Goal: Task Accomplishment & Management: Manage account settings

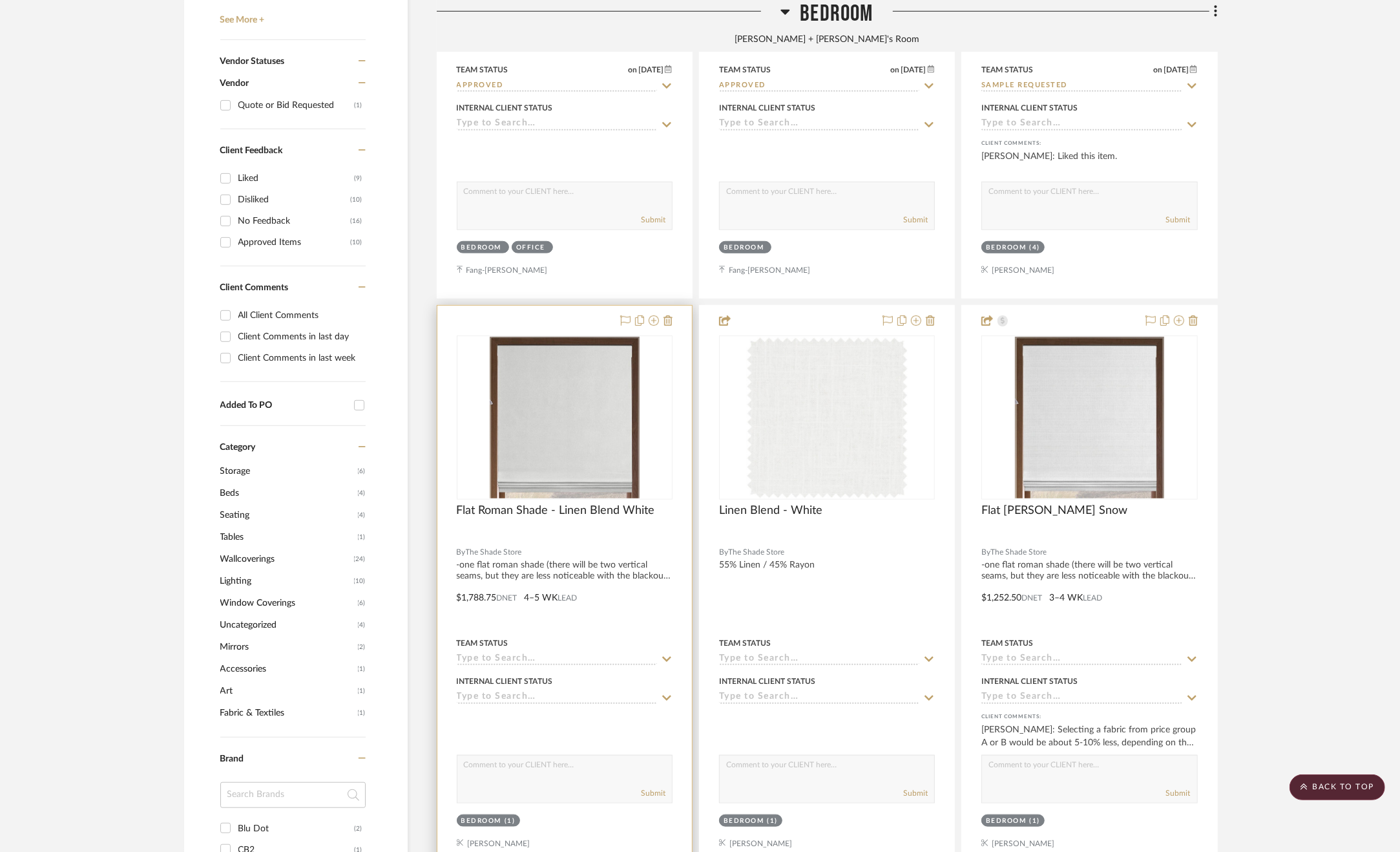
click at [624, 593] on div at bounding box center [564, 588] width 255 height 565
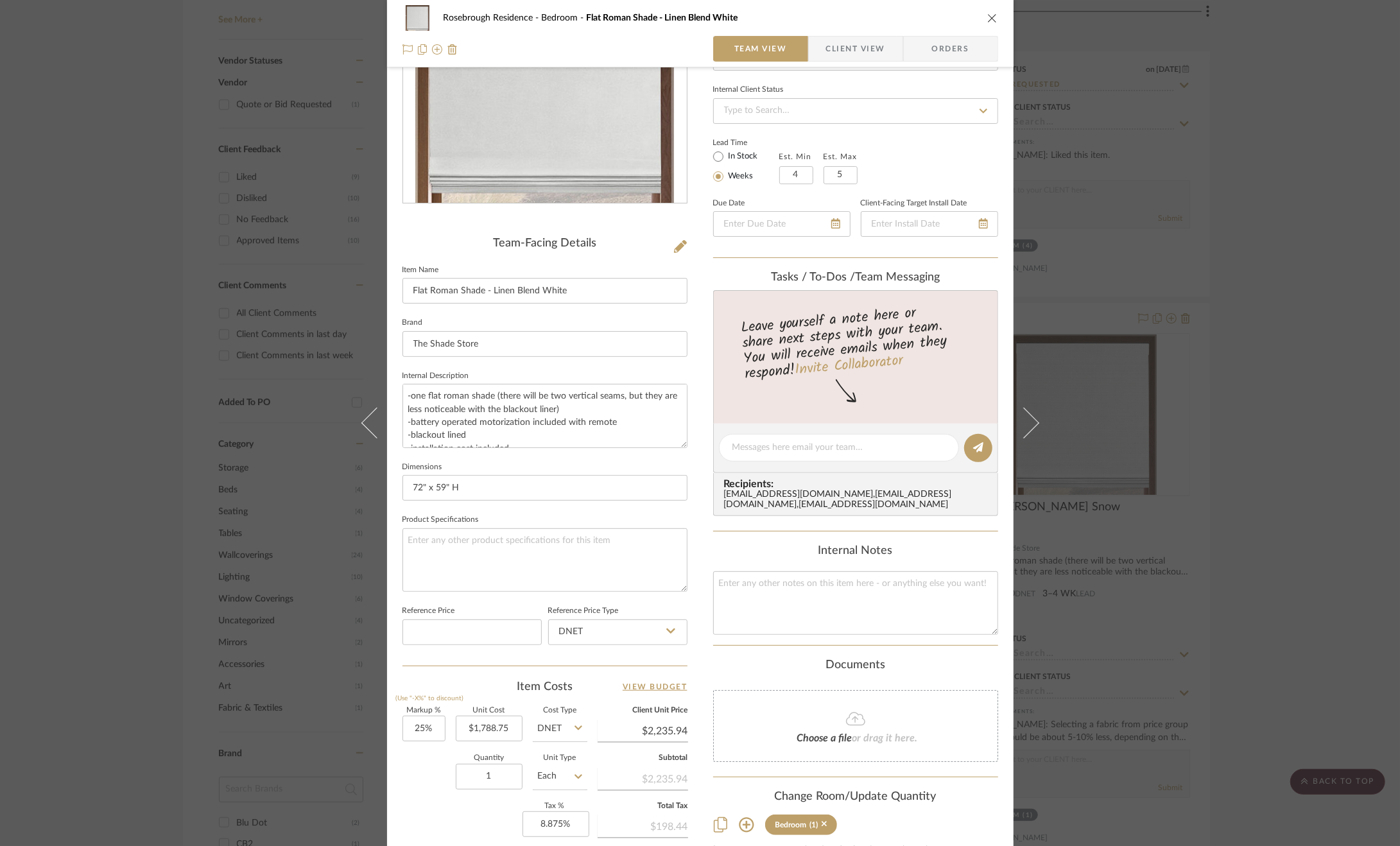
scroll to position [257, 0]
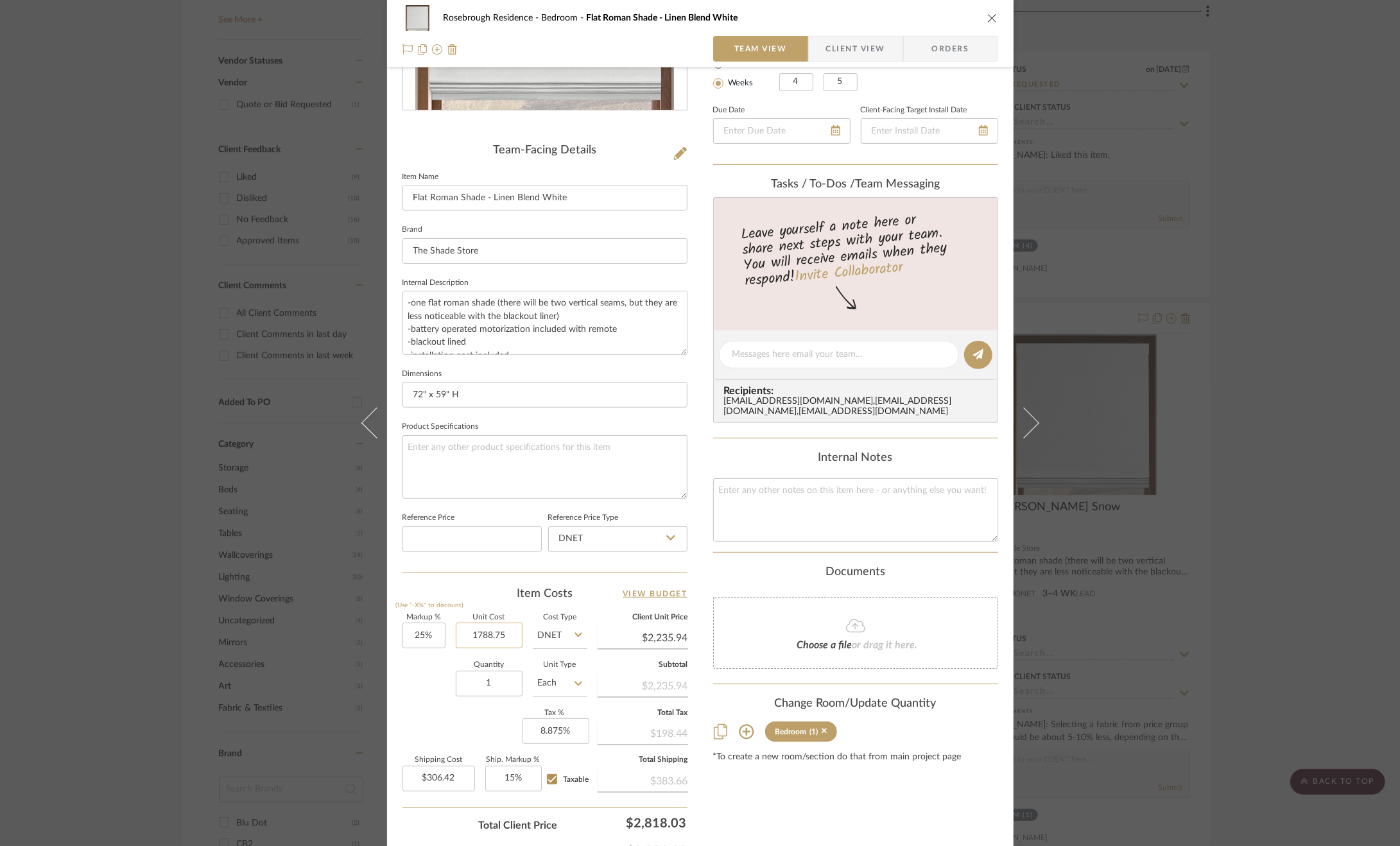
click at [482, 636] on input "1788.75" at bounding box center [489, 636] width 67 height 26
type input "$1,500.00"
click at [416, 709] on div "Markup % (Use "-X%" to discount) 25% Unit Cost $1,500.00 Cost Type DNET Client …" at bounding box center [545, 707] width 285 height 187
type input "$1,875.00"
click at [449, 776] on input "306.42" at bounding box center [438, 779] width 72 height 26
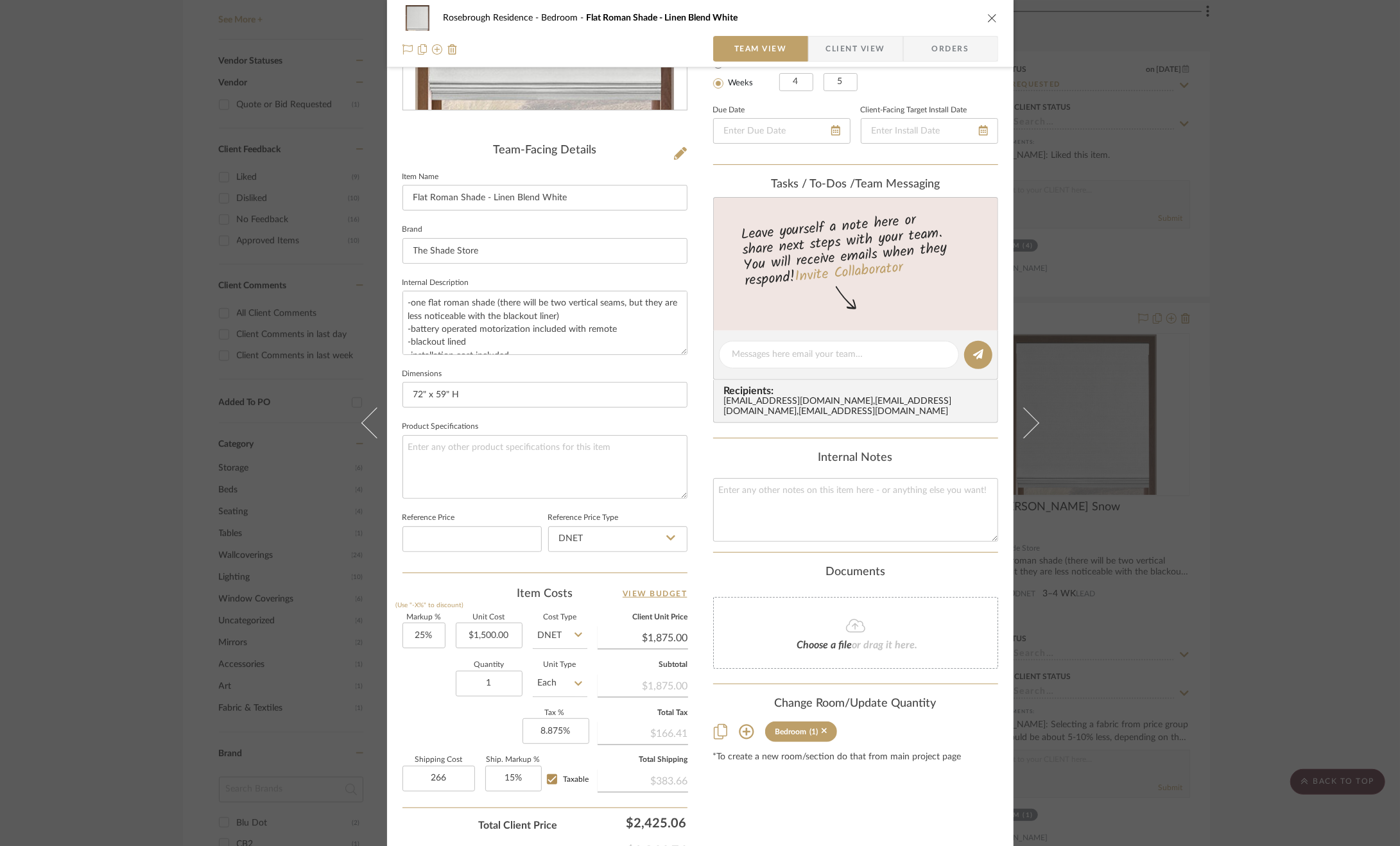
type input "$266.00"
click at [713, 779] on div "Content here copies to Client View - confirm visibility there. Show in Client D…" at bounding box center [855, 357] width 285 height 1054
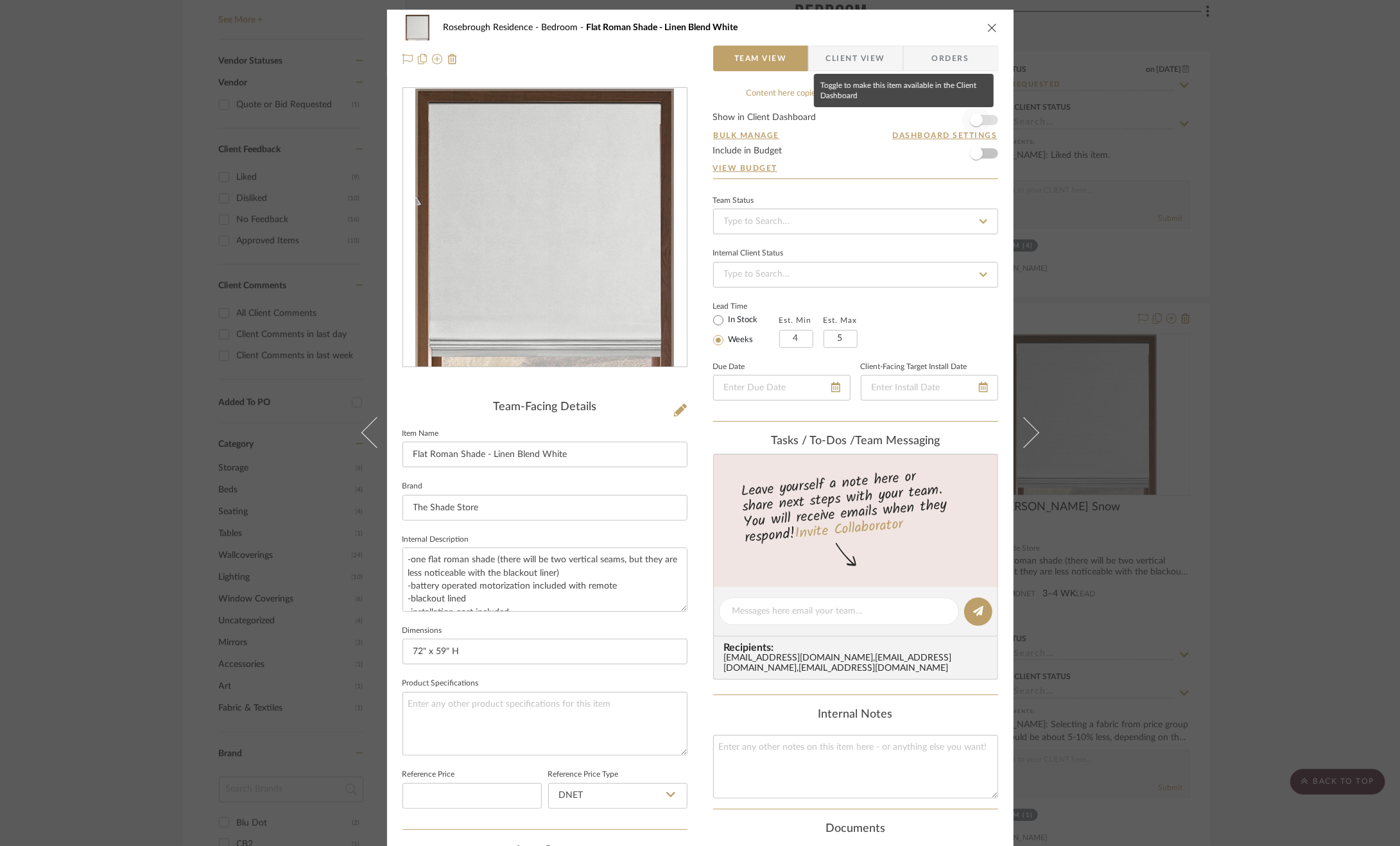
click at [977, 117] on span "button" at bounding box center [977, 120] width 28 height 28
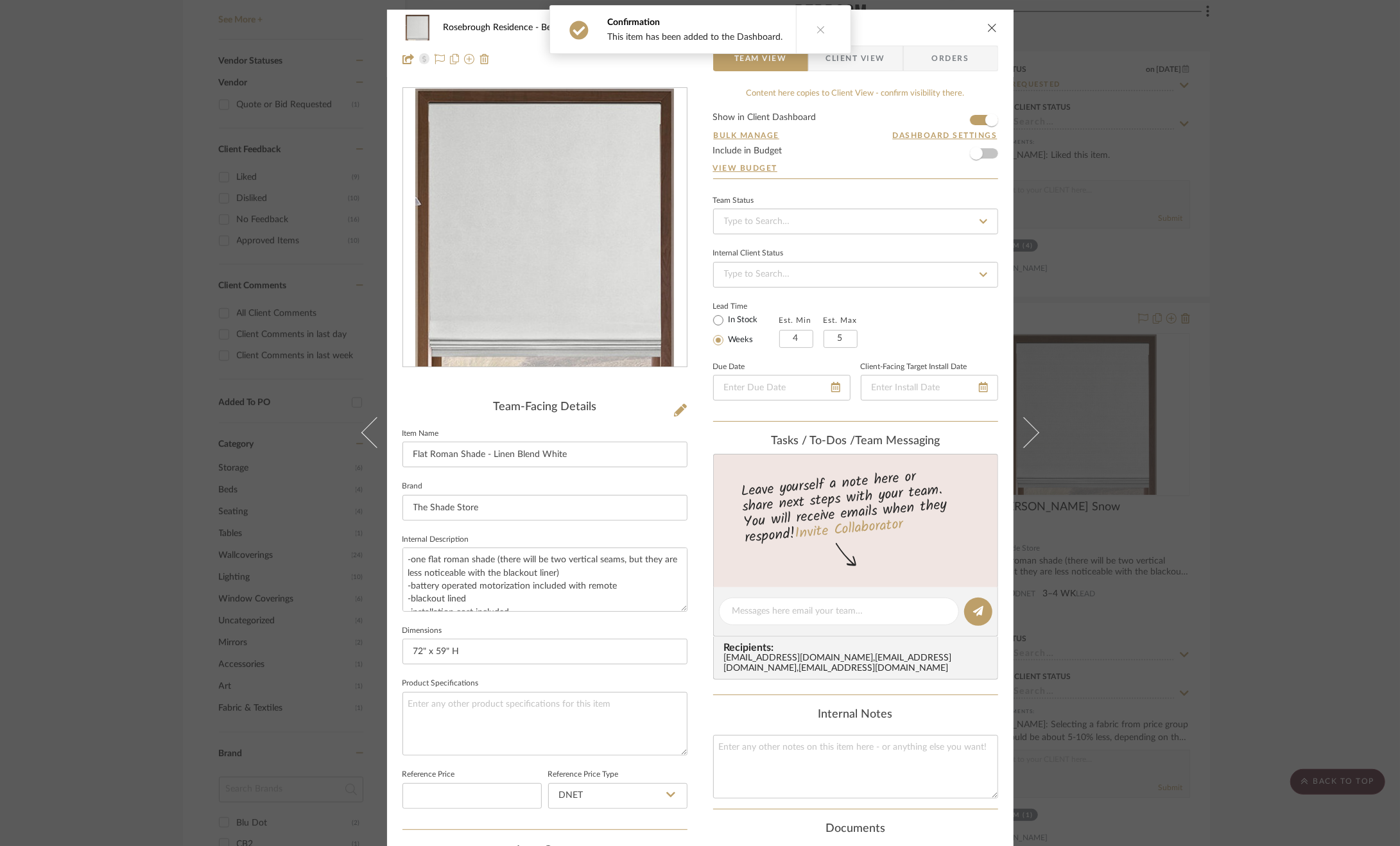
click at [809, 32] on button at bounding box center [820, 29] width 49 height 47
click at [844, 51] on span "Client View" at bounding box center [855, 58] width 59 height 26
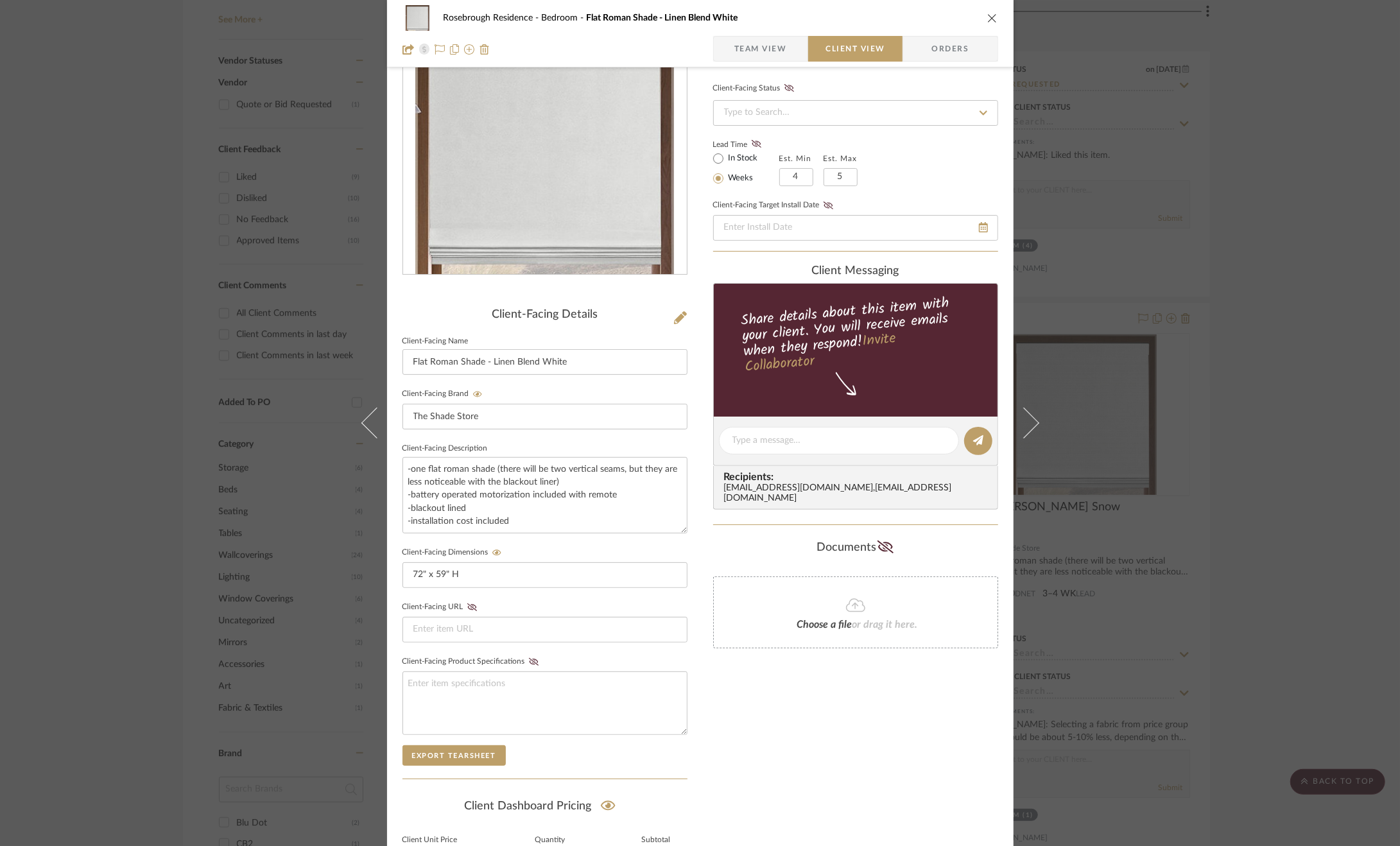
scroll to position [35, 0]
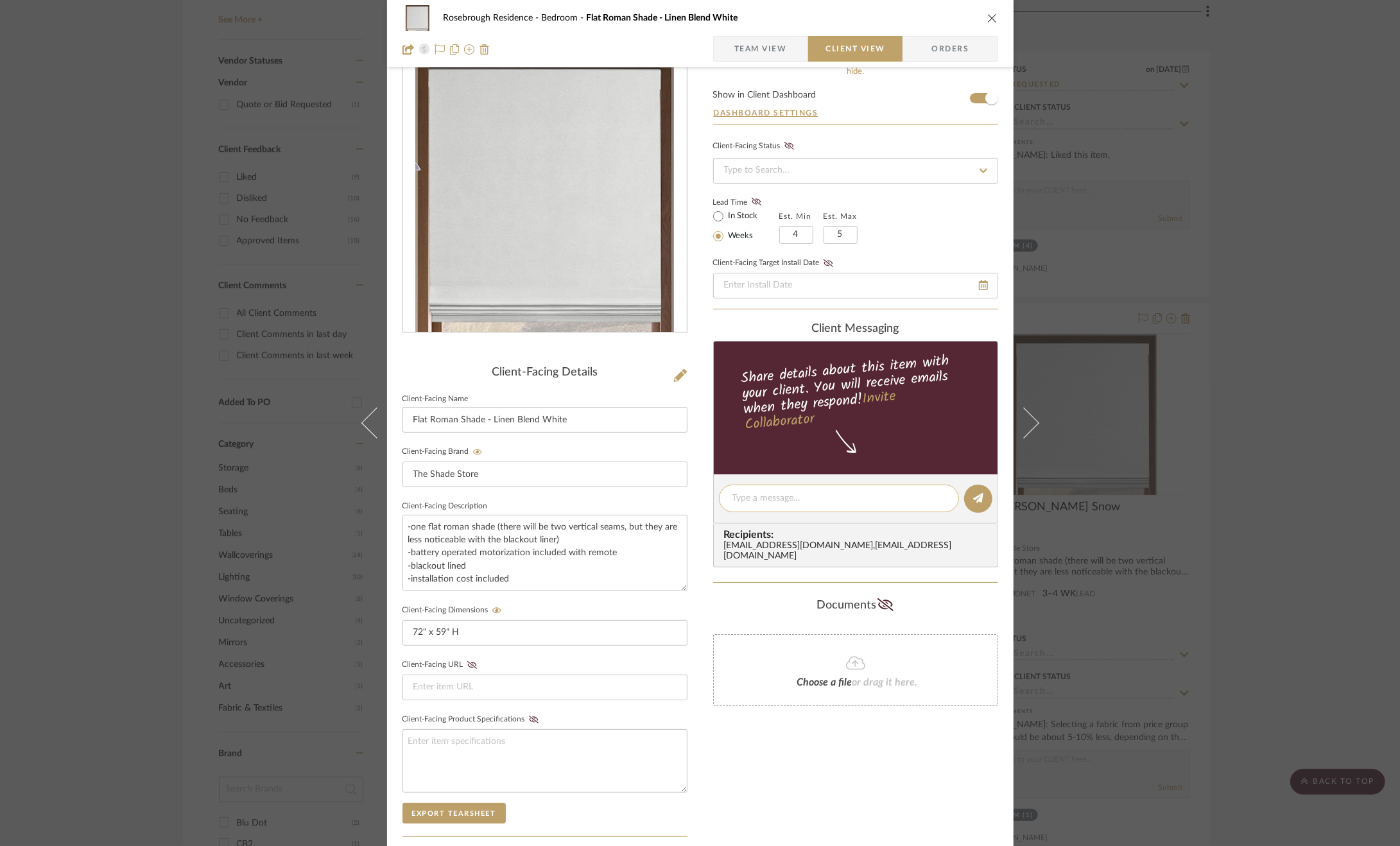
click at [825, 492] on textarea at bounding box center [839, 498] width 213 height 13
type textarea "u"
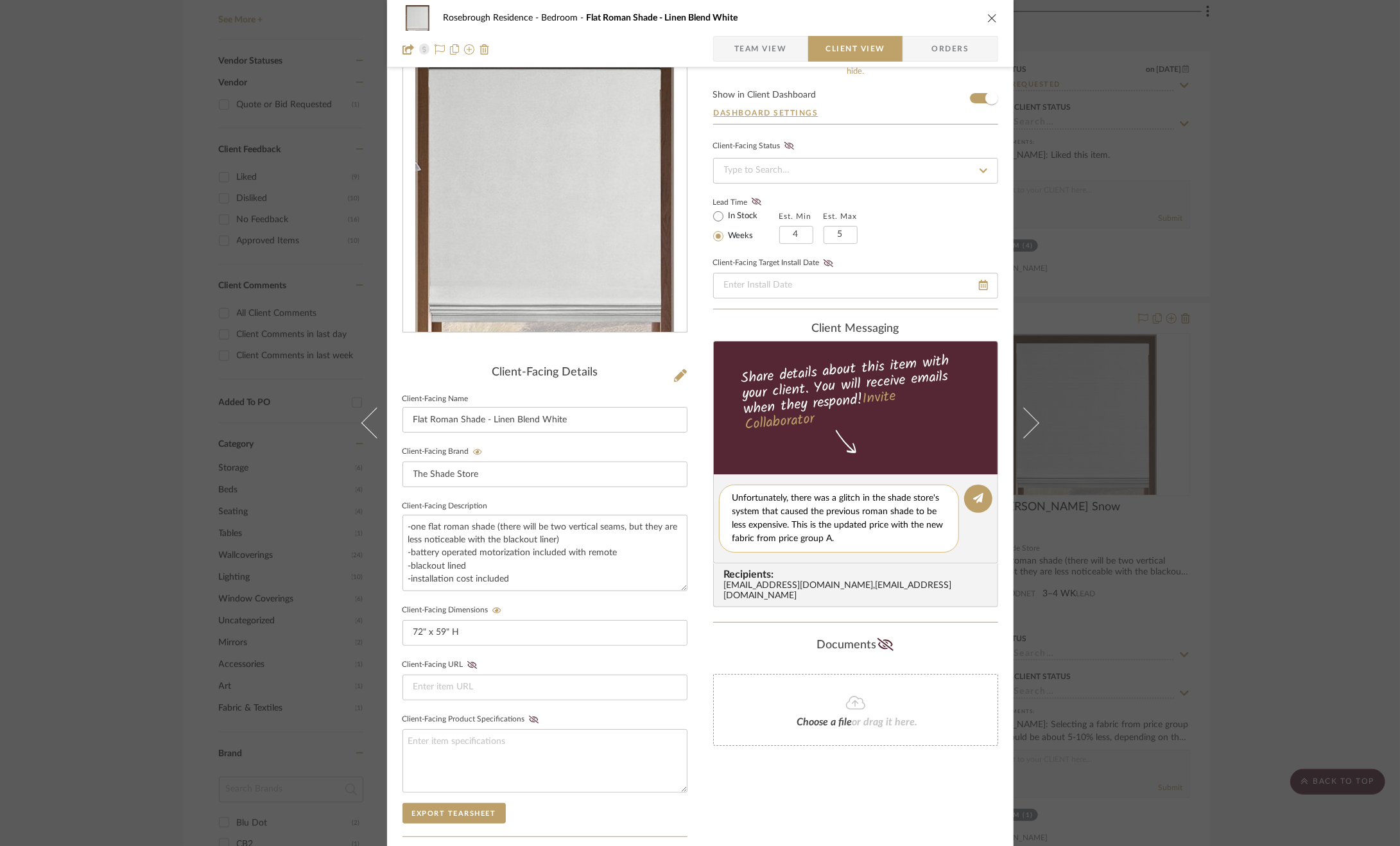
scroll to position [227, 0]
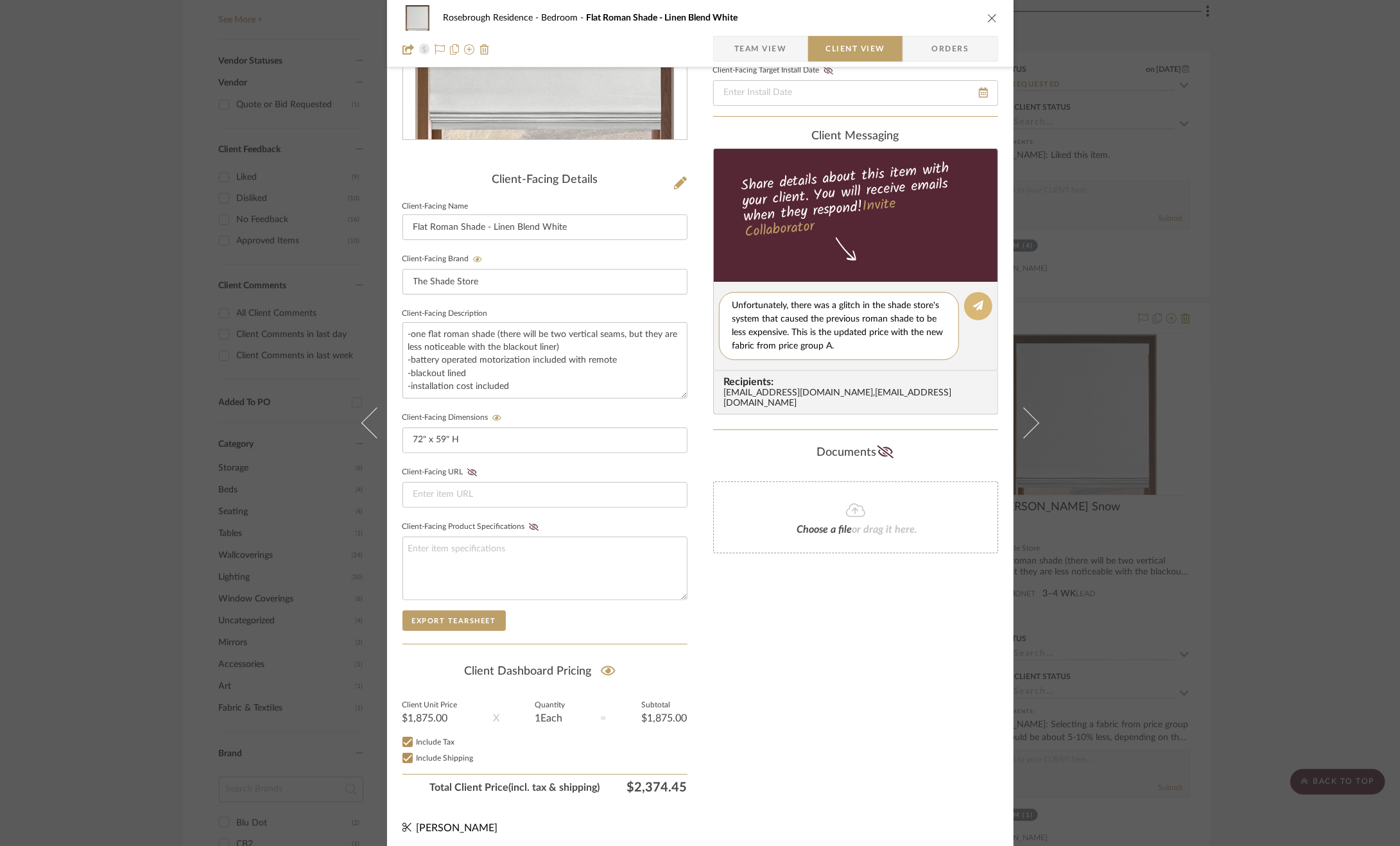
type textarea "Unfortunately, there was a glitch in the shade store's system that caused the p…"
click at [974, 300] on icon at bounding box center [978, 305] width 10 height 10
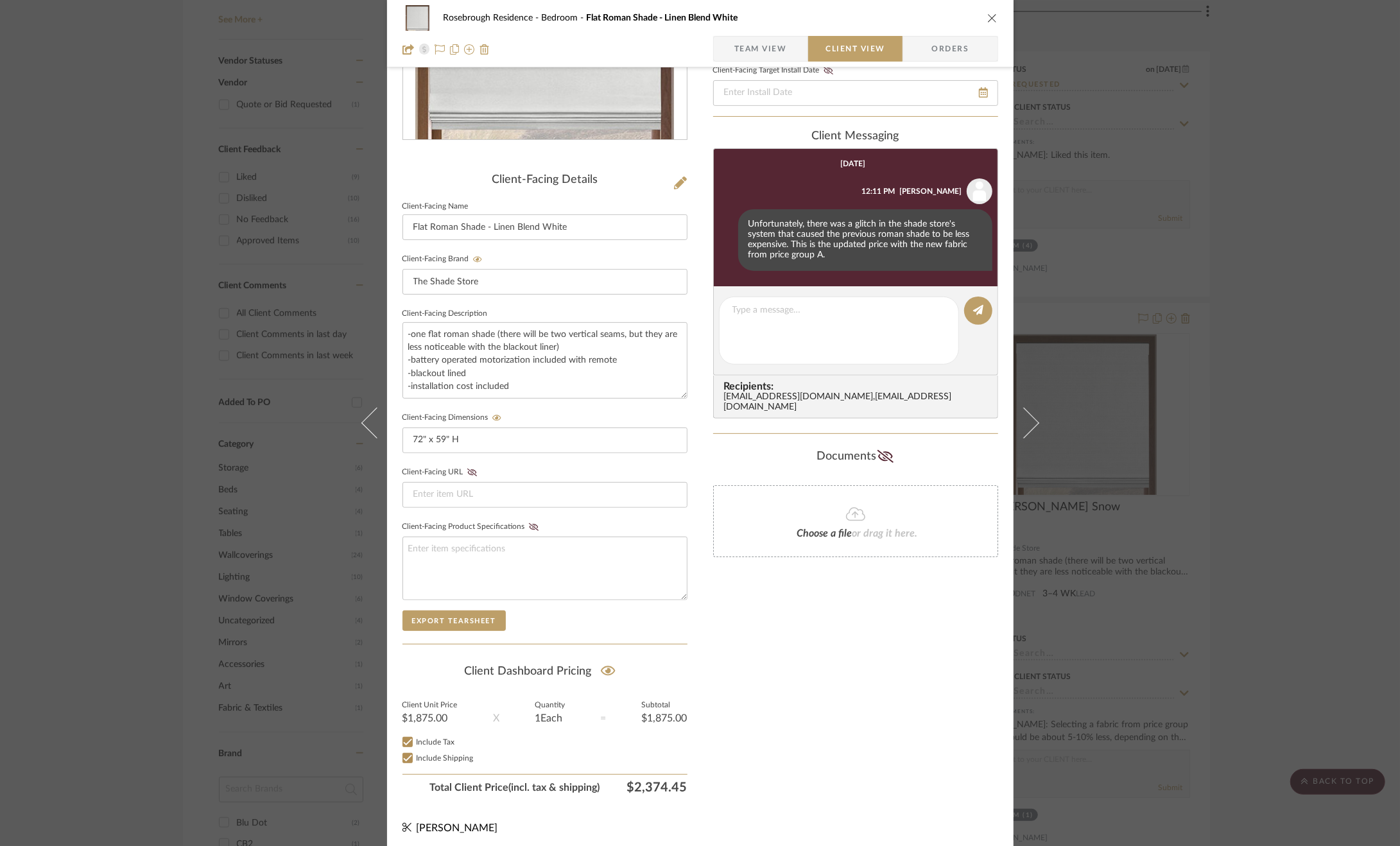
click at [1194, 379] on div "Rosebrough Residence Bedroom Flat Roman Shade - Linen Blend White Team View Cli…" at bounding box center [700, 423] width 1400 height 846
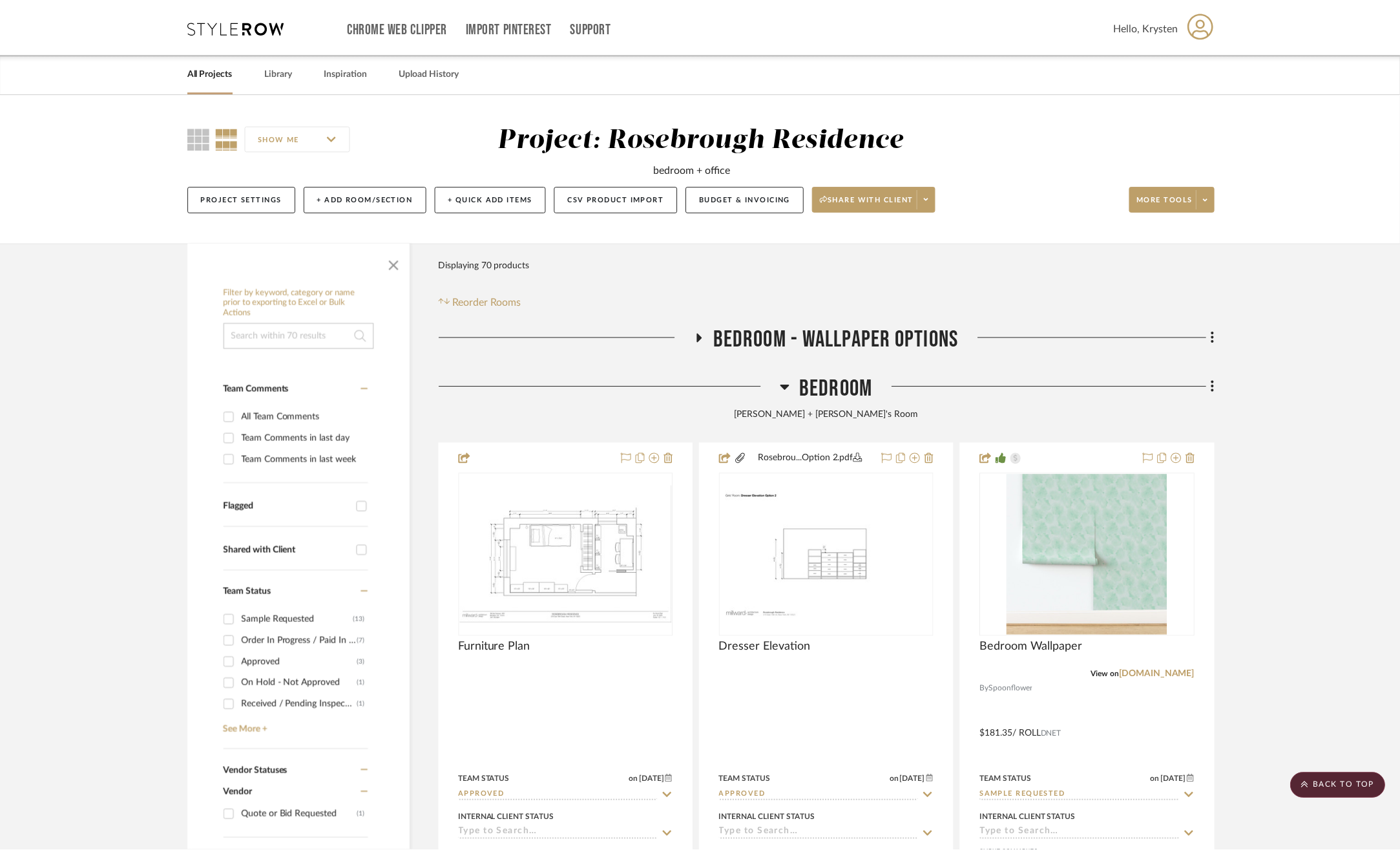
scroll to position [711, 0]
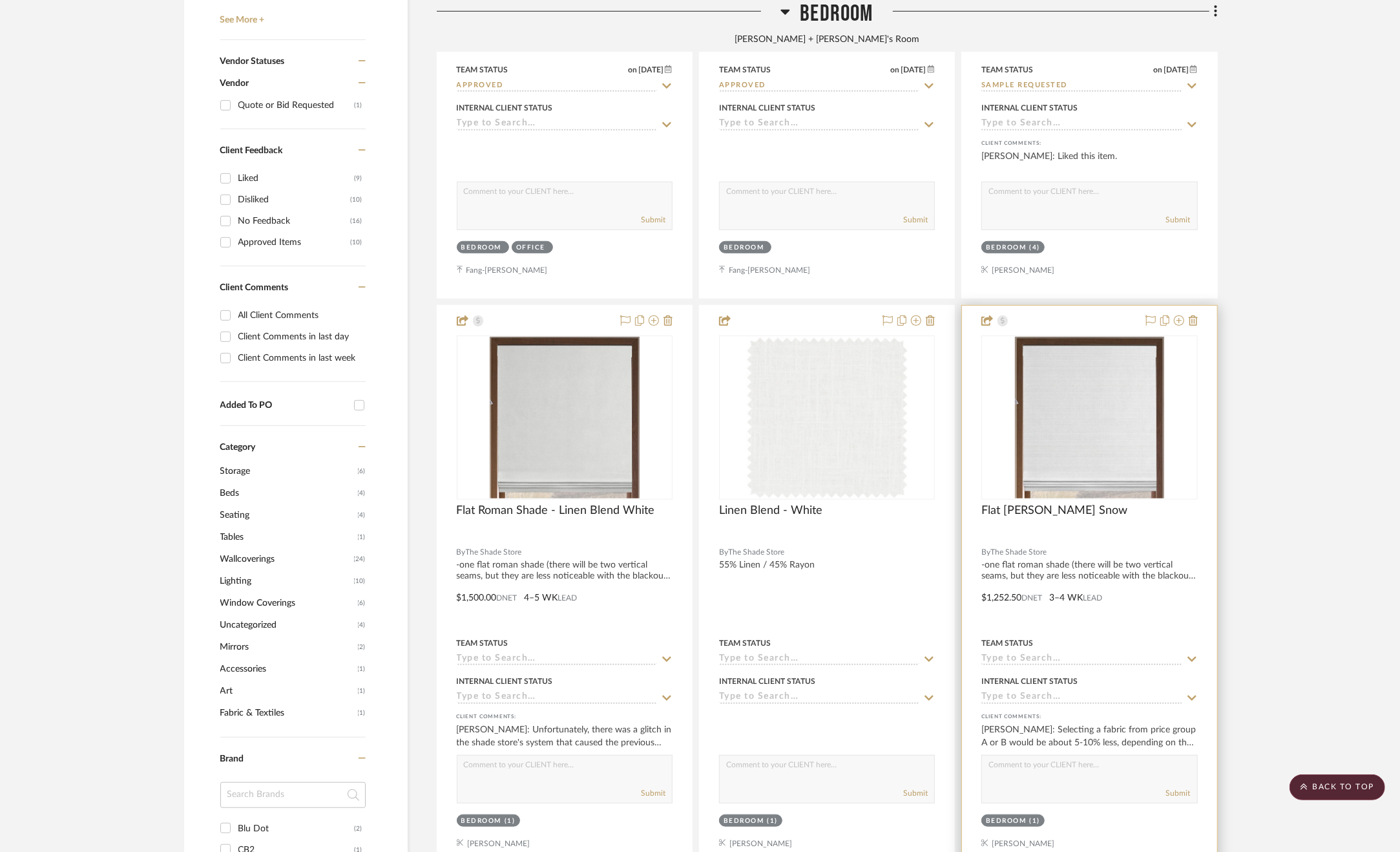
click at [1113, 586] on div at bounding box center [1089, 588] width 255 height 565
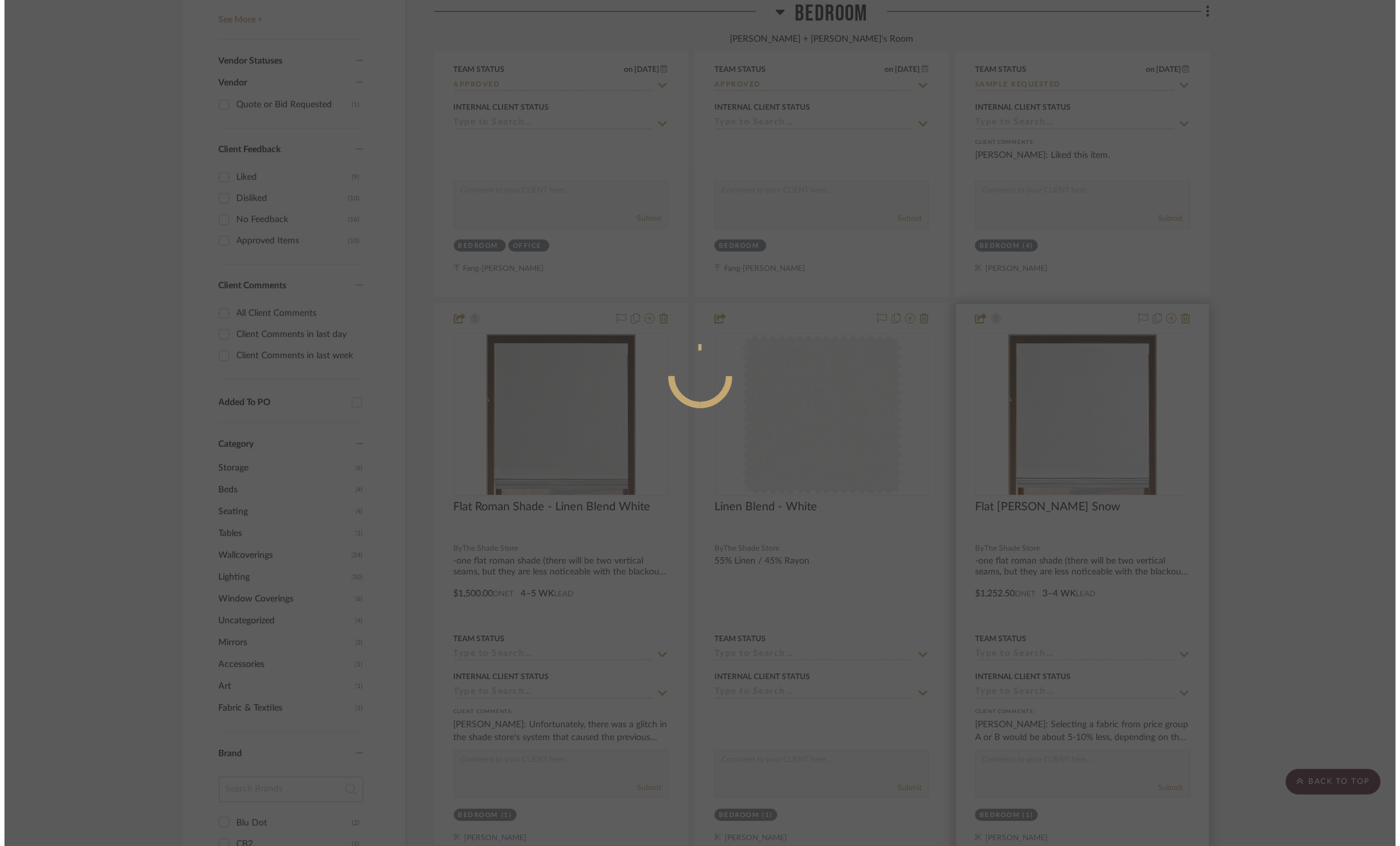
scroll to position [0, 0]
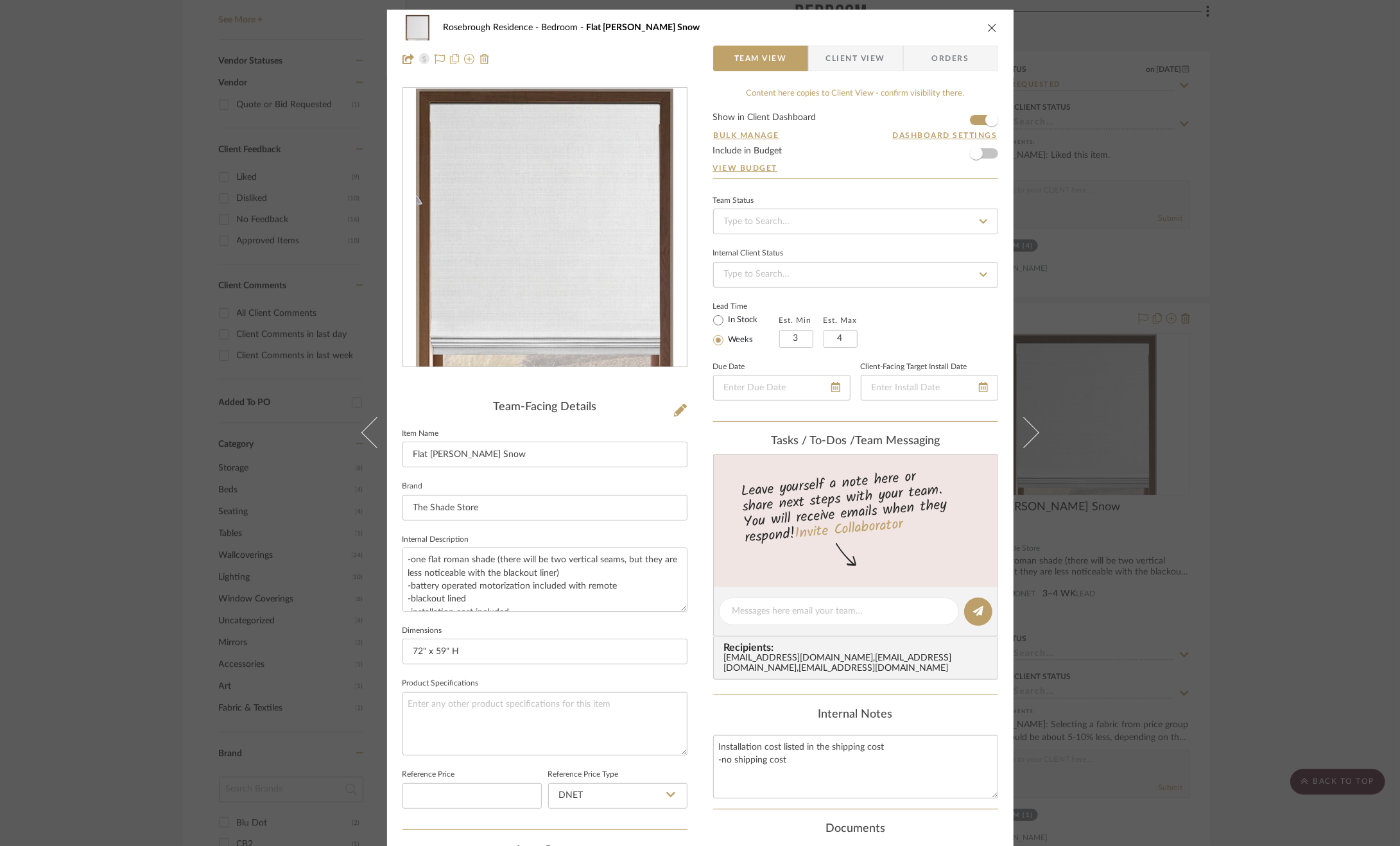
click at [864, 58] on span "Client View" at bounding box center [855, 58] width 59 height 26
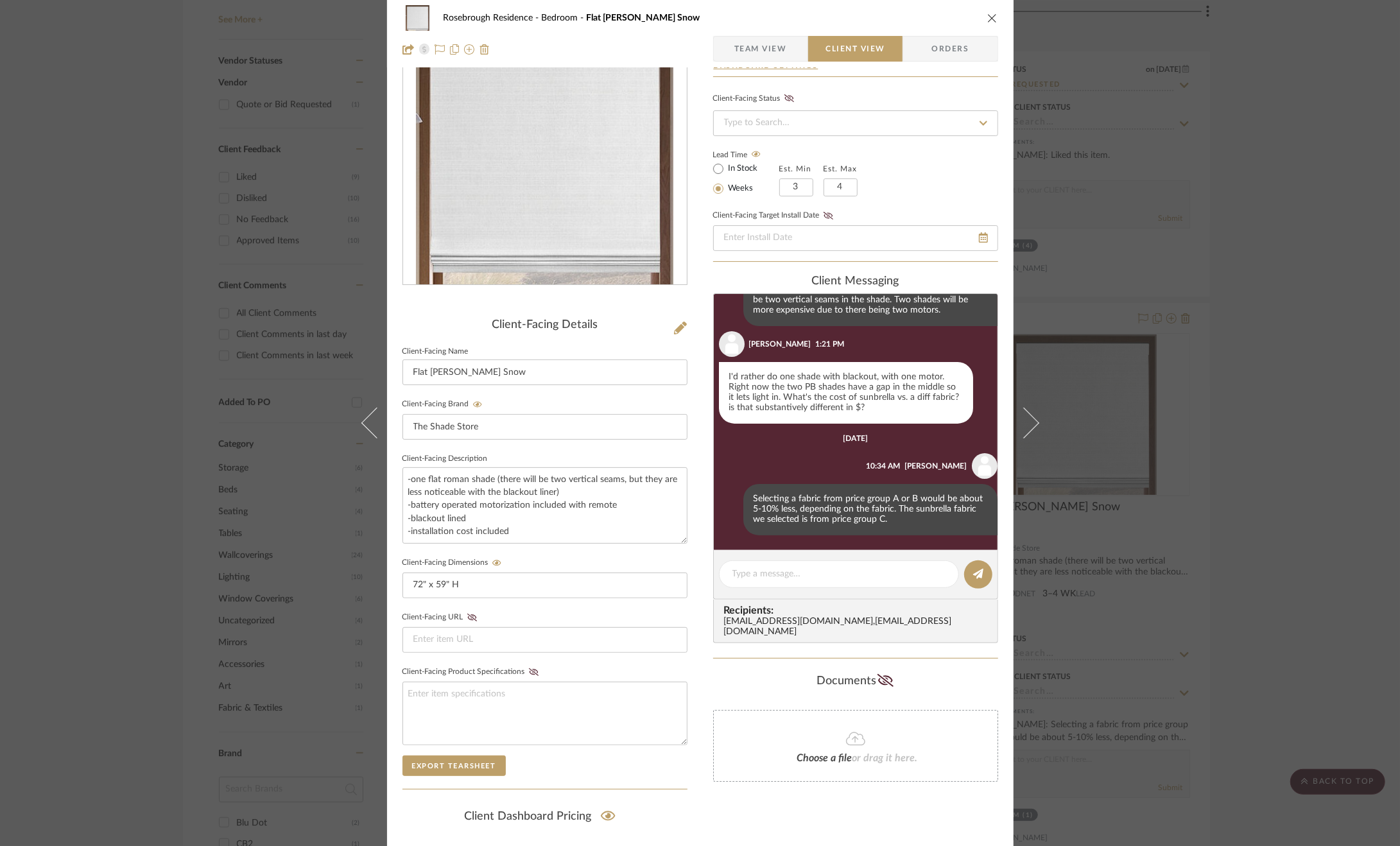
scroll to position [227, 0]
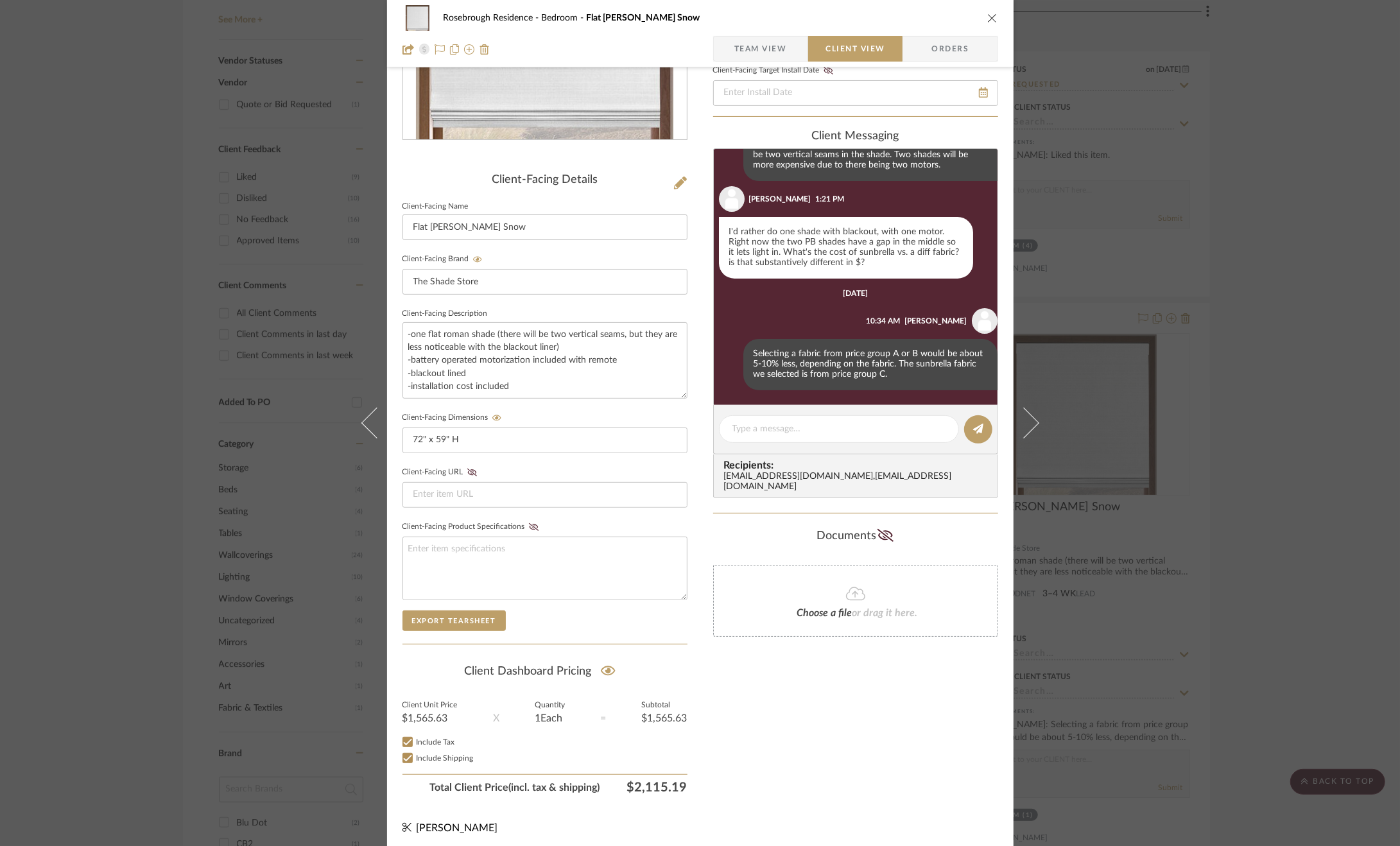
click at [1284, 528] on div "Rosebrough Residence Bedroom Flat [PERSON_NAME] Snow Team View Client View Orde…" at bounding box center [700, 423] width 1400 height 846
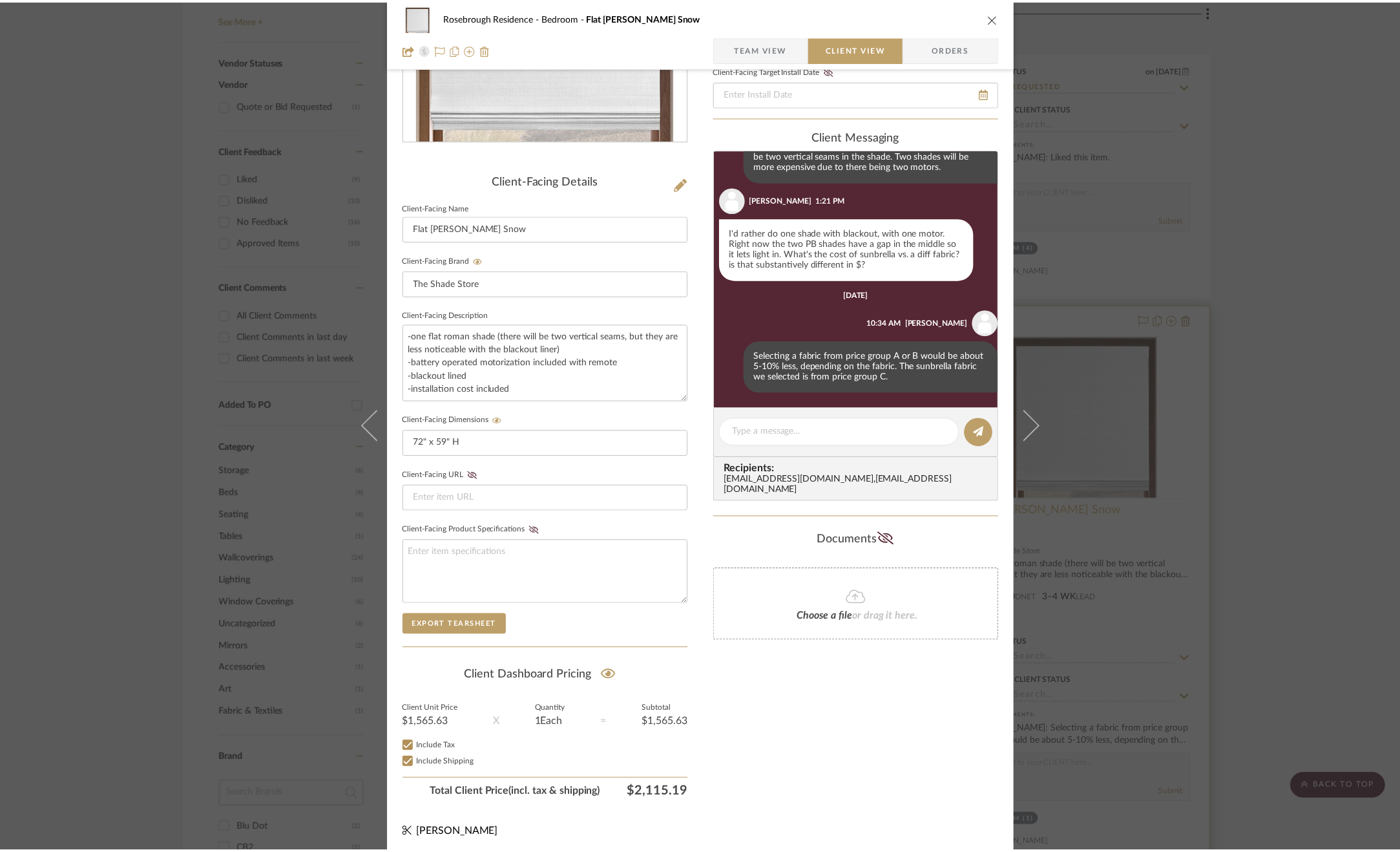
scroll to position [711, 0]
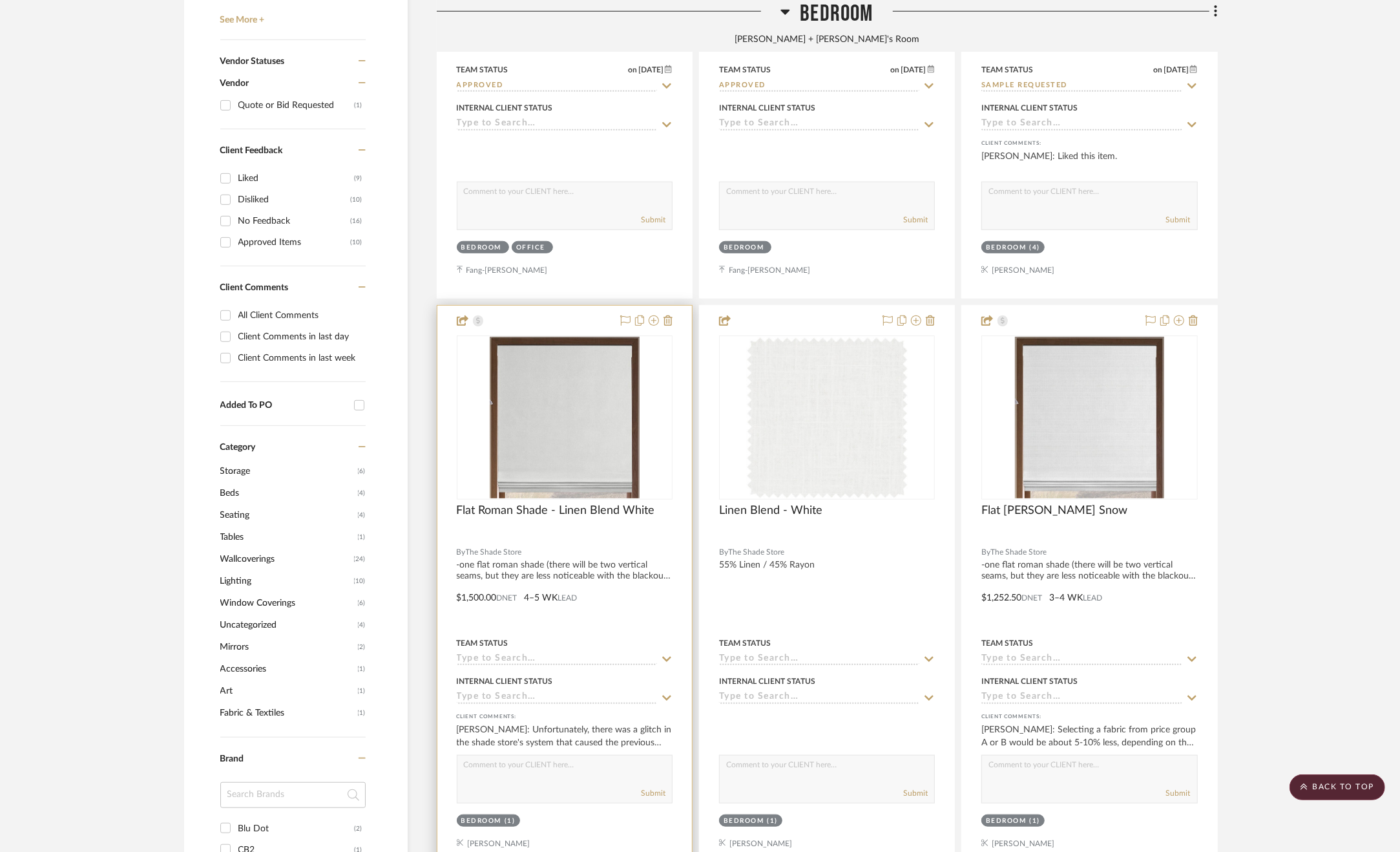
click at [618, 617] on div at bounding box center [564, 588] width 255 height 565
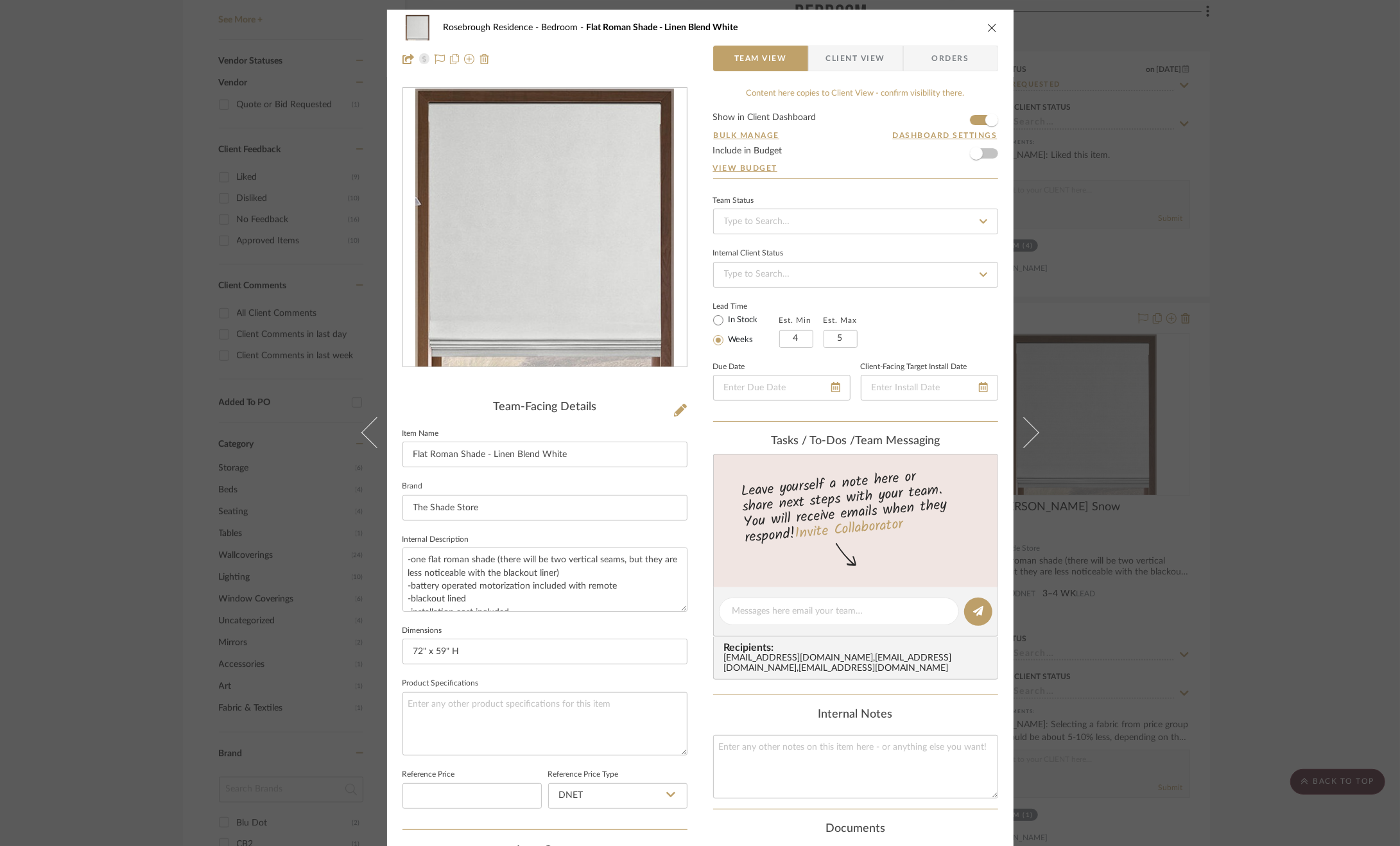
click at [868, 55] on span "Client View" at bounding box center [855, 58] width 59 height 26
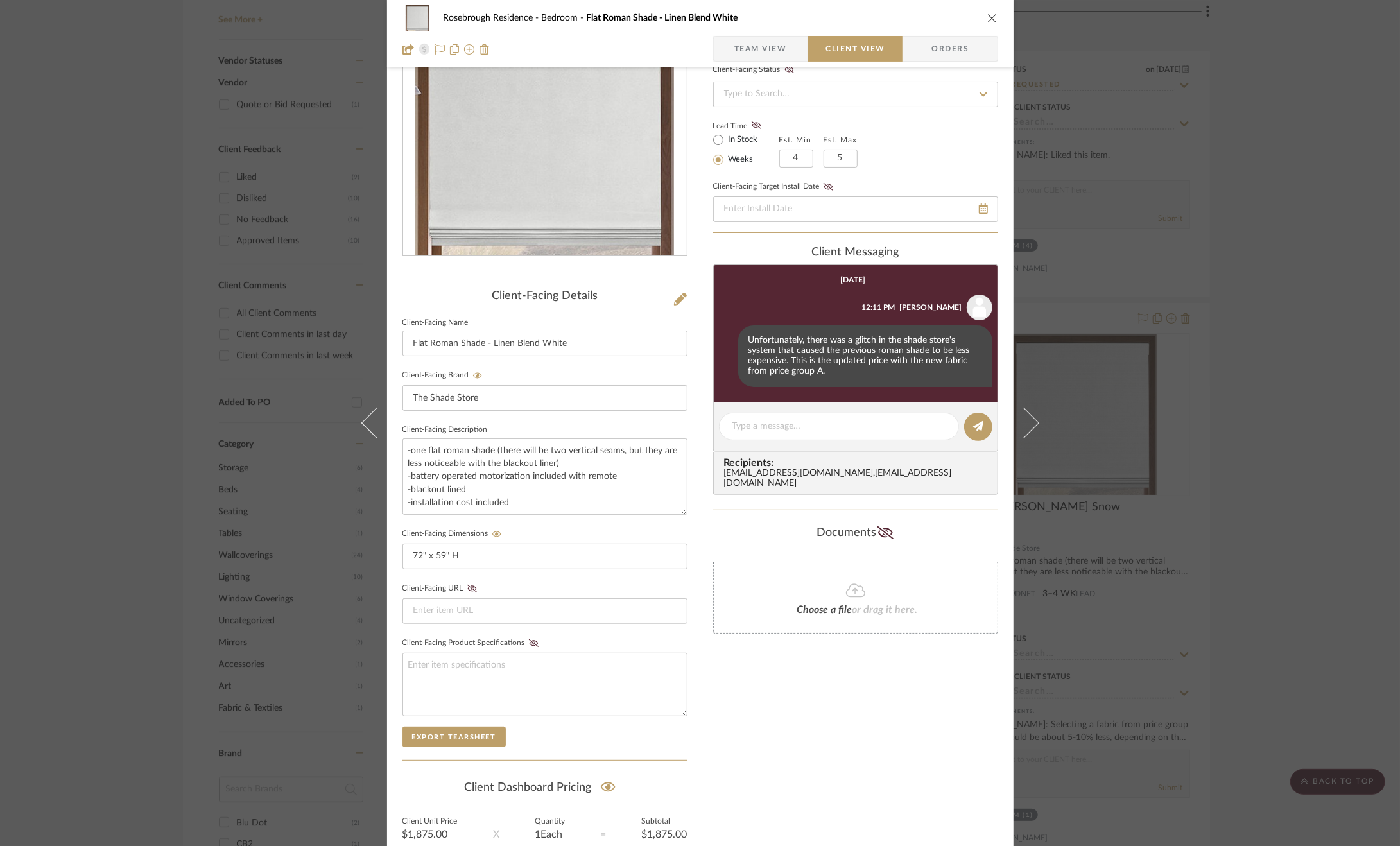
scroll to position [227, 0]
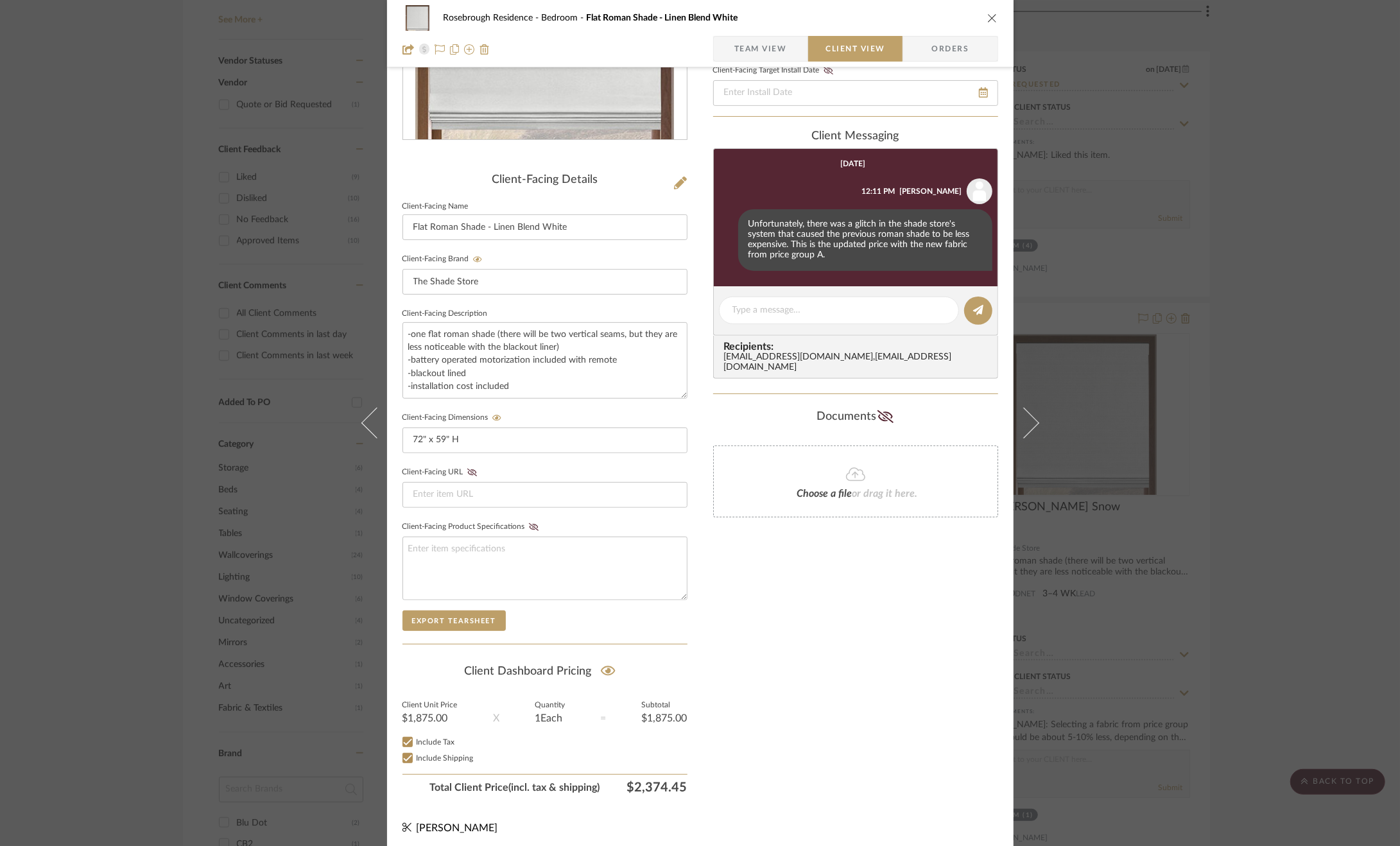
click at [1348, 408] on div "Rosebrough Residence Bedroom Flat Roman Shade - Linen Blend White Team View Cli…" at bounding box center [700, 423] width 1400 height 846
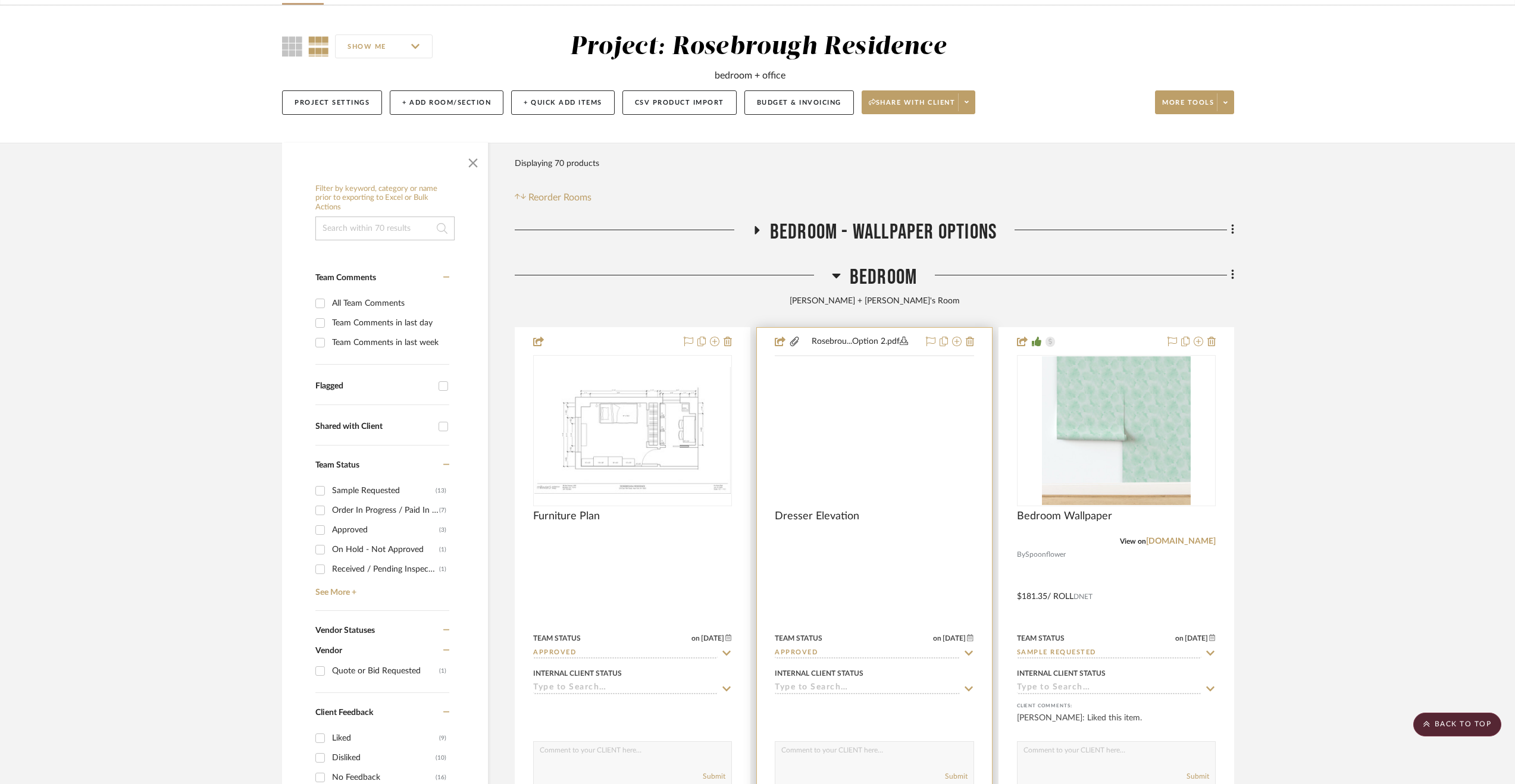
scroll to position [0, 0]
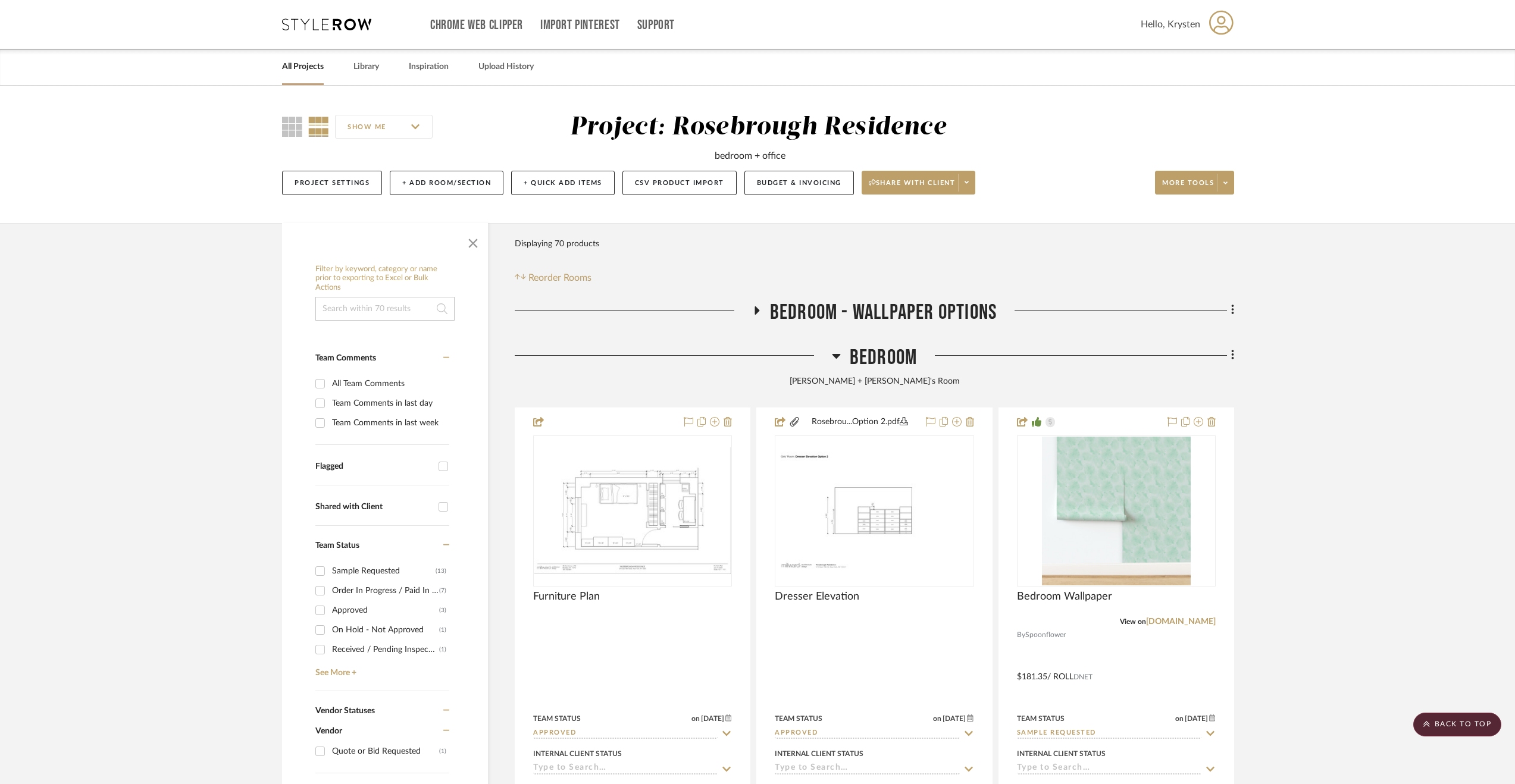
click at [843, 351] on h3 "Bedroom" at bounding box center [874, 358] width 85 height 25
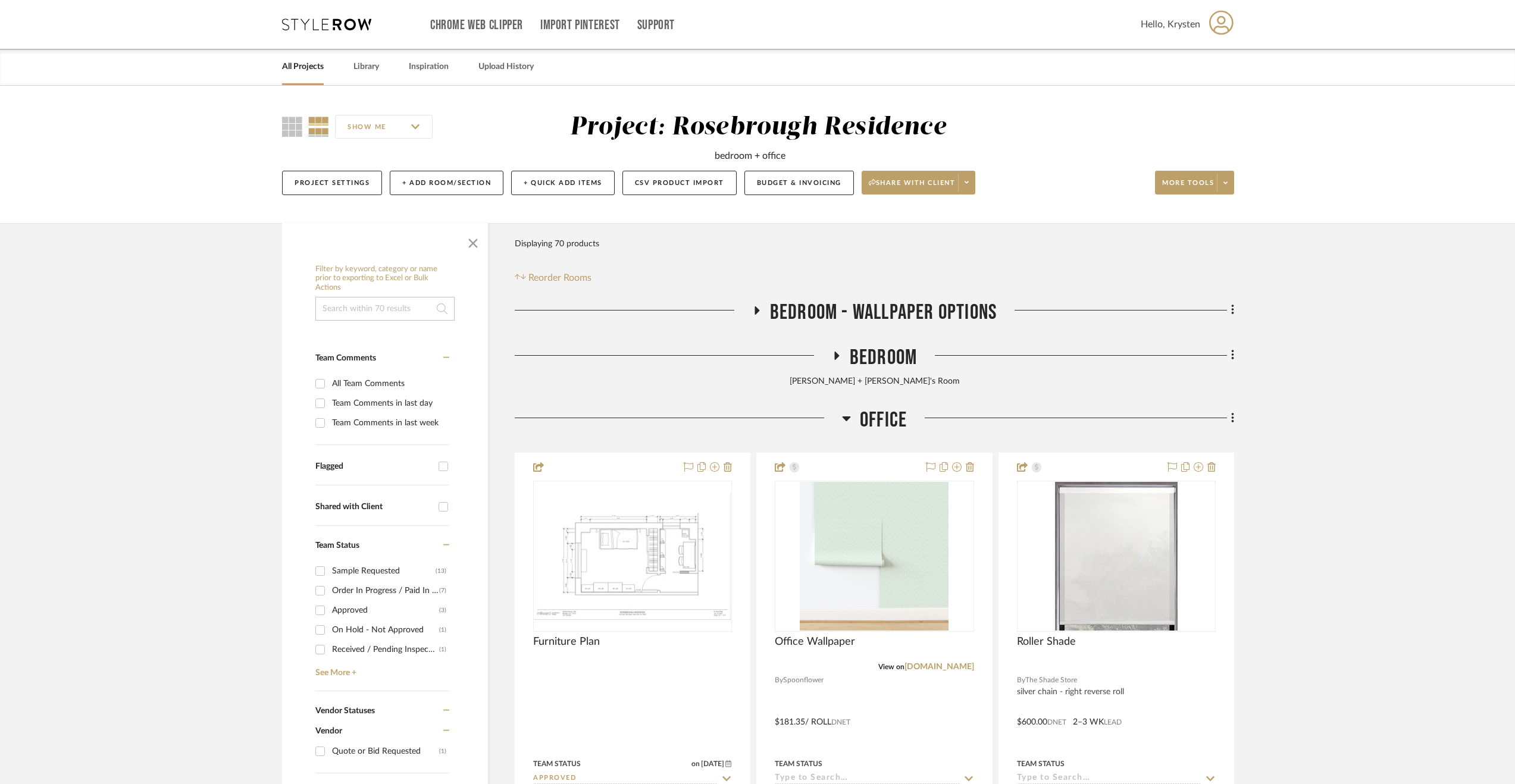
click at [867, 423] on span "Office" at bounding box center [883, 420] width 47 height 25
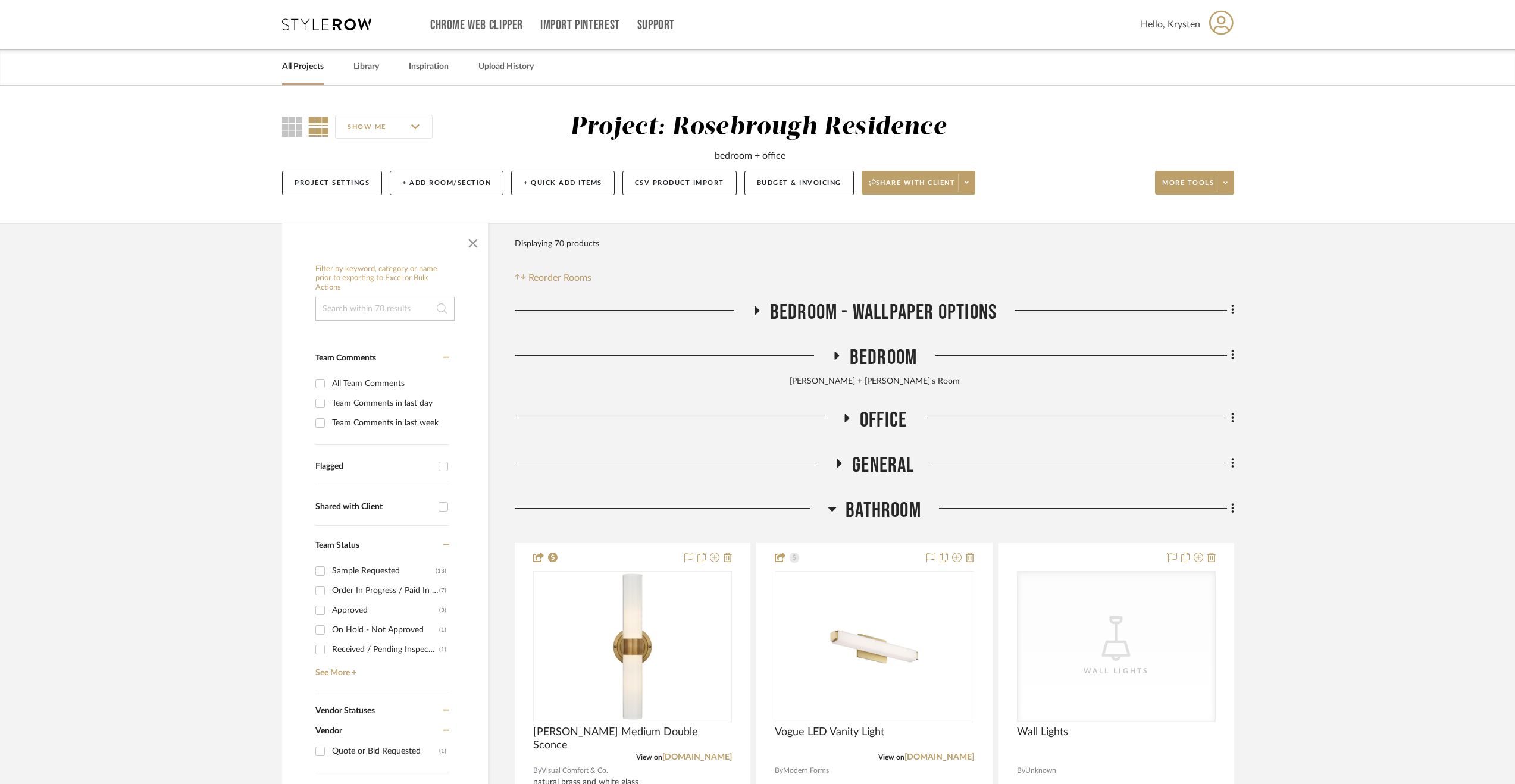
click at [883, 500] on span "Bathroom" at bounding box center [884, 510] width 76 height 25
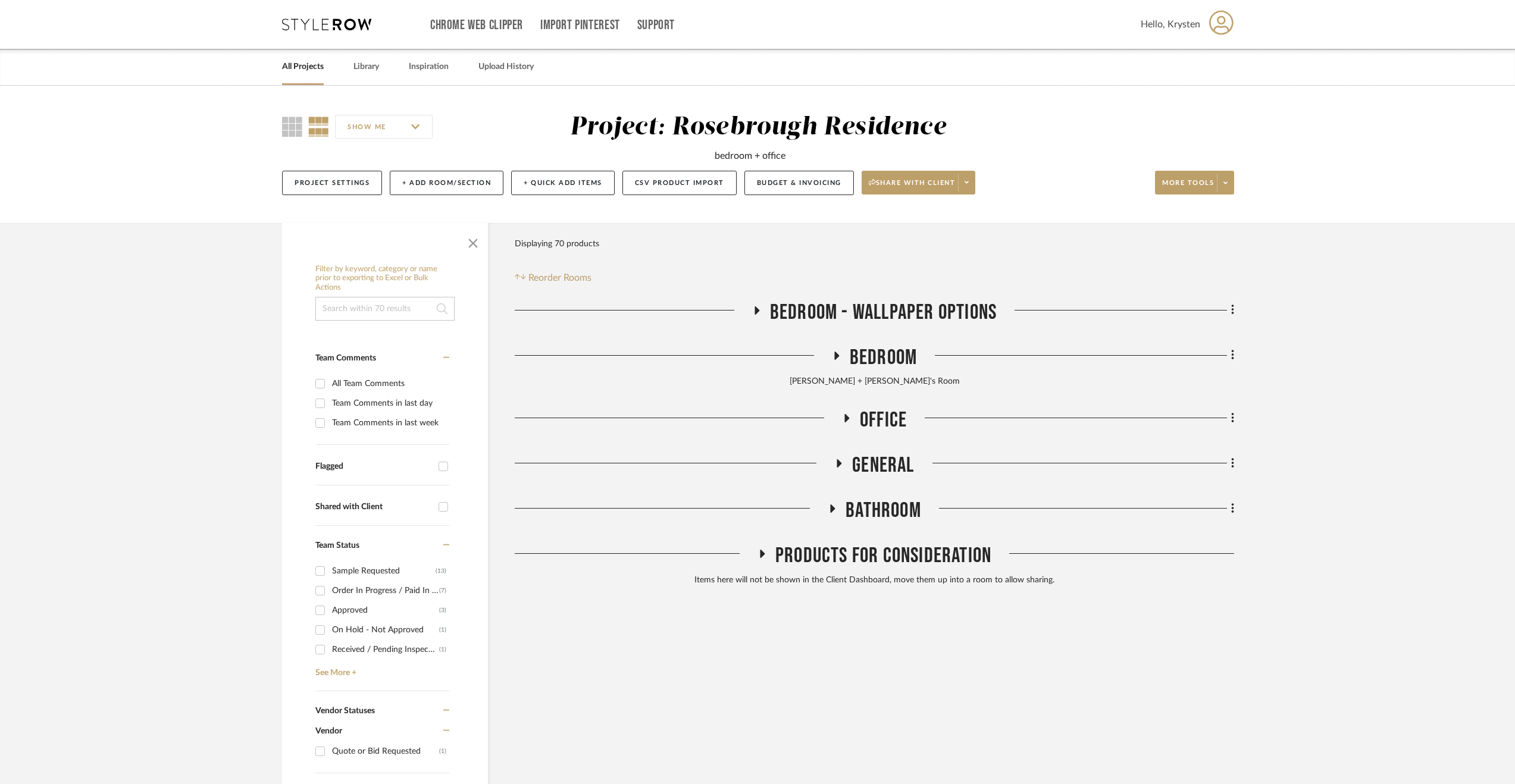
click at [889, 467] on span "General" at bounding box center [883, 465] width 62 height 25
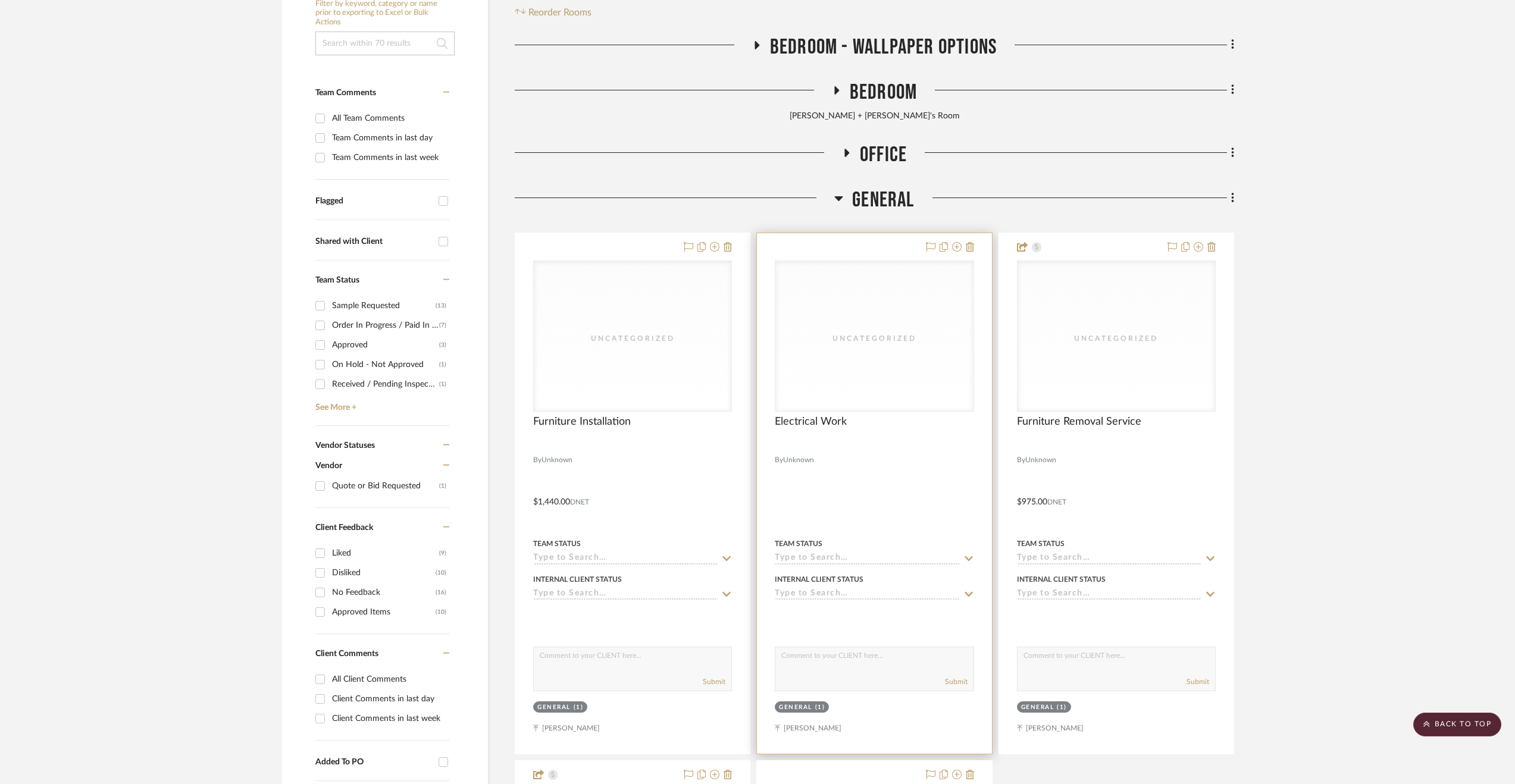
scroll to position [179, 0]
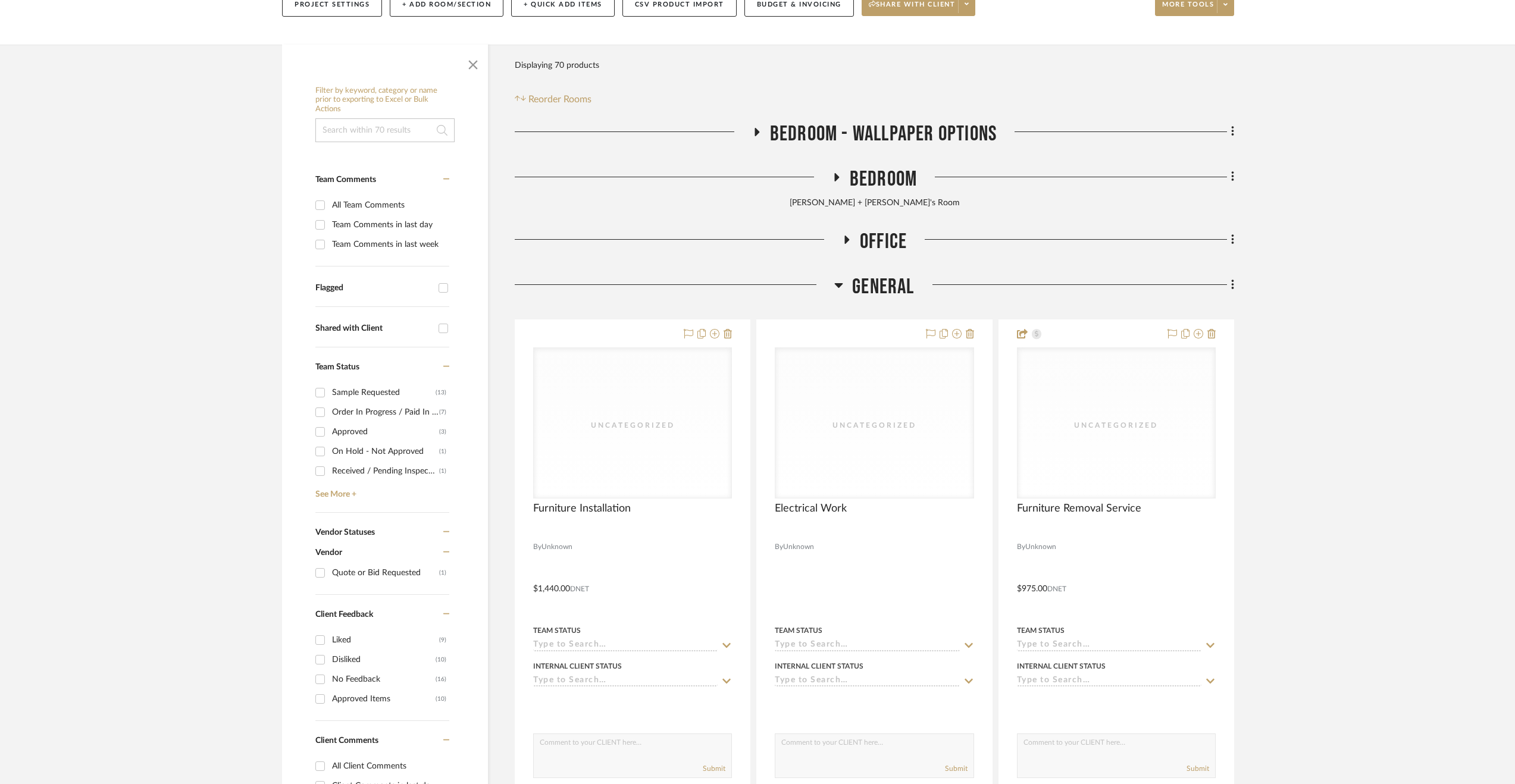
click at [887, 284] on span "General" at bounding box center [883, 287] width 62 height 25
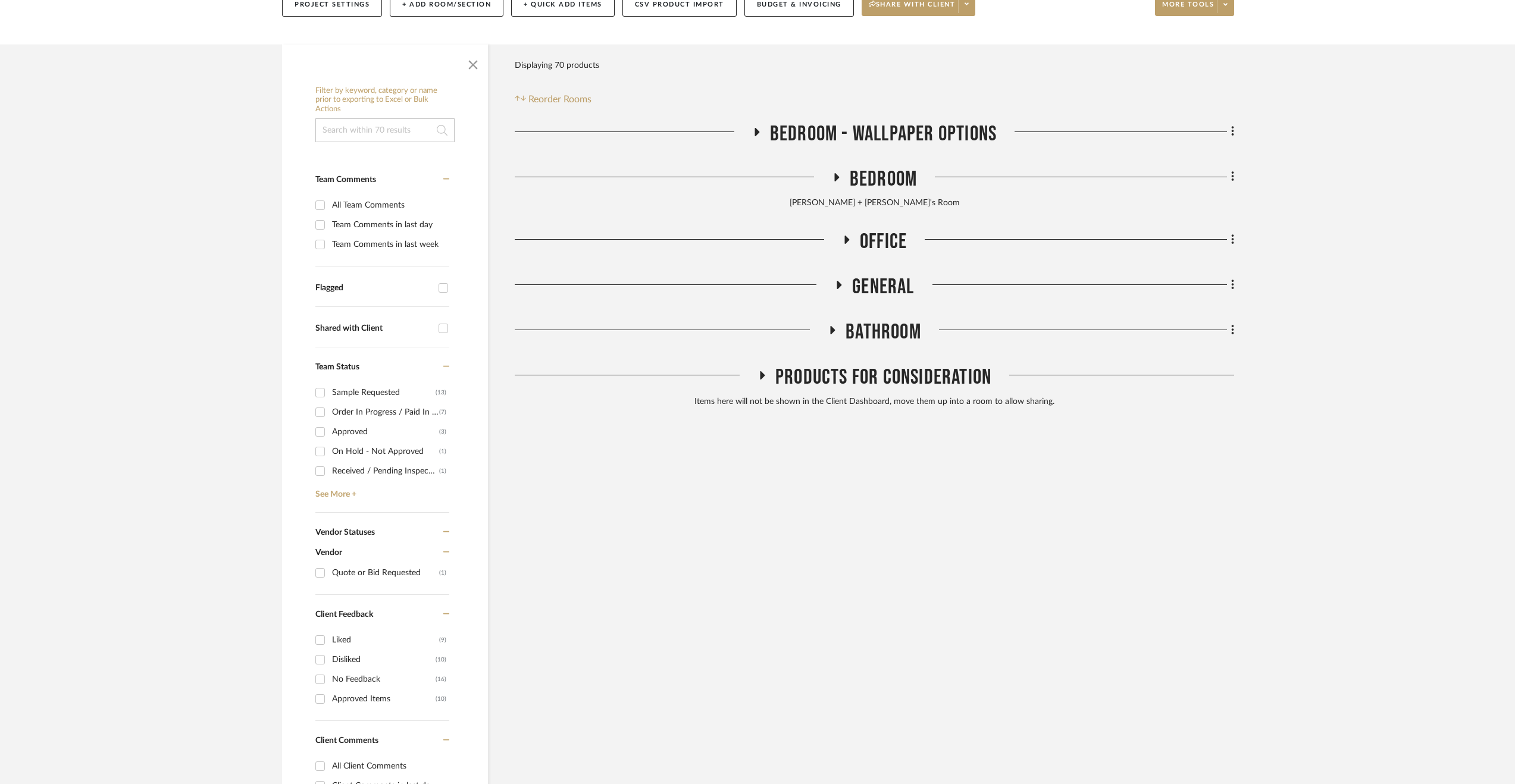
click at [878, 247] on span "Office" at bounding box center [883, 241] width 47 height 25
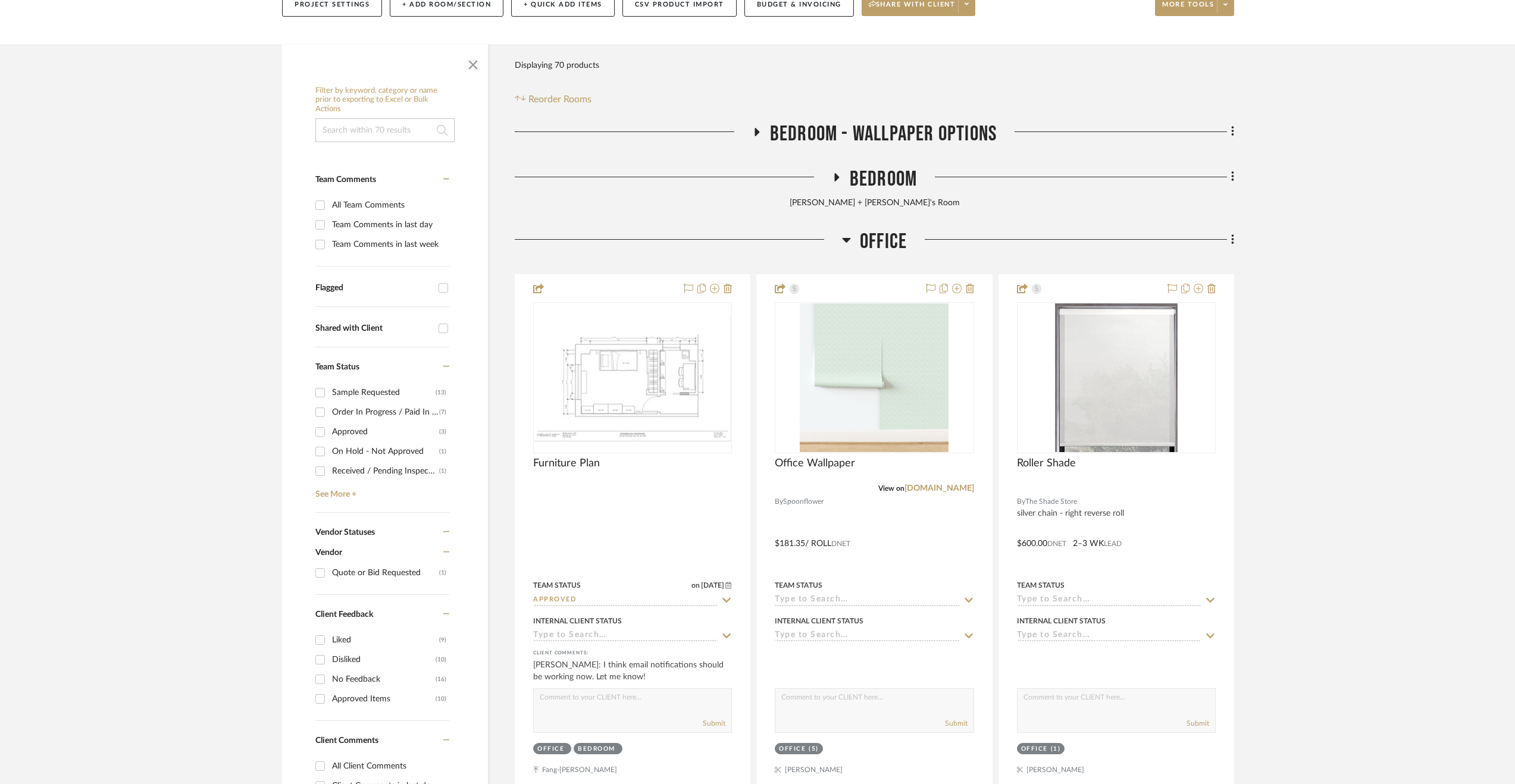
click at [884, 246] on span "Office" at bounding box center [883, 241] width 47 height 25
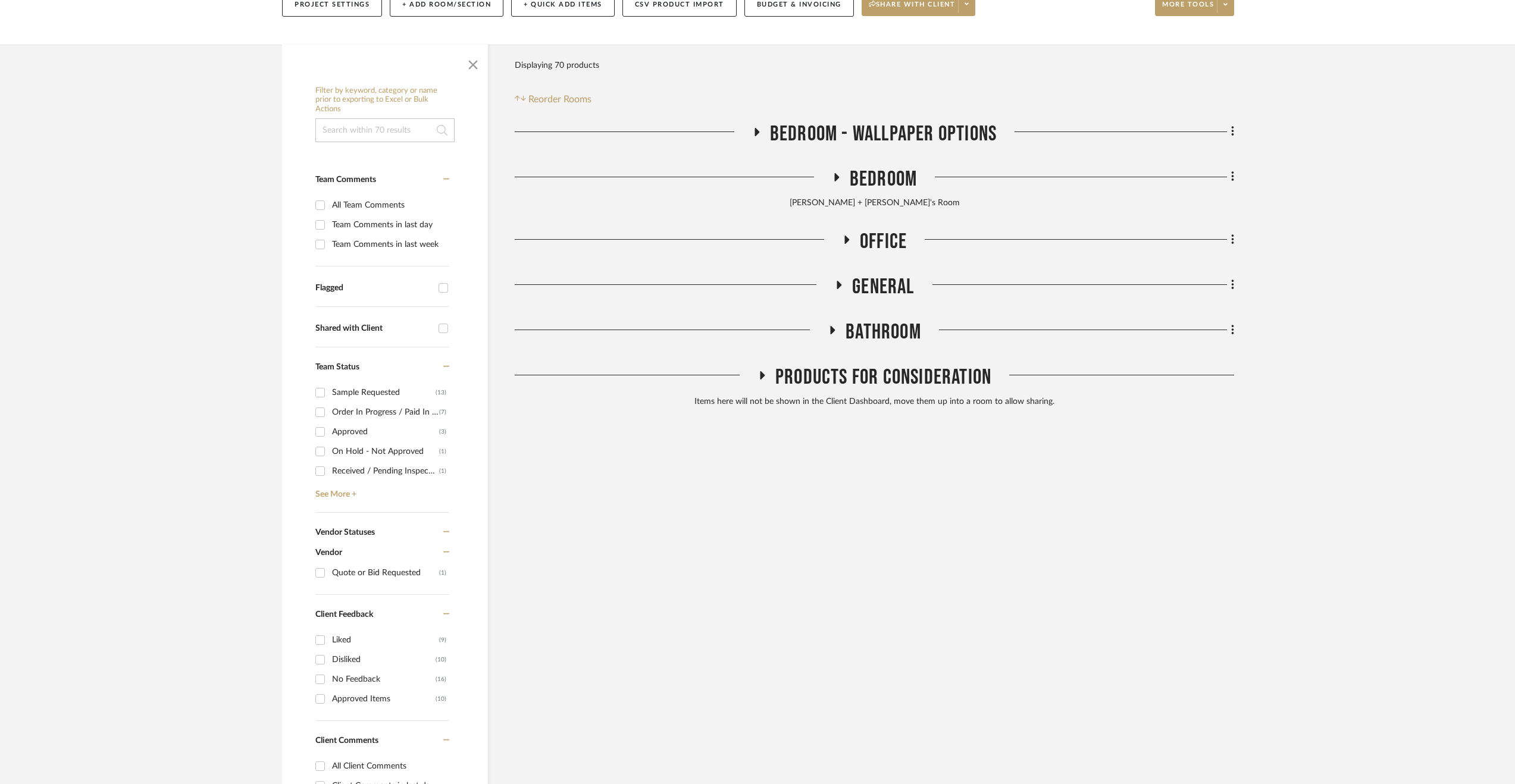
click at [877, 229] on span "Office" at bounding box center [883, 241] width 47 height 25
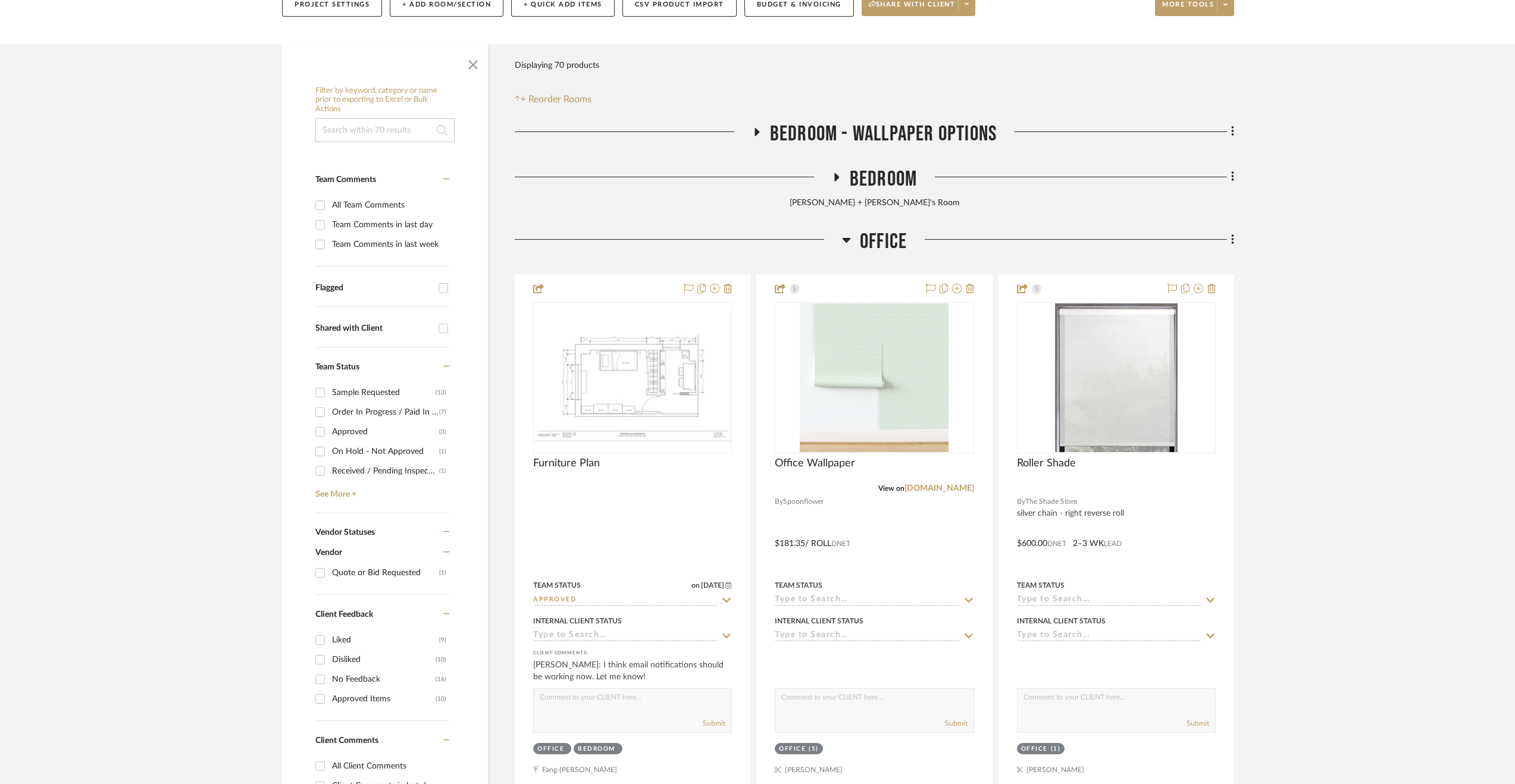
click at [900, 187] on span "Bedroom" at bounding box center [883, 179] width 67 height 25
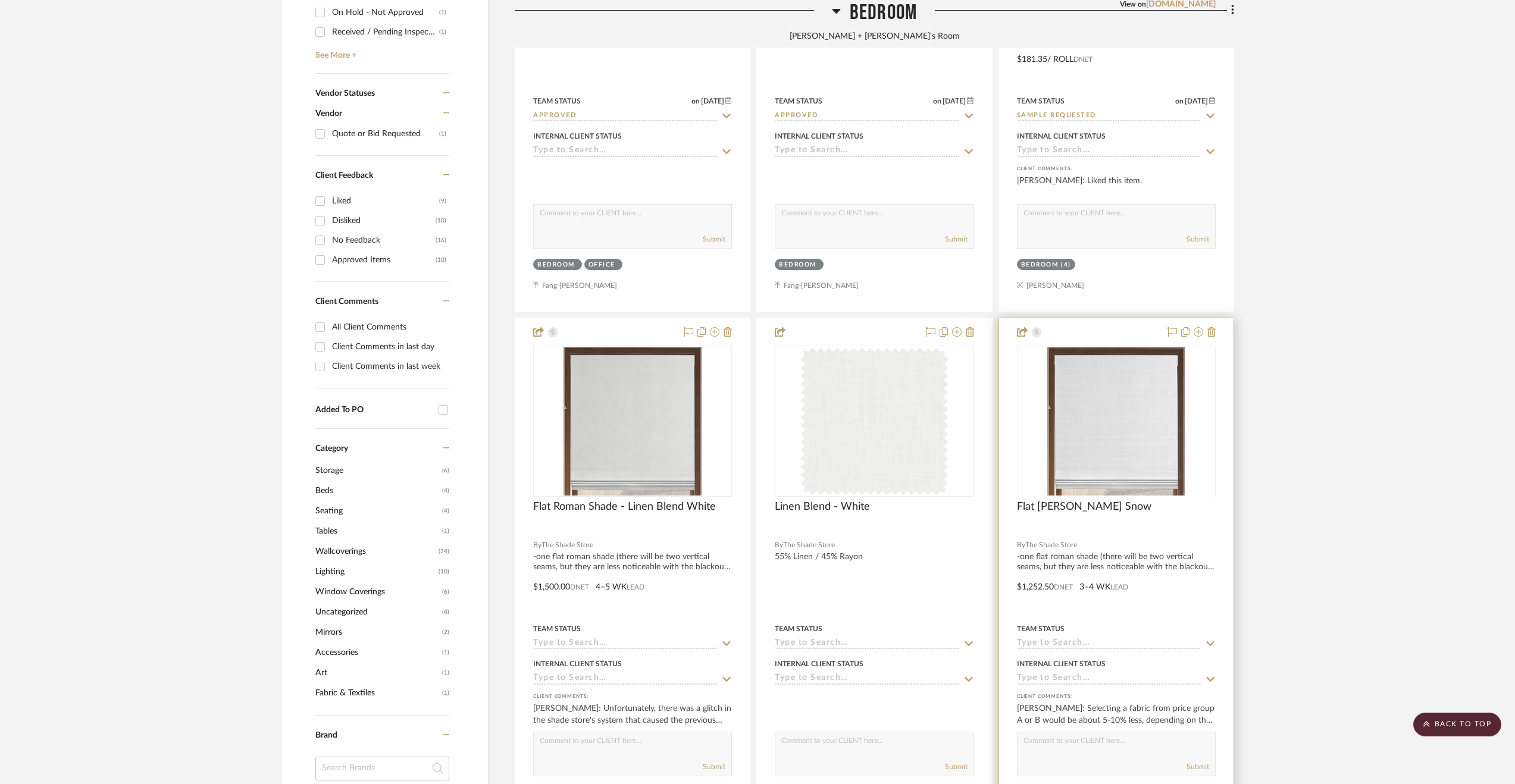
scroll to position [773, 0]
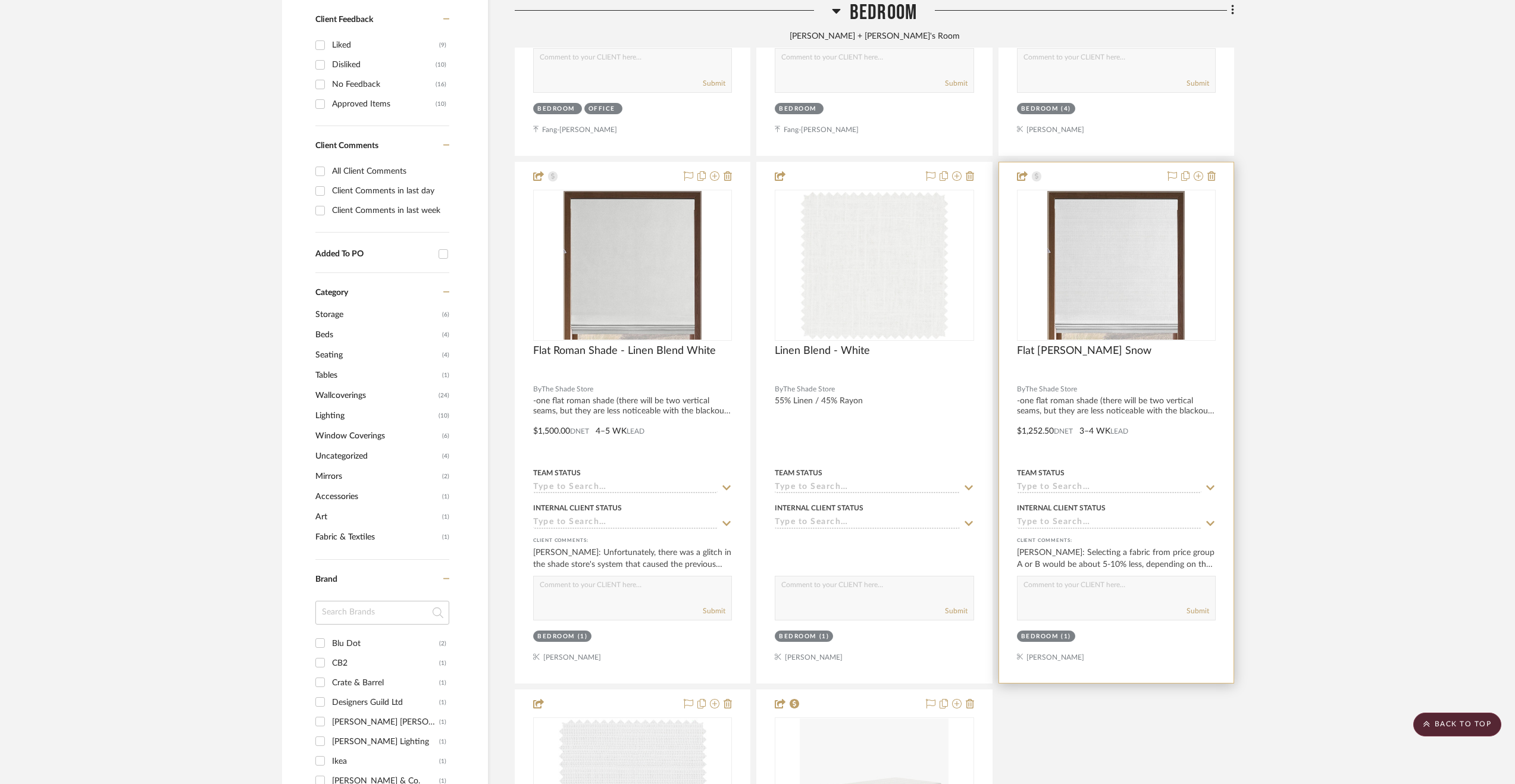
click at [1173, 448] on div at bounding box center [1116, 422] width 234 height 520
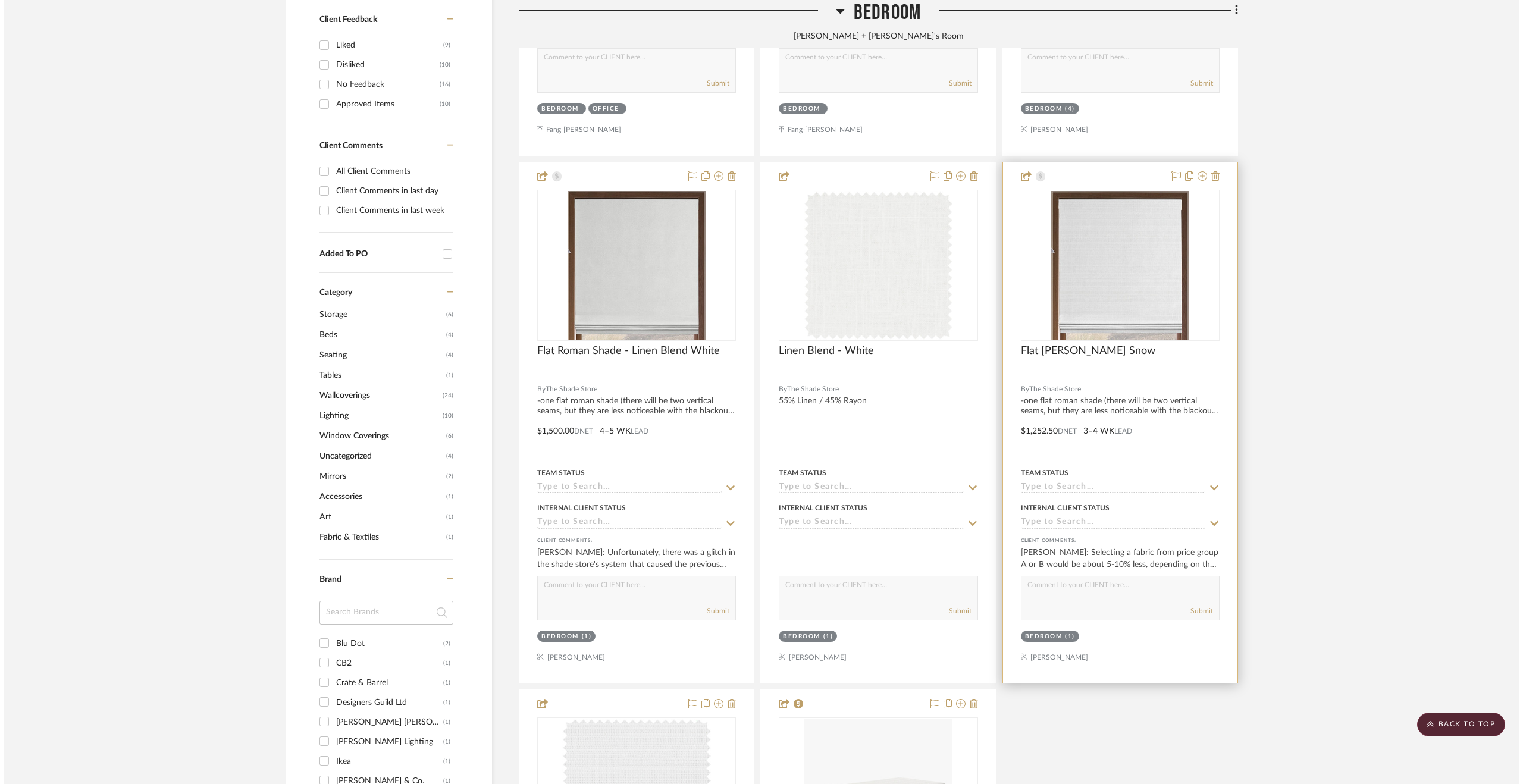
scroll to position [0, 0]
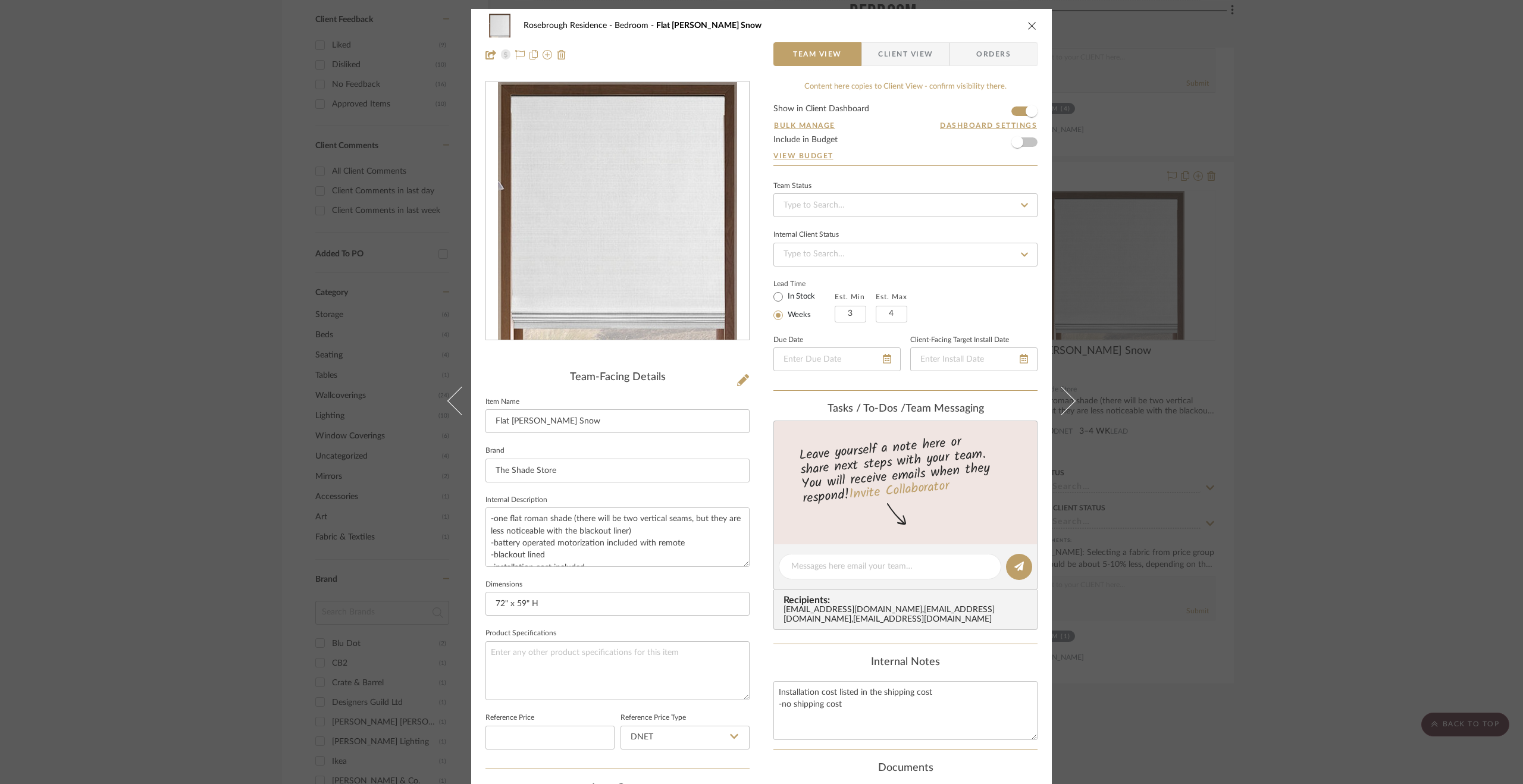
click at [898, 56] on span "Client View" at bounding box center [905, 54] width 55 height 24
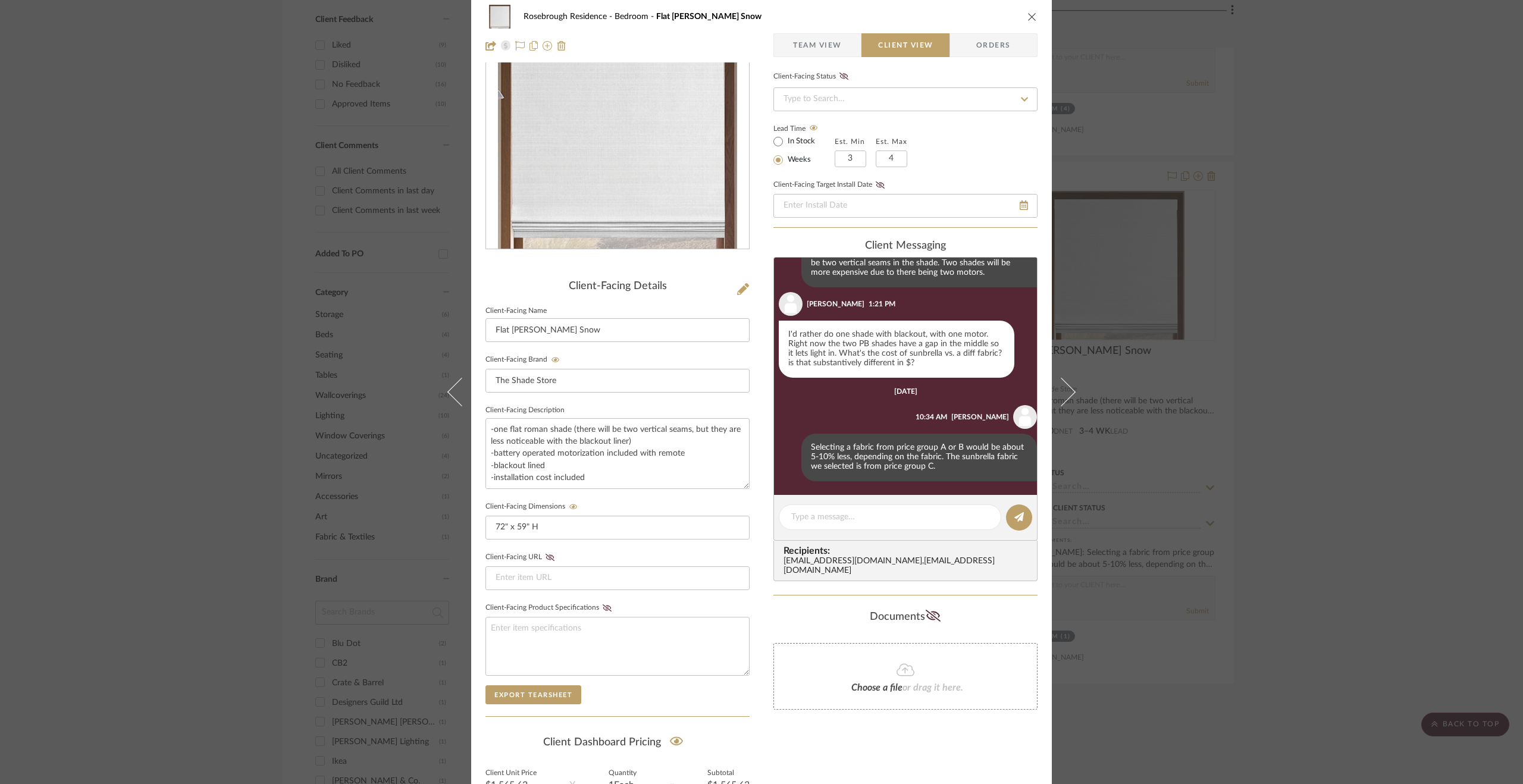
scroll to position [210, 0]
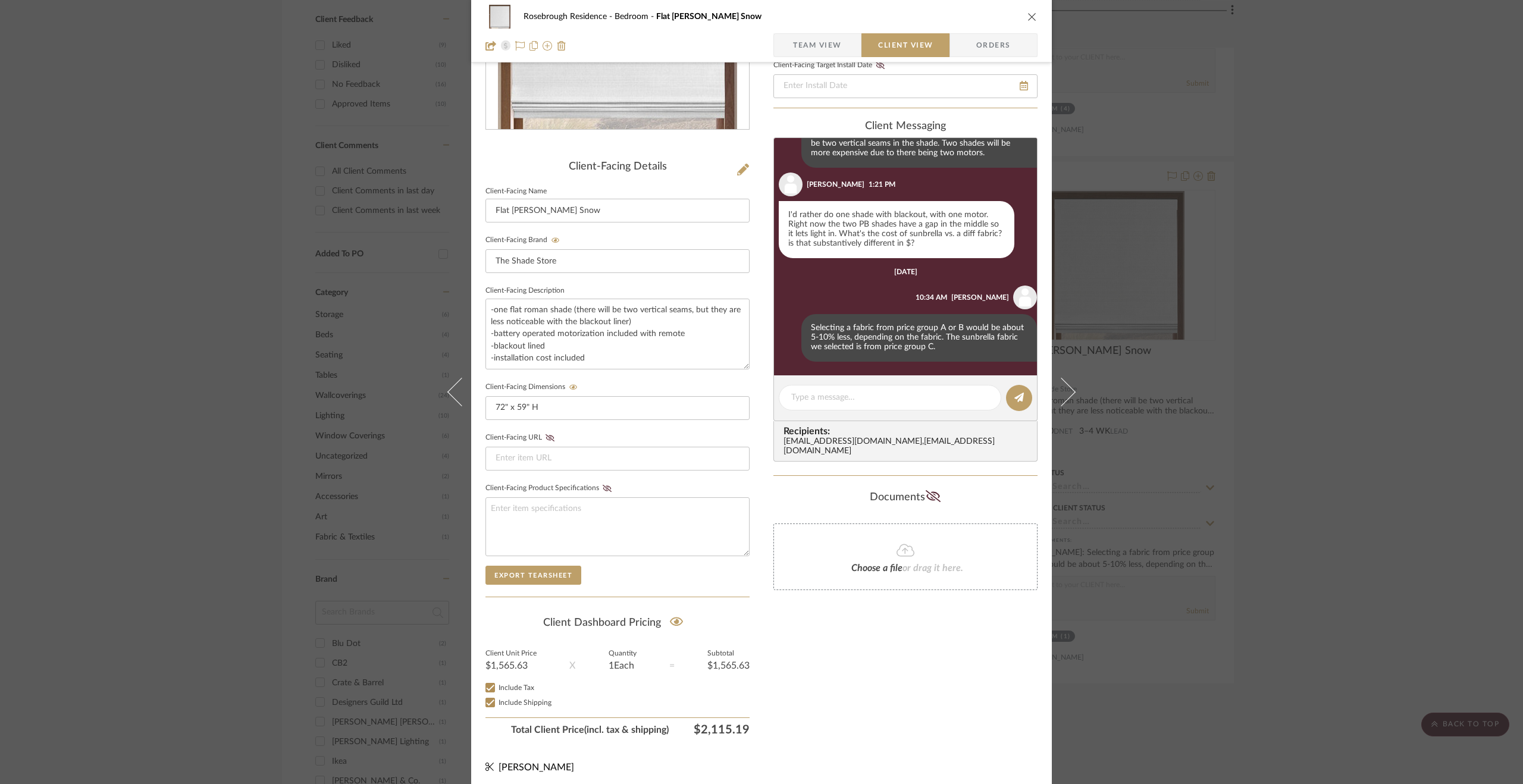
click at [1289, 478] on div "Rosebrough Residence Bedroom Flat [PERSON_NAME] Snow Team View Client View Orde…" at bounding box center [761, 392] width 1523 height 784
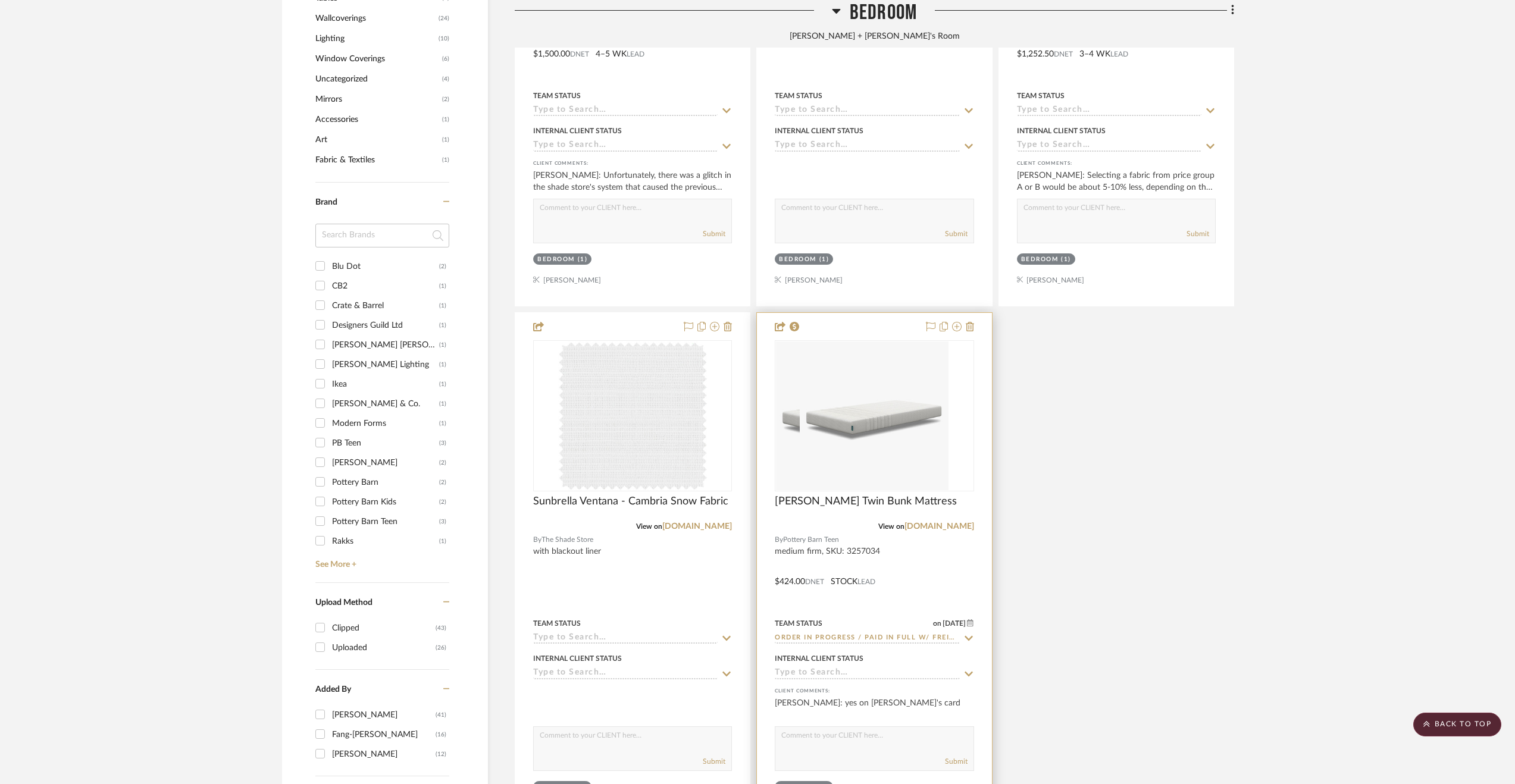
scroll to position [1250, 0]
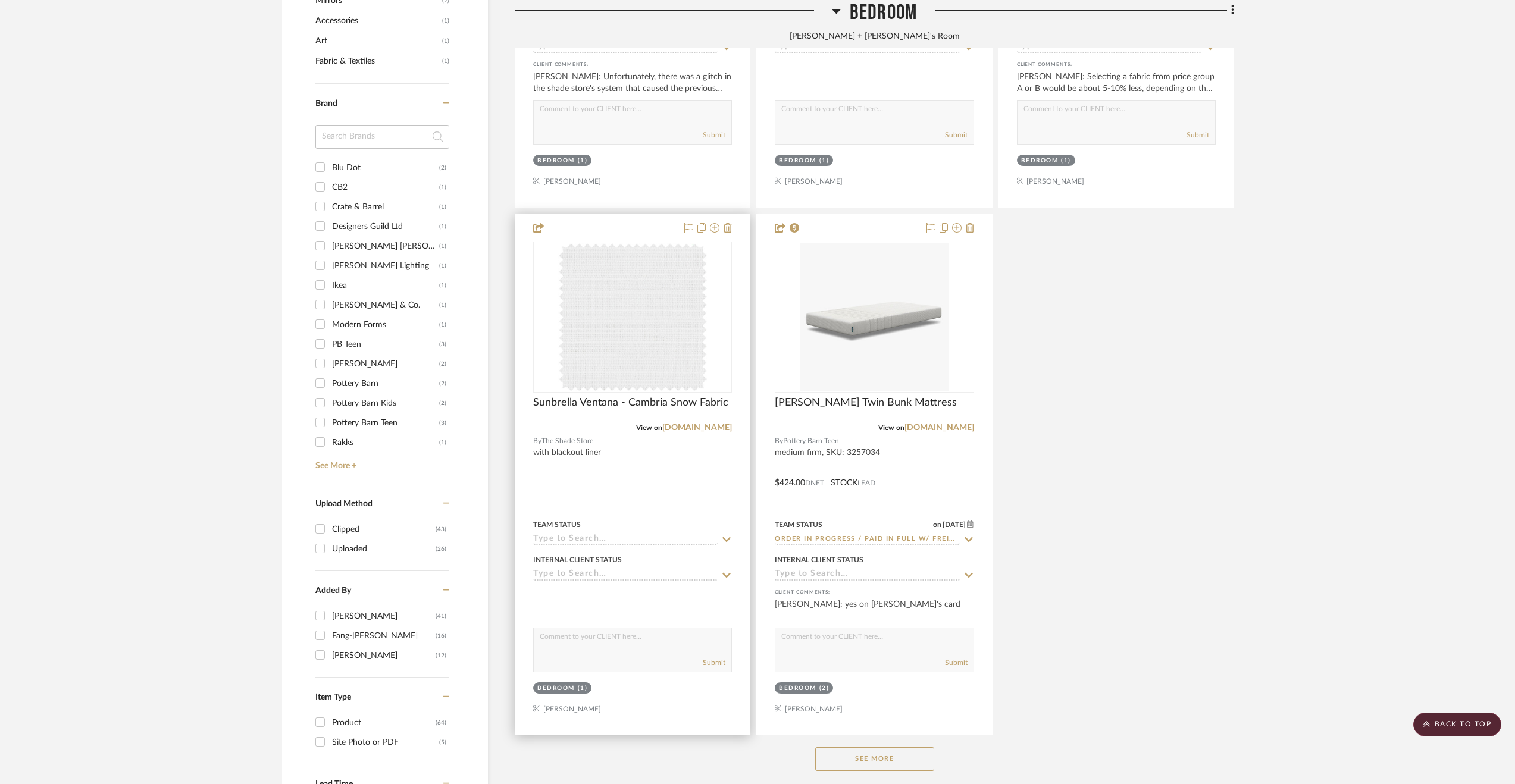
click at [687, 487] on div at bounding box center [632, 474] width 234 height 520
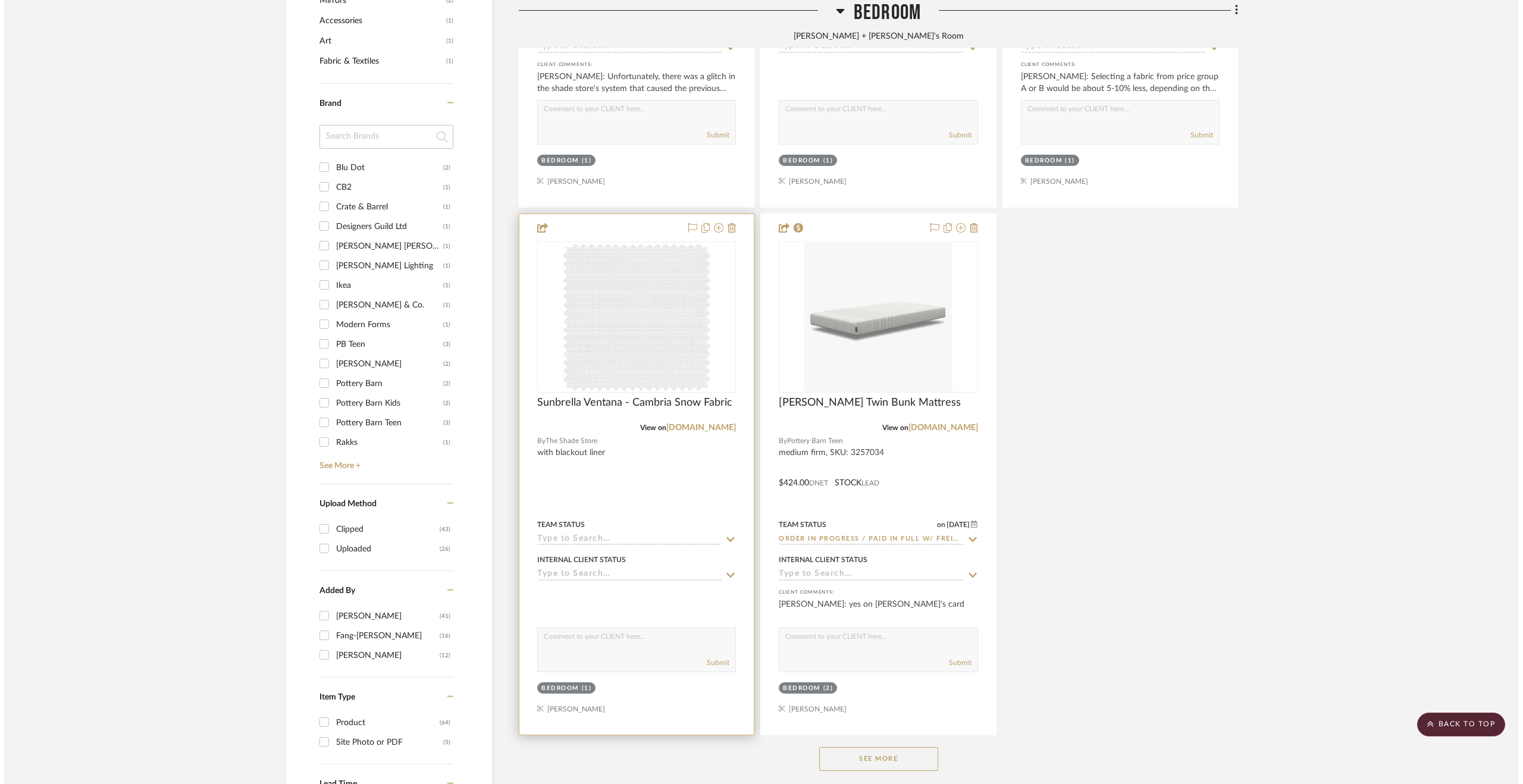
scroll to position [0, 0]
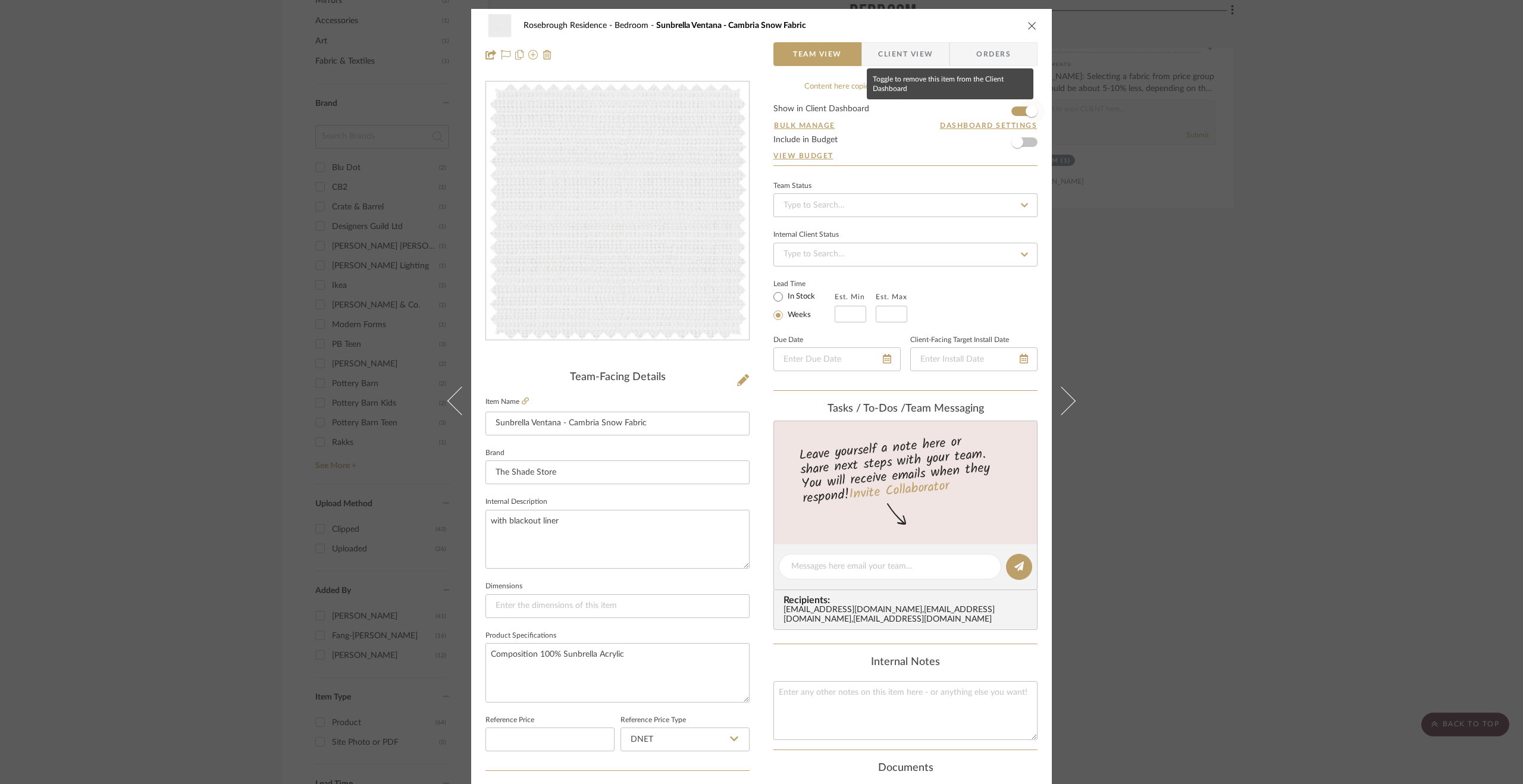
click at [1031, 110] on span "button" at bounding box center [1031, 111] width 12 height 12
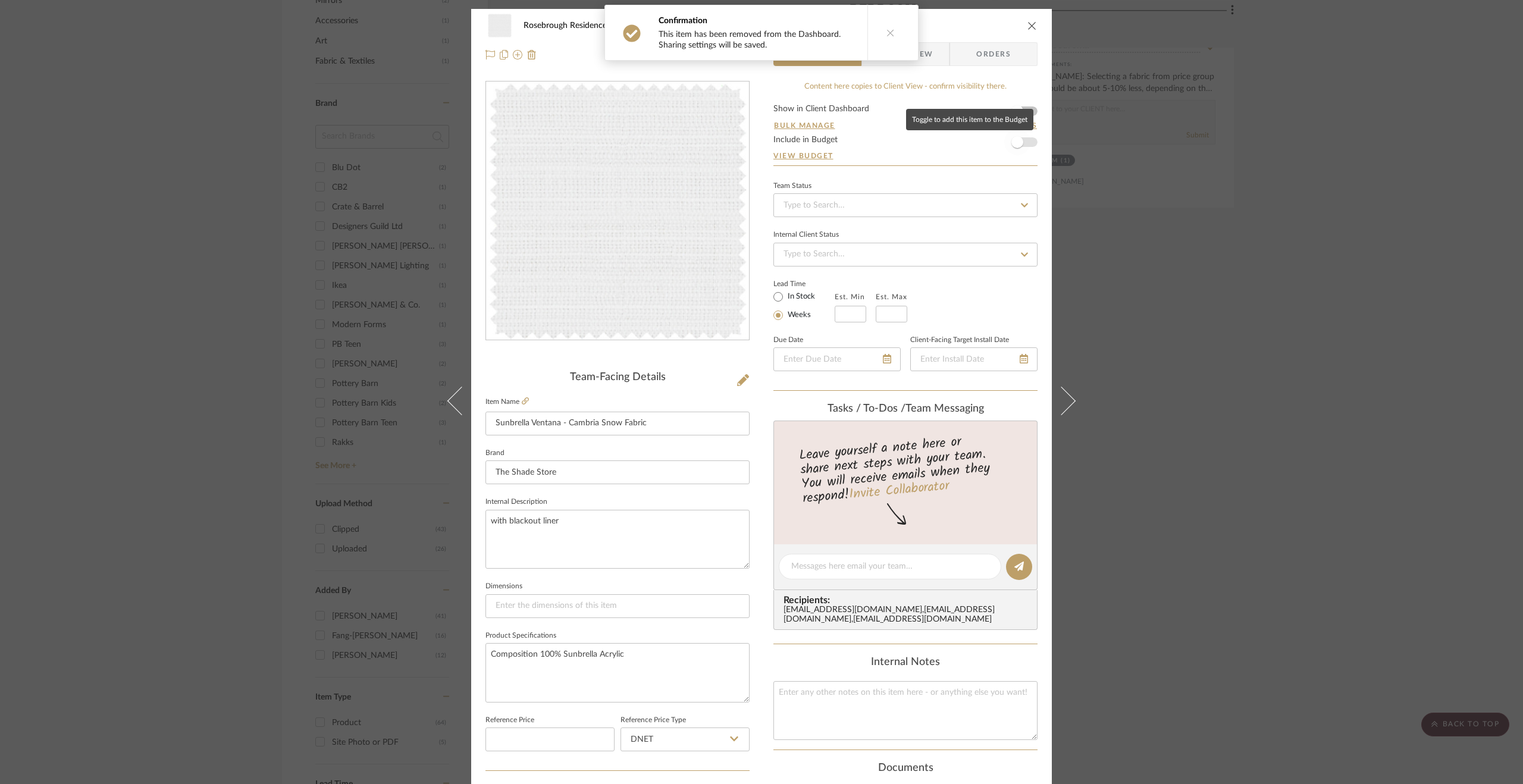
click at [1012, 147] on span "button" at bounding box center [1017, 142] width 12 height 12
click at [1289, 717] on div "Rosebrough Residence Bedroom Sunbrella Ventana - Cambria Snow Fabric Team View …" at bounding box center [761, 392] width 1523 height 784
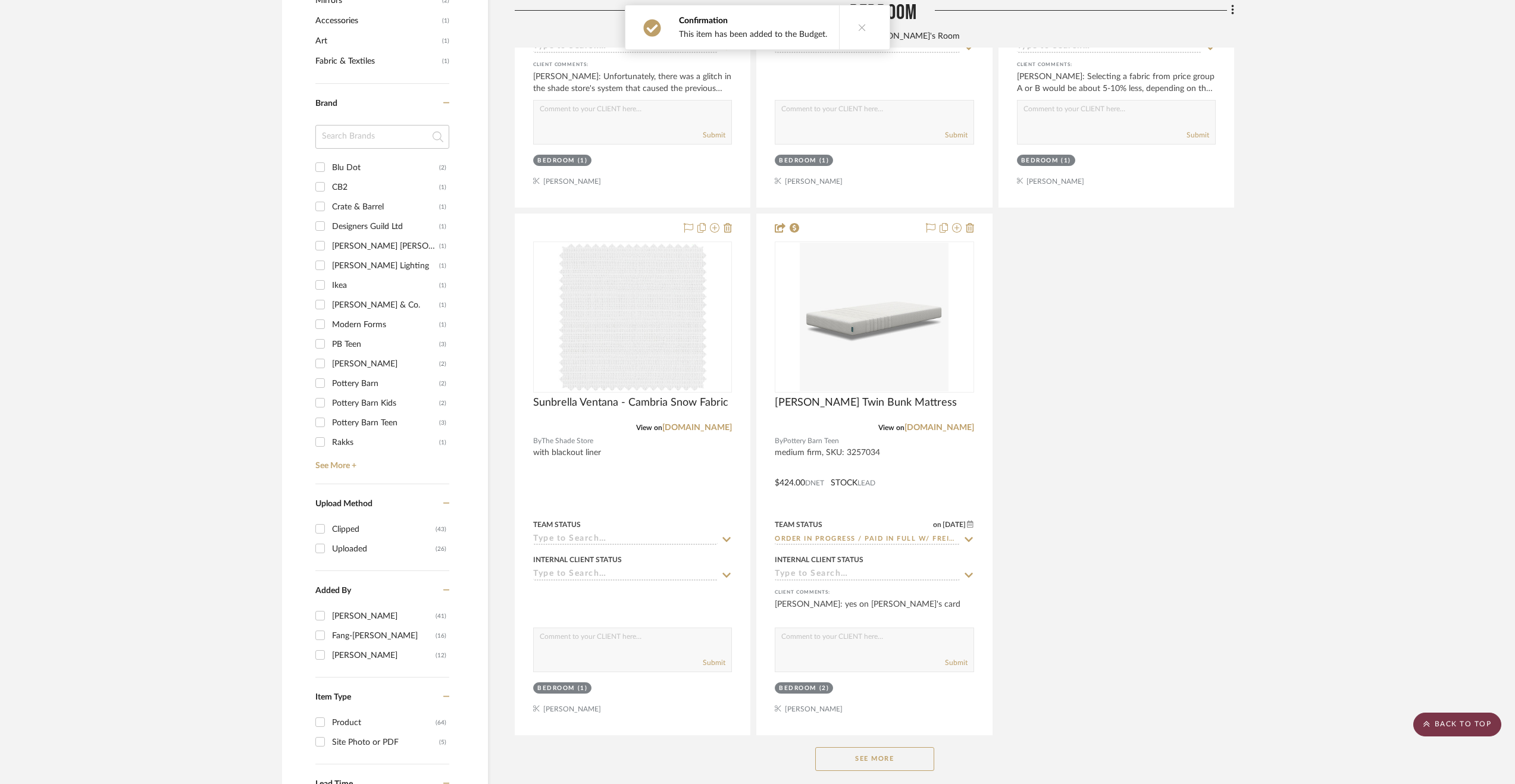
click at [1288, 723] on scroll-to-top-button "BACK TO TOP" at bounding box center [1457, 724] width 88 height 24
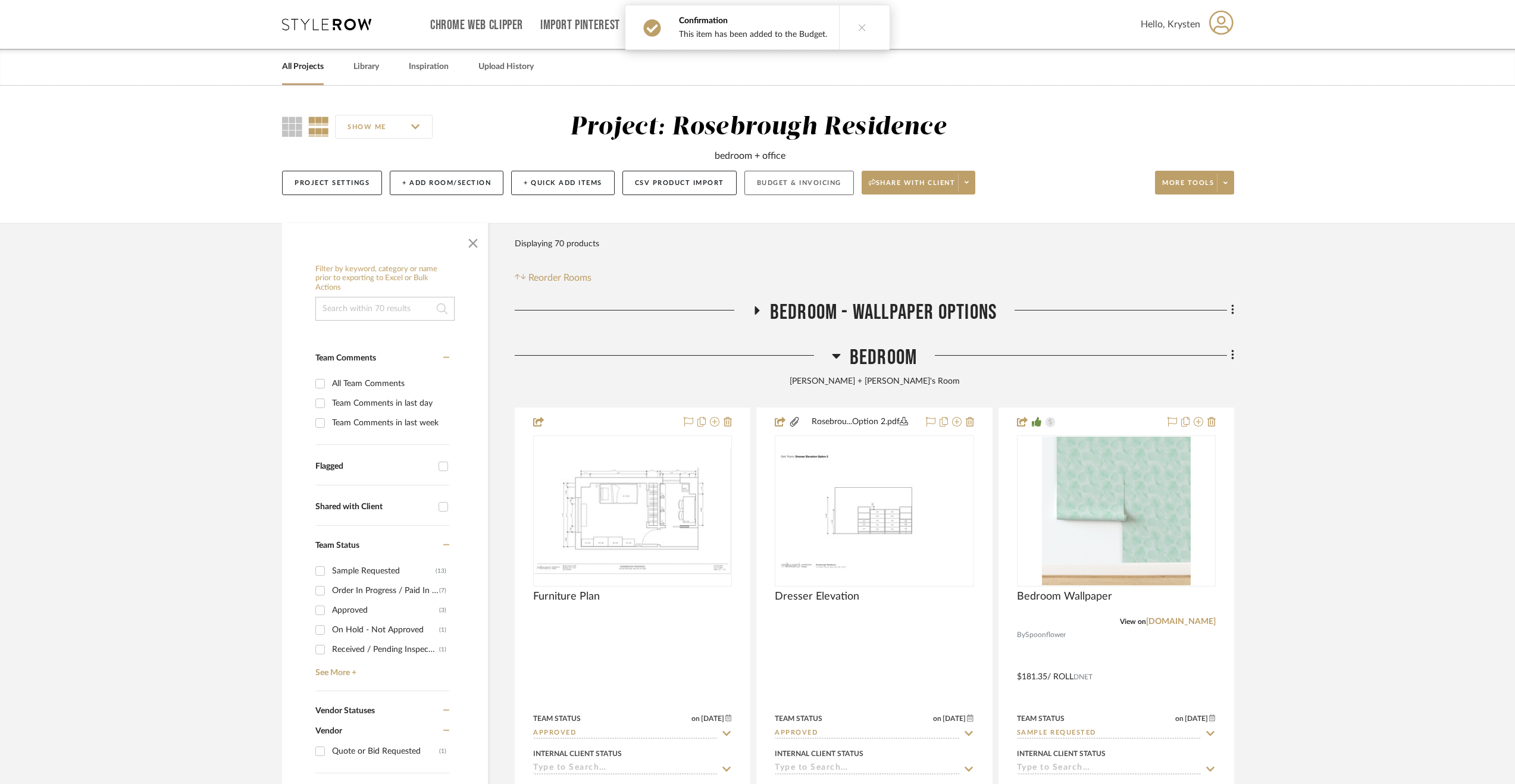
click at [769, 185] on button "Budget & Invoicing" at bounding box center [799, 183] width 109 height 25
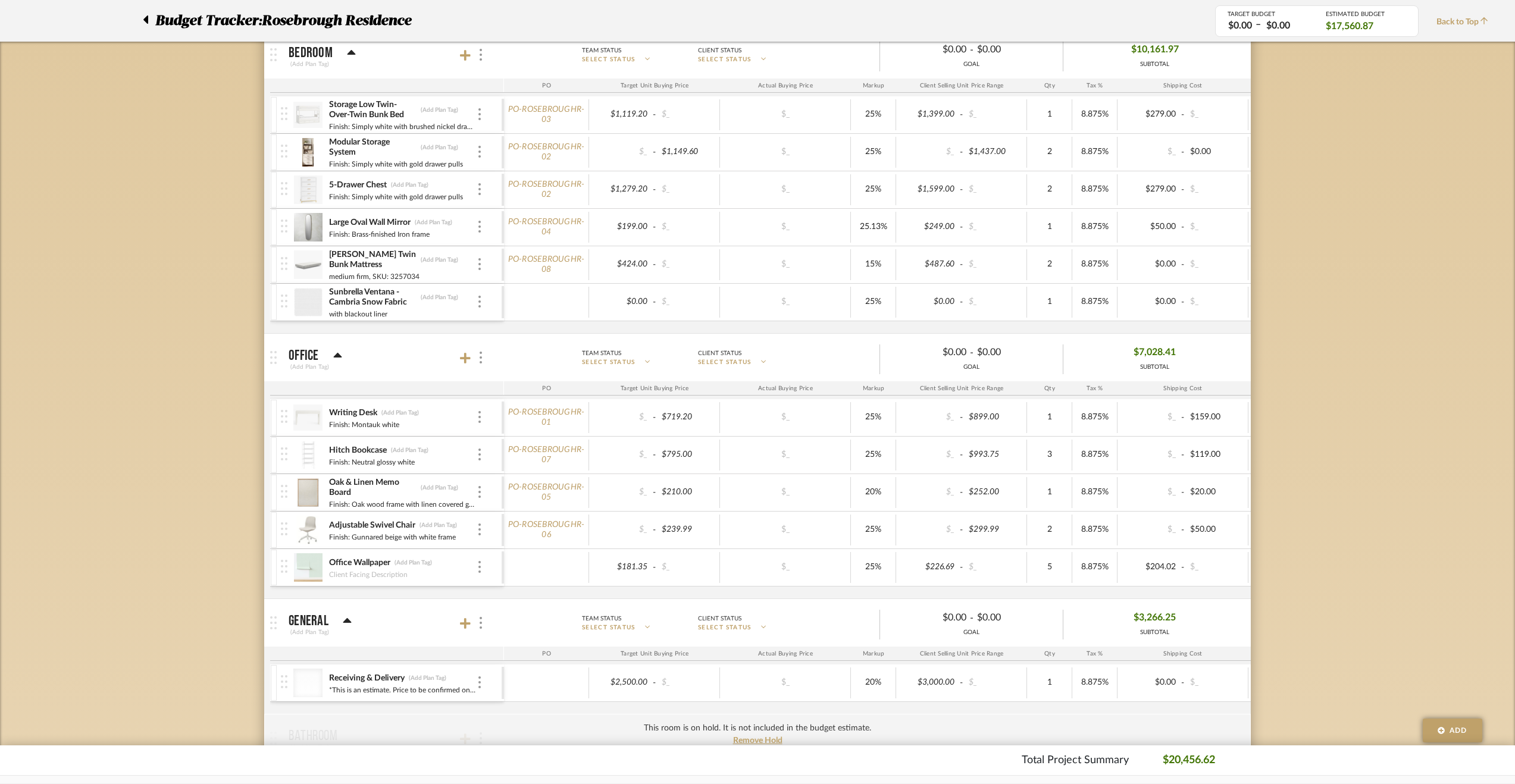
scroll to position [179, 0]
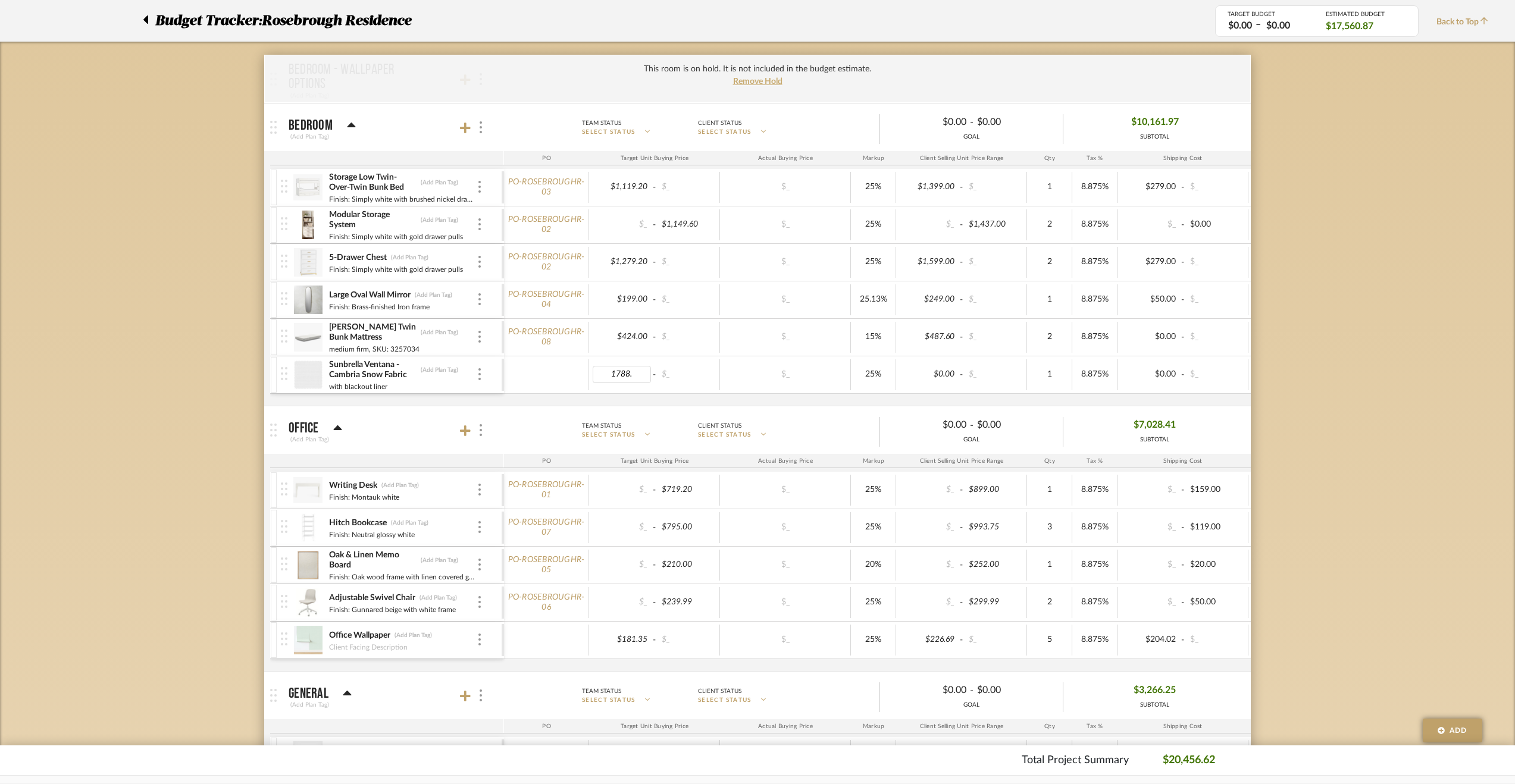
type input "1788.5"
click at [1288, 280] on div "Budget Tracker: Rosebrough Residence Non-Transparent Last Updated: [PERSON_NAME…" at bounding box center [757, 563] width 1515 height 1311
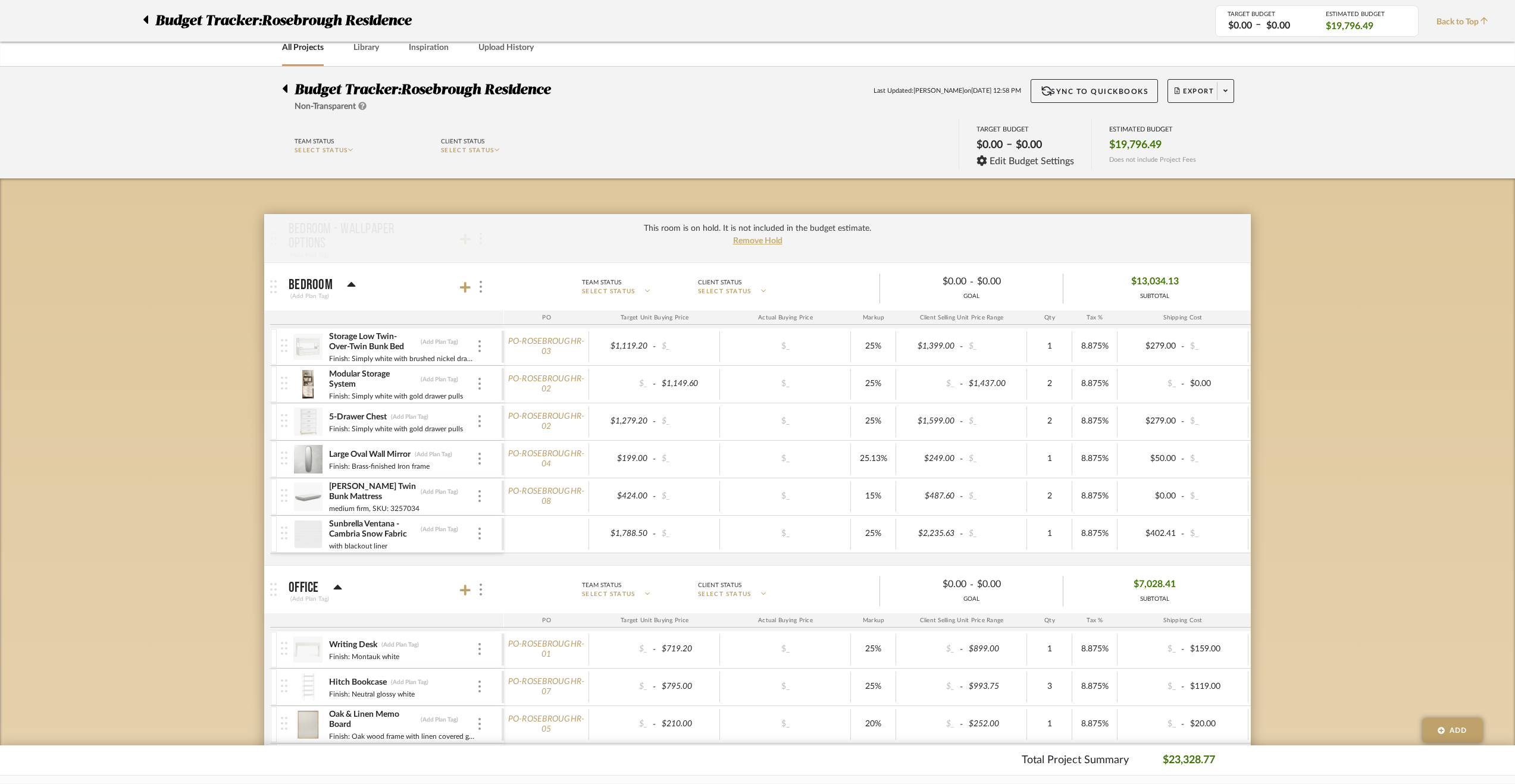
scroll to position [0, 0]
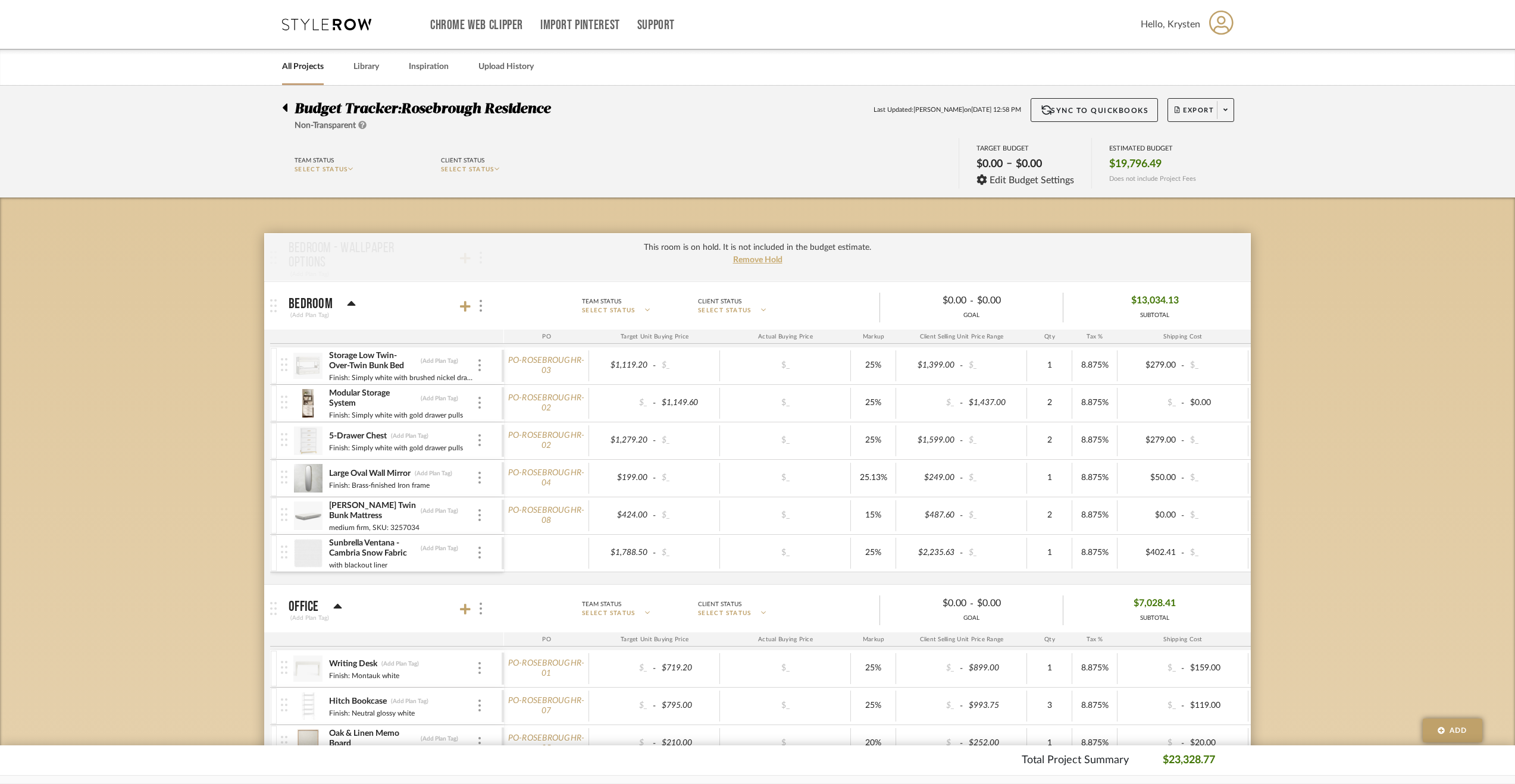
click at [288, 109] on div at bounding box center [288, 105] width 12 height 15
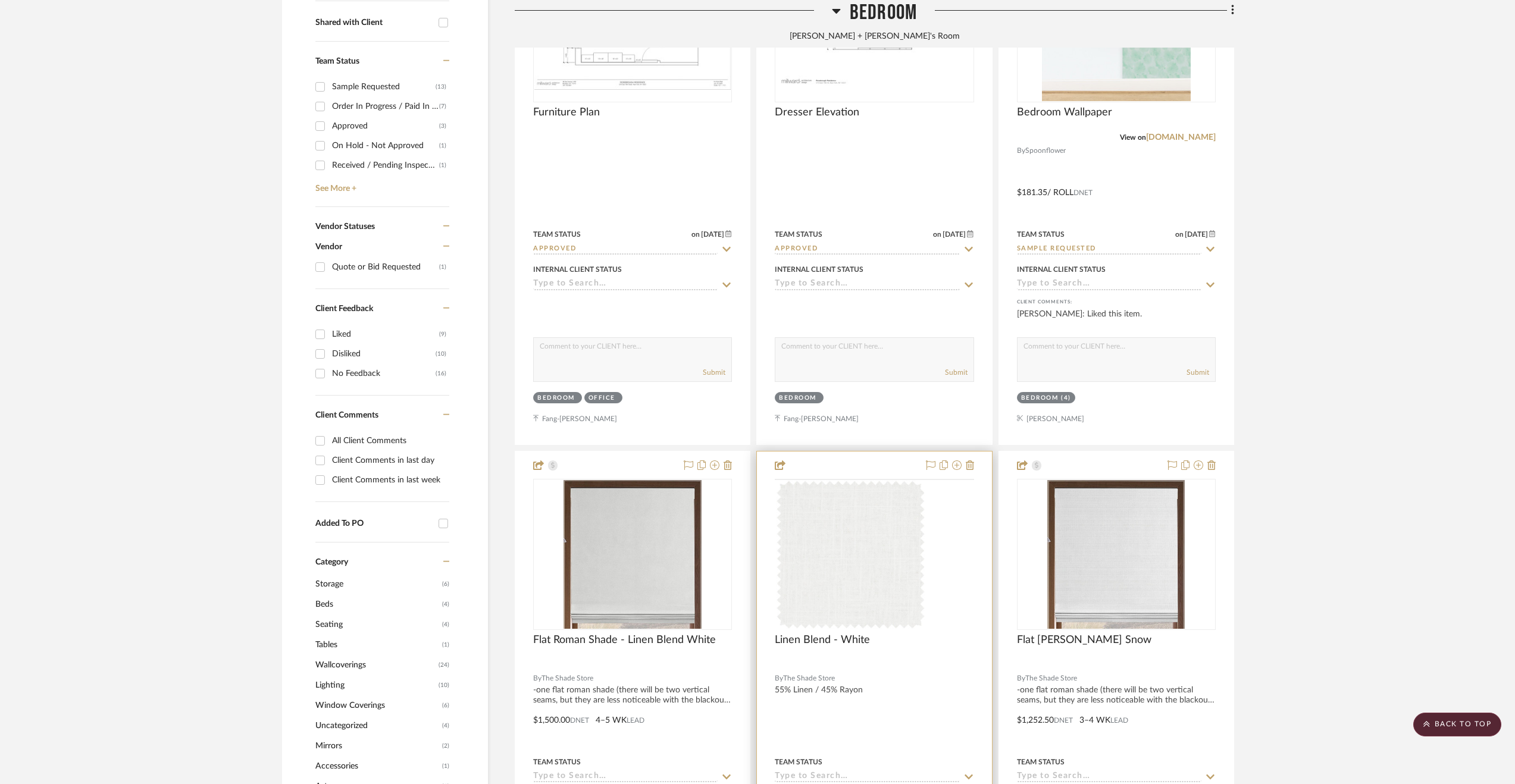
scroll to position [595, 0]
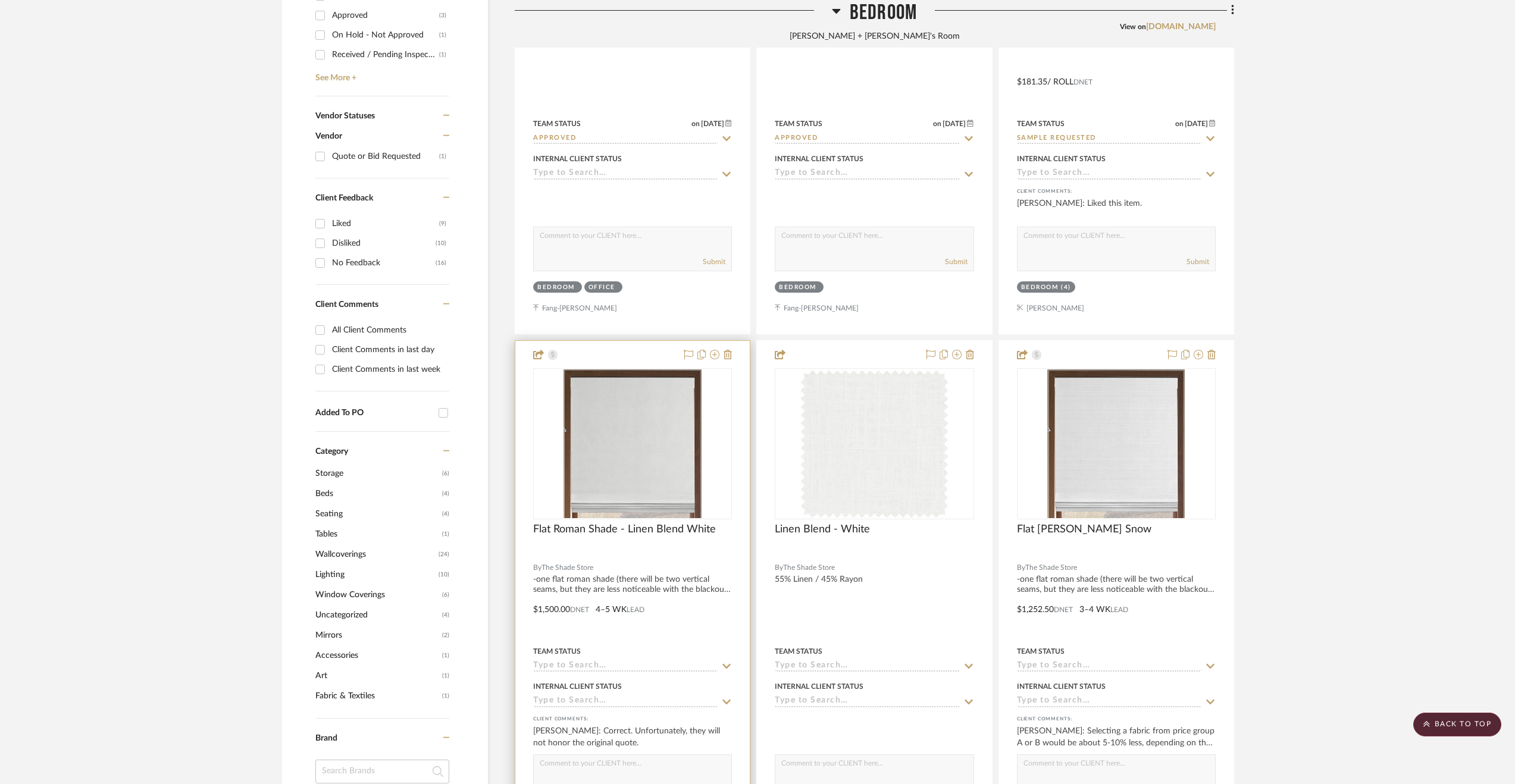
click at [715, 590] on div at bounding box center [632, 601] width 234 height 520
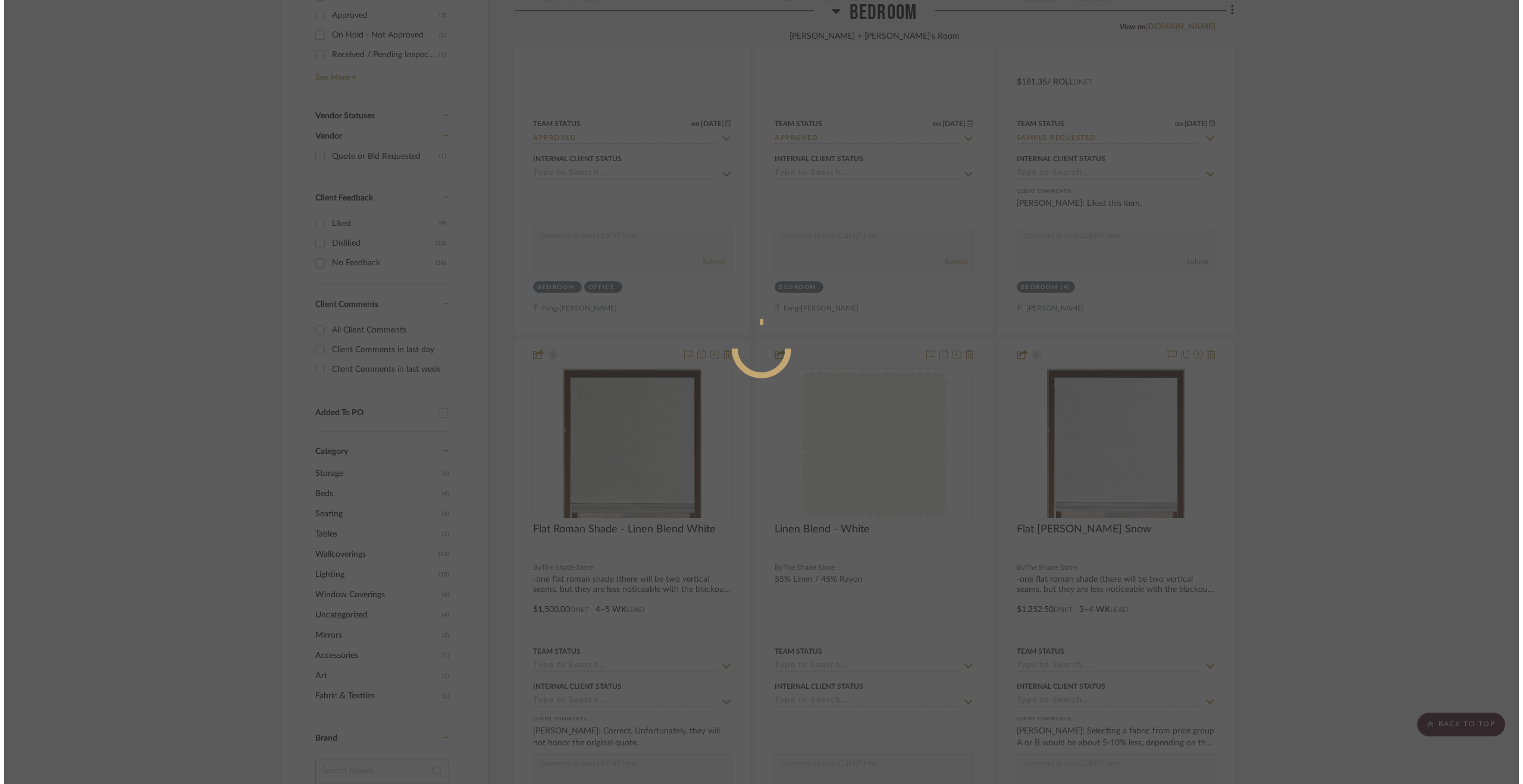
scroll to position [0, 0]
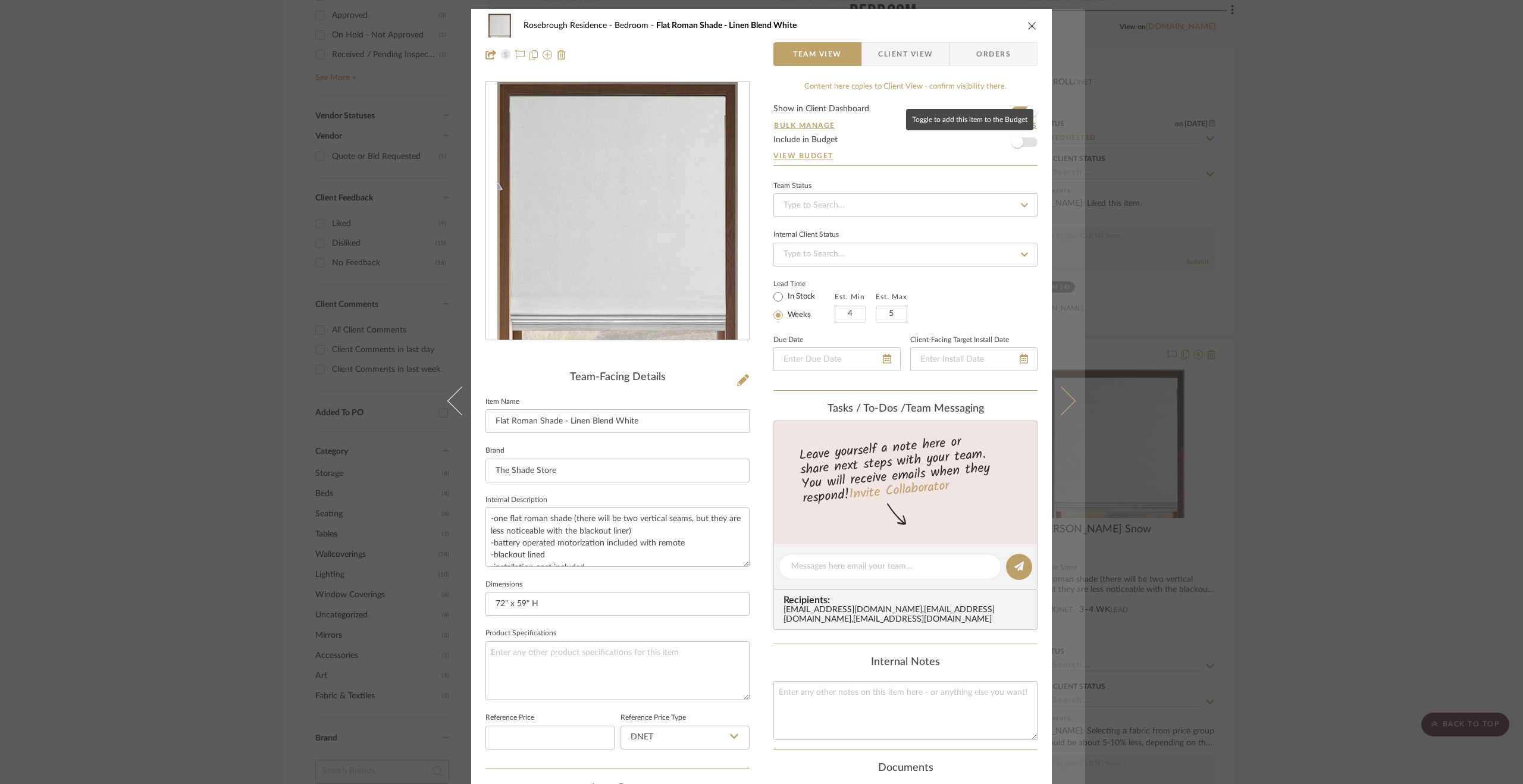
drag, startPoint x: 1020, startPoint y: 140, endPoint x: 1061, endPoint y: 177, distance: 55.2
click at [1020, 140] on span "button" at bounding box center [1018, 142] width 26 height 26
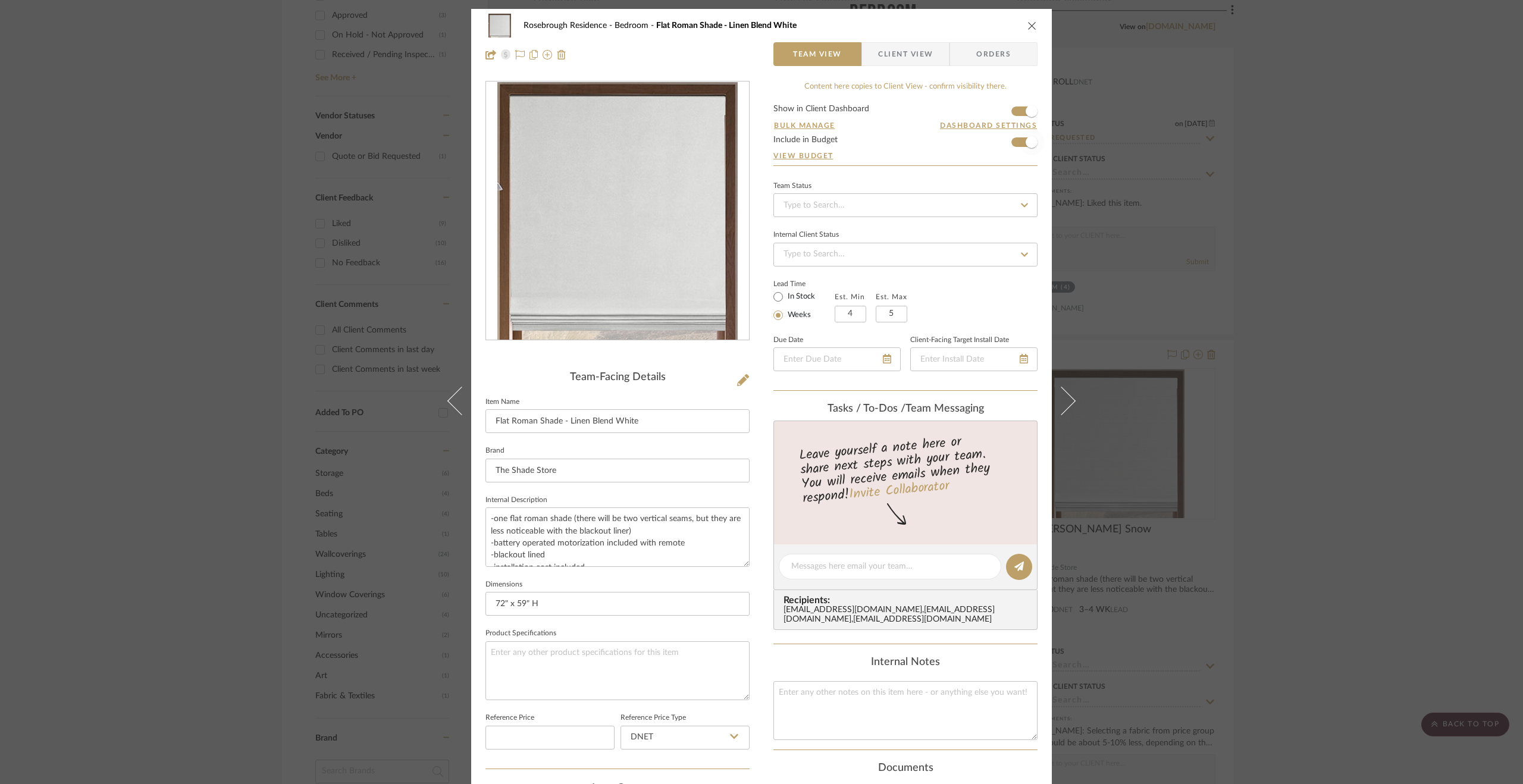
click at [1289, 486] on div "Rosebrough Residence Bedroom Flat Roman Shade - Linen Blend White Team View Cli…" at bounding box center [761, 392] width 1523 height 784
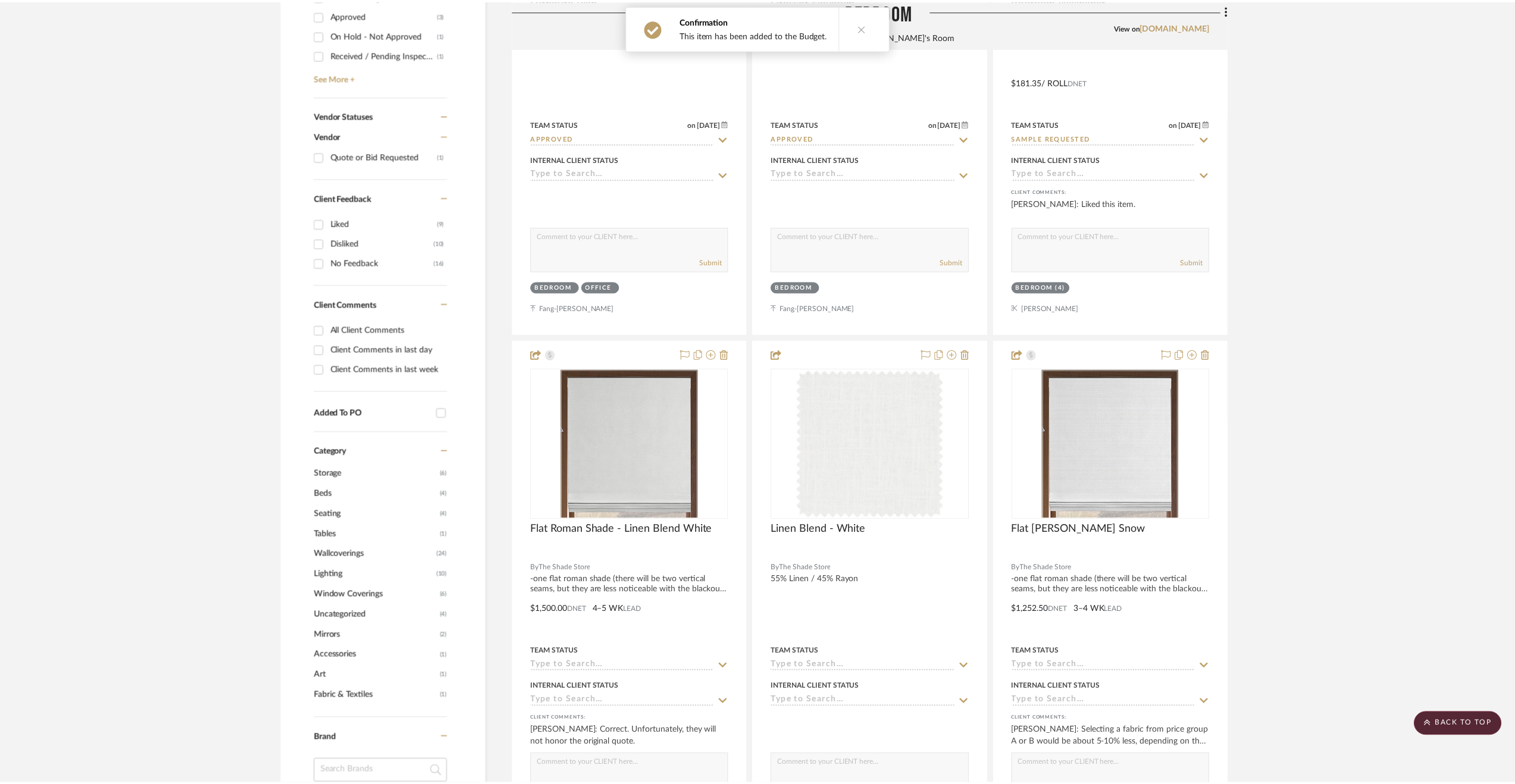
scroll to position [595, 0]
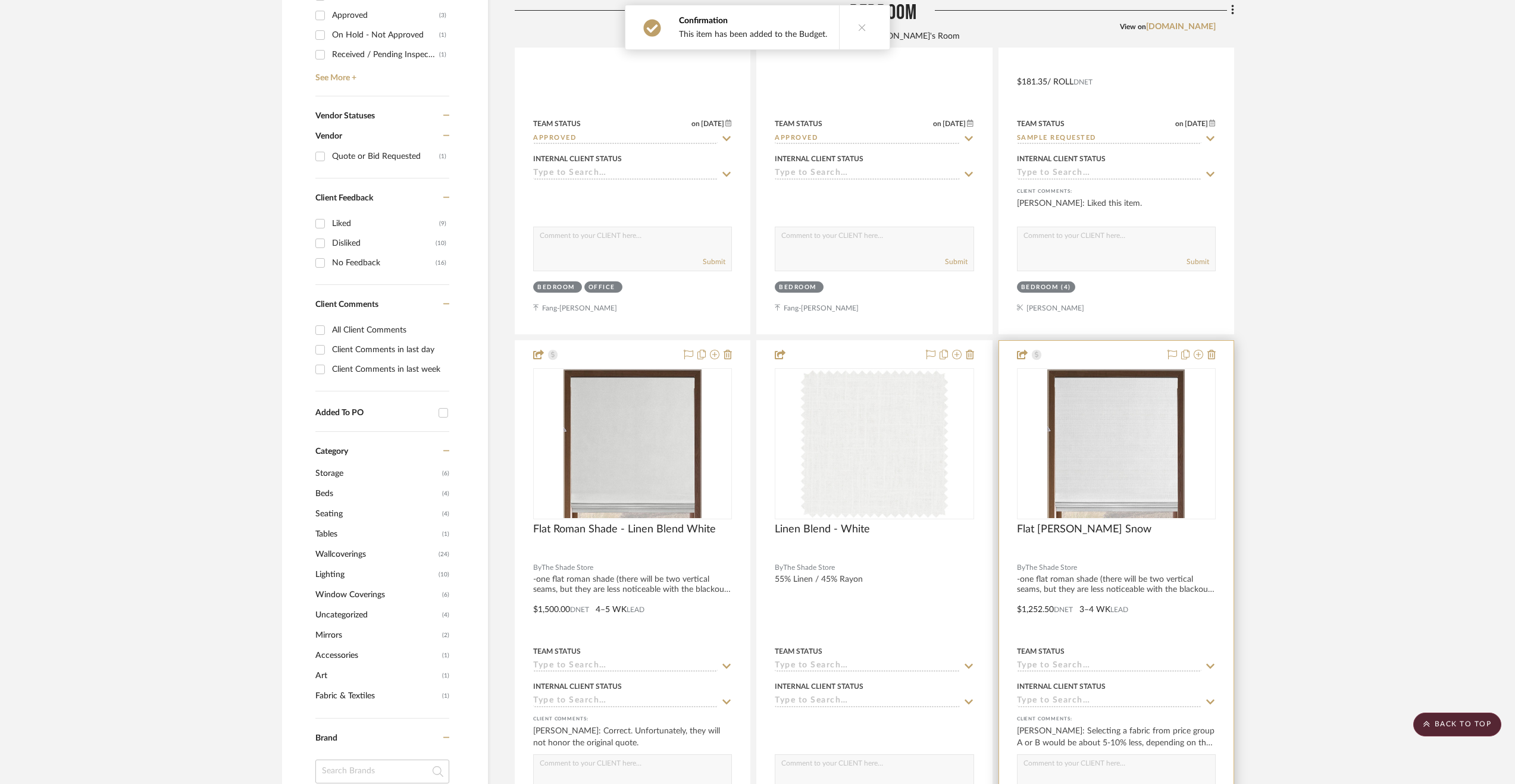
click at [1193, 597] on div at bounding box center [1116, 601] width 234 height 520
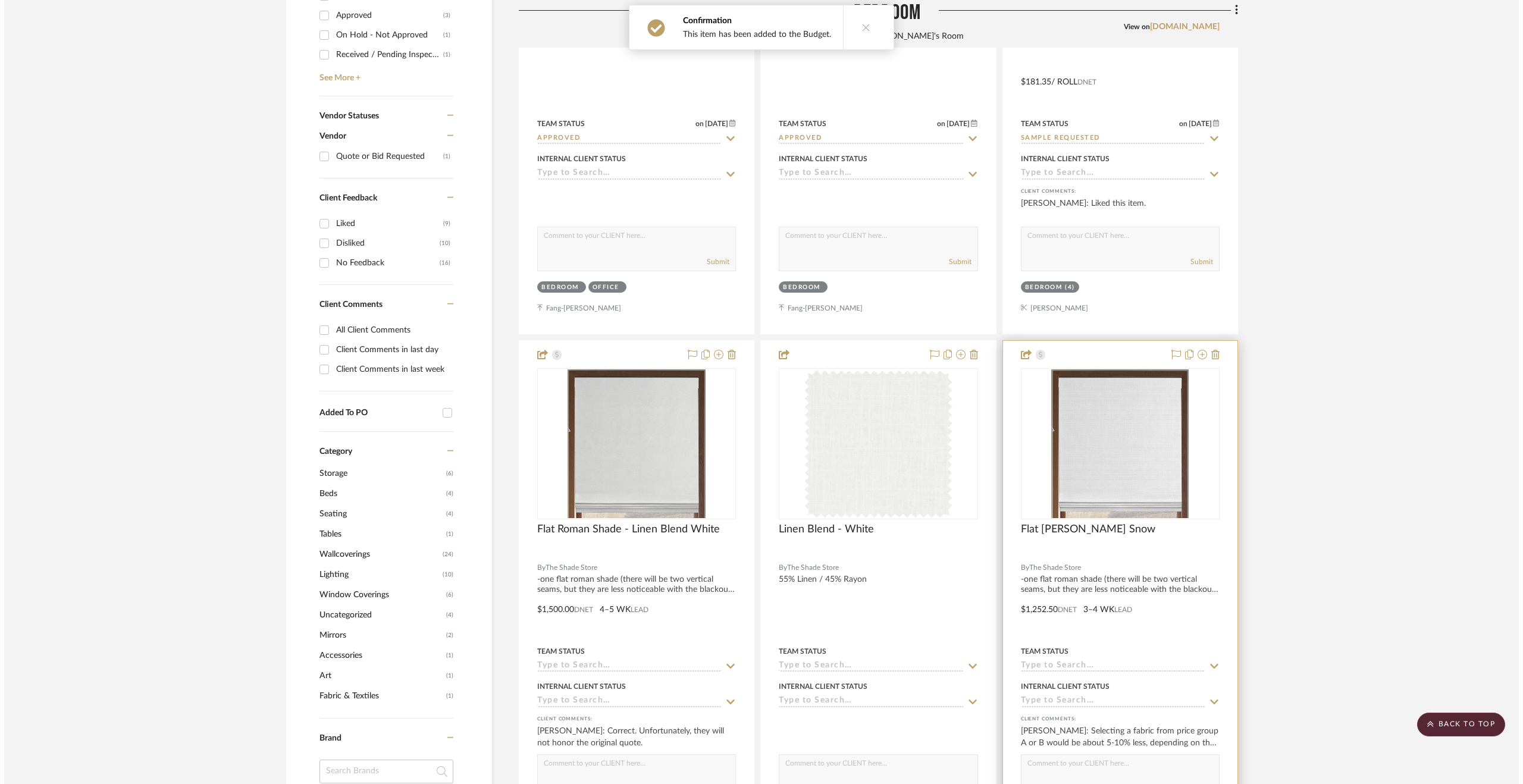
scroll to position [0, 0]
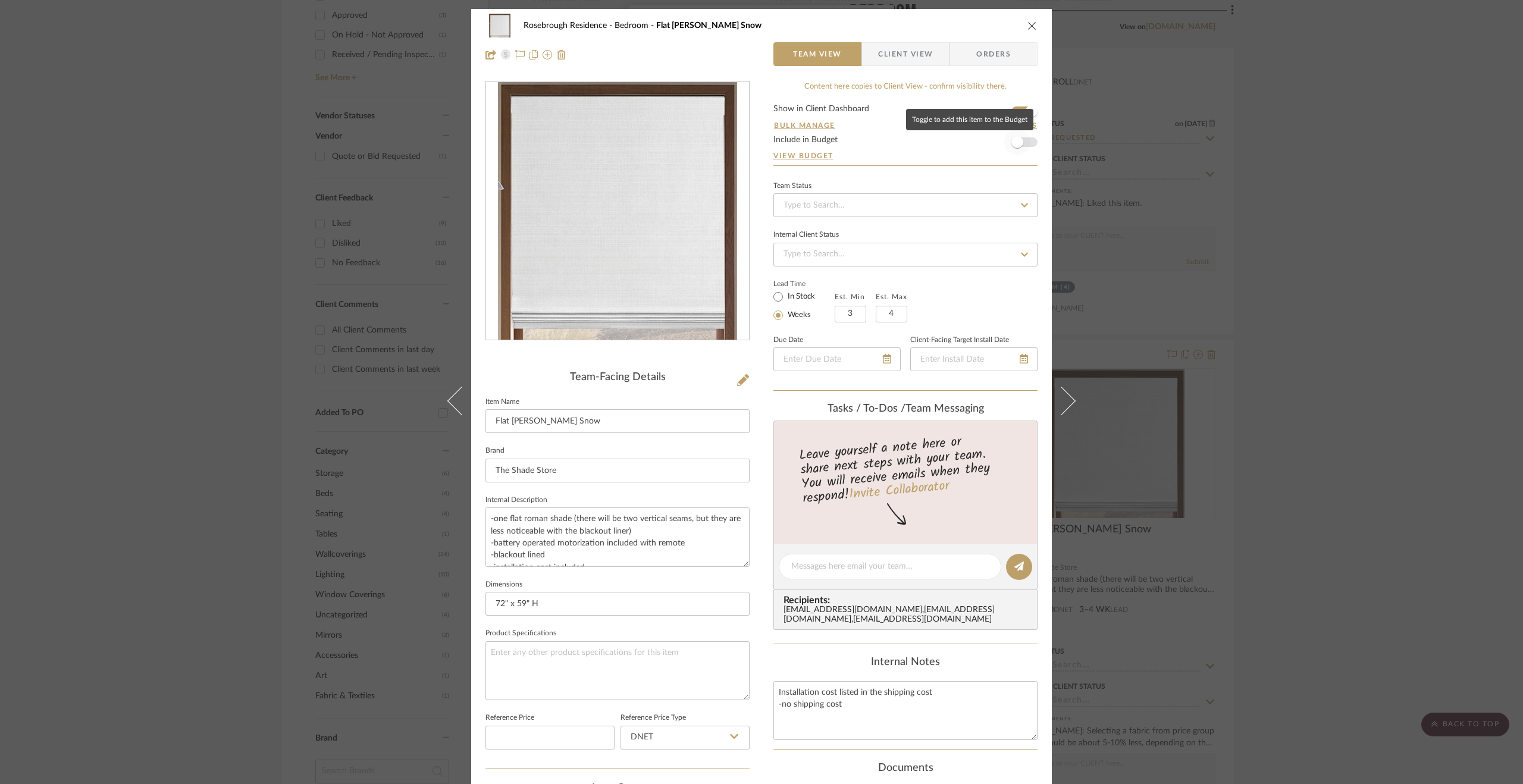
click at [1020, 149] on span "button" at bounding box center [1018, 142] width 26 height 26
click at [1289, 432] on div "Rosebrough Residence Bedroom Flat [PERSON_NAME] Snow Team View Client View Orde…" at bounding box center [761, 392] width 1523 height 784
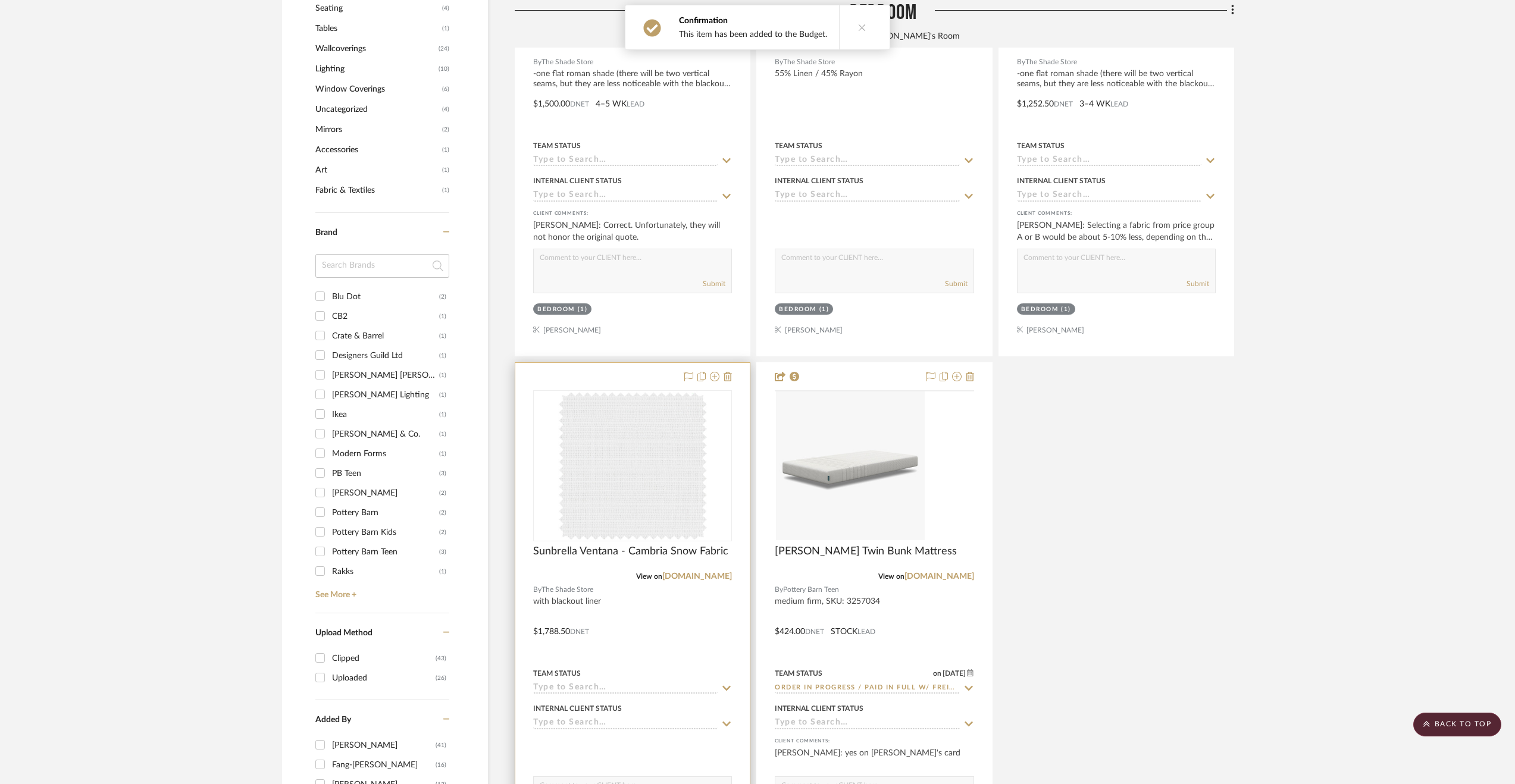
scroll to position [1130, 0]
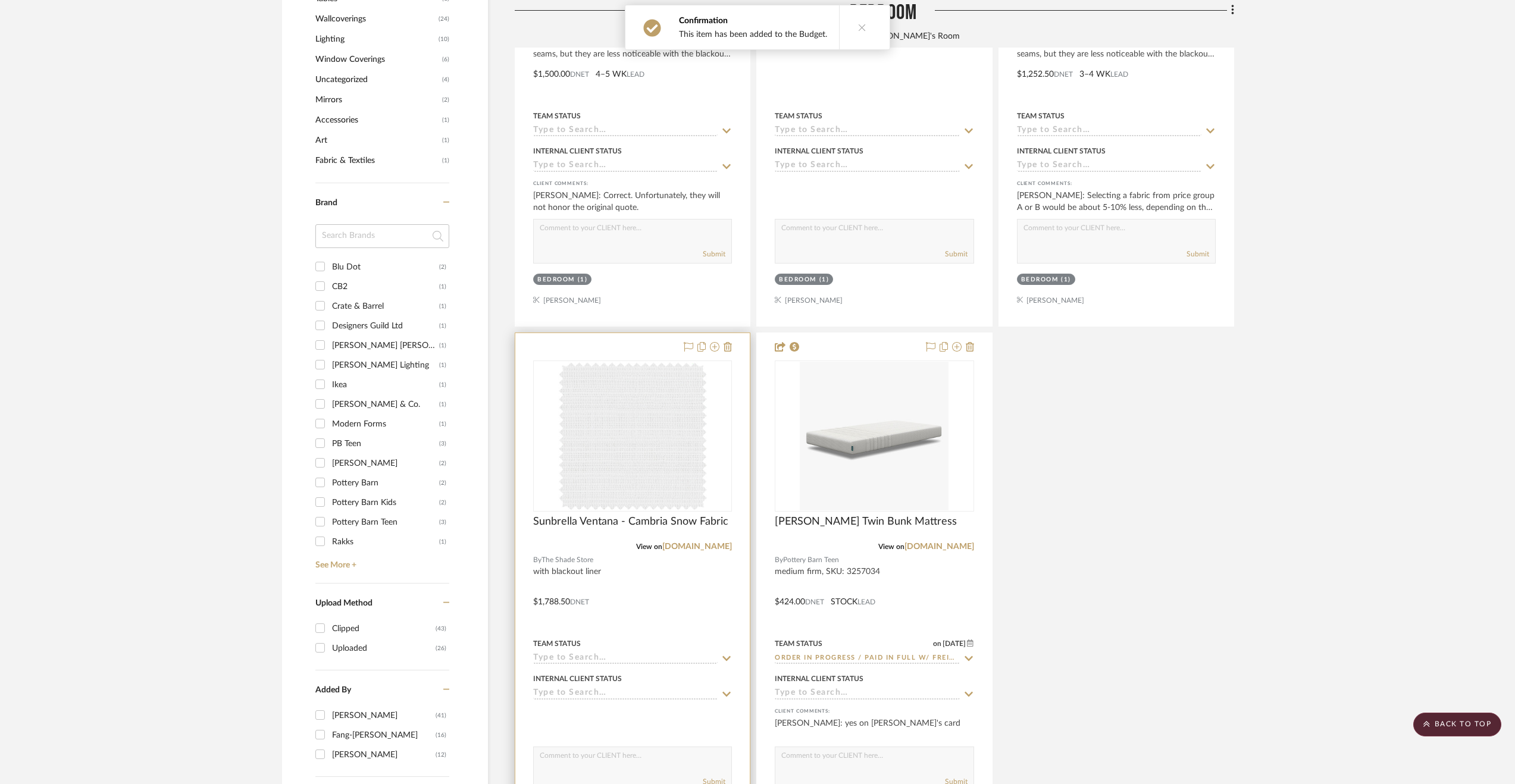
click at [723, 606] on div at bounding box center [632, 593] width 234 height 520
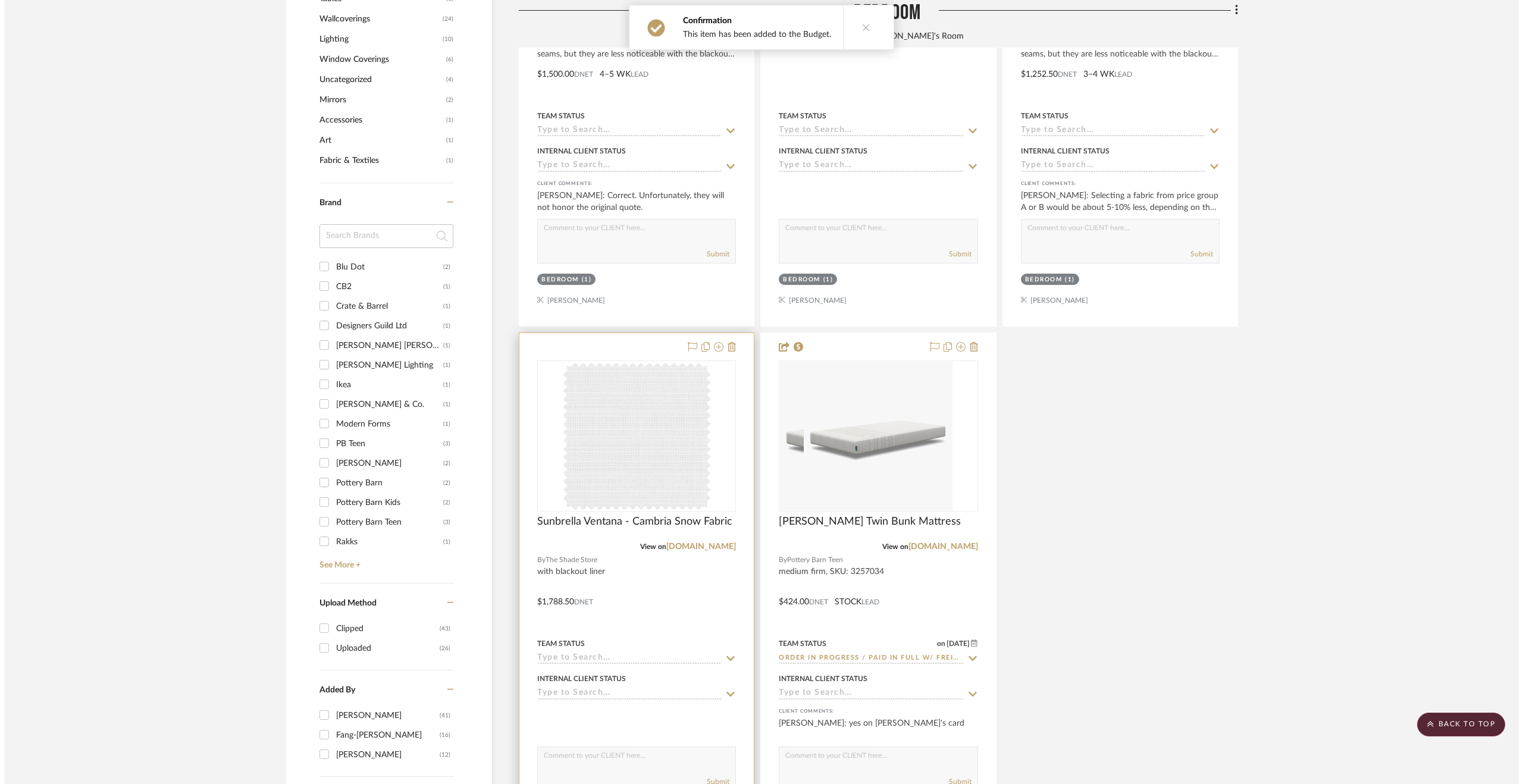
scroll to position [0, 0]
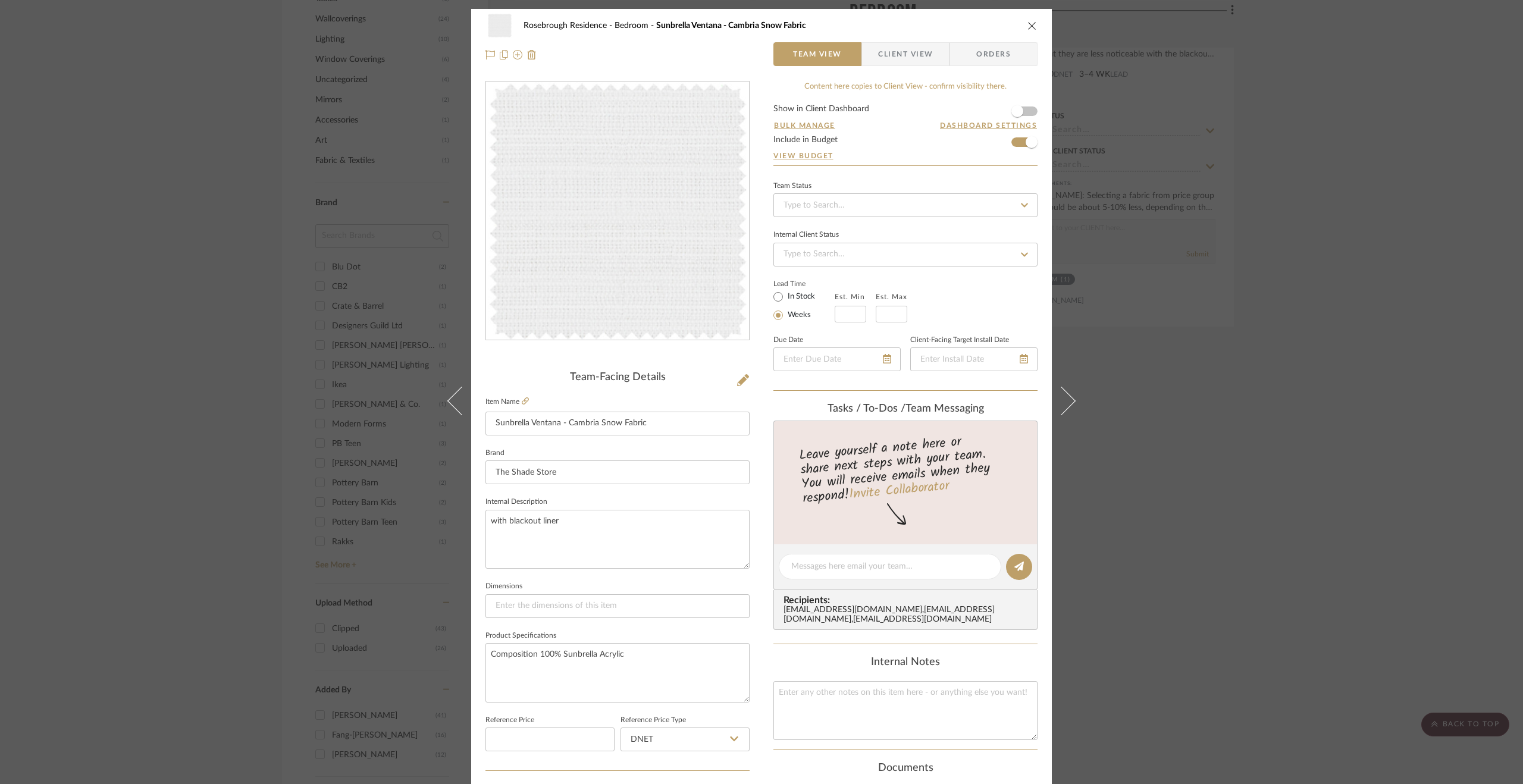
click at [1289, 574] on div "Rosebrough Residence Bedroom Sunbrella Ventana - Cambria Snow Fabric Team View …" at bounding box center [761, 392] width 1523 height 784
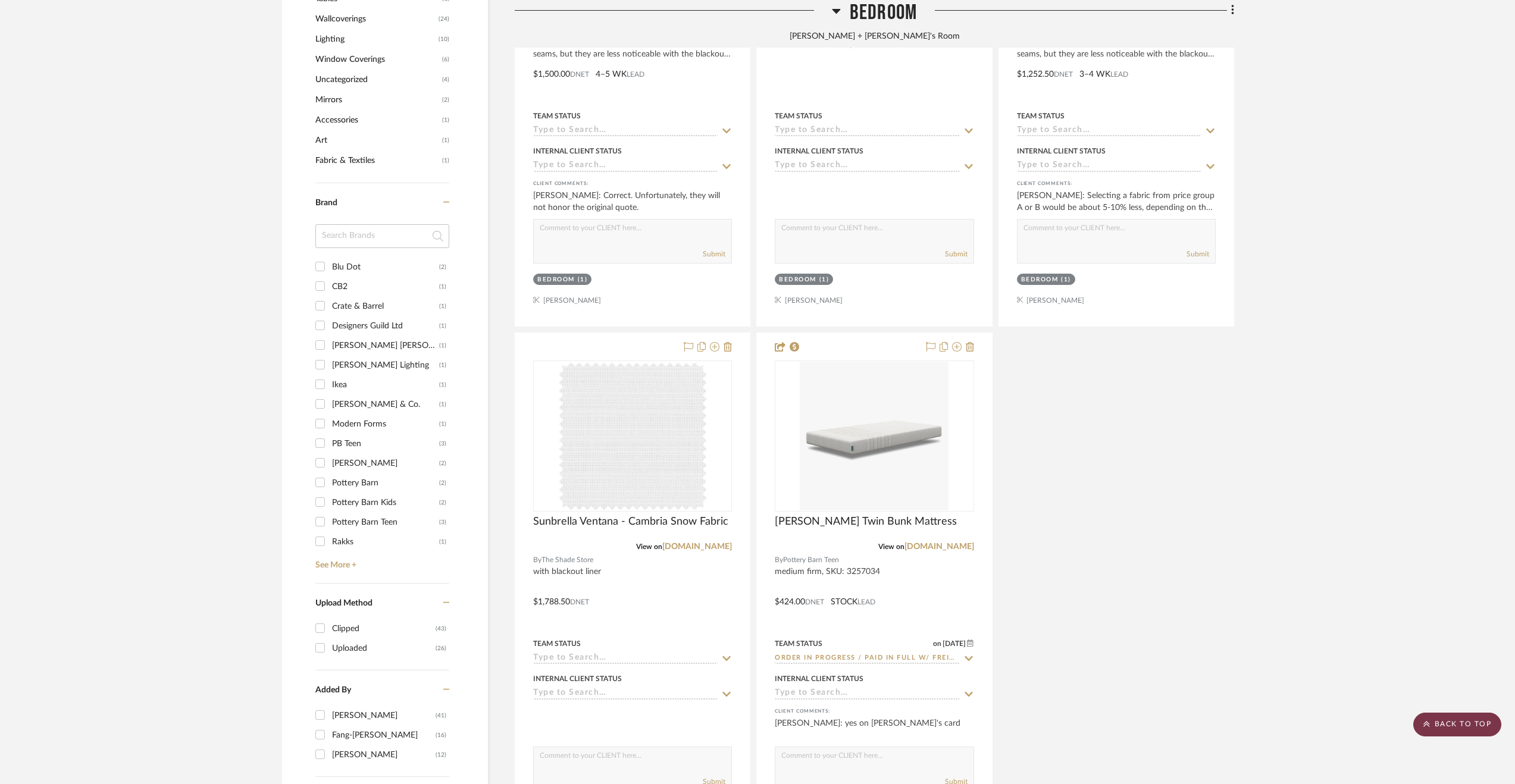
click at [1288, 725] on scroll-to-top-button "BACK TO TOP" at bounding box center [1457, 724] width 88 height 24
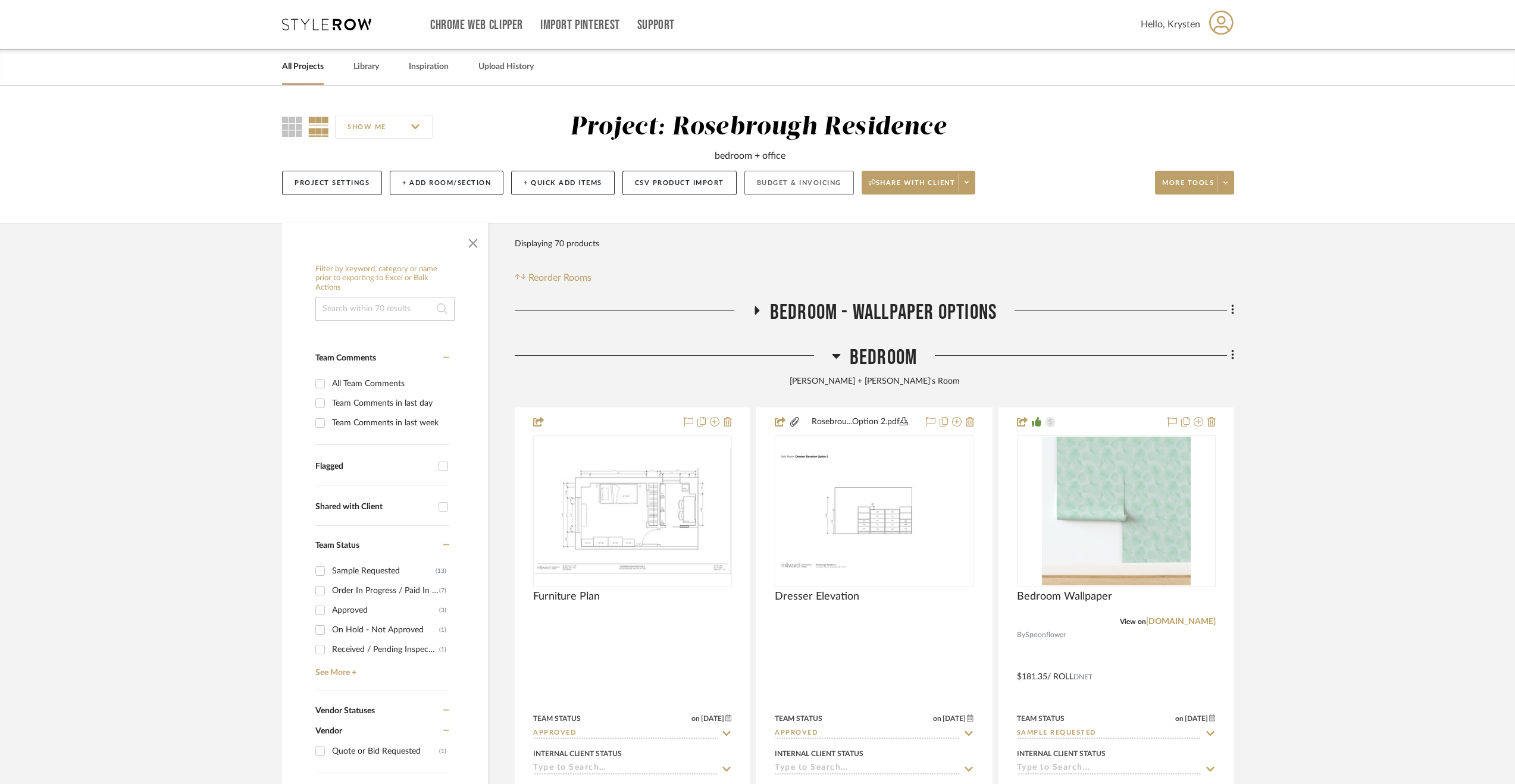
click at [809, 177] on button "Budget & Invoicing" at bounding box center [799, 183] width 109 height 25
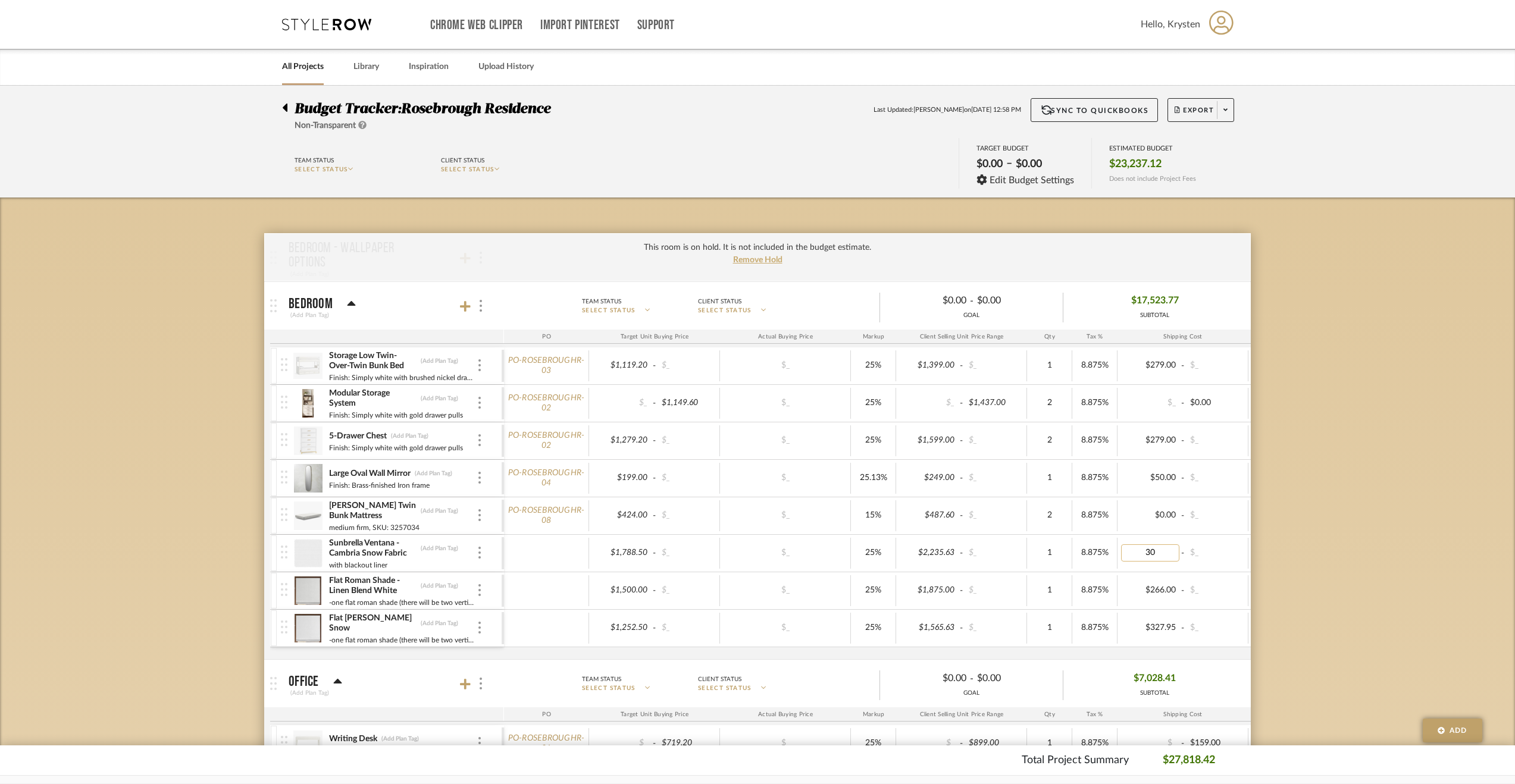
type input "306"
click at [1288, 525] on div "Budget Tracker: Rosebrough Residence Non-Transparent Last Updated: [PERSON_NAME…" at bounding box center [757, 779] width 1515 height 1386
click at [476, 548] on div "Sunbrella Ventana - Cambria Snow Fabric (Add Plan Tag) with blackout liner" at bounding box center [391, 554] width 221 height 37
click at [481, 557] on div at bounding box center [480, 553] width 6 height 13
click at [503, 573] on span "Manage Item" at bounding box center [530, 577] width 88 height 12
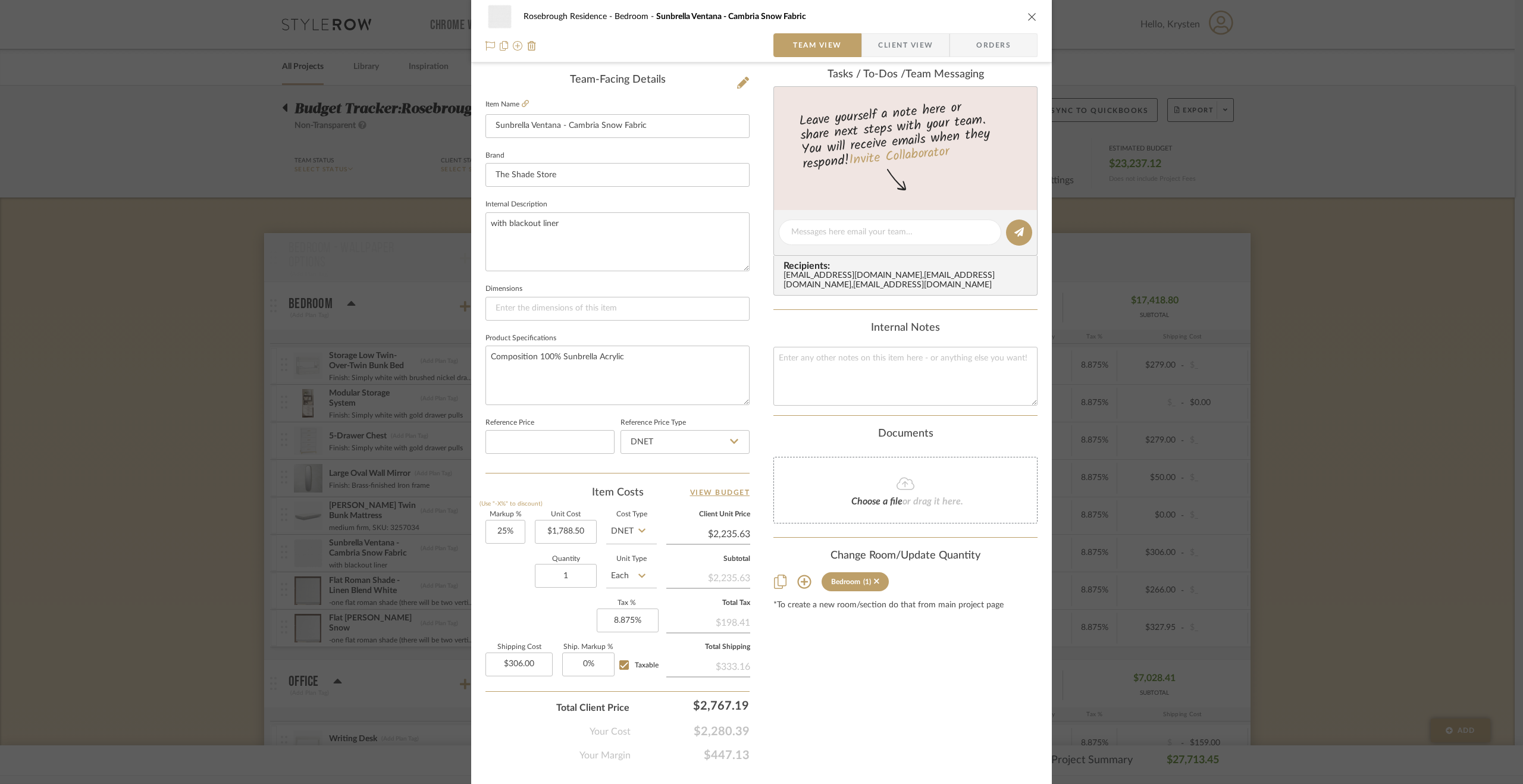
scroll to position [321, 0]
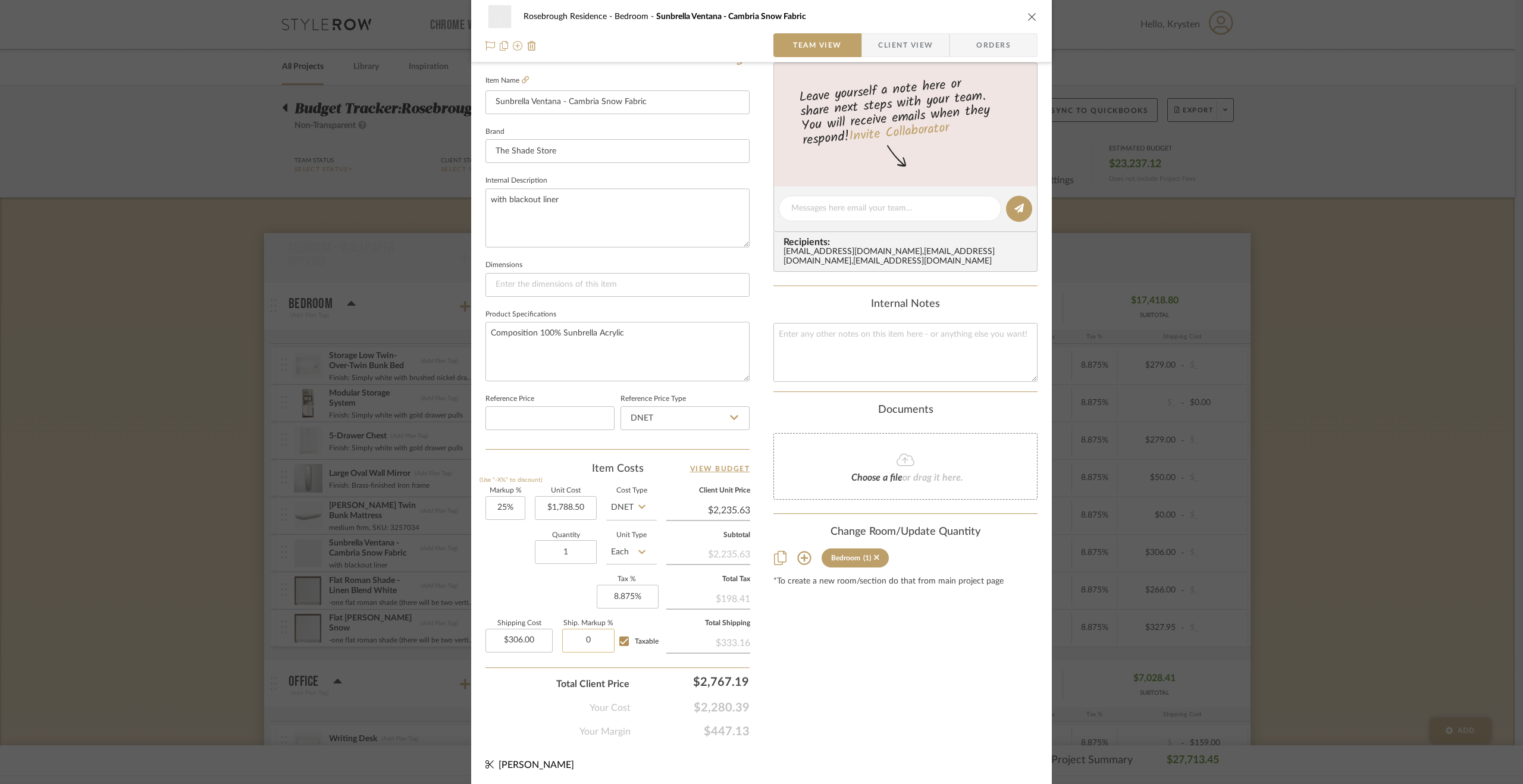
click at [585, 645] on input "0" at bounding box center [588, 641] width 52 height 24
type input "15%"
click at [901, 658] on div "Content here copies to Client View - confirm visibility there. Show in Client D…" at bounding box center [905, 249] width 265 height 979
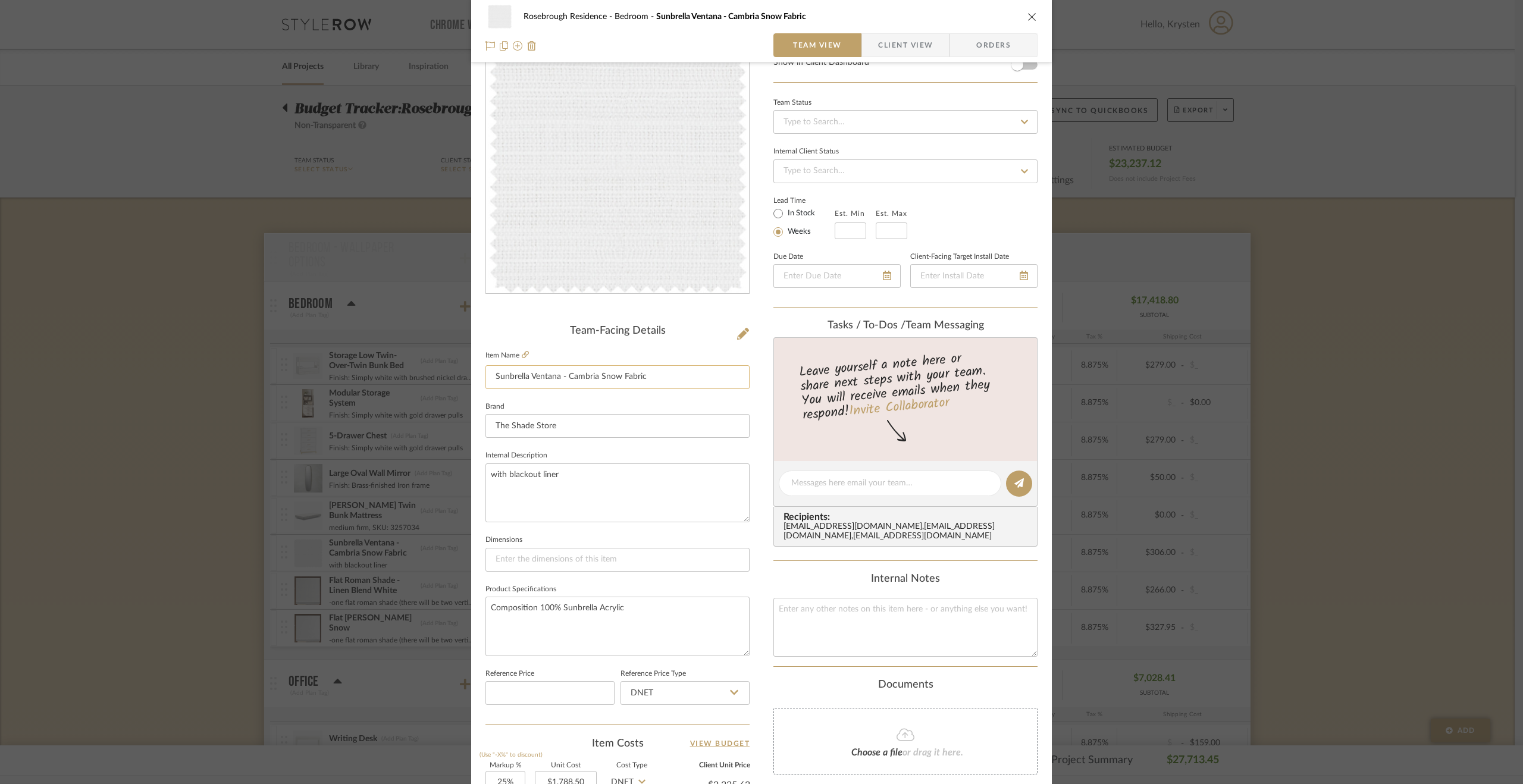
scroll to position [0, 0]
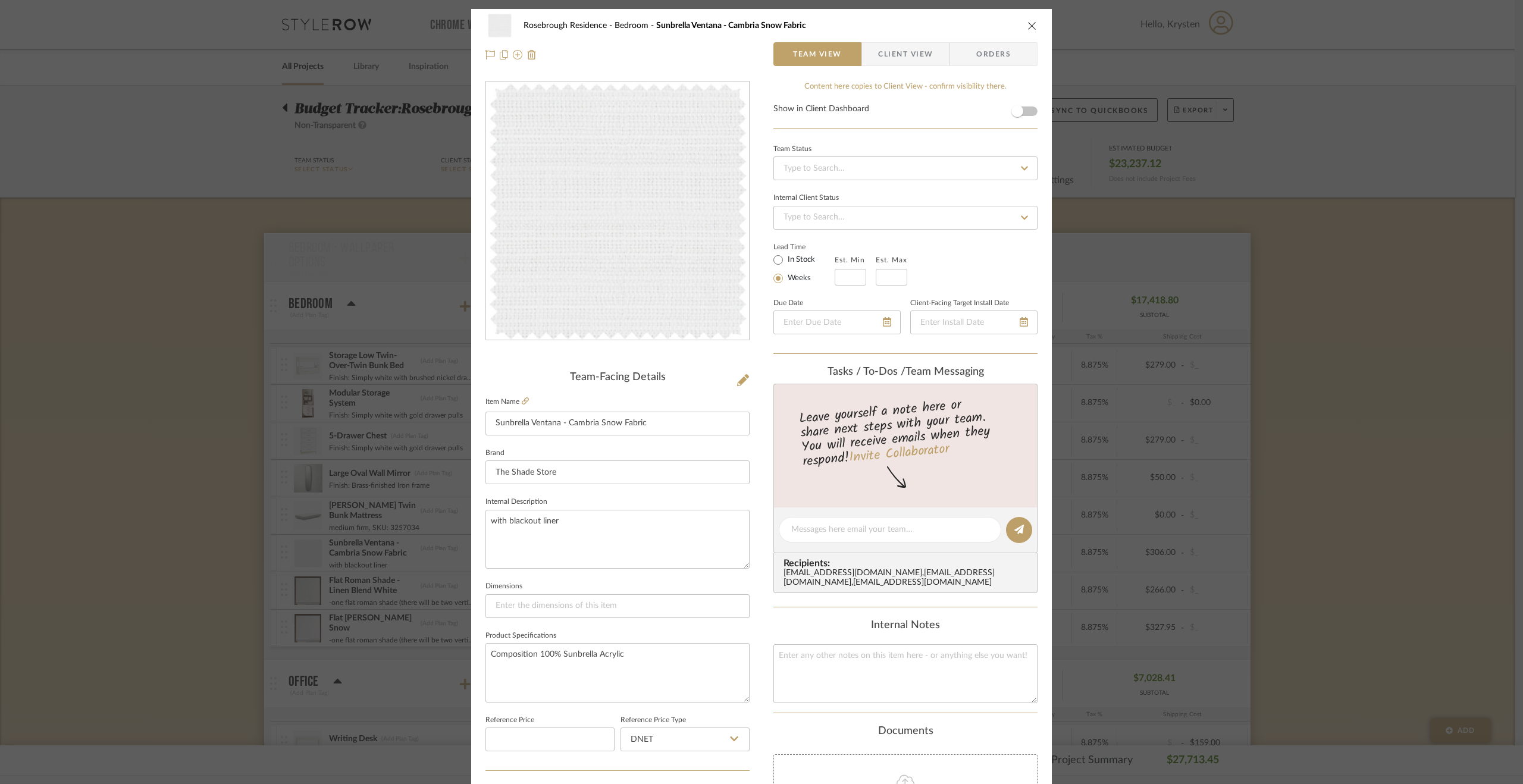
click at [924, 59] on span "Client View" at bounding box center [905, 54] width 55 height 24
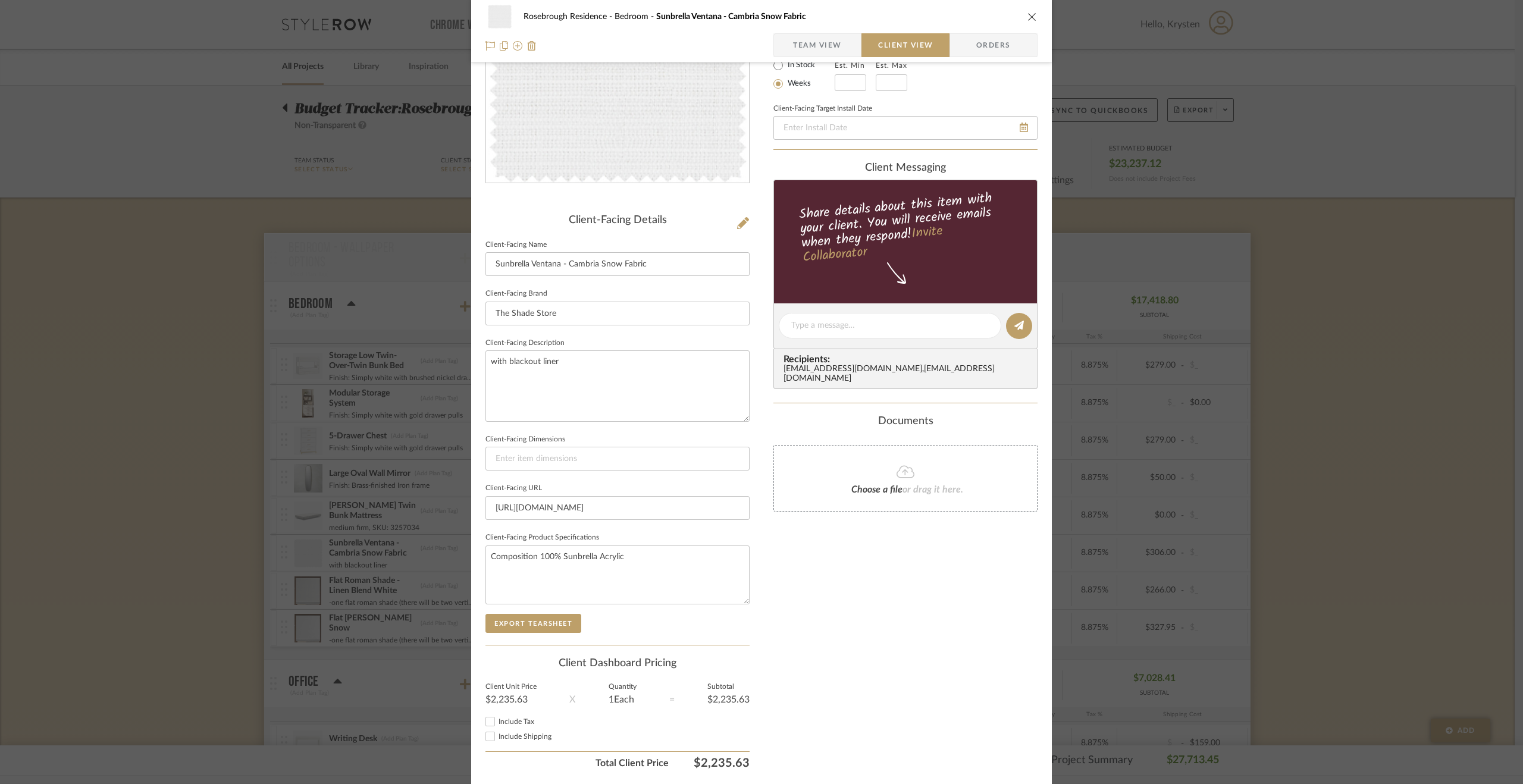
scroll to position [193, 0]
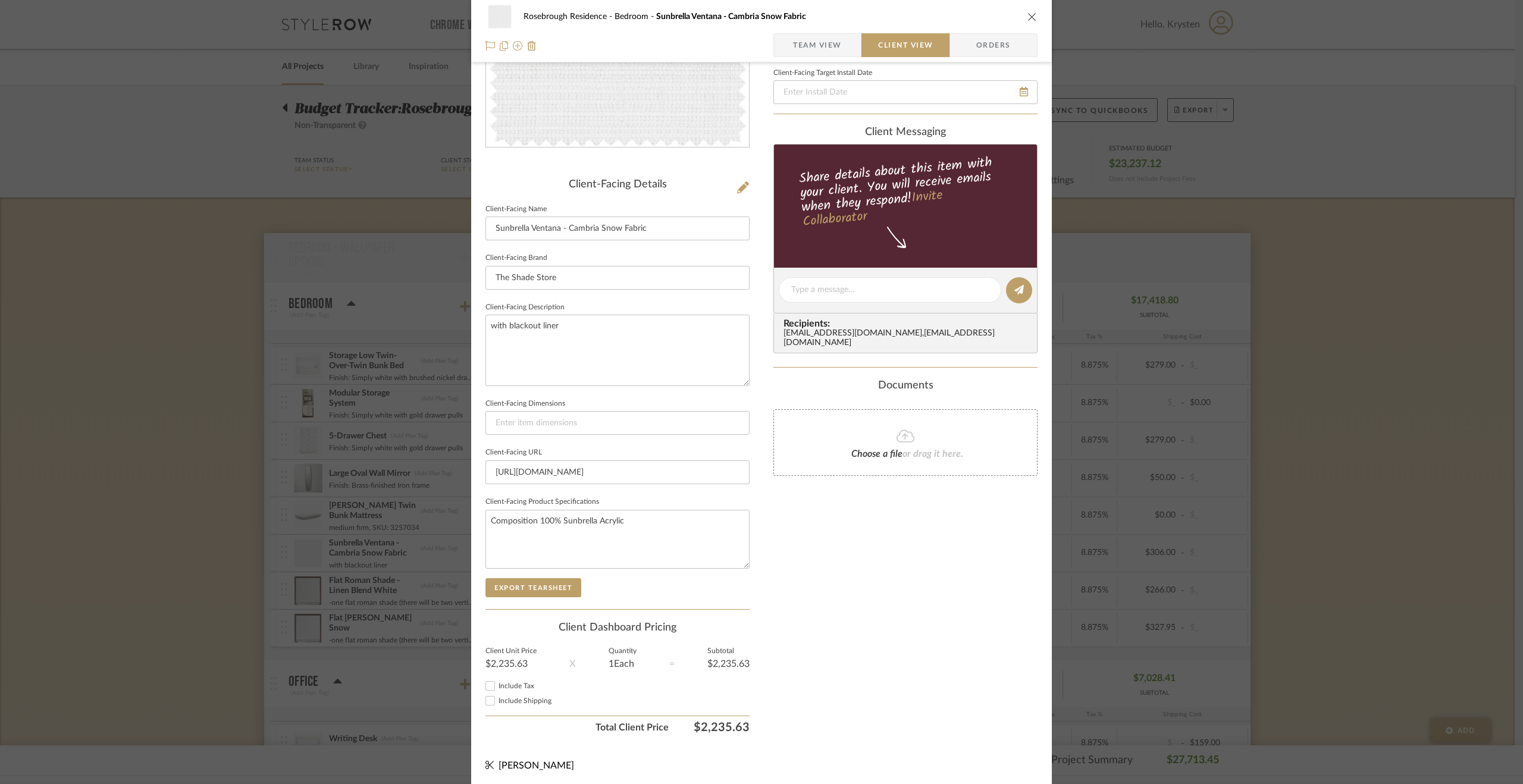
click at [510, 687] on span "Include Tax" at bounding box center [517, 685] width 35 height 7
click at [497, 687] on input "Include Tax" at bounding box center [490, 685] width 15 height 15
checkbox input "true"
click at [499, 685] on span "Include Tax" at bounding box center [517, 685] width 35 height 7
click at [495, 685] on input "Include Tax" at bounding box center [490, 685] width 15 height 15
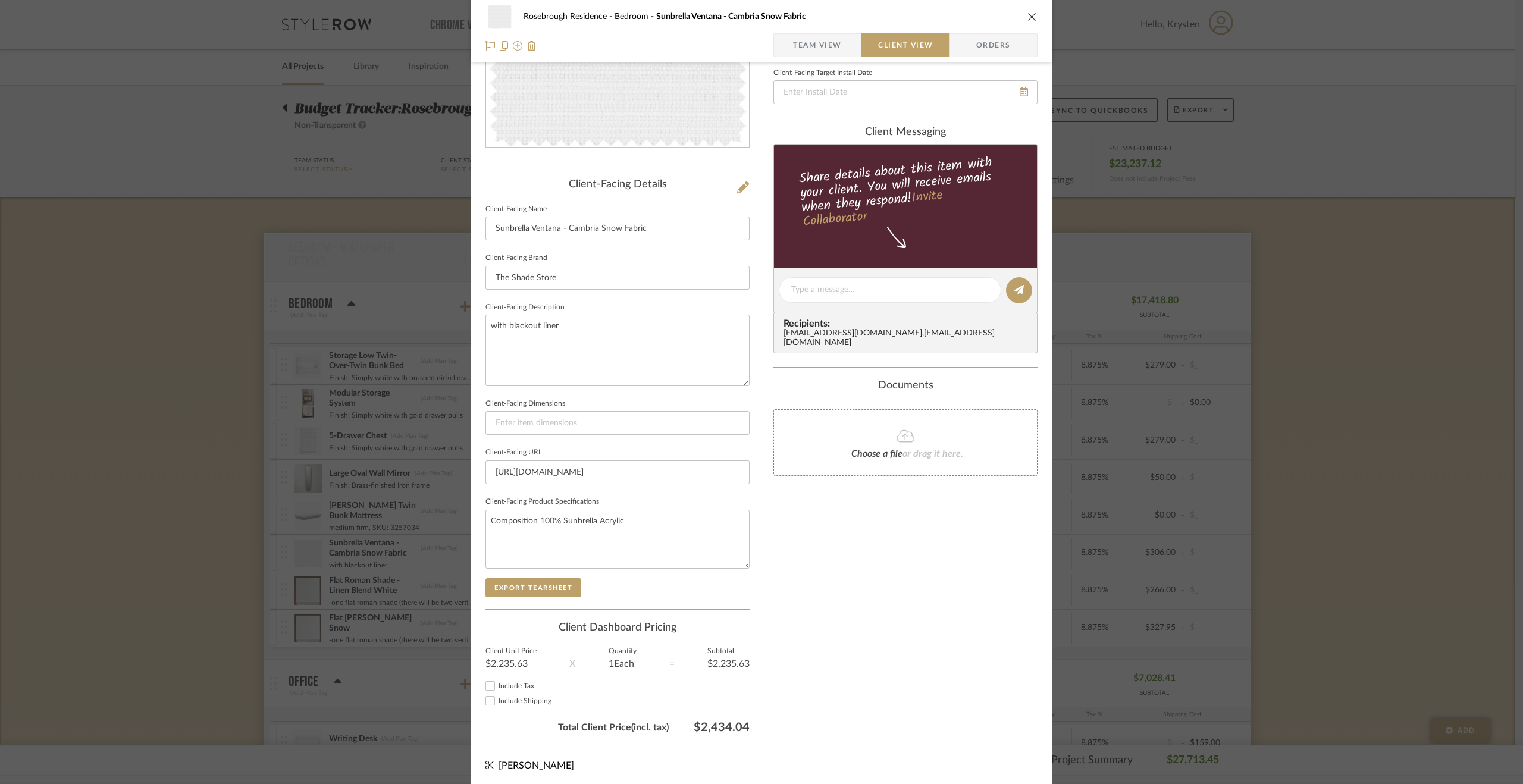
checkbox input "false"
click at [510, 684] on span "Include Tax" at bounding box center [517, 685] width 35 height 7
click at [497, 684] on input "Include Tax" at bounding box center [490, 685] width 15 height 15
checkbox input "true"
click at [513, 701] on span "Include Shipping" at bounding box center [525, 700] width 53 height 7
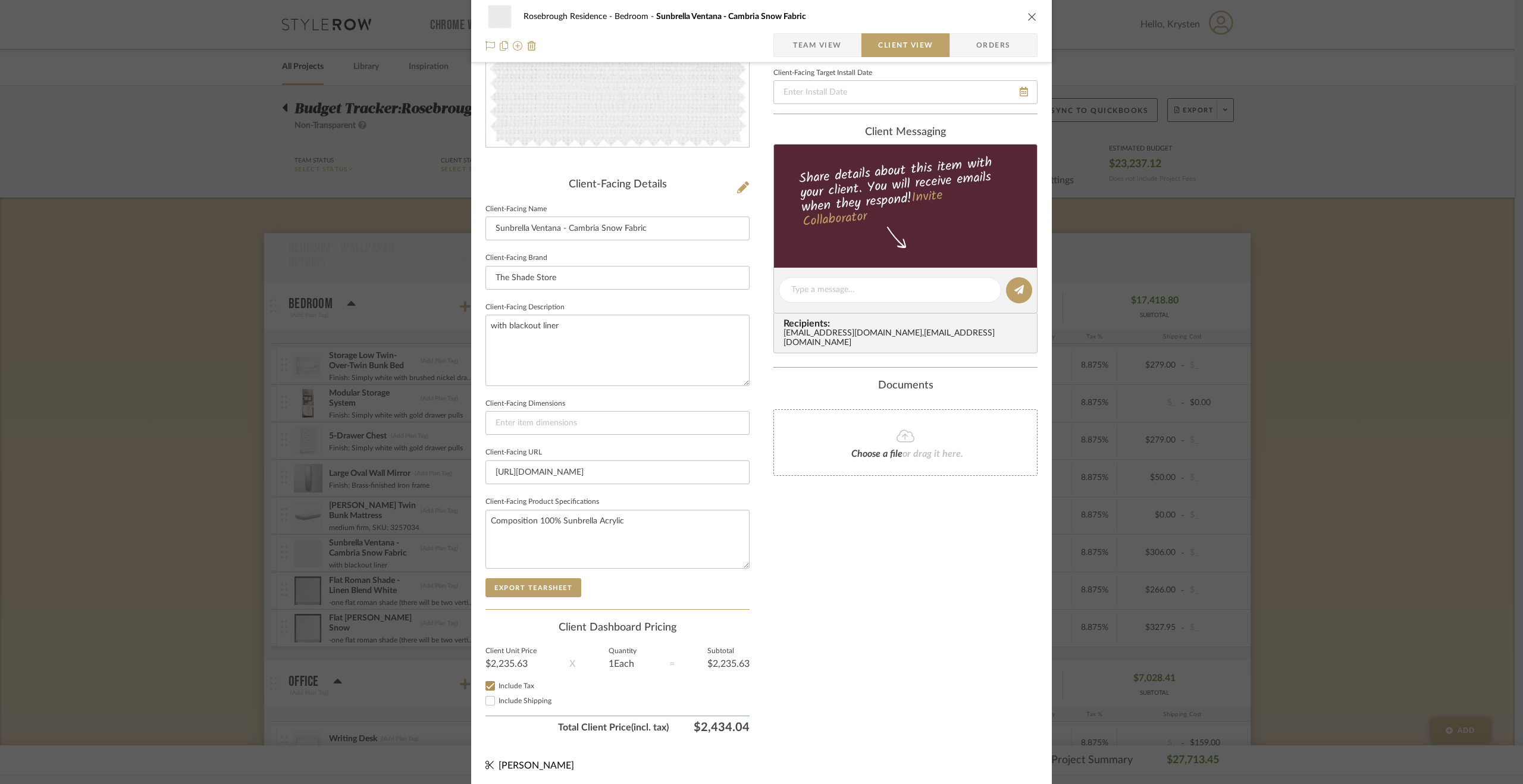
click at [497, 701] on input "Include Shipping" at bounding box center [490, 701] width 15 height 15
checkbox input "true"
click at [1289, 518] on div "Rosebrough Residence Bedroom Sunbrella Ventana - Cambria Snow Fabric Team View …" at bounding box center [761, 392] width 1523 height 784
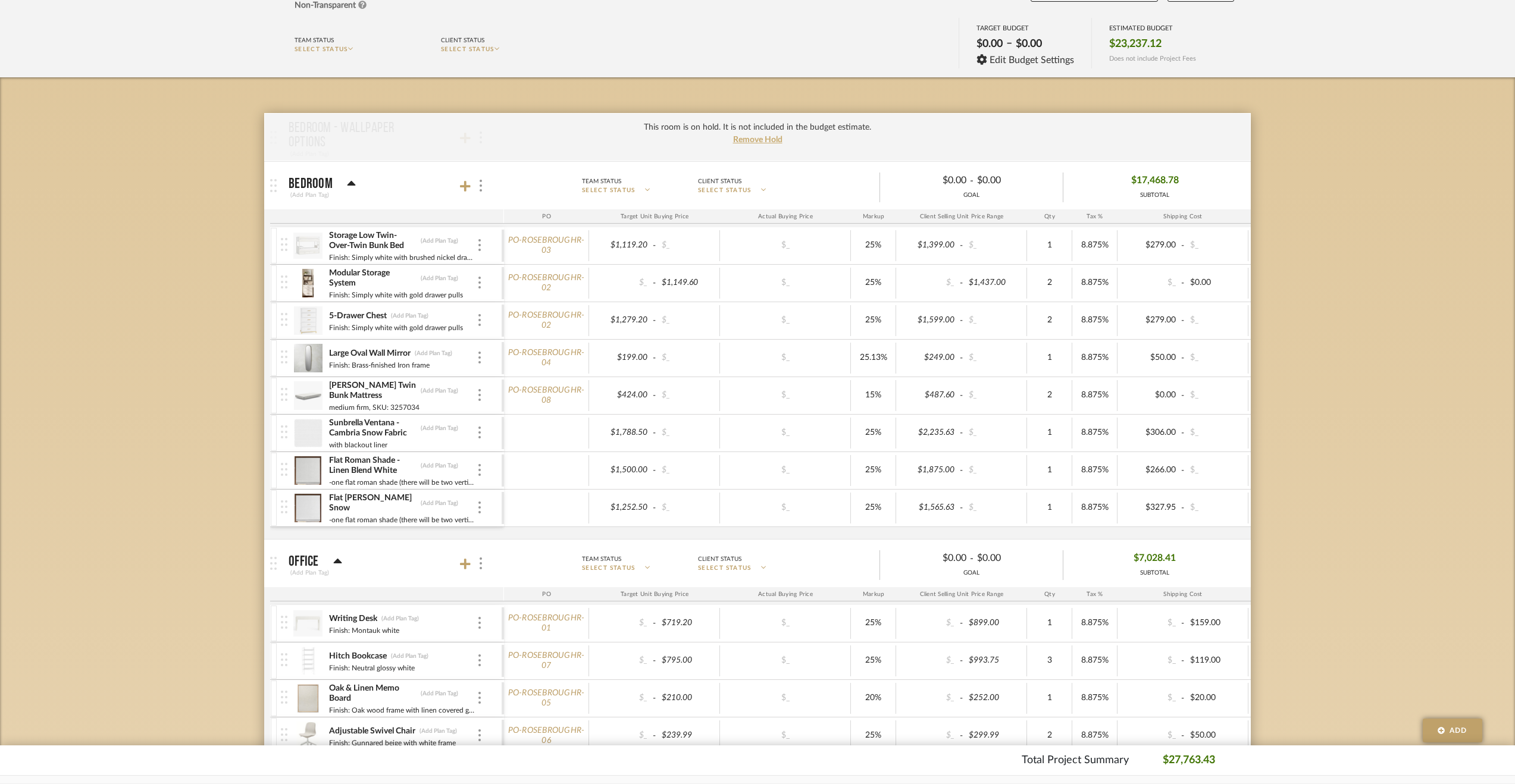
scroll to position [179, 0]
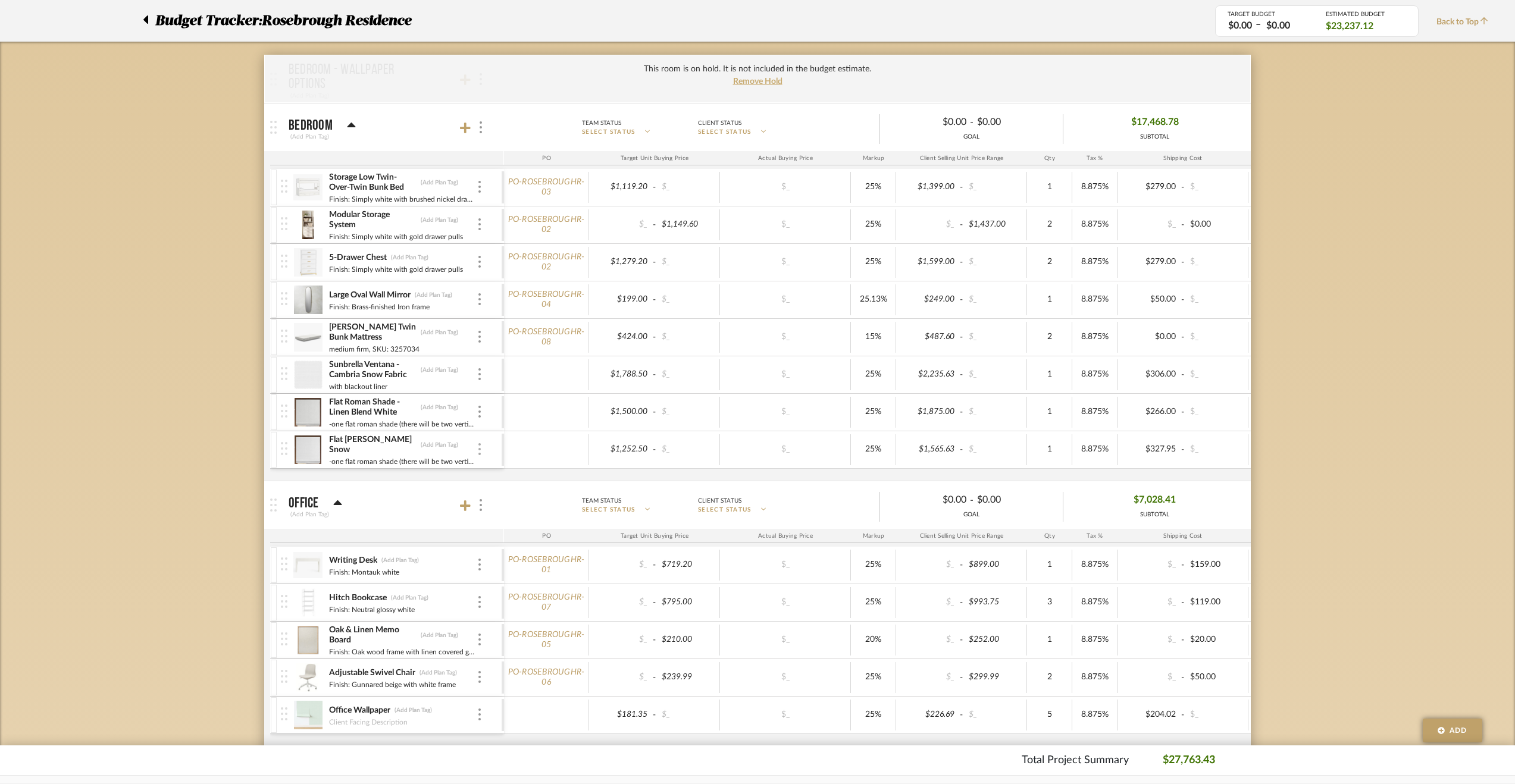
click at [480, 447] on img at bounding box center [479, 449] width 2 height 12
click at [491, 468] on icon at bounding box center [491, 472] width 11 height 9
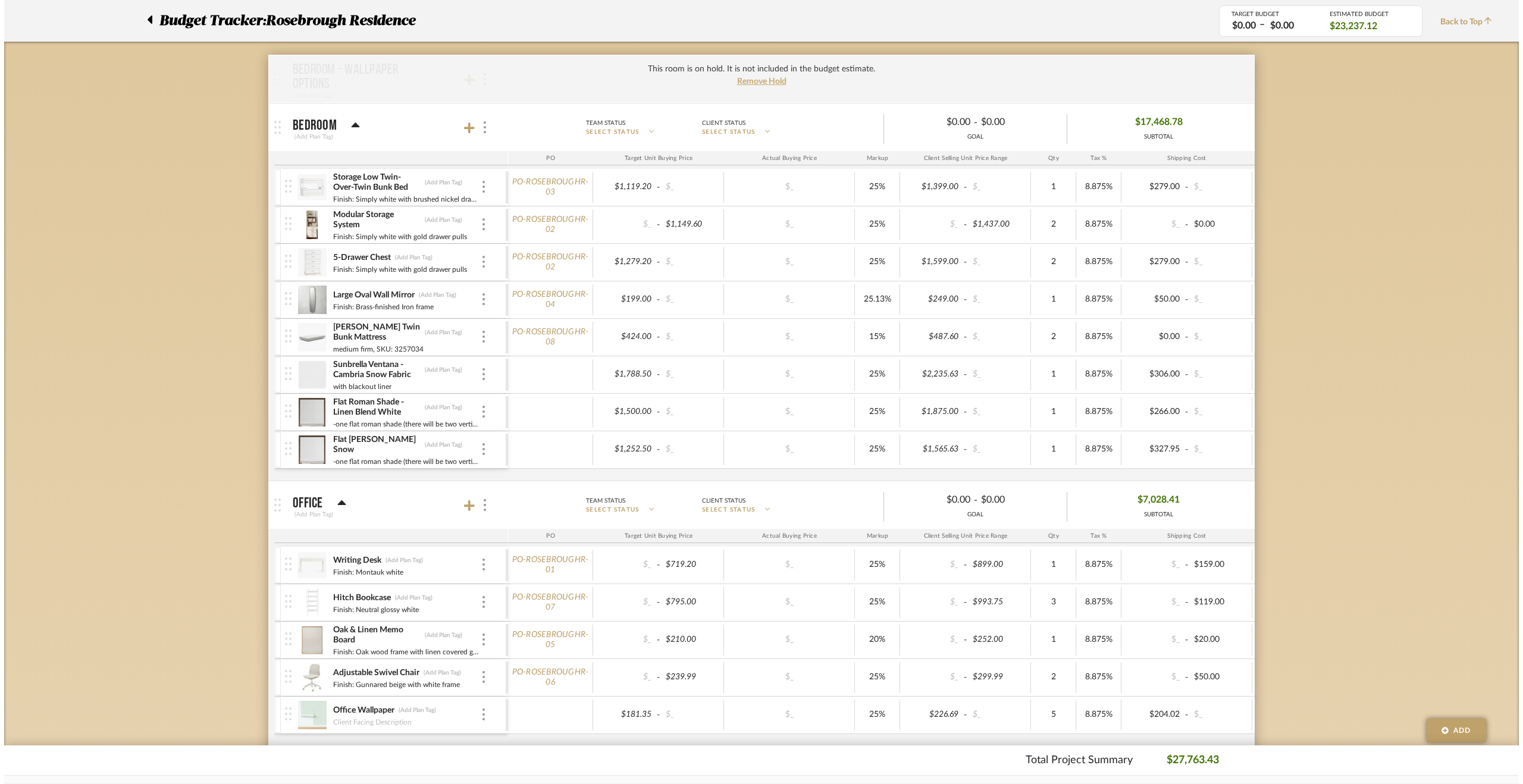
scroll to position [0, 0]
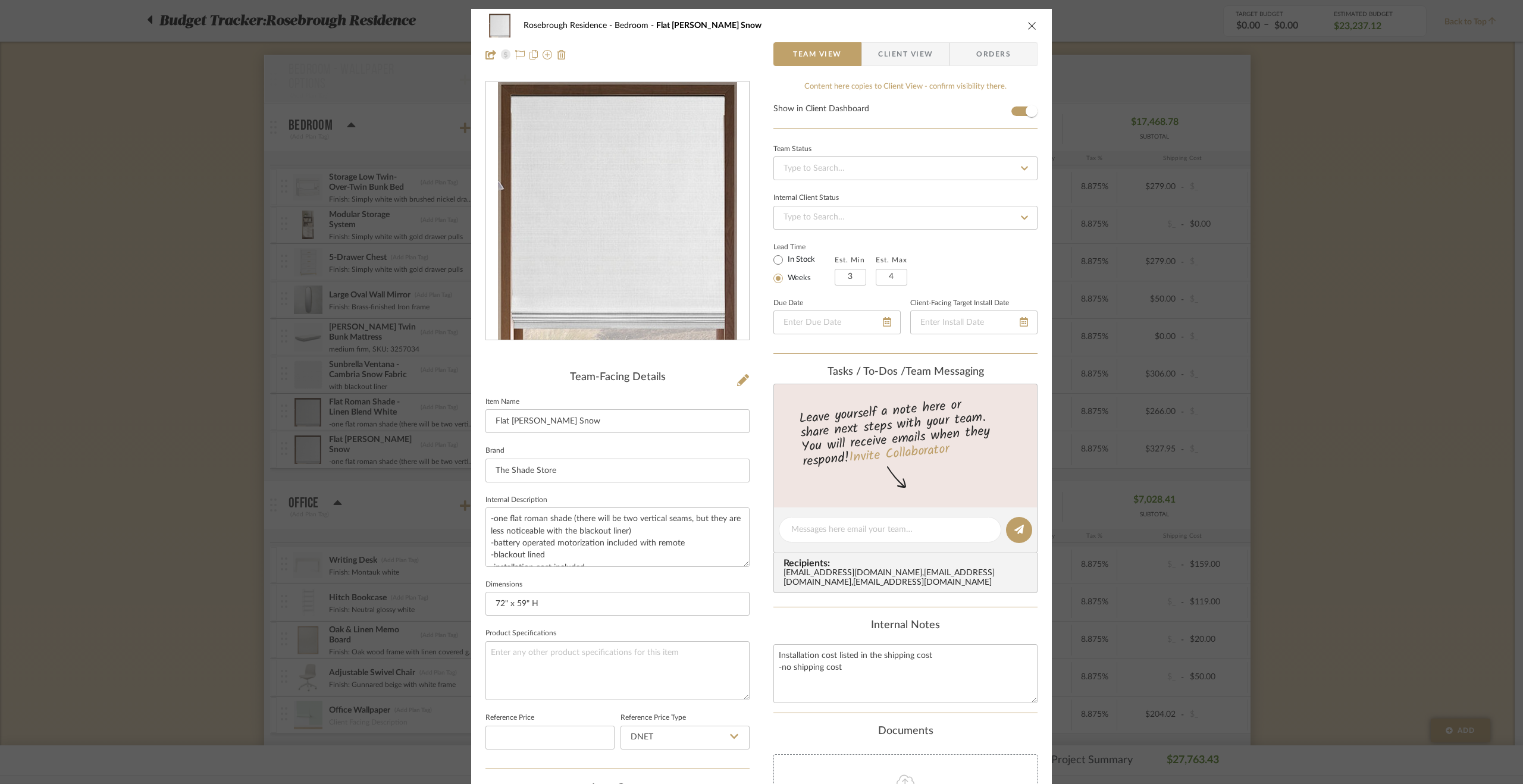
click at [915, 59] on span "Client View" at bounding box center [905, 54] width 55 height 24
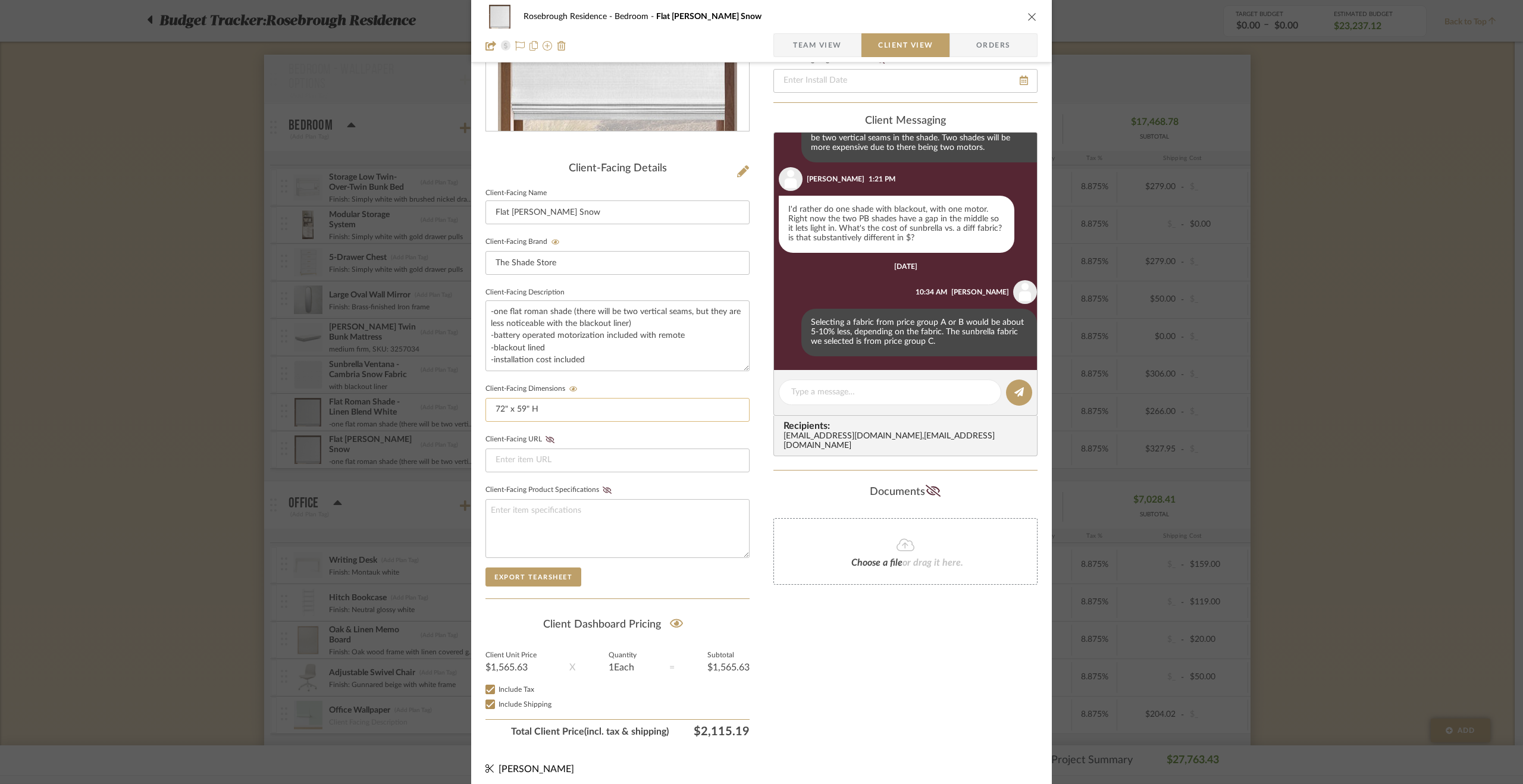
scroll to position [210, 0]
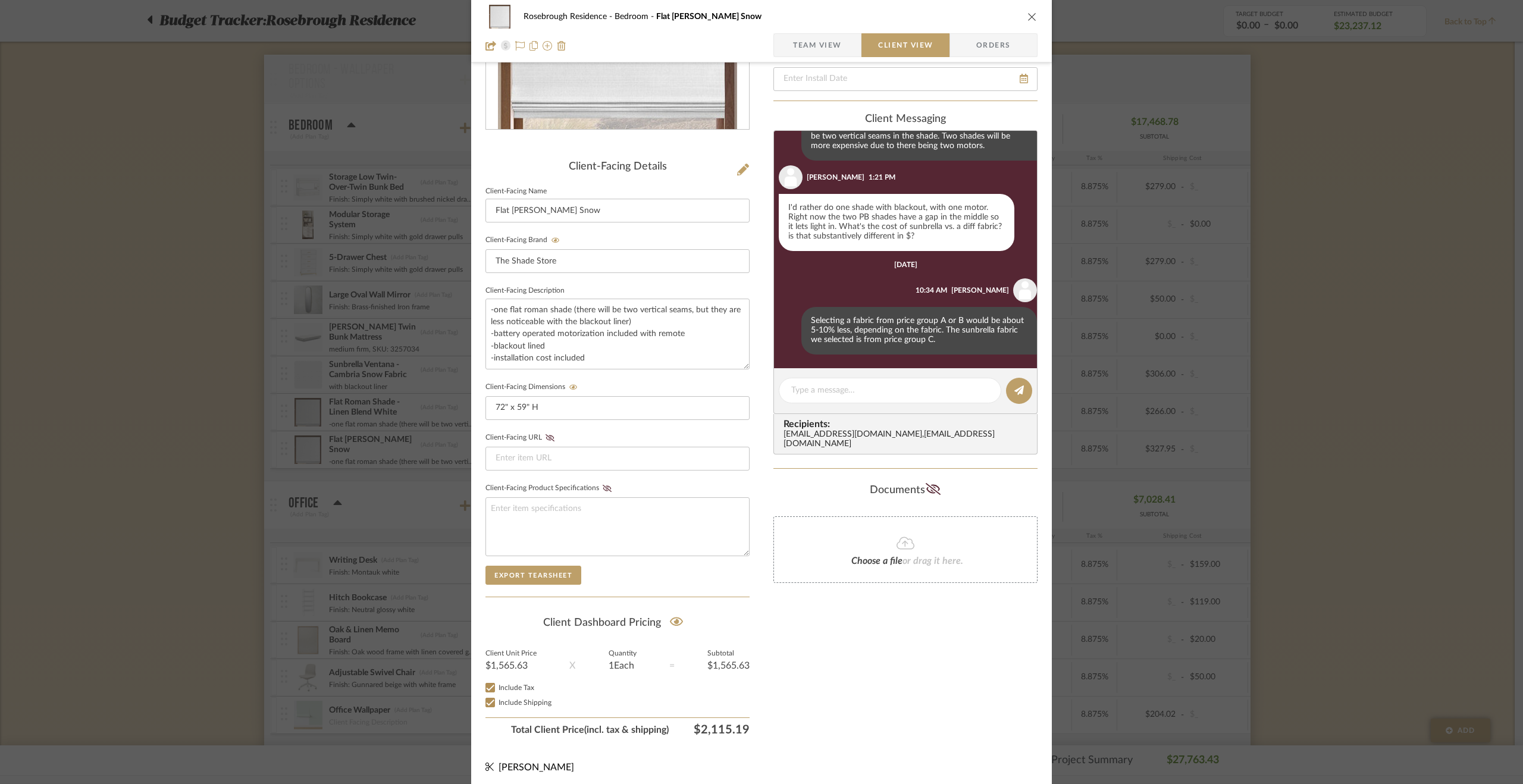
click at [1255, 444] on div "Rosebrough Residence Bedroom Flat [PERSON_NAME] Snow Team View Client View Orde…" at bounding box center [761, 392] width 1523 height 784
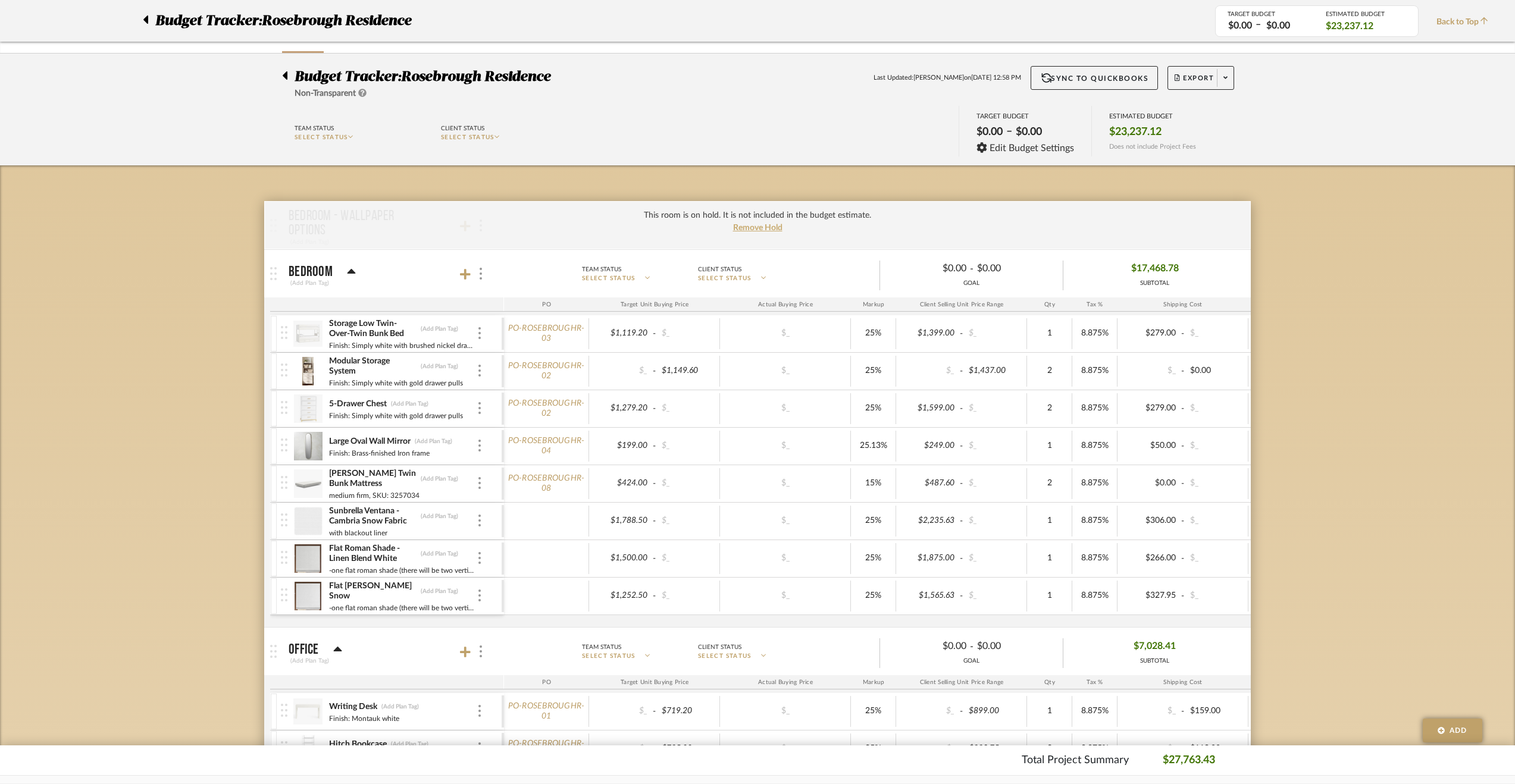
scroll to position [0, 0]
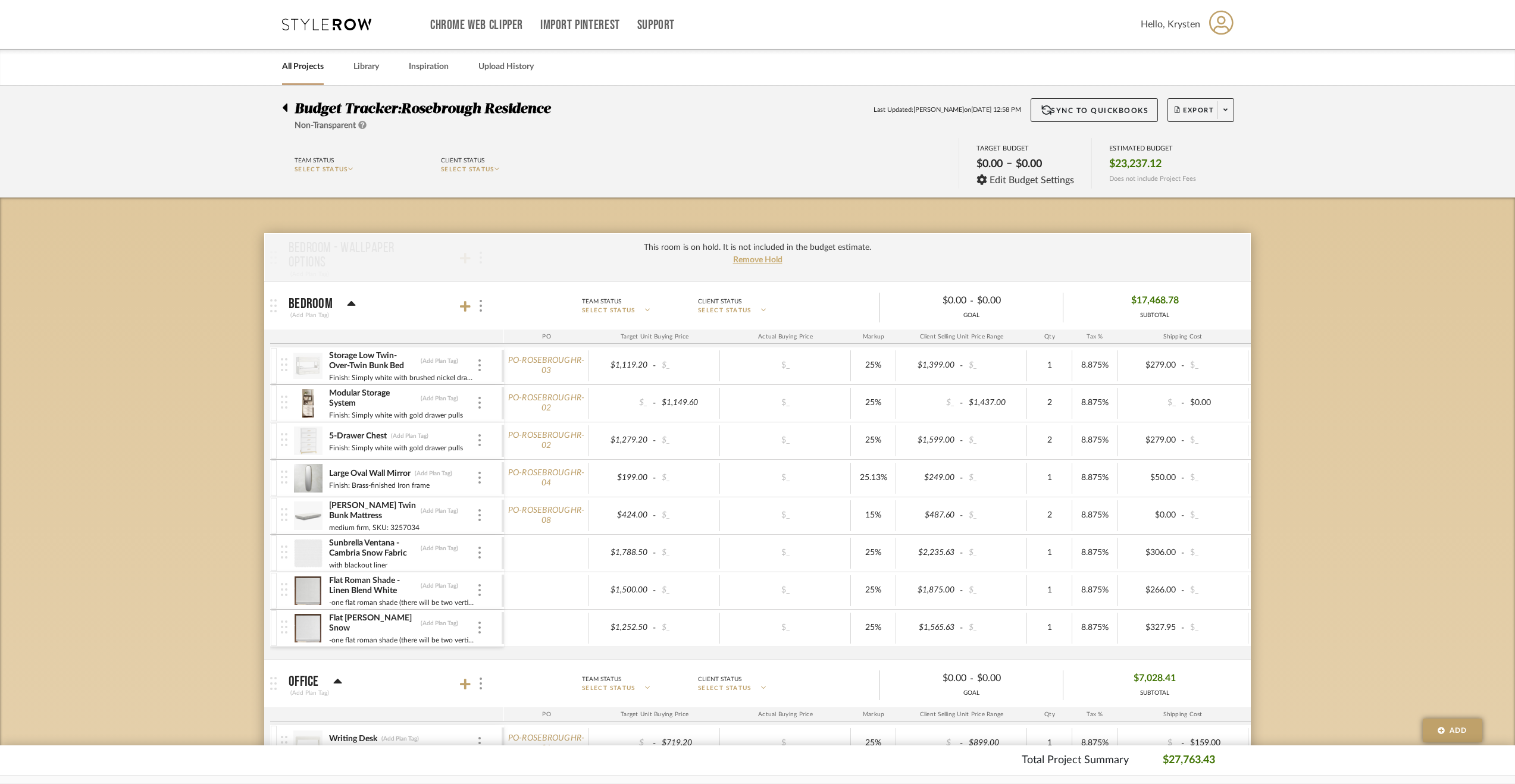
click at [289, 106] on div at bounding box center [288, 105] width 12 height 15
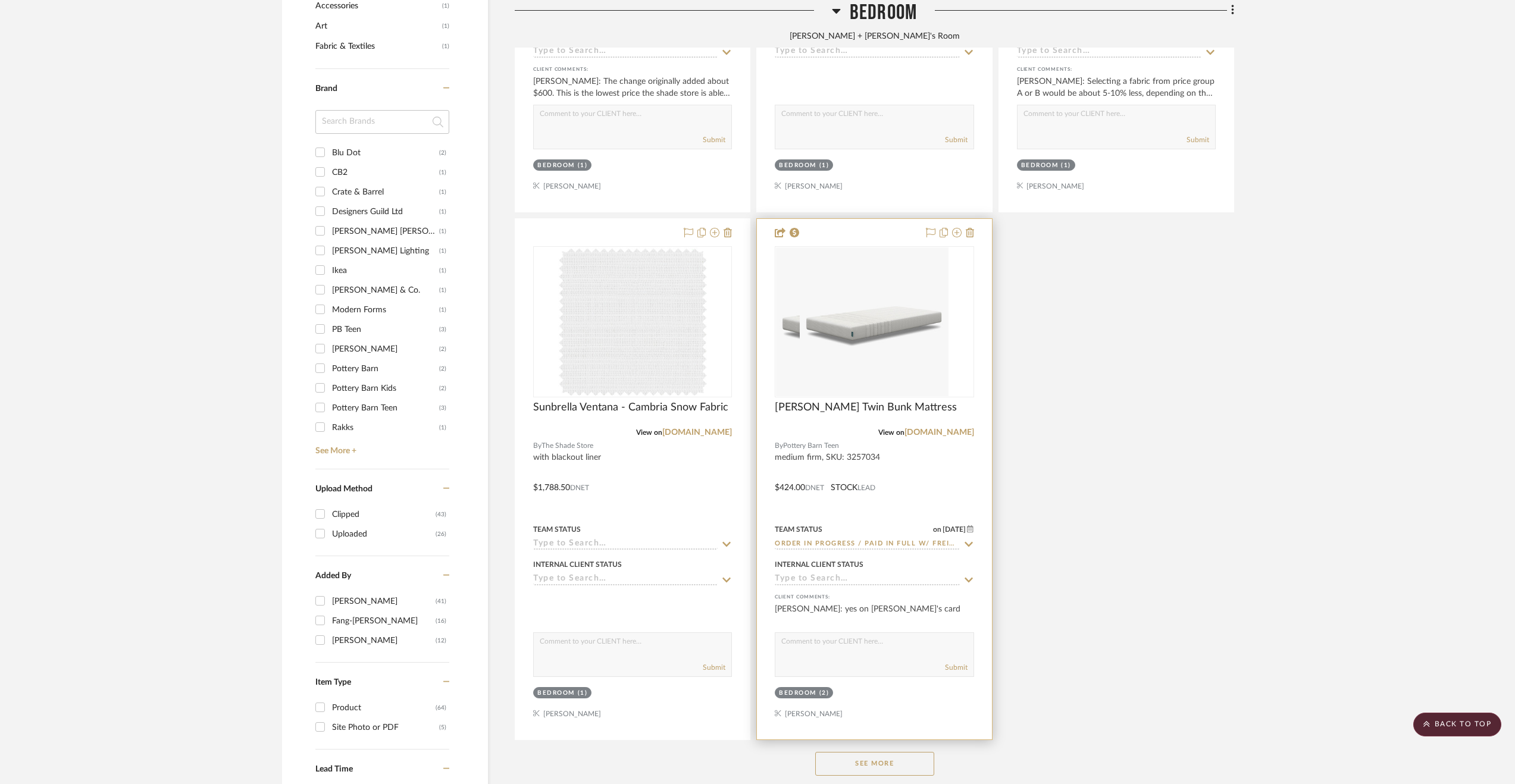
scroll to position [1309, 0]
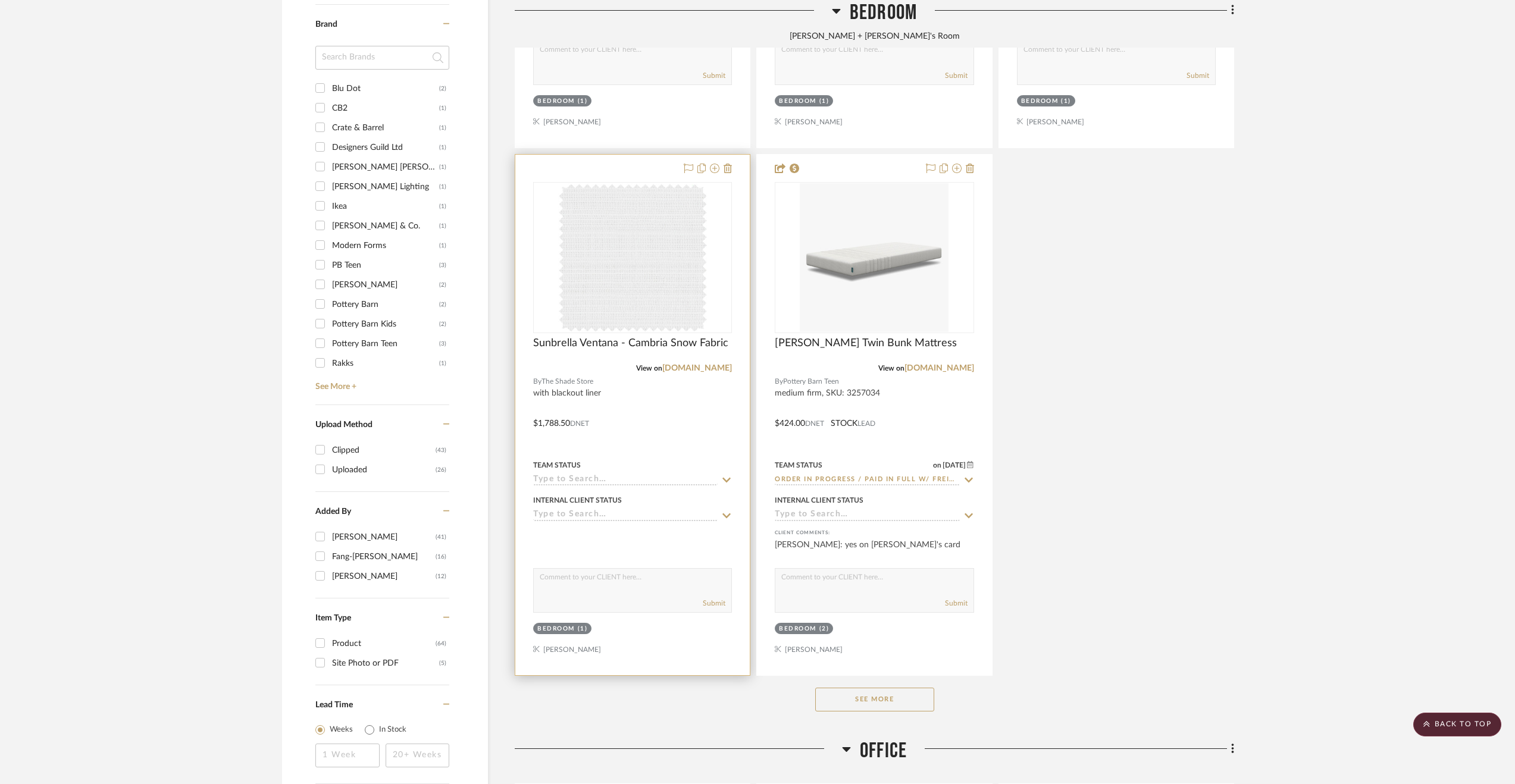
click at [678, 436] on div at bounding box center [632, 415] width 234 height 520
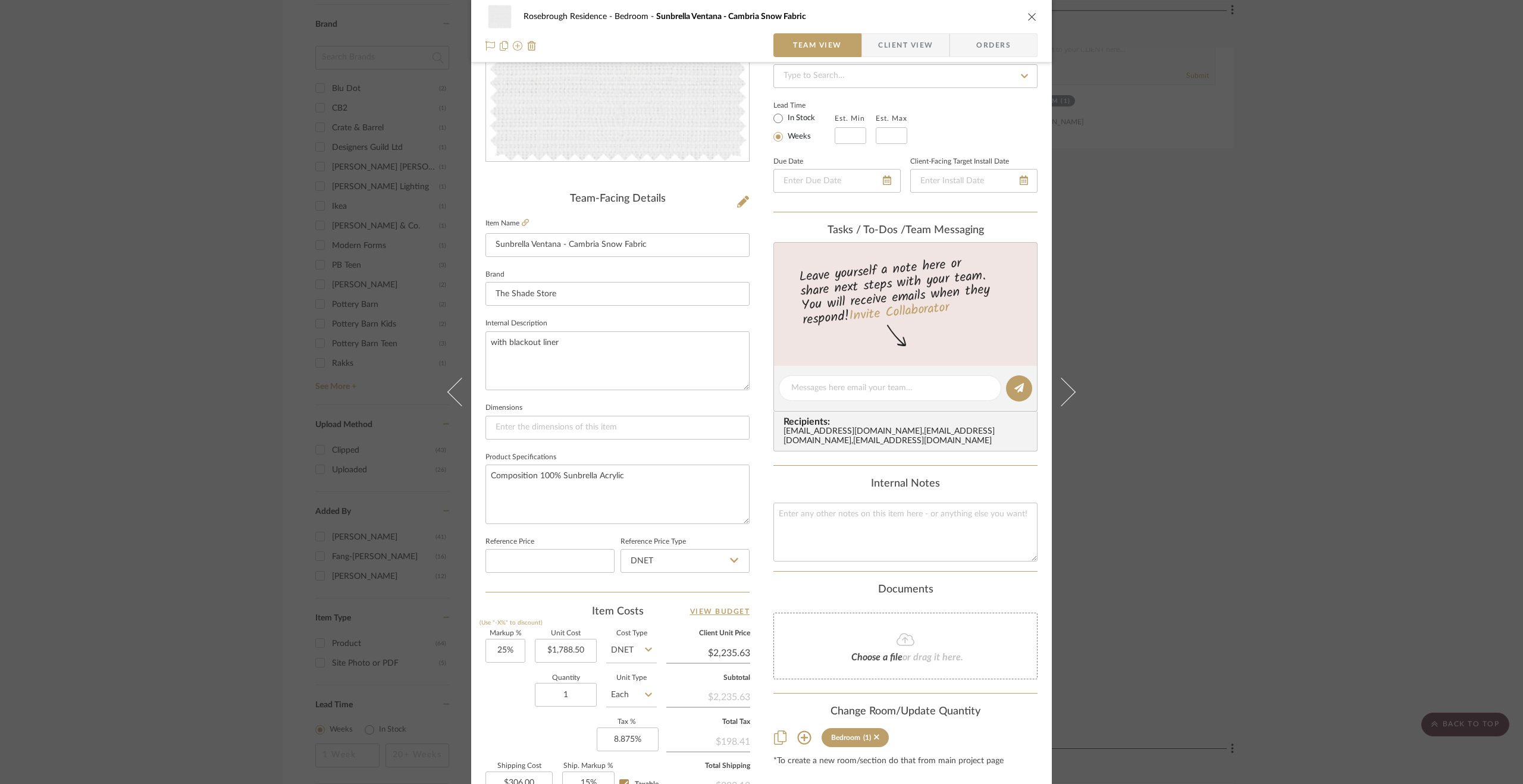
scroll to position [238, 0]
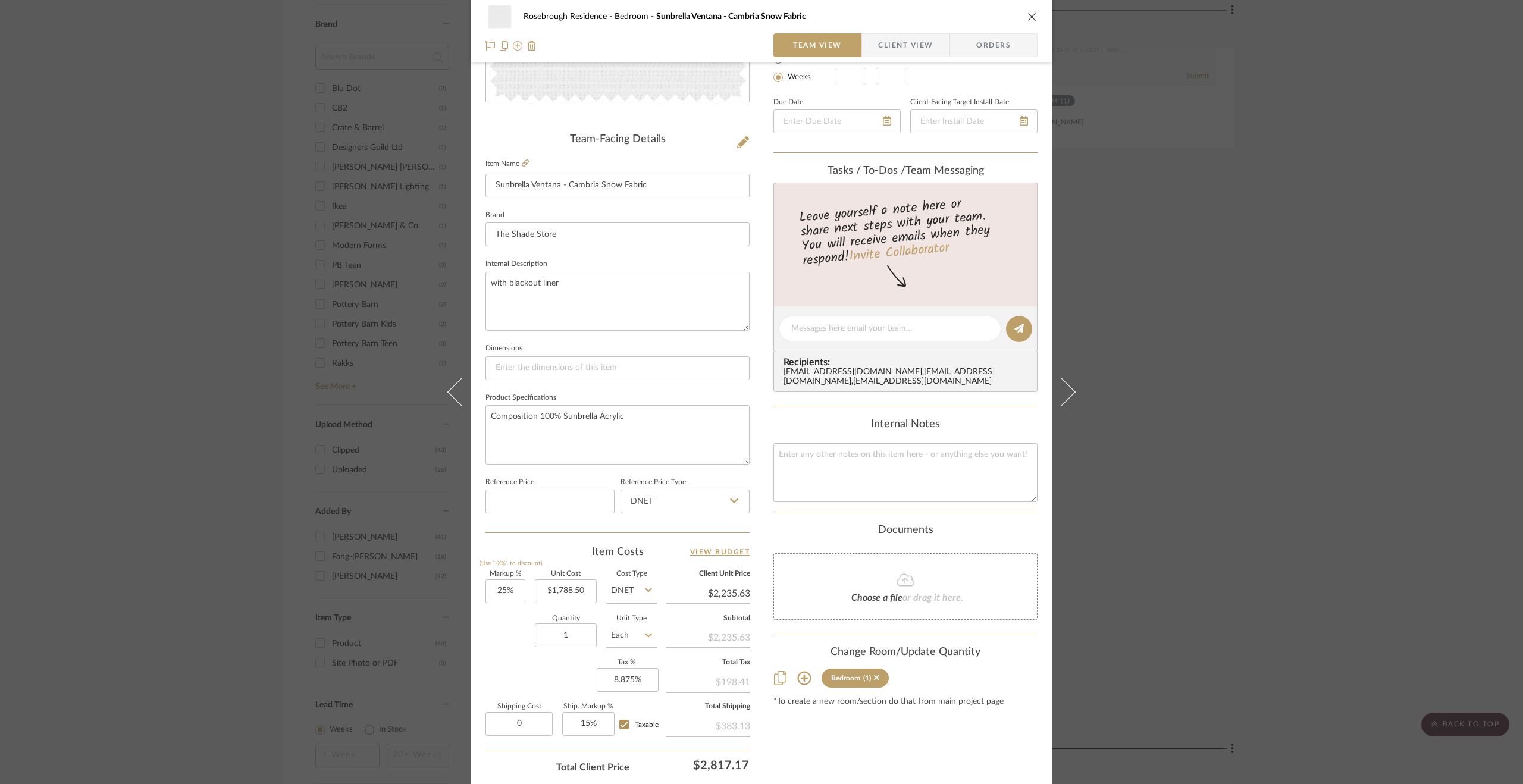
type input "$0.00"
click at [546, 682] on div "Markup % (Use "-X%" to discount) 25% Unit Cost $1,788.50 Cost Type DNET Client …" at bounding box center [618, 658] width 265 height 173
click at [566, 591] on input "1788.50" at bounding box center [566, 591] width 62 height 24
type input "$0.00"
click at [501, 653] on div "Quantity 1 Unit Type Each" at bounding box center [571, 637] width 171 height 42
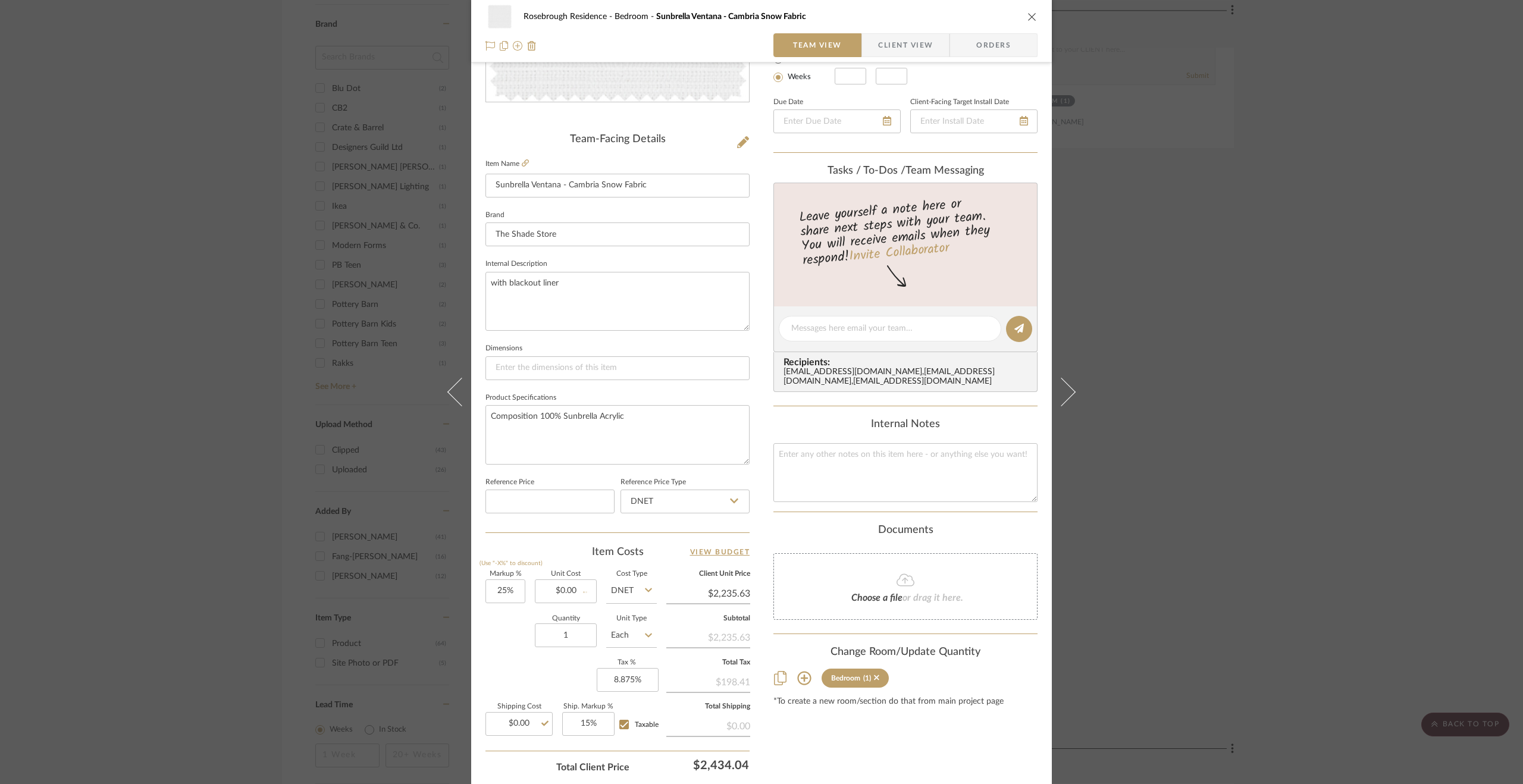
type input "$0.00"
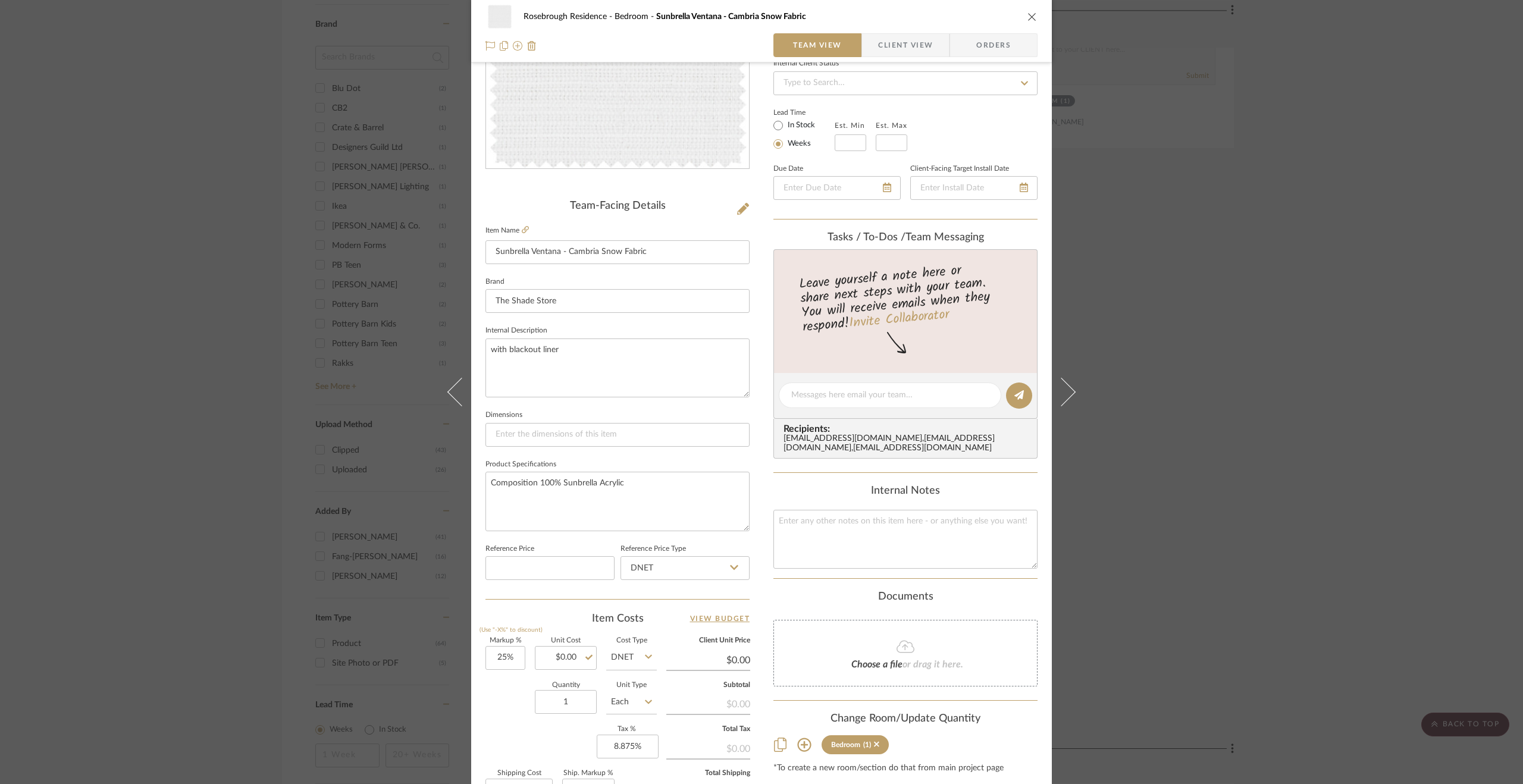
scroll to position [0, 0]
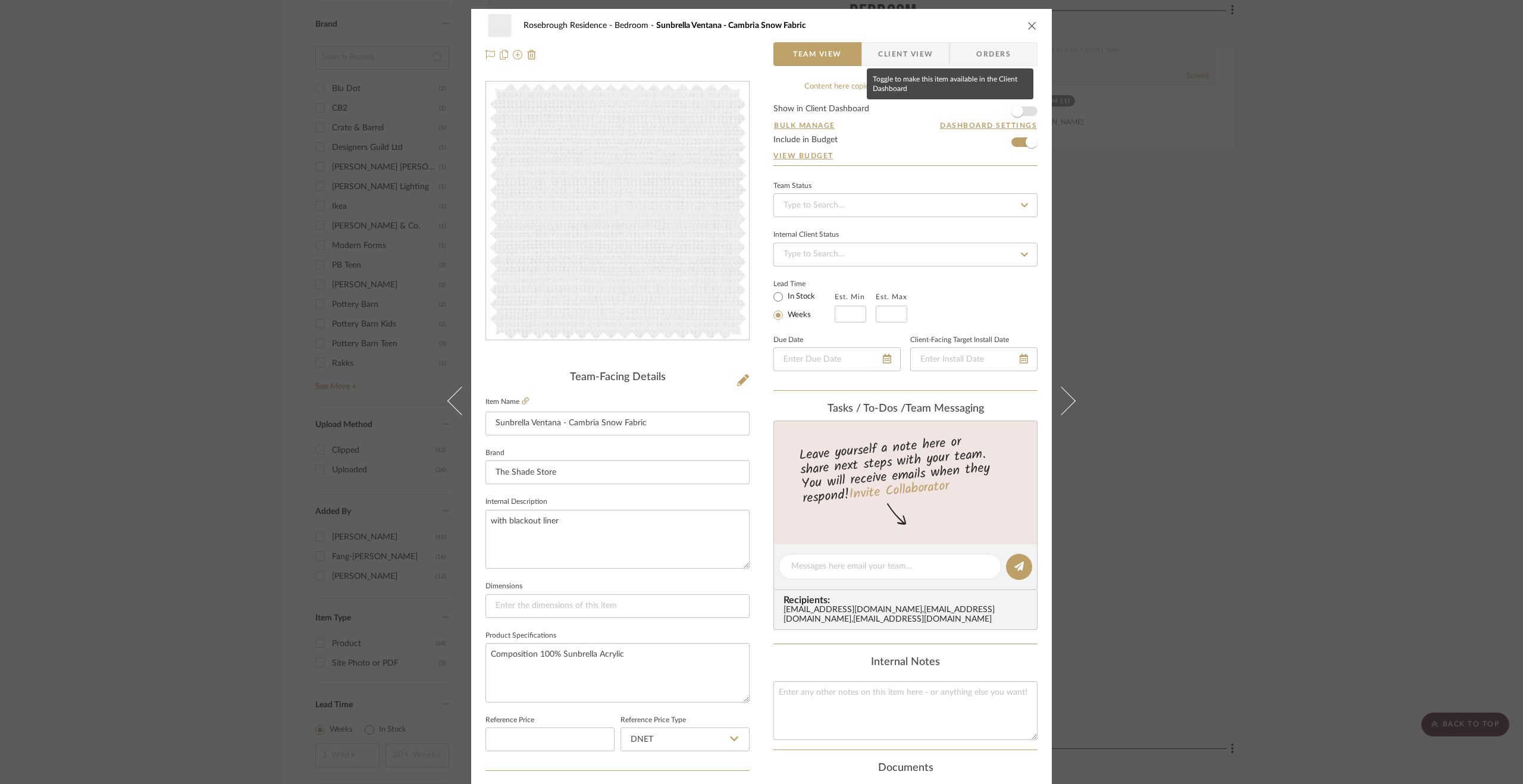
click at [1020, 116] on span "button" at bounding box center [1018, 111] width 26 height 26
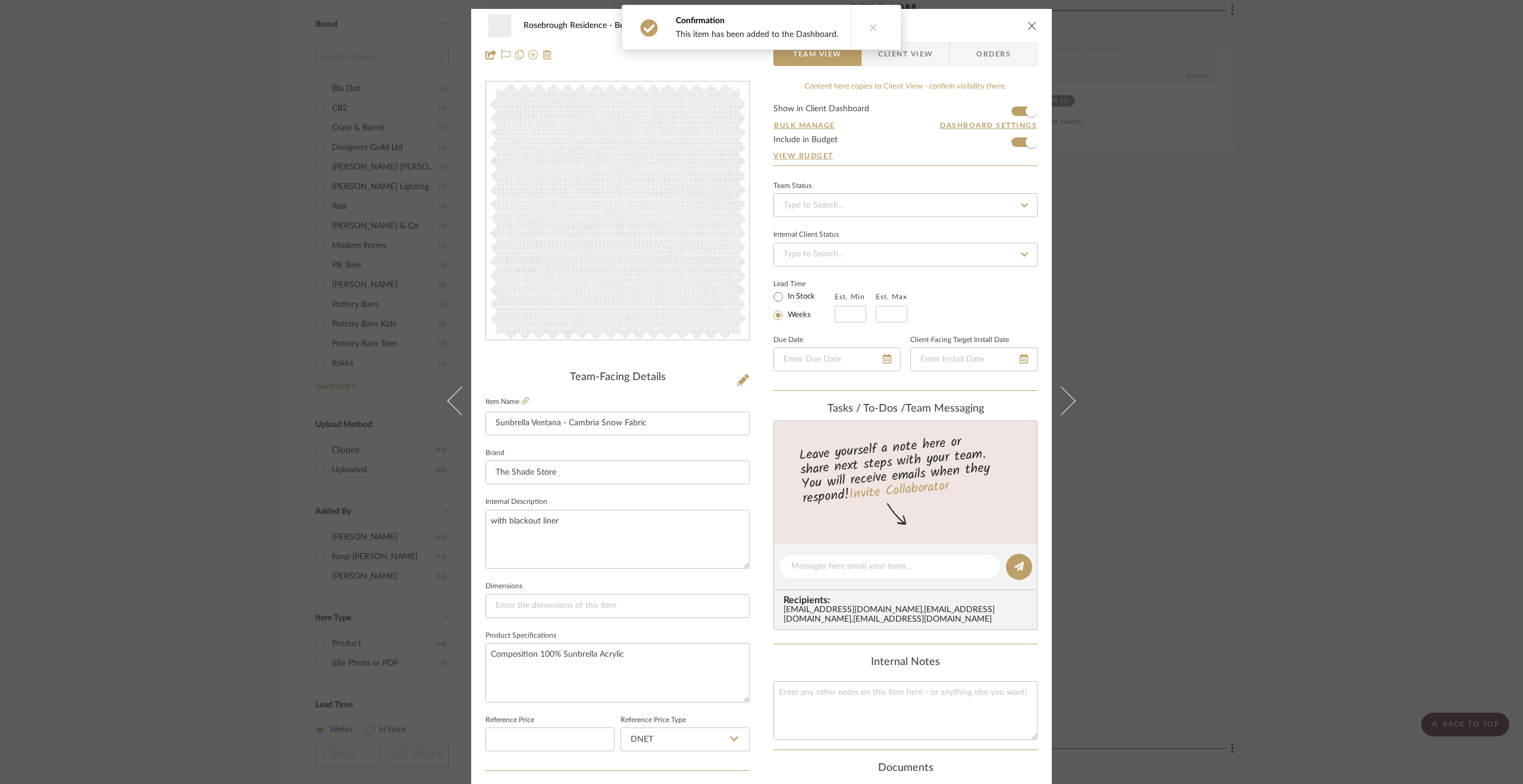
click at [861, 14] on button at bounding box center [873, 27] width 45 height 44
click at [914, 56] on span "Client View" at bounding box center [905, 54] width 55 height 24
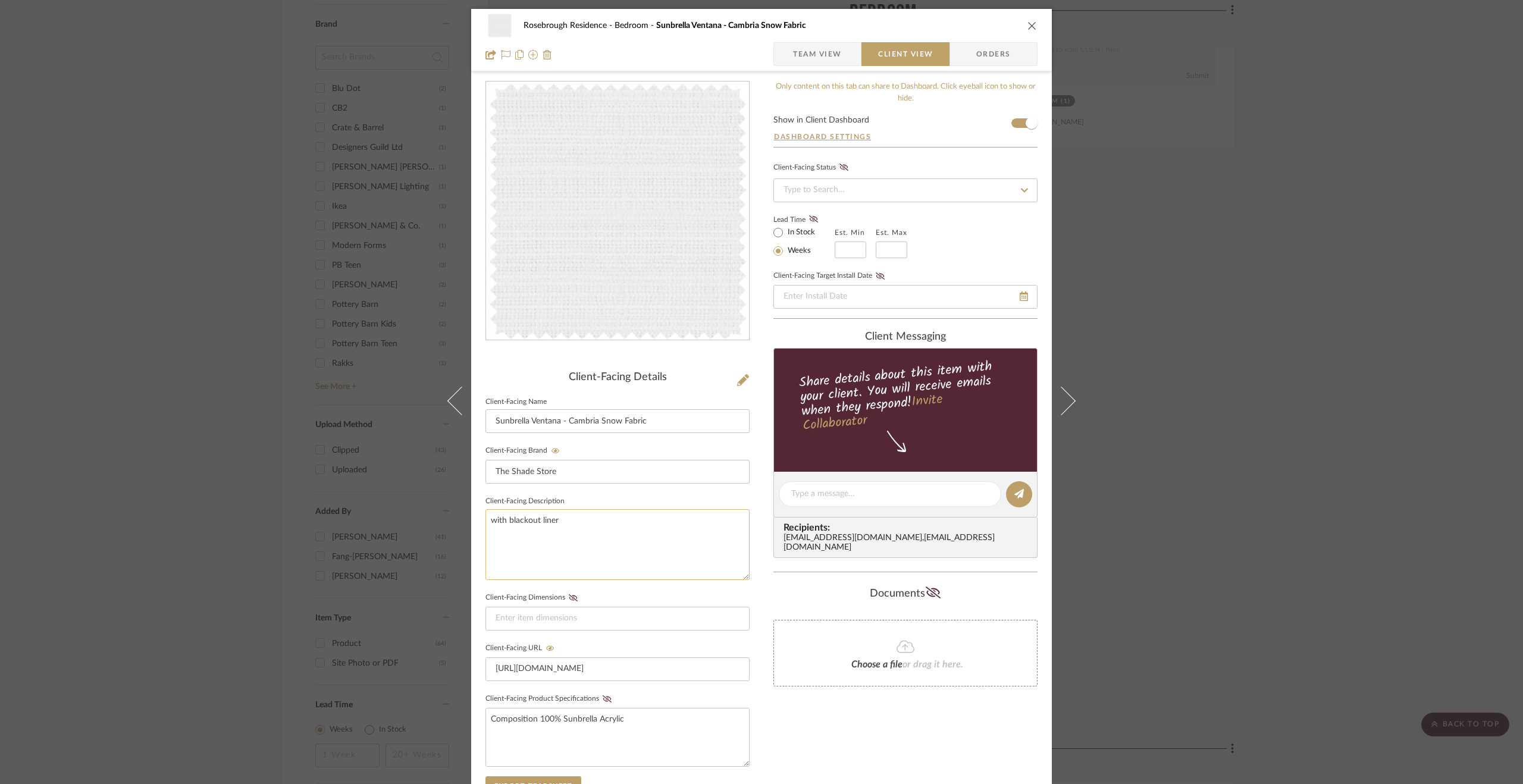
scroll to position [210, 0]
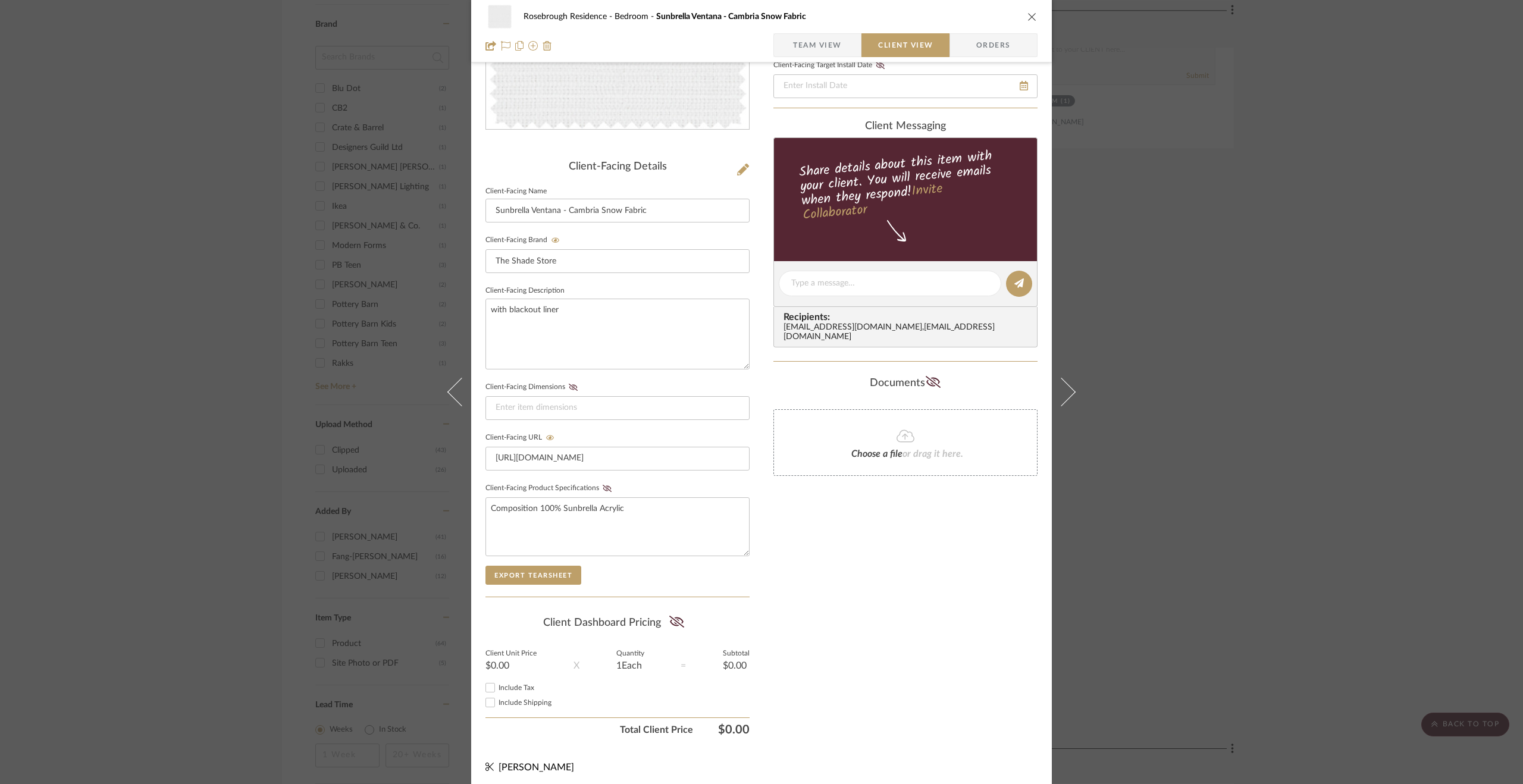
click at [1282, 540] on div "Rosebrough Residence Bedroom Sunbrella Ventana - Cambria Snow Fabric Team View …" at bounding box center [761, 392] width 1523 height 784
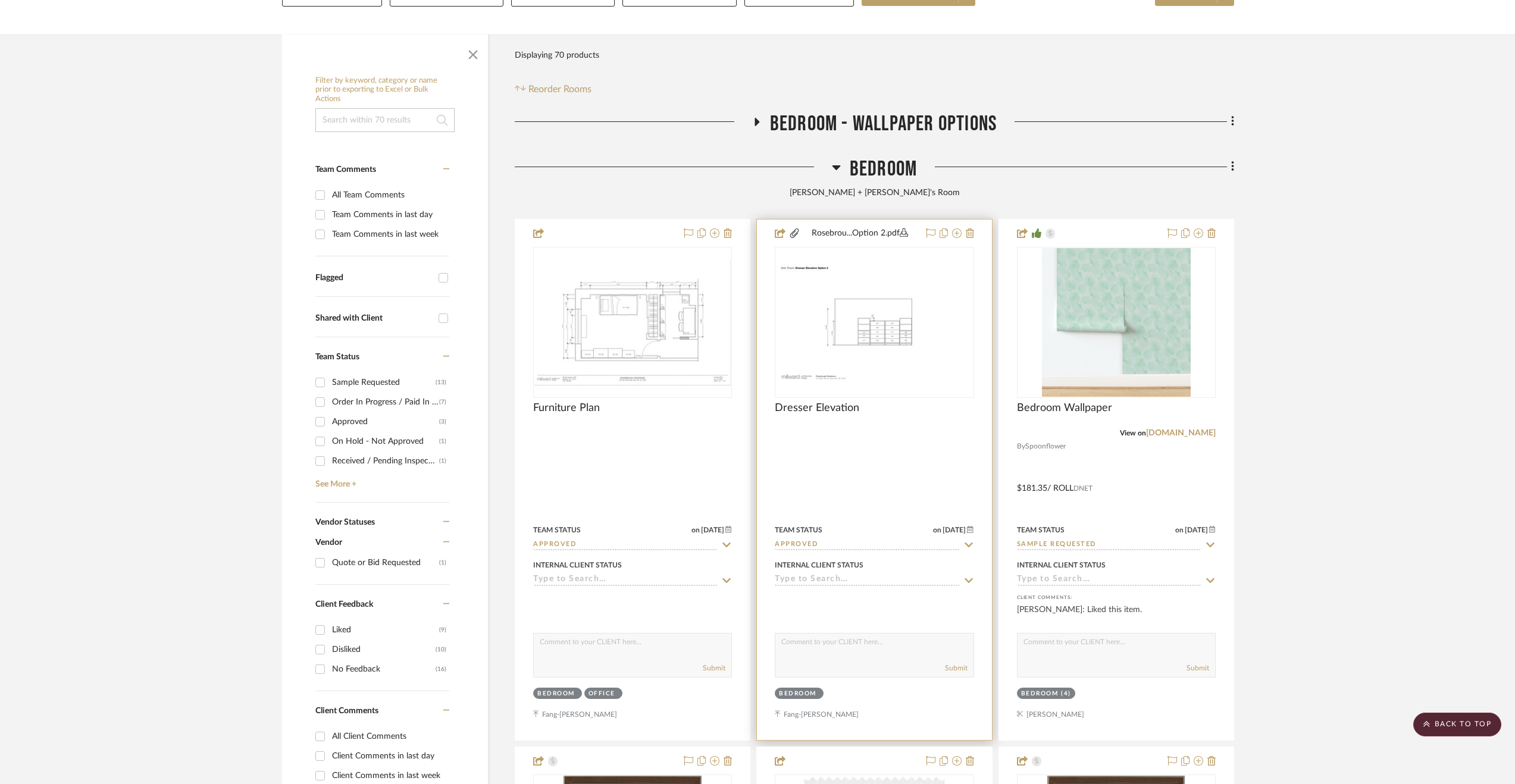
scroll to position [119, 0]
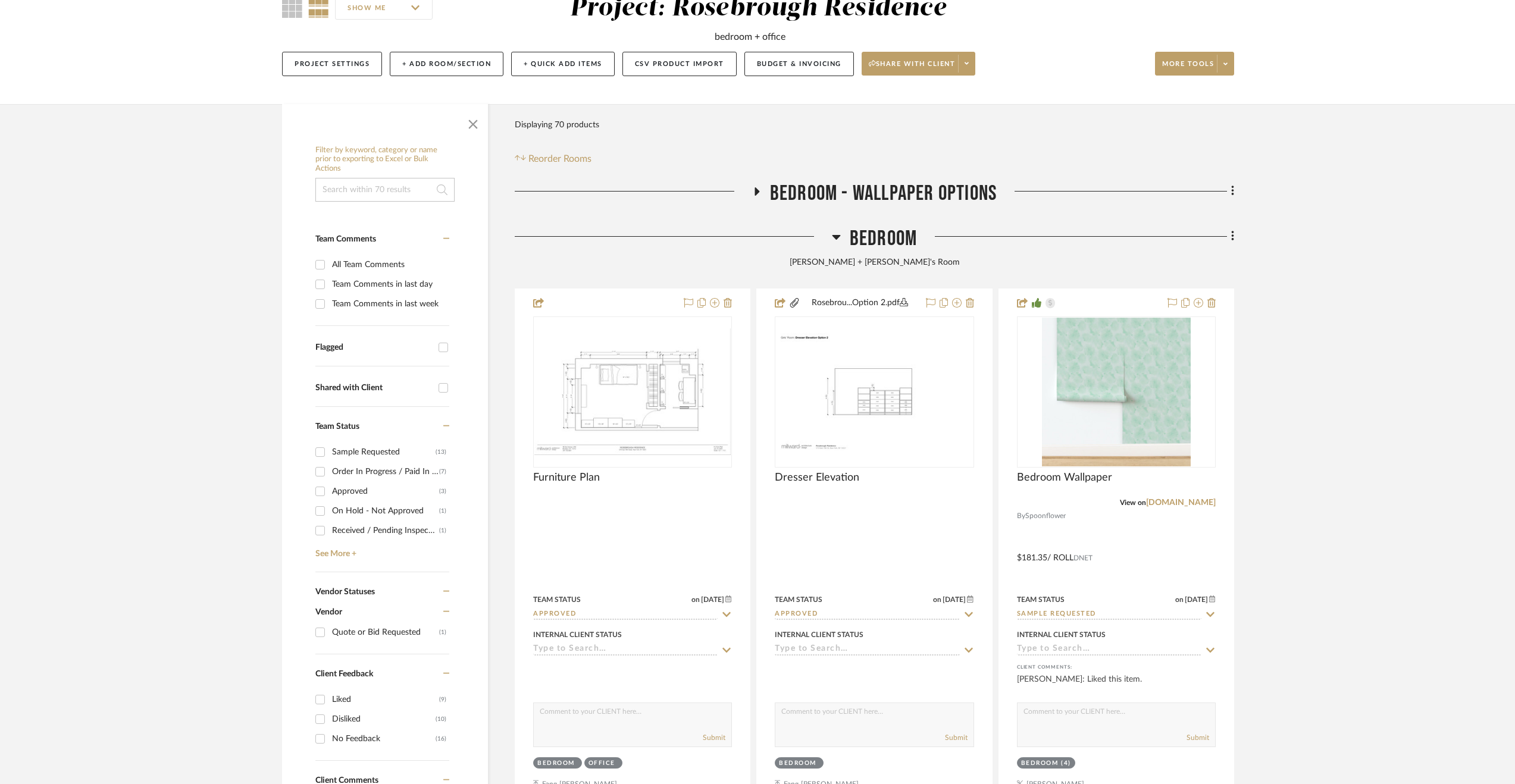
click at [877, 233] on span "Bedroom" at bounding box center [883, 238] width 67 height 25
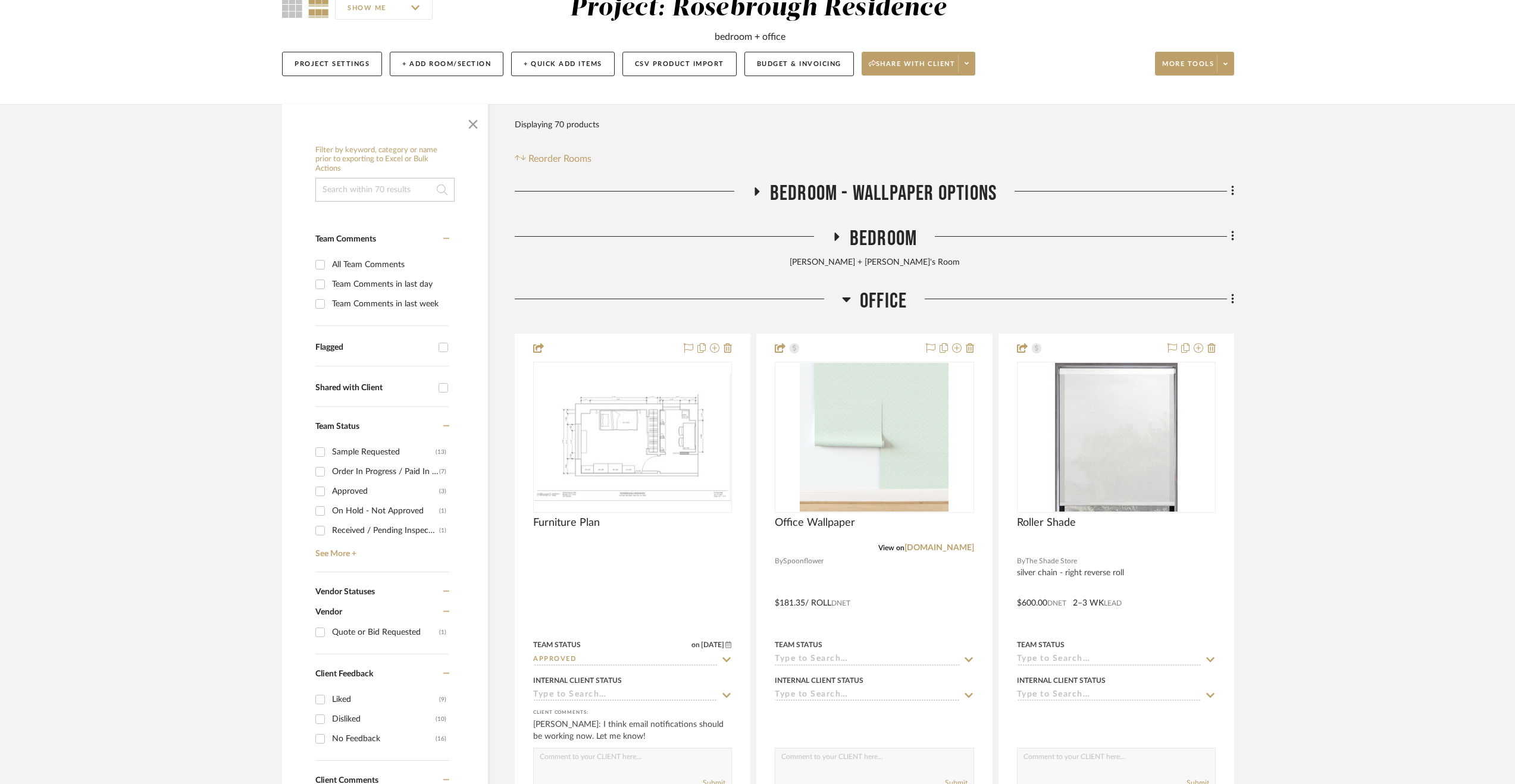
click at [892, 297] on span "Office" at bounding box center [883, 301] width 47 height 25
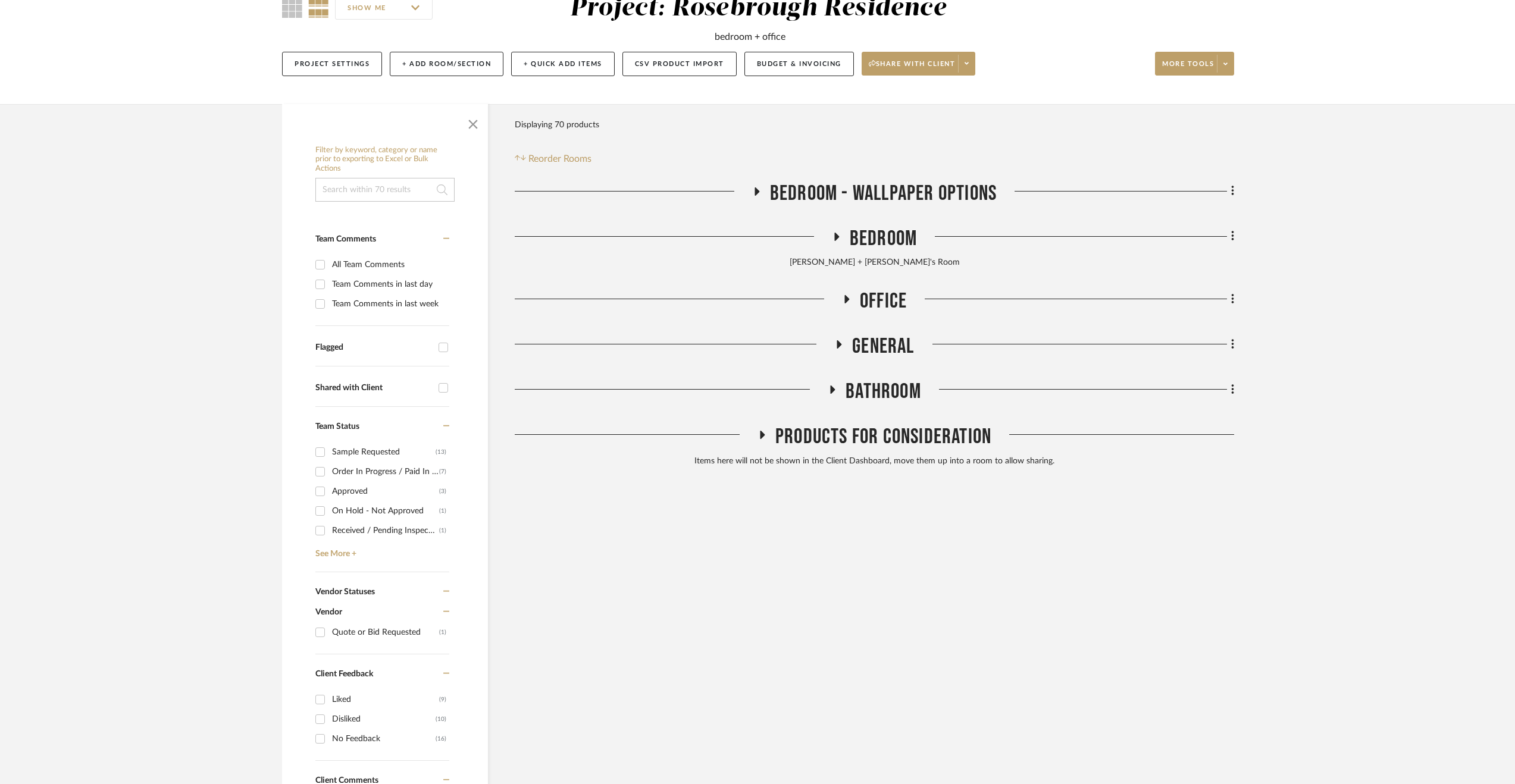
click at [892, 298] on span "Office" at bounding box center [883, 301] width 47 height 25
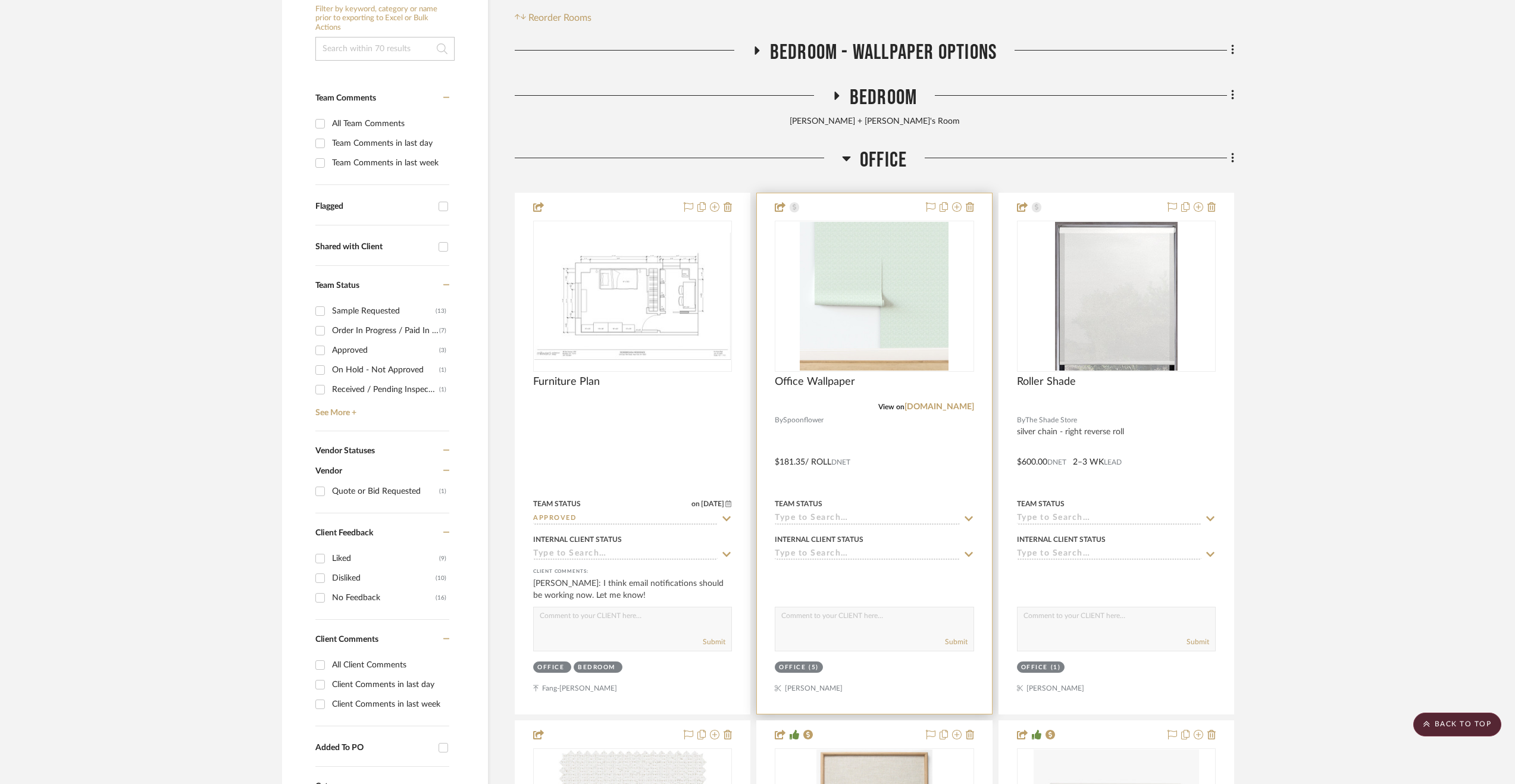
scroll to position [238, 0]
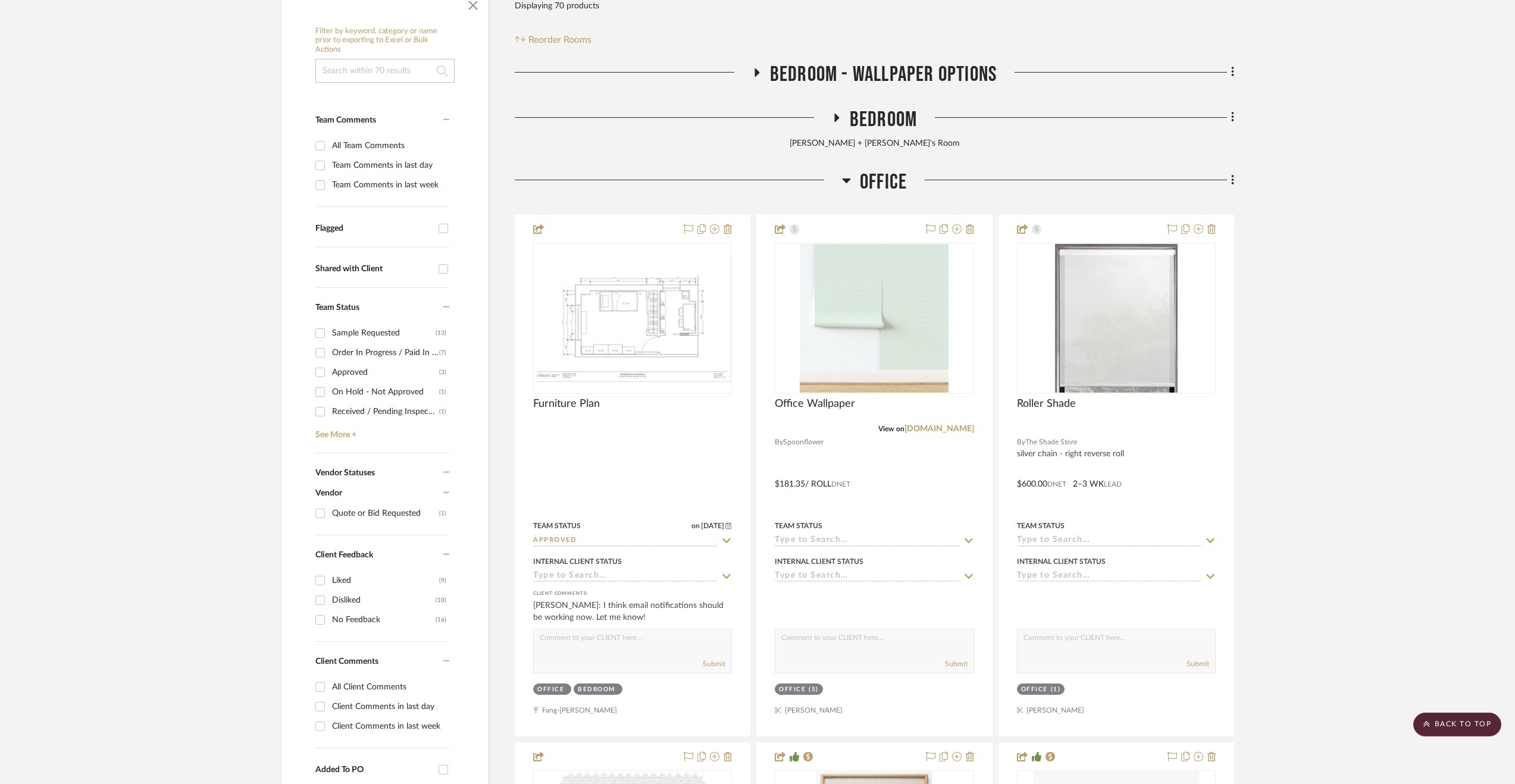
click at [884, 187] on span "Office" at bounding box center [883, 182] width 47 height 25
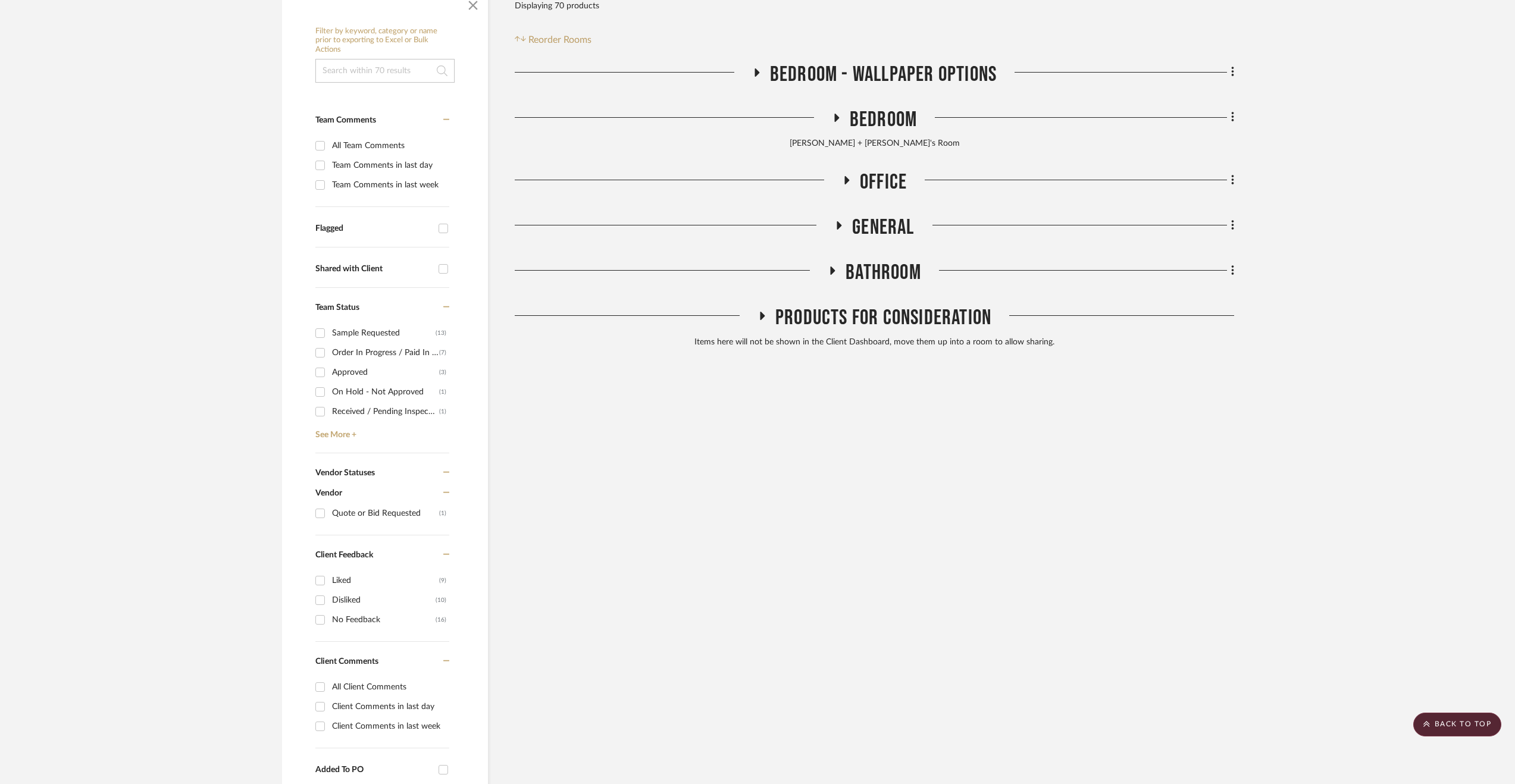
click at [871, 223] on span "General" at bounding box center [883, 227] width 62 height 25
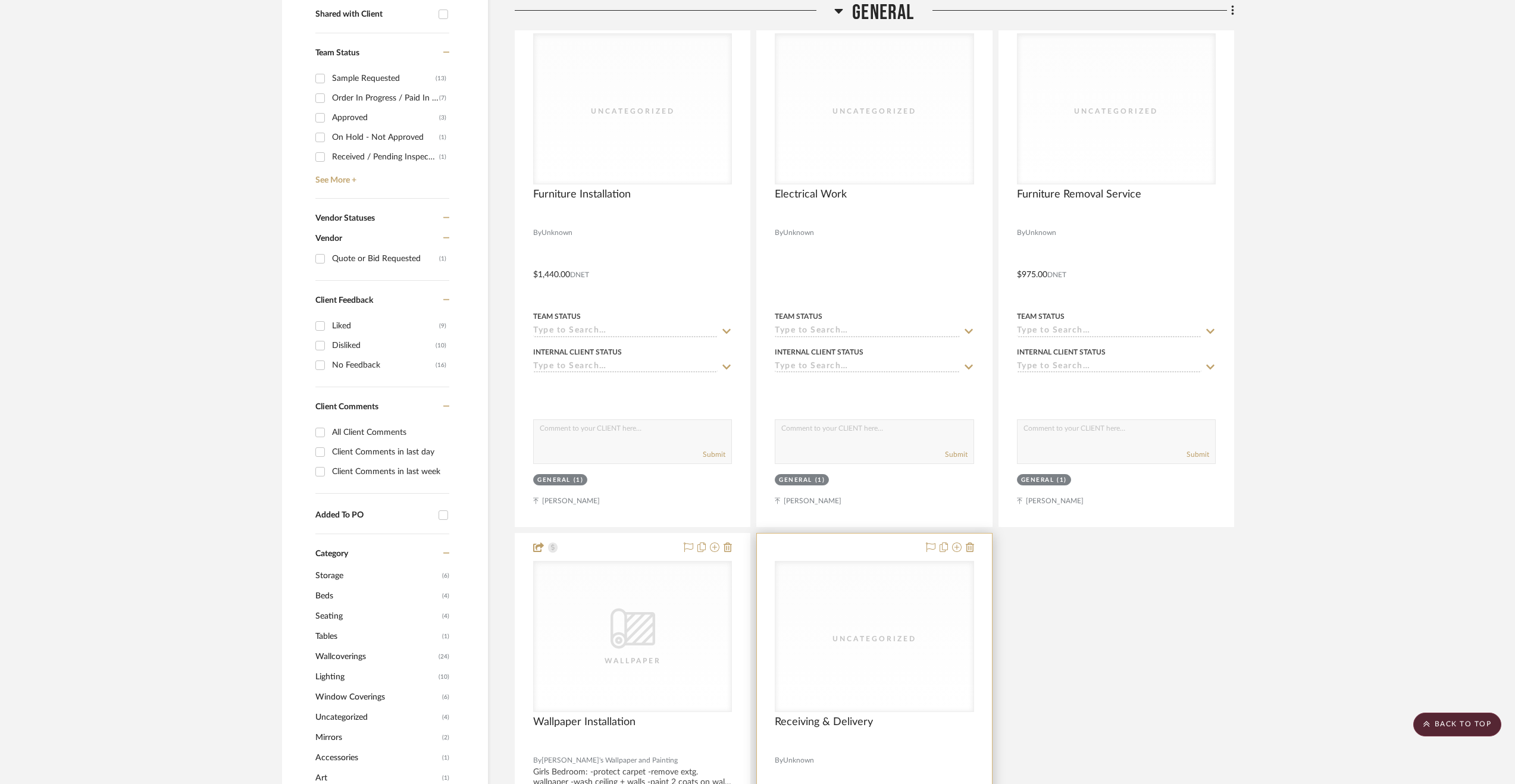
scroll to position [654, 0]
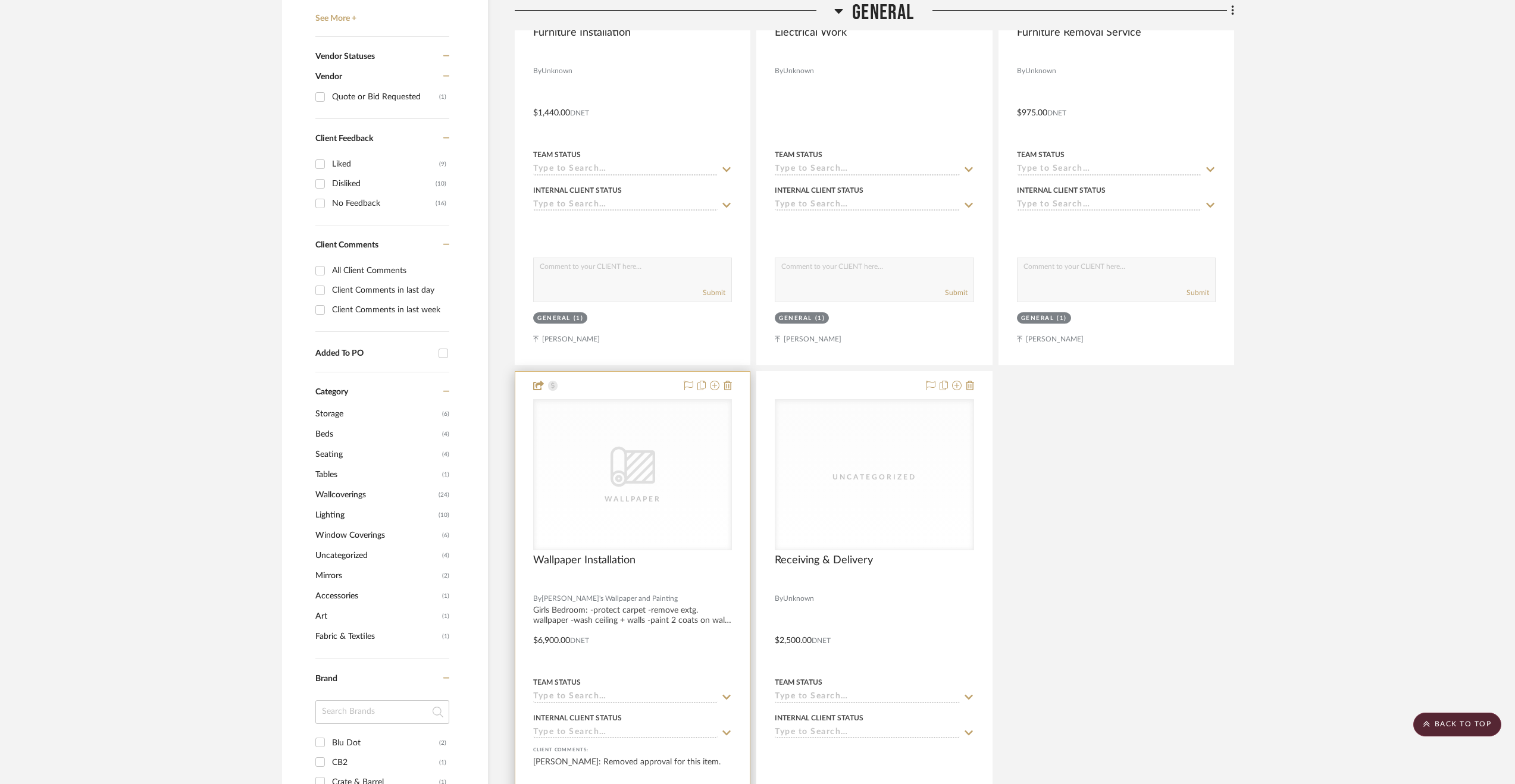
click at [689, 663] on div at bounding box center [632, 631] width 234 height 520
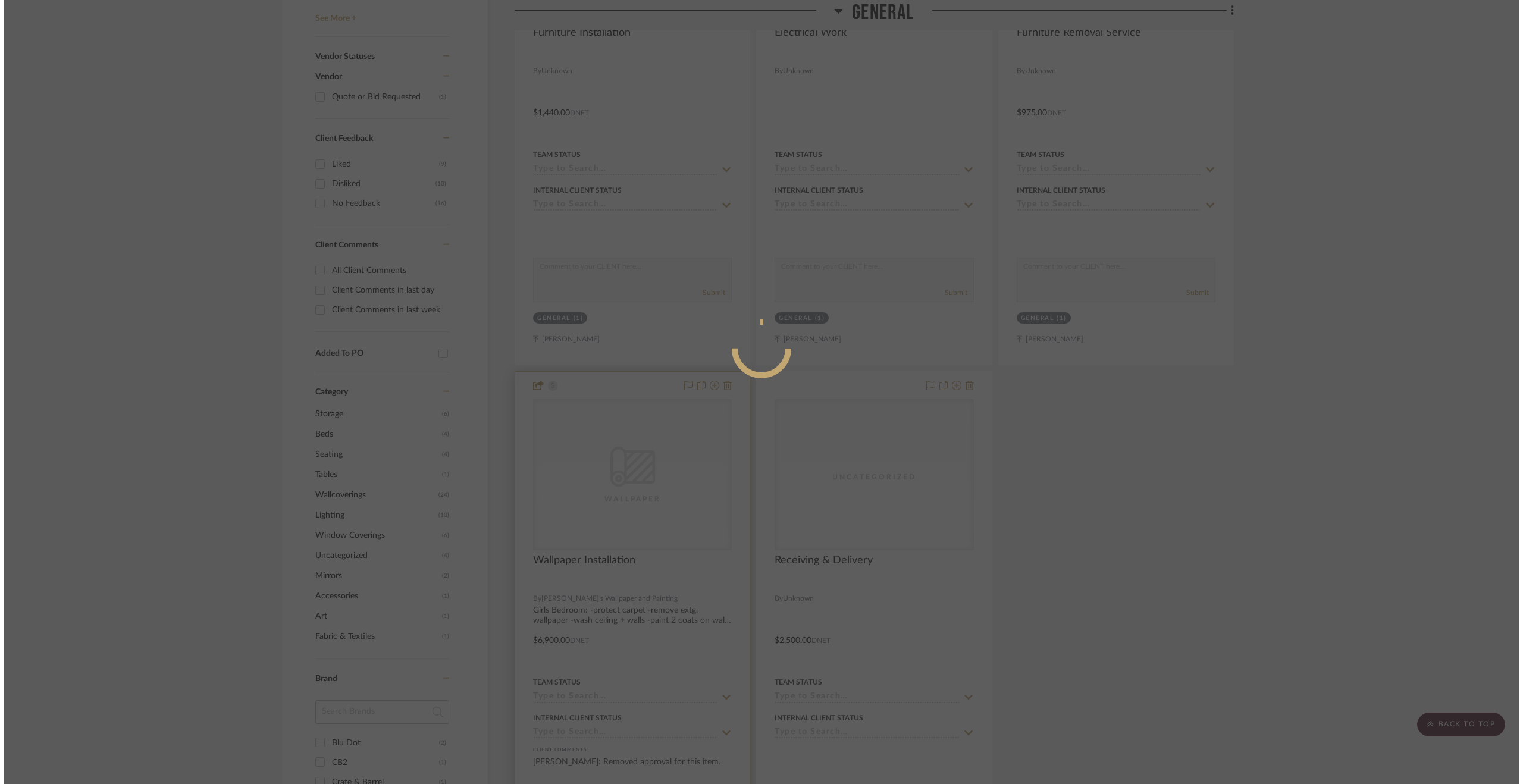
scroll to position [0, 0]
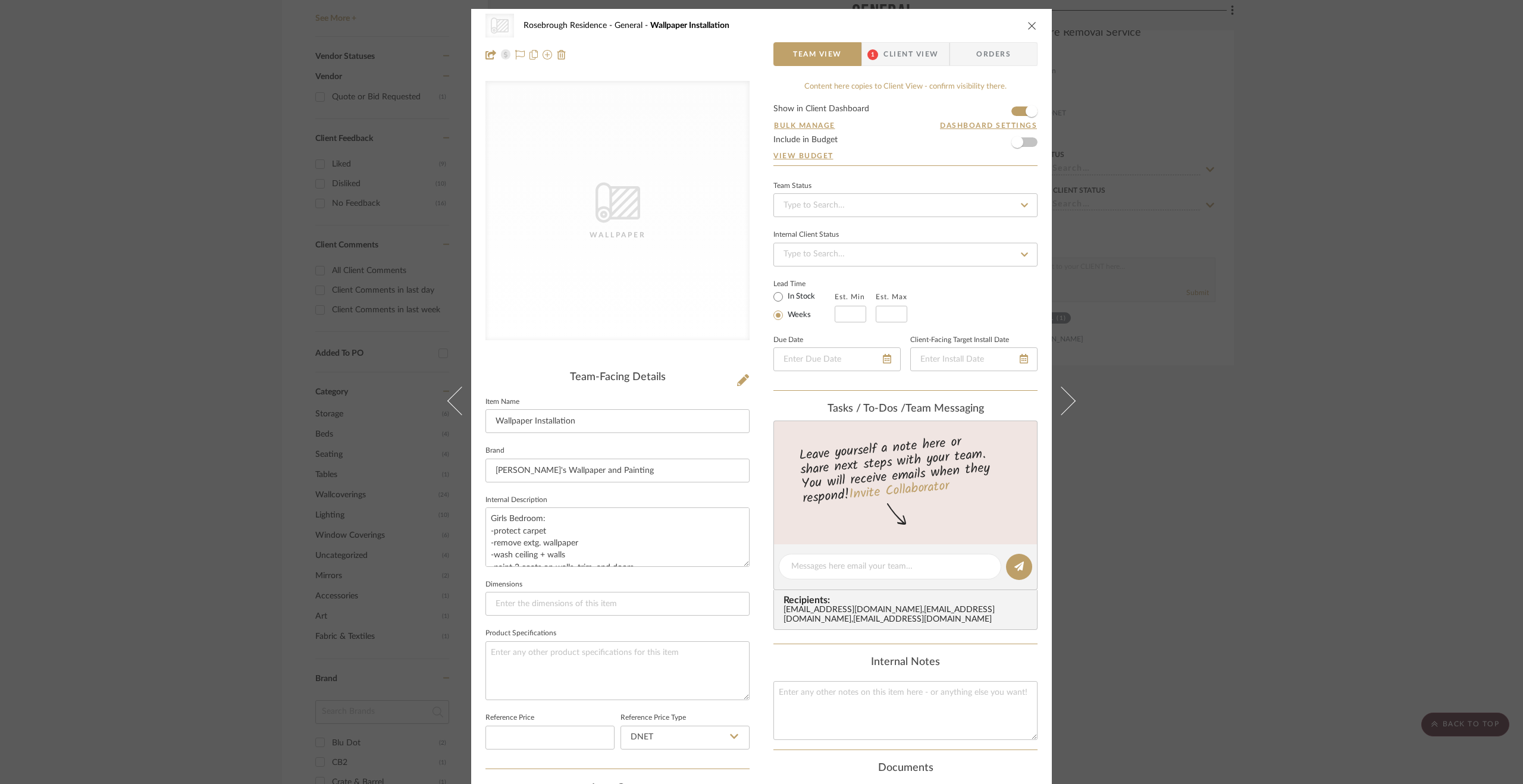
click at [895, 52] on span "Client View" at bounding box center [911, 54] width 55 height 24
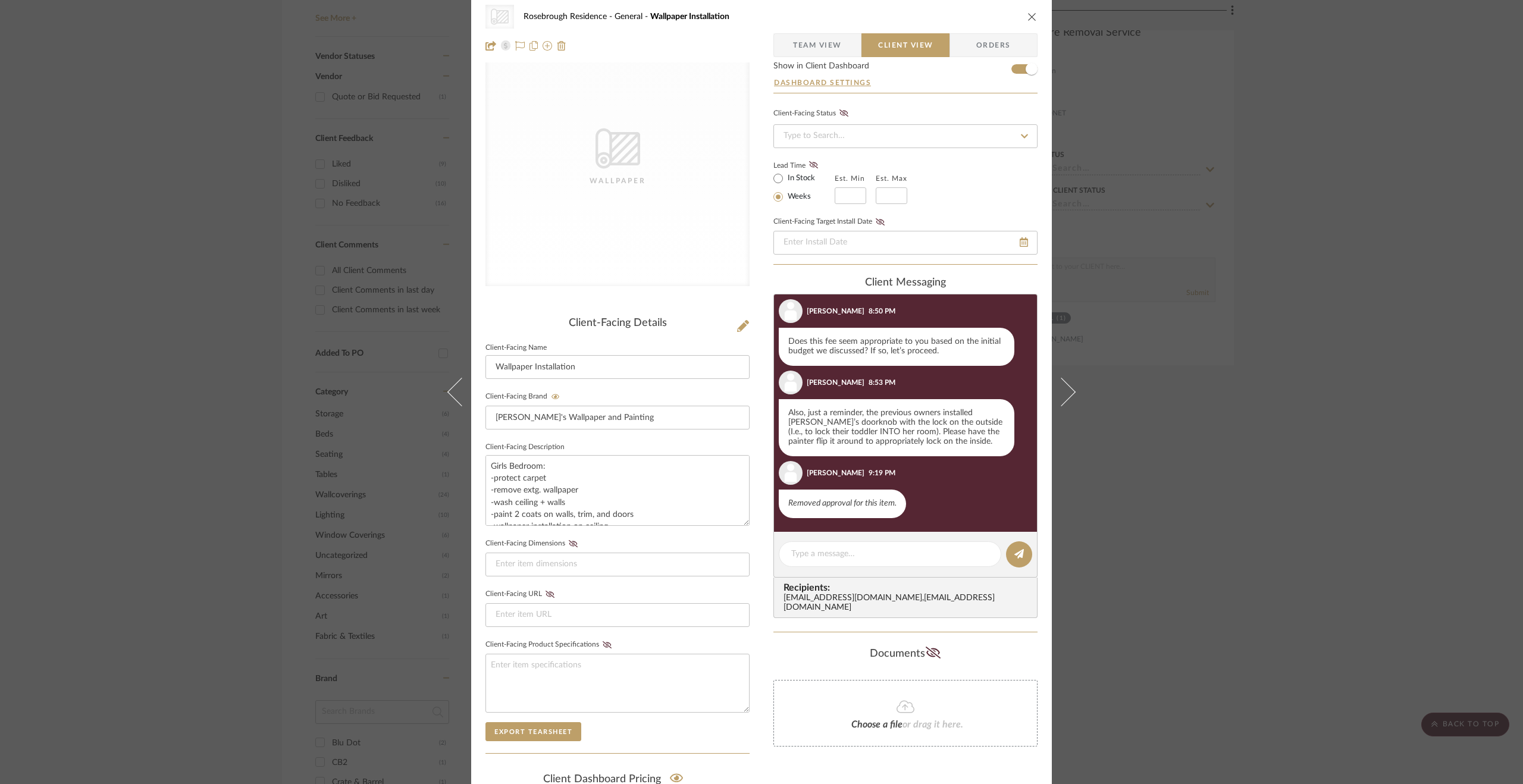
scroll to position [210, 0]
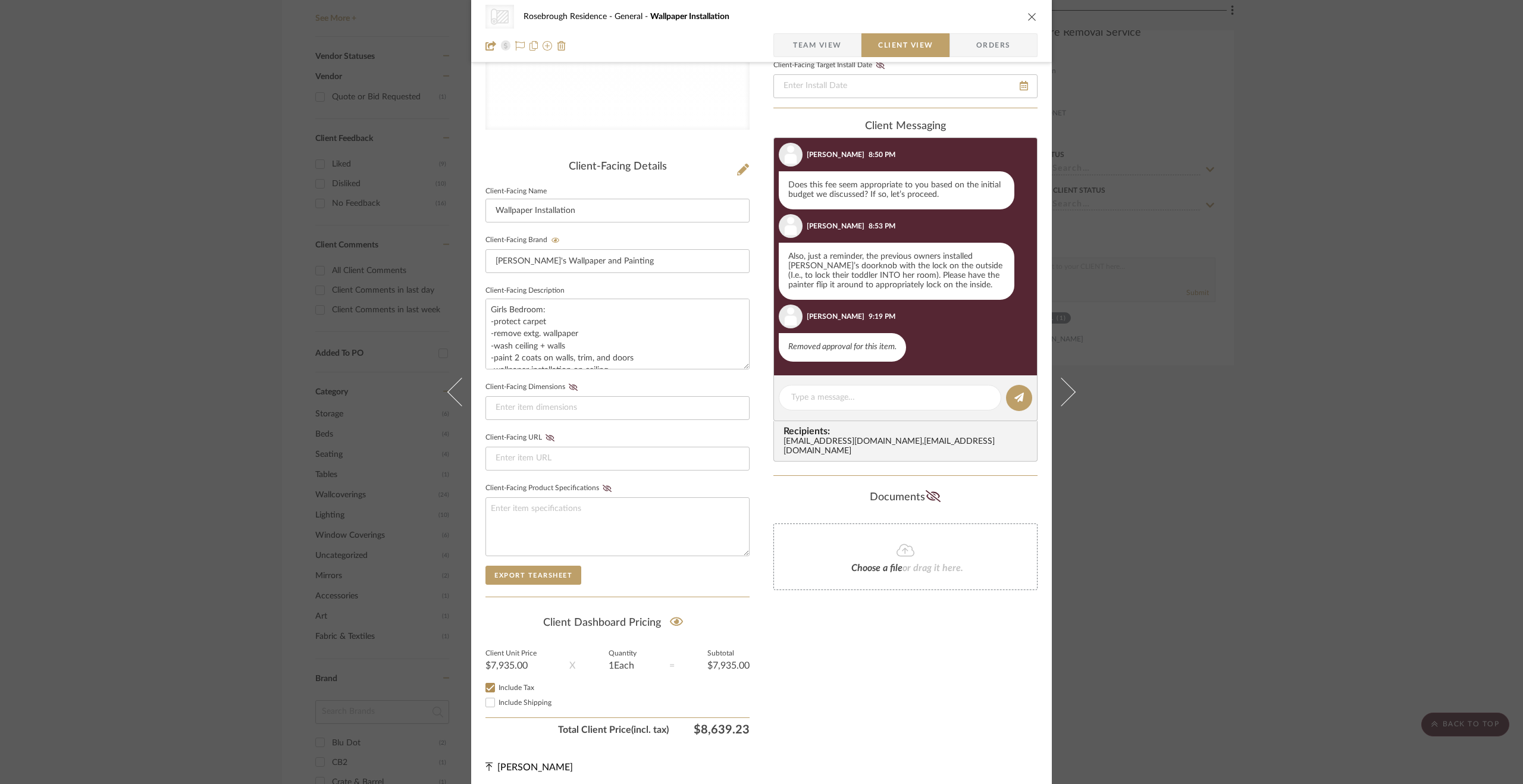
click at [786, 43] on span "button" at bounding box center [783, 45] width 19 height 24
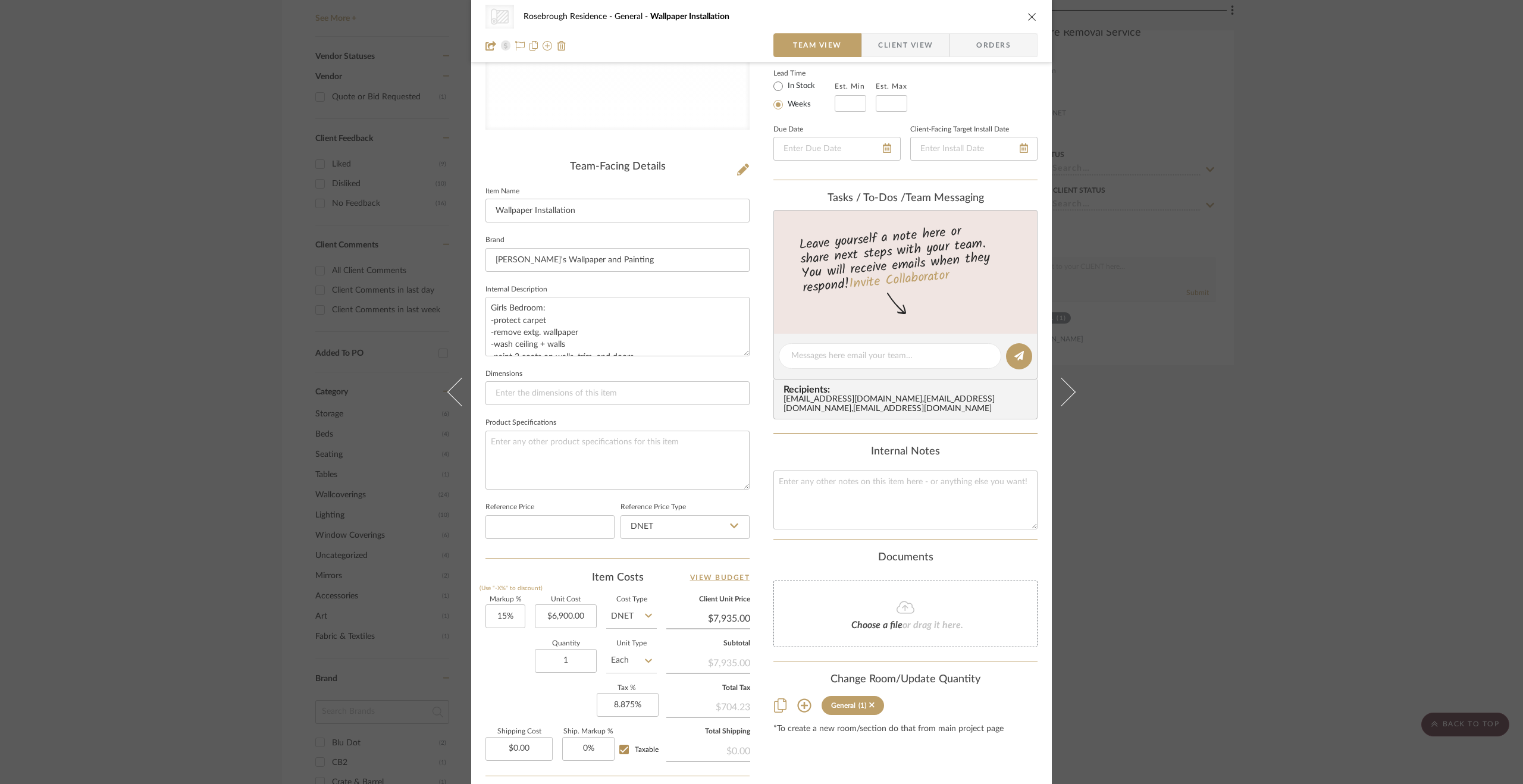
click at [1262, 589] on div "CategoryIconWallcovering Created with Sketch. Wallpaper Rosebrough Residence Ge…" at bounding box center [761, 392] width 1523 height 784
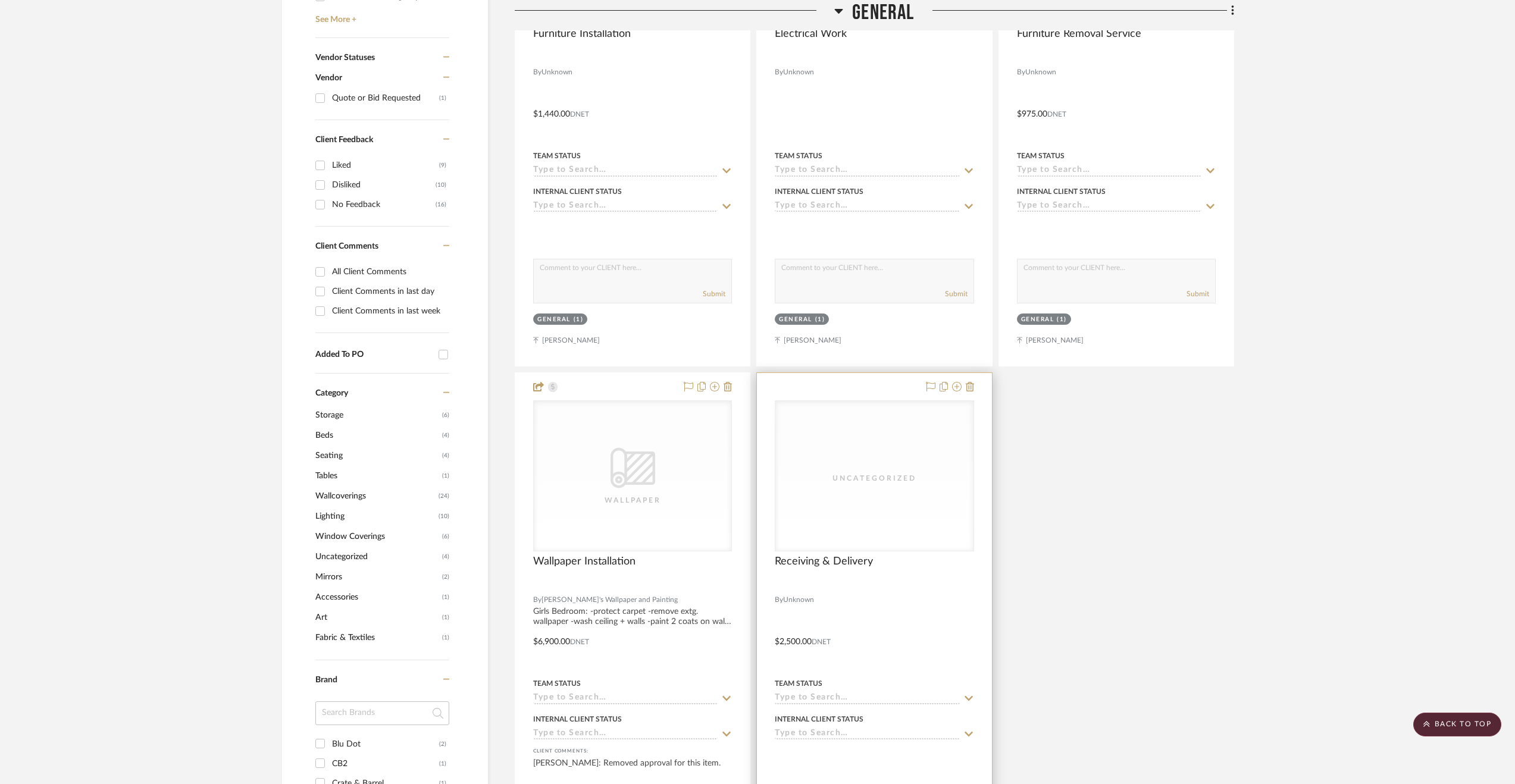
scroll to position [416, 0]
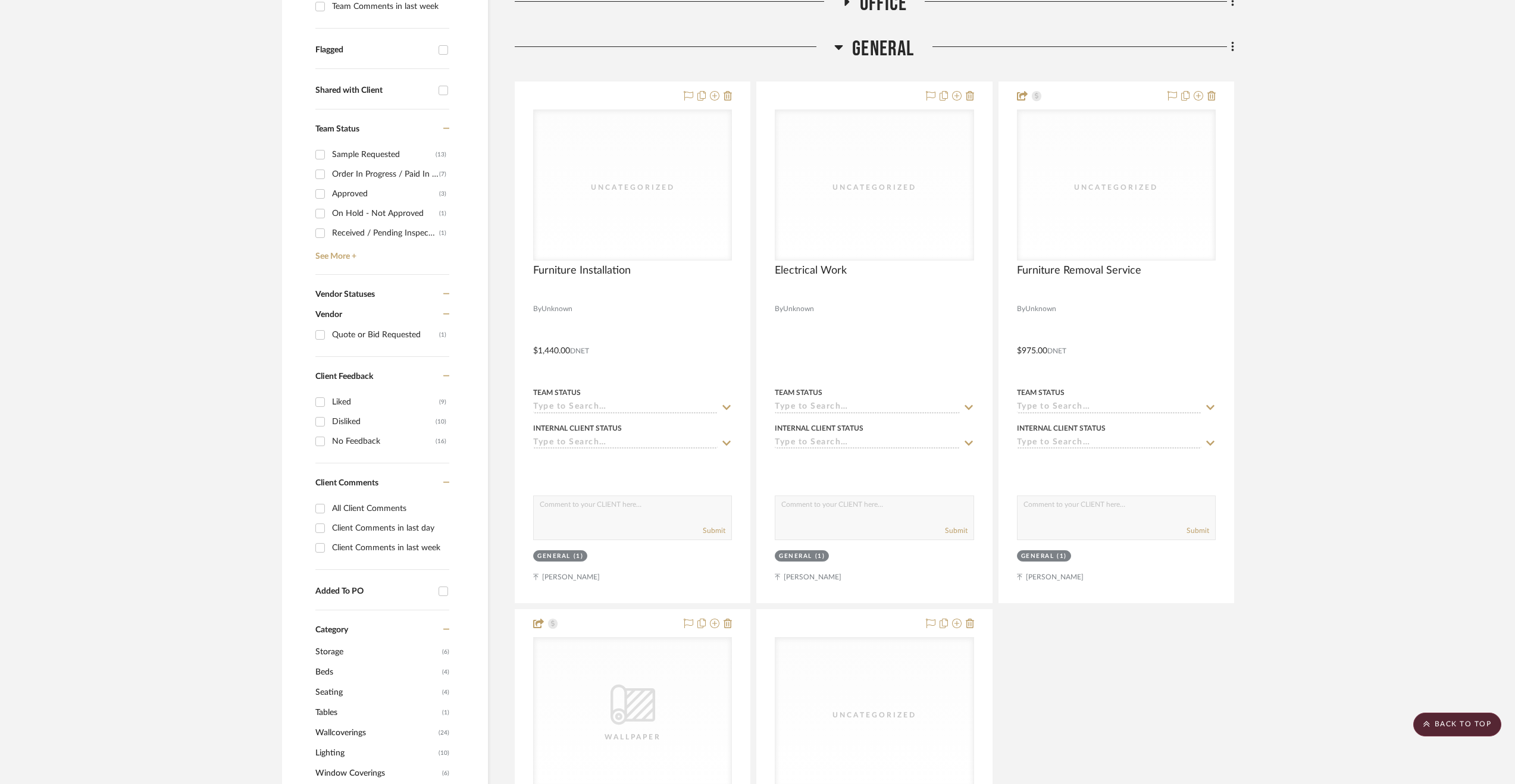
click at [1234, 49] on div "Filter by keyword, category or name prior to exporting to Excel or Bulk Actions…" at bounding box center [757, 789] width 986 height 1967
click at [1233, 49] on icon at bounding box center [1233, 46] width 4 height 13
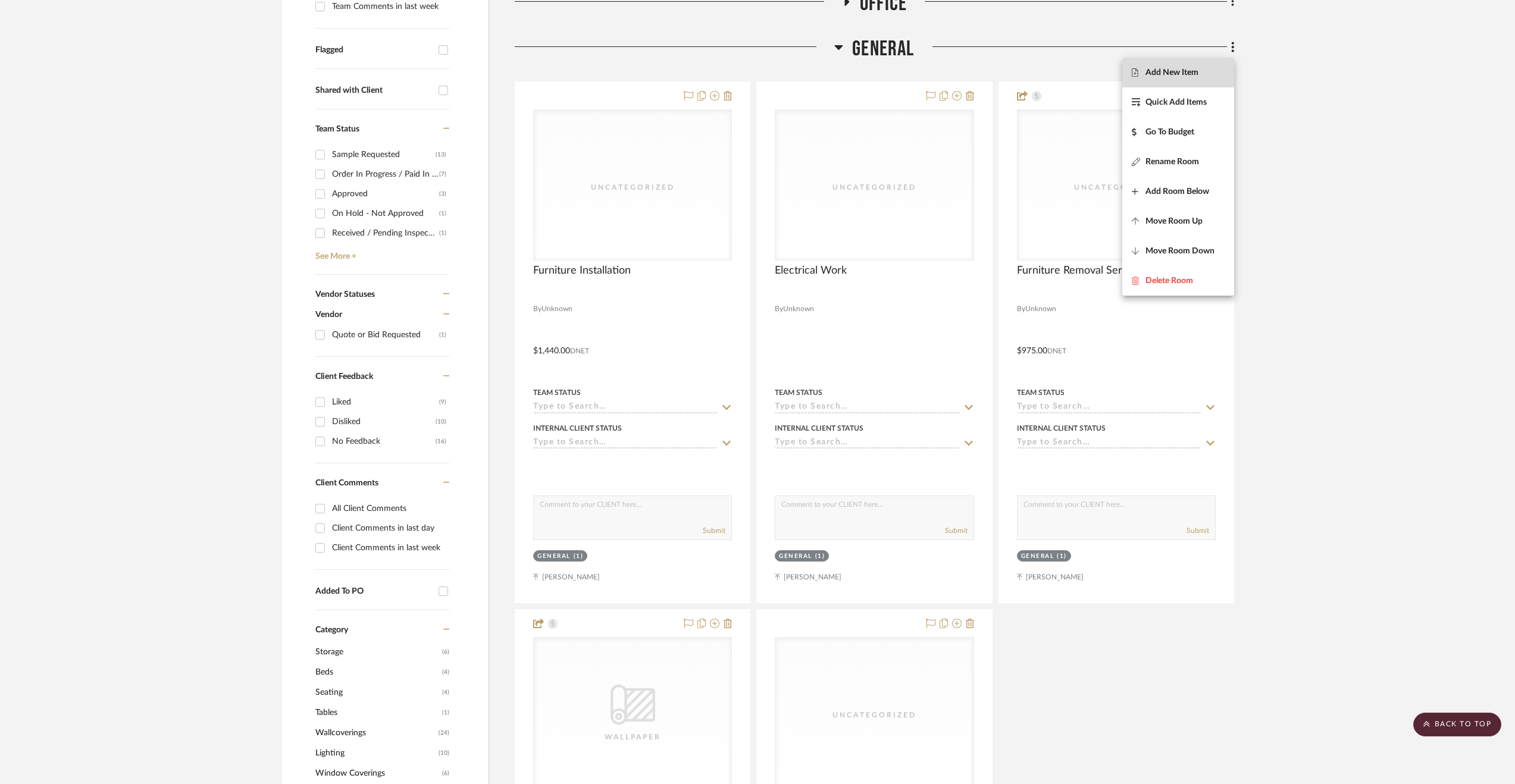
click at [1197, 84] on button "Add New Item" at bounding box center [1177, 72] width 112 height 30
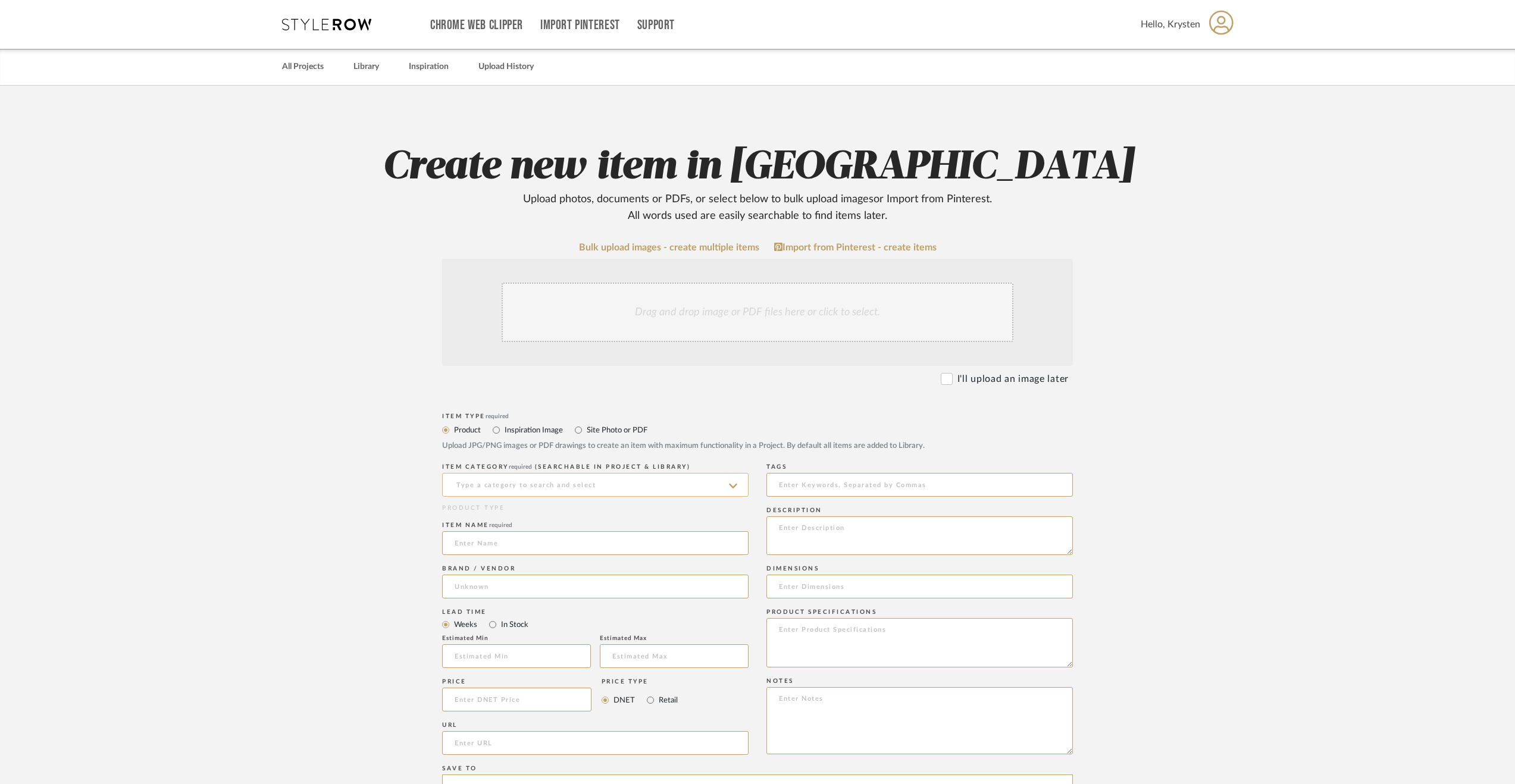
click at [526, 483] on input at bounding box center [594, 484] width 306 height 24
click at [532, 511] on div "Uncategorized" at bounding box center [595, 514] width 305 height 30
type input "Uncategorized"
click at [509, 537] on input at bounding box center [594, 543] width 306 height 24
click at [537, 546] on input "Wallpaper Installation + Painting (Office)" at bounding box center [594, 543] width 306 height 24
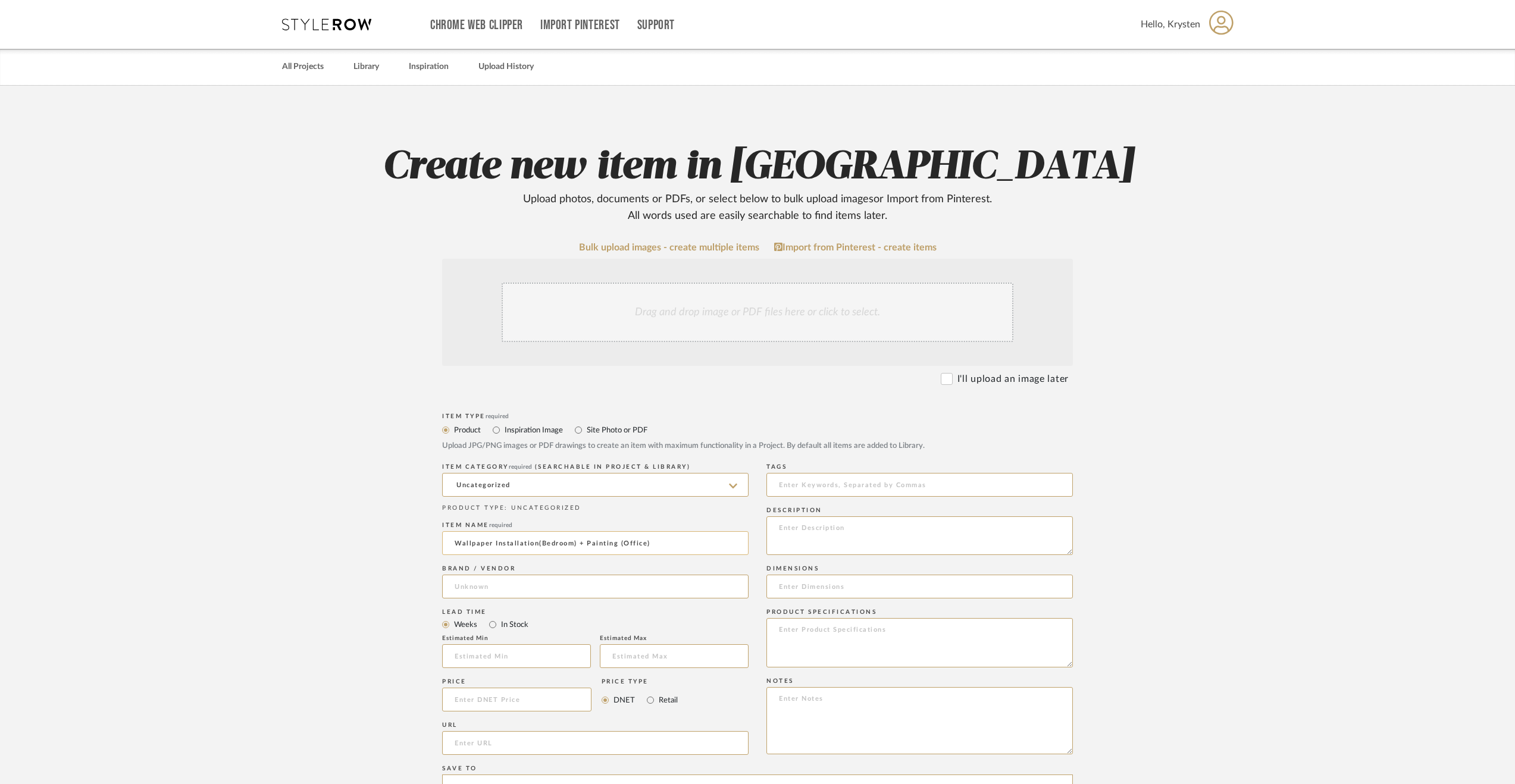
click at [537, 542] on input "Wallpaper Installation(Bedroom) + Painting (Office)" at bounding box center [594, 543] width 306 height 24
type input "Wallpaper Installation (Bedroom) + Painting (Office)"
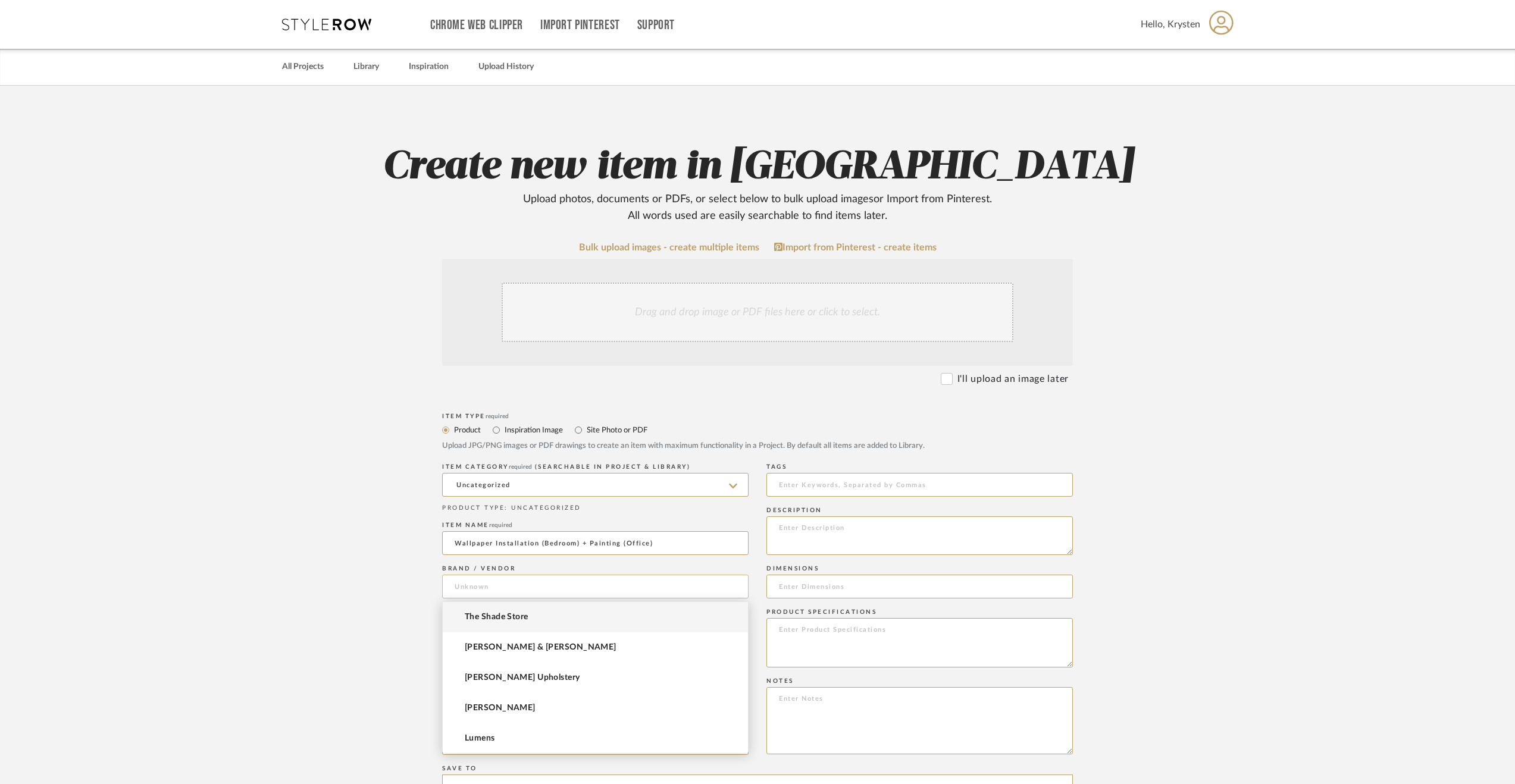
click at [473, 584] on input at bounding box center [594, 586] width 306 height 24
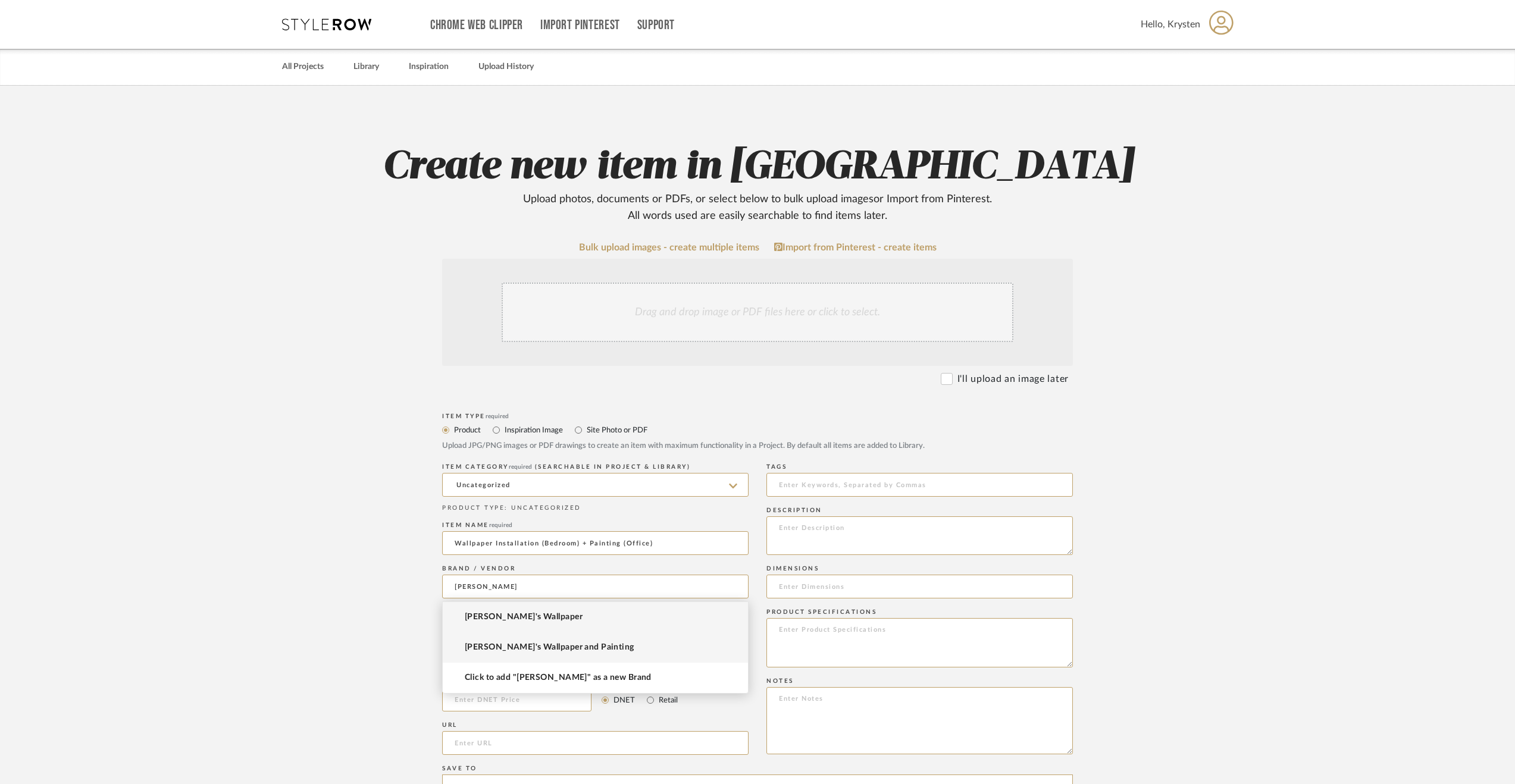
click at [512, 634] on mat-option "[PERSON_NAME]'s Wallpaper and Painting" at bounding box center [595, 647] width 305 height 30
type input "[PERSON_NAME]'s Wallpaper and Painting"
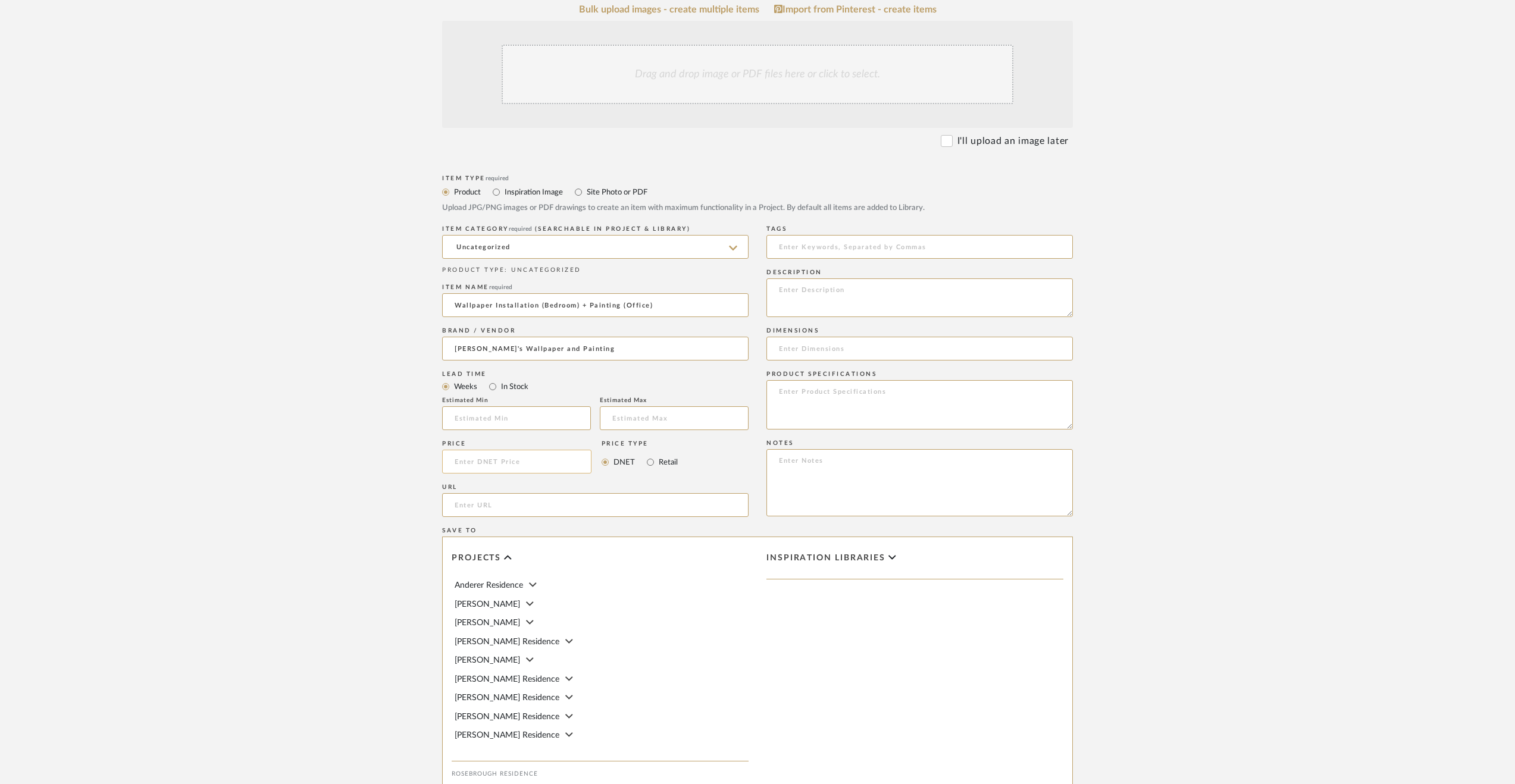
click at [577, 453] on input at bounding box center [517, 461] width 150 height 24
type input "$6,300.00"
click at [228, 502] on upload-items "Create new item in Rosebrough Residence Upload photos, documents or PDFs, or se…" at bounding box center [757, 372] width 1515 height 1048
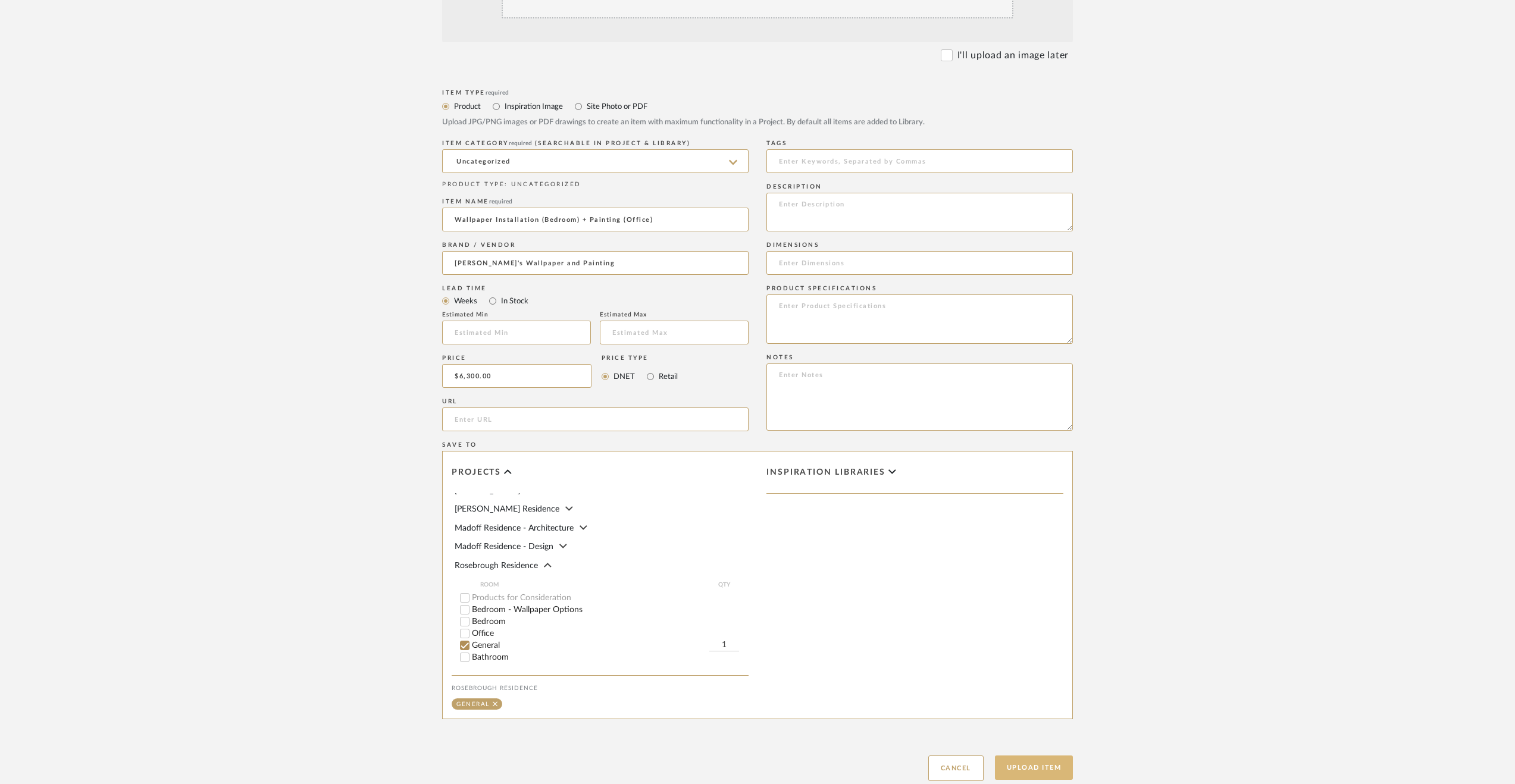
scroll to position [405, 0]
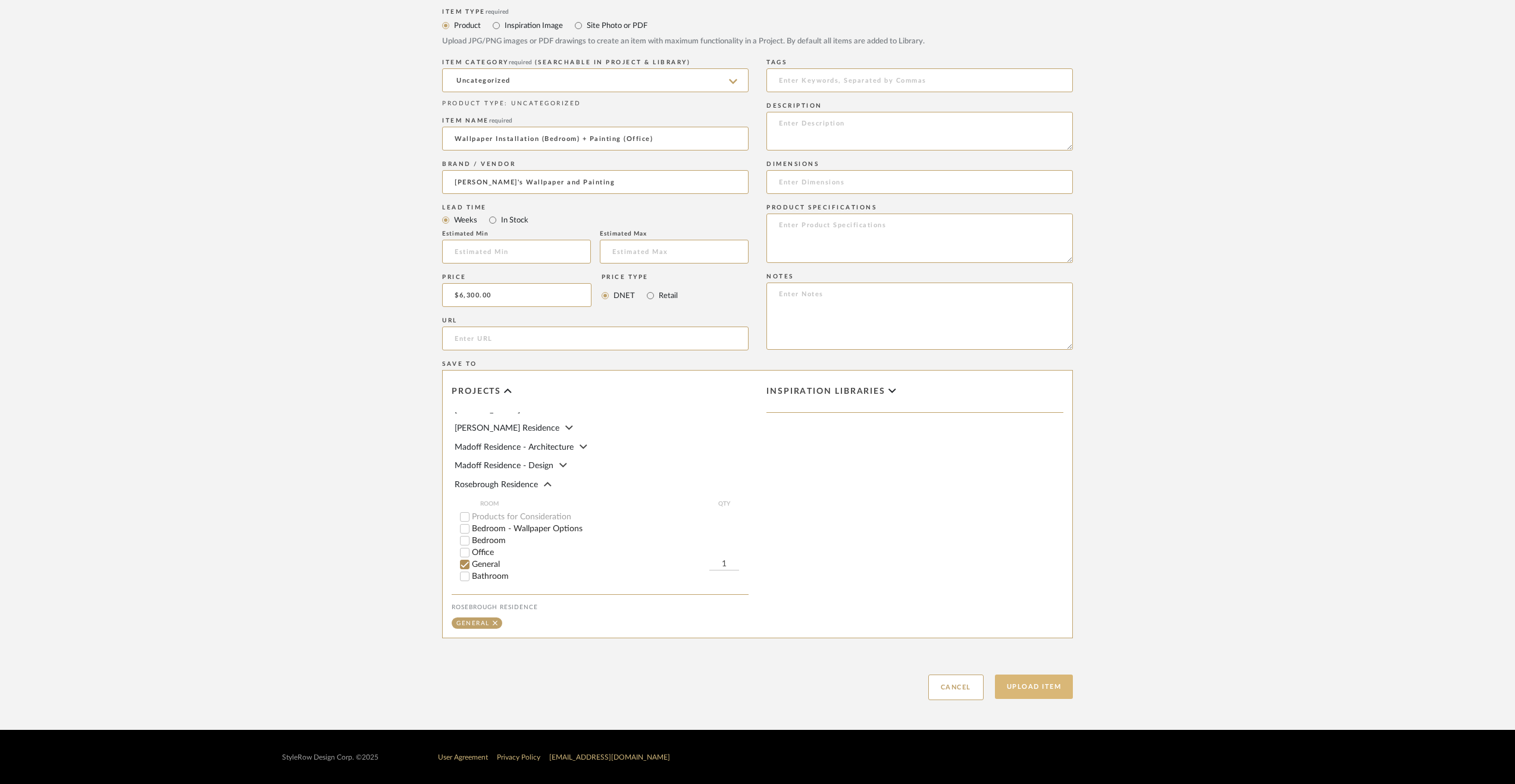
click at [1049, 678] on button "Upload Item" at bounding box center [1034, 687] width 79 height 25
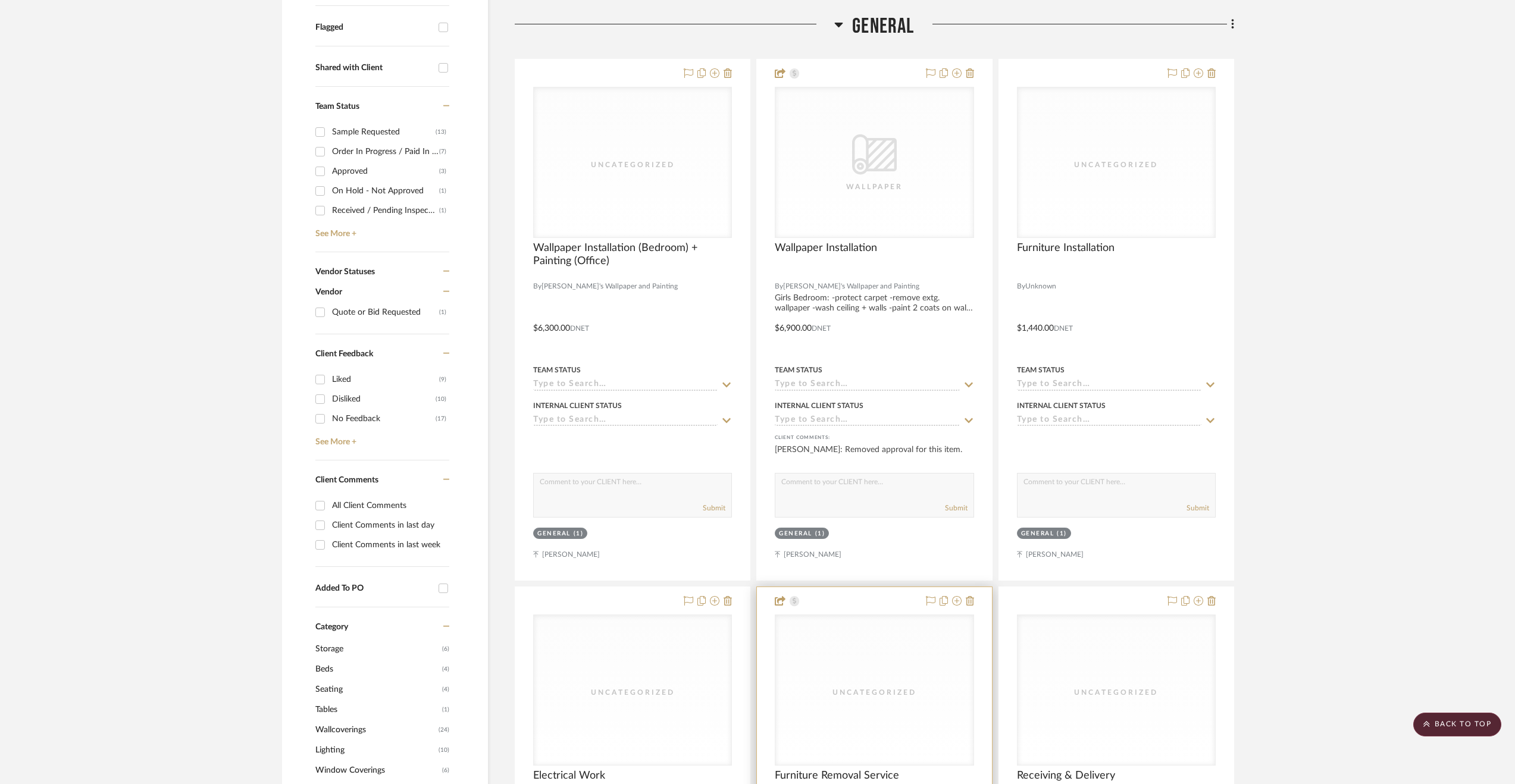
scroll to position [334, 0]
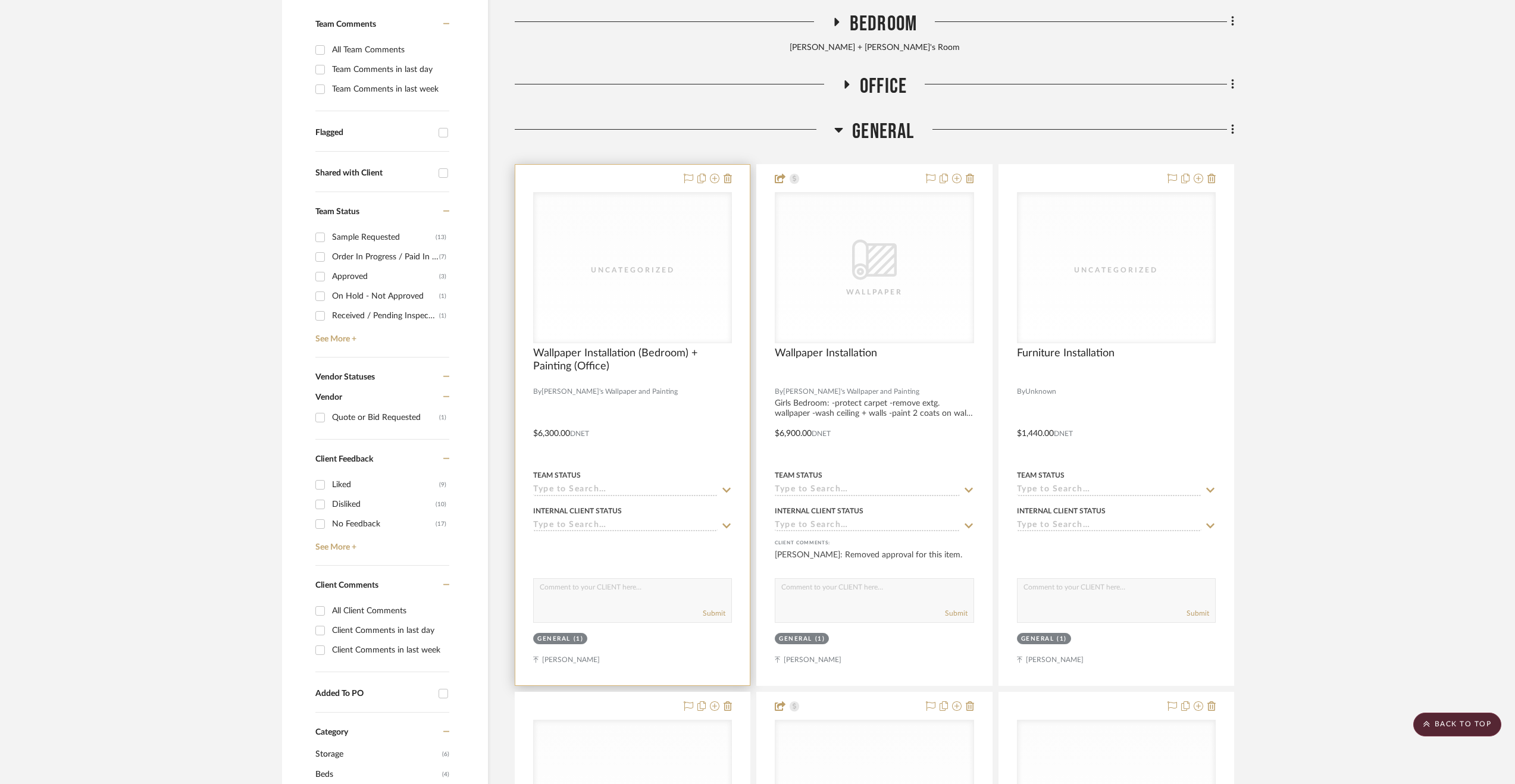
click at [720, 438] on div at bounding box center [632, 425] width 234 height 520
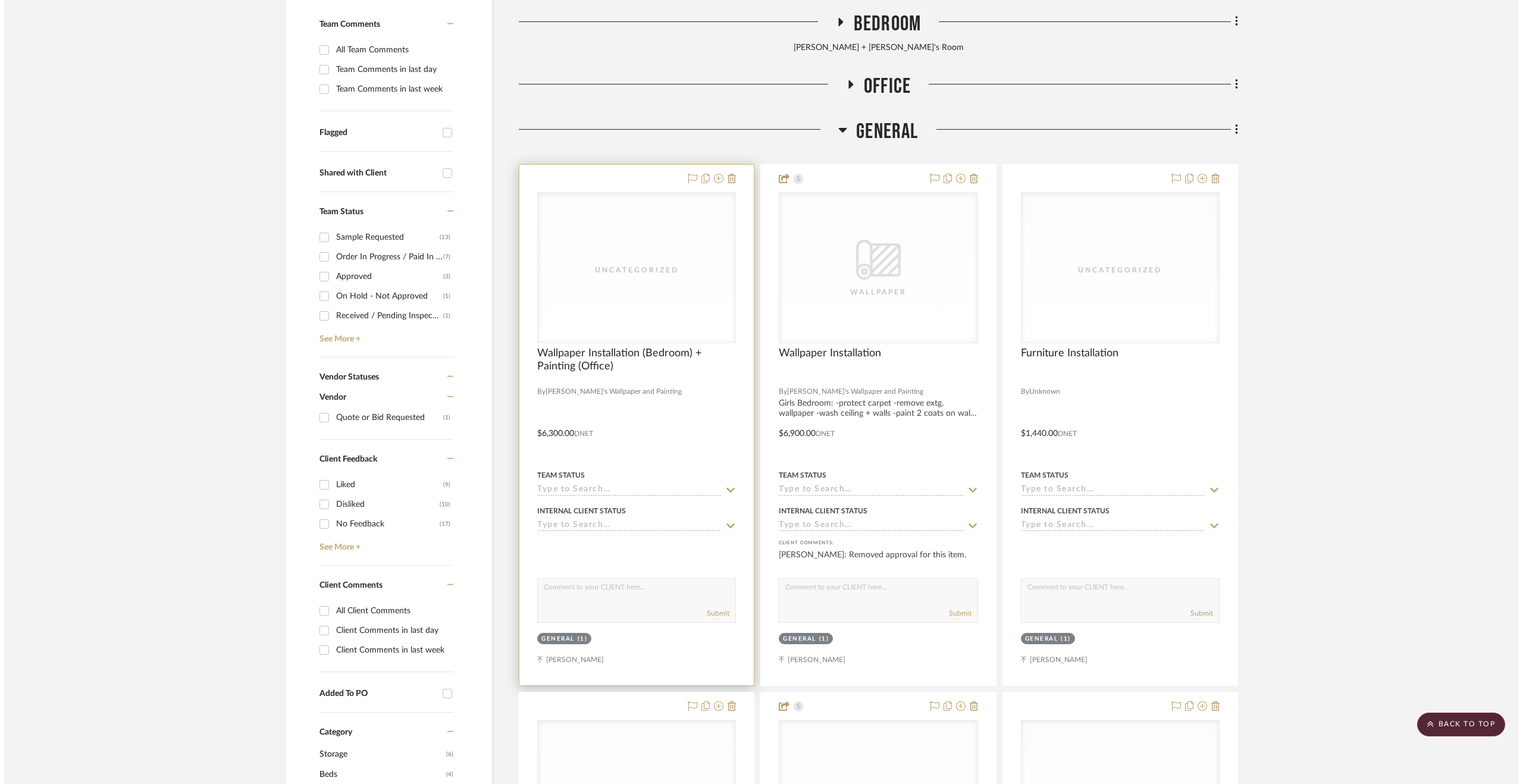
scroll to position [0, 0]
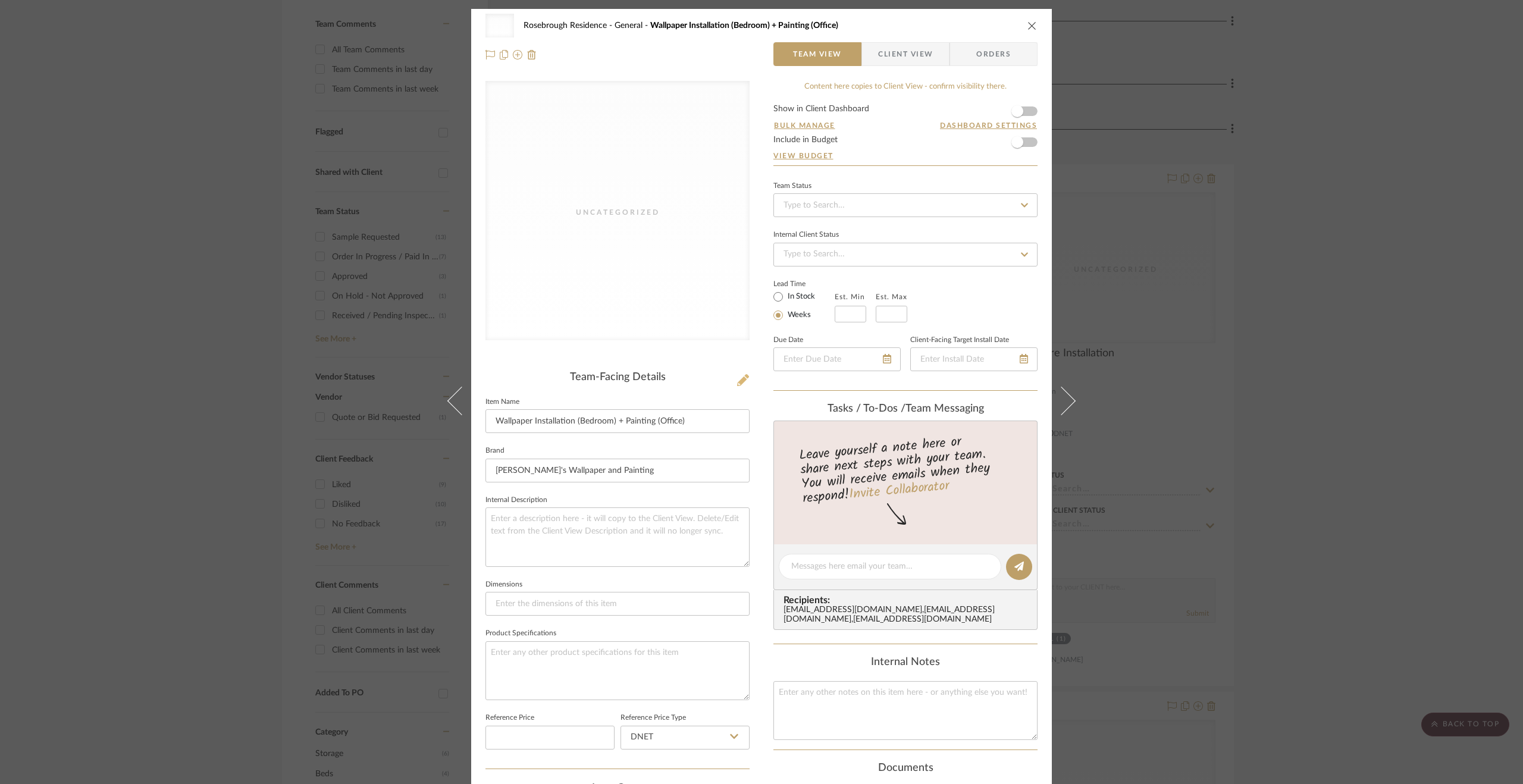
click at [737, 382] on icon at bounding box center [743, 379] width 12 height 12
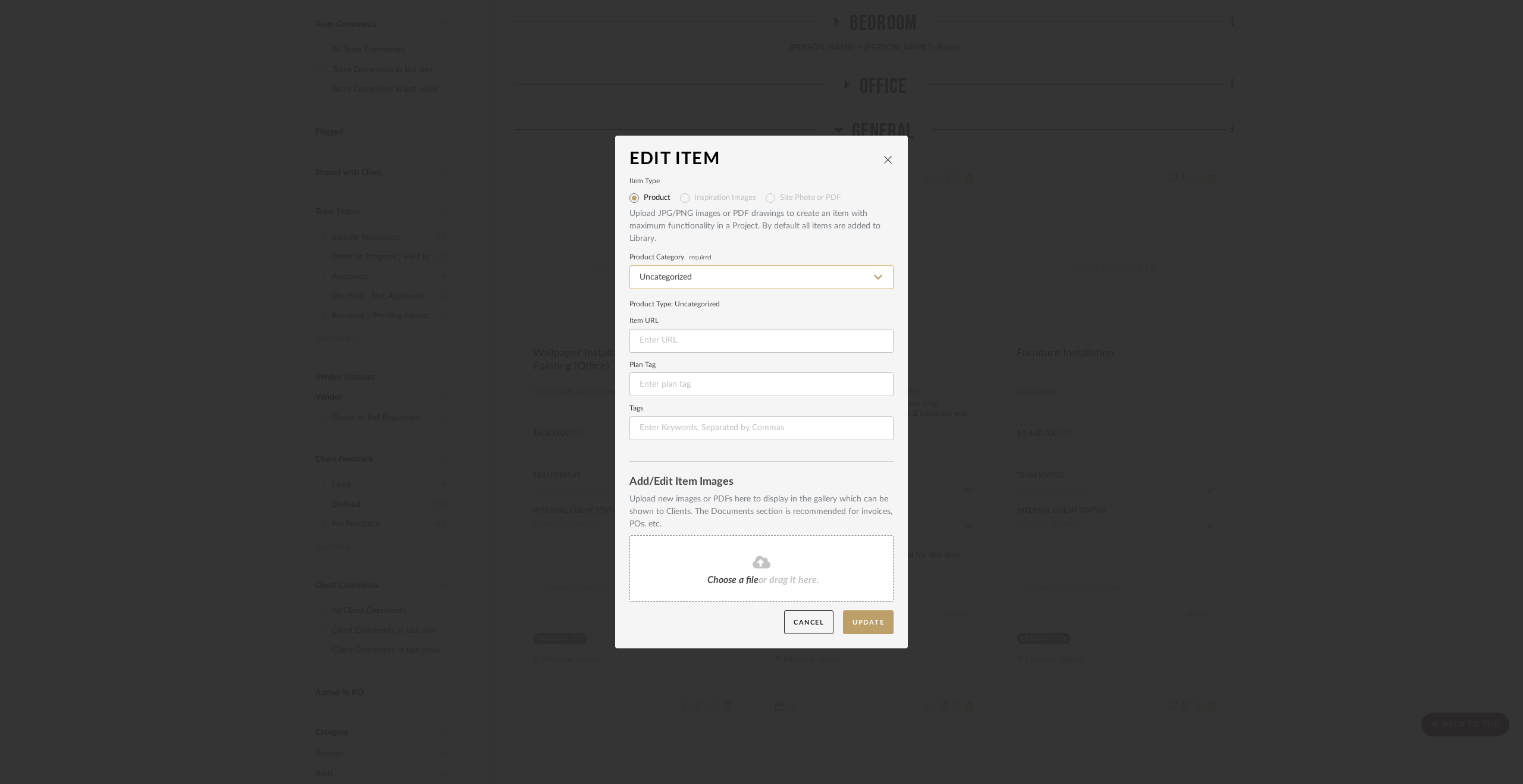
click at [699, 284] on input "Uncategorized" at bounding box center [761, 277] width 265 height 24
click at [709, 305] on div "Wallpaper" at bounding box center [757, 308] width 263 height 30
type input "Wallpaper"
click at [879, 618] on button "Update" at bounding box center [868, 623] width 51 height 25
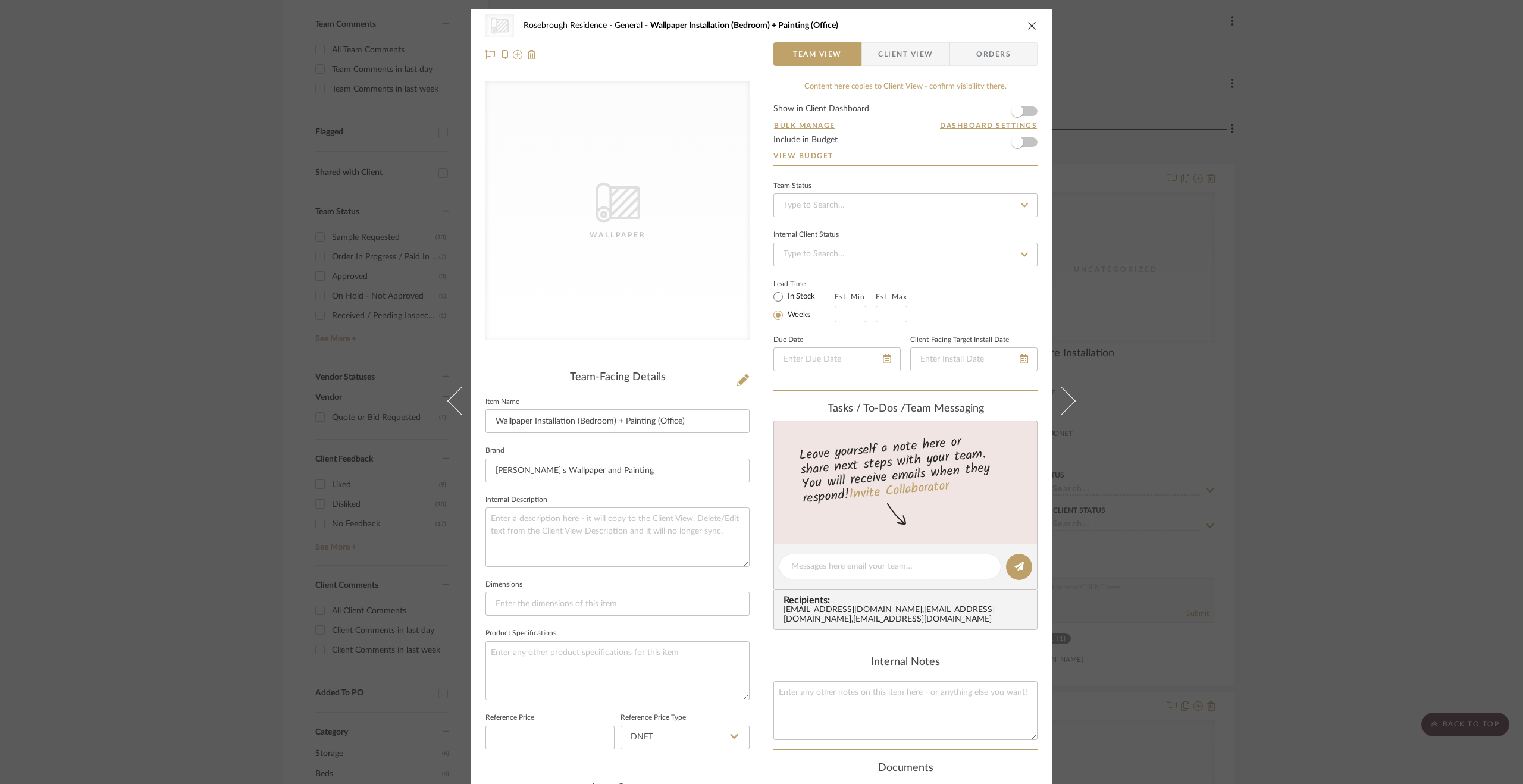
click at [1268, 496] on div "CategoryIconWallcovering Created with Sketch. Wallpaper Rosebrough Residence Ge…" at bounding box center [761, 392] width 1523 height 784
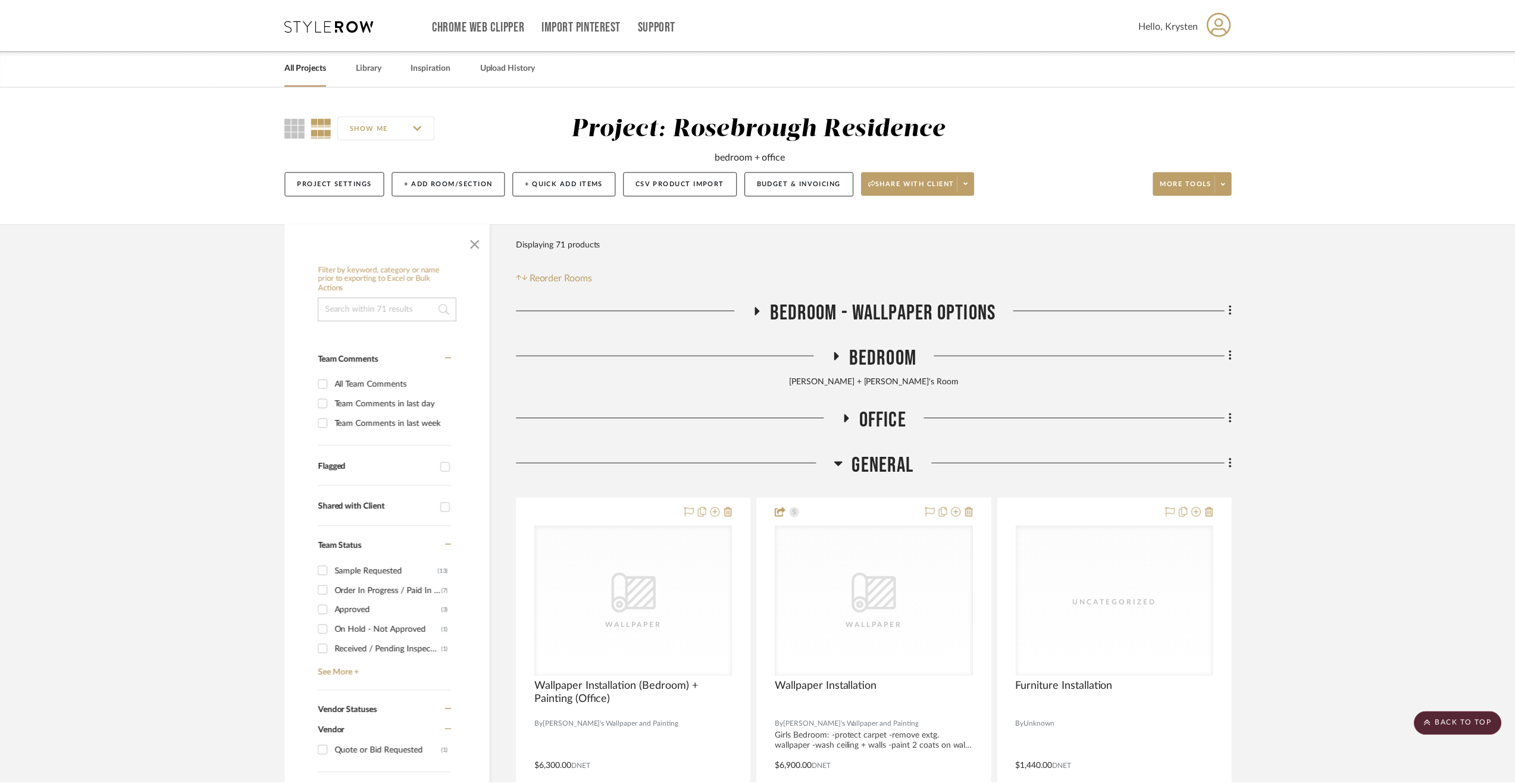
scroll to position [334, 0]
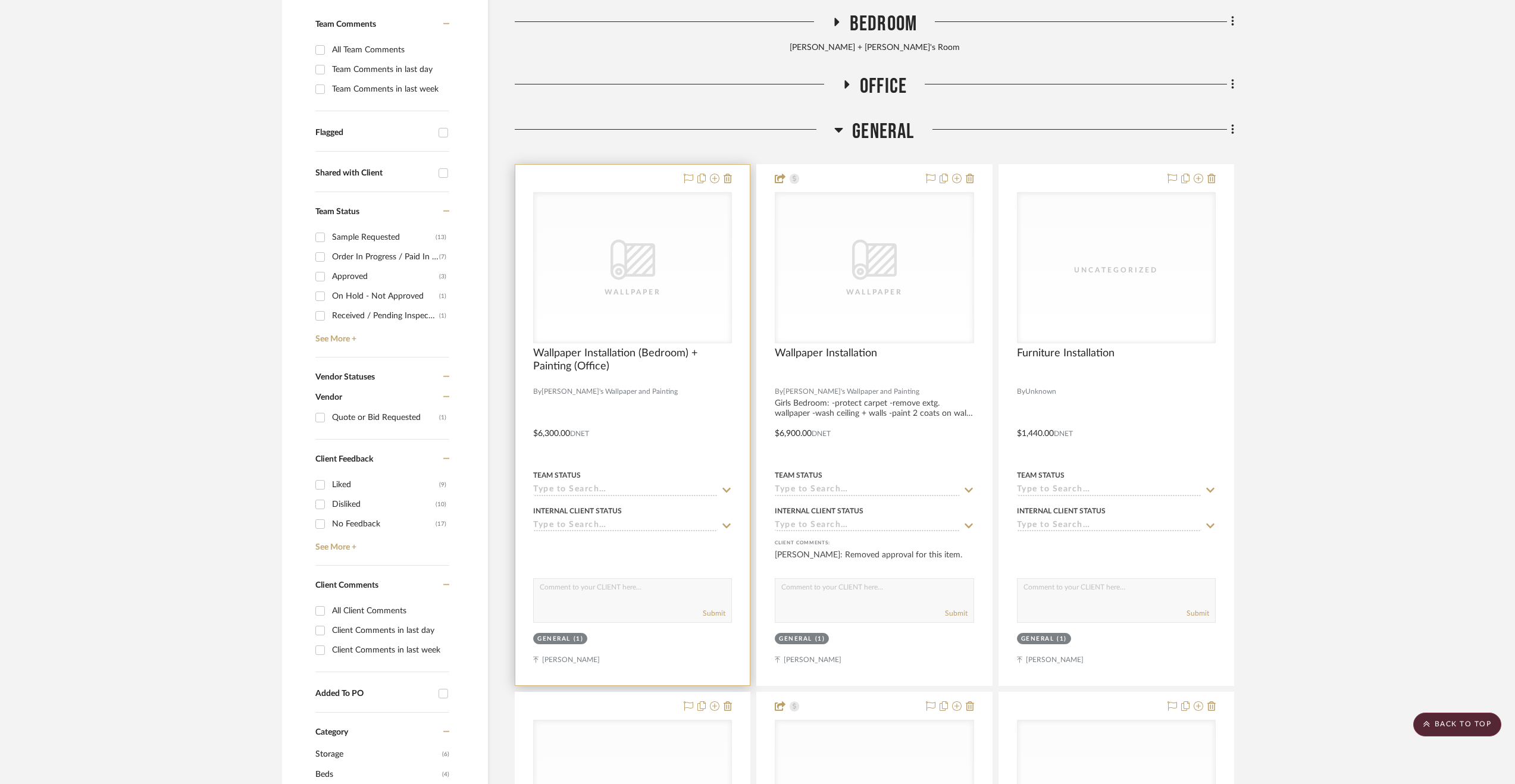
click at [659, 429] on div at bounding box center [632, 425] width 234 height 520
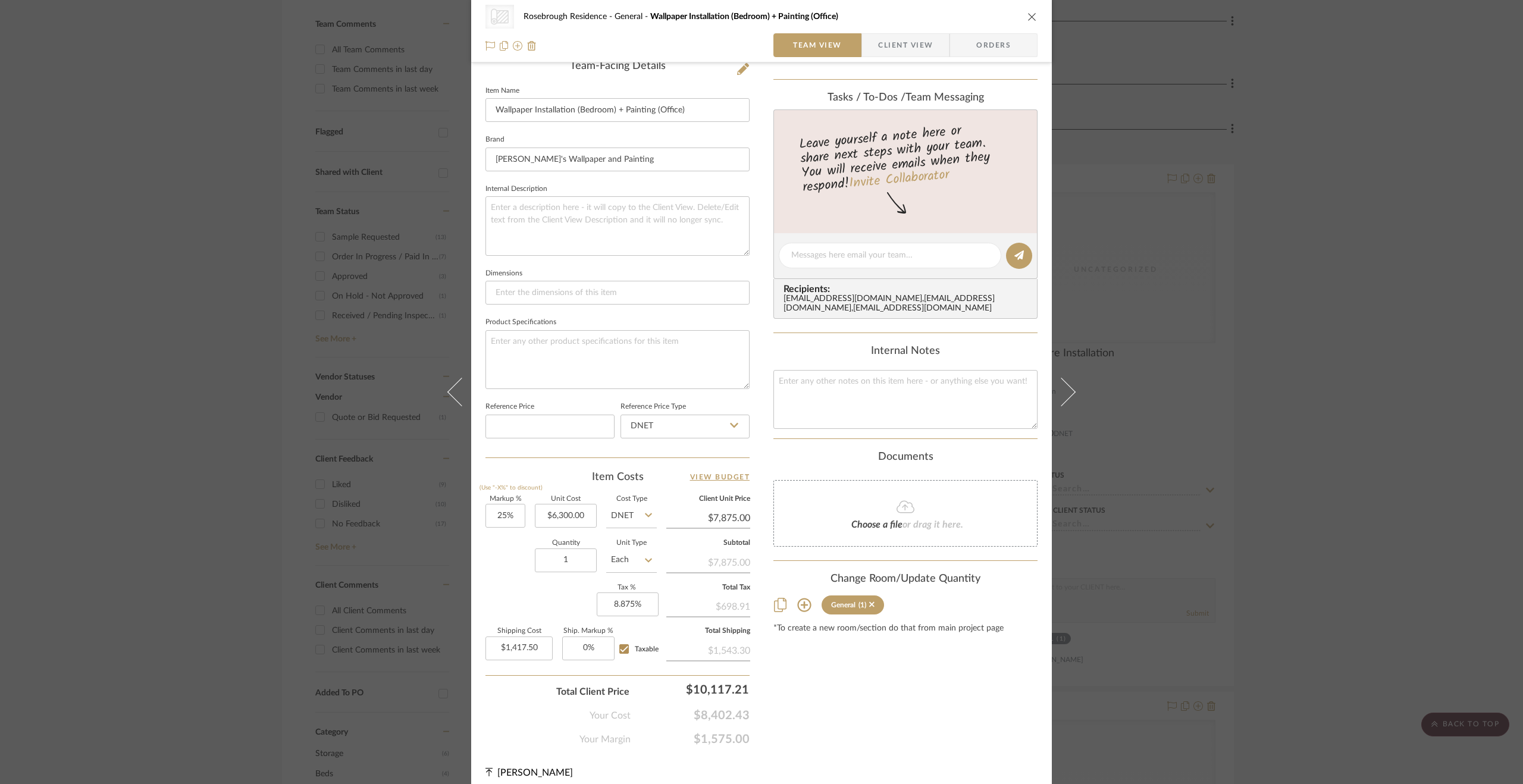
scroll to position [319, 0]
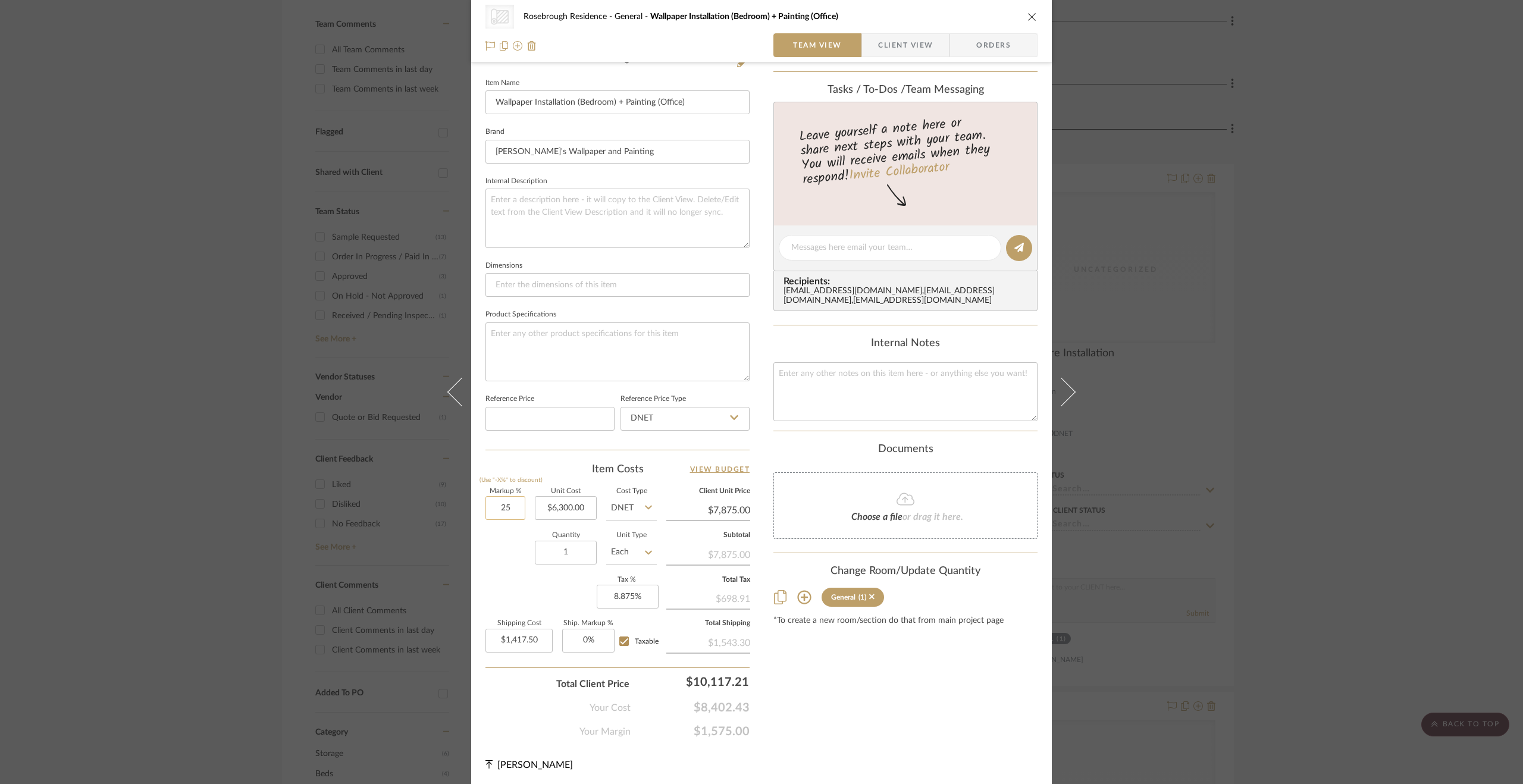
click at [504, 508] on input "25" at bounding box center [506, 508] width 40 height 24
type input "15%"
type input "1417.50"
click at [519, 640] on input "1417.50" at bounding box center [519, 641] width 67 height 24
type input "$7,245.00"
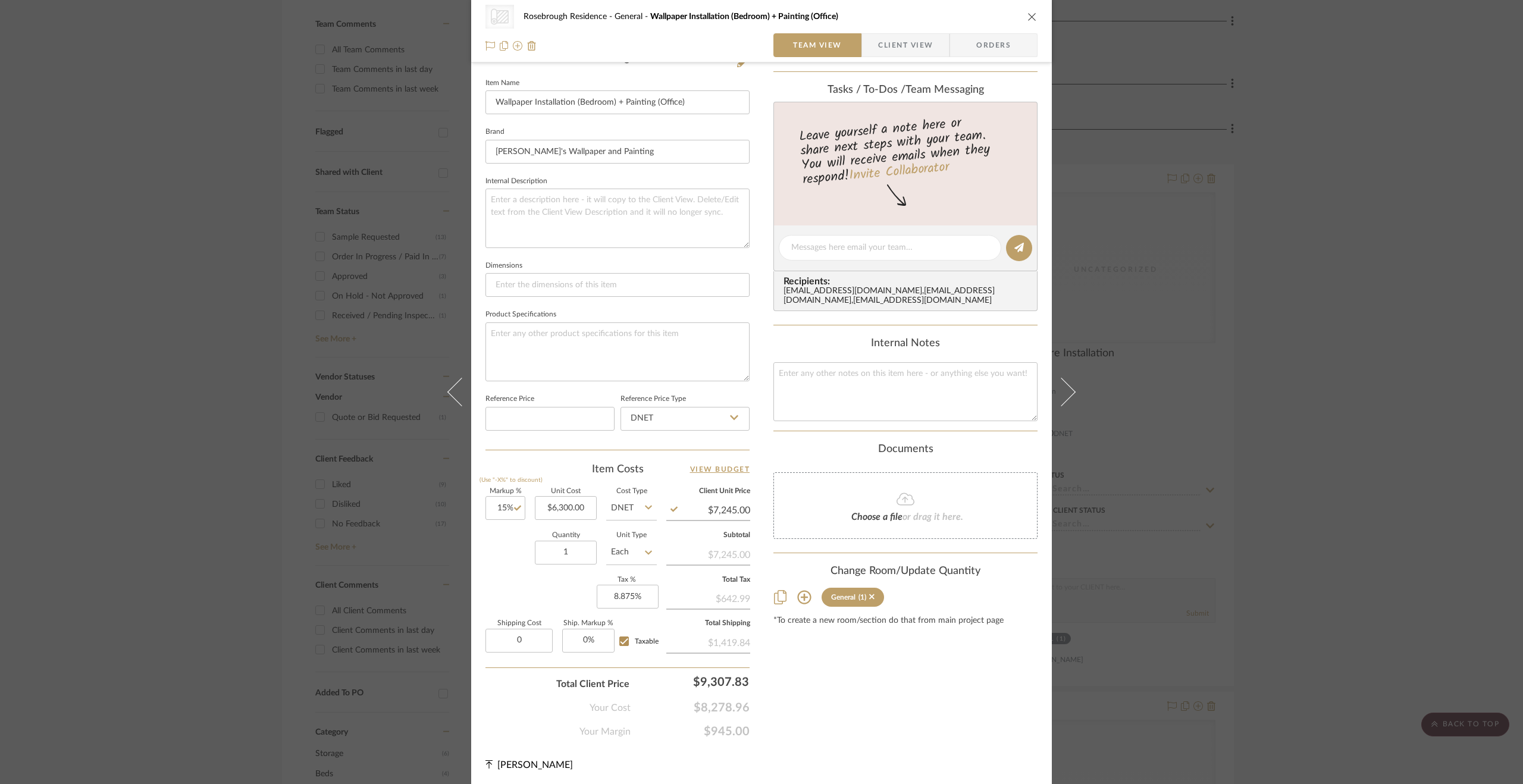
type input "$0.00"
click at [536, 593] on div "Markup % (Use "-X%" to discount) 15% Unit Cost $6,300.00 Cost Type DNET Client …" at bounding box center [618, 575] width 265 height 173
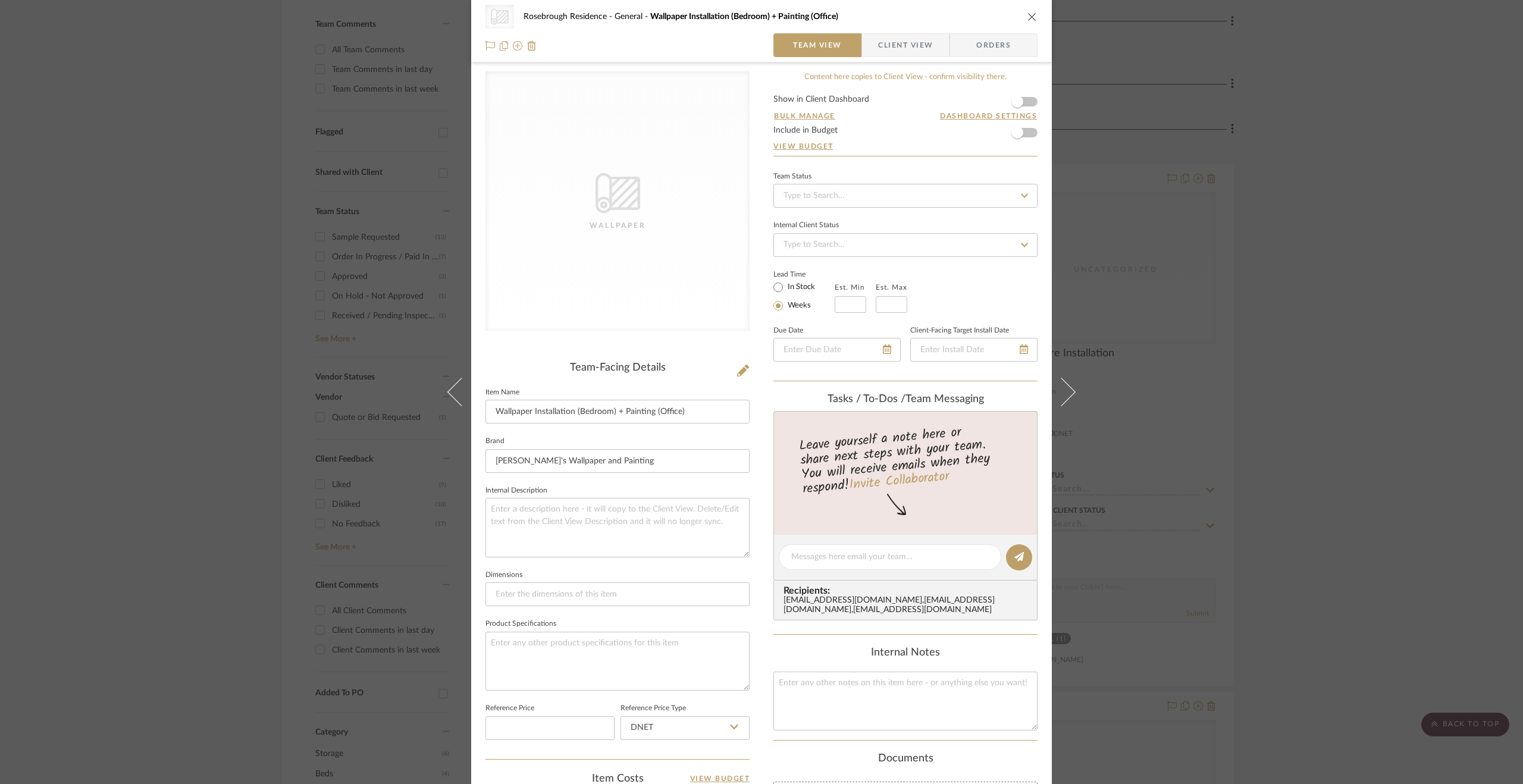
scroll to position [0, 0]
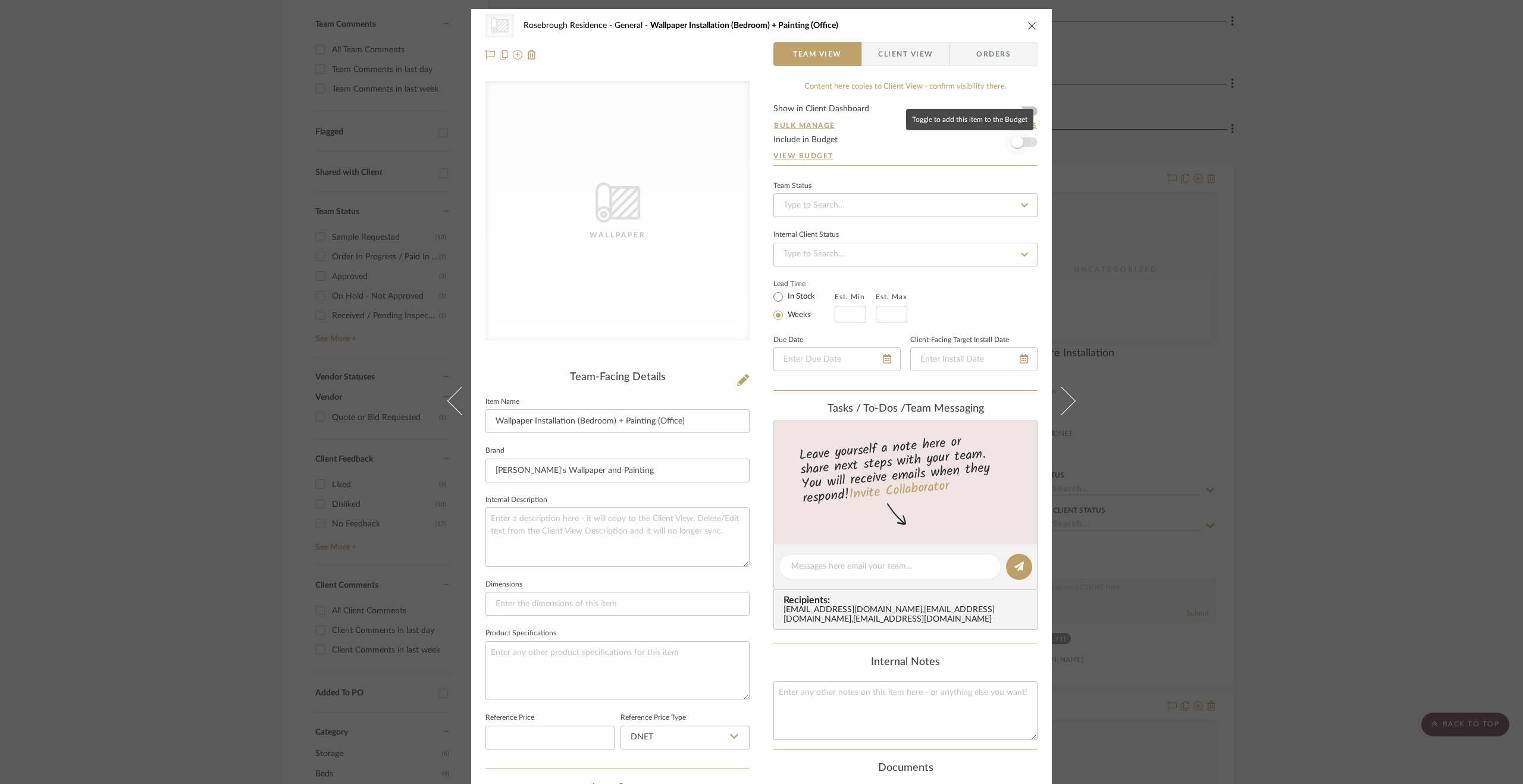
click at [1020, 139] on span "button" at bounding box center [1018, 142] width 26 height 26
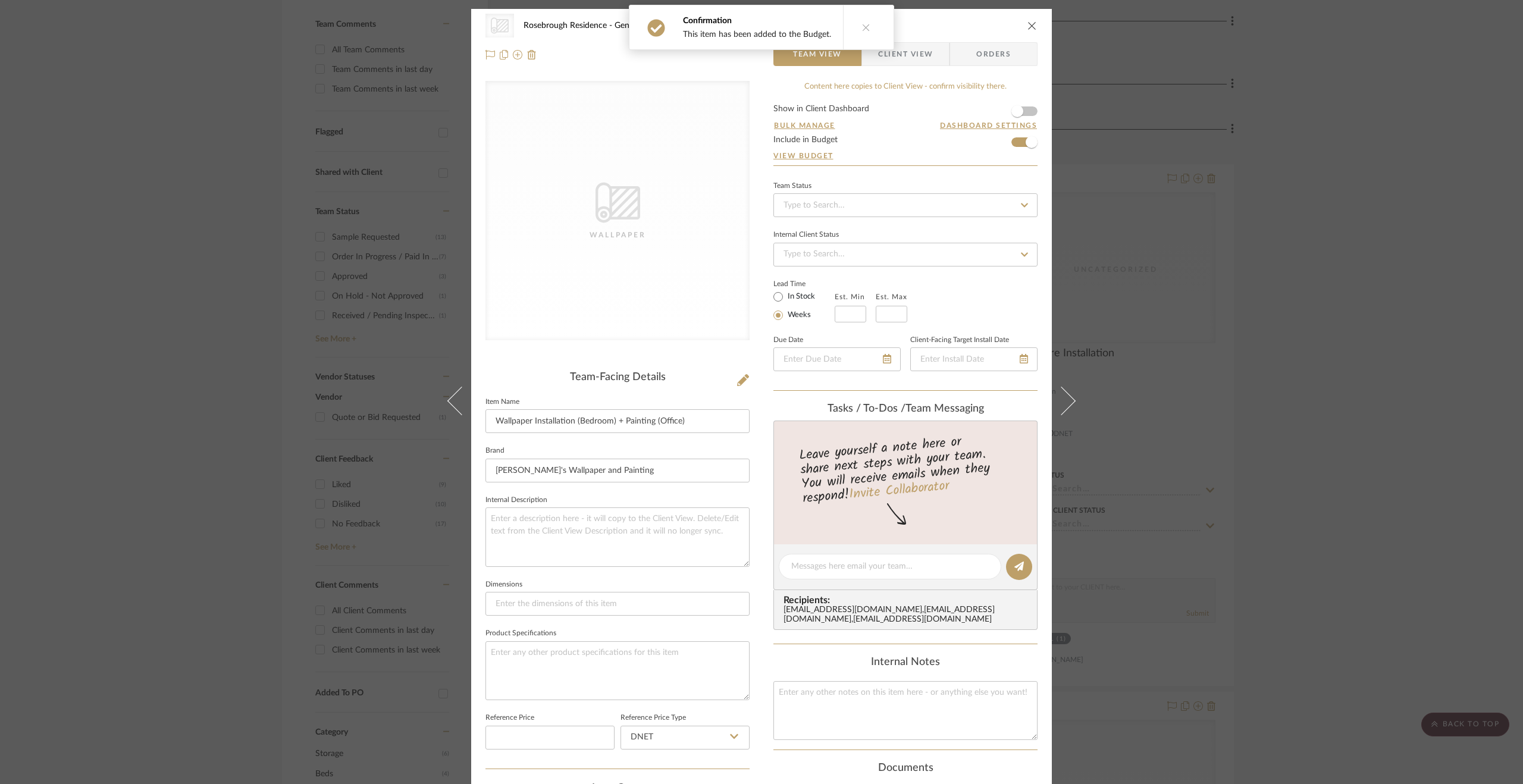
click at [851, 27] on button at bounding box center [865, 27] width 45 height 44
click at [901, 56] on span "Client View" at bounding box center [905, 54] width 55 height 24
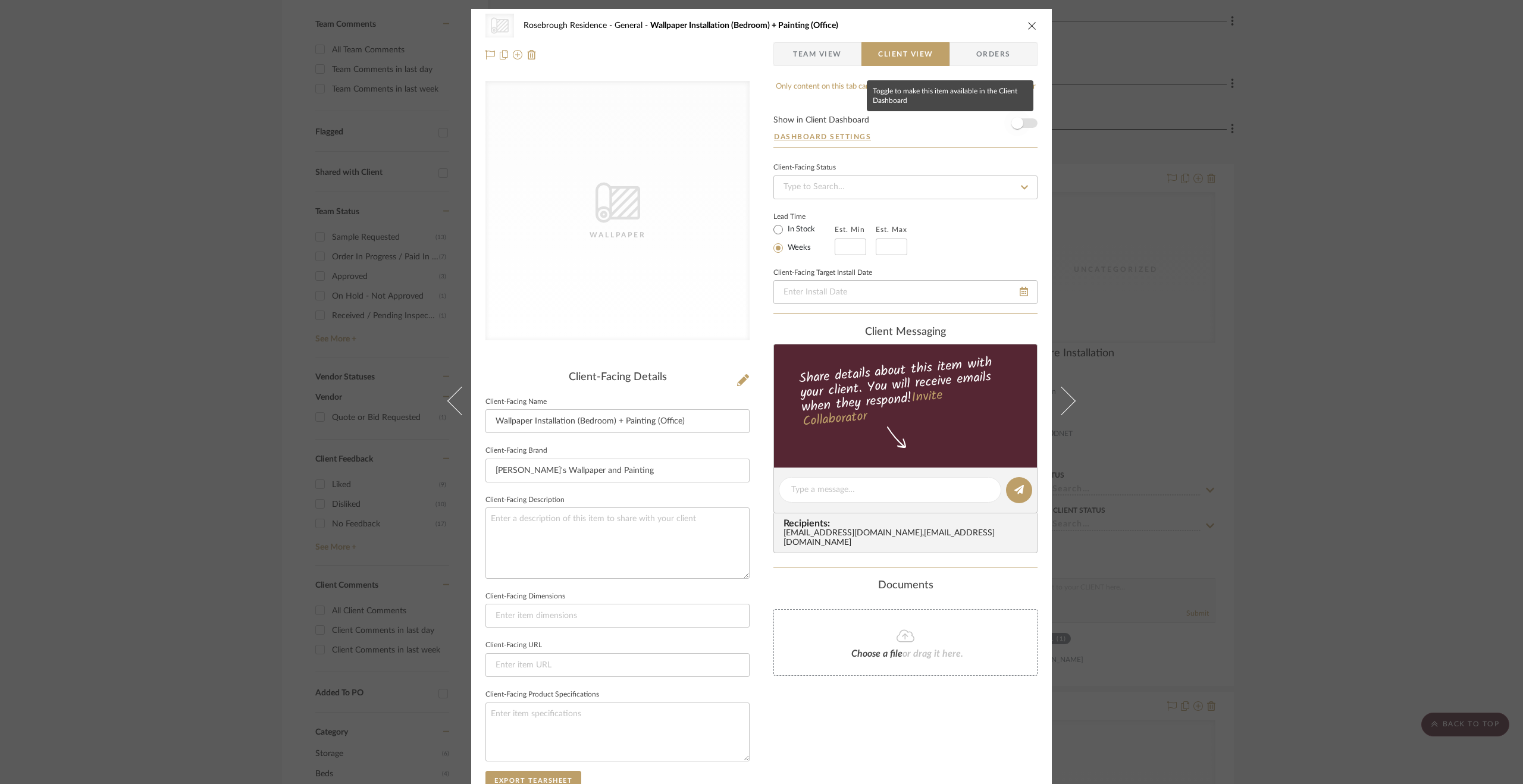
click at [1019, 119] on span "button" at bounding box center [1017, 123] width 12 height 12
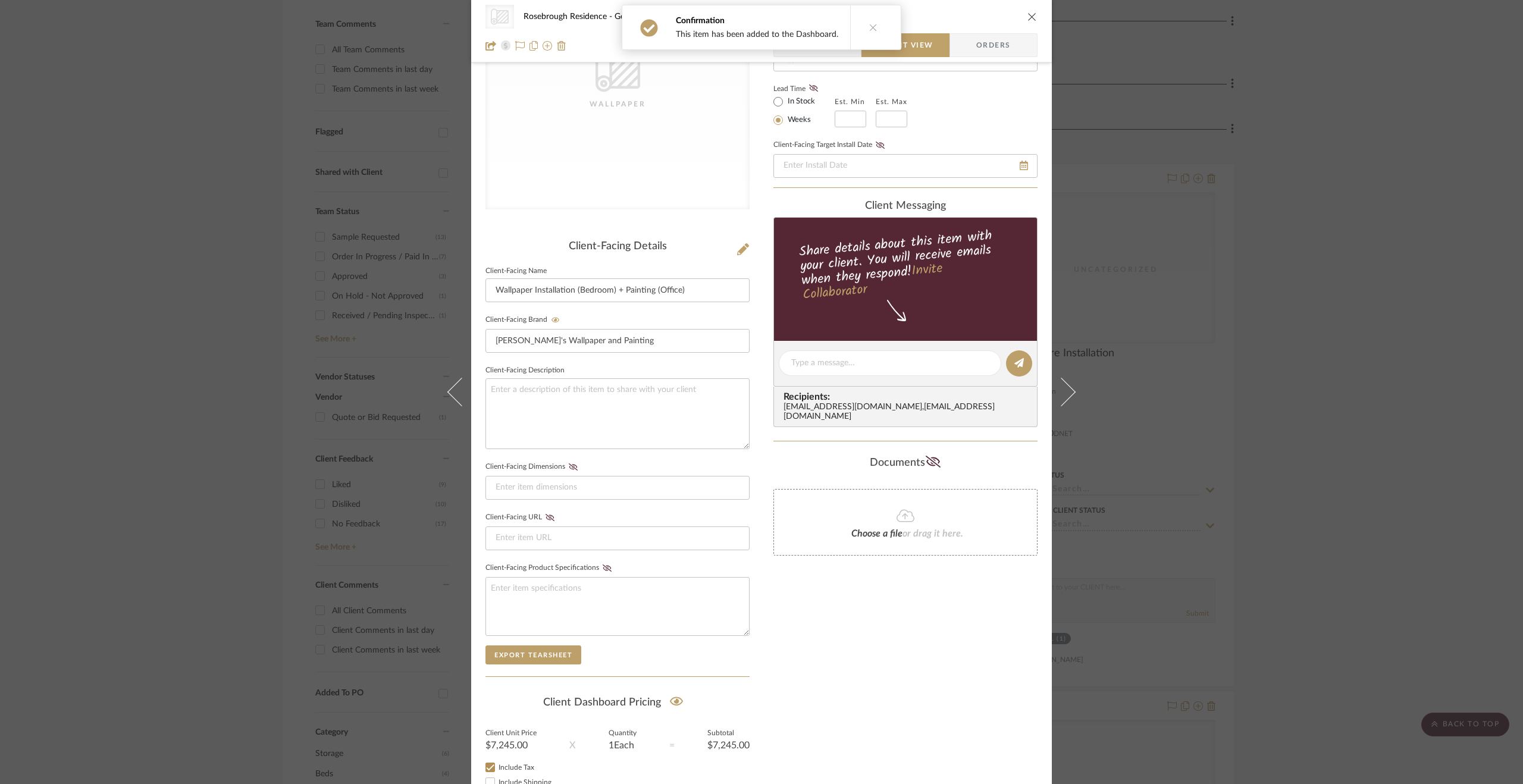
scroll to position [210, 0]
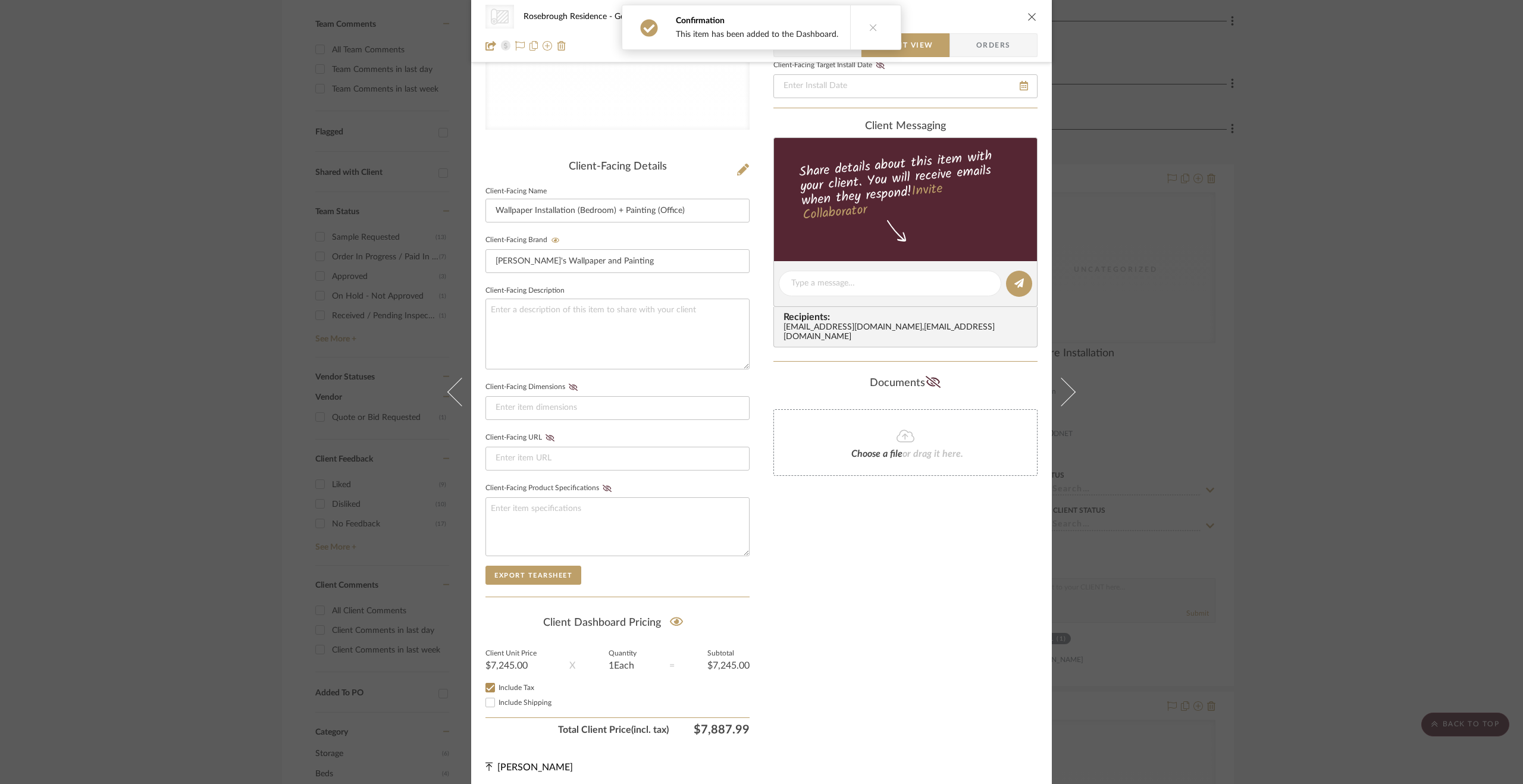
drag, startPoint x: 1290, startPoint y: 580, endPoint x: 1275, endPoint y: 579, distance: 15.0
click at [1289, 579] on div "CategoryIconWallcovering Created with Sketch. Wallpaper Rosebrough Residence Ge…" at bounding box center [761, 392] width 1523 height 784
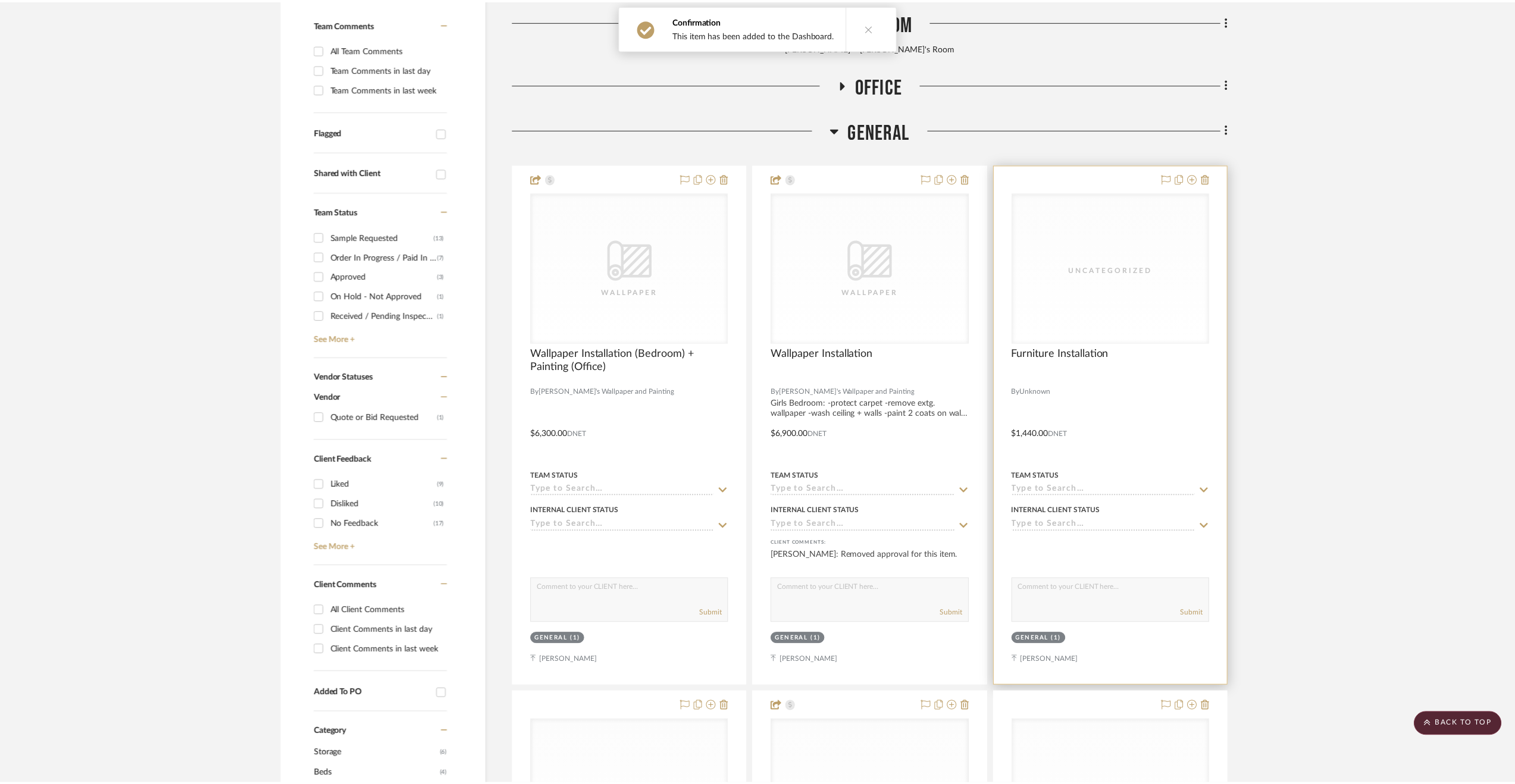
scroll to position [334, 0]
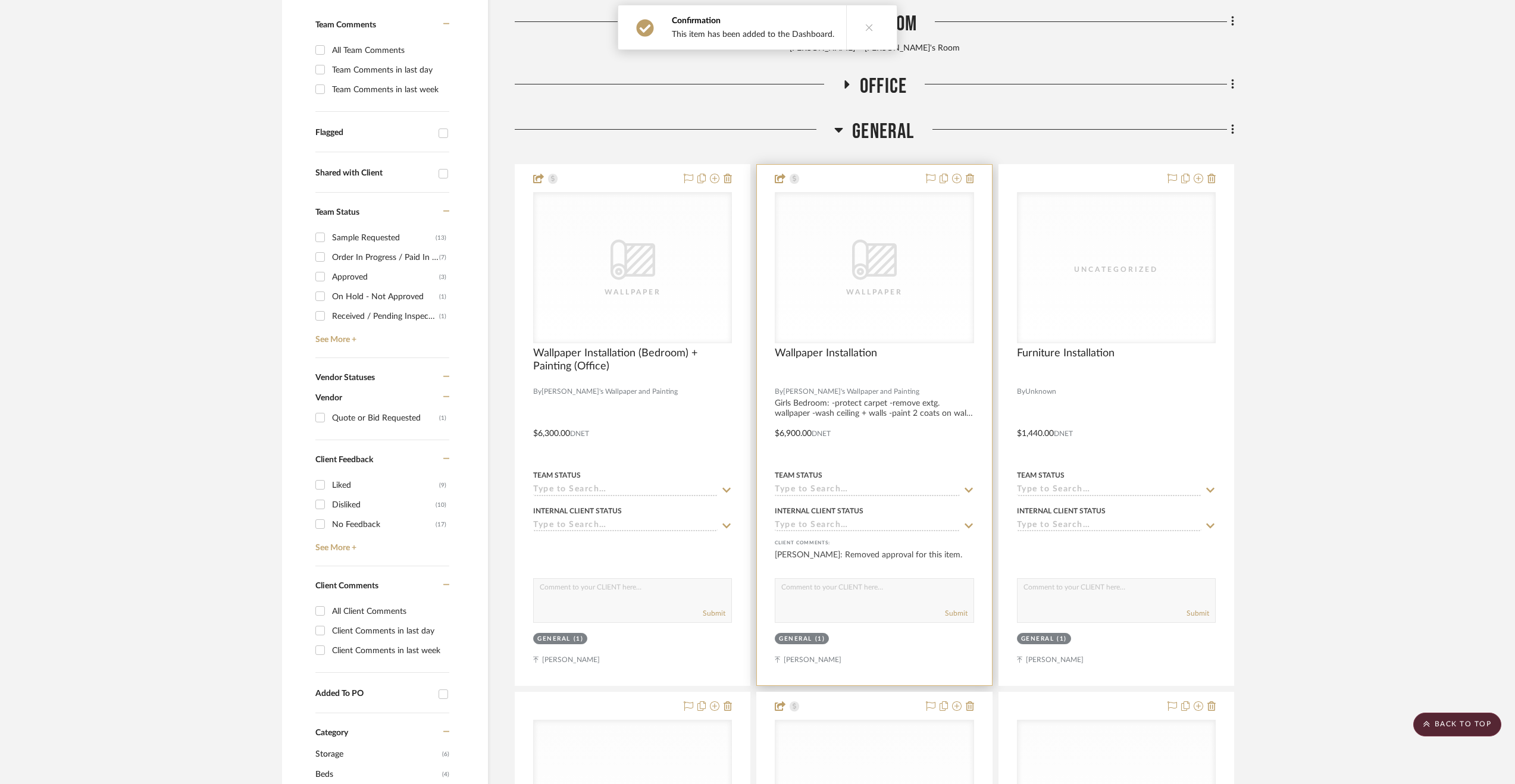
click at [968, 438] on div at bounding box center [874, 425] width 234 height 520
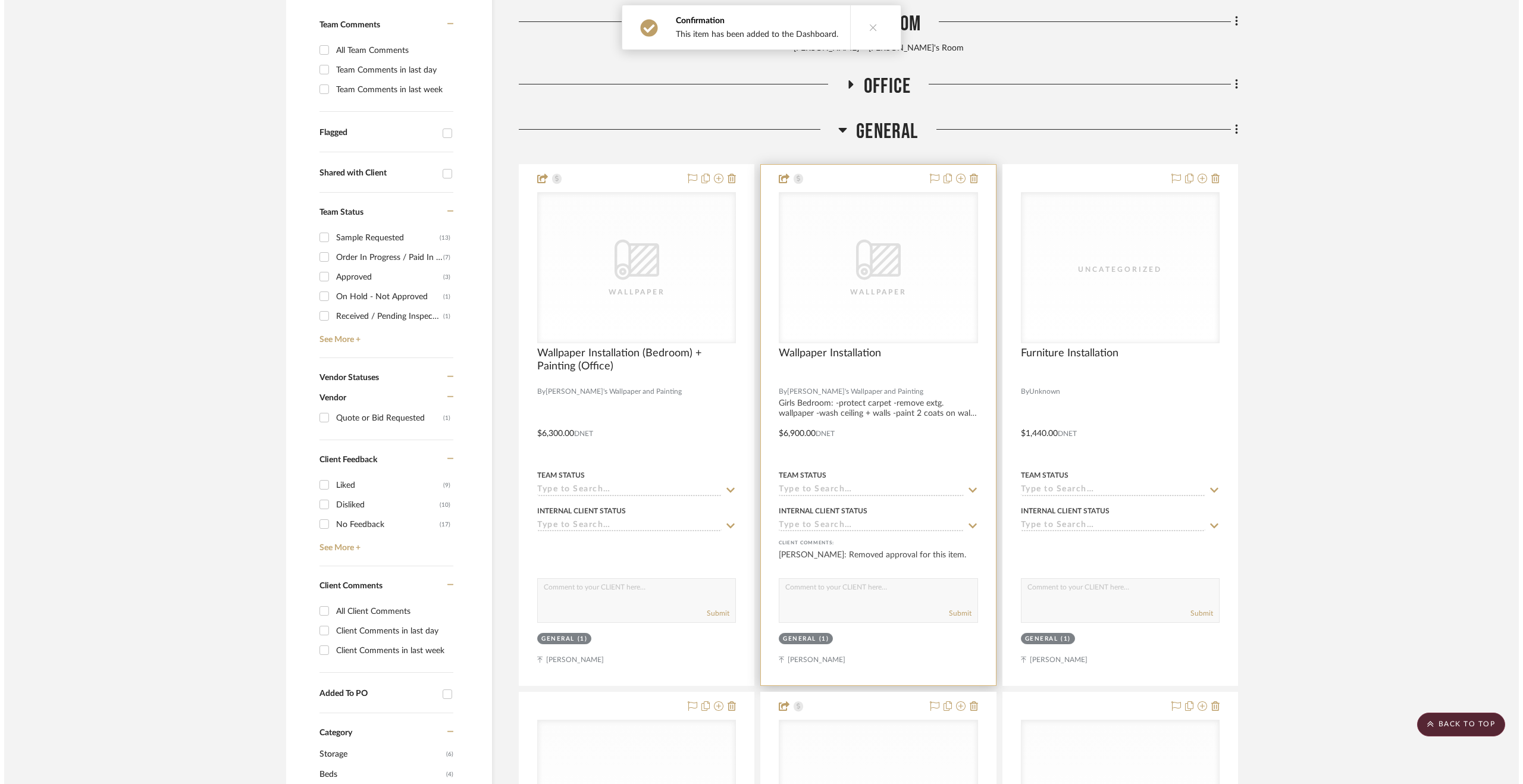
scroll to position [0, 0]
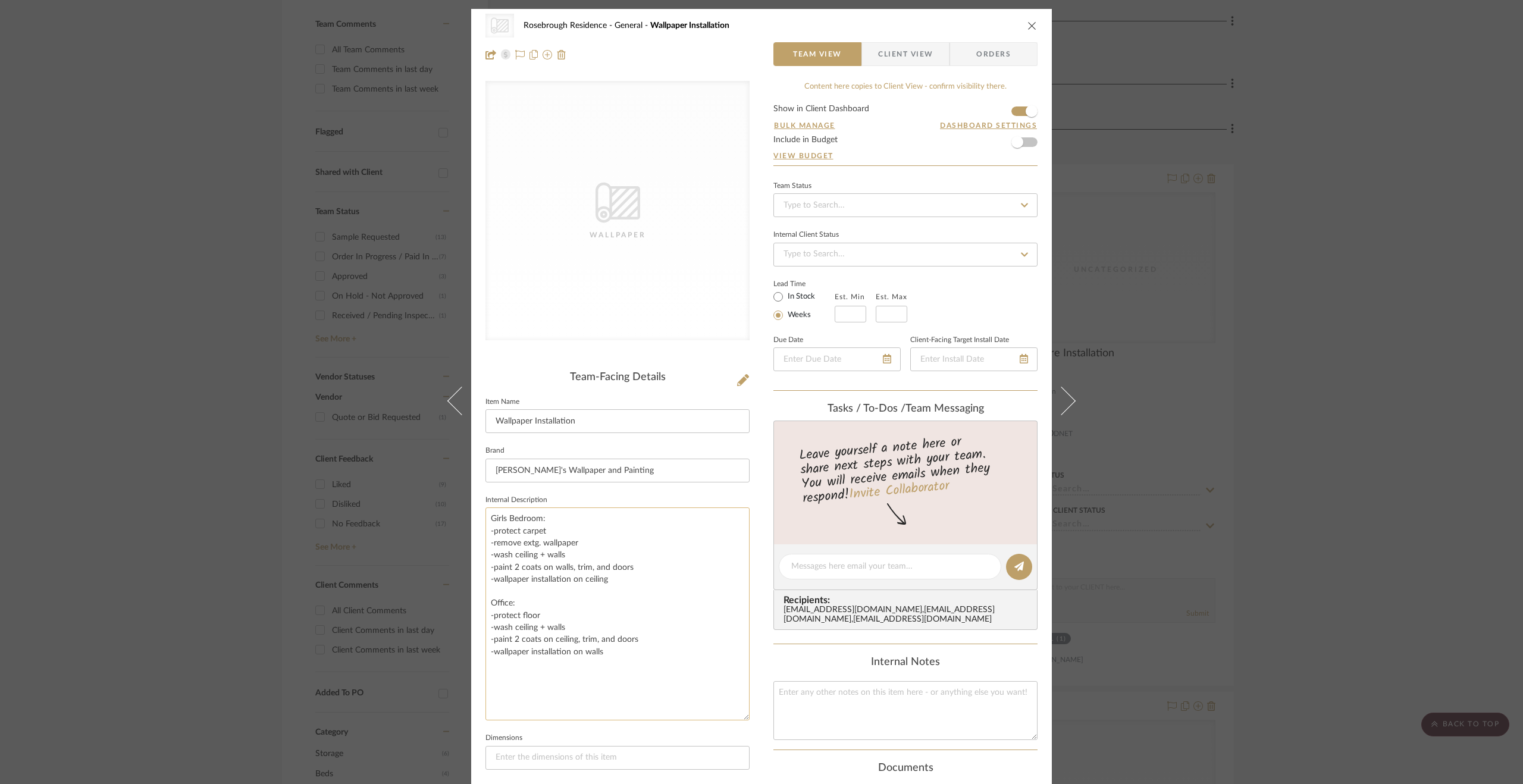
drag, startPoint x: 742, startPoint y: 562, endPoint x: 728, endPoint y: 718, distance: 156.6
click at [728, 718] on textarea "Girls Bedroom: -protect carpet -remove extg. wallpaper -wash ceiling + walls -p…" at bounding box center [618, 614] width 265 height 213
drag, startPoint x: 615, startPoint y: 659, endPoint x: 480, endPoint y: 520, distance: 193.8
click at [480, 520] on div "CategoryIconWallcovering Created with Sketch. Wallpaper Rosebrough Residence Ge…" at bounding box center [761, 635] width 581 height 1252
click at [760, 502] on div "CategoryIconWallcovering Created with Sketch. Wallpaper Rosebrough Residence Ge…" at bounding box center [761, 635] width 581 height 1252
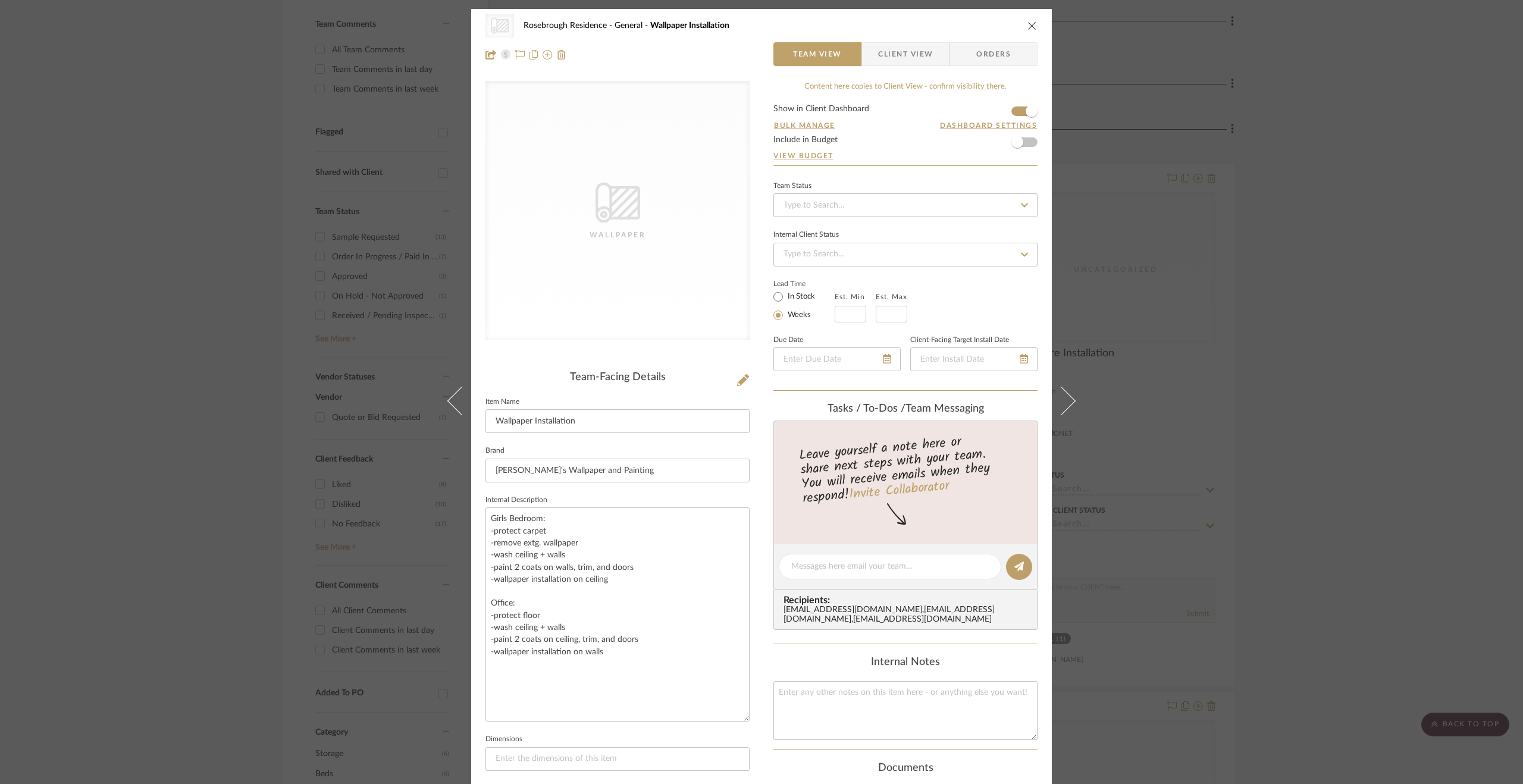
click at [1259, 450] on div "CategoryIconWallcovering Created with Sketch. Wallpaper Rosebrough Residence Ge…" at bounding box center [761, 392] width 1523 height 784
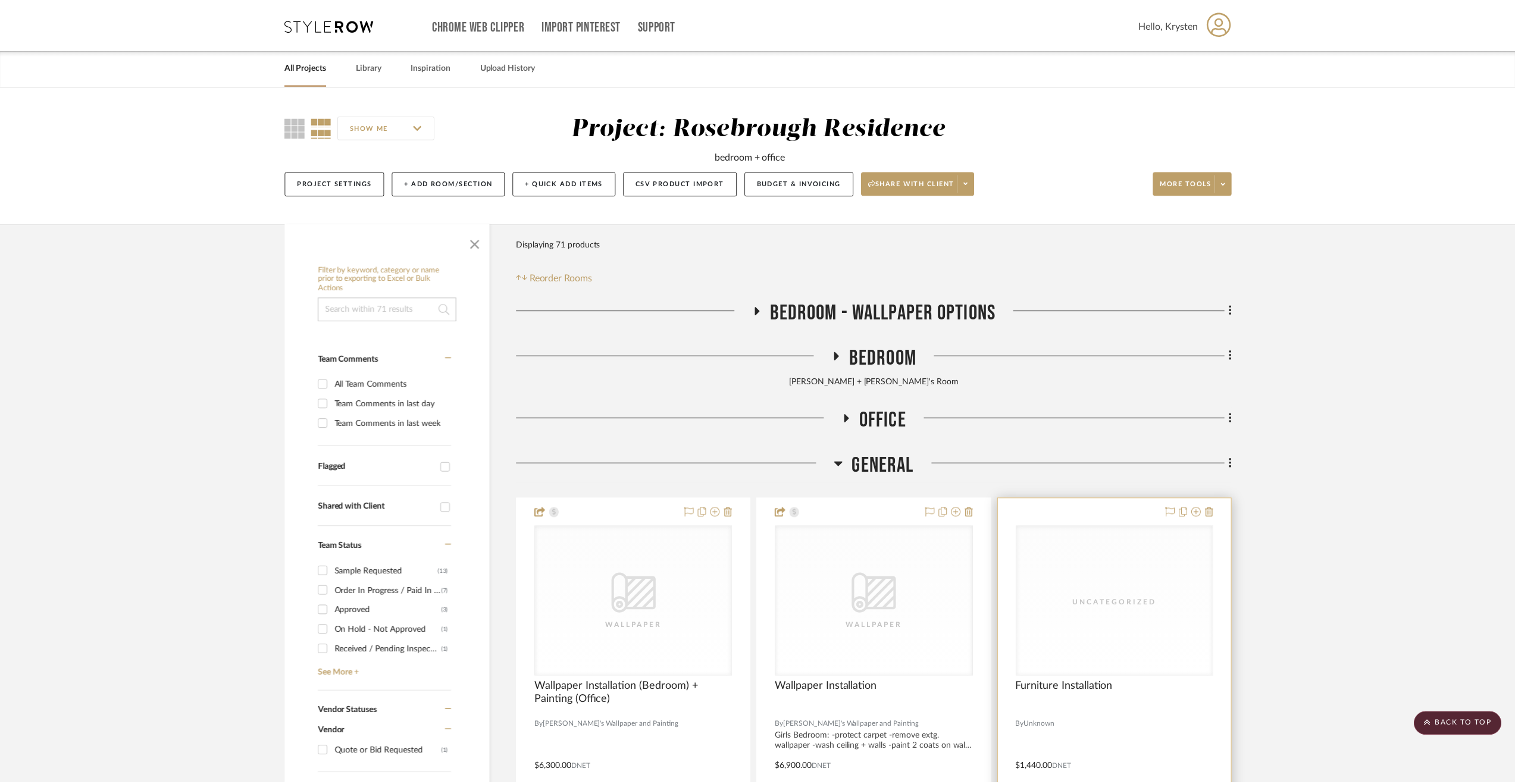
scroll to position [334, 0]
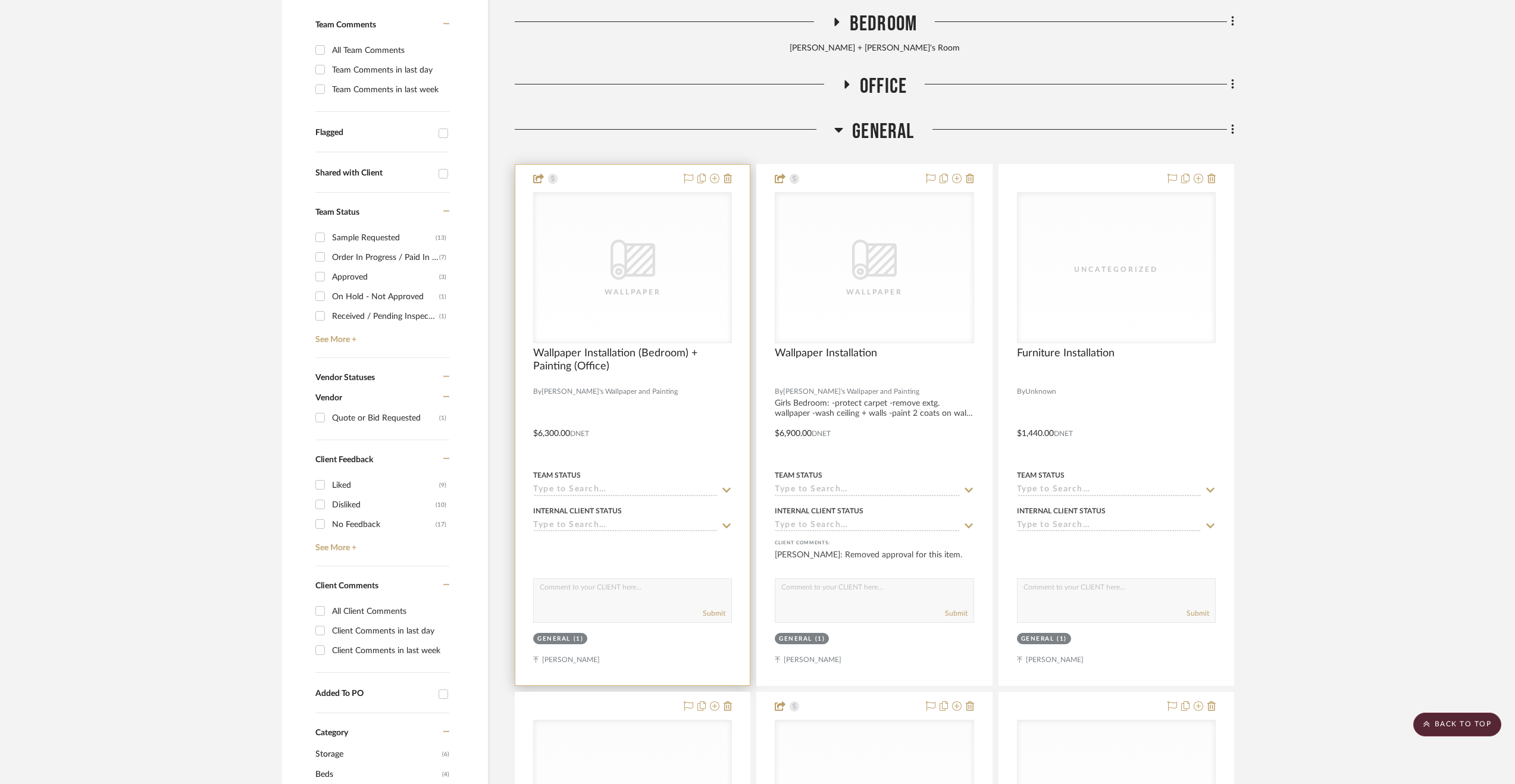
click at [659, 405] on div at bounding box center [632, 425] width 234 height 520
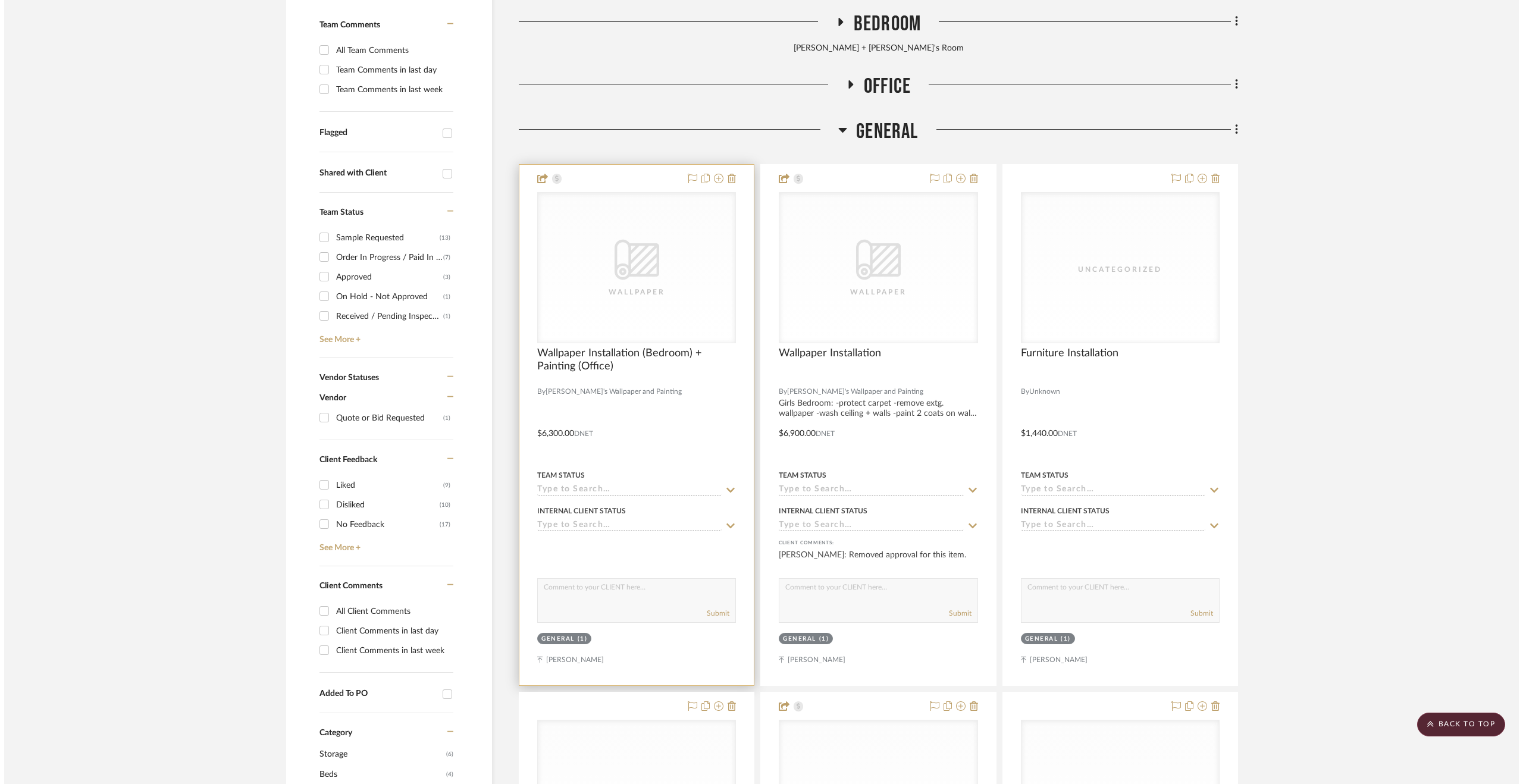
scroll to position [0, 0]
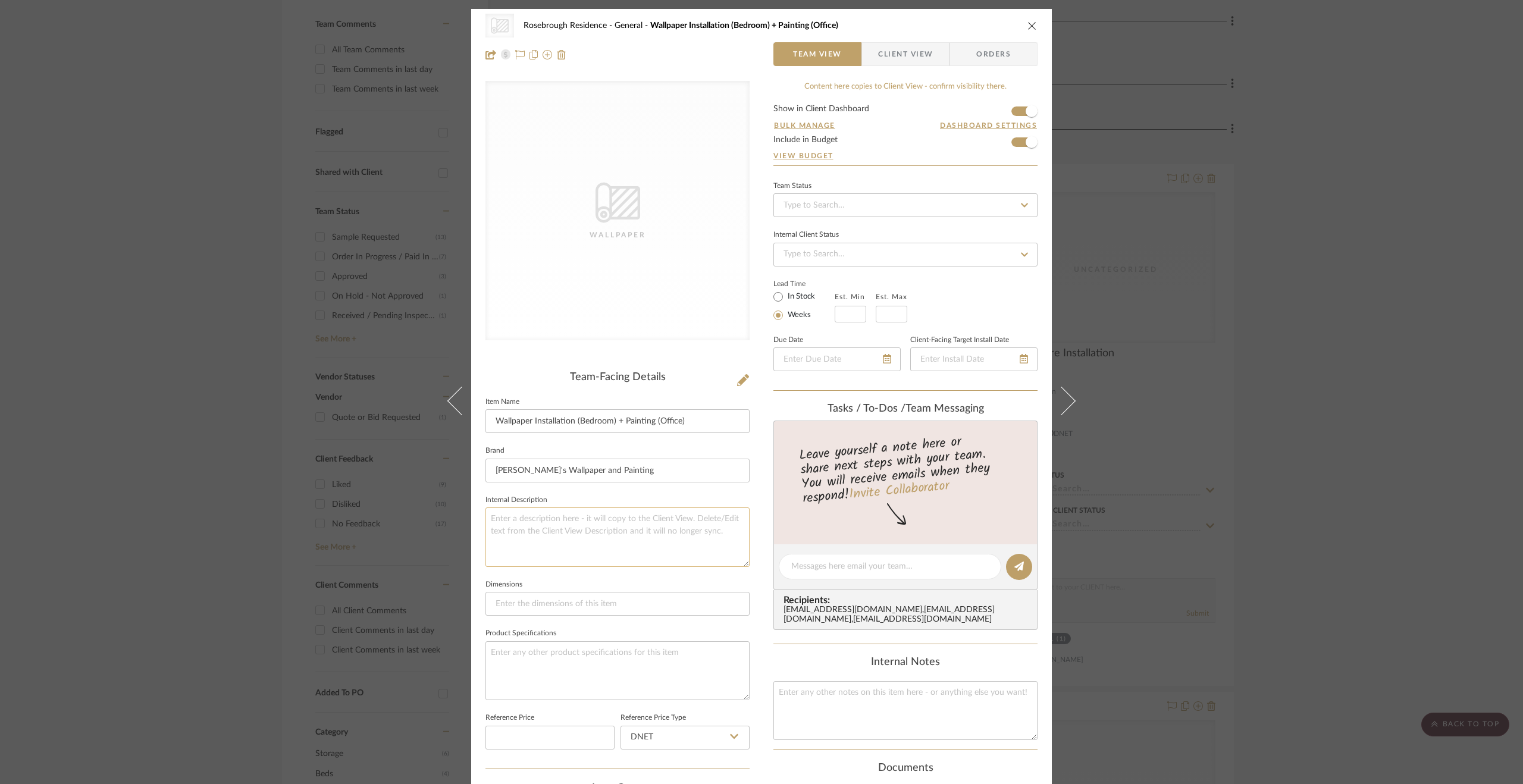
click at [578, 517] on textarea at bounding box center [618, 537] width 265 height 59
paste textarea "Girls Bedroom: -protect carpet -remove extg. wallpaper -wash ceiling + walls -p…"
drag, startPoint x: 743, startPoint y: 564, endPoint x: 744, endPoint y: 717, distance: 153.0
click at [744, 717] on textarea "Girls Bedroom: -protect carpet -remove extg. wallpaper -wash ceiling + walls -p…" at bounding box center [618, 613] width 265 height 212
type textarea "Girls Bedroom: -protect carpet -remove extg. wallpaper -wash ceiling + walls -p…"
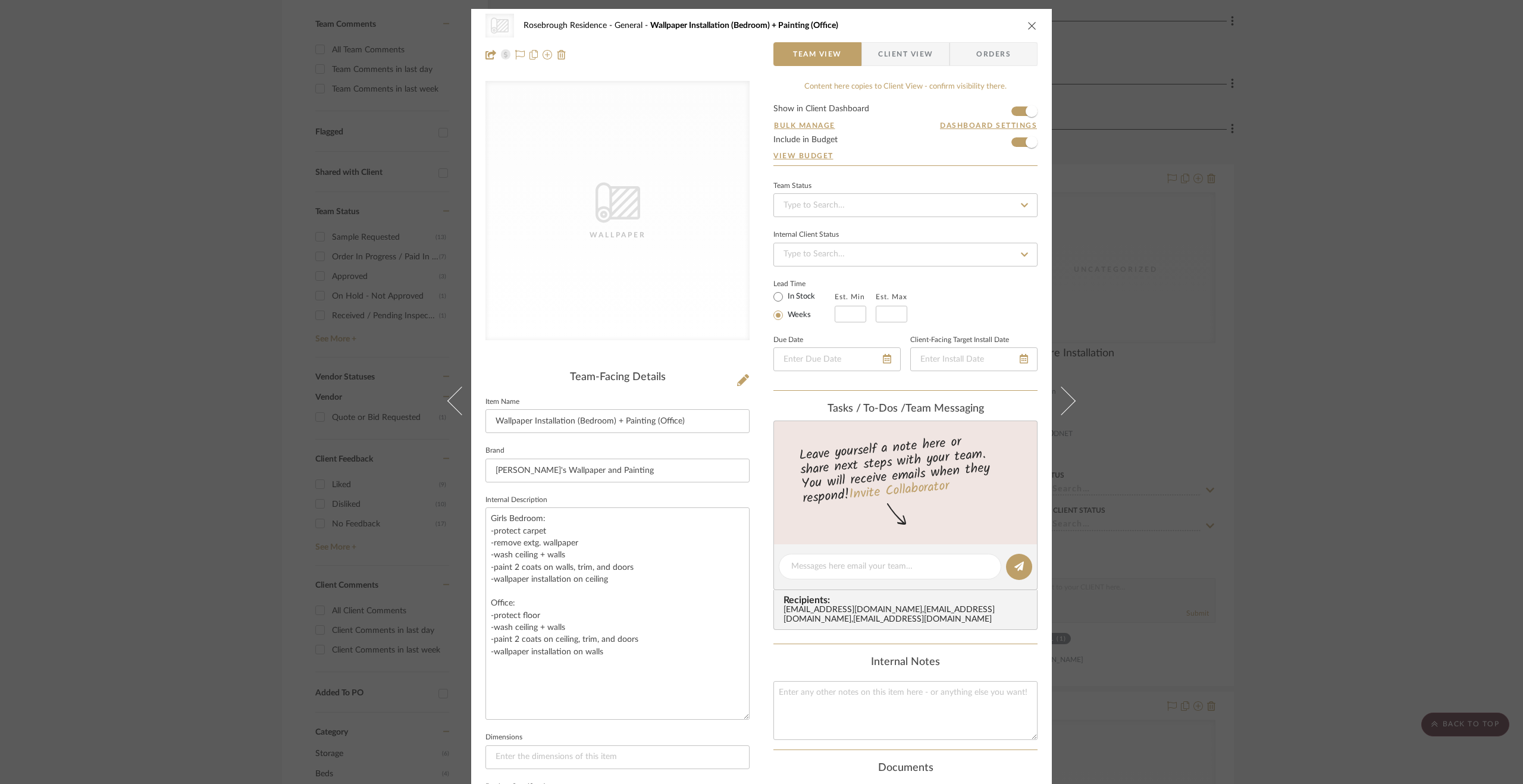
click at [763, 689] on div "CategoryIconWallcovering Created with Sketch. Wallpaper Rosebrough Residence Ge…" at bounding box center [761, 634] width 581 height 1250
click at [574, 635] on textarea "Girls Bedroom: -protect carpet -remove extg. wallpaper -wash ceiling + walls -p…" at bounding box center [618, 613] width 265 height 212
drag, startPoint x: 601, startPoint y: 649, endPoint x: 342, endPoint y: 651, distance: 259.0
click at [342, 651] on div "CategoryIconWallcovering Created with Sketch. Wallpaper Rosebrough Residence Ge…" at bounding box center [761, 392] width 1523 height 784
type textarea "Girls Bedroom: -protect carpet -remove extg. wallpaper -wash ceiling + walls -p…"
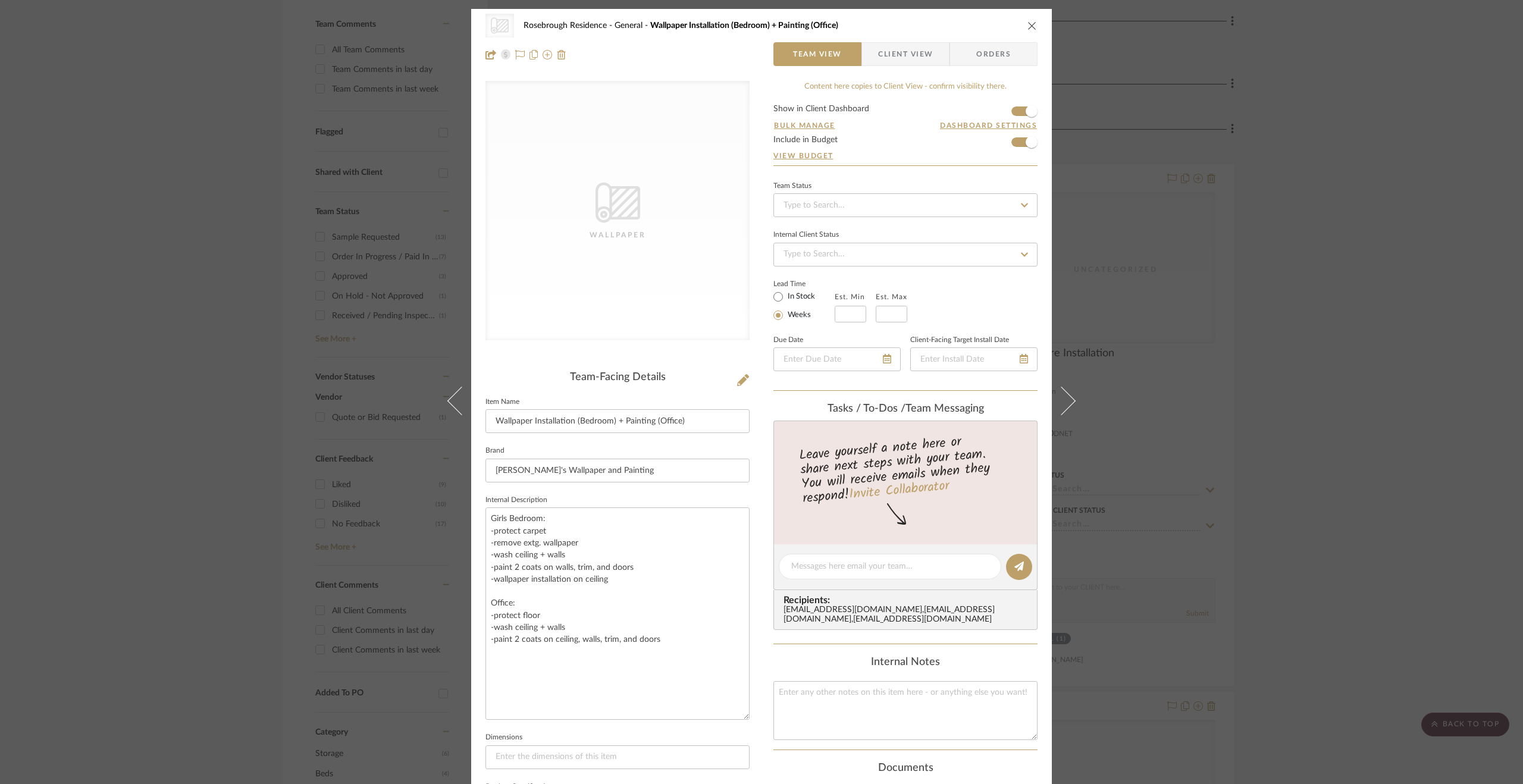
click at [822, 678] on div "Internal Notes" at bounding box center [905, 698] width 265 height 84
click at [914, 53] on span "Client View" at bounding box center [905, 54] width 55 height 24
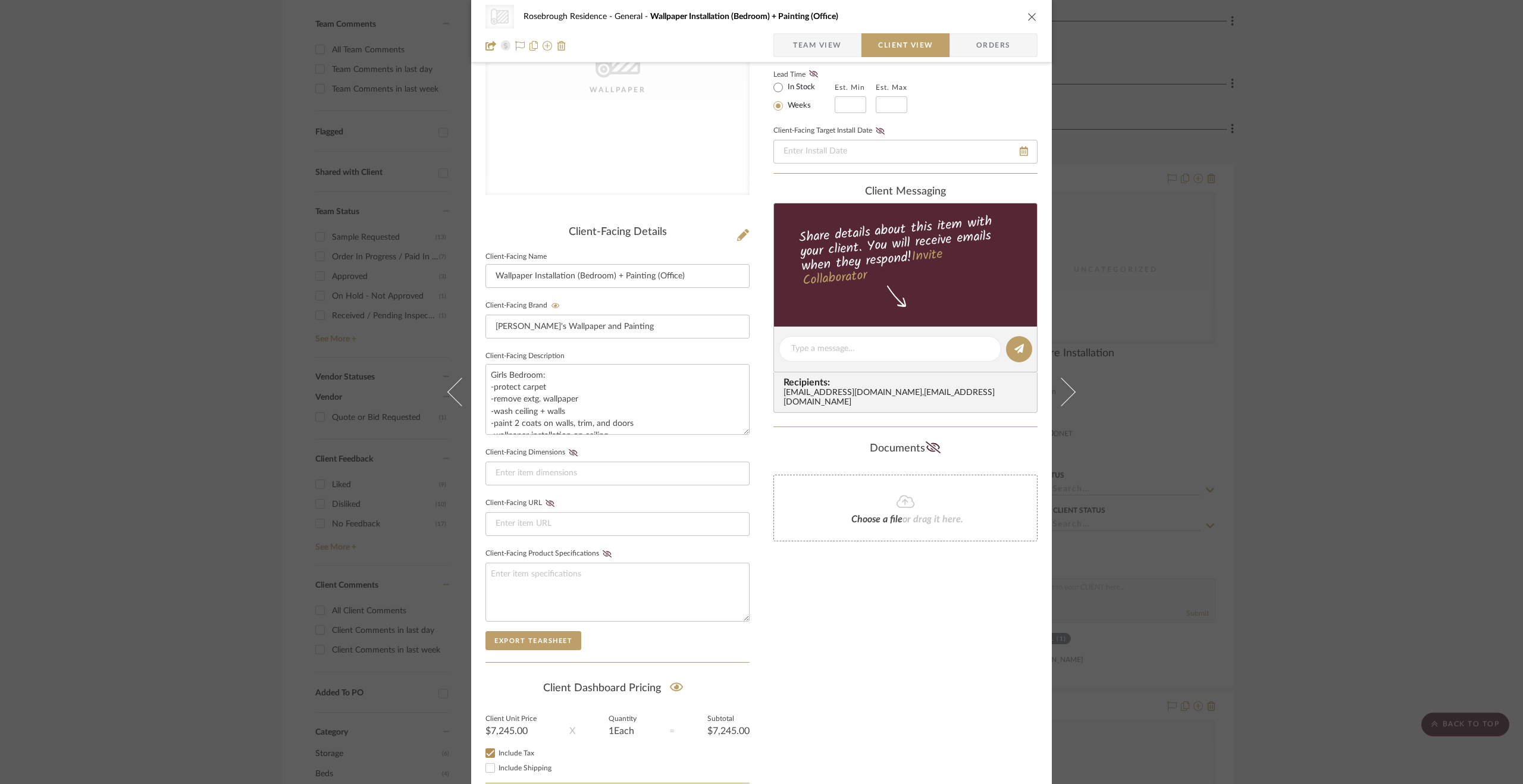
scroll to position [210, 0]
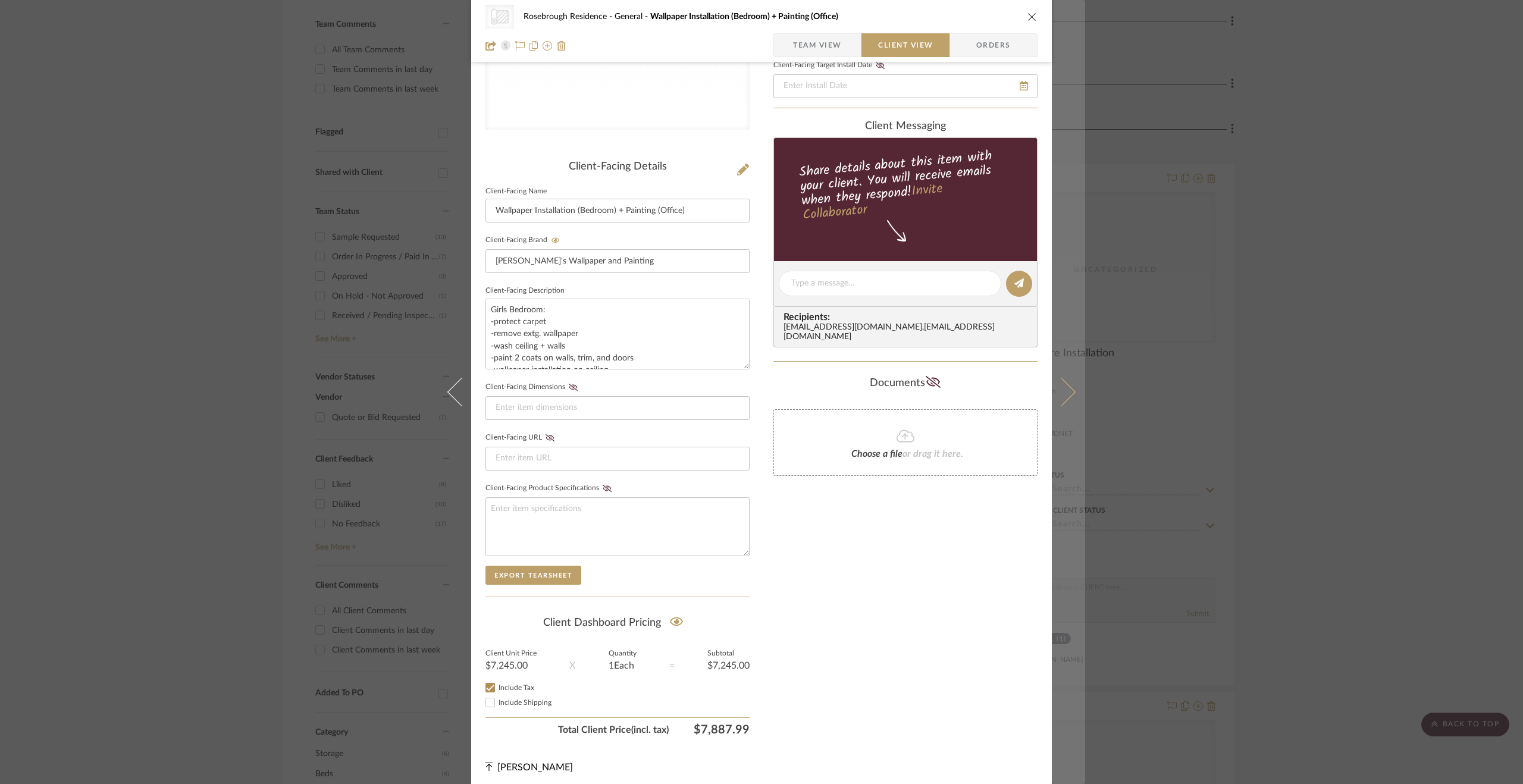
click at [1066, 388] on icon at bounding box center [1061, 392] width 29 height 29
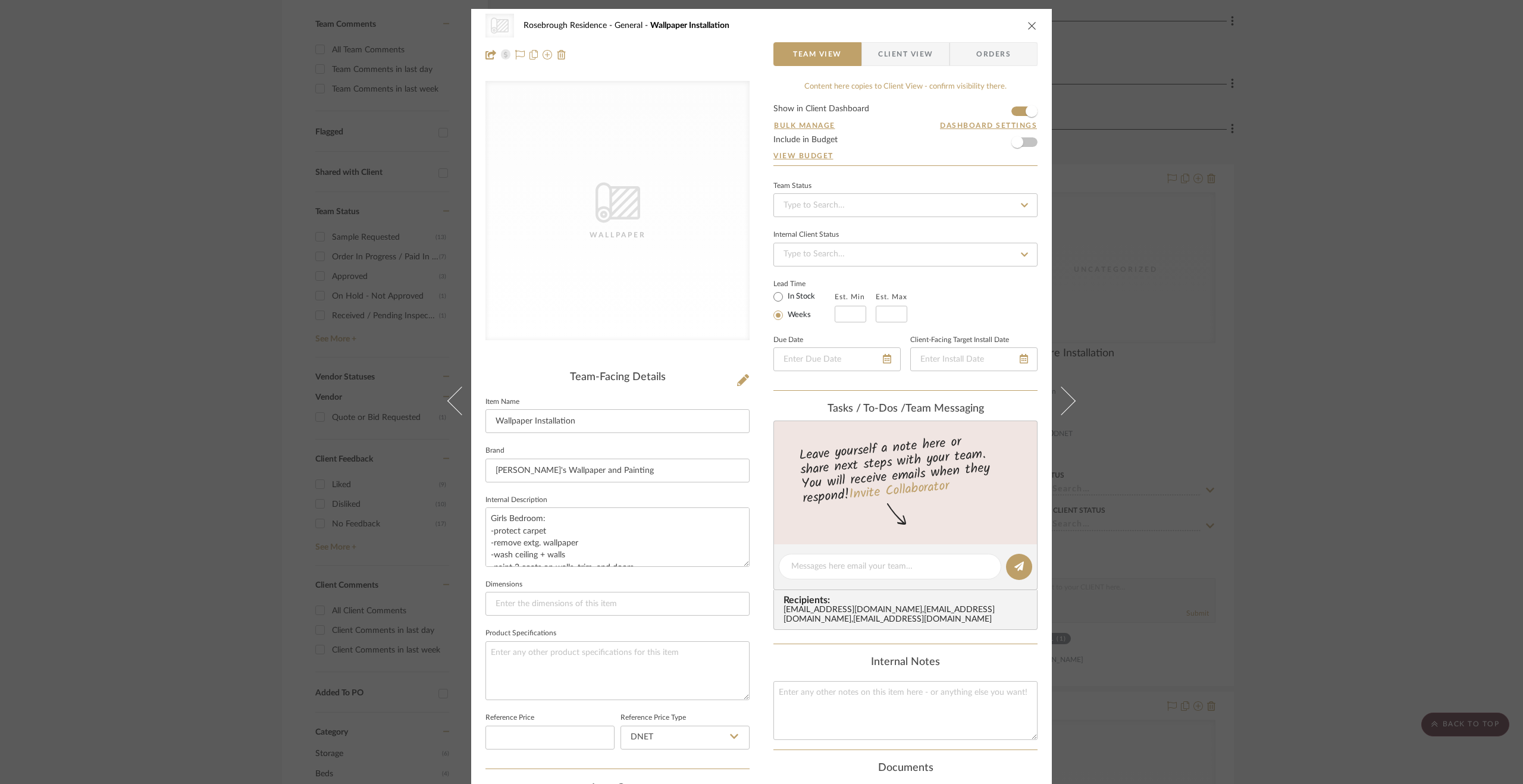
click at [907, 66] on div "CategoryIconWallcovering Created with Sketch. Wallpaper Rosebrough Residence Ge…" at bounding box center [761, 40] width 581 height 62
click at [907, 52] on span "Client View" at bounding box center [905, 54] width 55 height 24
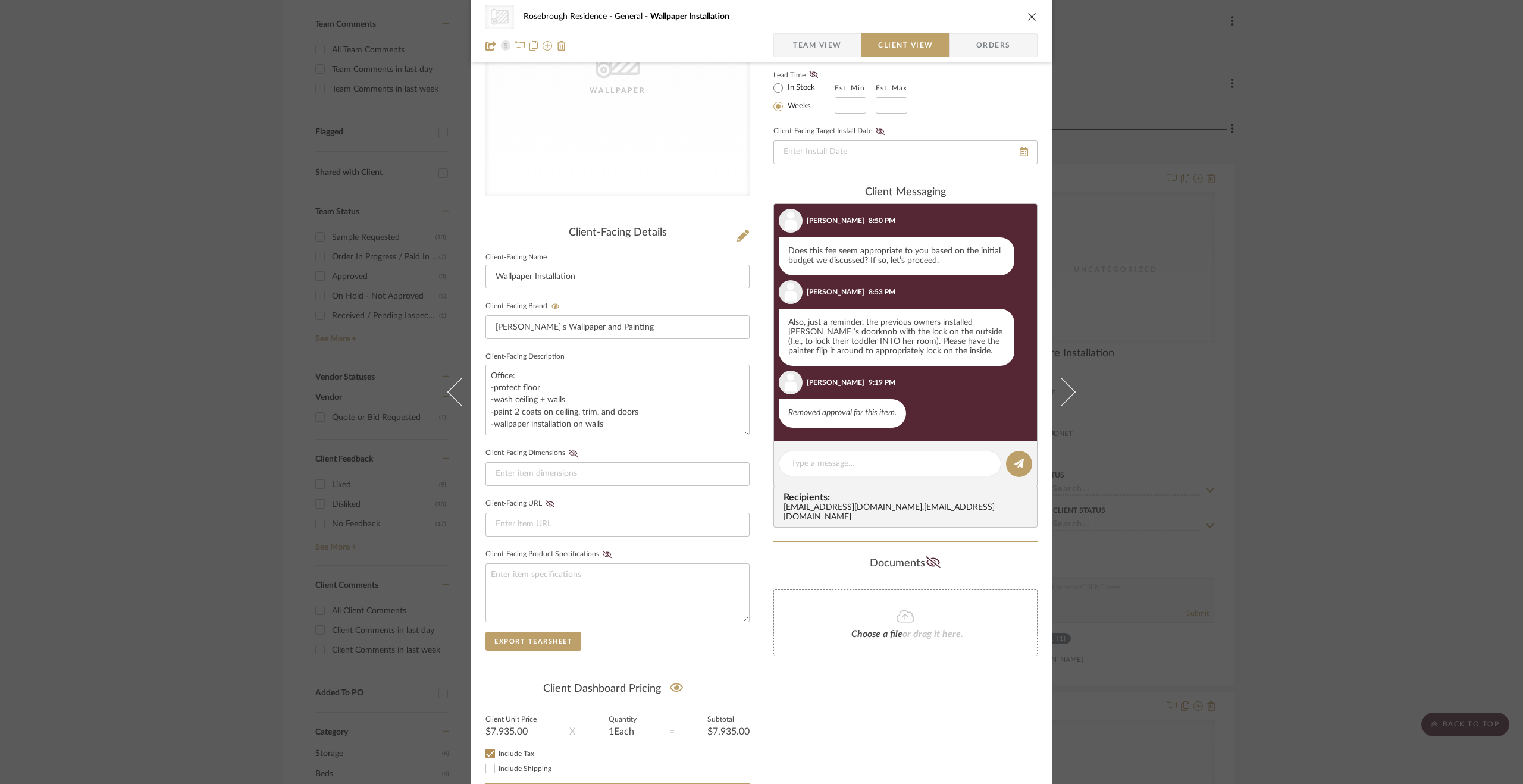
scroll to position [210, 0]
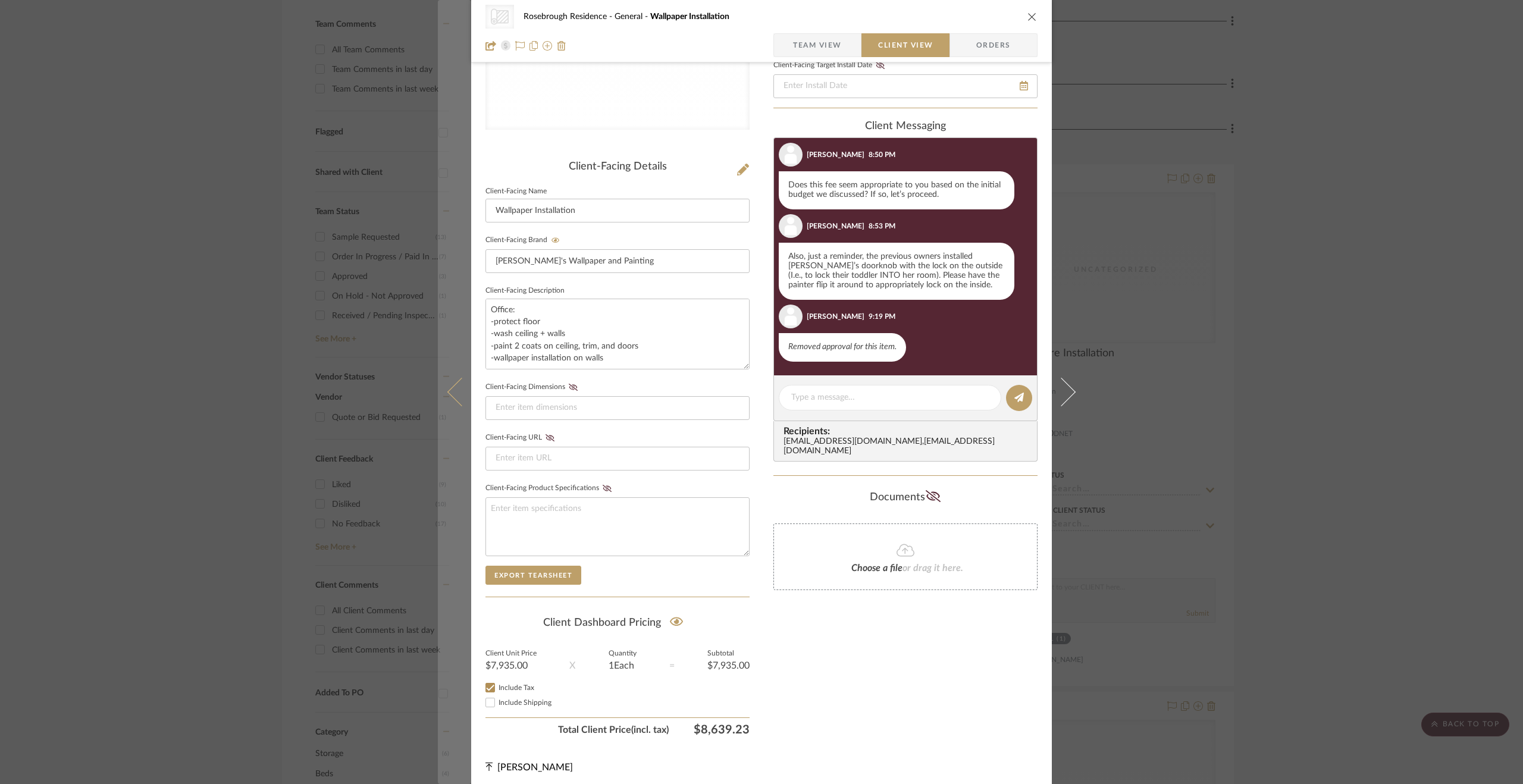
click at [447, 411] on button at bounding box center [454, 392] width 33 height 784
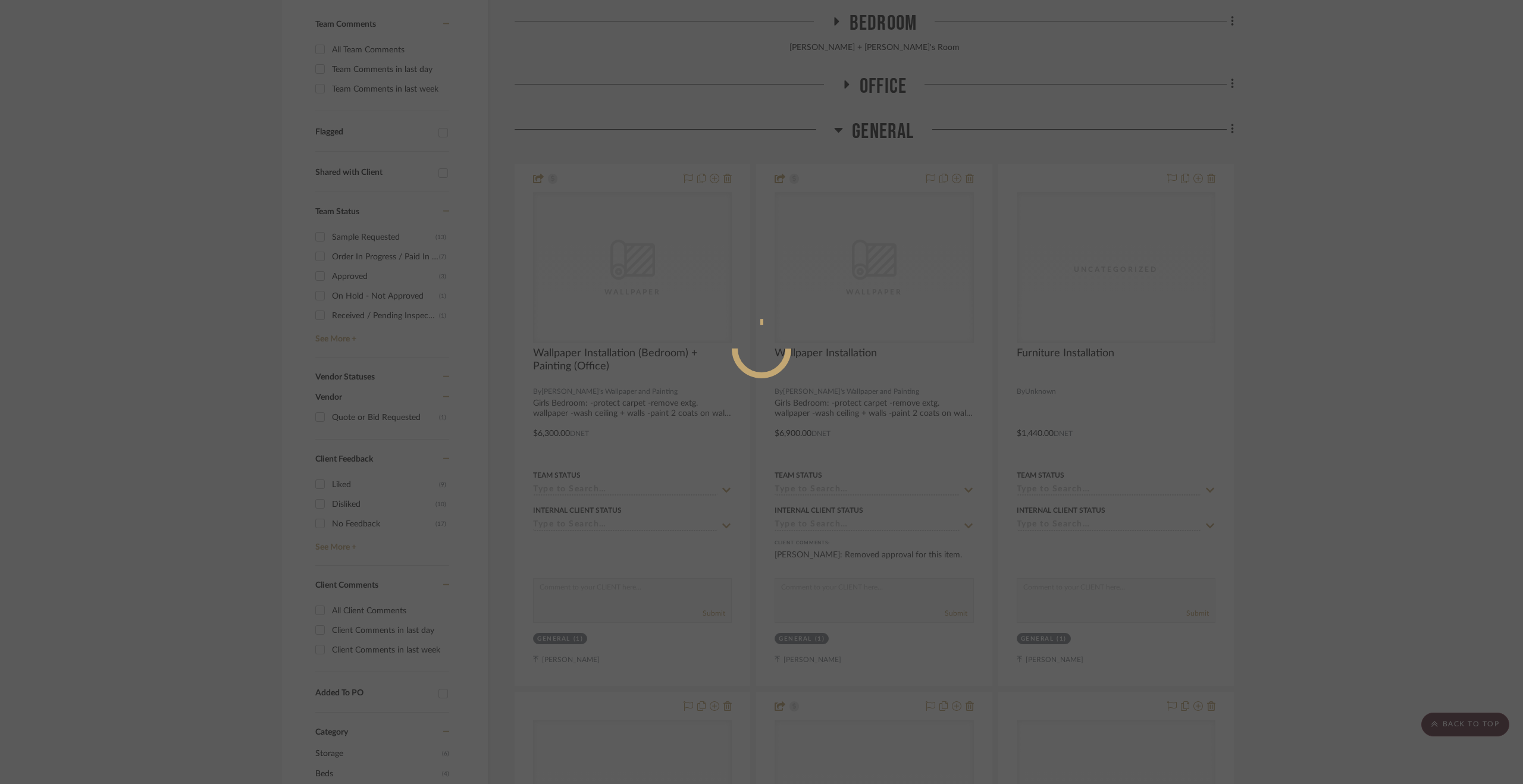
scroll to position [0, 0]
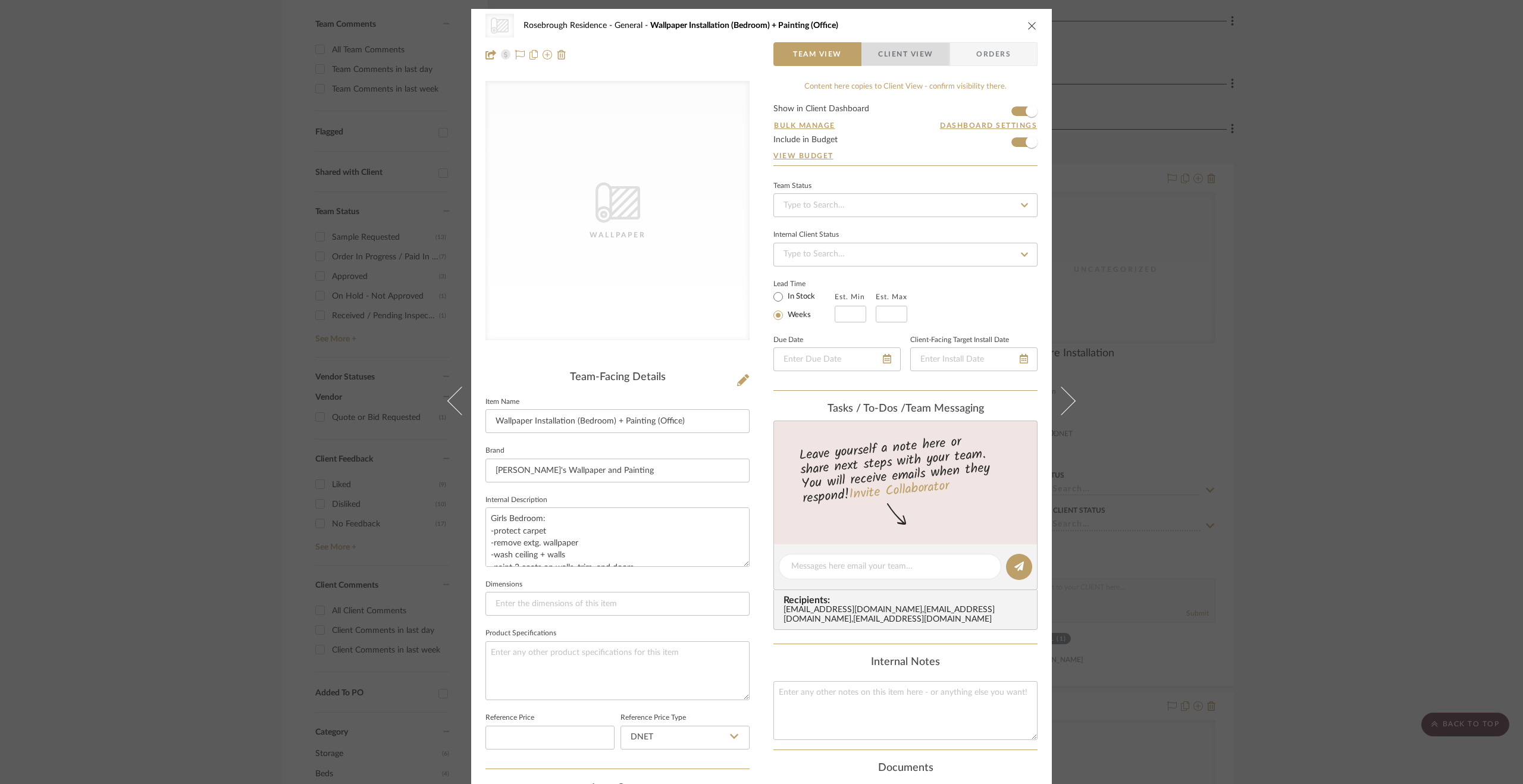
click at [898, 51] on span "Client View" at bounding box center [905, 54] width 55 height 24
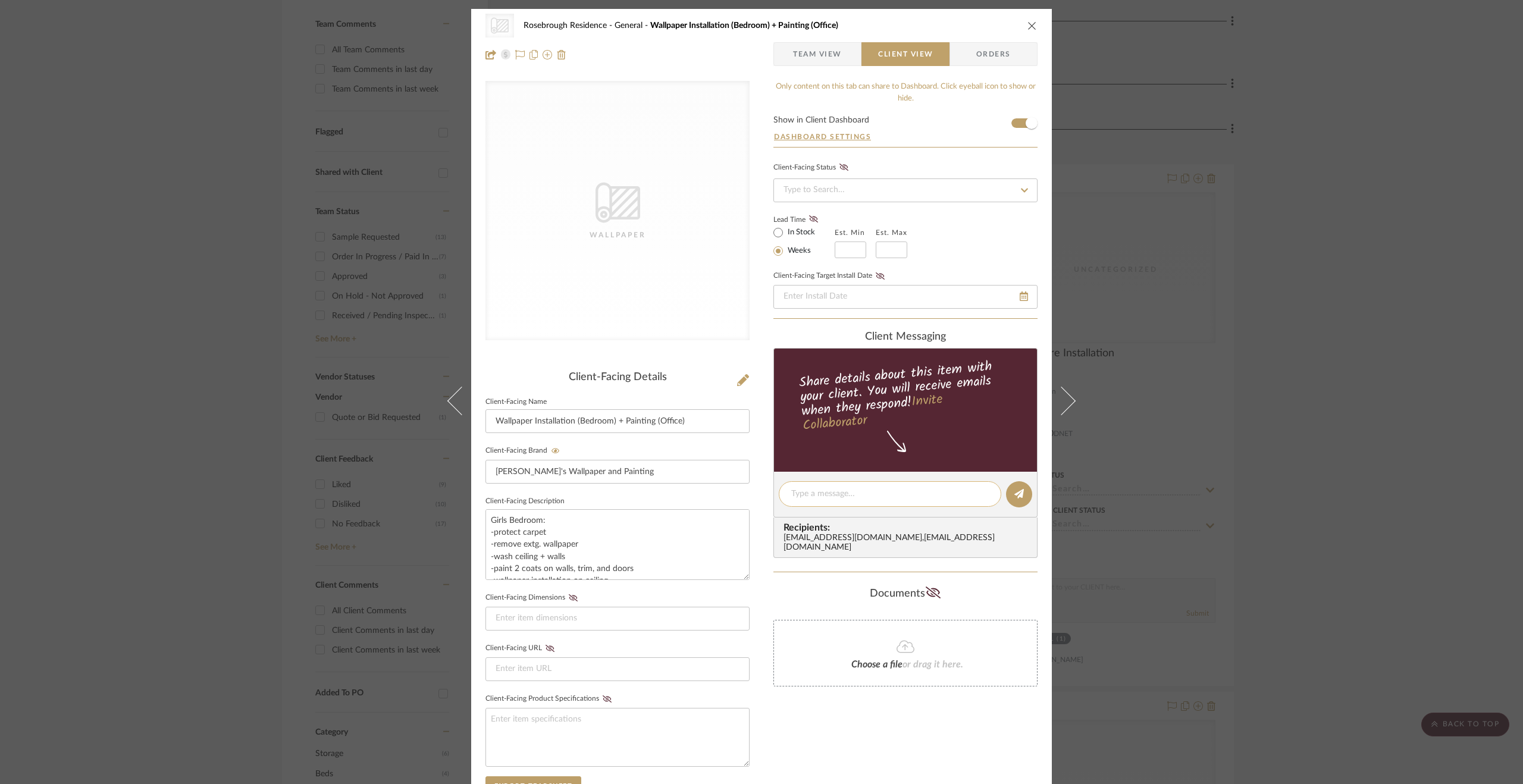
click at [854, 494] on textarea at bounding box center [890, 494] width 197 height 12
type textarea "T"
type textarea "E"
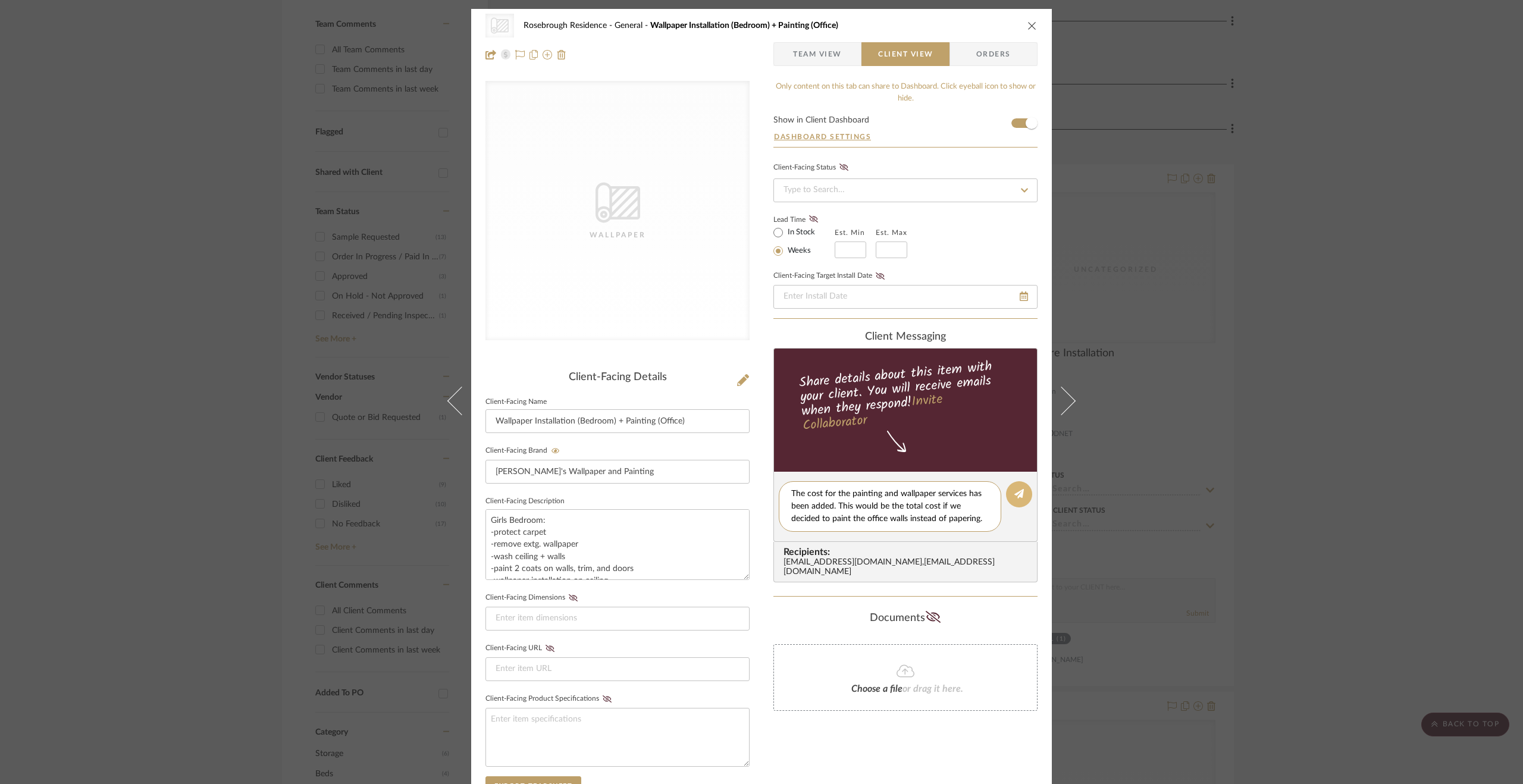
type textarea "The cost for the painting and wallpaper services has been added. This would be …"
click at [1028, 492] on button at bounding box center [1019, 494] width 26 height 26
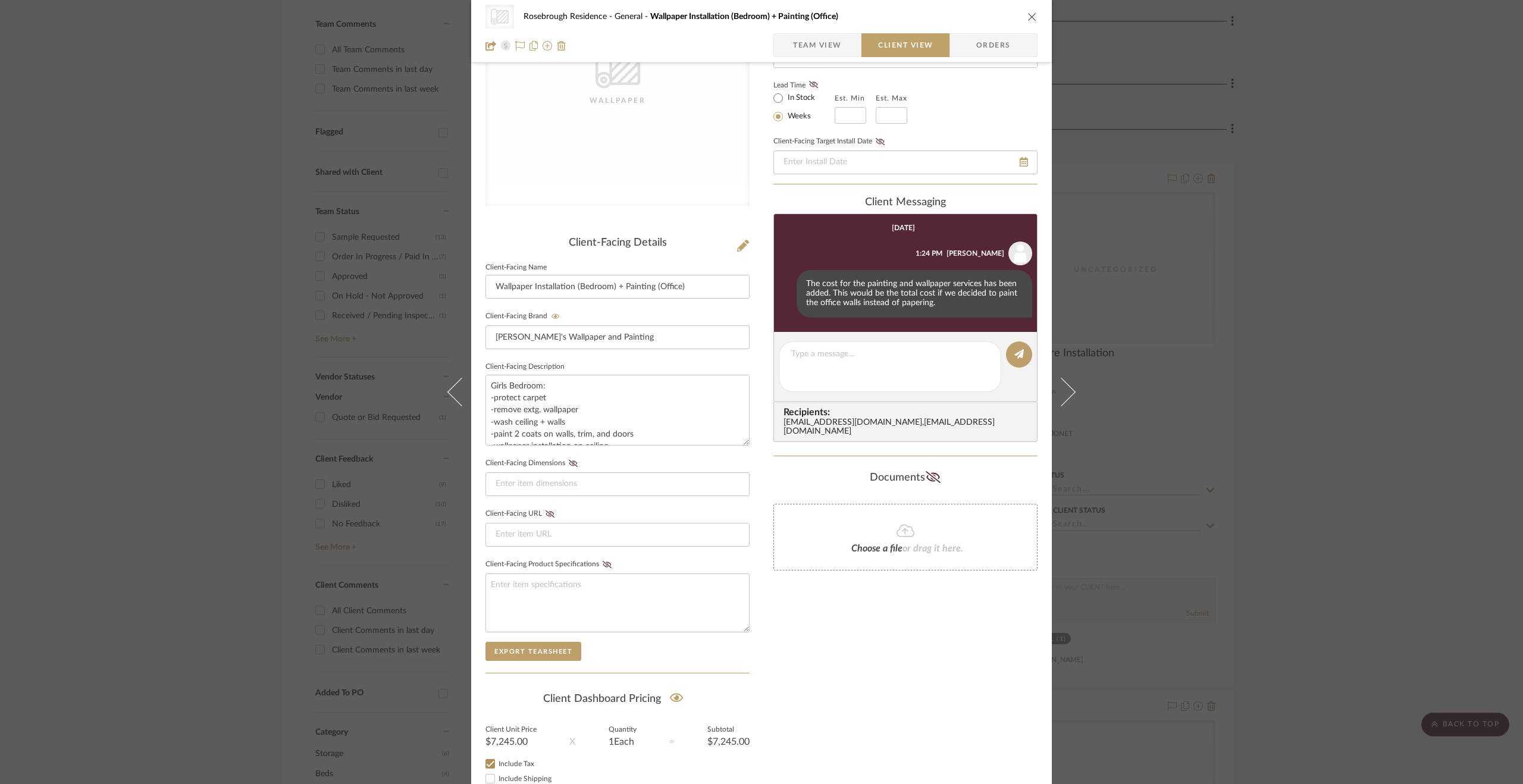
scroll to position [210, 0]
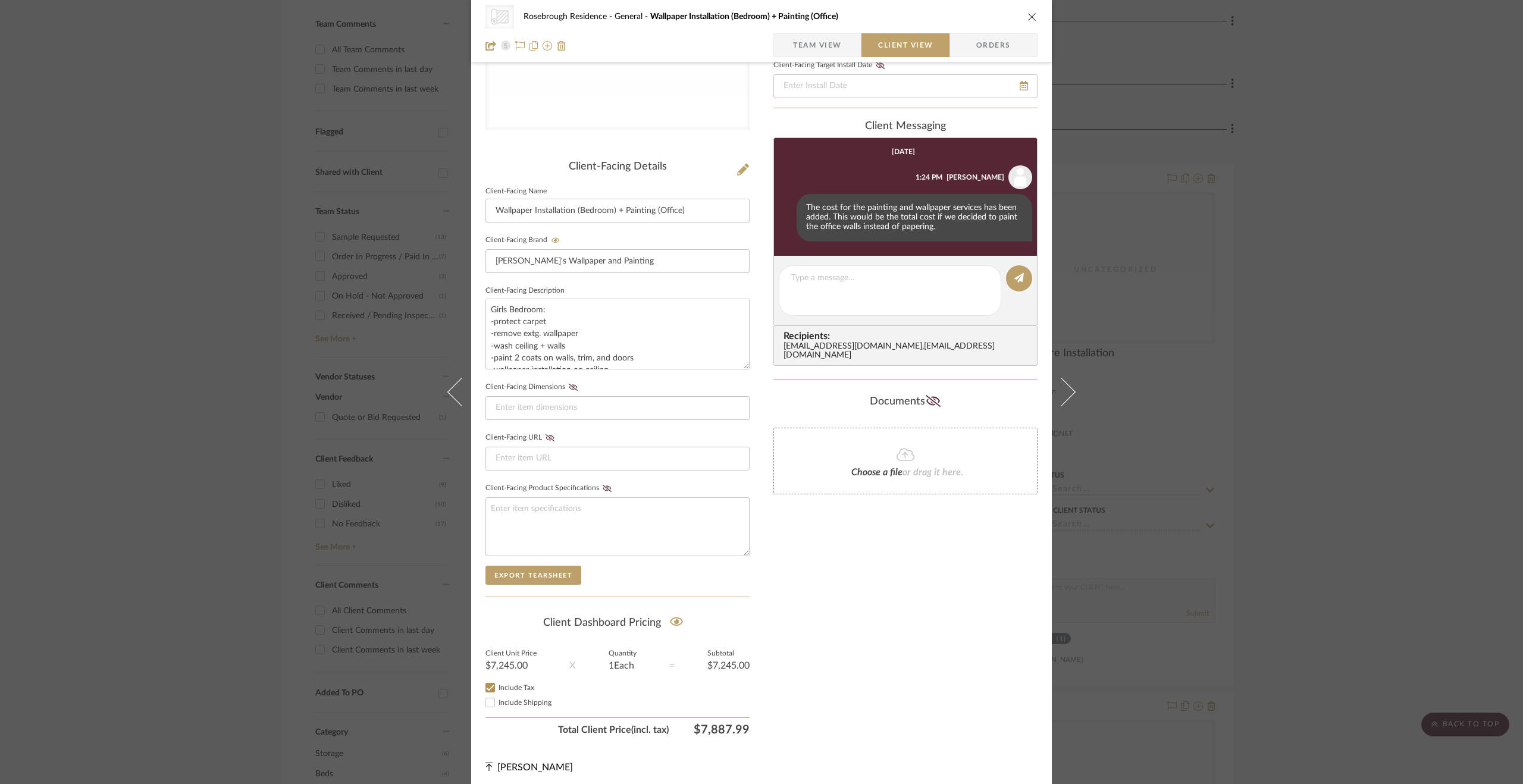
click at [1289, 487] on div "CategoryIconWallcovering Created with Sketch. Wallpaper Rosebrough Residence Ge…" at bounding box center [761, 392] width 1523 height 784
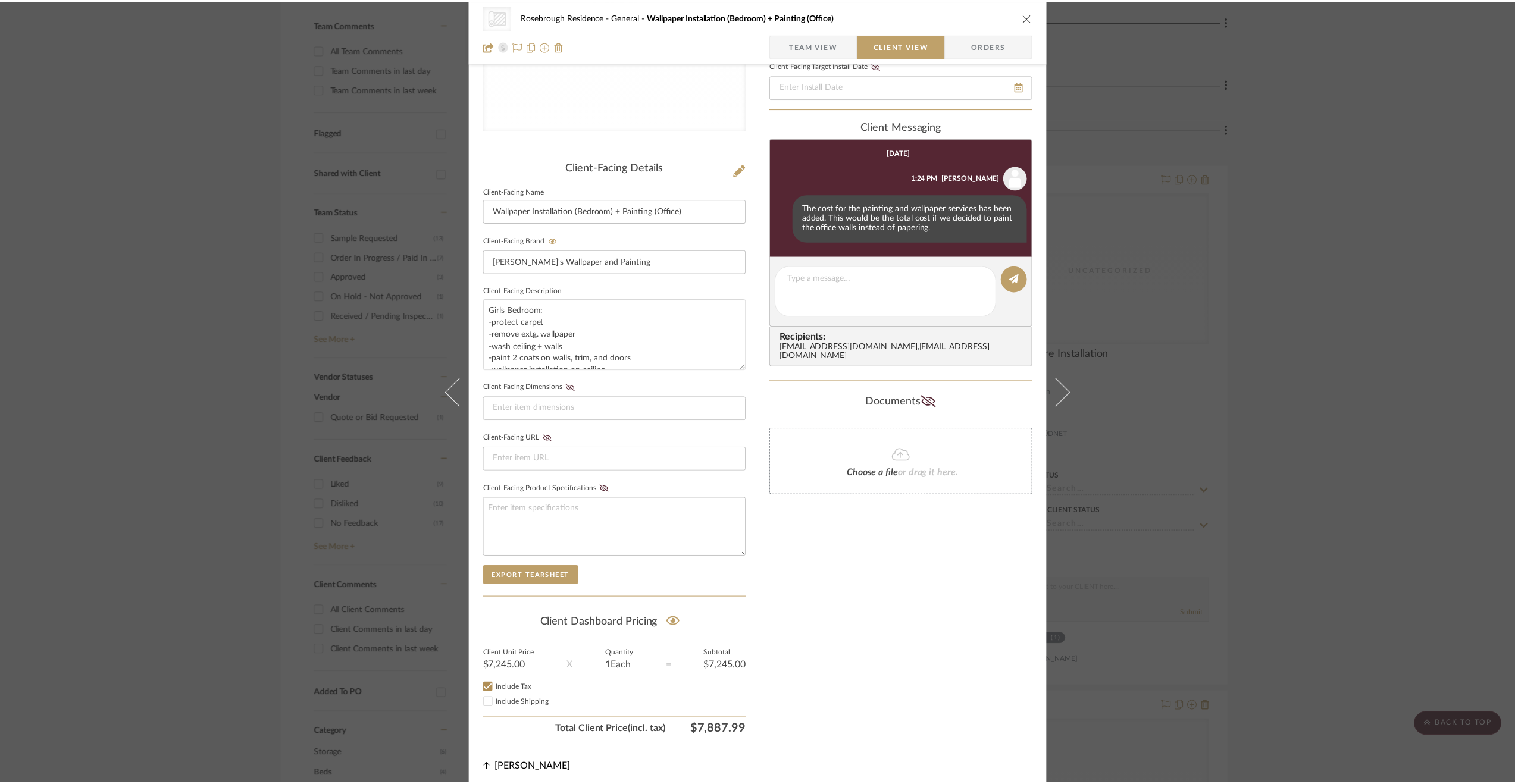
scroll to position [334, 0]
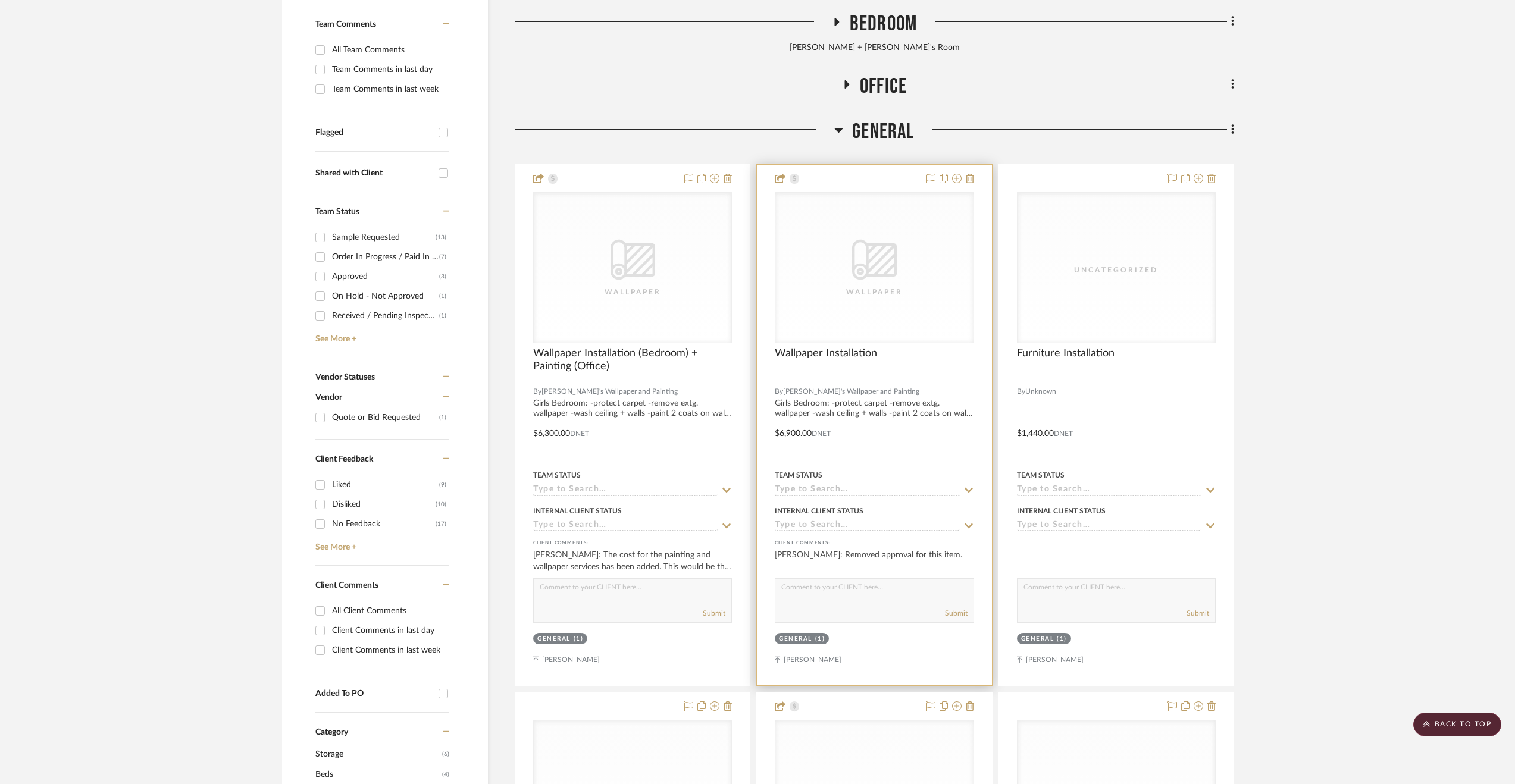
click at [941, 402] on div at bounding box center [874, 425] width 234 height 520
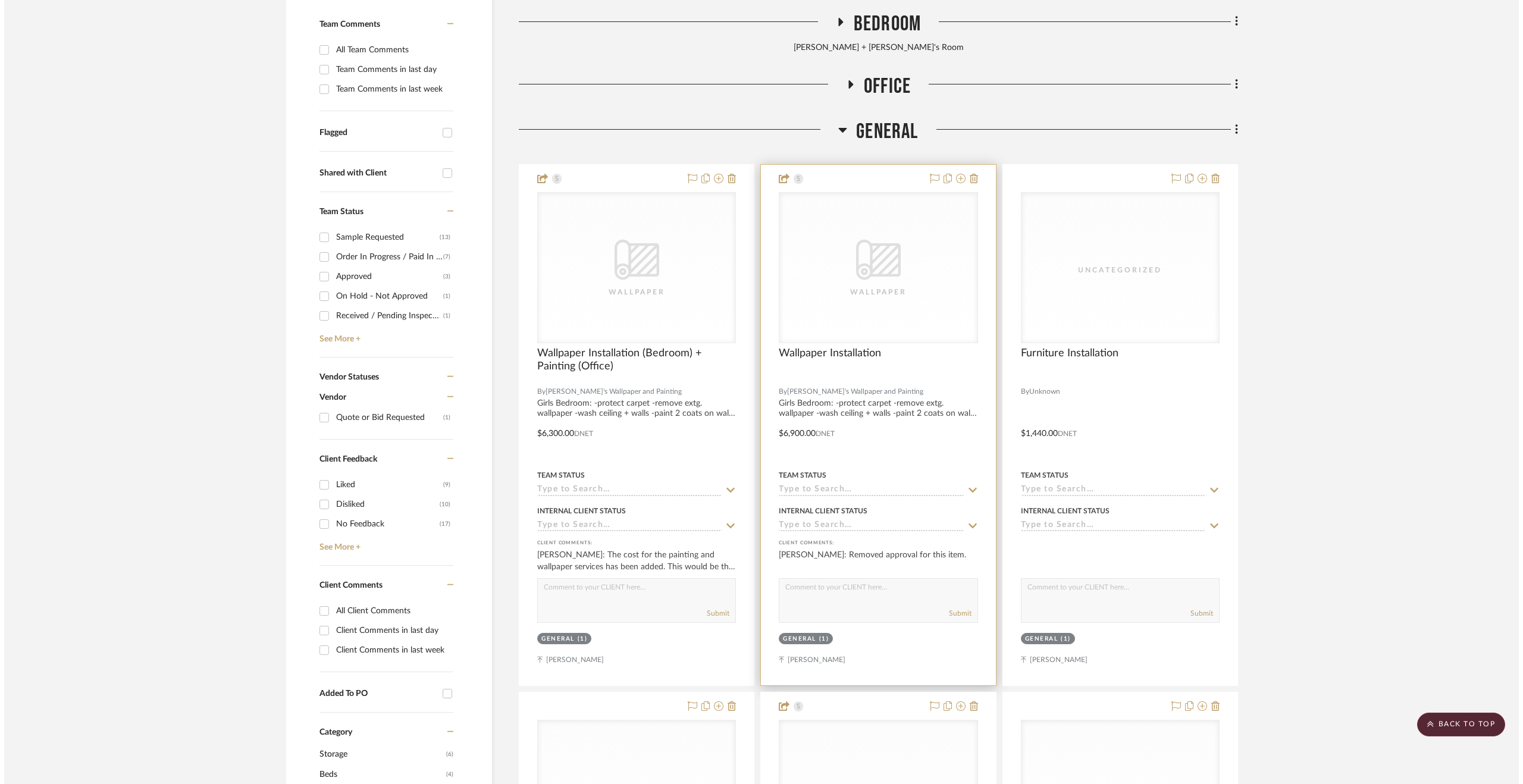
scroll to position [0, 0]
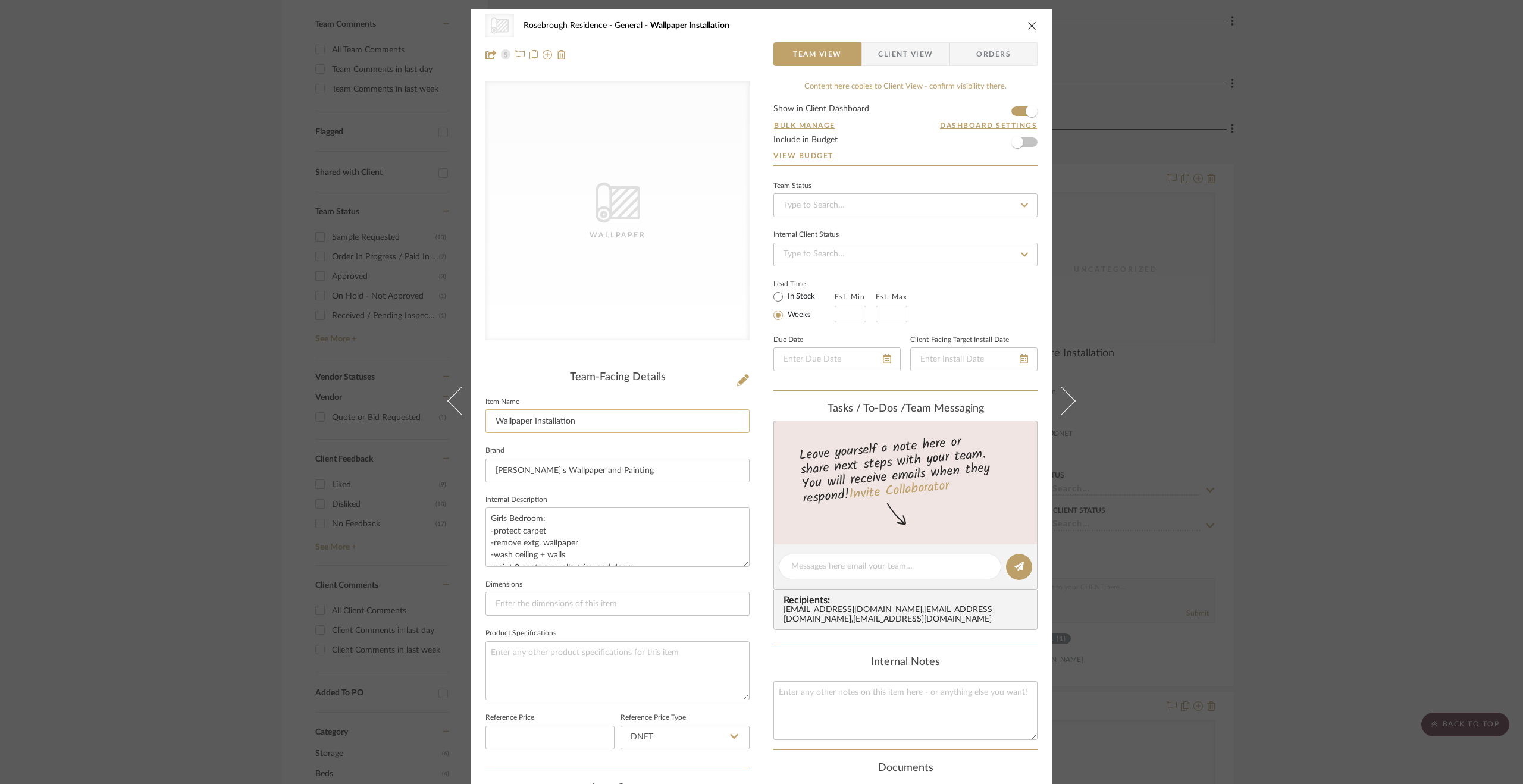
click at [584, 414] on input "Wallpaper Installation" at bounding box center [618, 421] width 265 height 24
type input "Wallpaper Installation (Bedroom + Office)"
click at [606, 443] on fieldset "Brand [PERSON_NAME]'s Wallpaper and Painting" at bounding box center [618, 463] width 265 height 40
click at [689, 416] on input "Wallpaper Installation (Bedroom + Office)" at bounding box center [618, 421] width 265 height 24
click at [684, 446] on fieldset "Brand [PERSON_NAME]'s Wallpaper and Painting" at bounding box center [618, 463] width 265 height 40
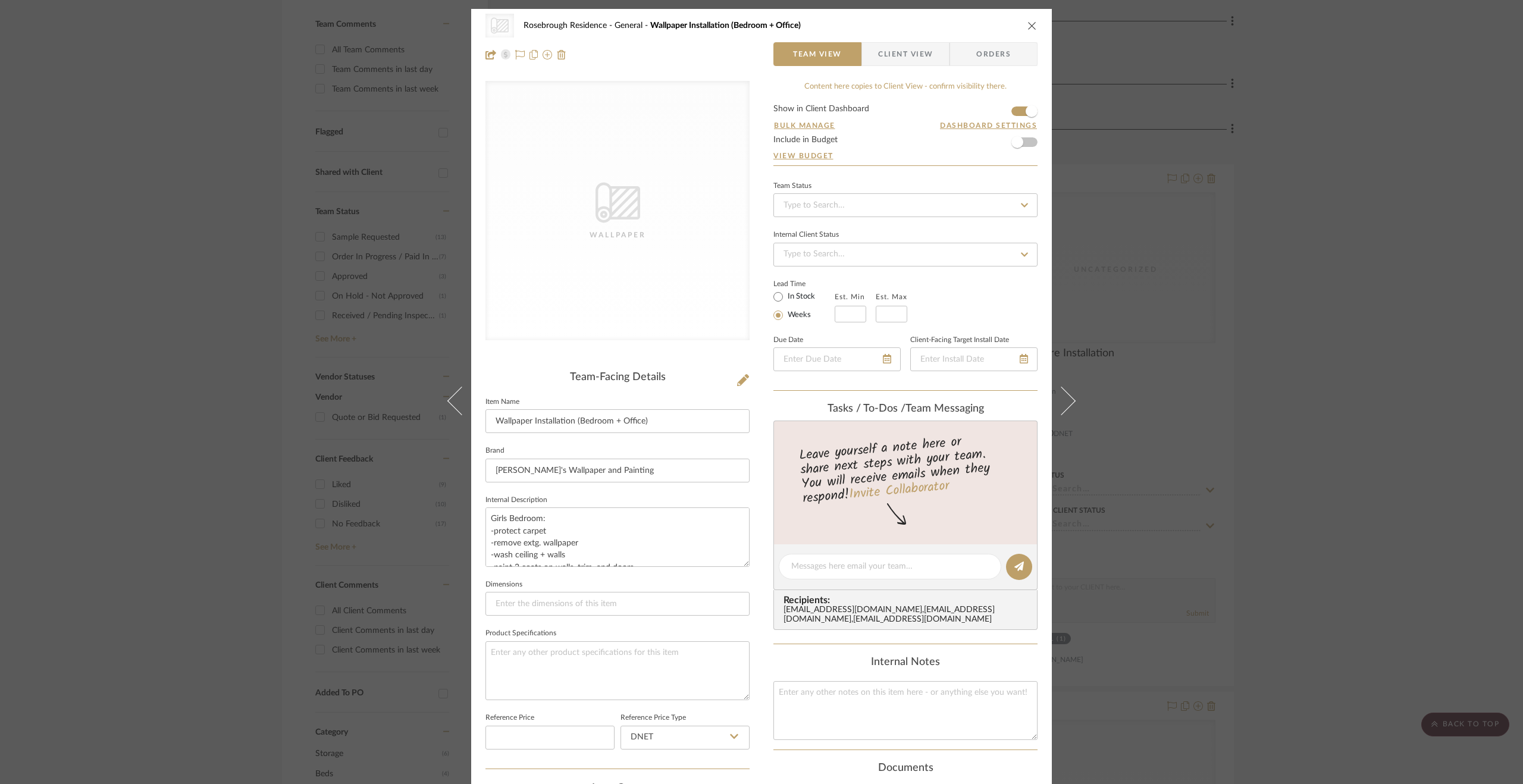
click at [926, 45] on span "Client View" at bounding box center [905, 54] width 55 height 24
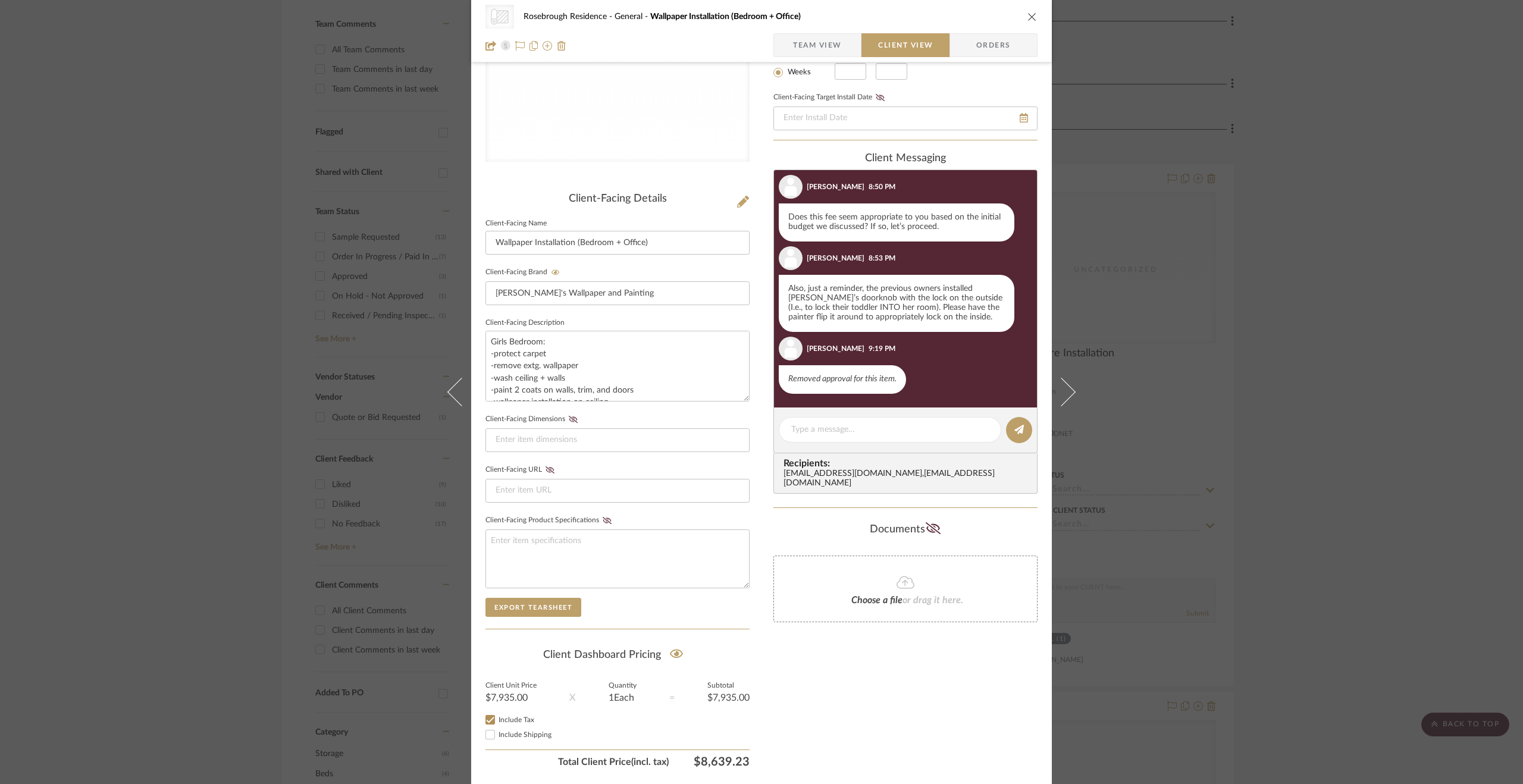
scroll to position [210, 0]
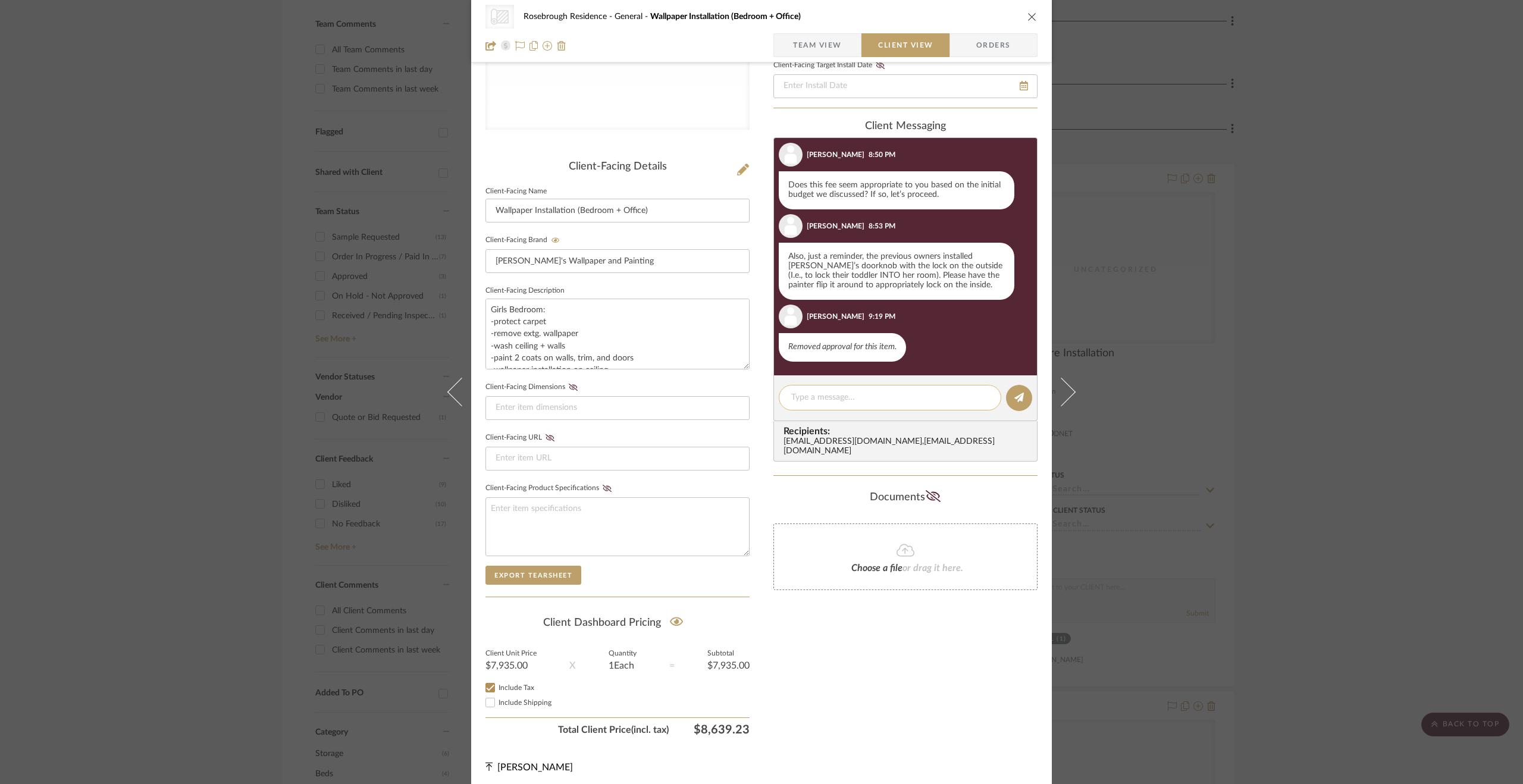
click at [808, 394] on textarea at bounding box center [890, 398] width 197 height 12
type textarea "Noted on the door swing."
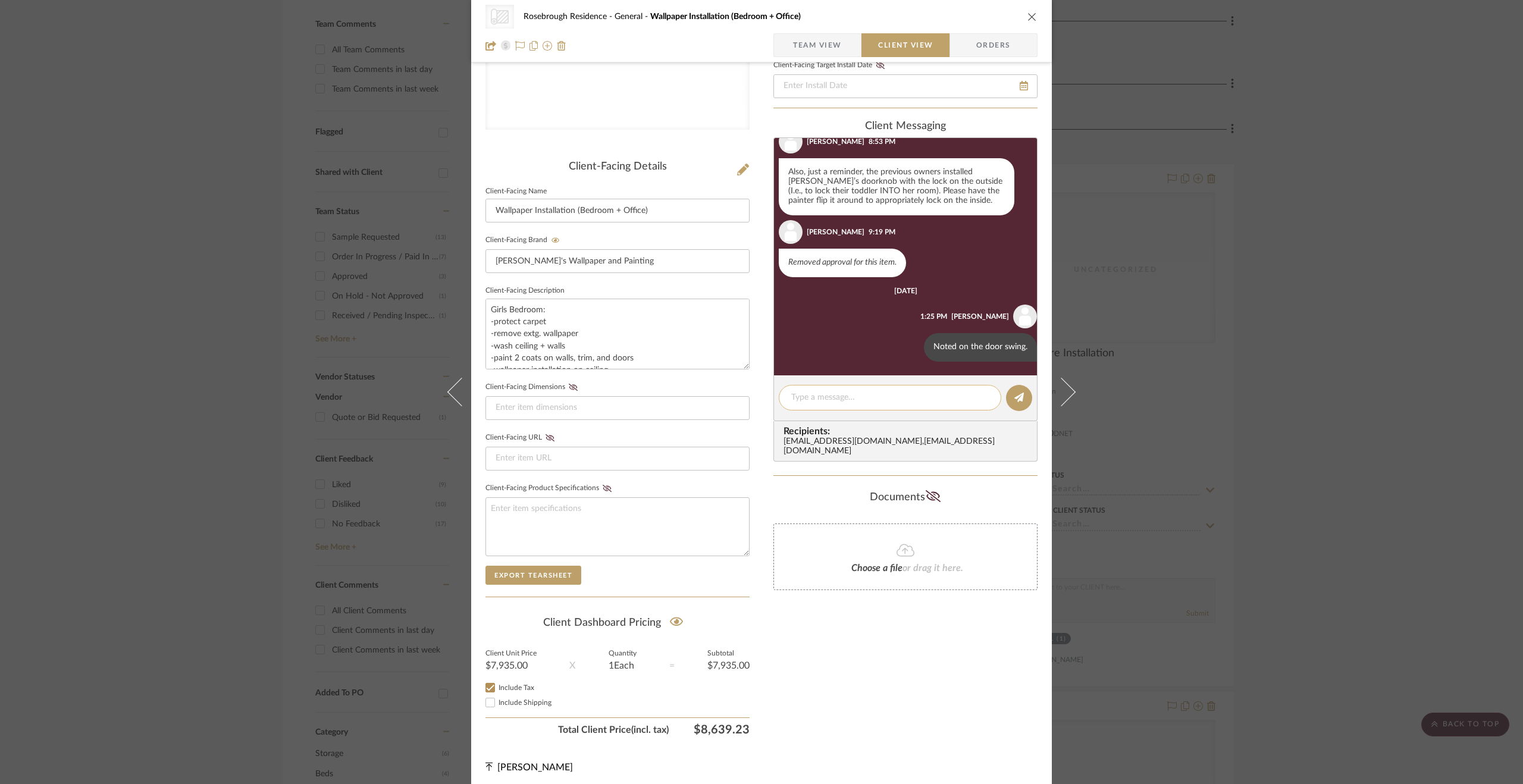
scroll to position [241, 0]
click at [1289, 421] on div "CategoryIconWallcovering Created with Sketch. Wallpaper Rosebrough Residence Ge…" at bounding box center [761, 392] width 1523 height 784
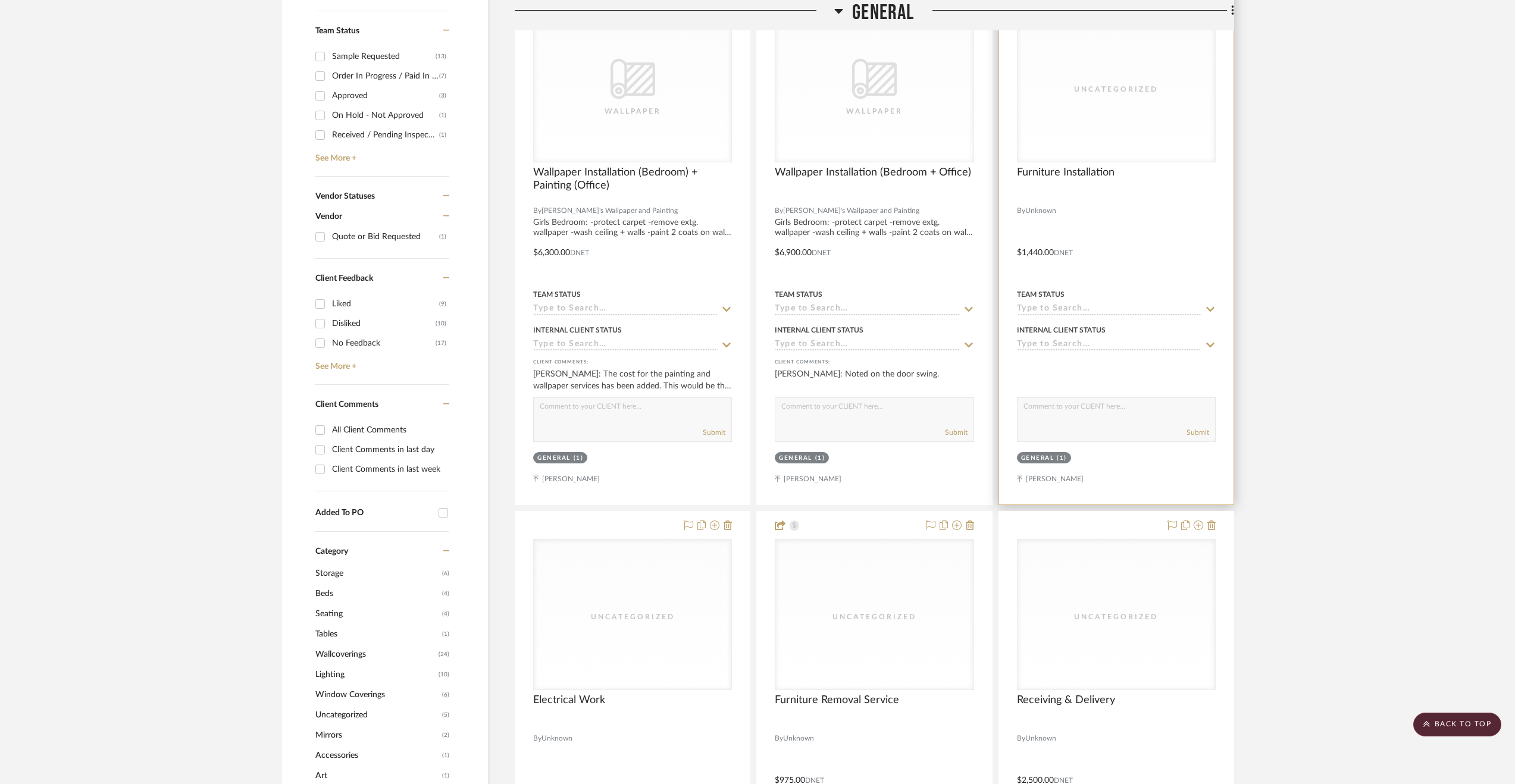
scroll to position [334, 0]
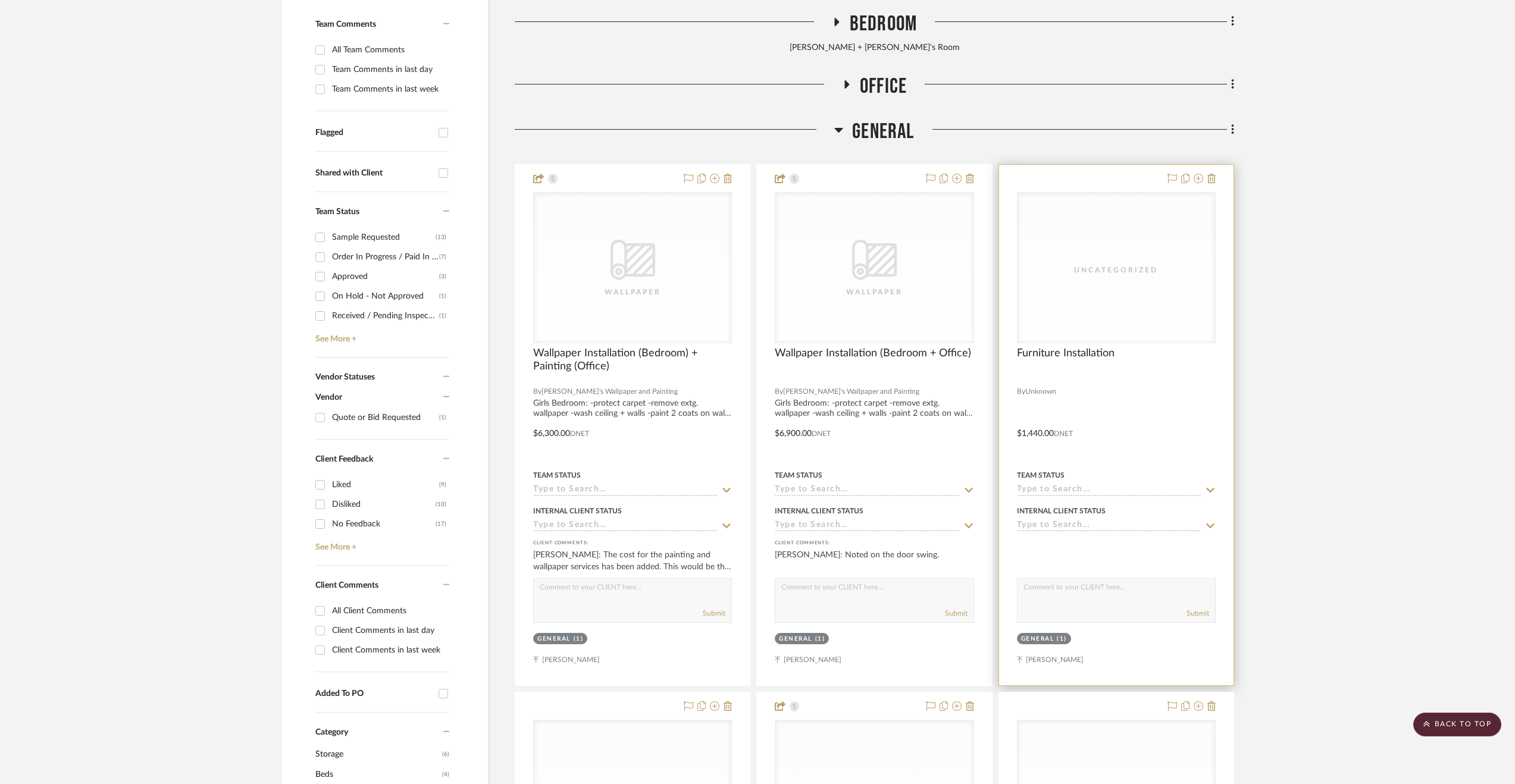
click at [1123, 392] on div at bounding box center [1116, 425] width 234 height 520
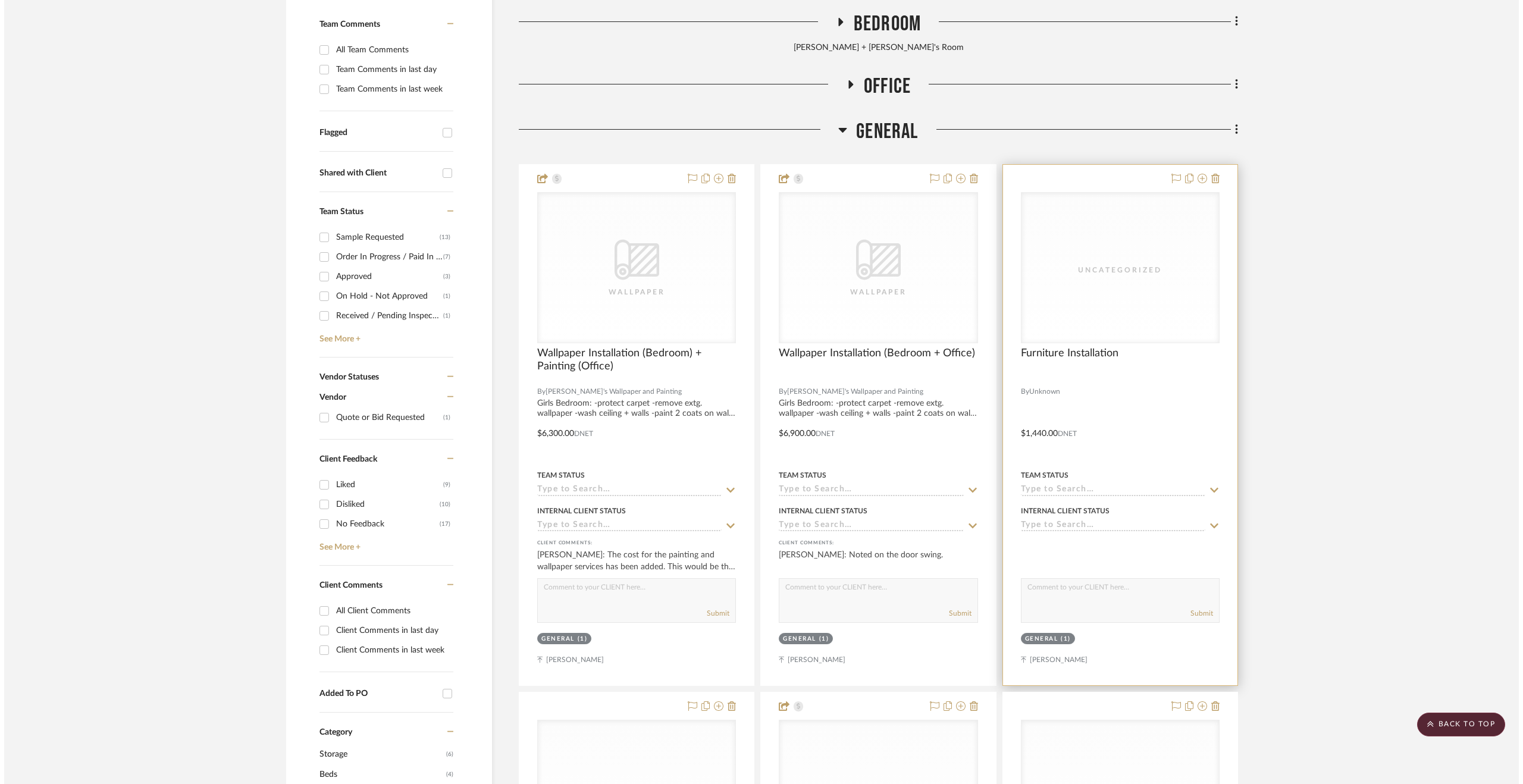
scroll to position [0, 0]
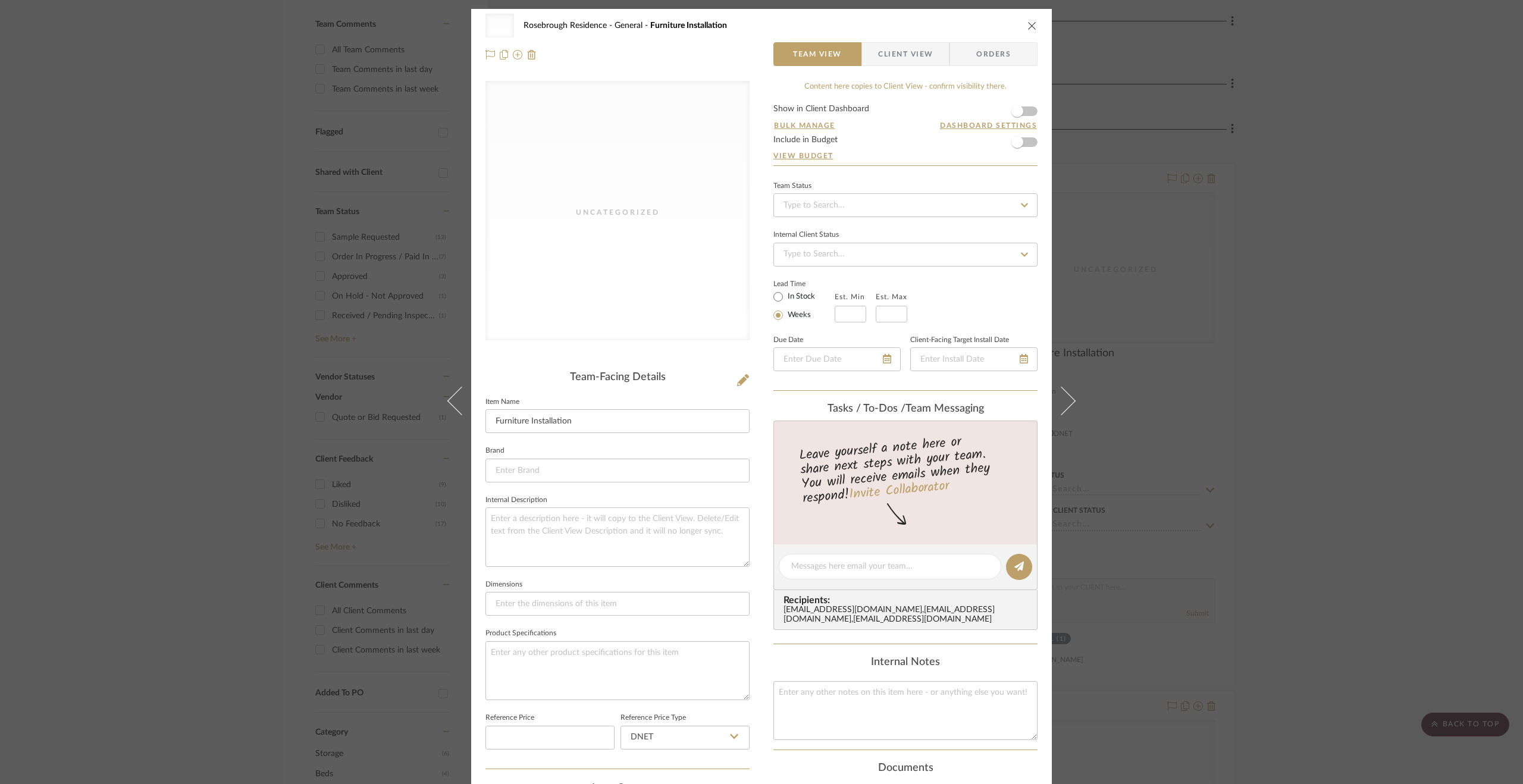
click at [1289, 397] on div "Uncategorized Rosebrough Residence General Furniture Installation Team View Cli…" at bounding box center [761, 392] width 1523 height 784
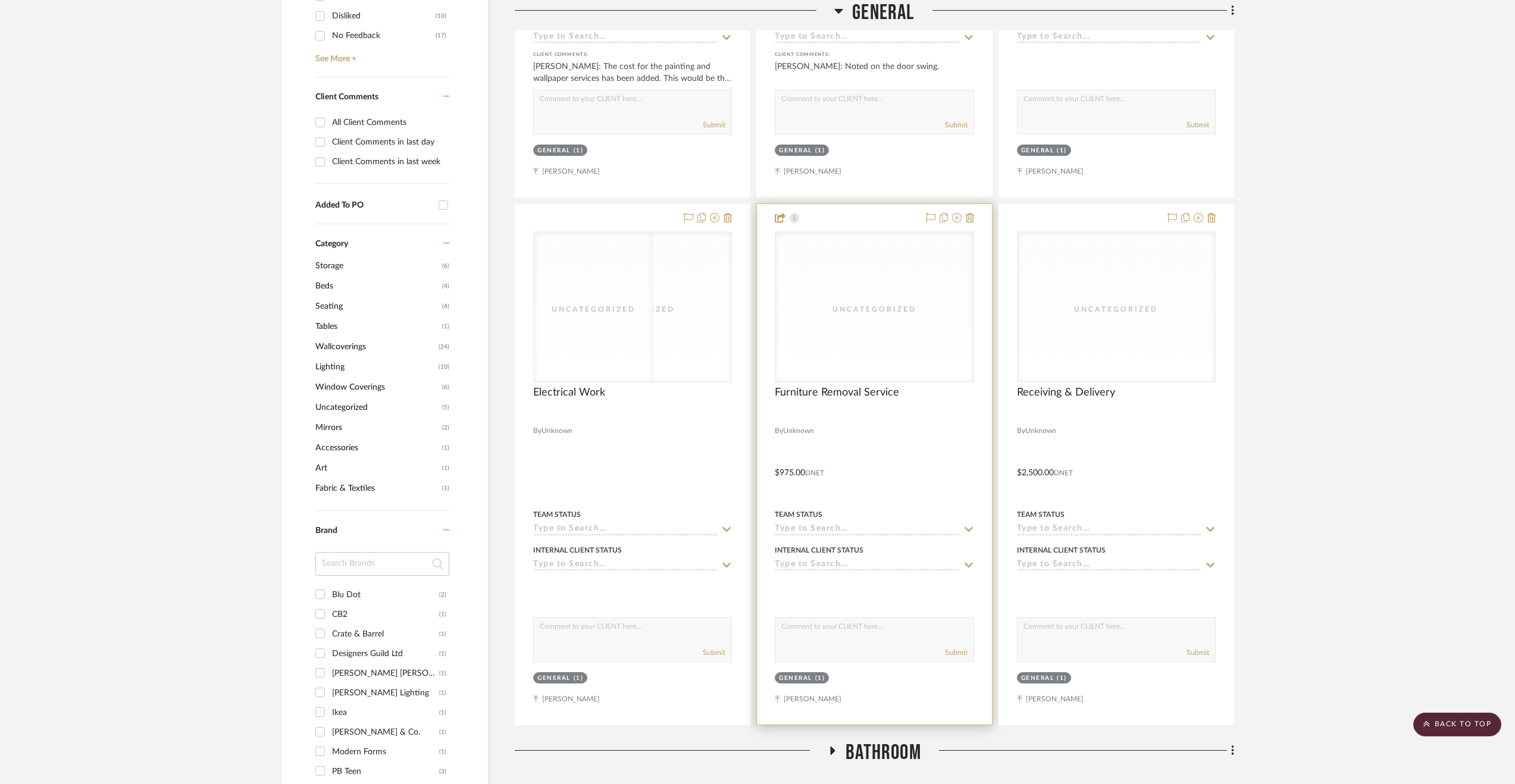
scroll to position [929, 0]
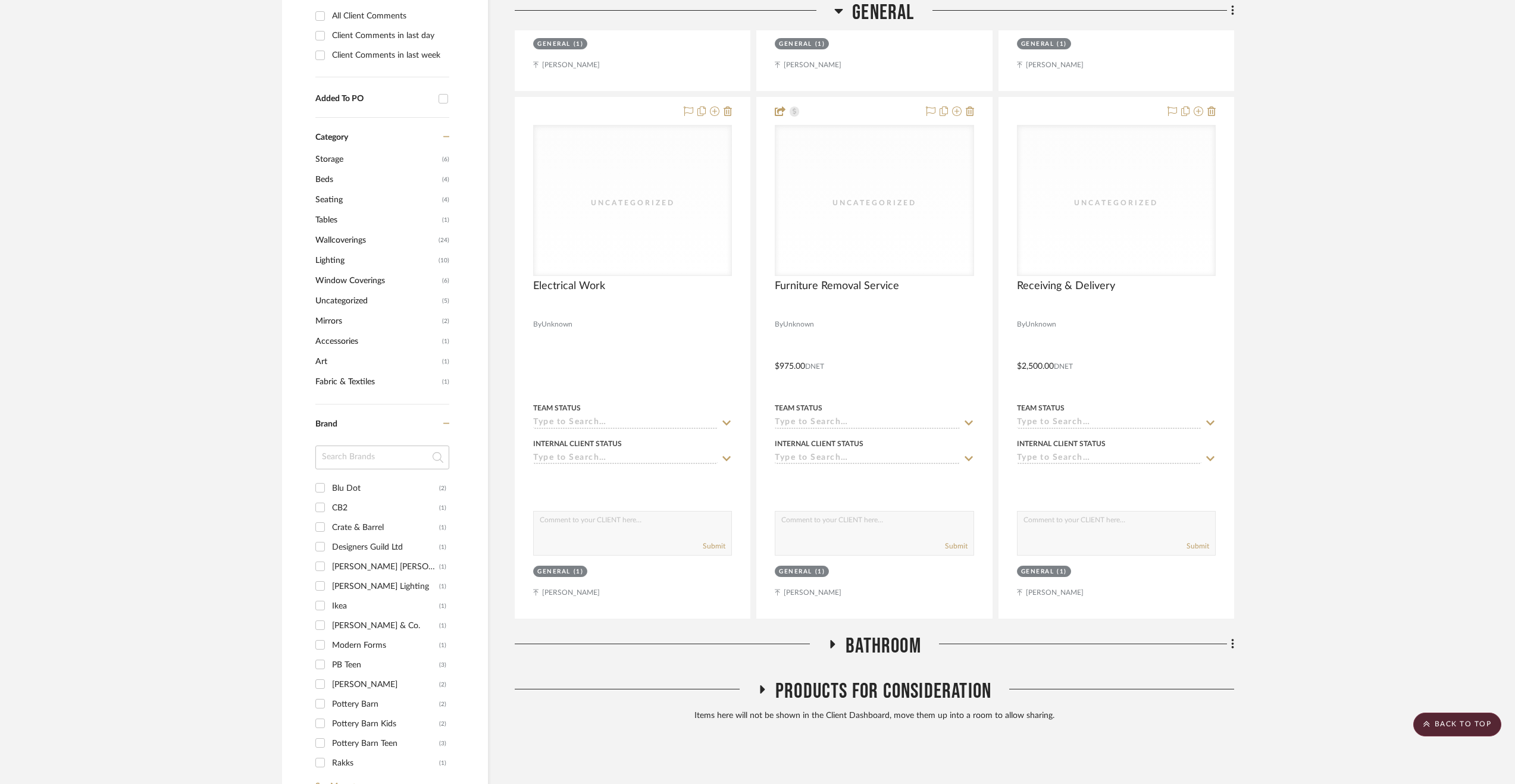
click at [911, 636] on span "Bathroom" at bounding box center [884, 646] width 76 height 25
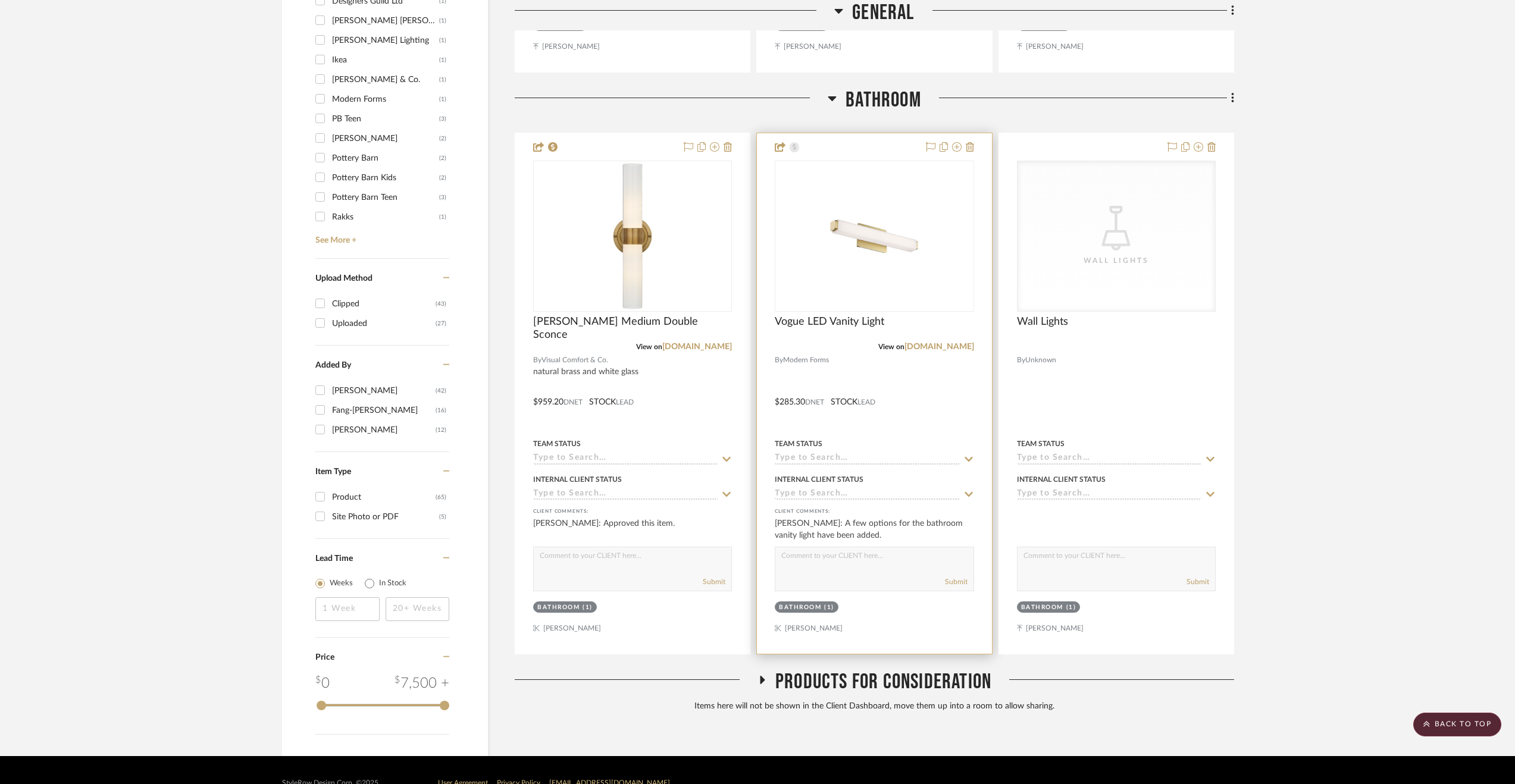
scroll to position [1502, 0]
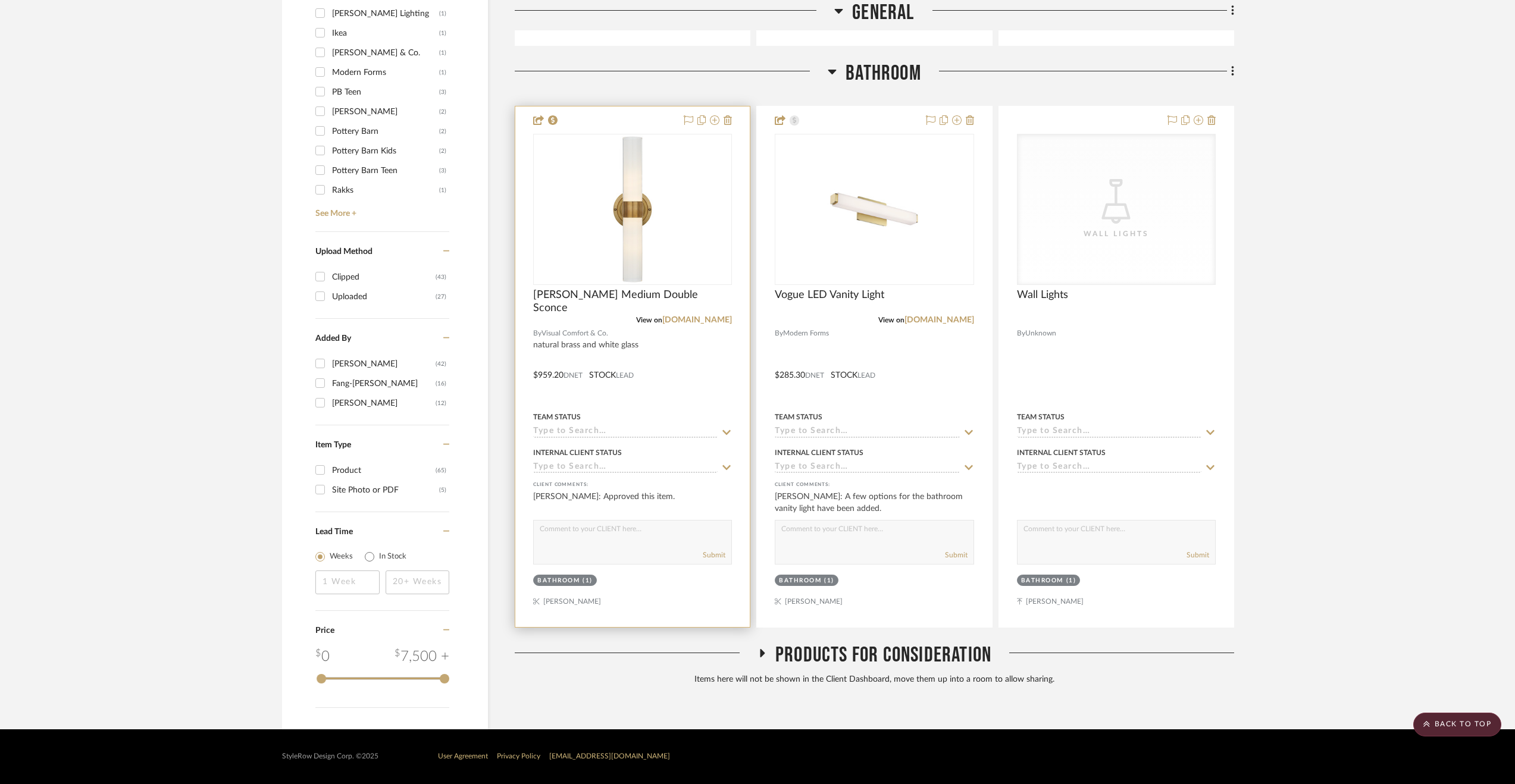
click at [712, 376] on div at bounding box center [632, 366] width 234 height 520
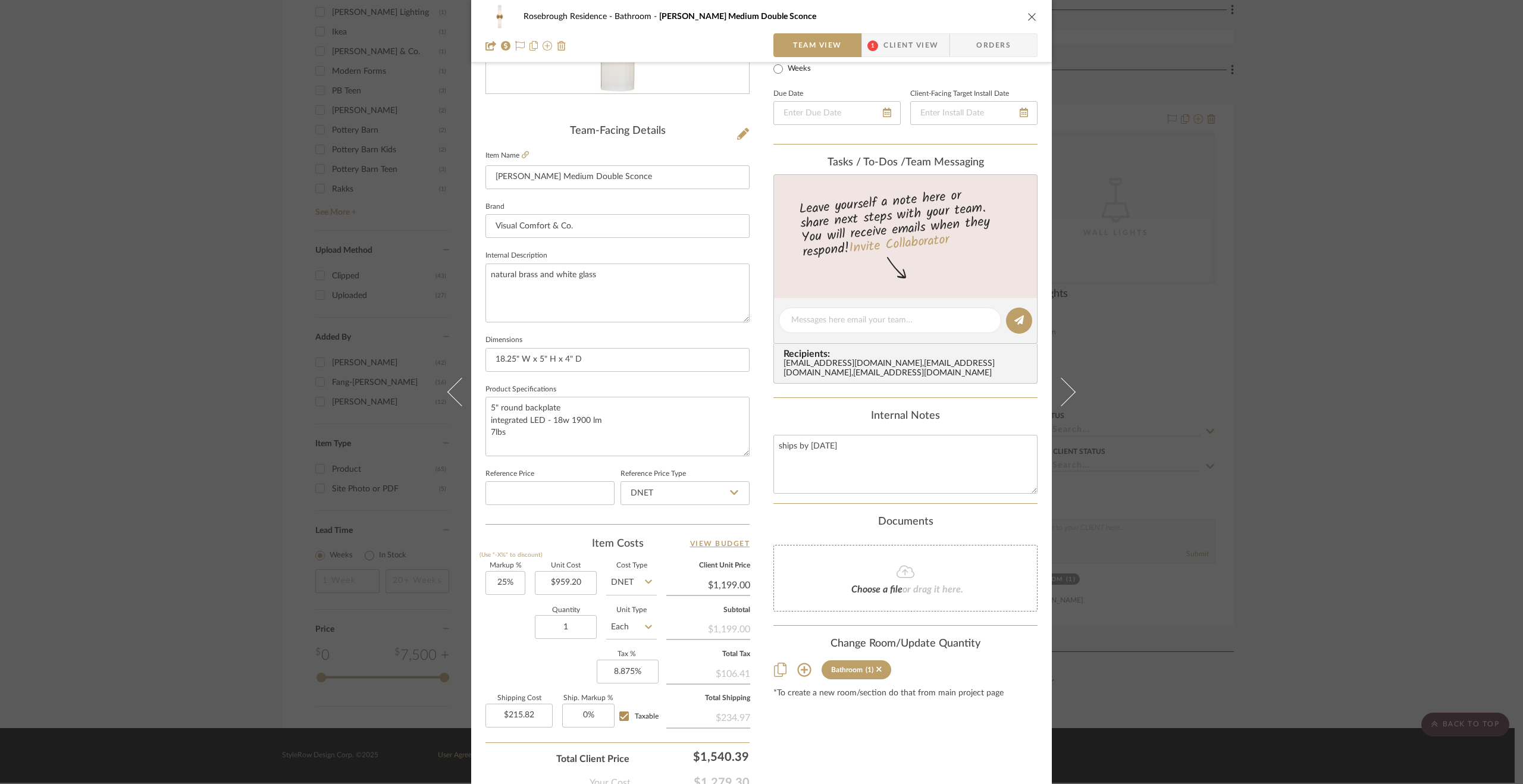
scroll to position [298, 0]
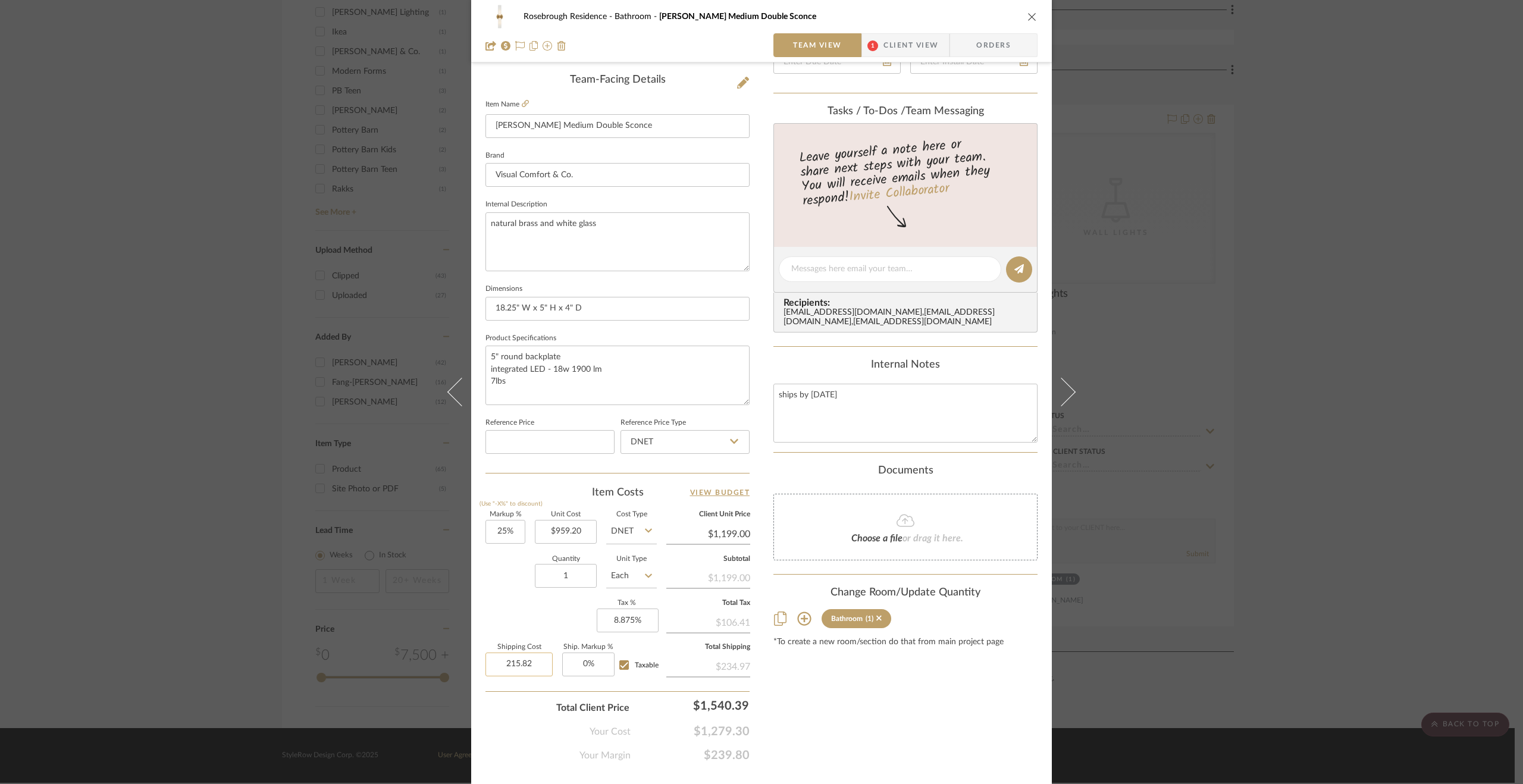
click at [502, 661] on input "215.82" at bounding box center [519, 665] width 67 height 24
type input "$0.00"
click at [517, 588] on div "Quantity 1 Unit Type Each" at bounding box center [571, 577] width 171 height 42
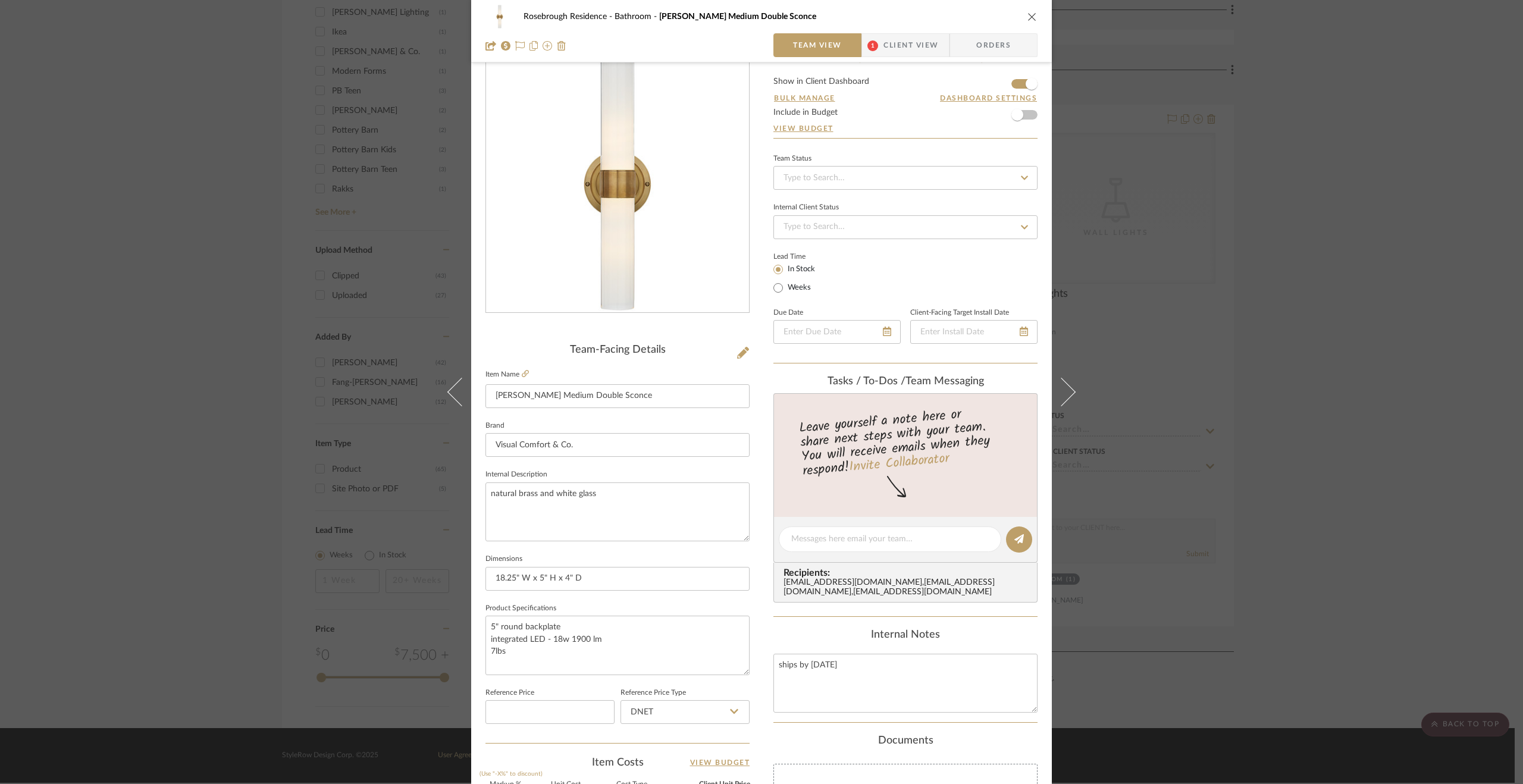
scroll to position [0, 0]
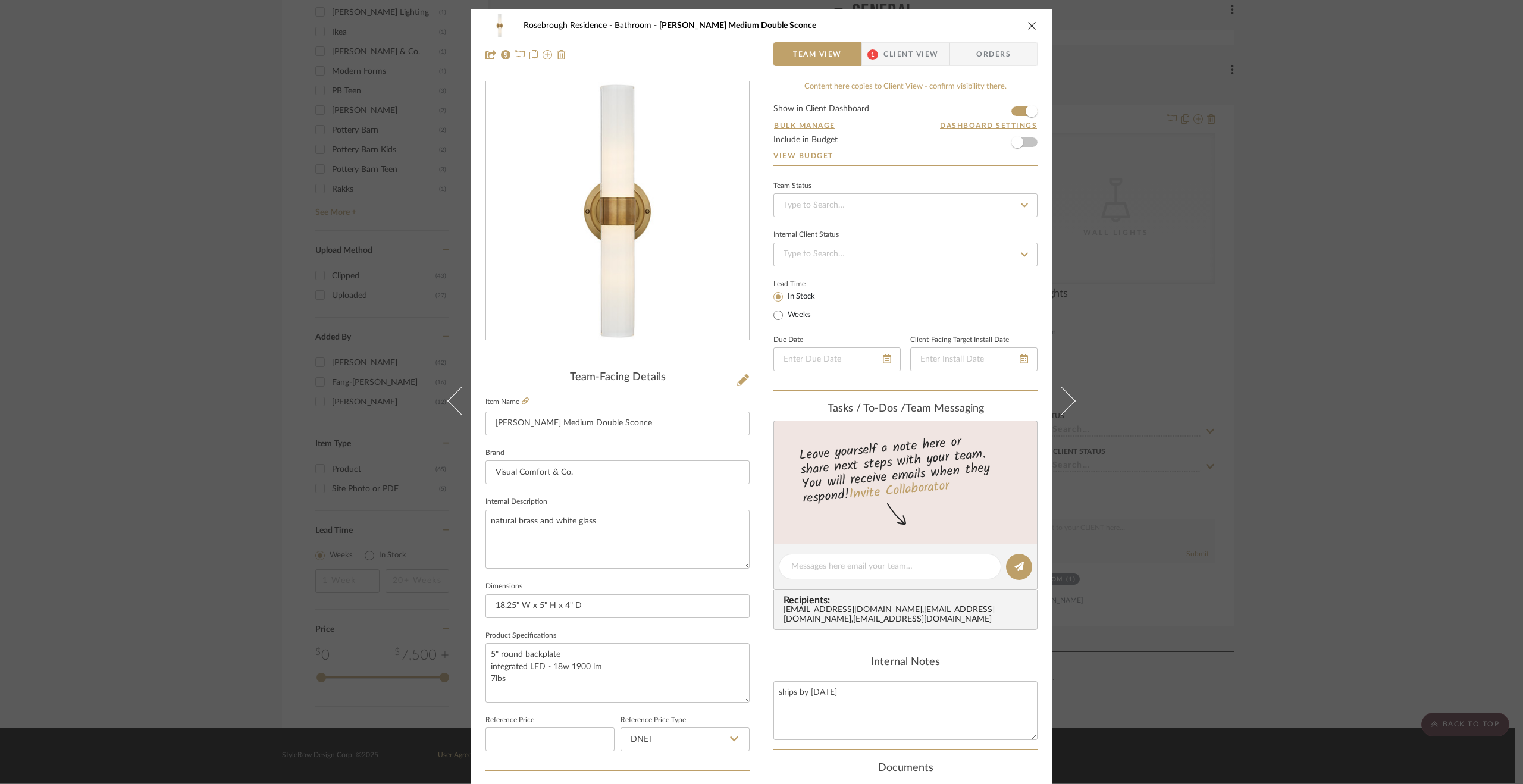
click at [929, 54] on span "Client View" at bounding box center [911, 54] width 55 height 24
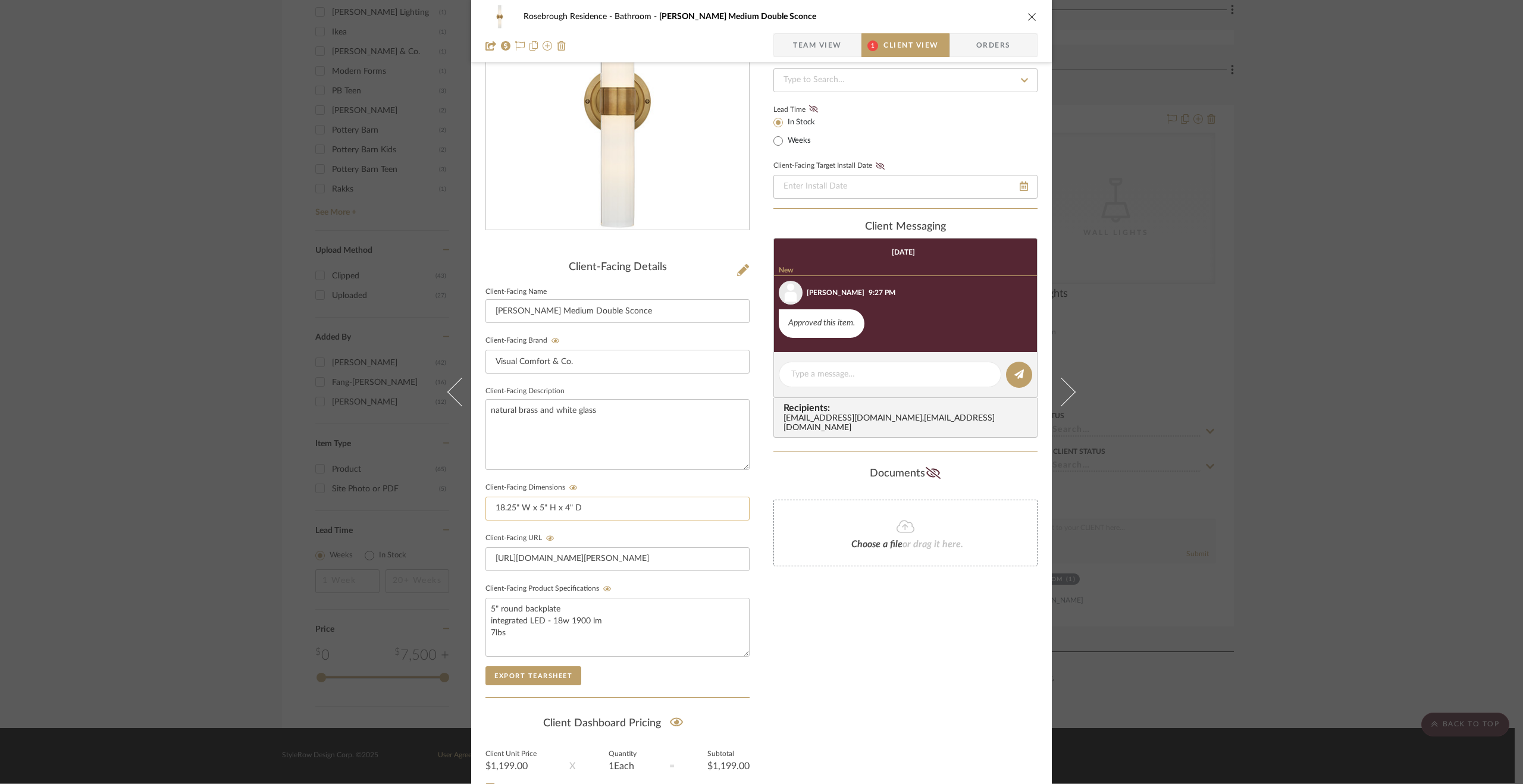
scroll to position [179, 0]
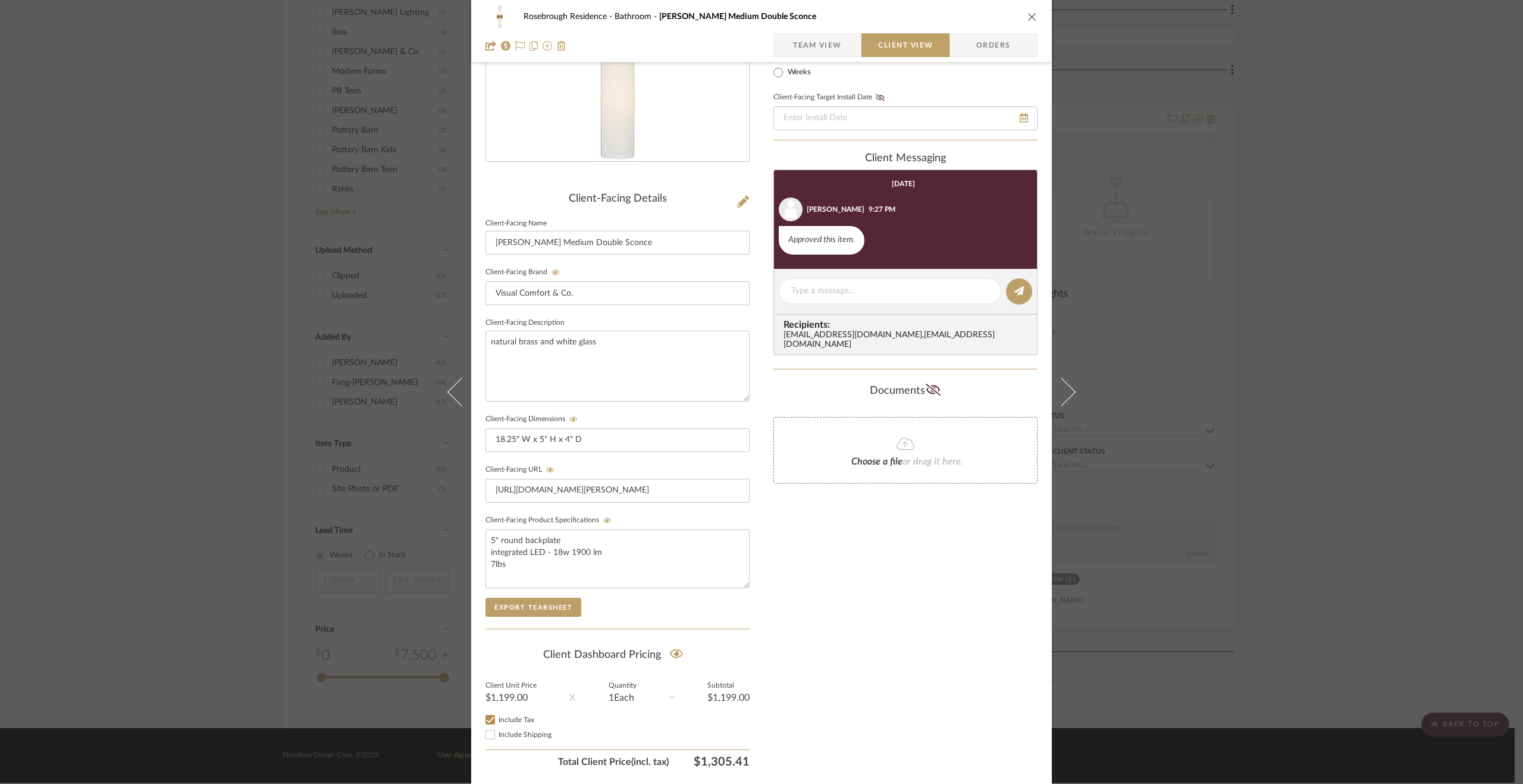
drag, startPoint x: 1417, startPoint y: 493, endPoint x: 1362, endPoint y: 485, distance: 55.6
click at [1289, 493] on div "Rosebrough Residence Bathroom [PERSON_NAME] Medium Double Sconce Team View Clie…" at bounding box center [761, 392] width 1523 height 784
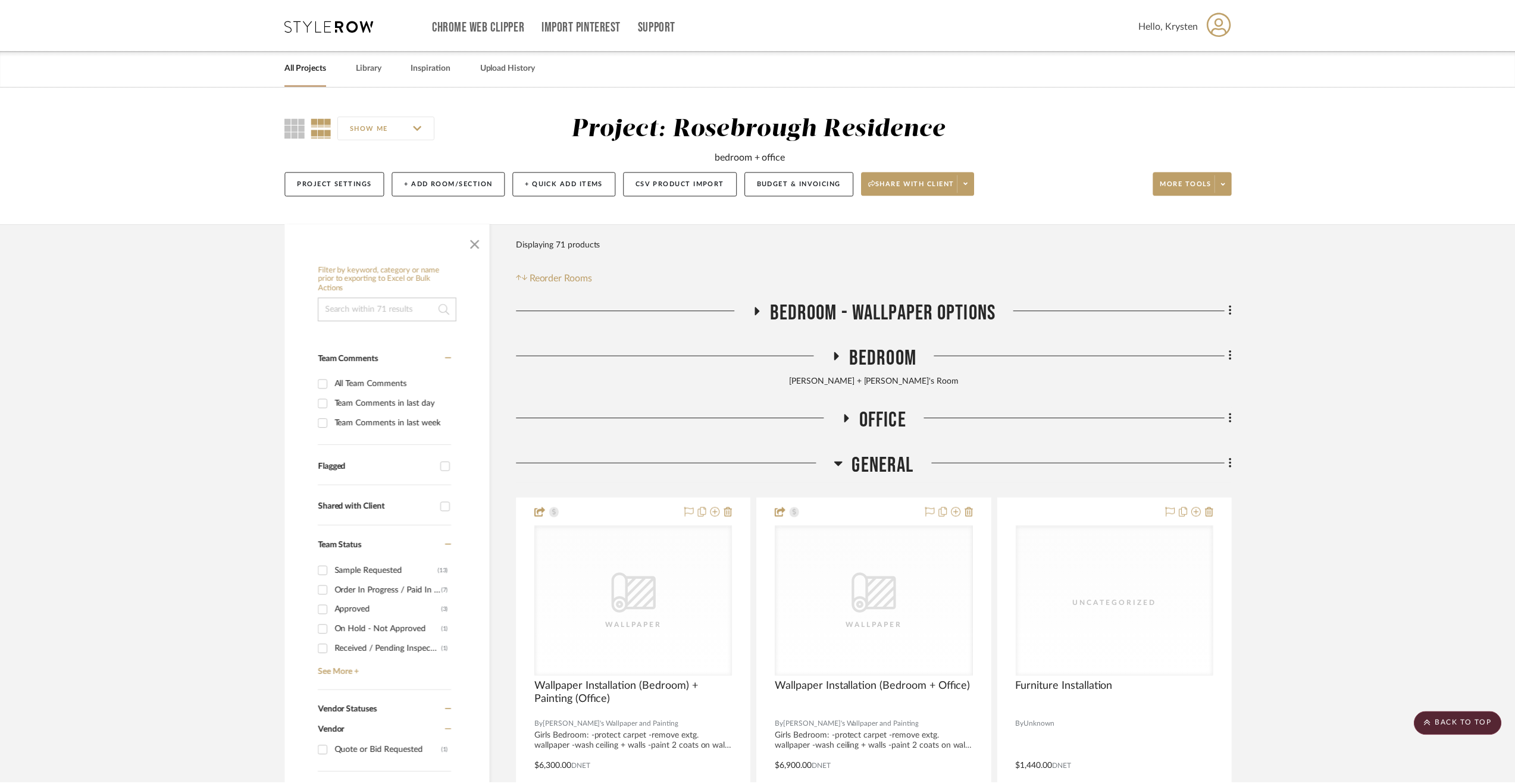
scroll to position [1502, 0]
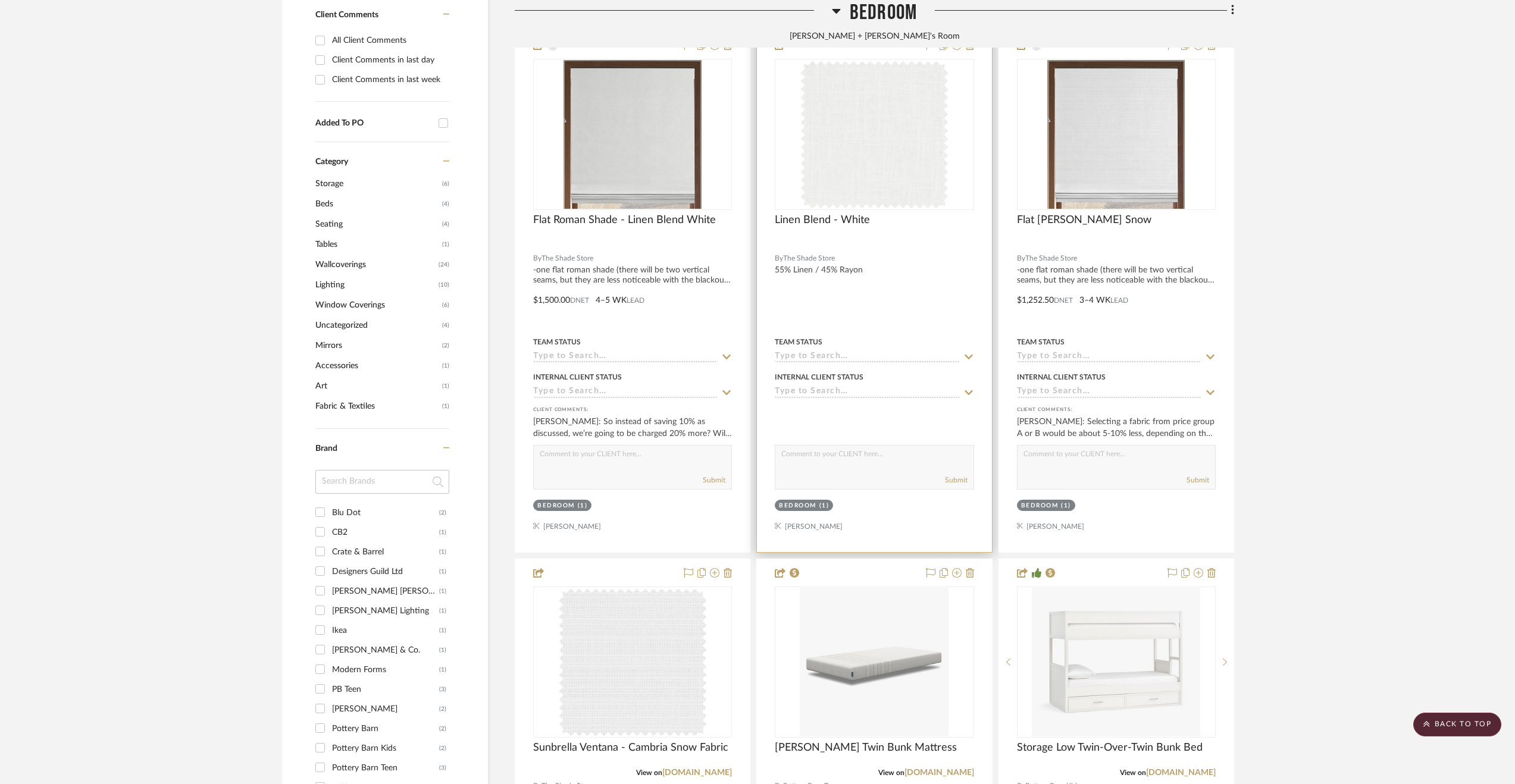
scroll to position [935, 0]
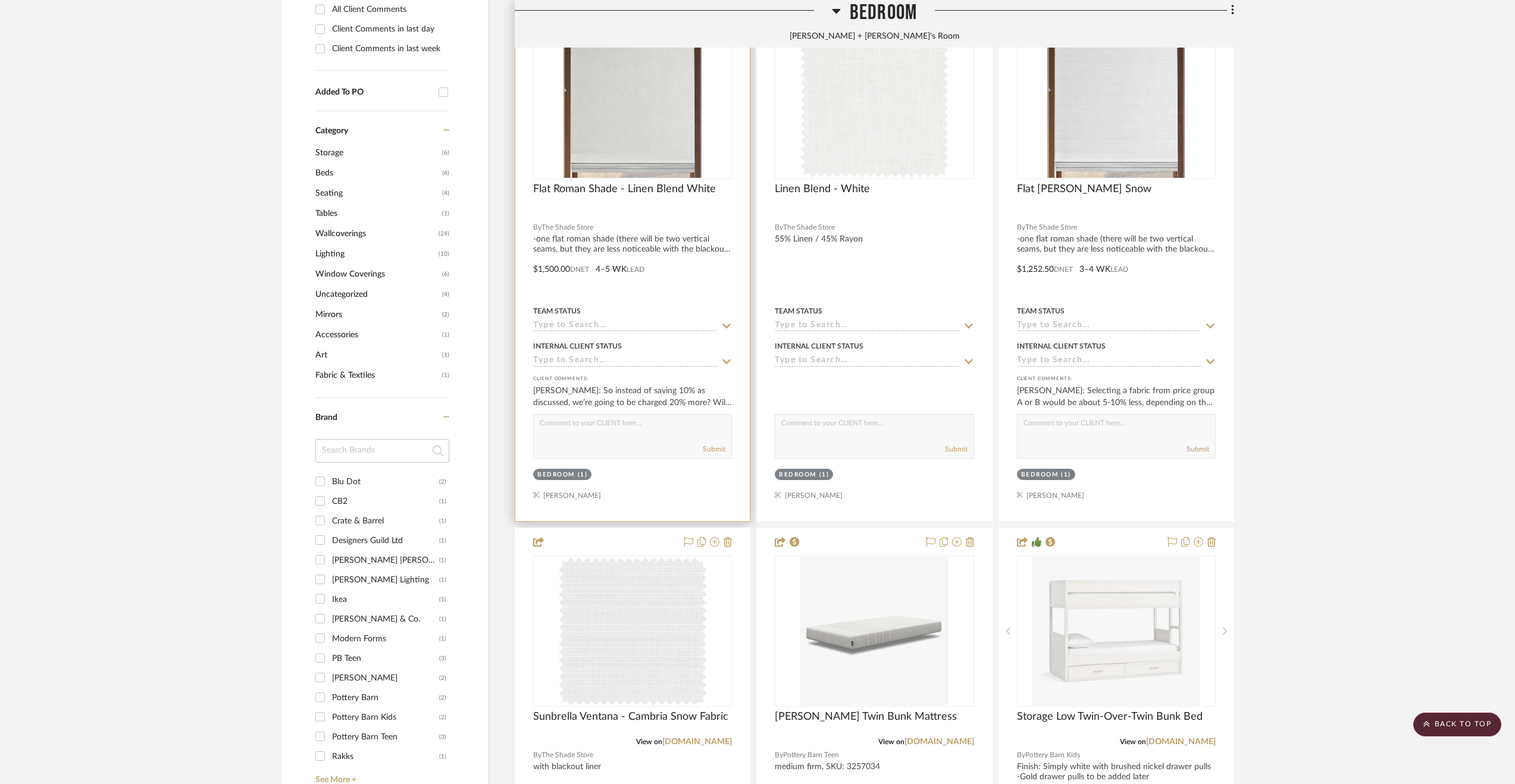
click at [683, 284] on div at bounding box center [632, 261] width 234 height 520
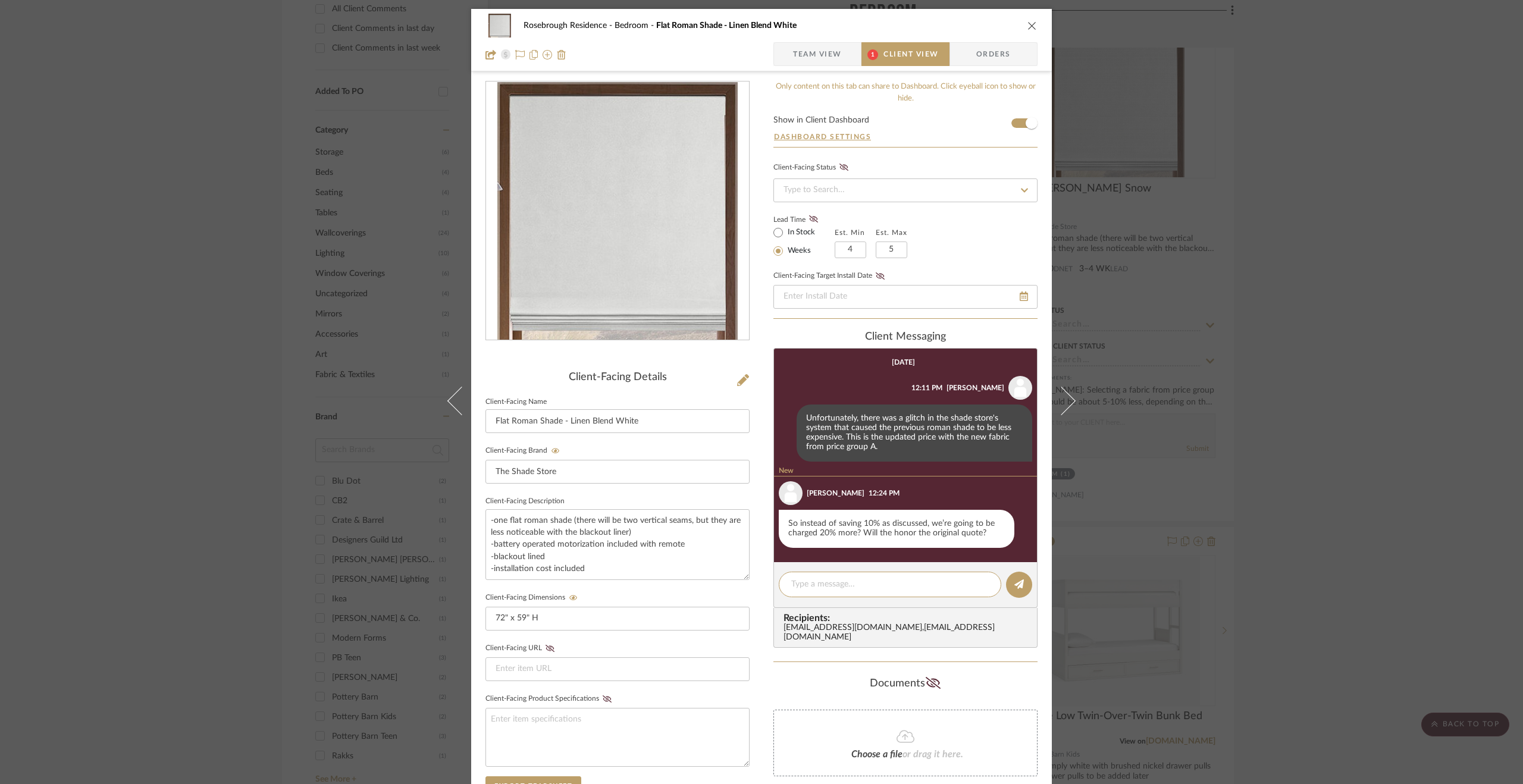
scroll to position [46, 0]
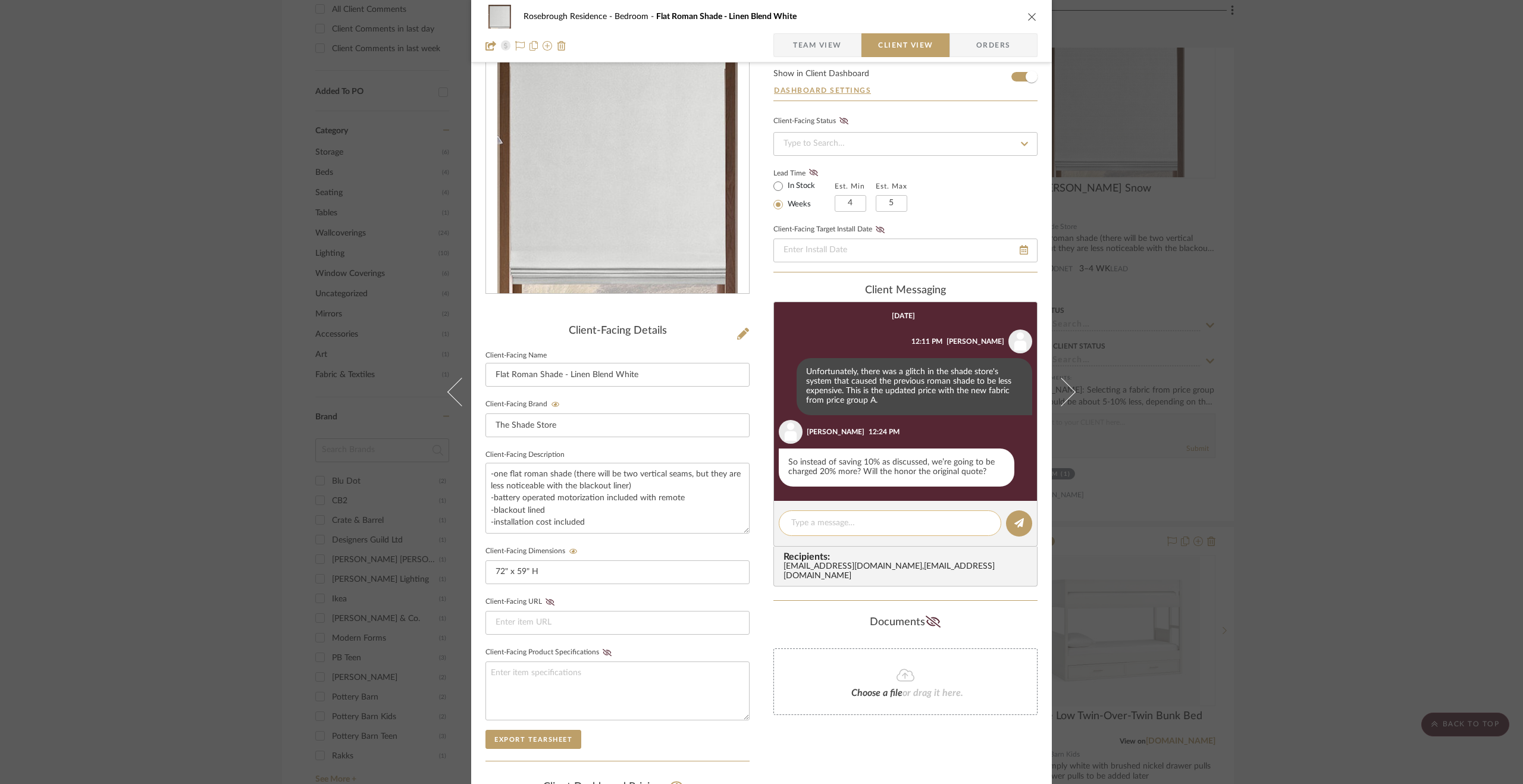
click at [857, 521] on textarea at bounding box center [890, 523] width 197 height 12
type textarea "Correct. Unfortunately, they will not honor the original quote."
click at [1018, 518] on icon at bounding box center [1019, 523] width 9 height 9
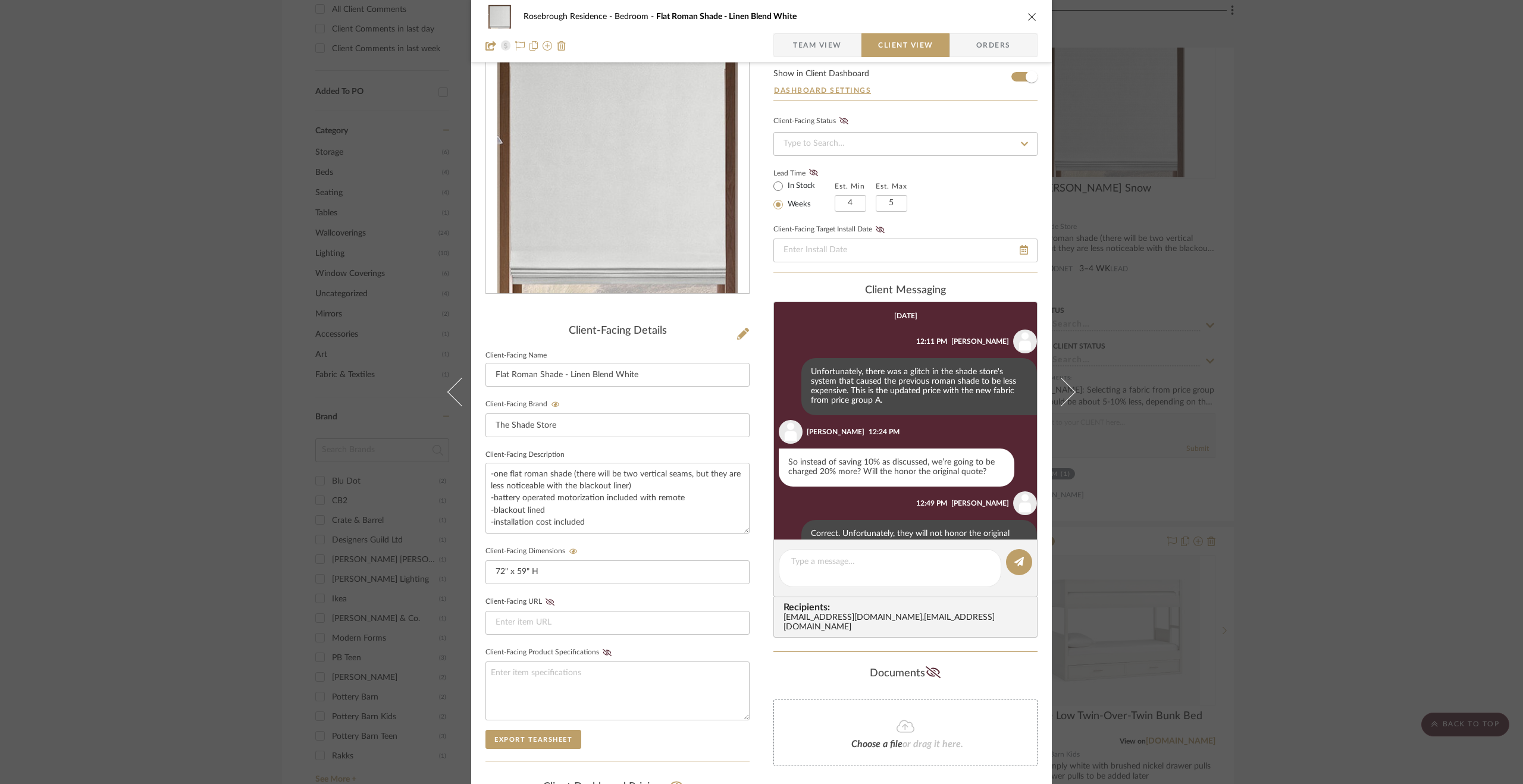
scroll to position [32, 0]
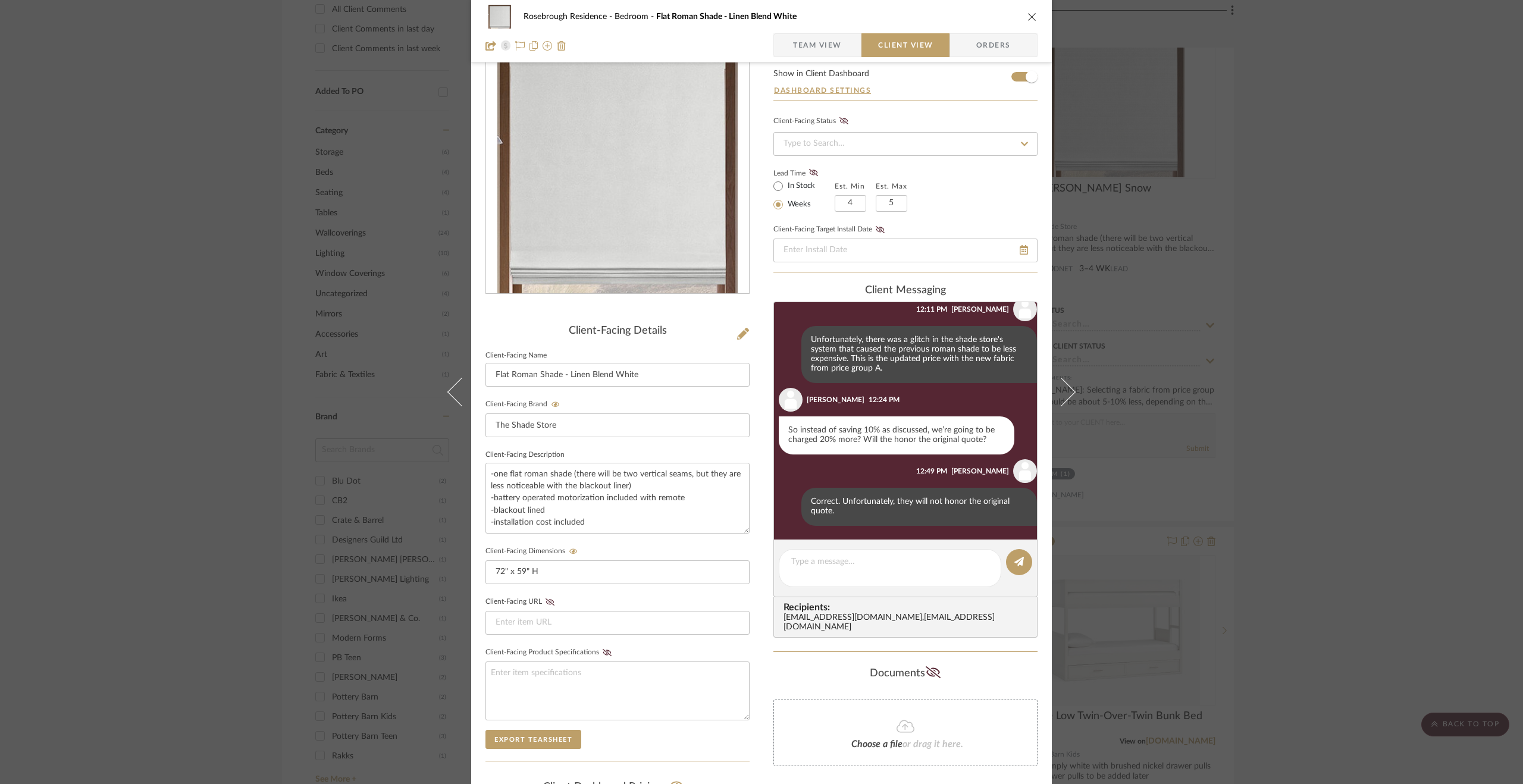
click at [1377, 108] on div "Rosebrough Residence Bedroom Flat Roman Shade - Linen Blend White Team View Cli…" at bounding box center [761, 392] width 1523 height 784
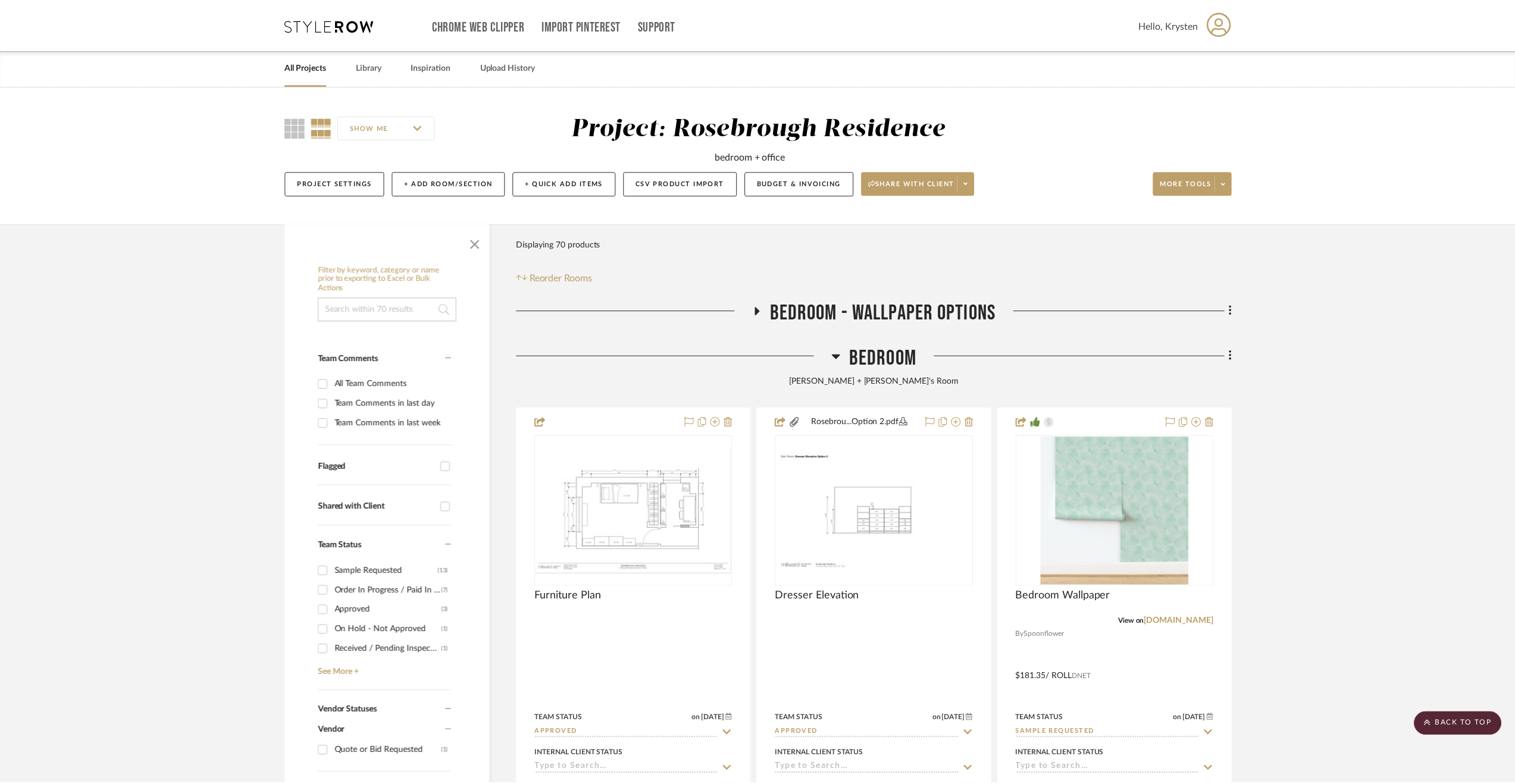
scroll to position [935, 0]
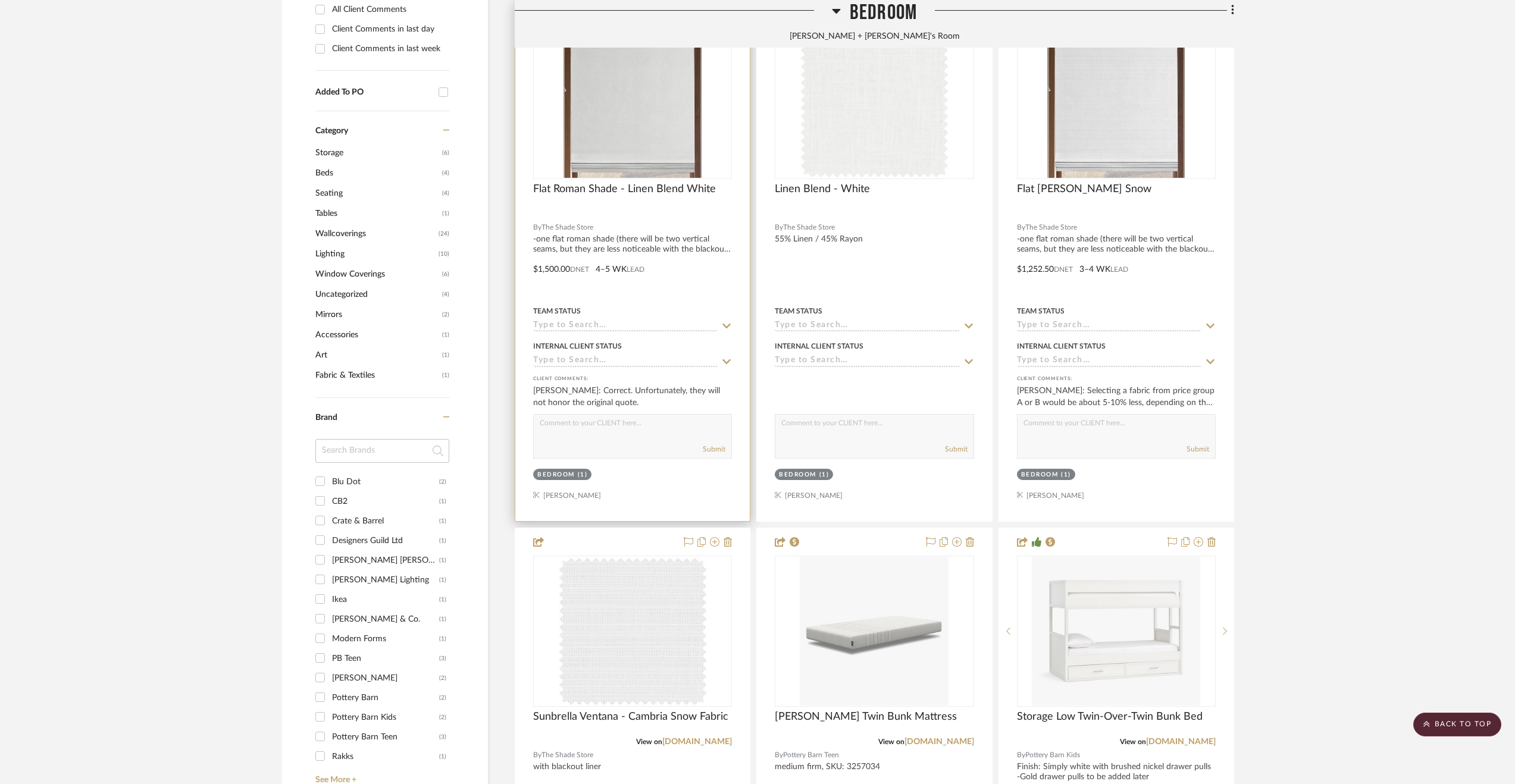
click at [701, 298] on div at bounding box center [632, 261] width 234 height 520
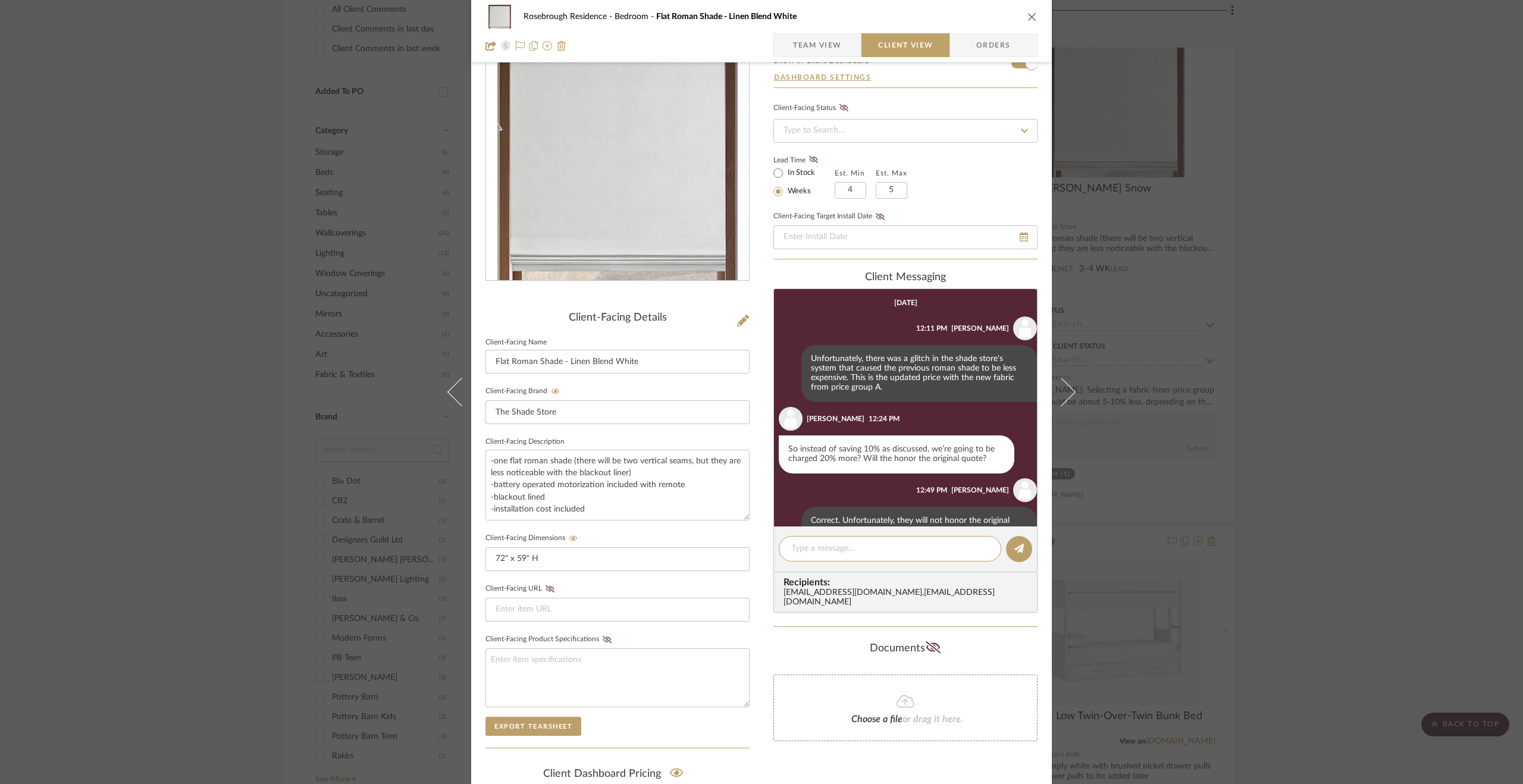
scroll to position [32, 0]
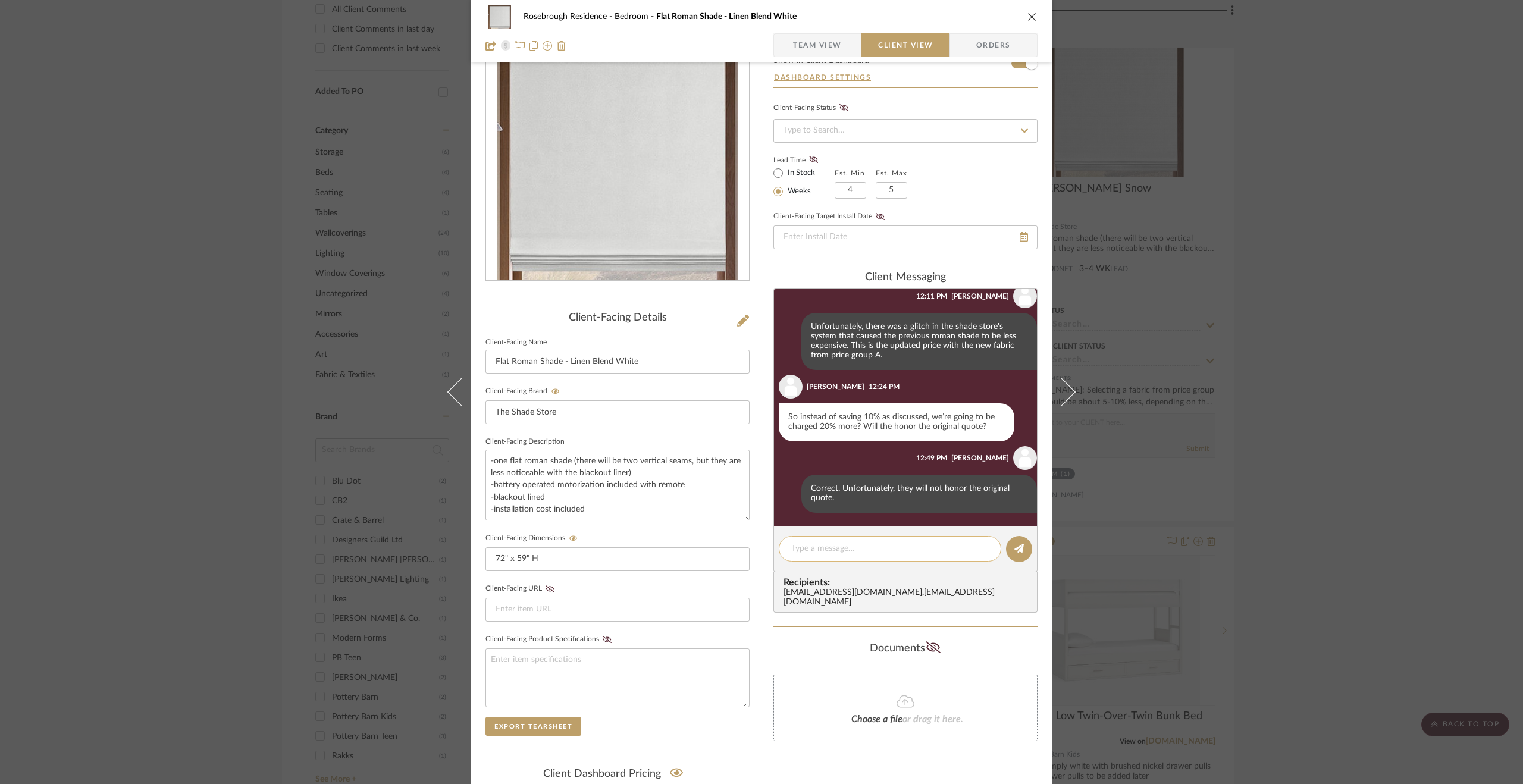
drag, startPoint x: 861, startPoint y: 548, endPoint x: 864, endPoint y: 540, distance: 8.5
click at [864, 548] on textarea at bounding box center [890, 549] width 197 height 12
type textarea "W"
type textarea "This is as low as they are able to offer the quote."
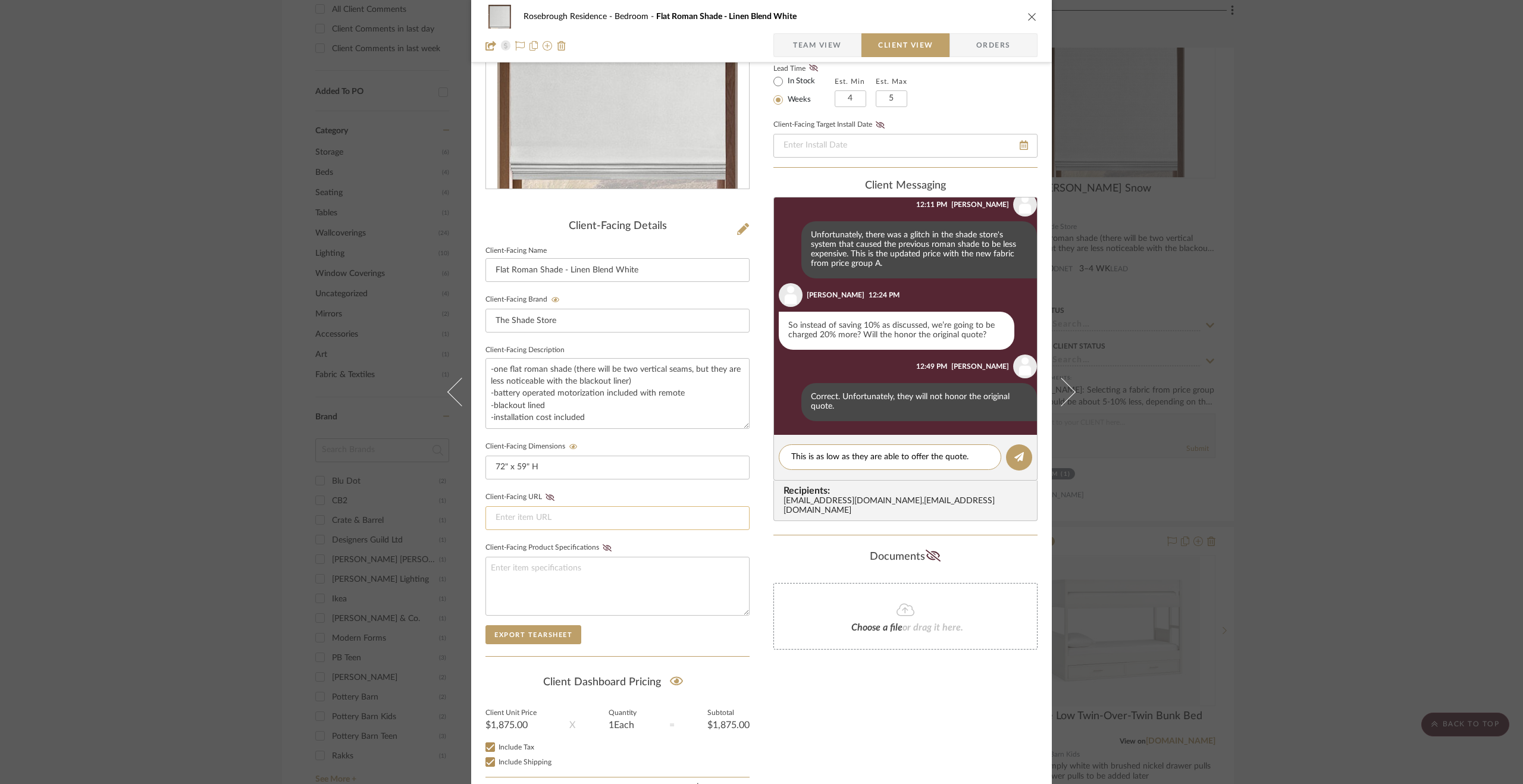
scroll to position [210, 0]
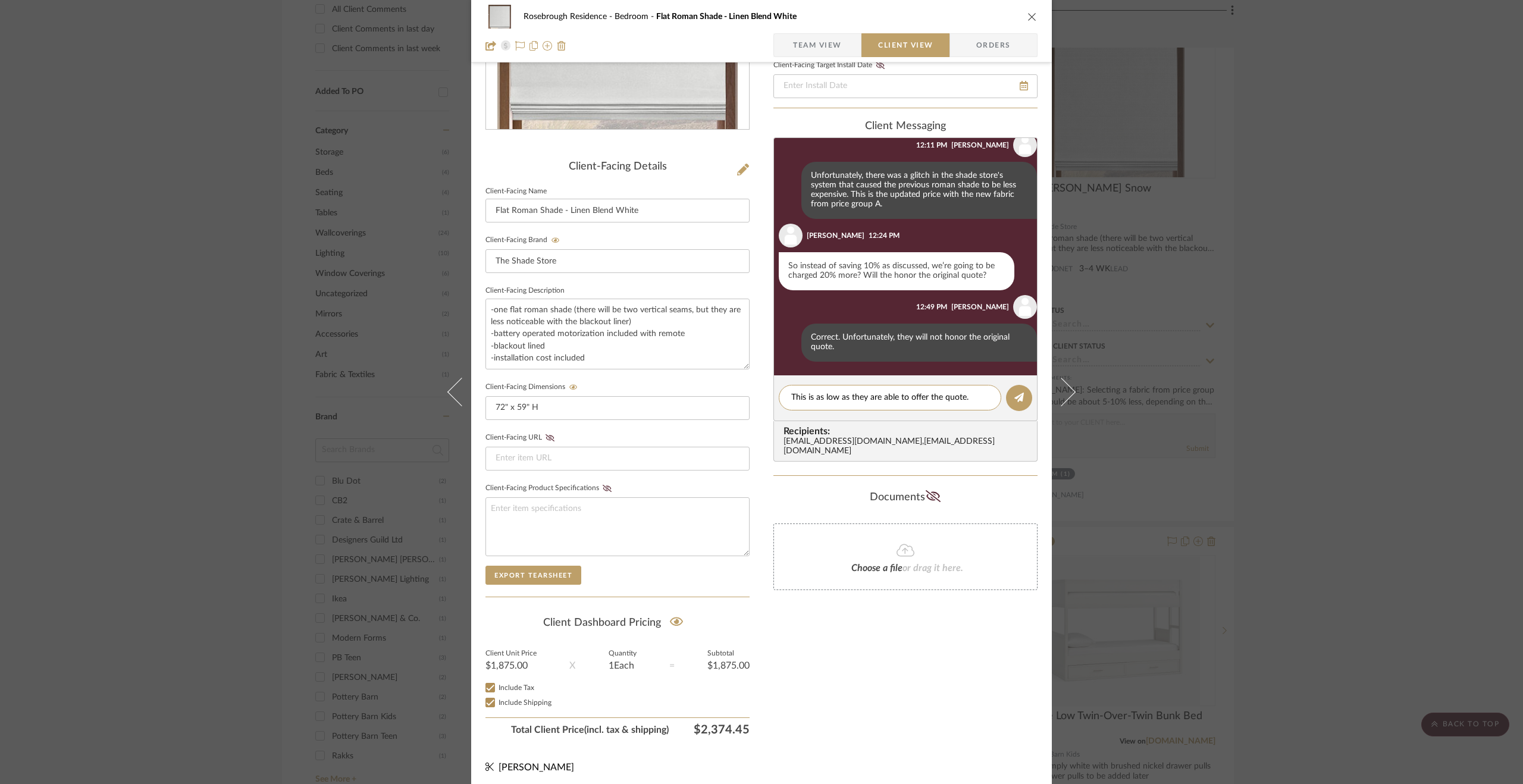
drag, startPoint x: 971, startPoint y: 395, endPoint x: 763, endPoint y: 402, distance: 208.1
click at [763, 402] on div "Rosebrough Residence Bedroom Flat Roman Shade - Linen Blend White Team View Cli…" at bounding box center [761, 293] width 581 height 991
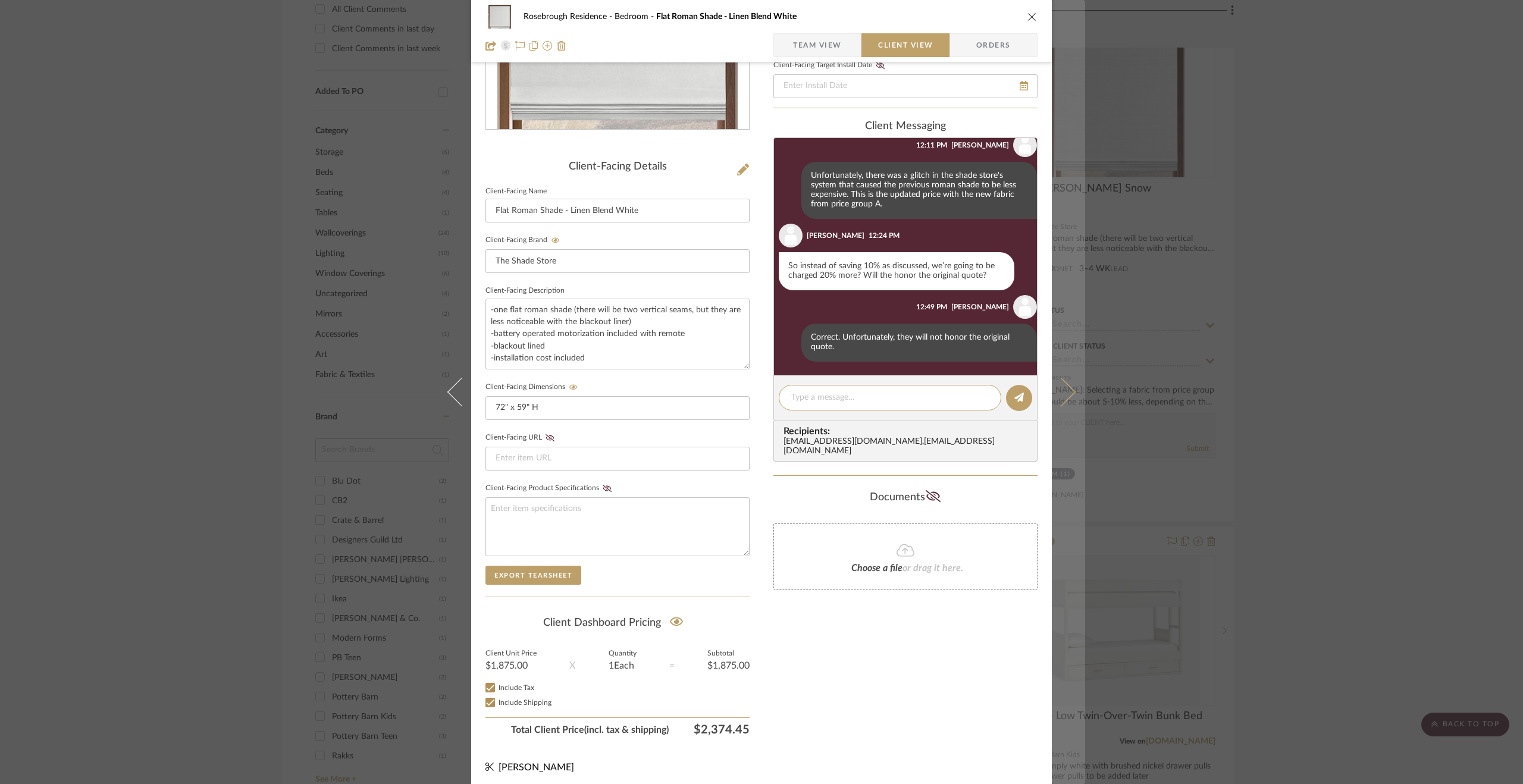
click at [1063, 368] on button at bounding box center [1068, 392] width 33 height 784
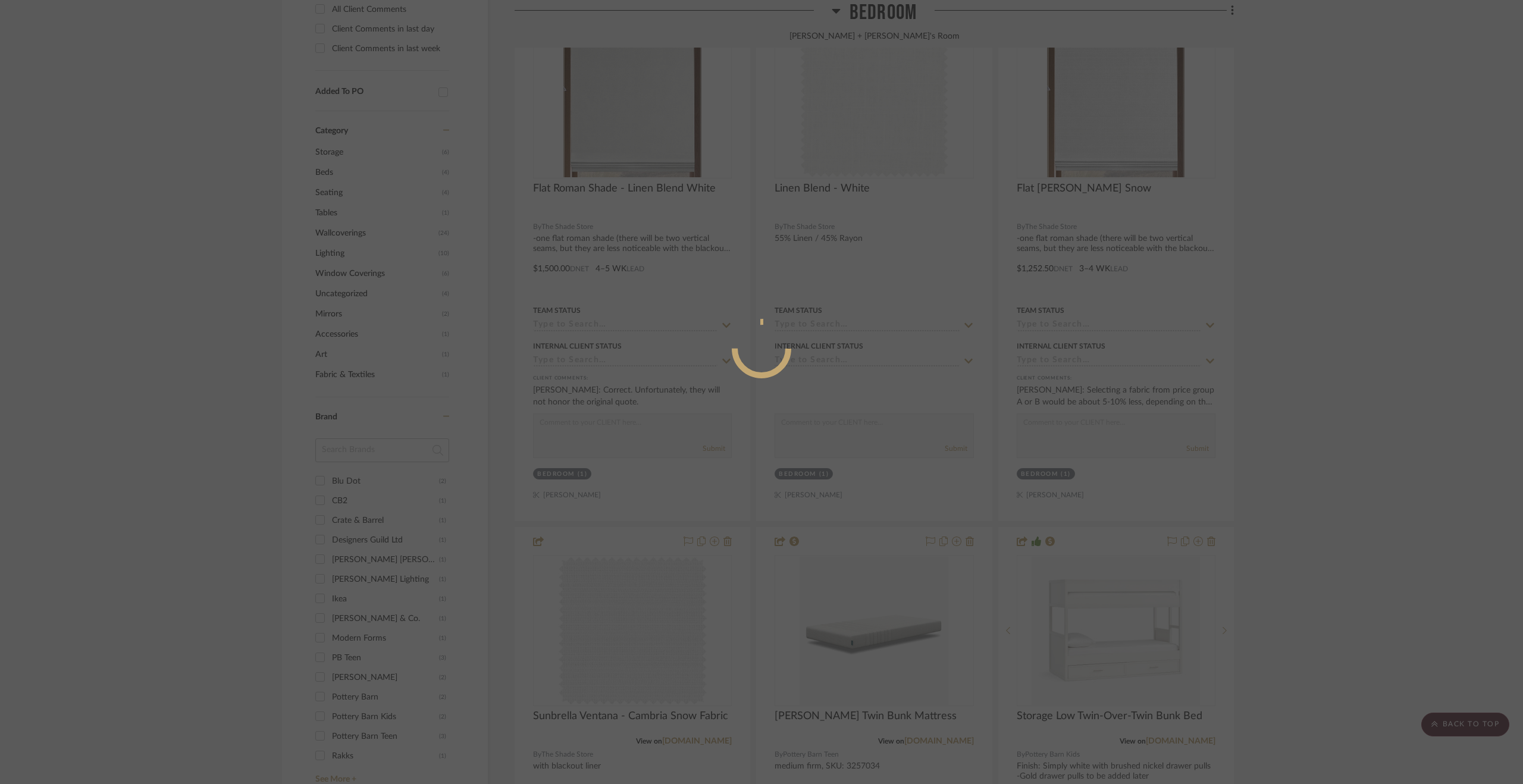
scroll to position [0, 0]
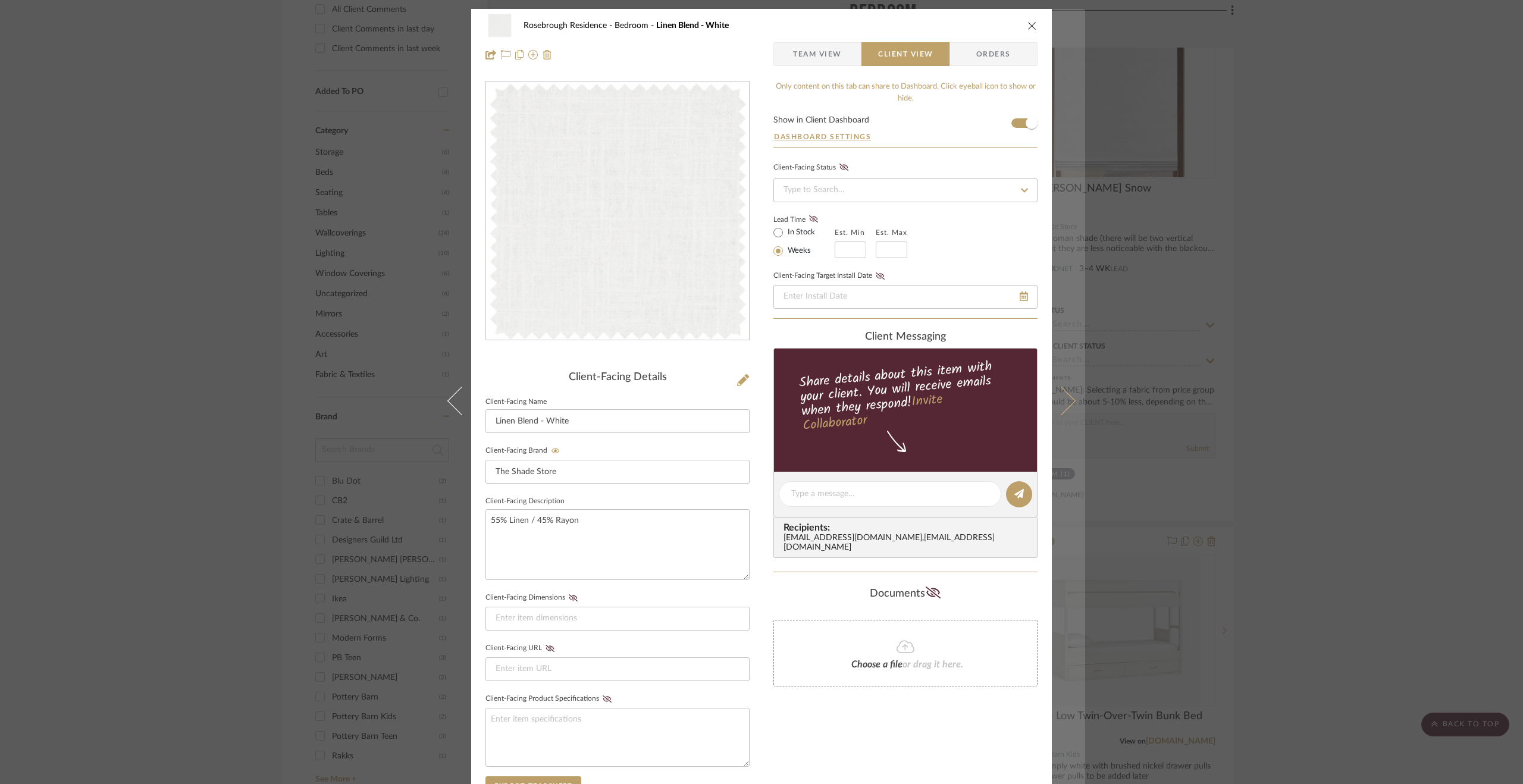
click at [1058, 397] on icon at bounding box center [1061, 401] width 29 height 29
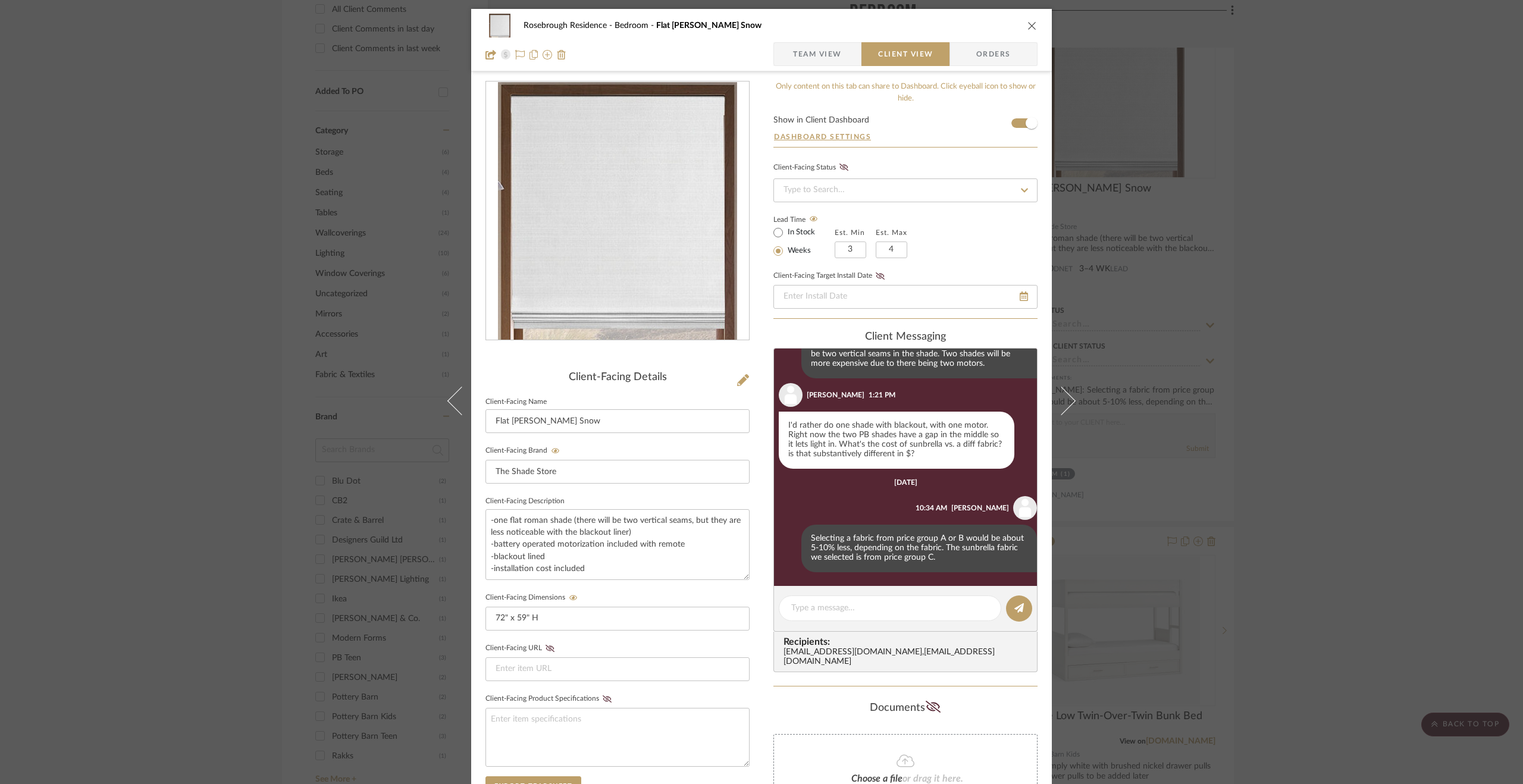
scroll to position [210, 0]
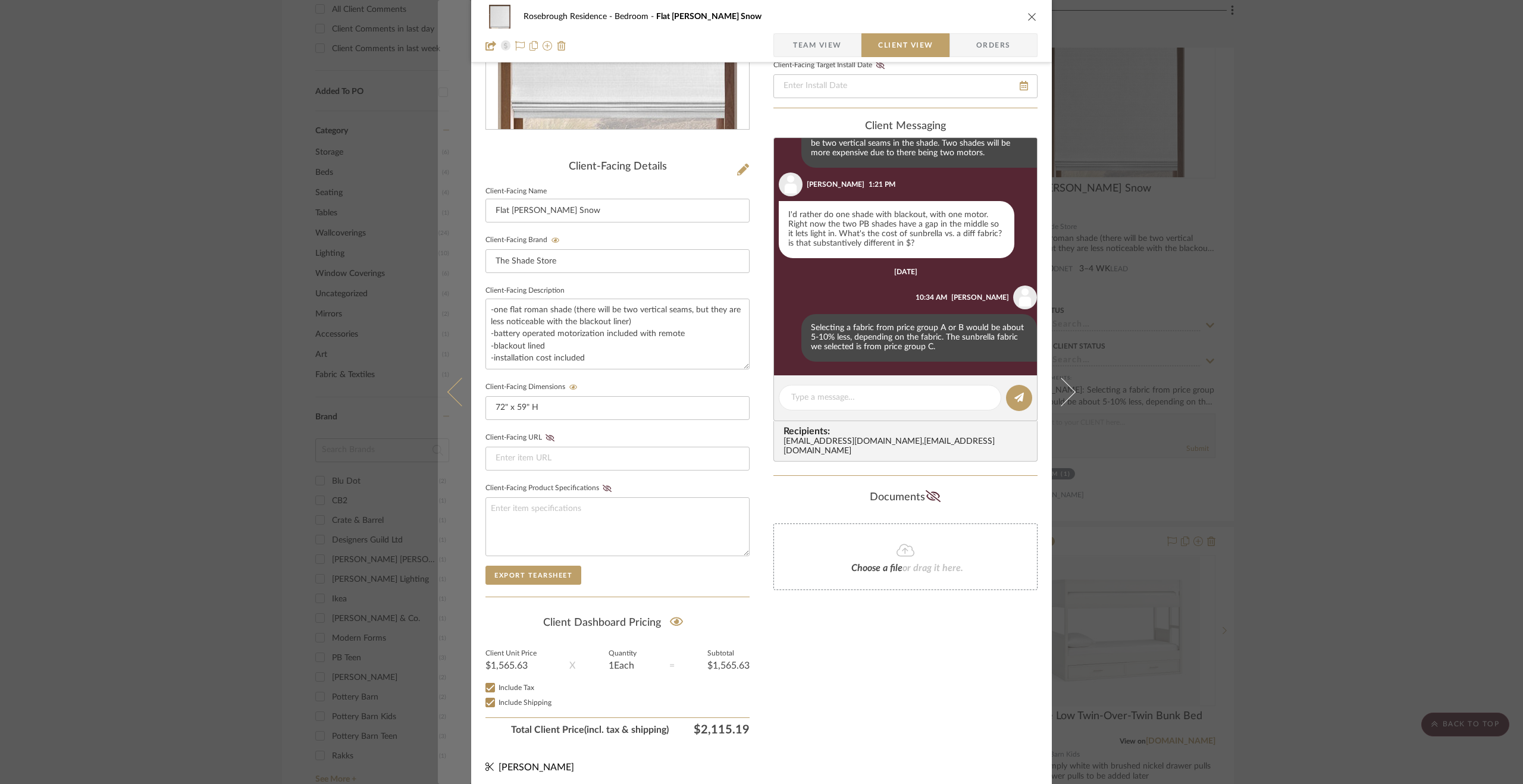
click at [457, 391] on icon at bounding box center [461, 392] width 29 height 29
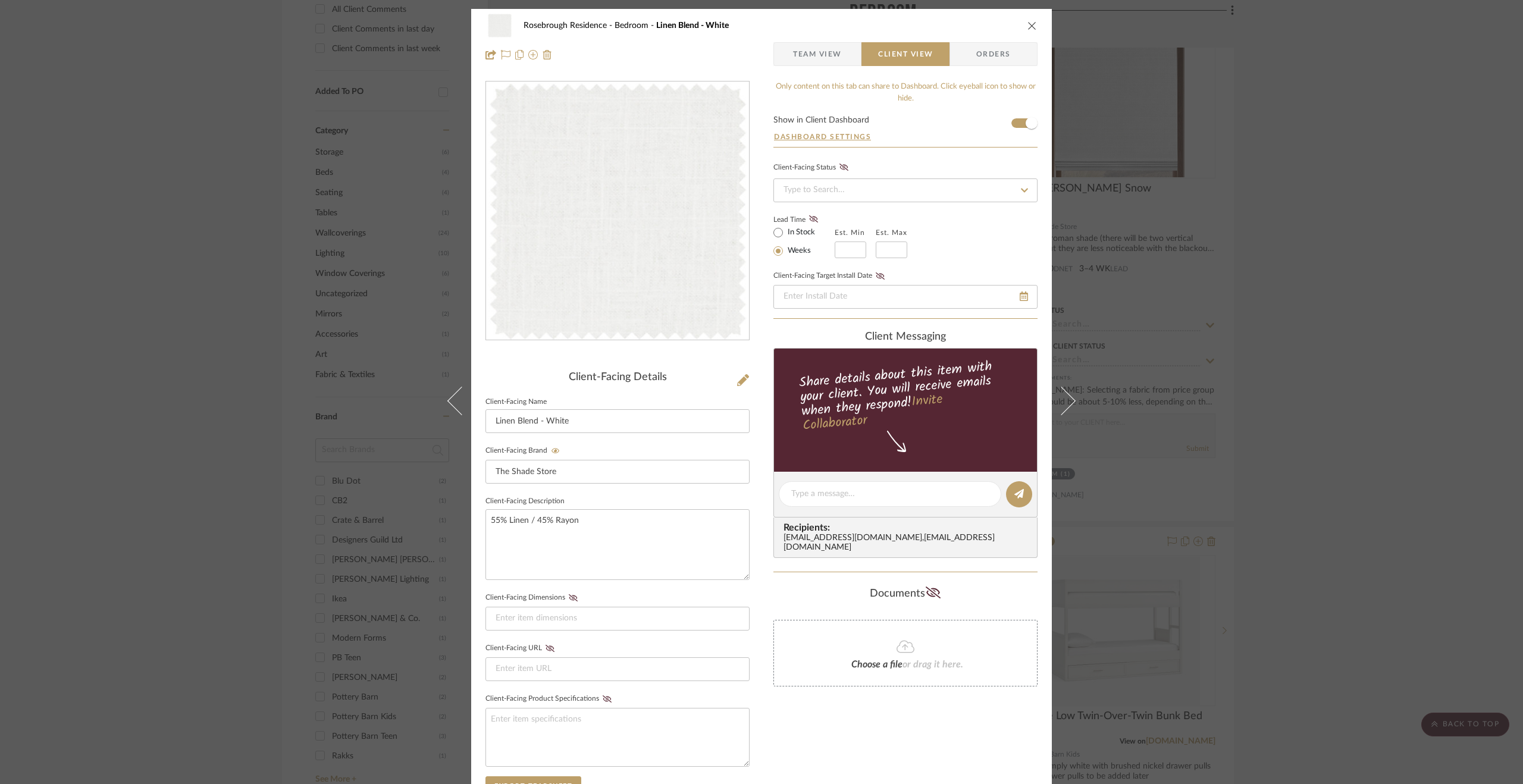
click at [457, 391] on icon at bounding box center [461, 401] width 29 height 29
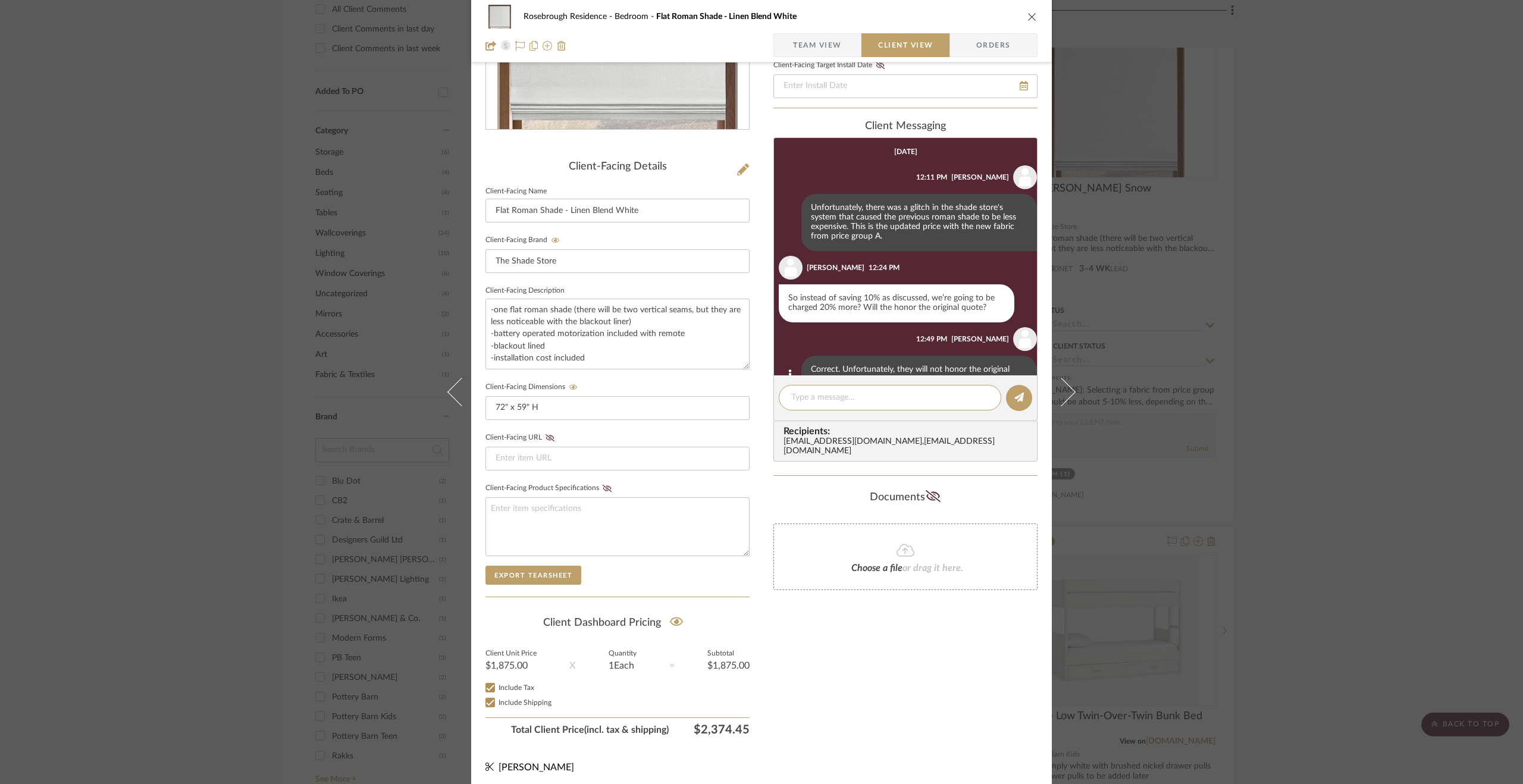
scroll to position [32, 0]
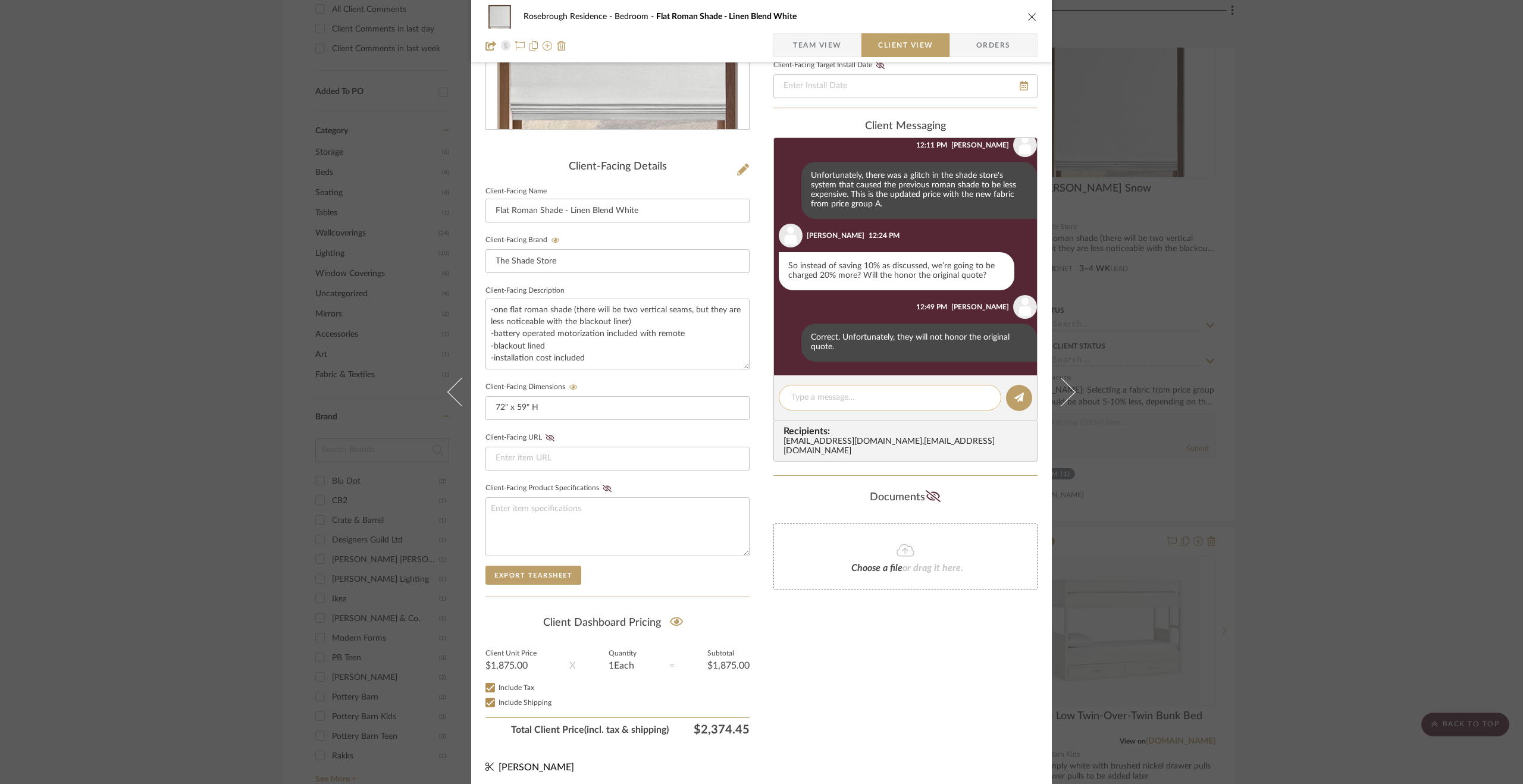
click at [826, 393] on textarea at bounding box center [890, 398] width 197 height 12
drag, startPoint x: 908, startPoint y: 408, endPoint x: 782, endPoint y: 406, distance: 126.0
click at [782, 406] on div "The change originally added about $500. This is as low as shade store is able t…" at bounding box center [890, 403] width 223 height 38
drag, startPoint x: 957, startPoint y: 405, endPoint x: 729, endPoint y: 367, distance: 231.1
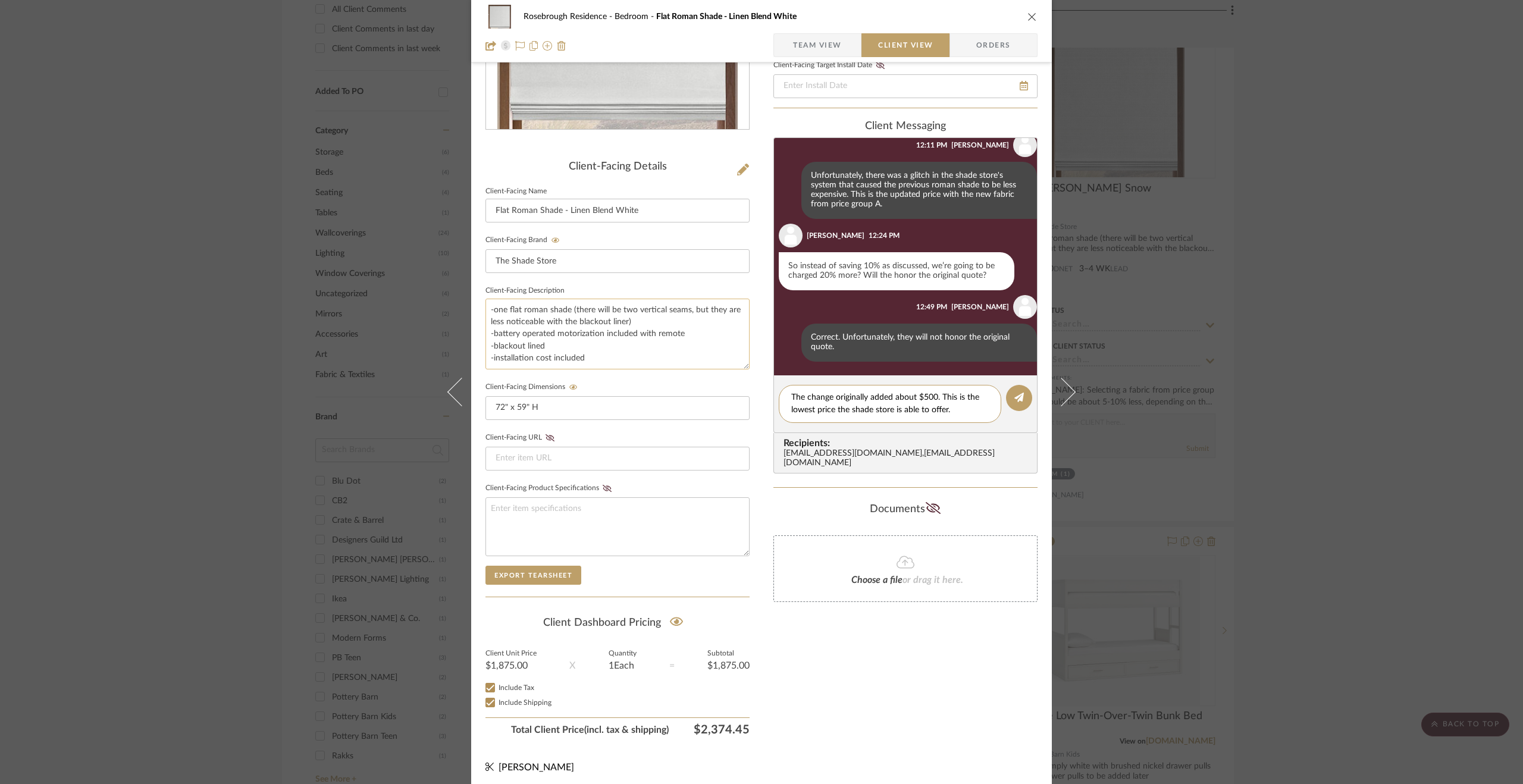
click at [729, 367] on div "Rosebrough Residence Bedroom Flat Roman Shade - Linen Blend White Team View Cli…" at bounding box center [761, 293] width 581 height 991
click at [1026, 500] on div "Documents" at bounding box center [905, 509] width 265 height 19
click at [921, 397] on textarea "The change originally added about $500. This is the lowest price the shade stor…" at bounding box center [890, 404] width 197 height 25
type textarea "The change originally added about $600. This is the lowest price the shade stor…"
click at [1015, 510] on div "Documents Choose a file or drag it here." at bounding box center [905, 550] width 265 height 103
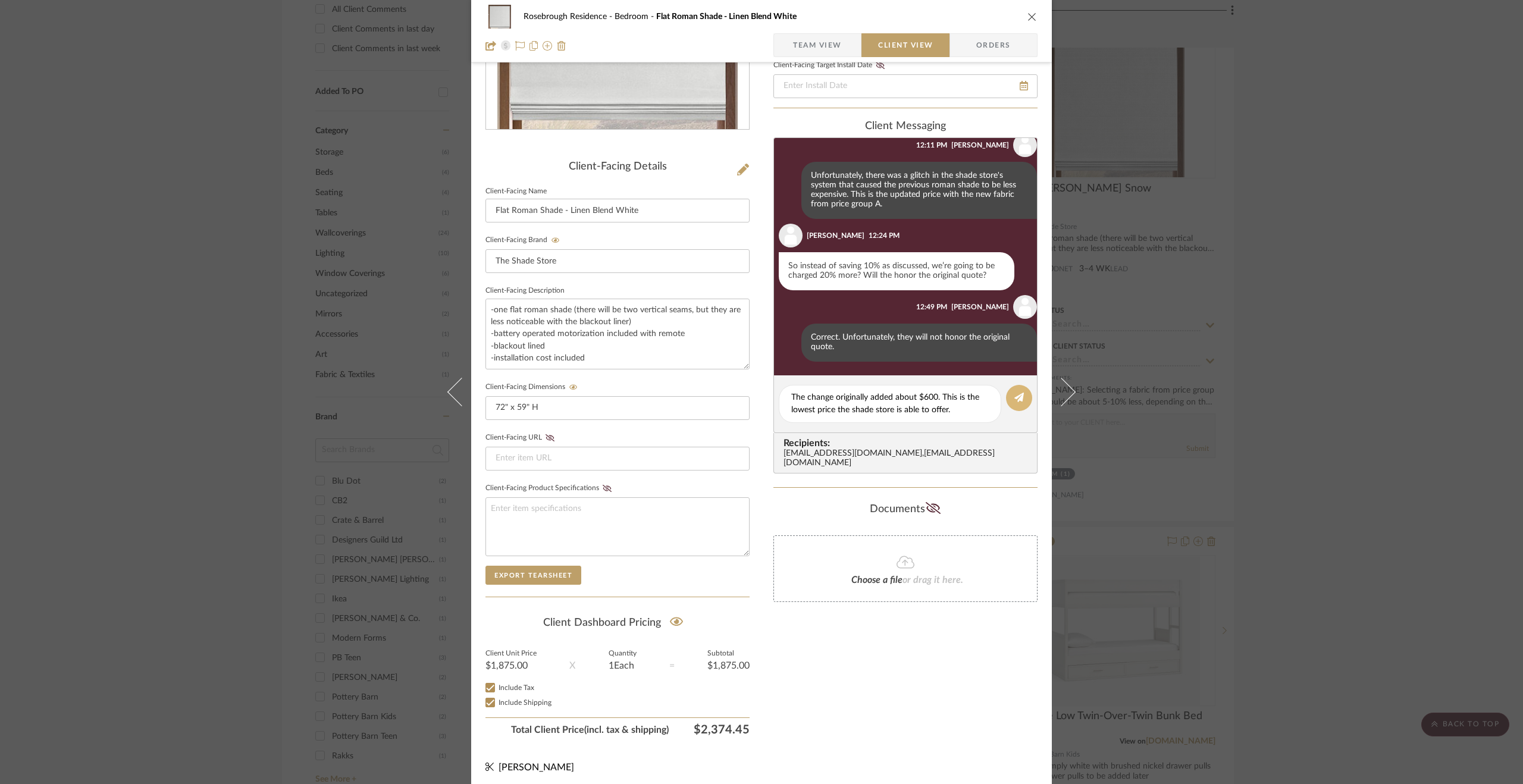
click at [1021, 392] on button at bounding box center [1019, 398] width 26 height 26
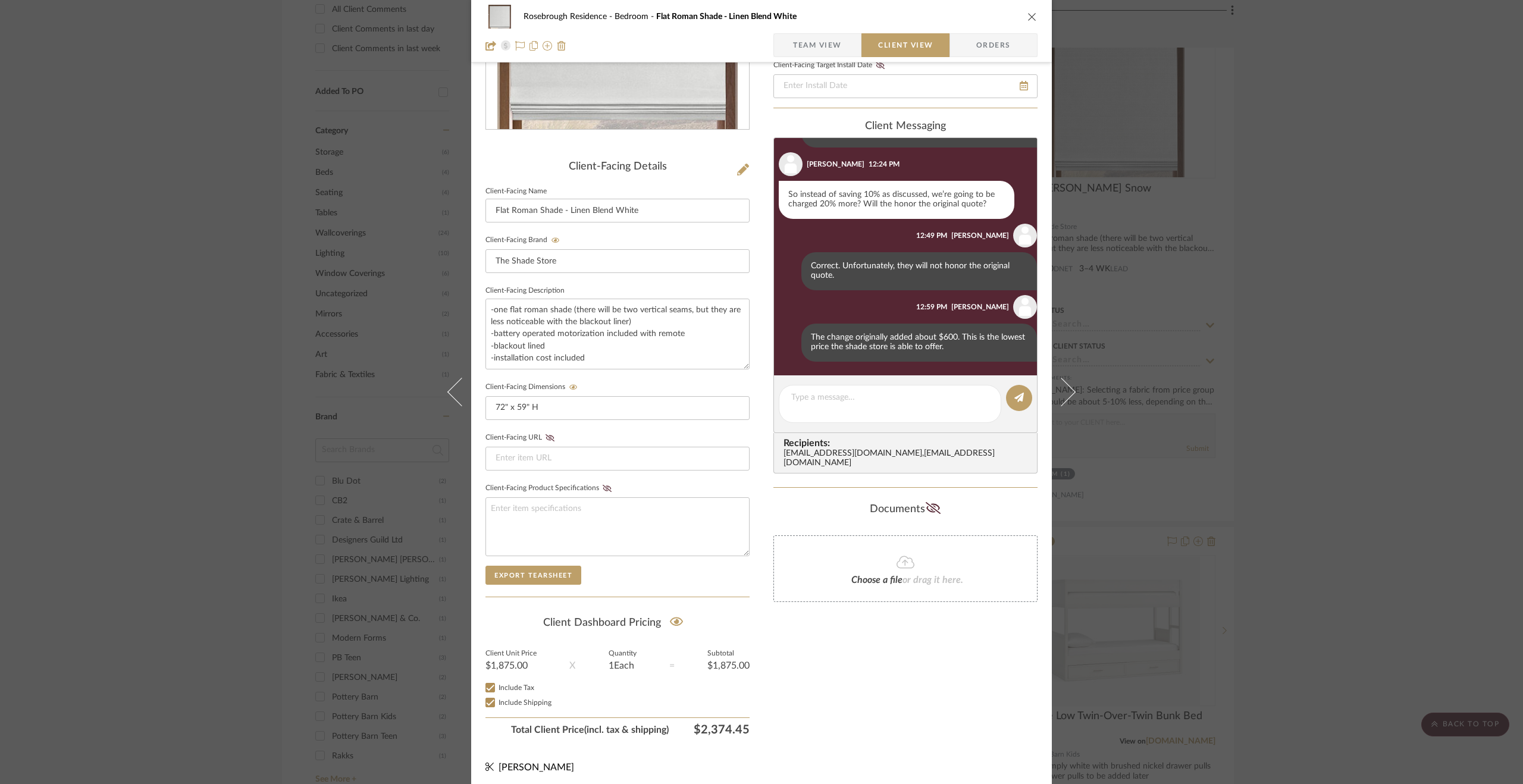
scroll to position [103, 0]
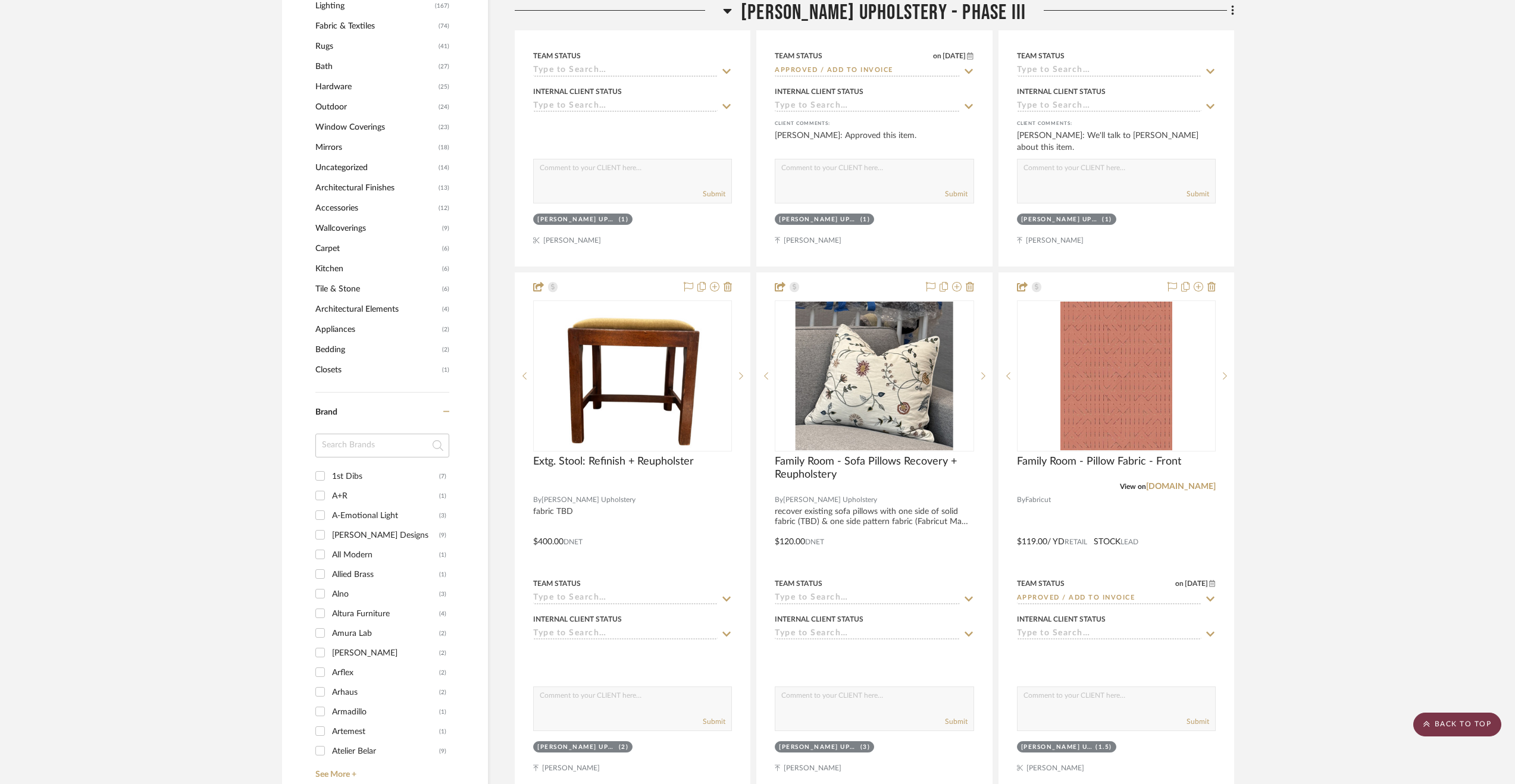
click at [1443, 722] on scroll-to-top-button "BACK TO TOP" at bounding box center [1457, 724] width 88 height 24
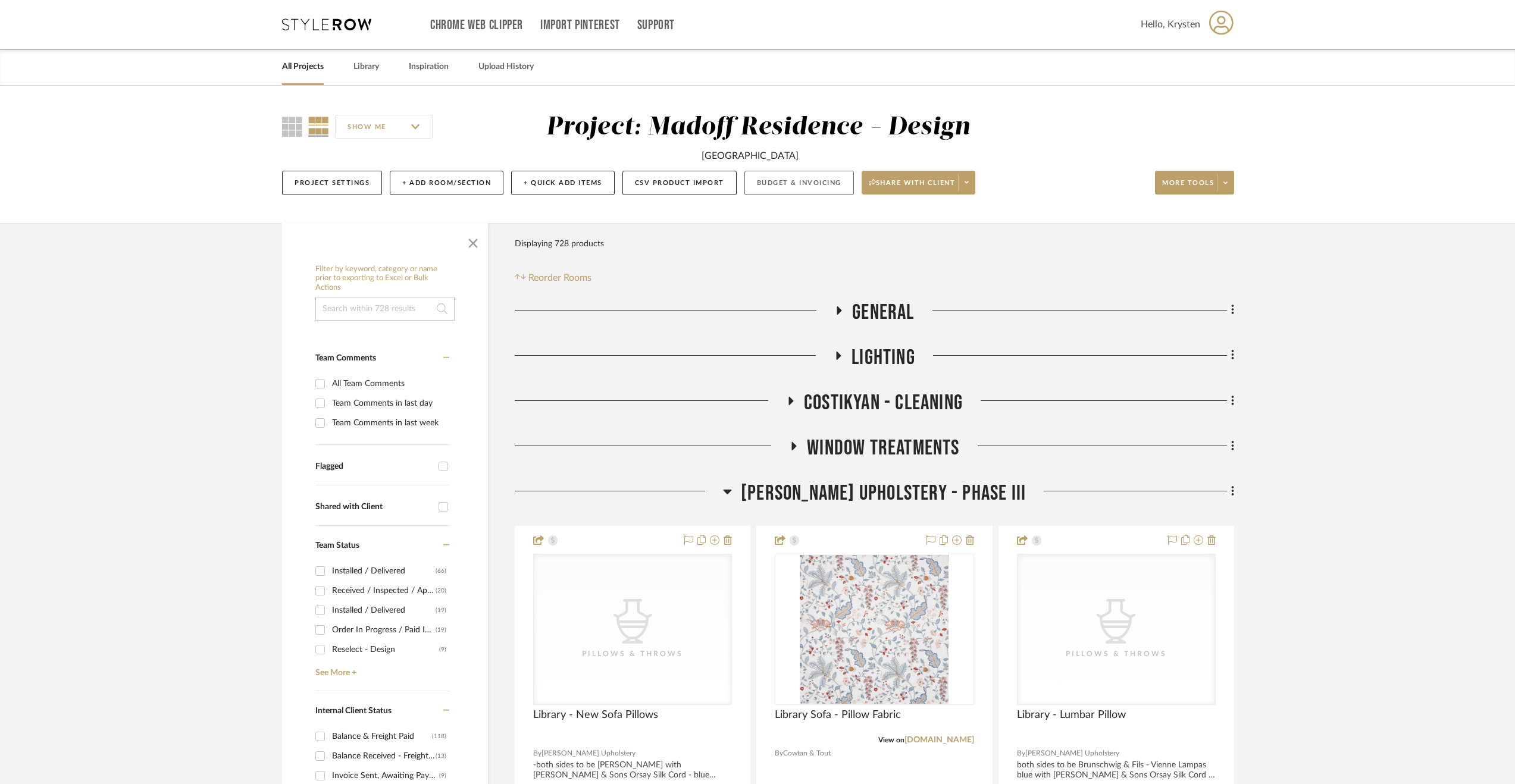
click at [778, 183] on button "Budget & Invoicing" at bounding box center [799, 183] width 109 height 25
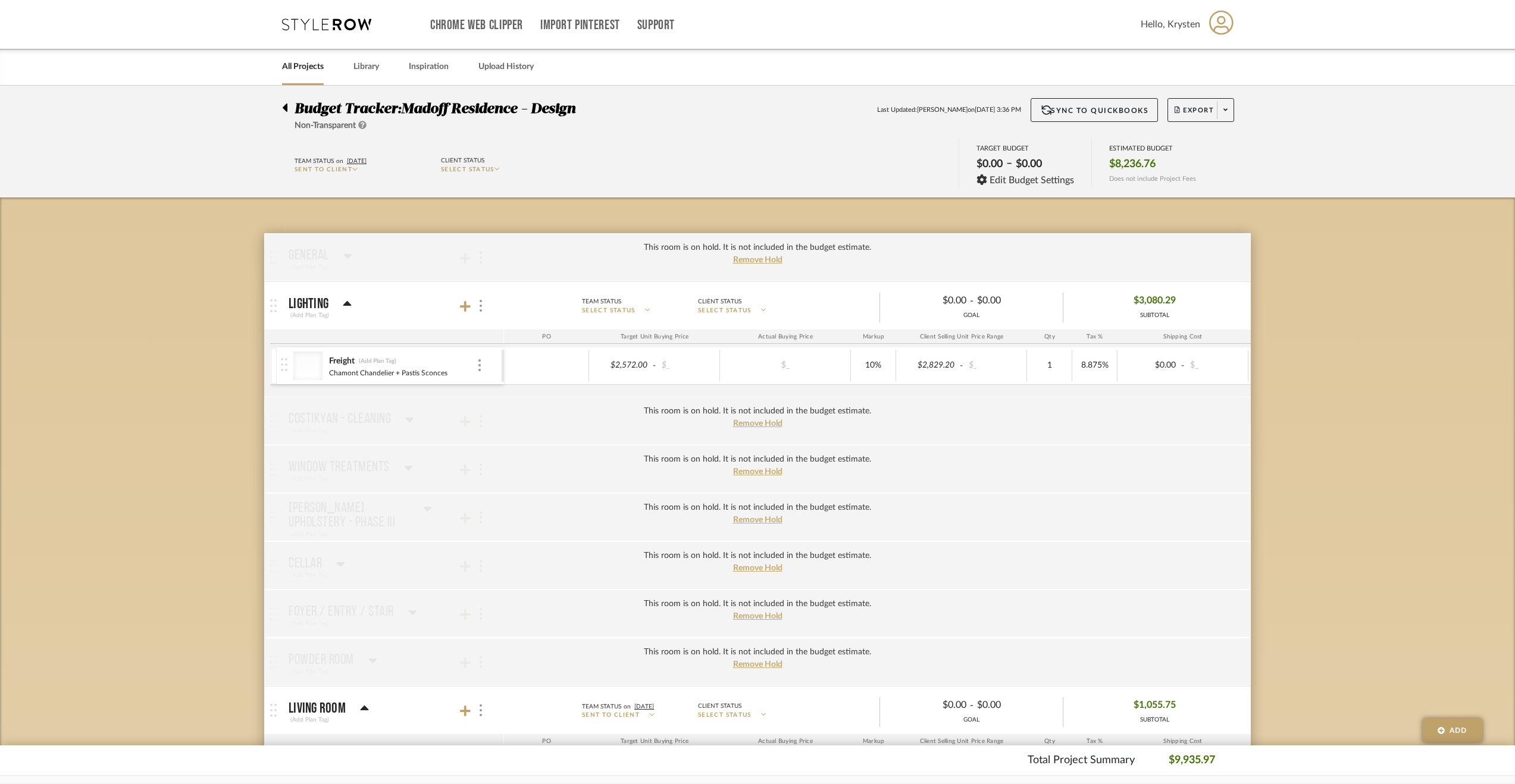
click at [289, 106] on div at bounding box center [288, 105] width 12 height 15
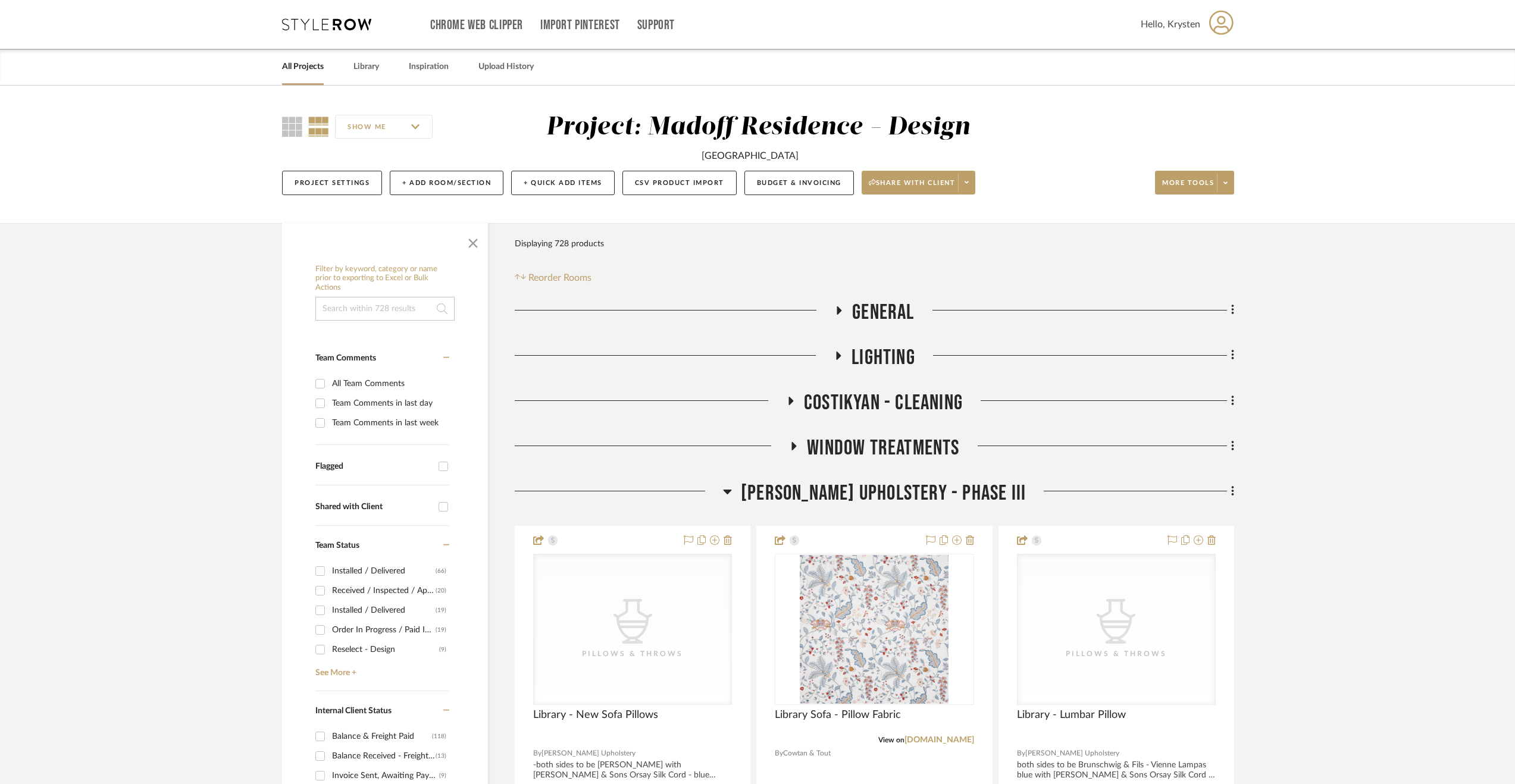
click at [937, 492] on span "Walter's Upholstery - Phase III" at bounding box center [884, 493] width 285 height 25
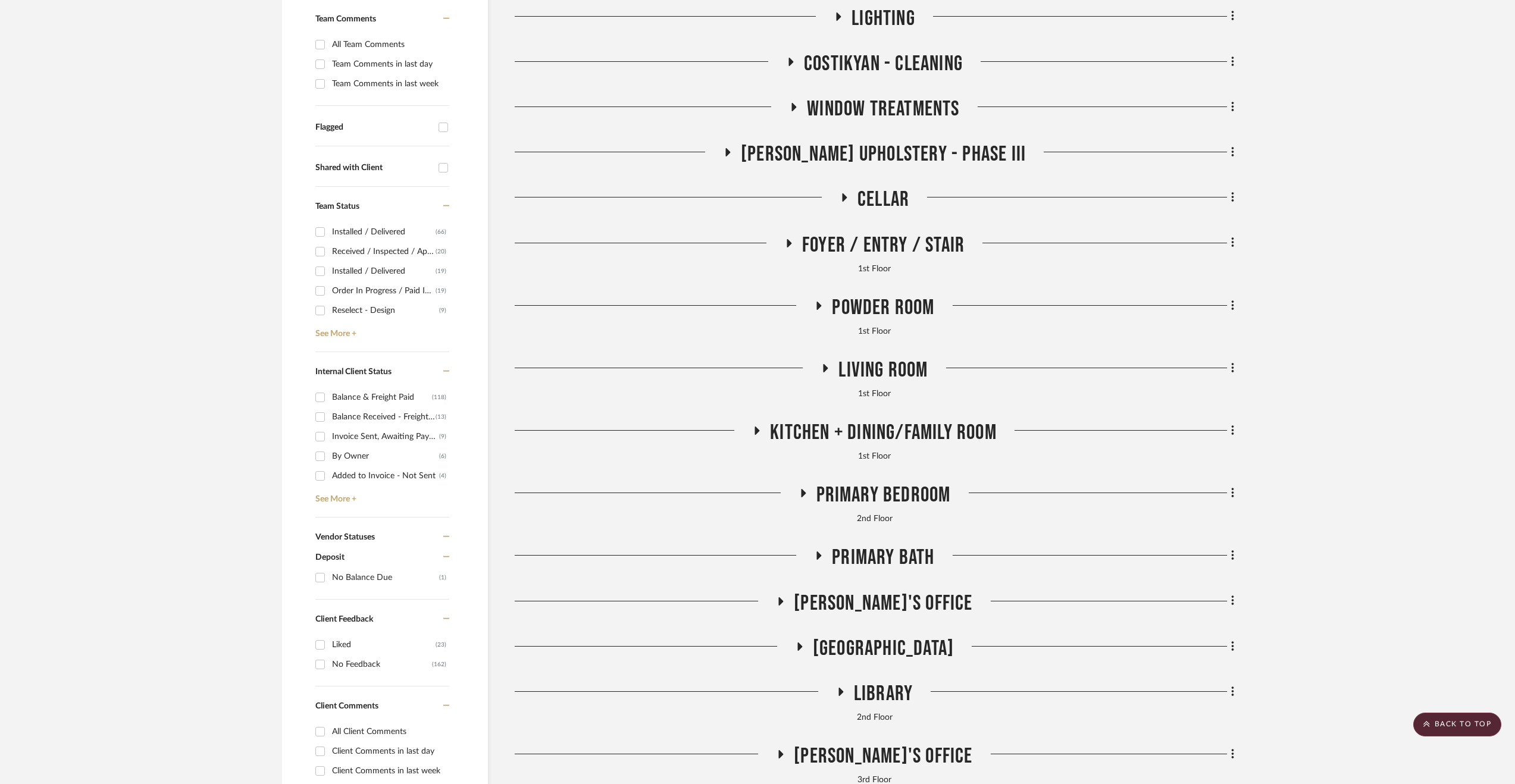
scroll to position [357, 0]
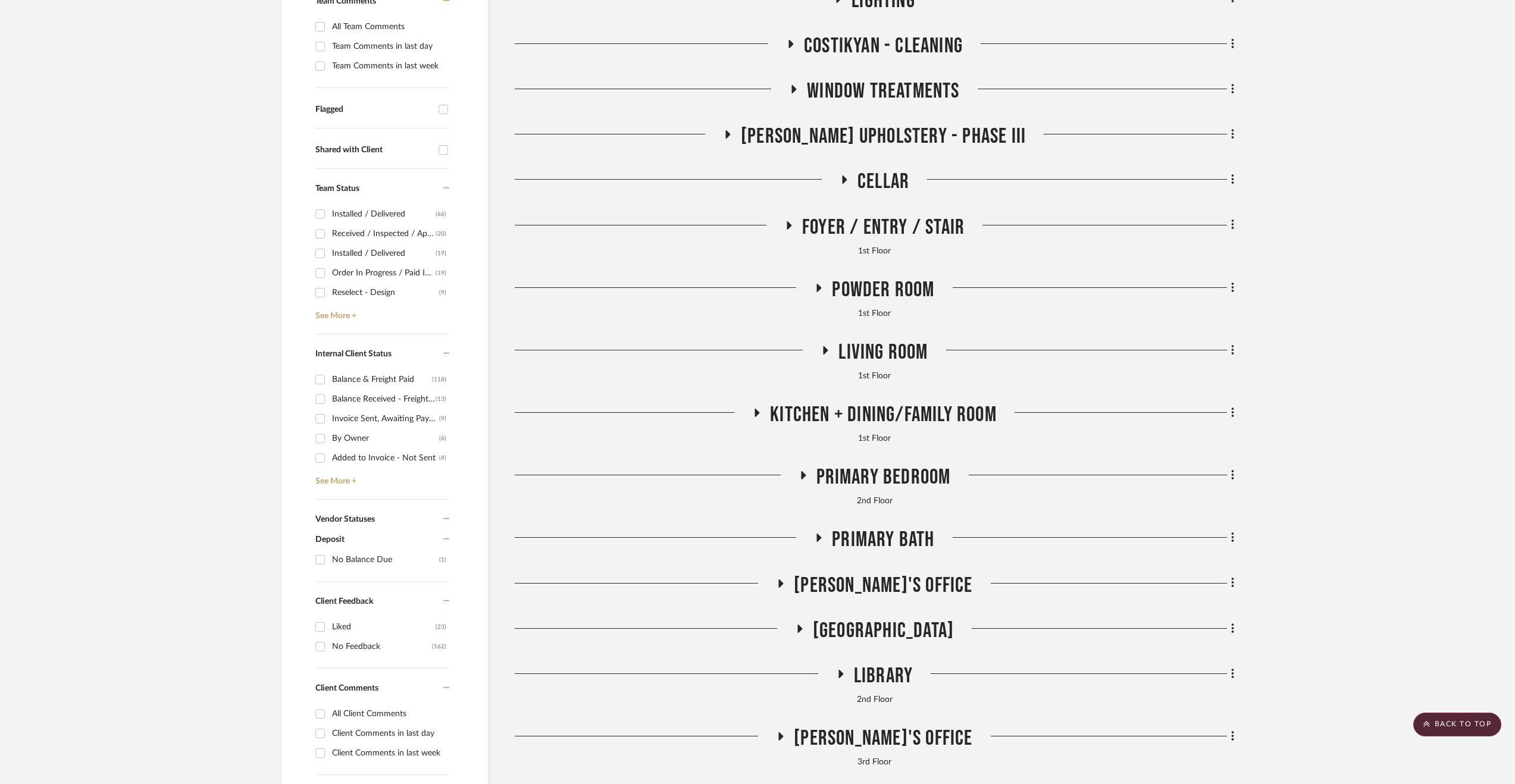
click at [914, 351] on span "Living Room" at bounding box center [883, 352] width 89 height 25
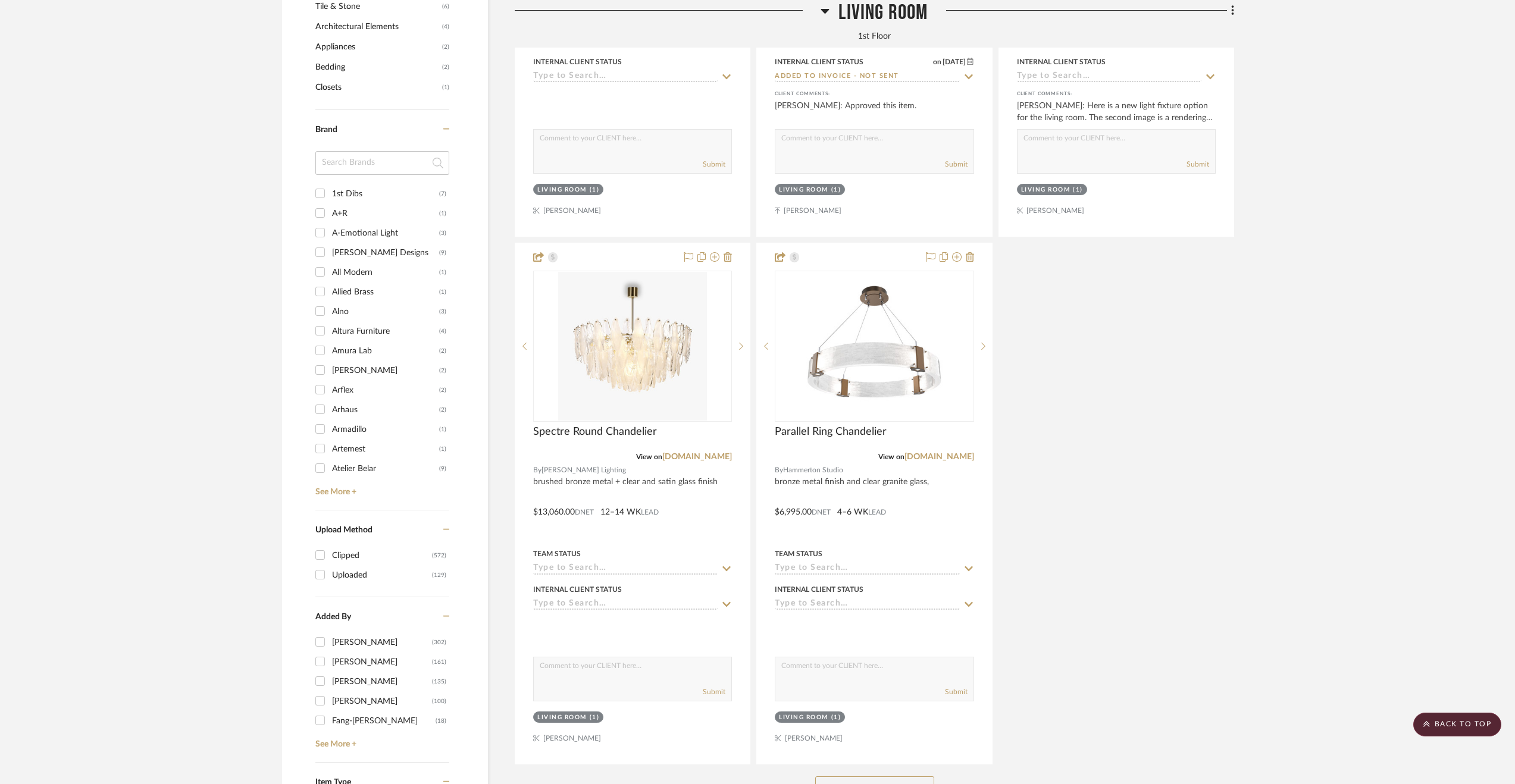
scroll to position [1725, 0]
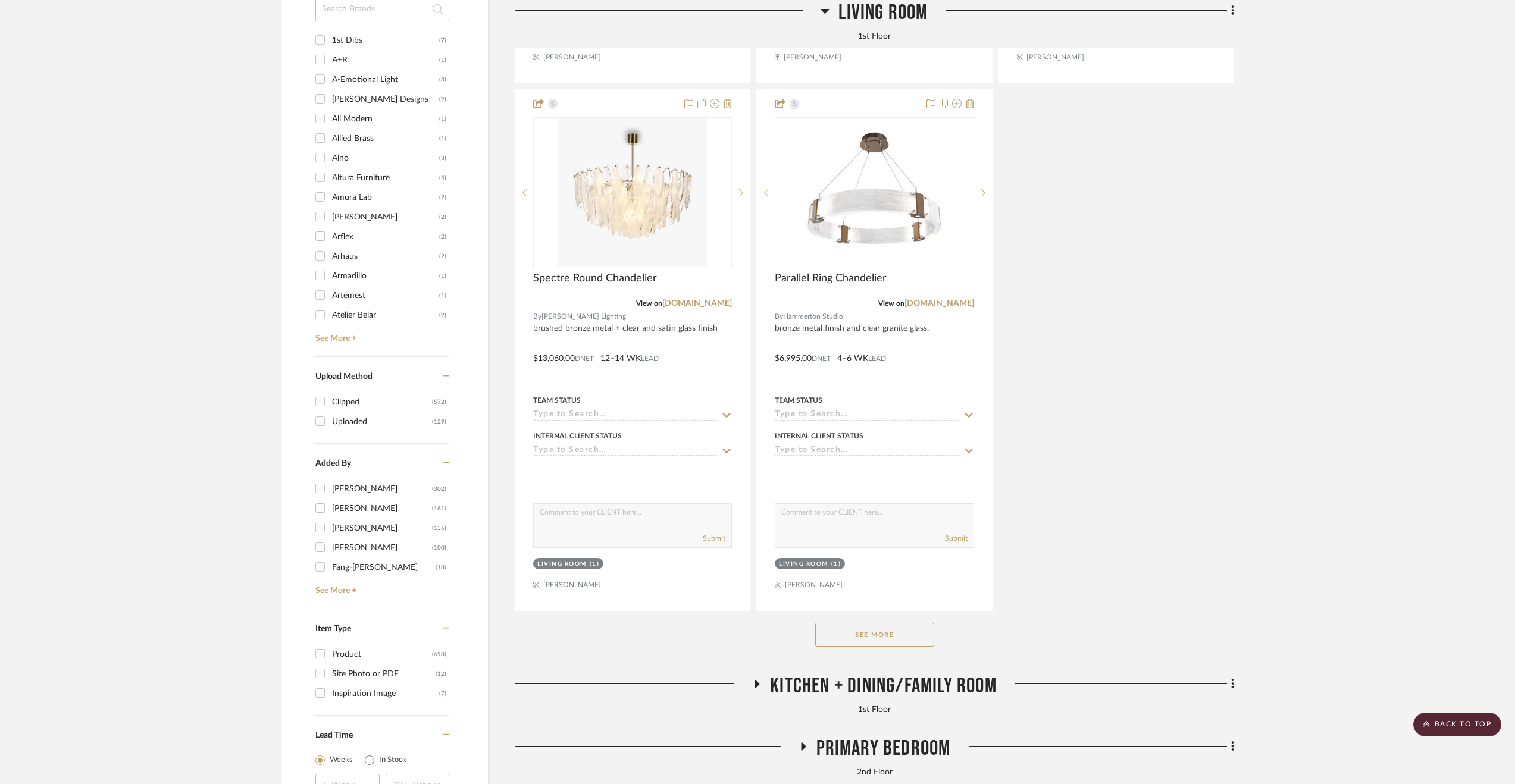
click at [840, 639] on button "See More" at bounding box center [874, 634] width 119 height 24
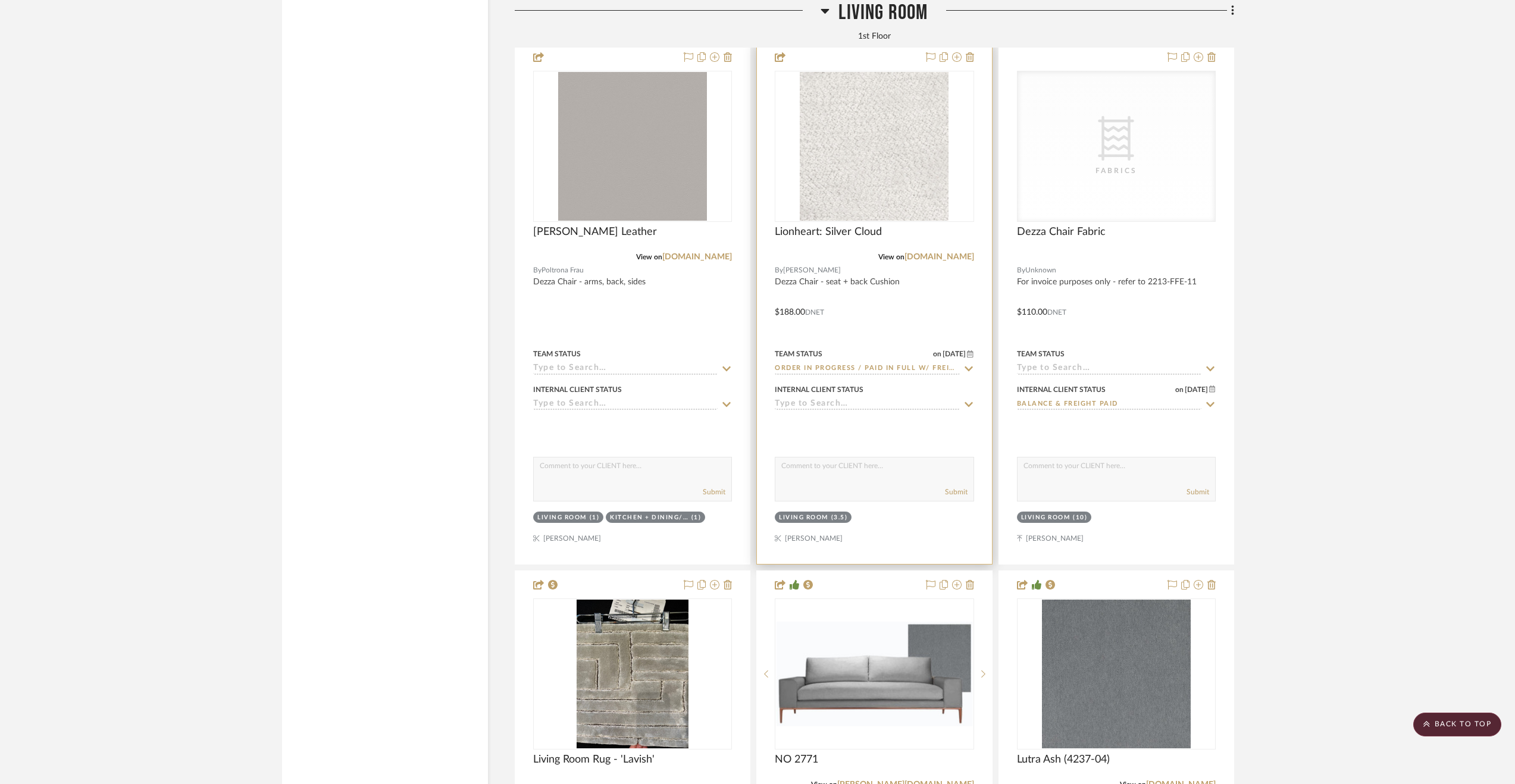
scroll to position [5116, 0]
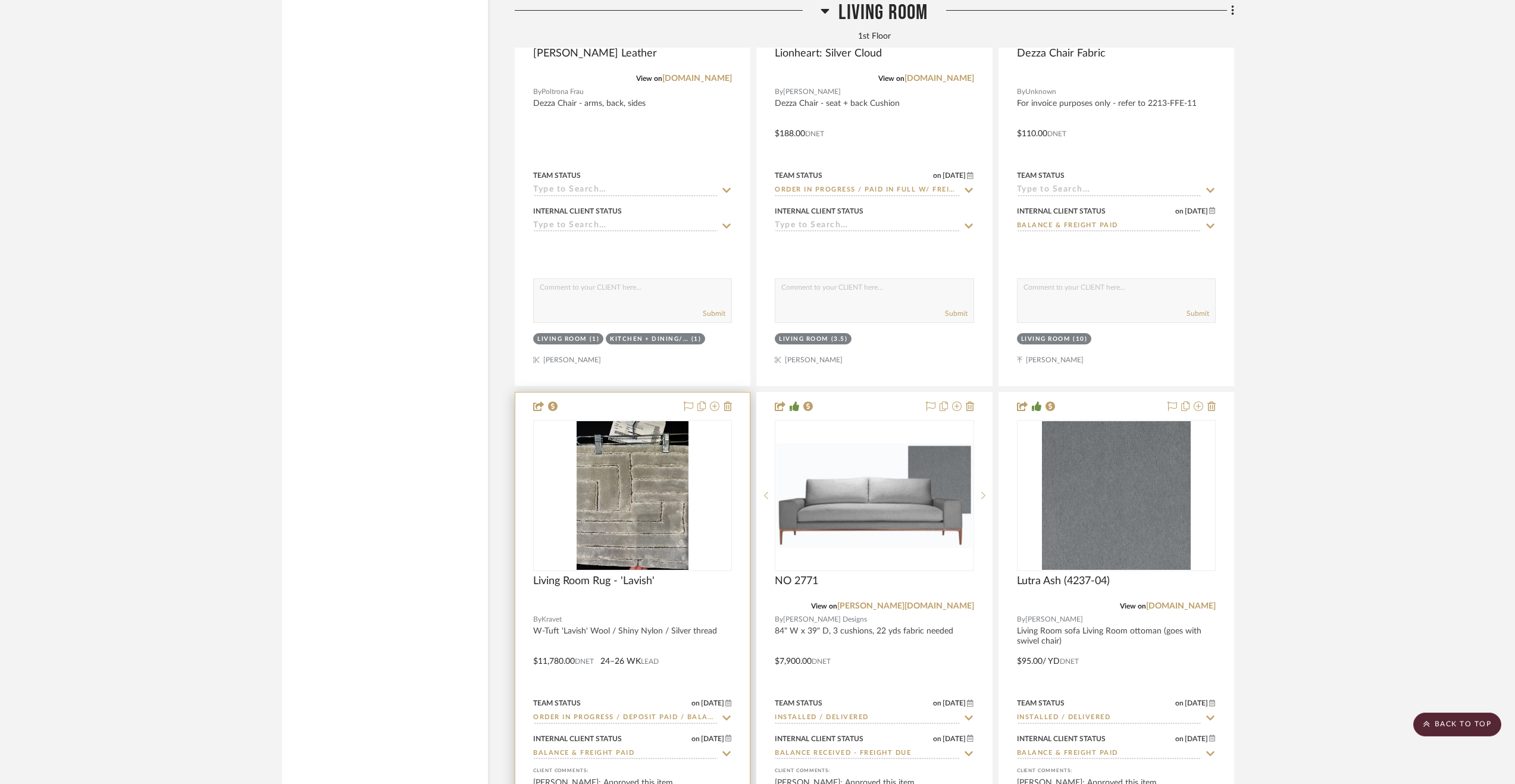
click at [662, 632] on div at bounding box center [632, 652] width 234 height 520
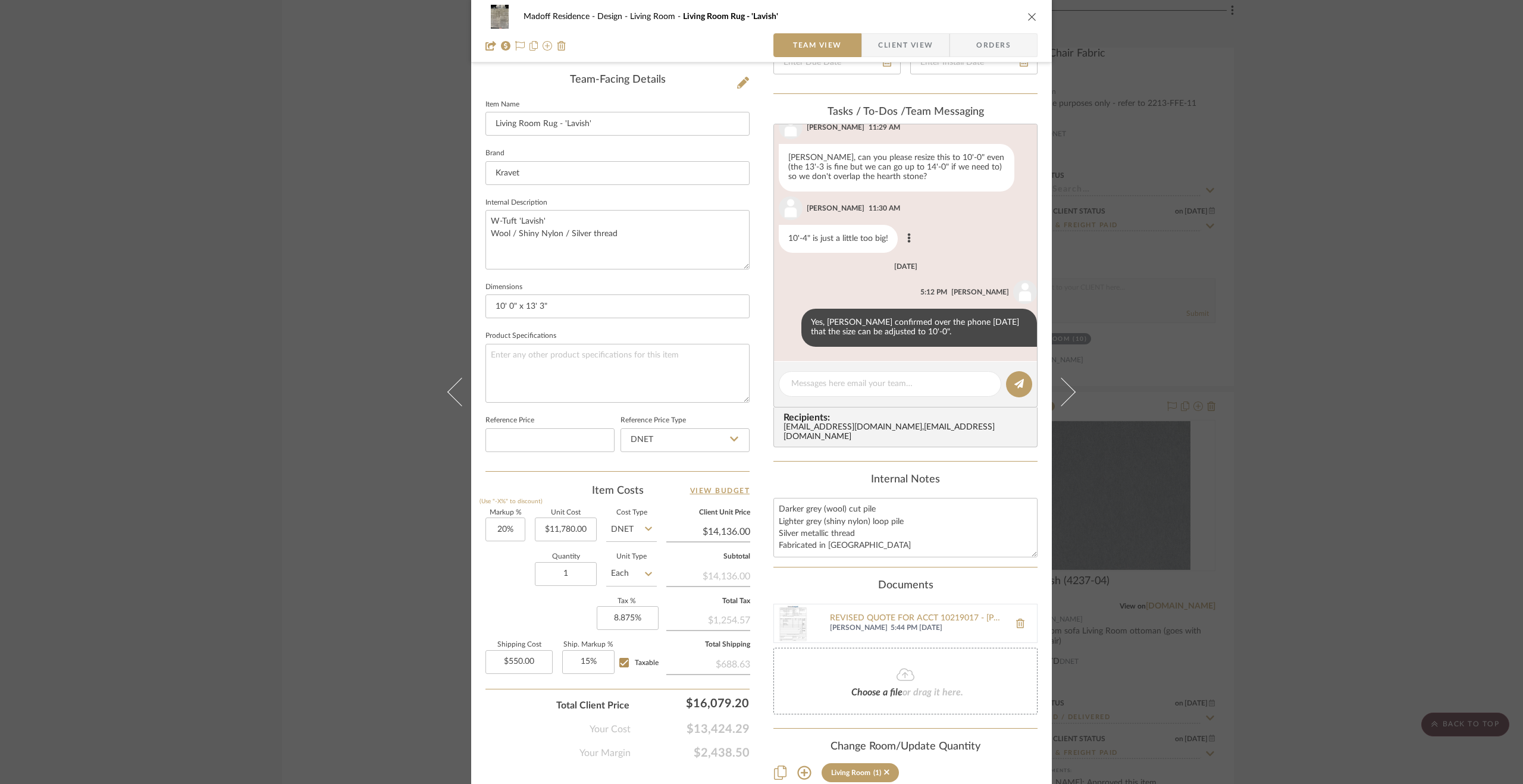
scroll to position [59, 0]
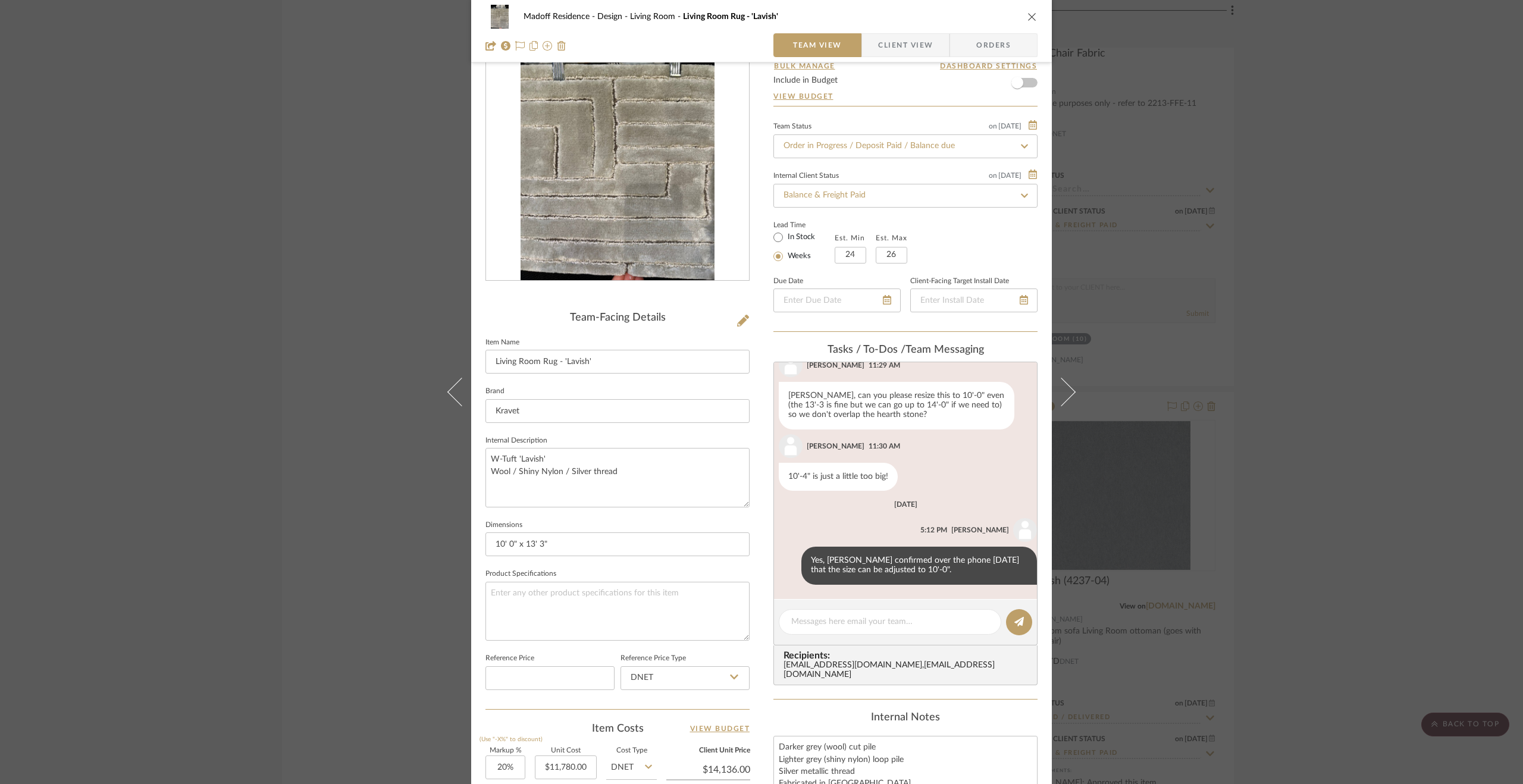
click at [1400, 402] on div "Madoff Residence - Design Living Room Living Room Rug - 'Lavish' Team View Clie…" at bounding box center [761, 392] width 1523 height 784
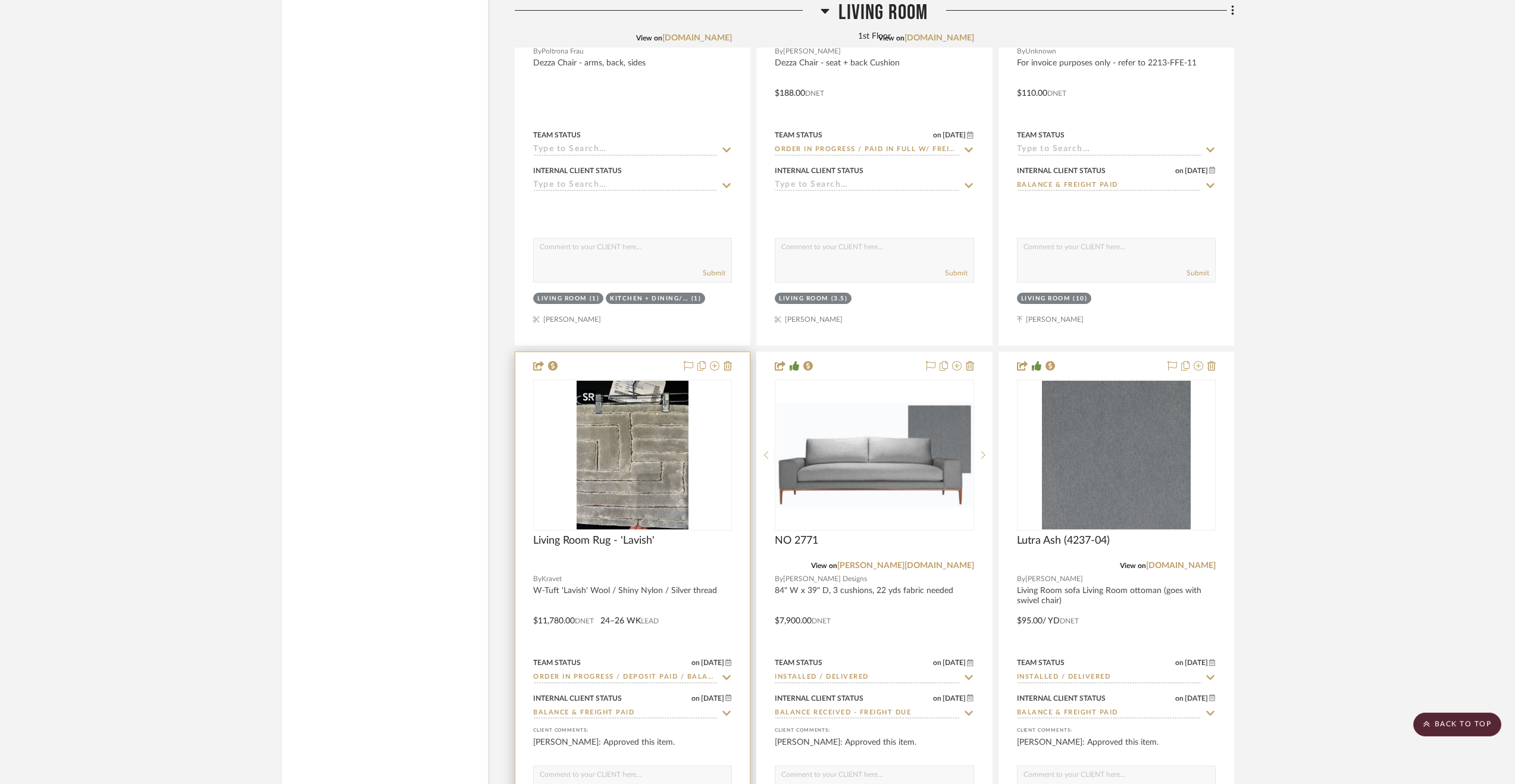
scroll to position [5176, 0]
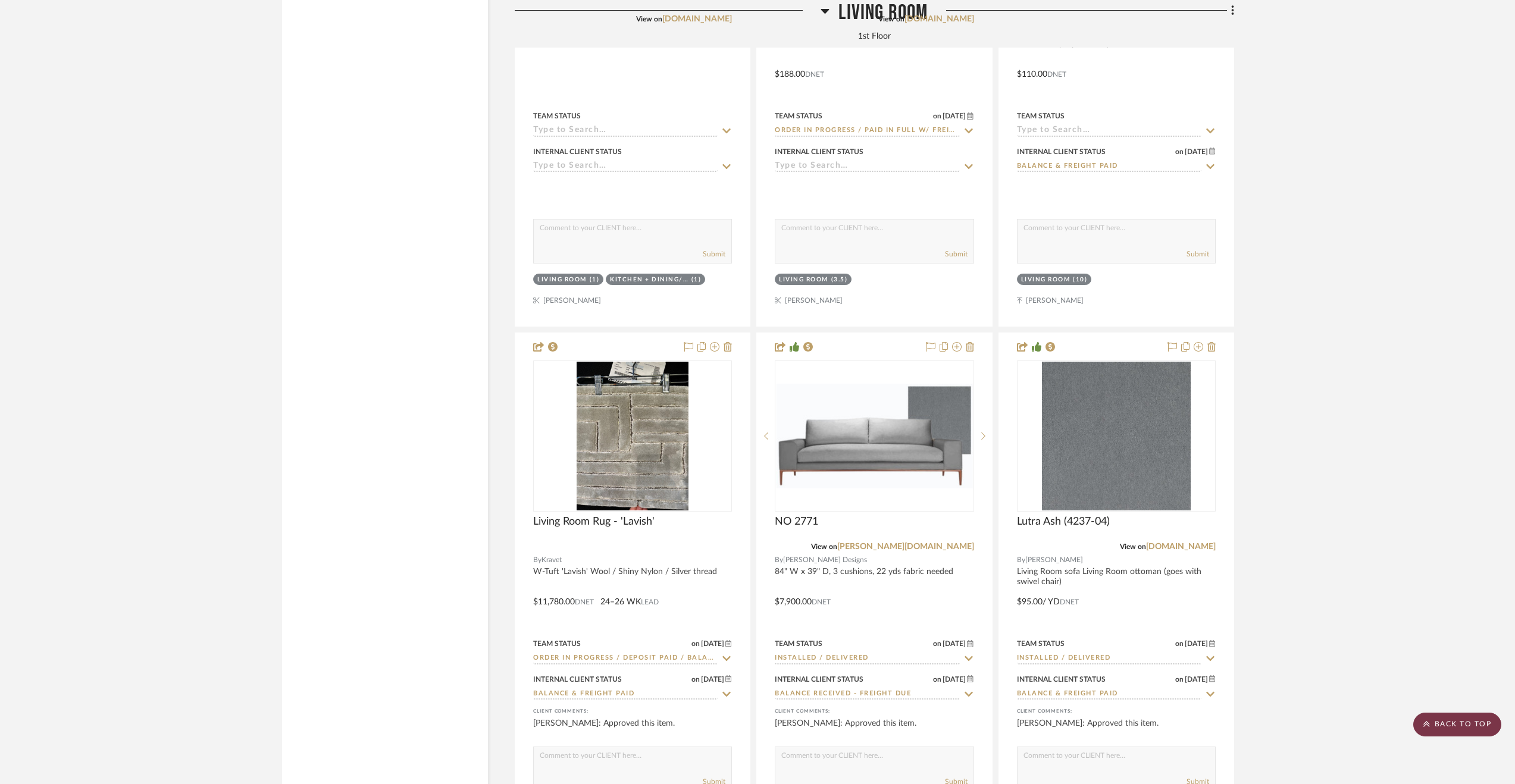
click at [1453, 723] on scroll-to-top-button "BACK TO TOP" at bounding box center [1457, 724] width 88 height 24
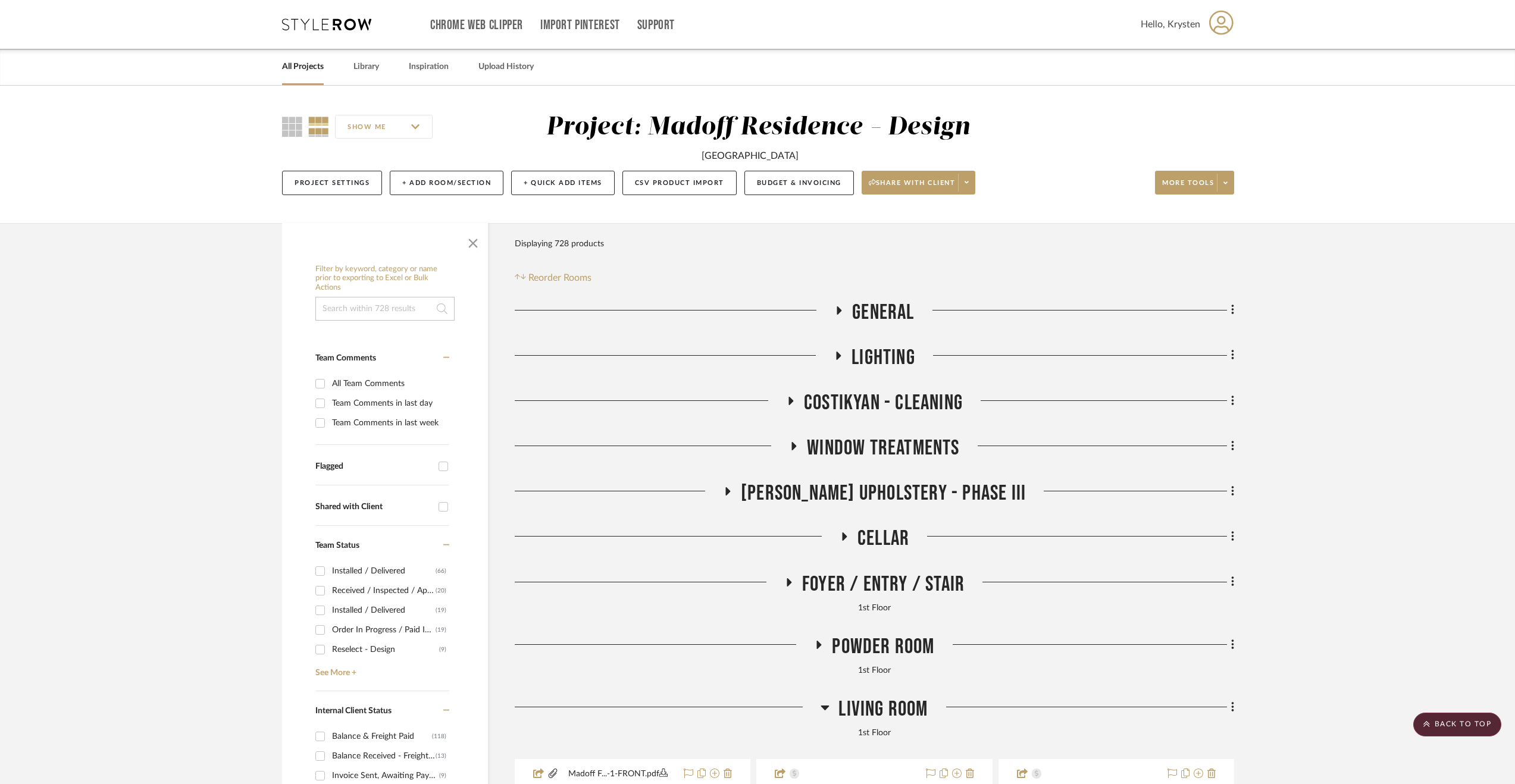
scroll to position [0, 0]
click at [854, 708] on span "Living Room" at bounding box center [883, 709] width 89 height 25
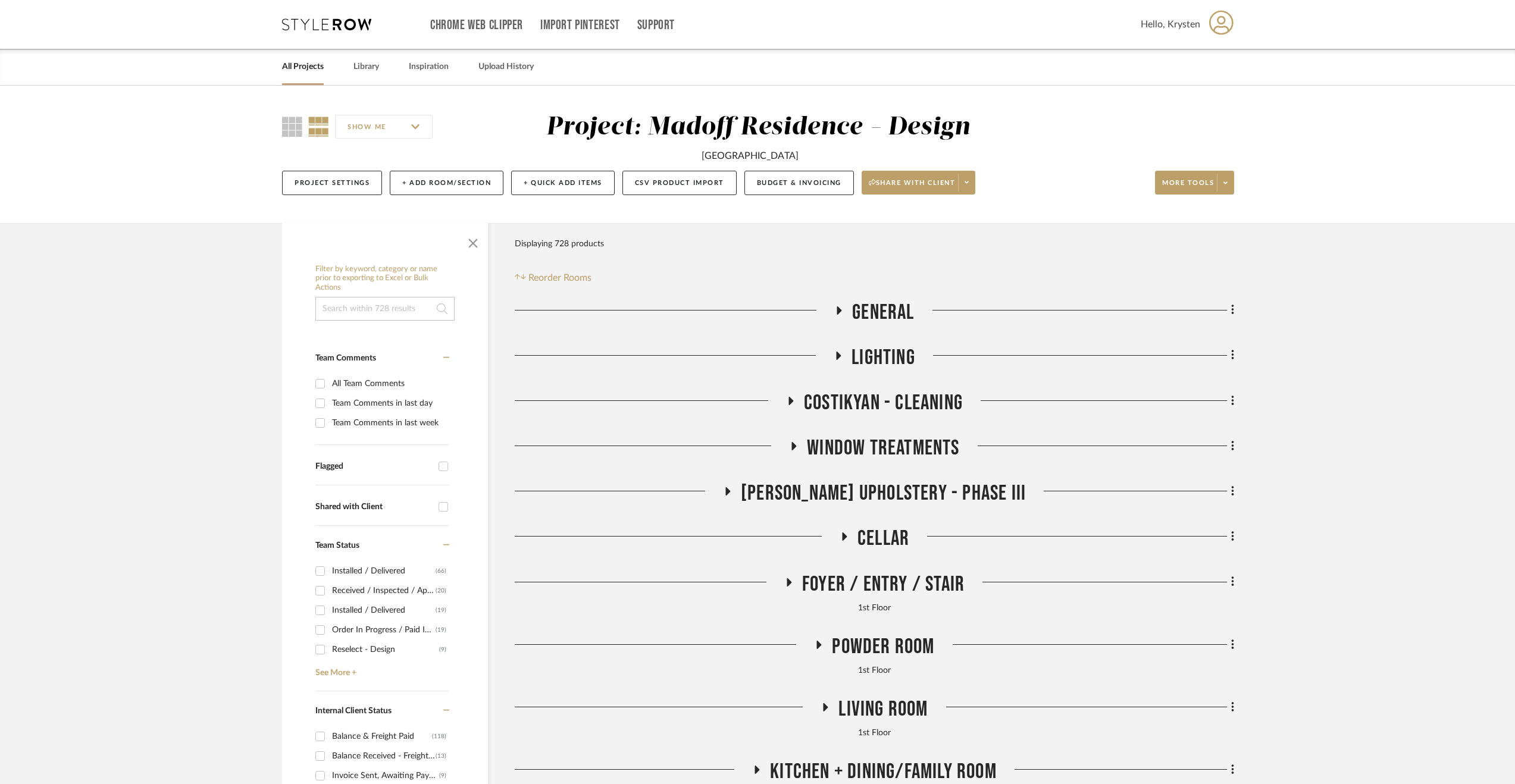
click at [897, 536] on span "Cellar" at bounding box center [883, 538] width 52 height 25
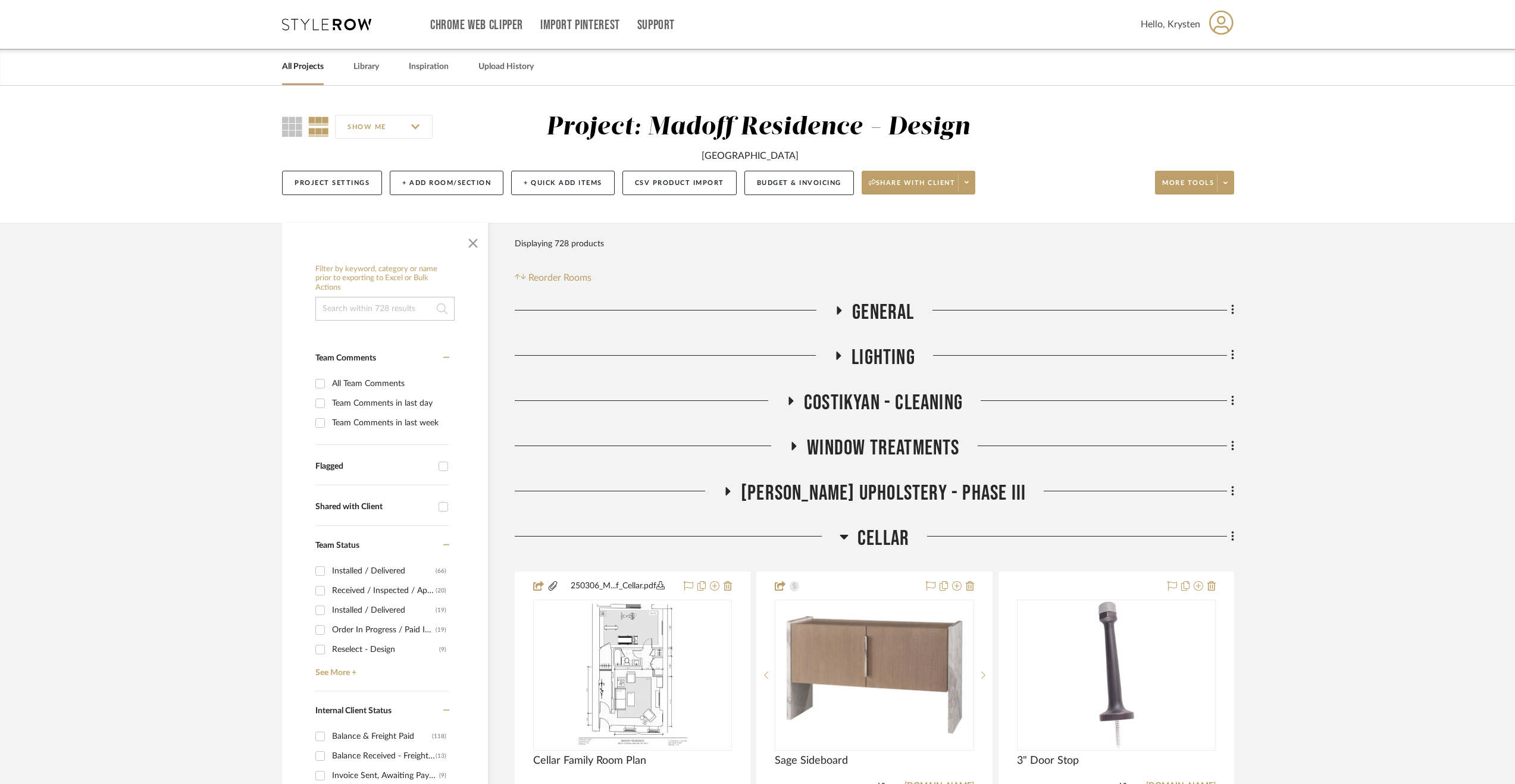
click at [895, 537] on span "Cellar" at bounding box center [883, 538] width 52 height 25
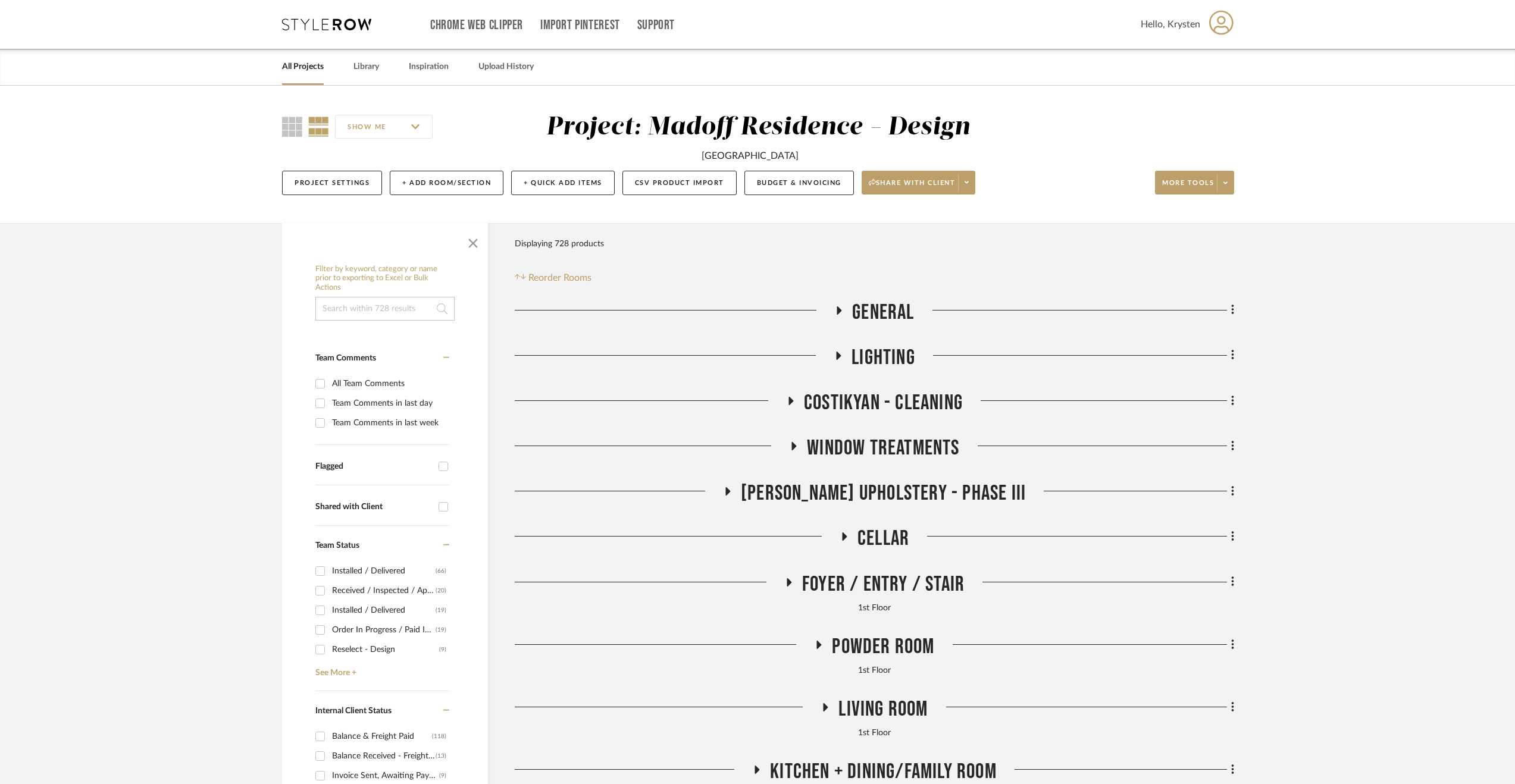
click at [864, 487] on span "Walter's Upholstery - Phase III" at bounding box center [884, 493] width 285 height 25
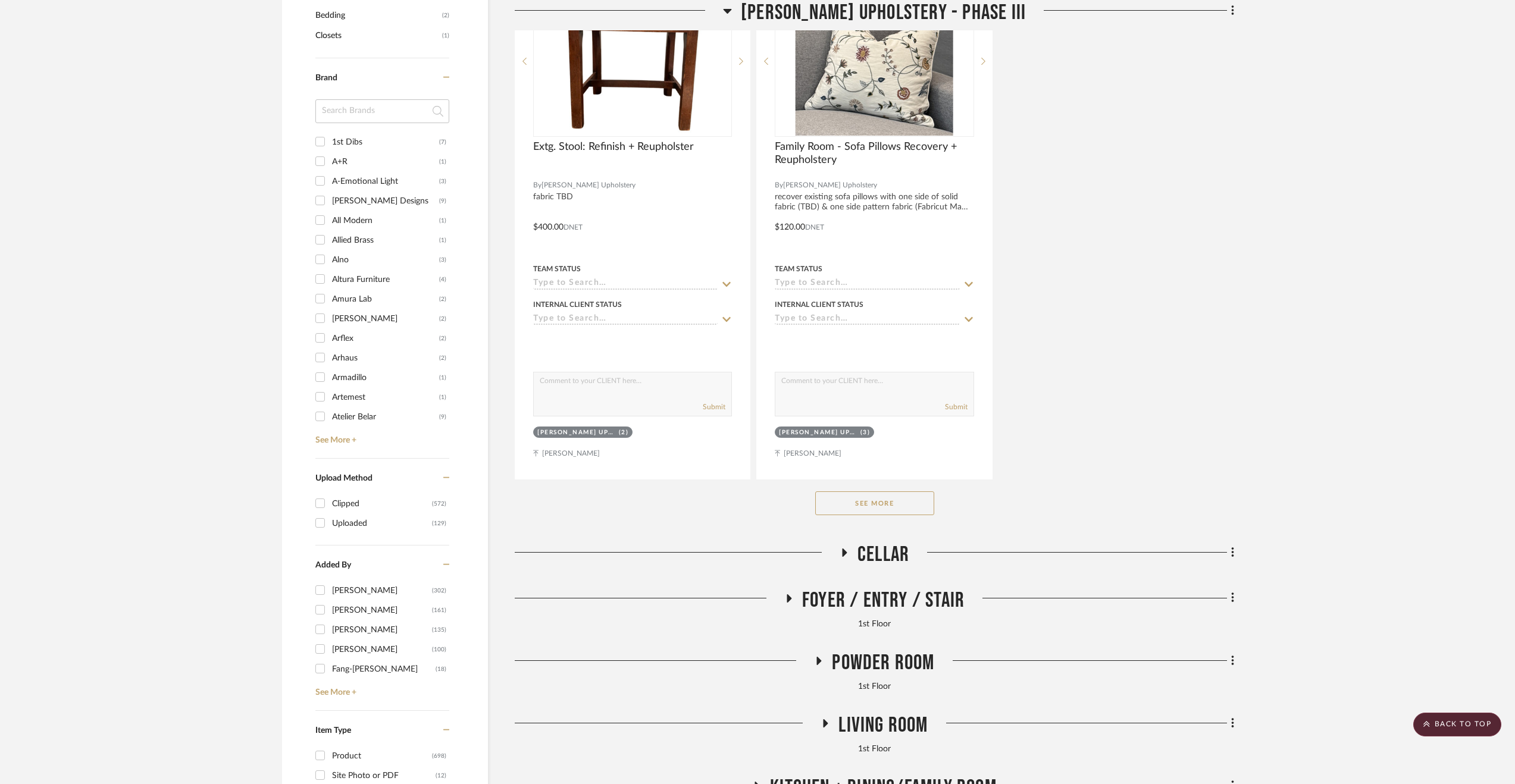
scroll to position [1756, 0]
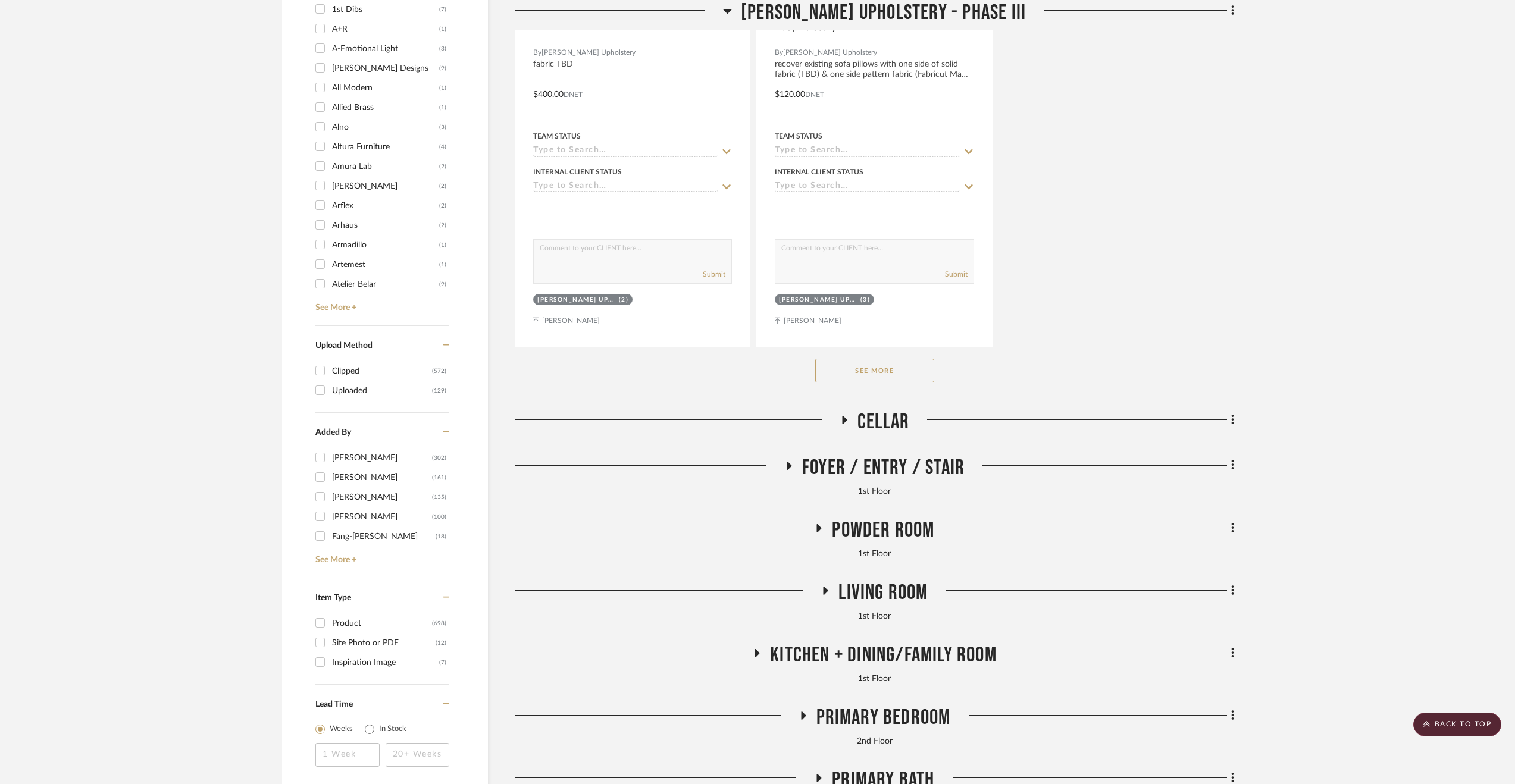
click at [894, 587] on span "Living Room" at bounding box center [883, 592] width 89 height 25
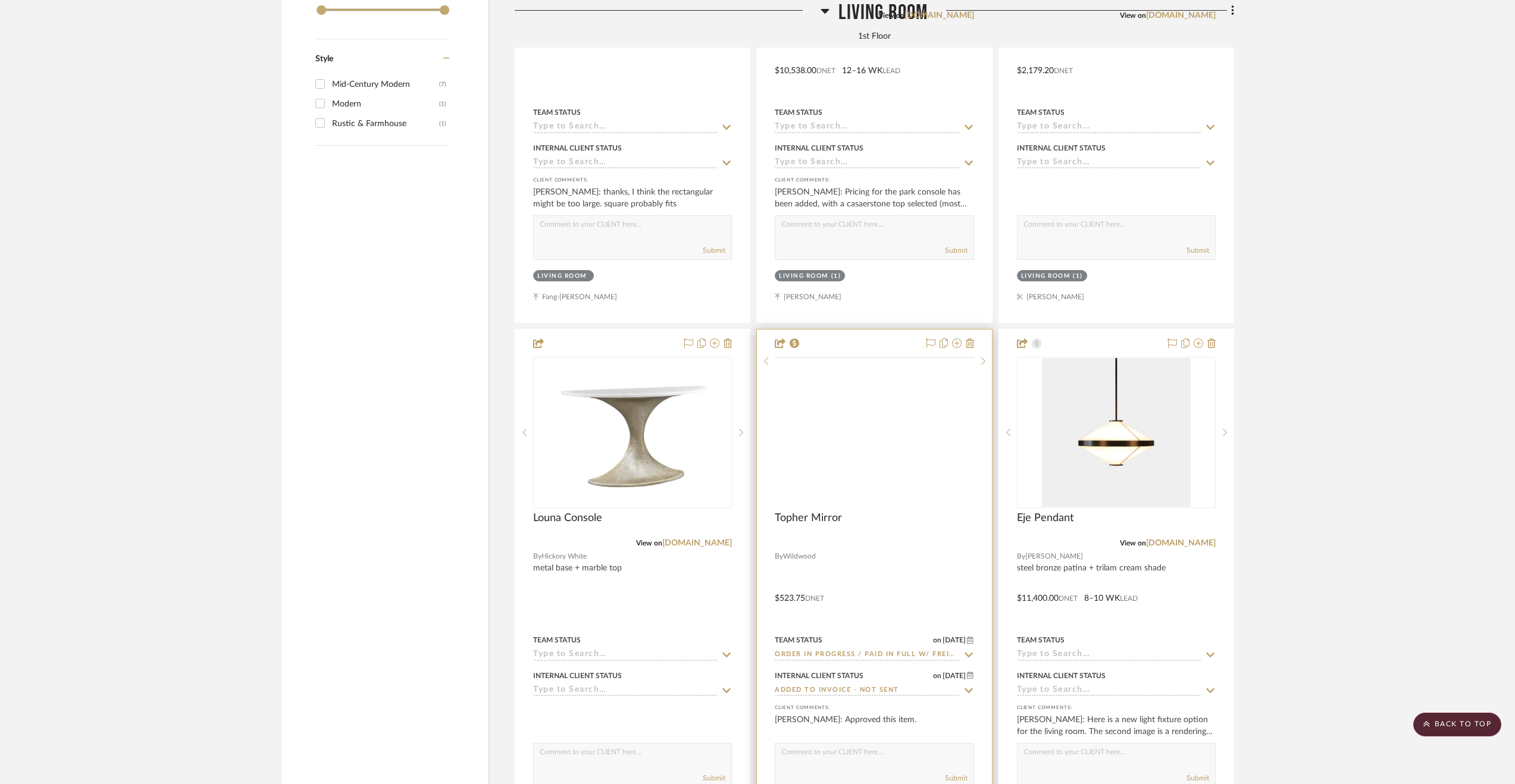
scroll to position [2648, 0]
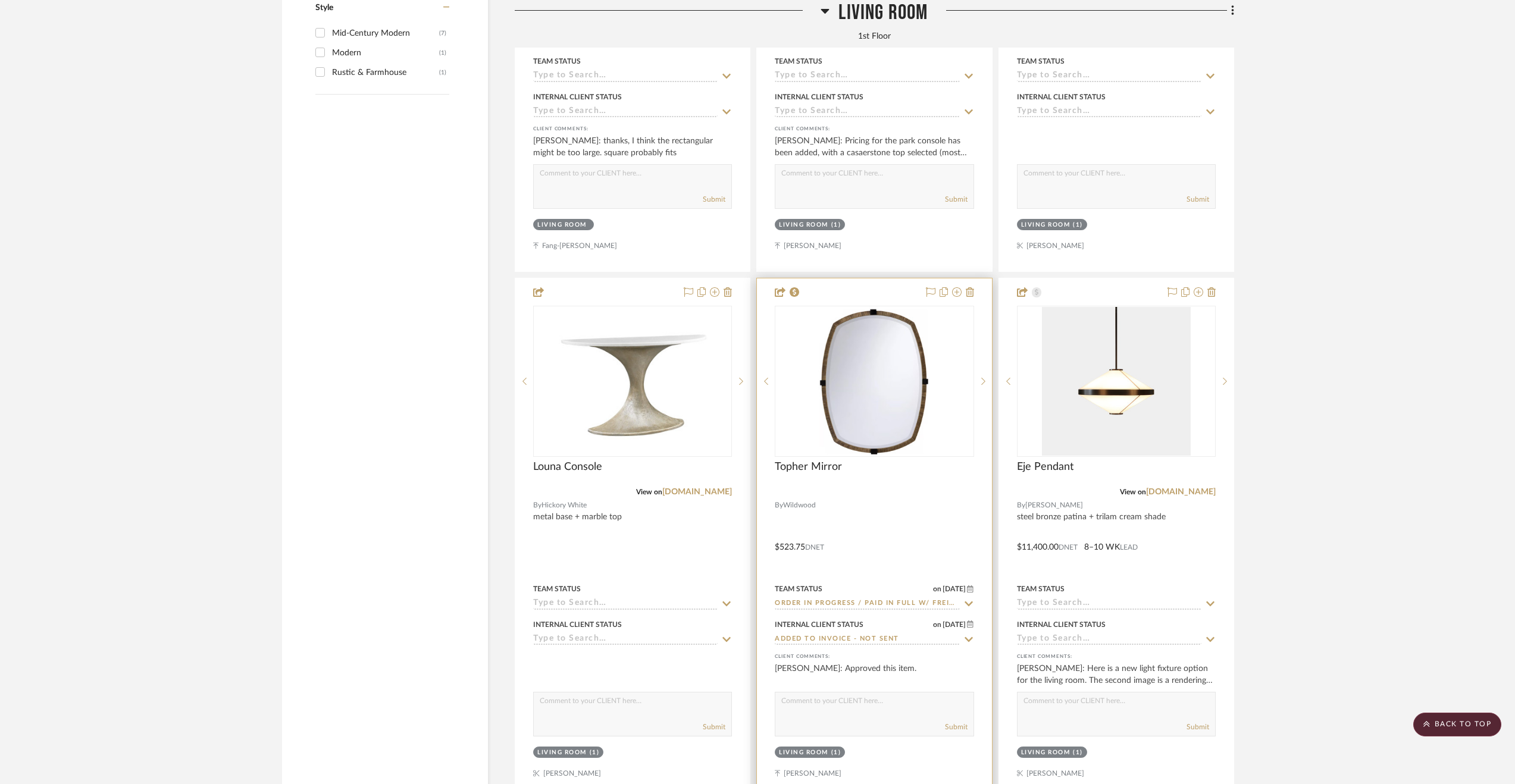
click at [952, 543] on div at bounding box center [874, 538] width 234 height 520
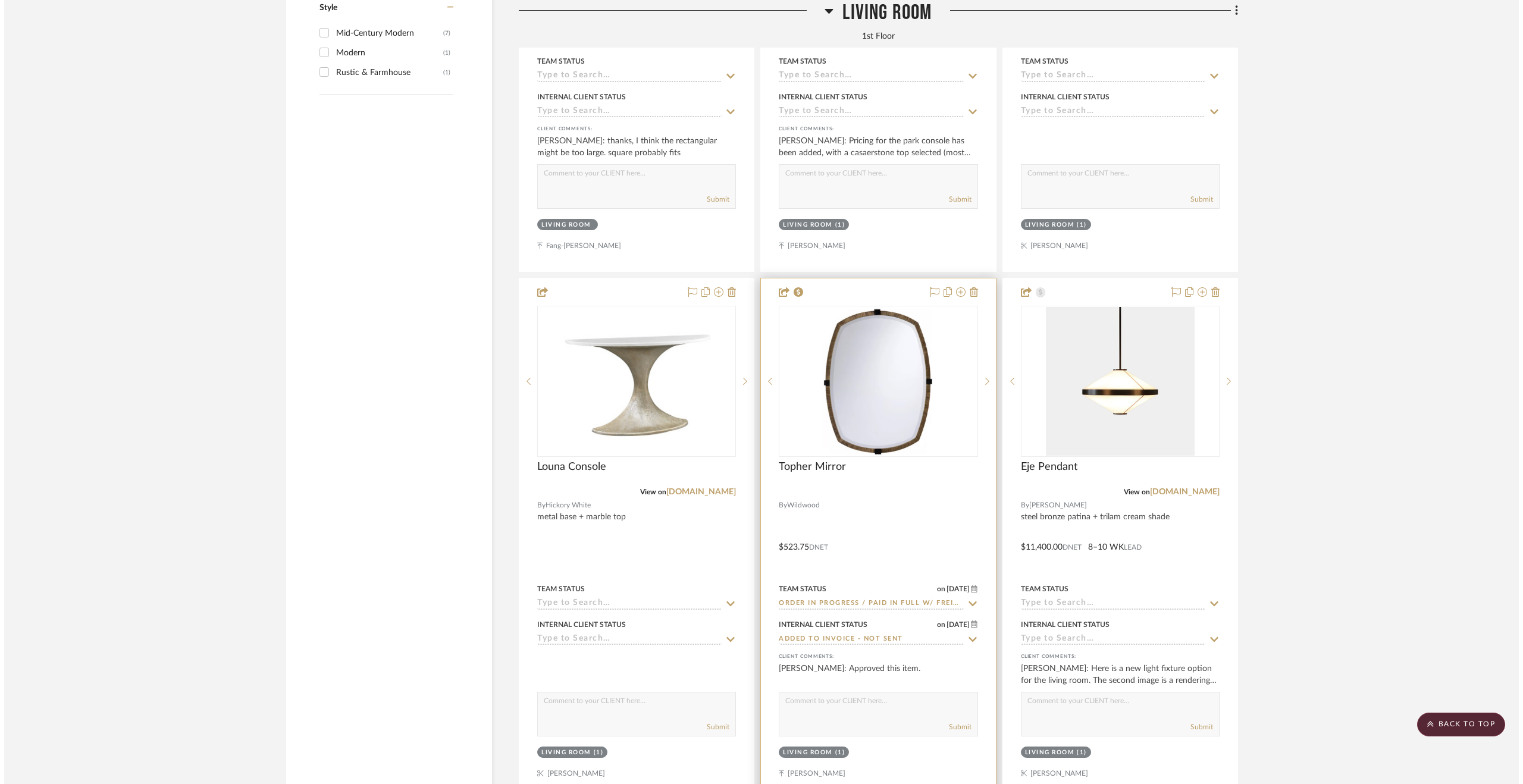
scroll to position [0, 0]
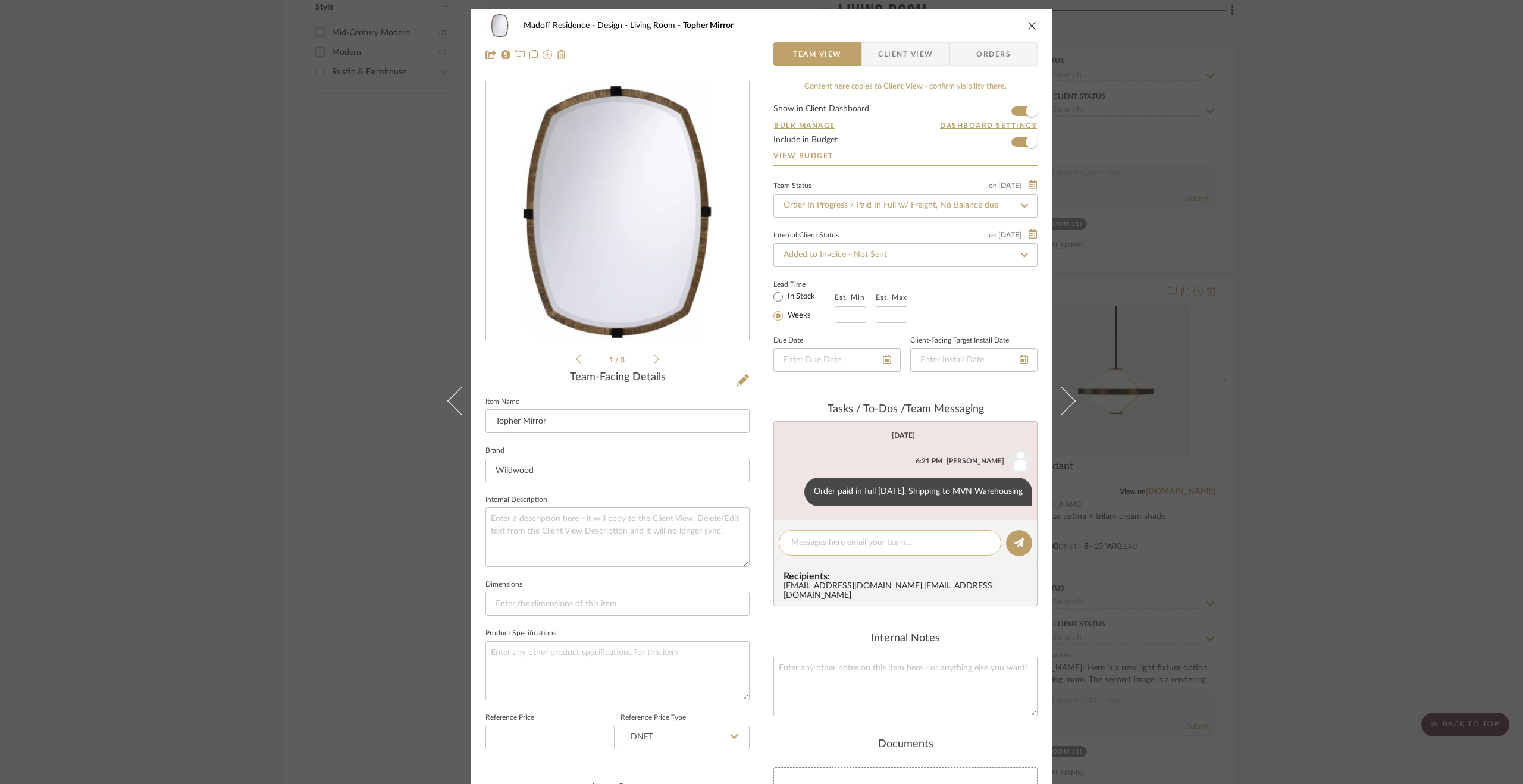
click at [858, 540] on textarea at bounding box center [890, 543] width 197 height 12
type textarea "Shipped 8.13.25."
click at [1019, 538] on icon at bounding box center [1019, 543] width 9 height 9
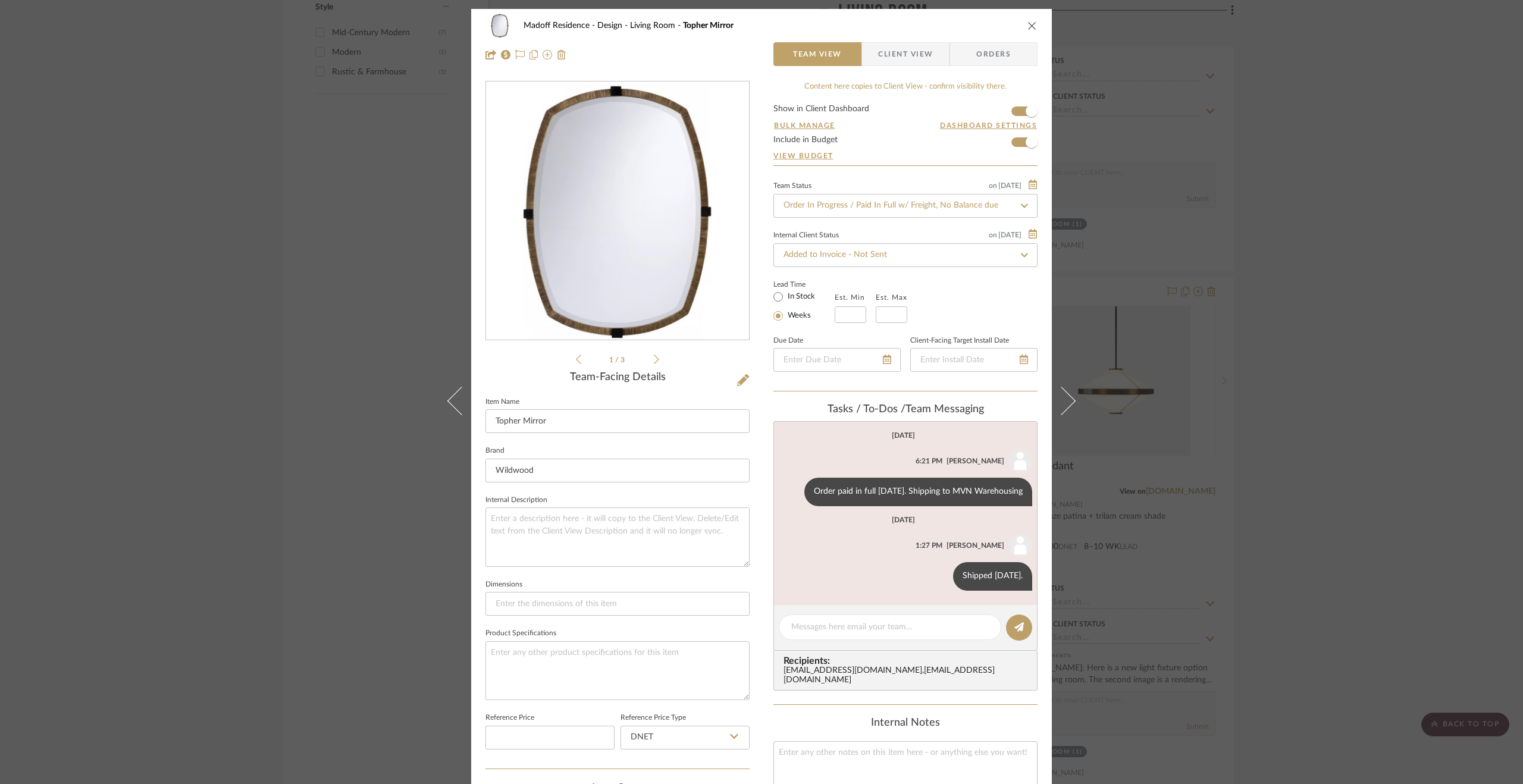
click at [1403, 564] on div "Madoff Residence - Design Living Room Topher Mirror Team View Client View Order…" at bounding box center [761, 392] width 1523 height 784
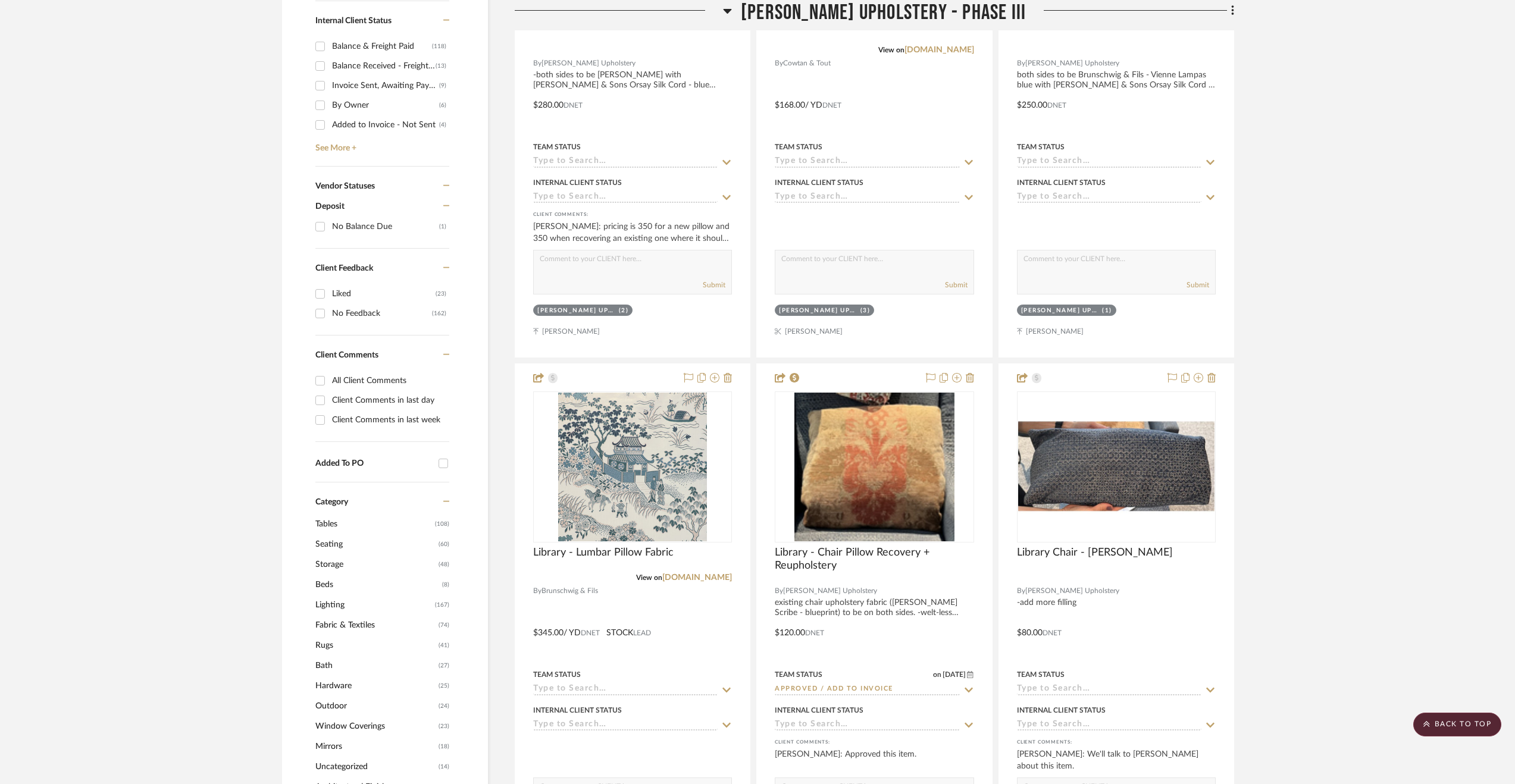
scroll to position [685, 0]
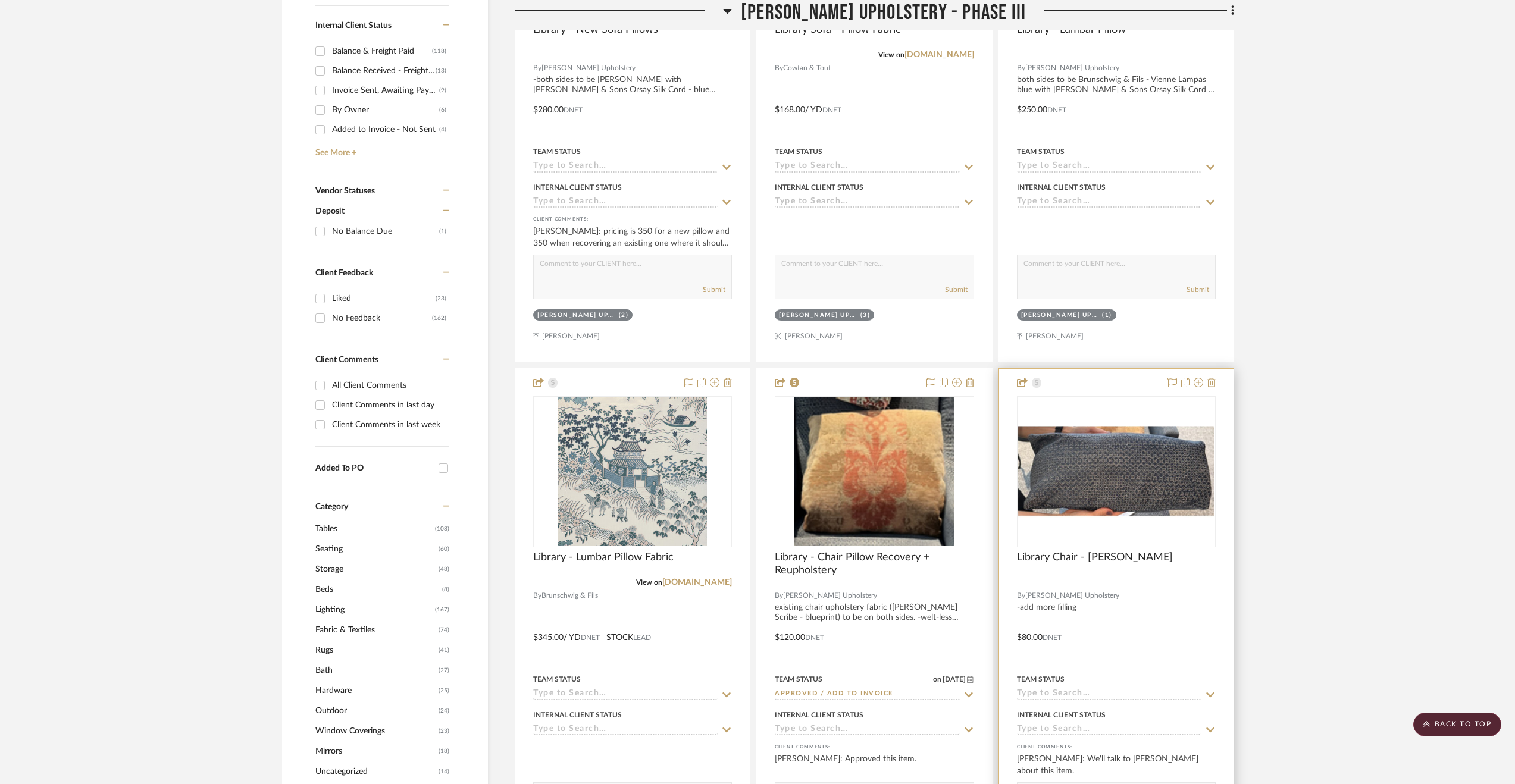
drag, startPoint x: 1168, startPoint y: 584, endPoint x: 1174, endPoint y: 565, distance: 19.9
click at [1168, 583] on div at bounding box center [1116, 583] width 199 height 11
click at [1176, 630] on div at bounding box center [1116, 628] width 234 height 520
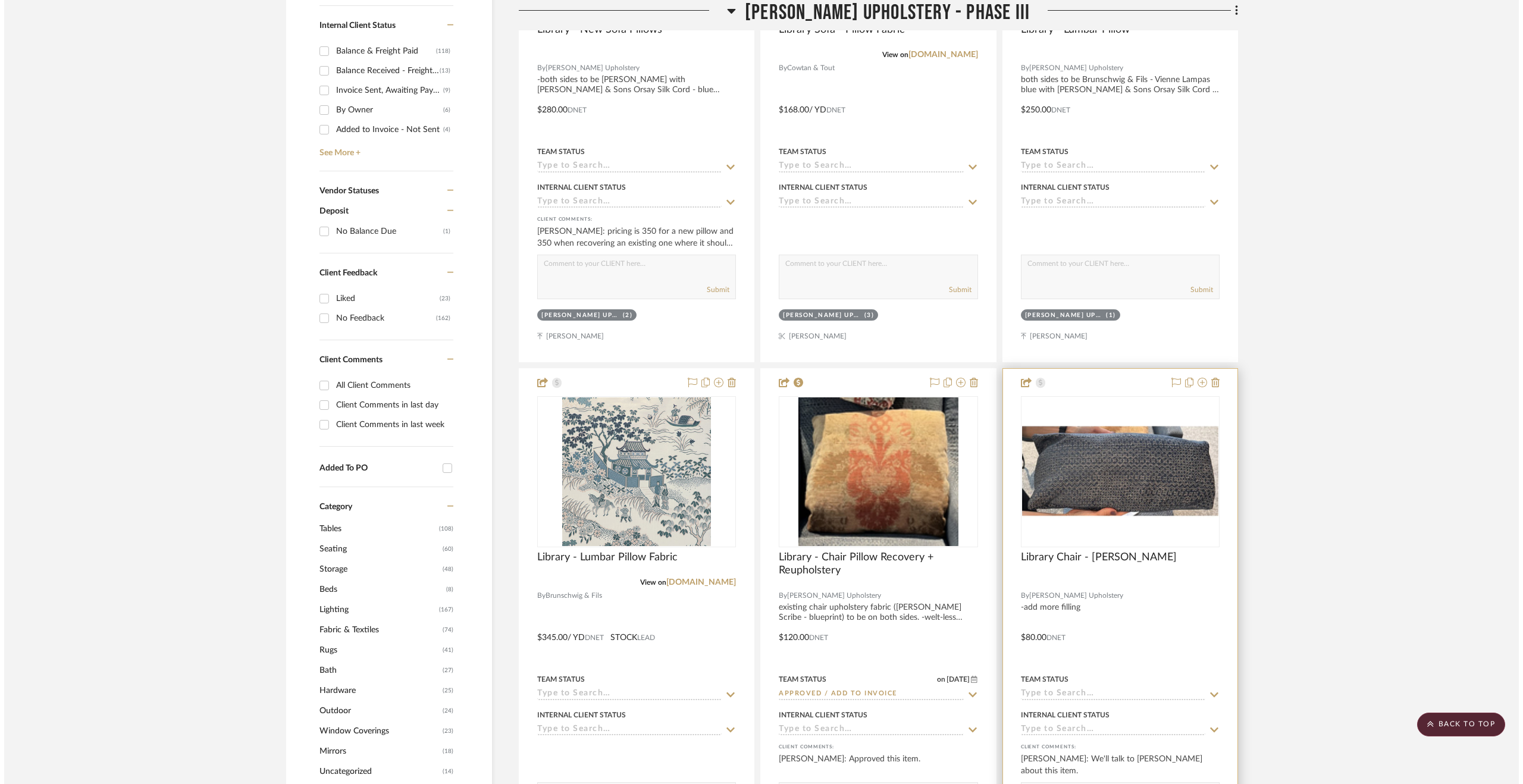
scroll to position [0, 0]
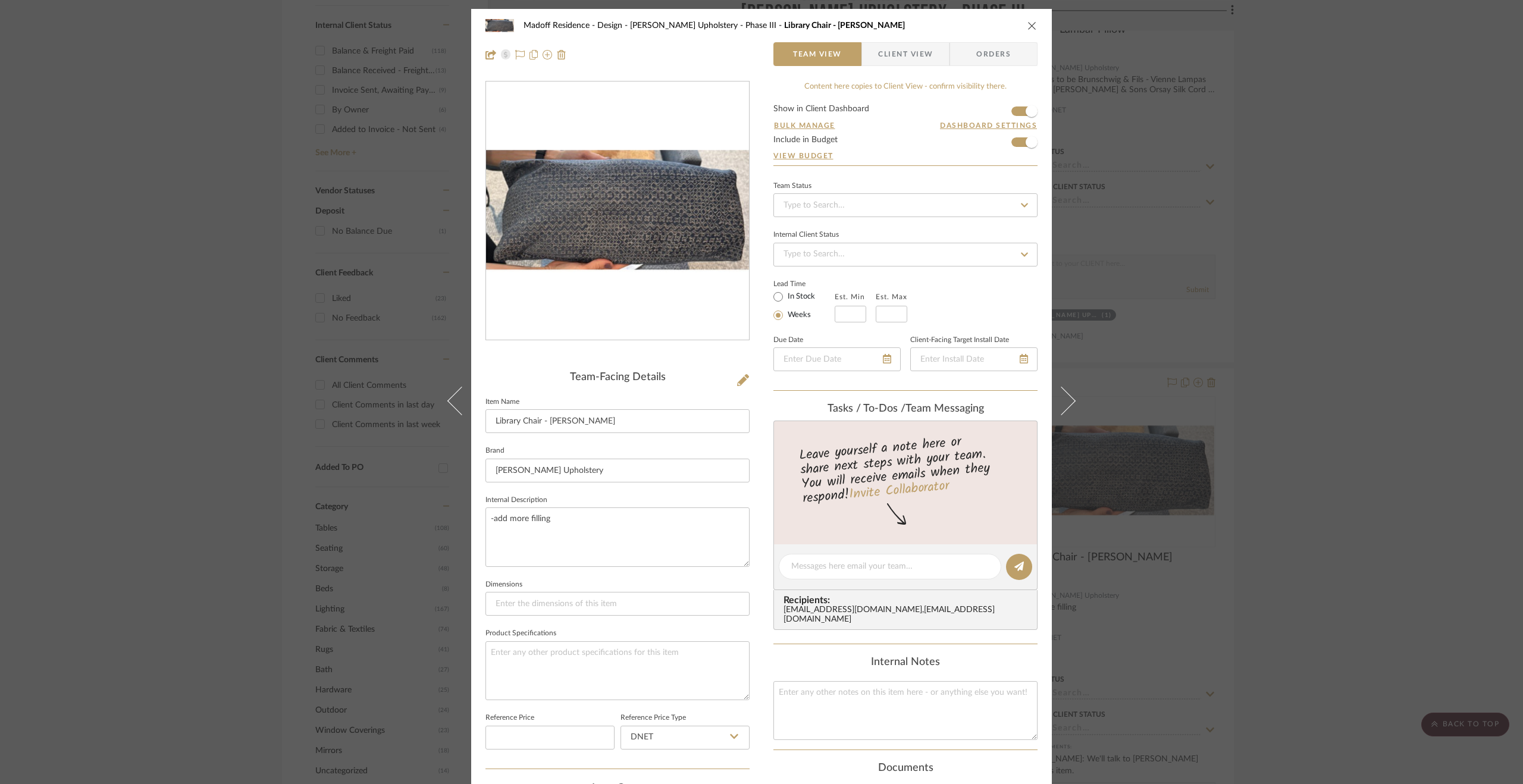
click at [925, 60] on span "Client View" at bounding box center [905, 54] width 55 height 24
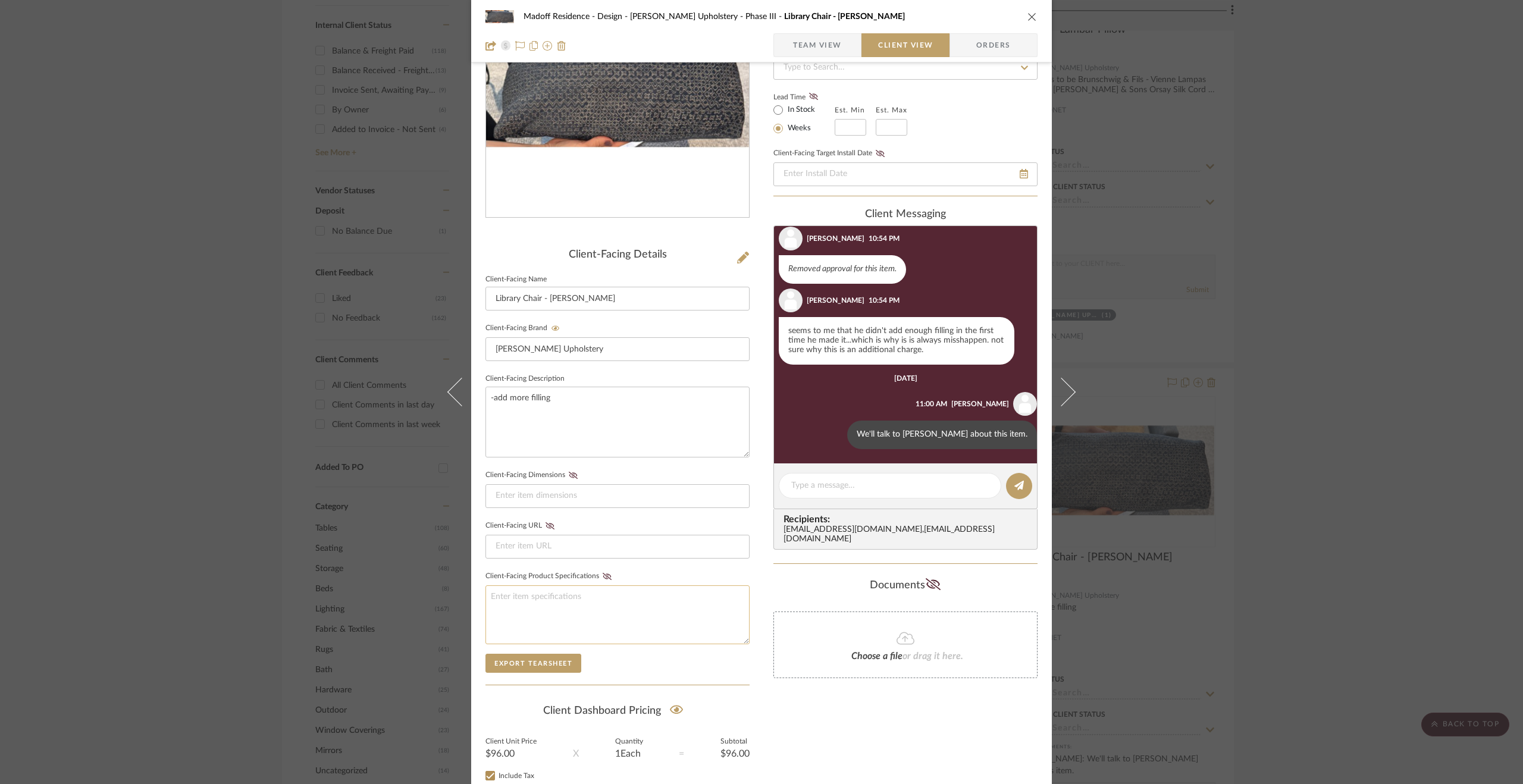
scroll to position [210, 0]
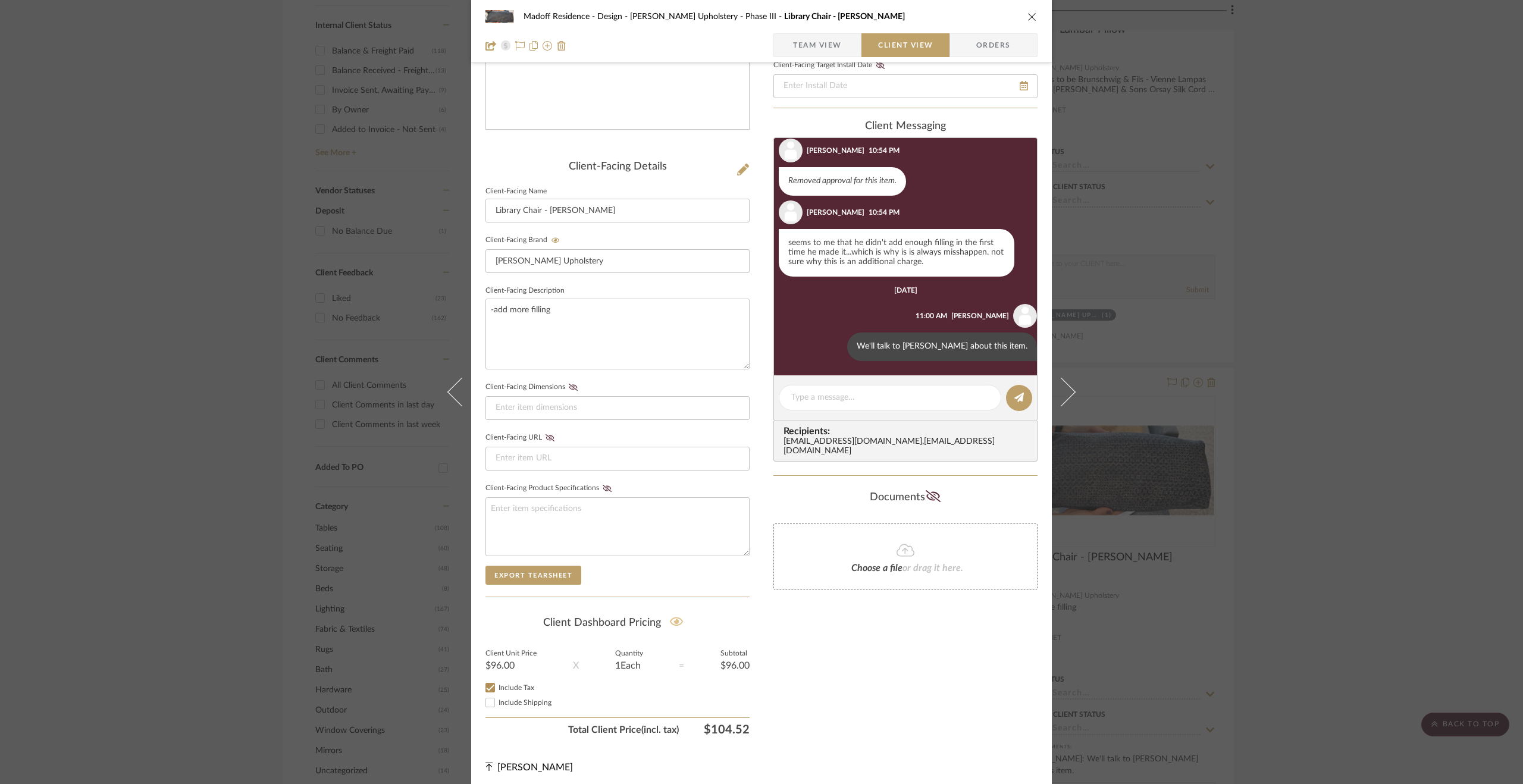
click at [676, 619] on icon at bounding box center [677, 621] width 14 height 12
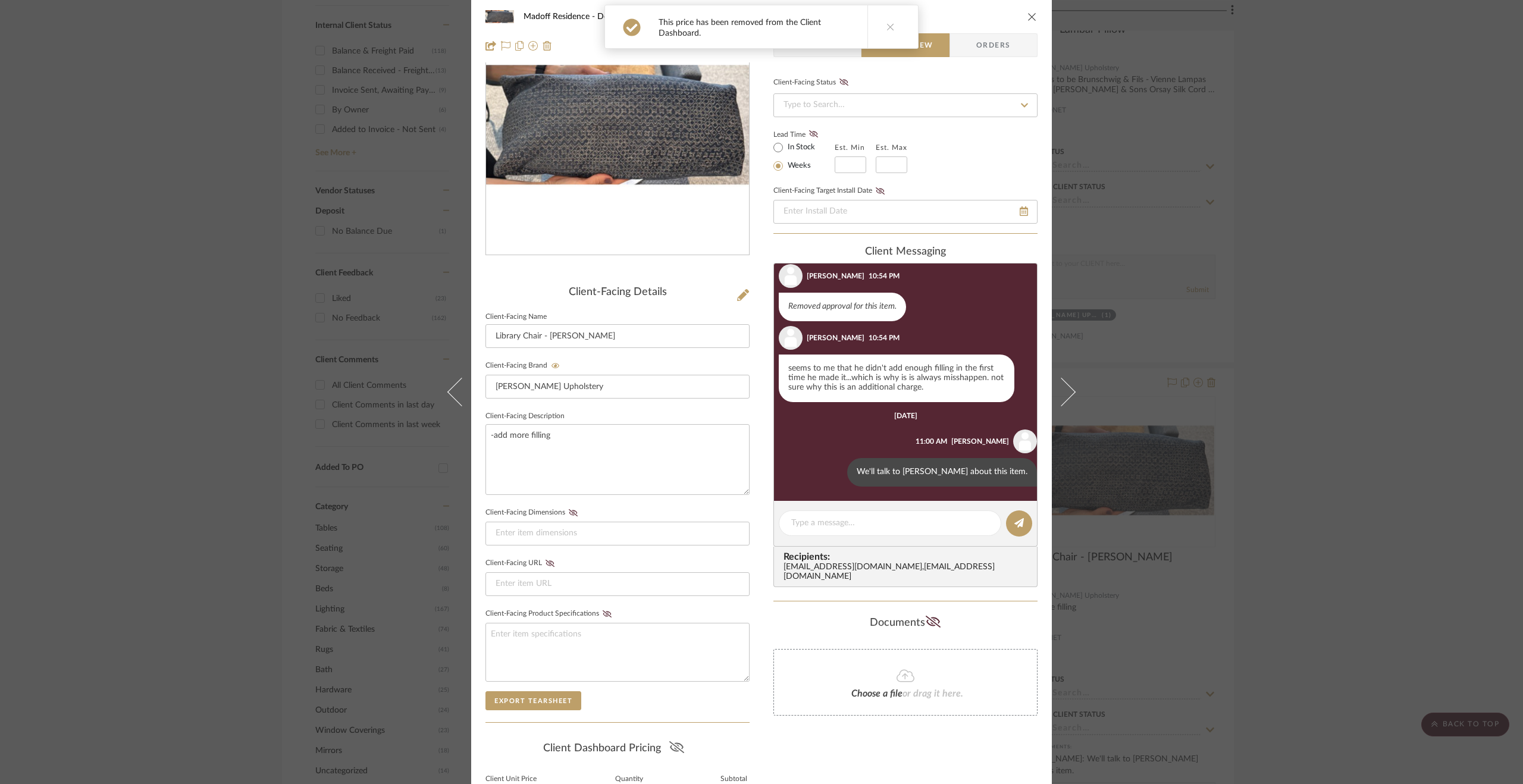
scroll to position [0, 0]
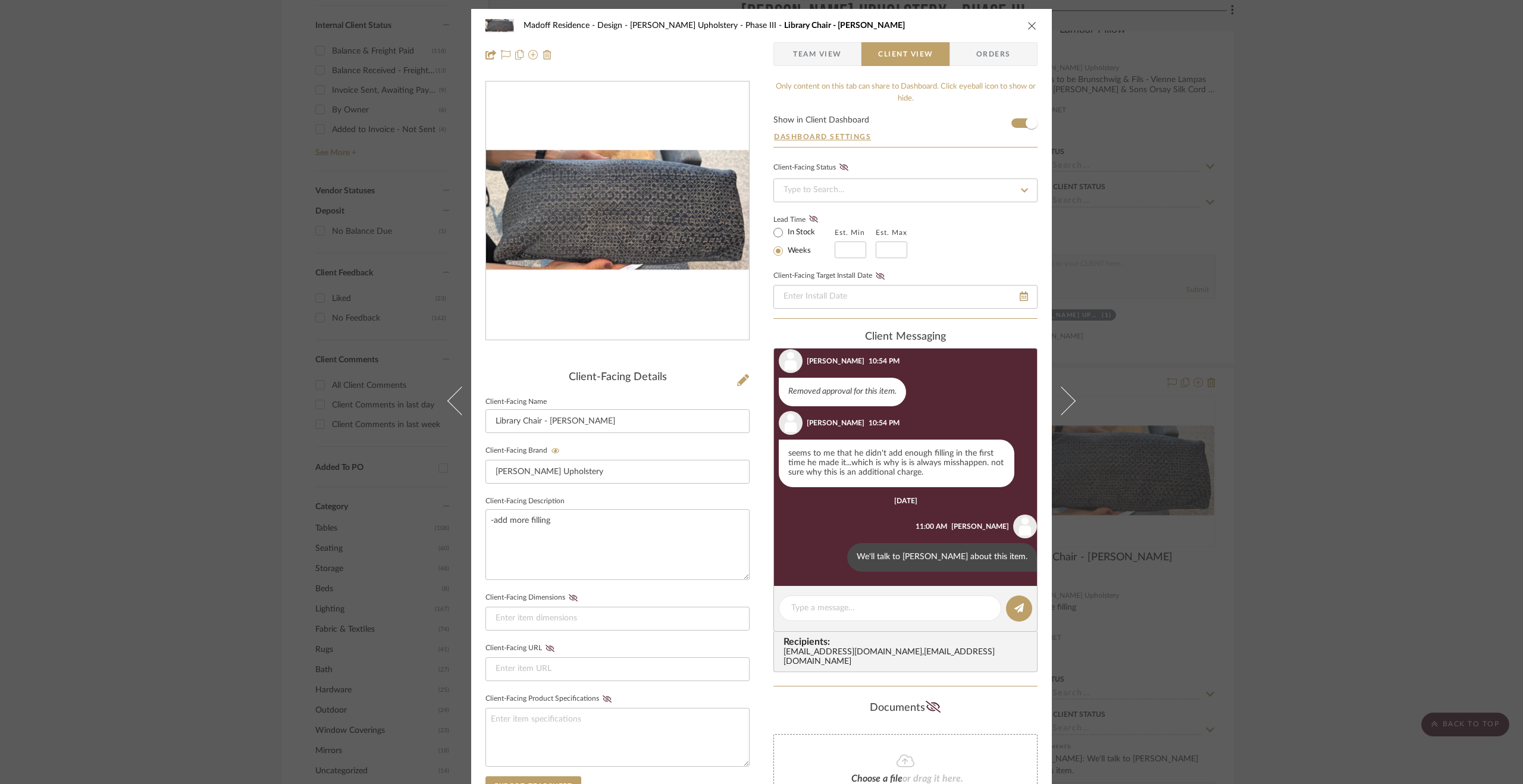
click at [1351, 442] on div "Madoff Residence - Design Walter's Upholstery - Phase III Library Chair - Lumba…" at bounding box center [761, 392] width 1523 height 784
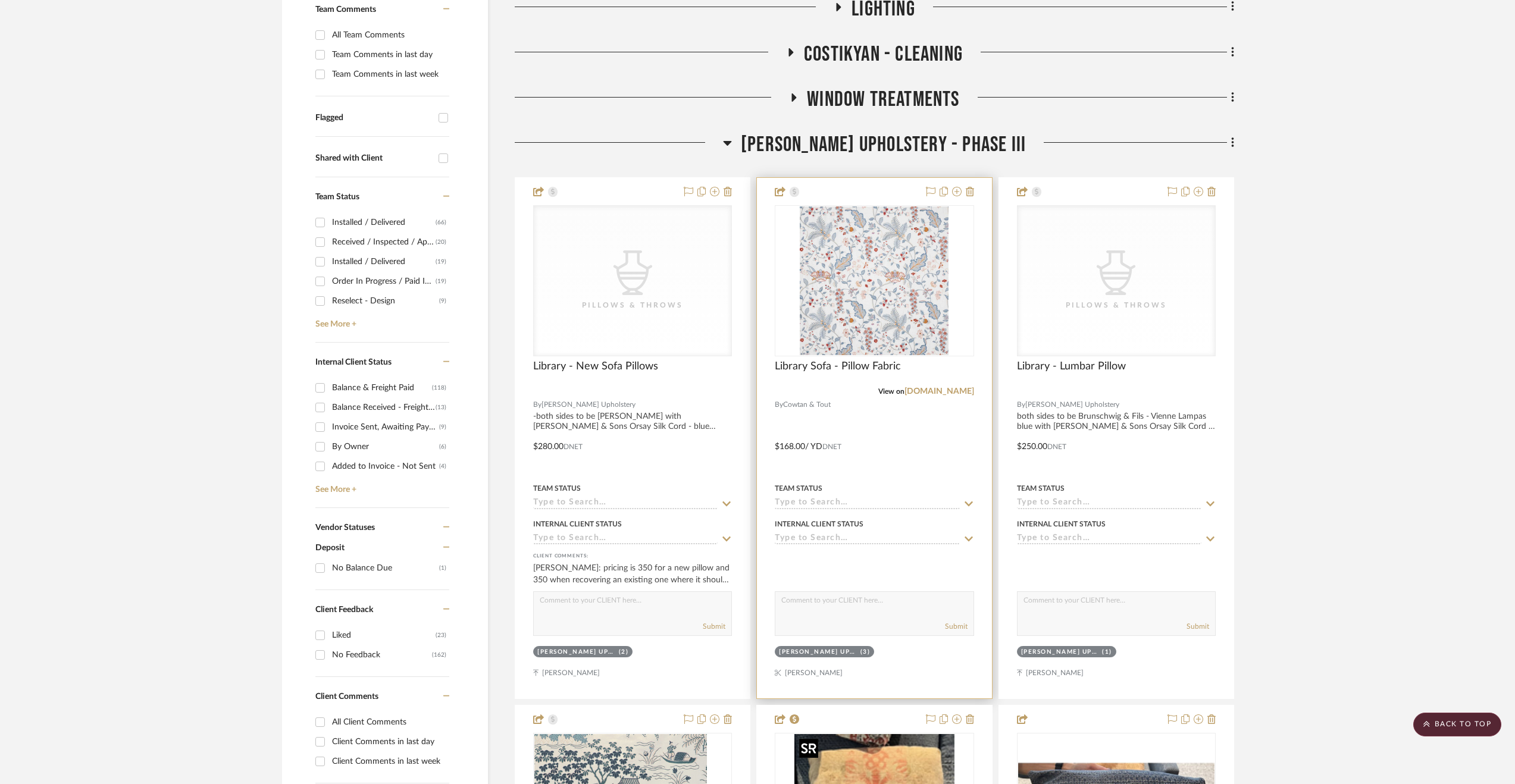
scroll to position [269, 0]
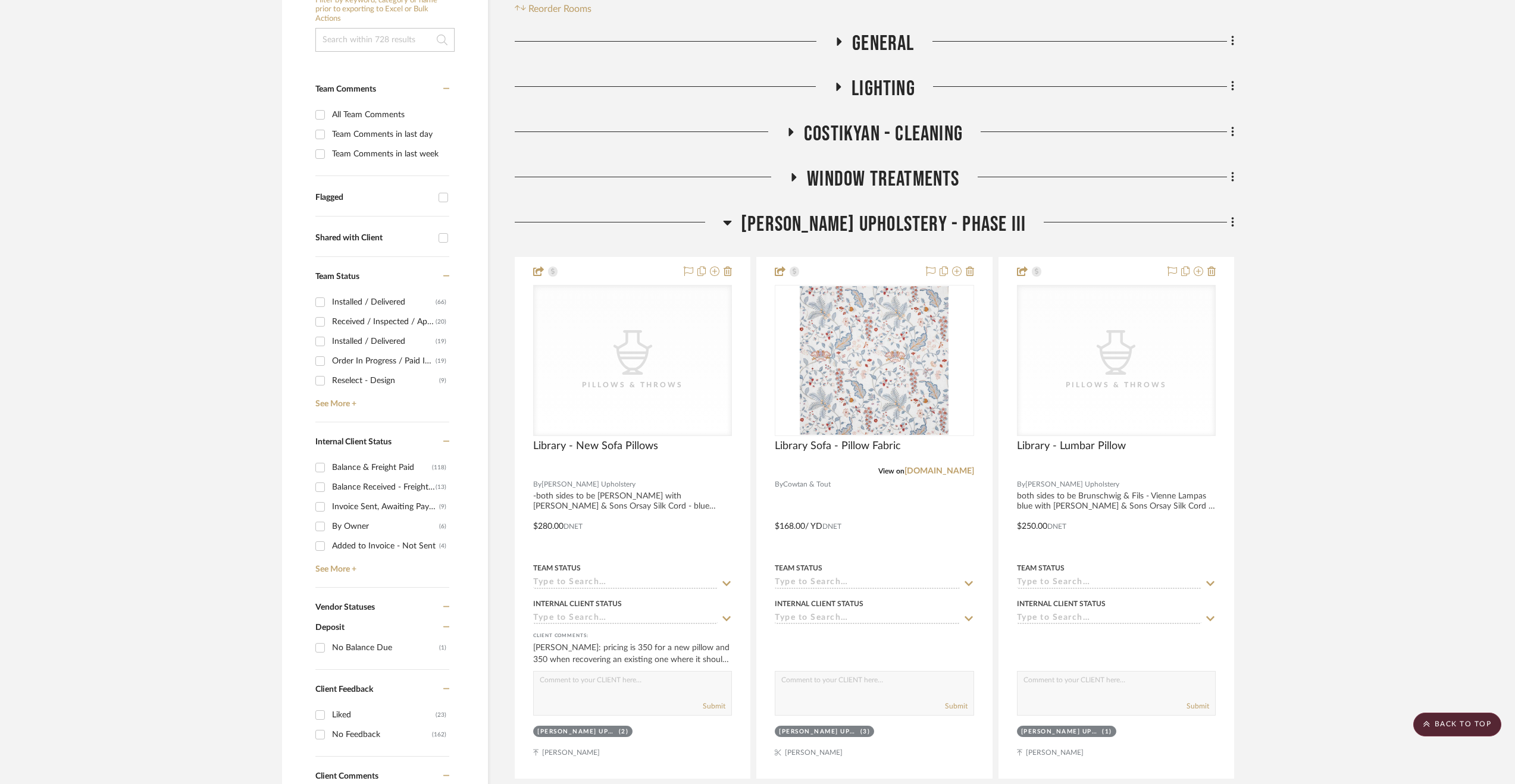
click at [863, 212] on span "Walter's Upholstery - Phase III" at bounding box center [884, 224] width 285 height 25
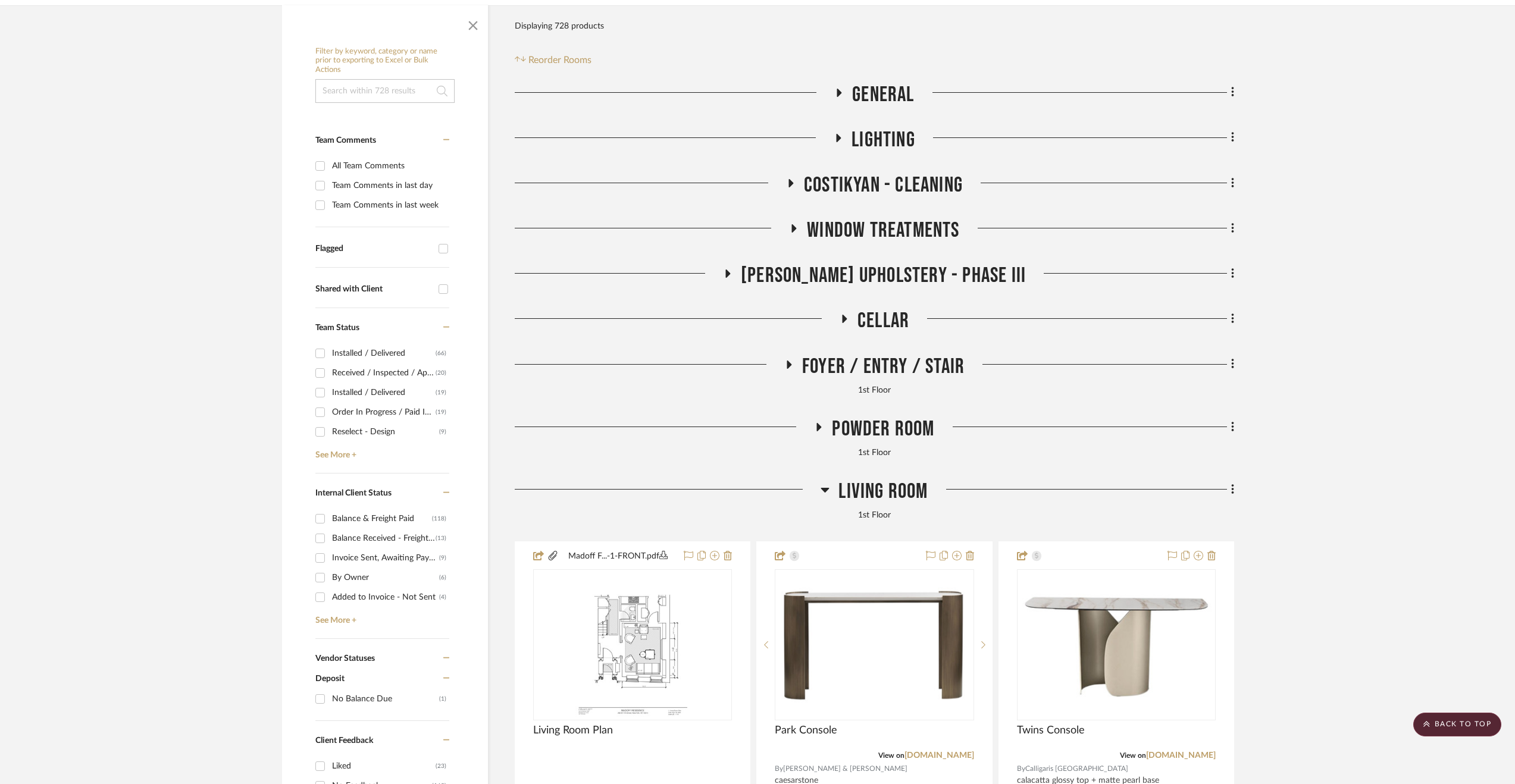
scroll to position [0, 0]
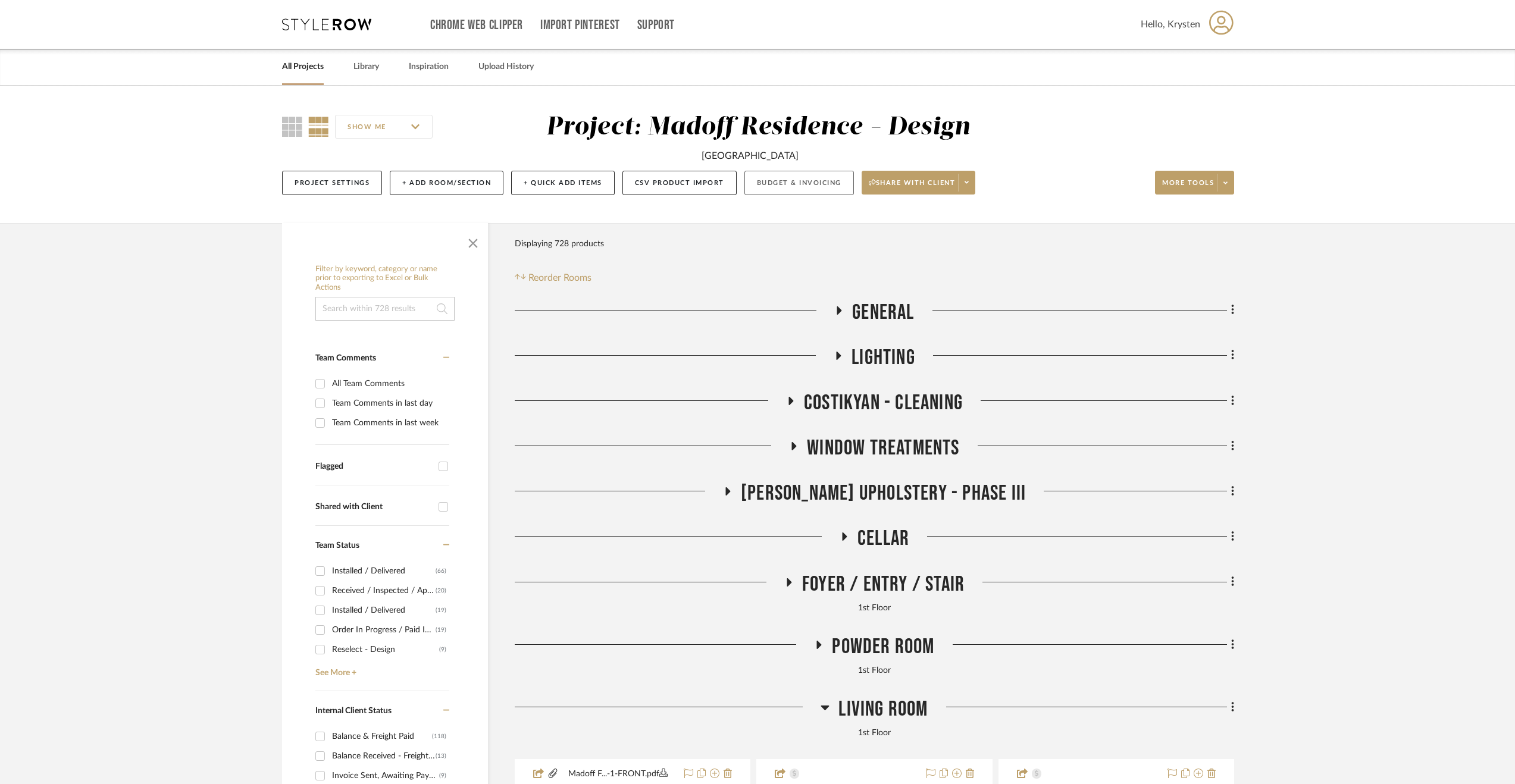
click at [790, 183] on button "Budget & Invoicing" at bounding box center [799, 183] width 109 height 25
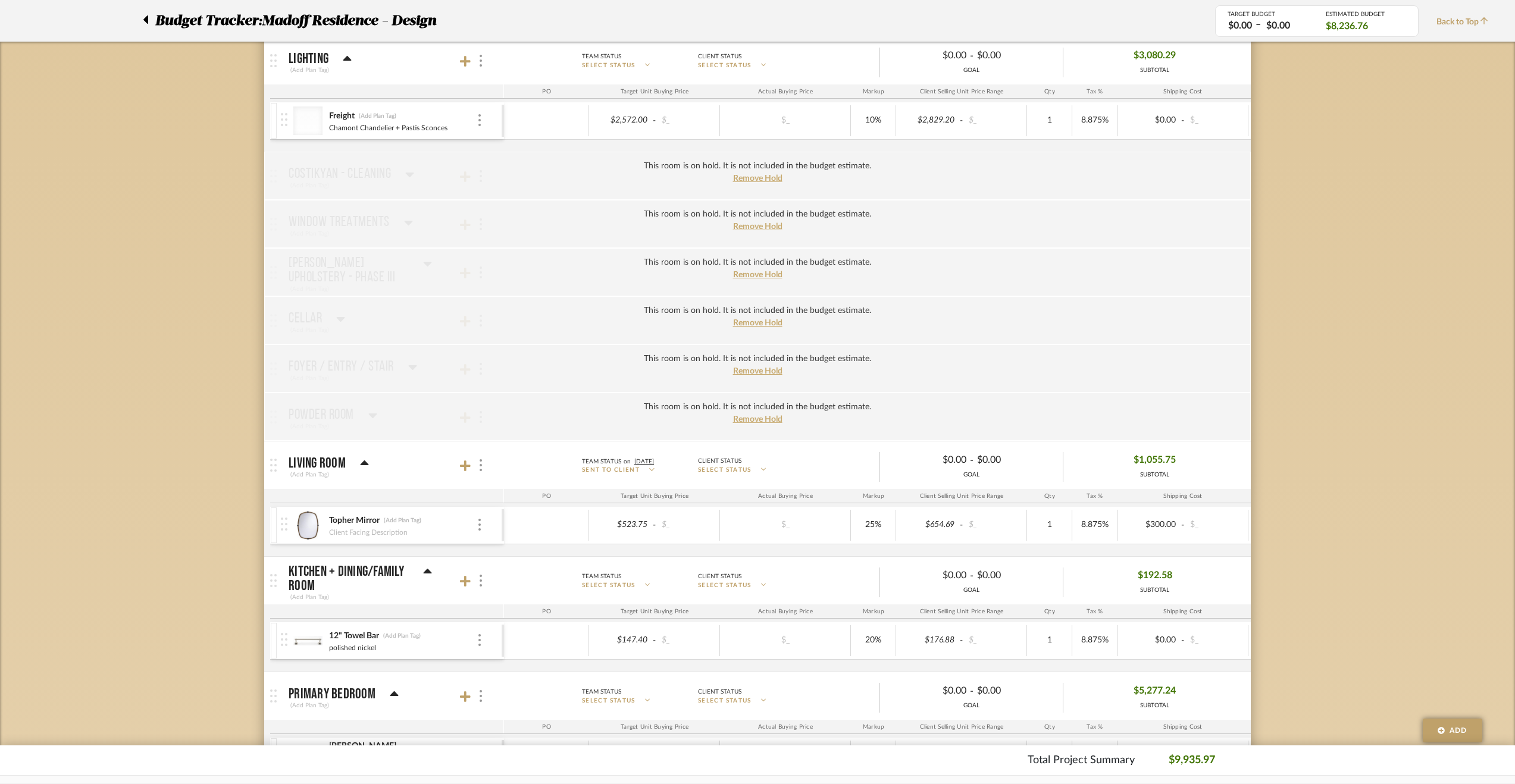
scroll to position [95, 0]
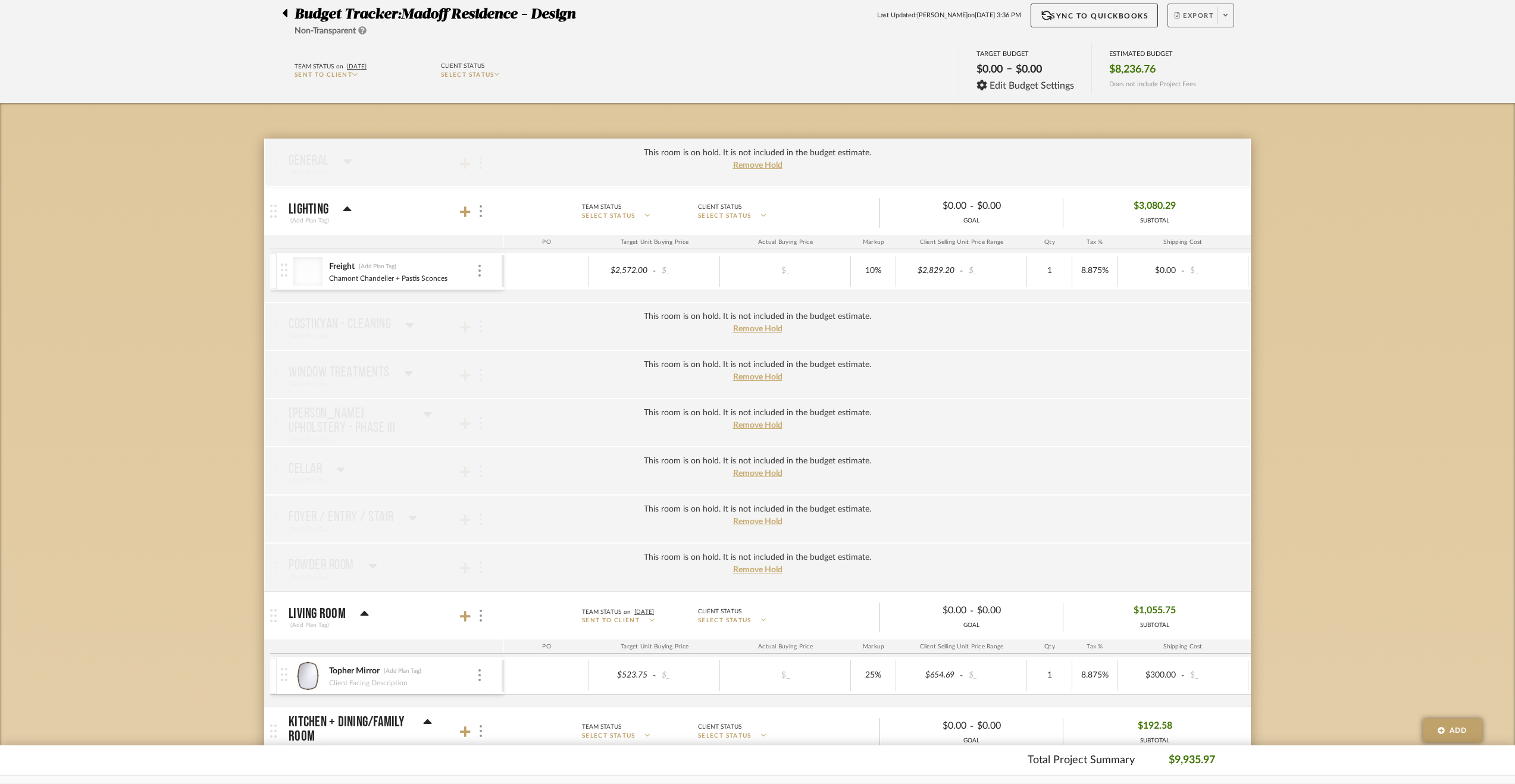
click at [1207, 15] on span "Export" at bounding box center [1193, 20] width 39 height 18
click at [1210, 53] on span "Export PDF" at bounding box center [1222, 49] width 89 height 10
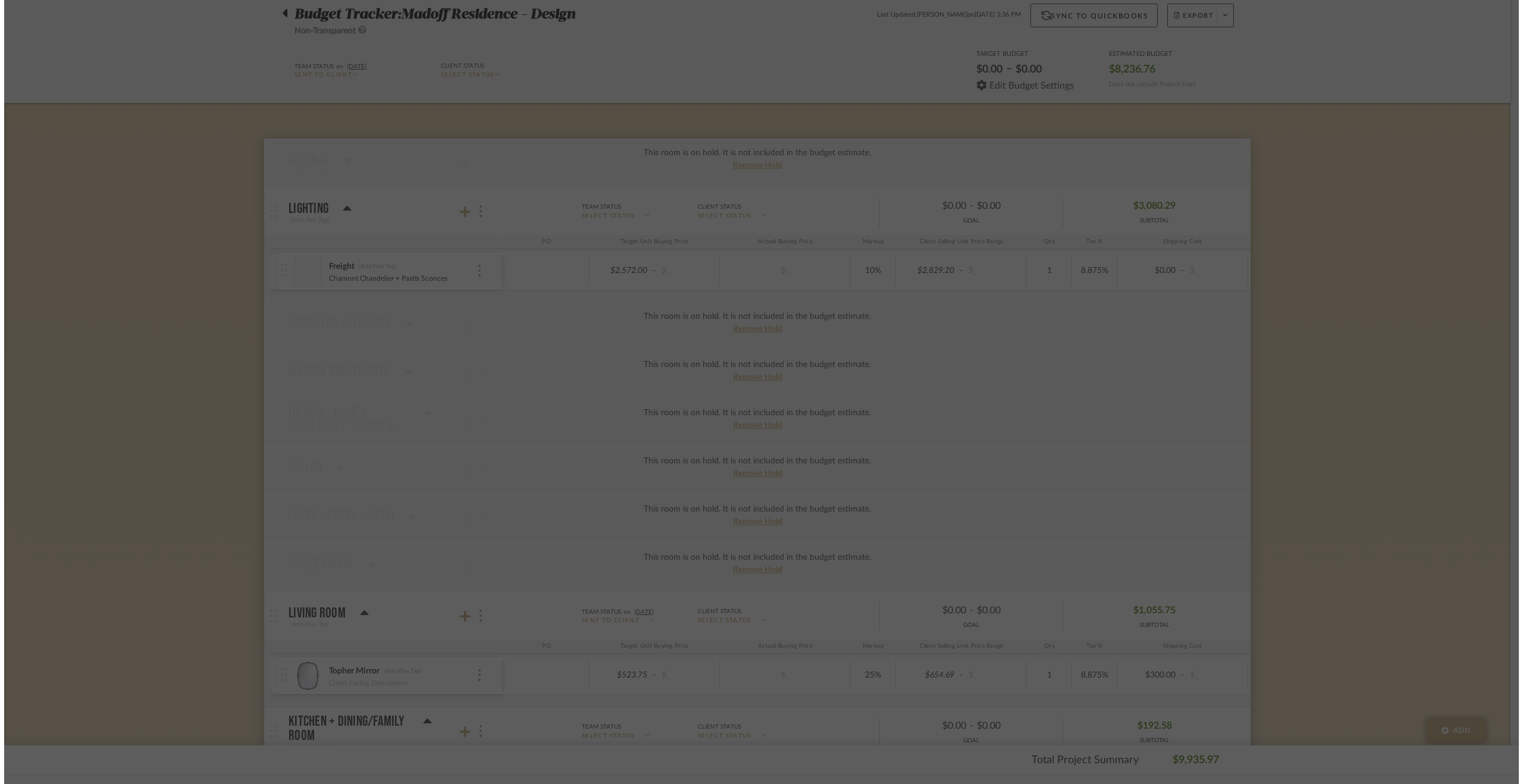
scroll to position [0, 0]
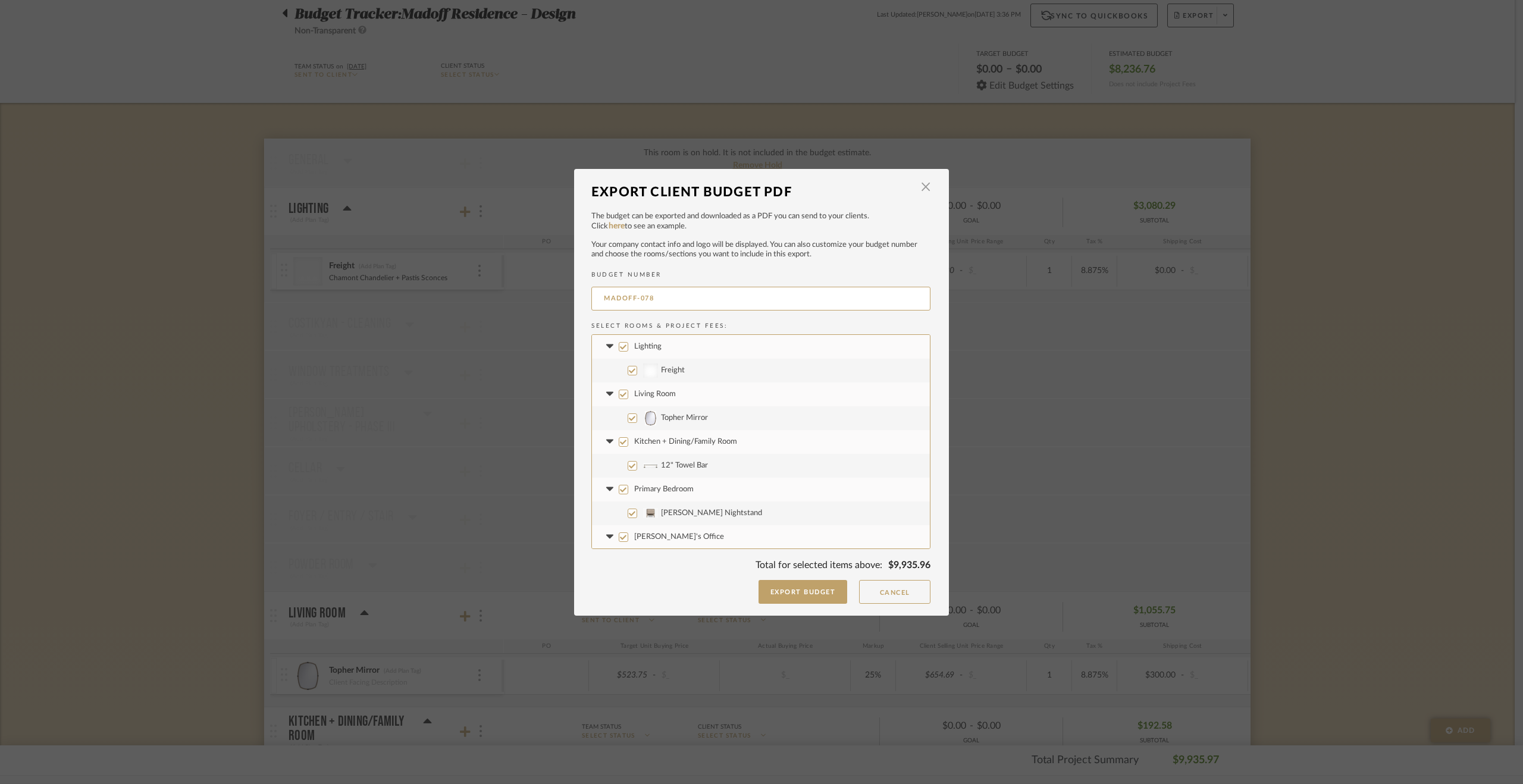
drag, startPoint x: 720, startPoint y: 301, endPoint x: 521, endPoint y: 296, distance: 199.1
click at [521, 296] on div "Export Client Budget PDF × The budget can be exported and downloaded as a PDF y…" at bounding box center [761, 392] width 1523 height 784
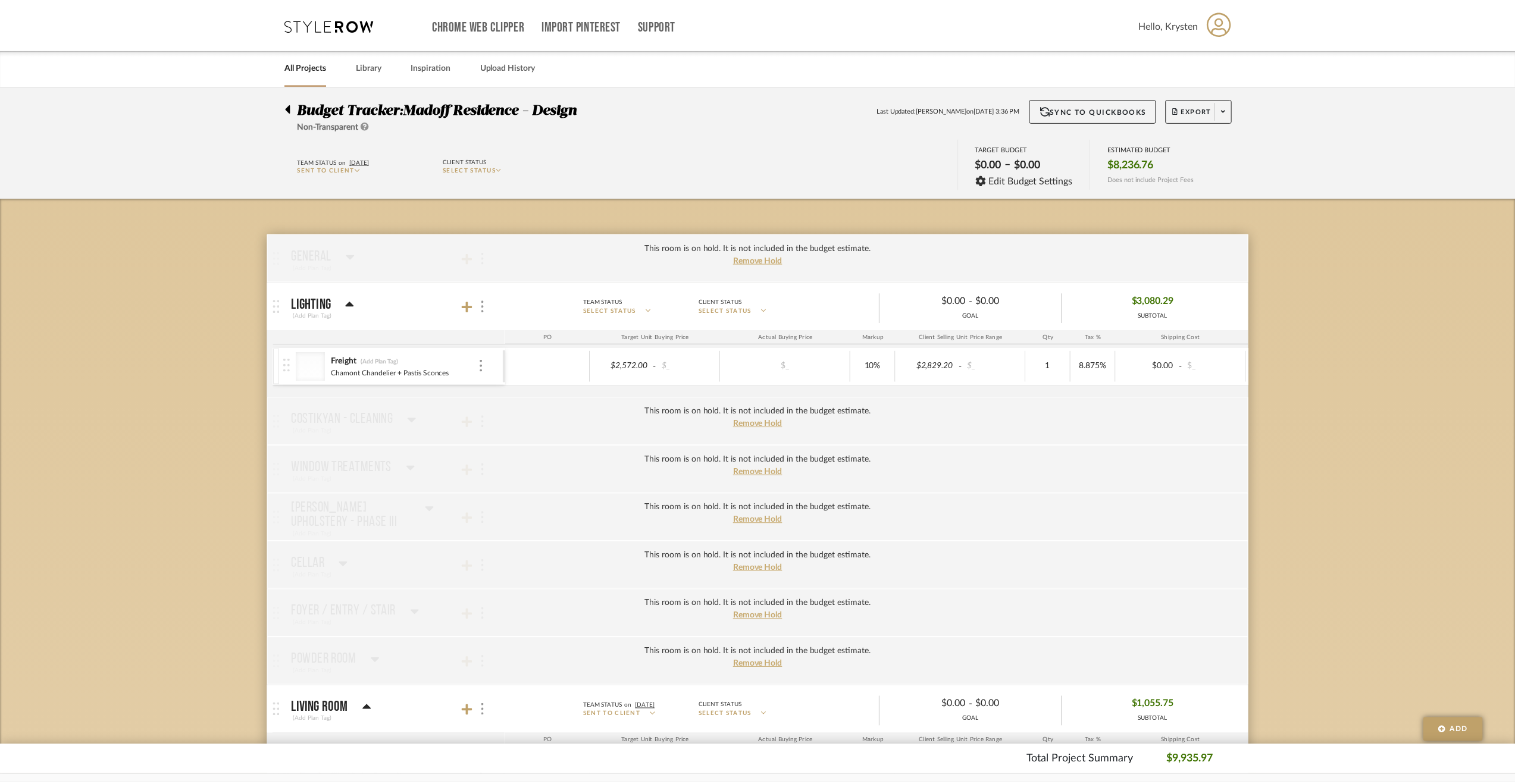
scroll to position [95, 0]
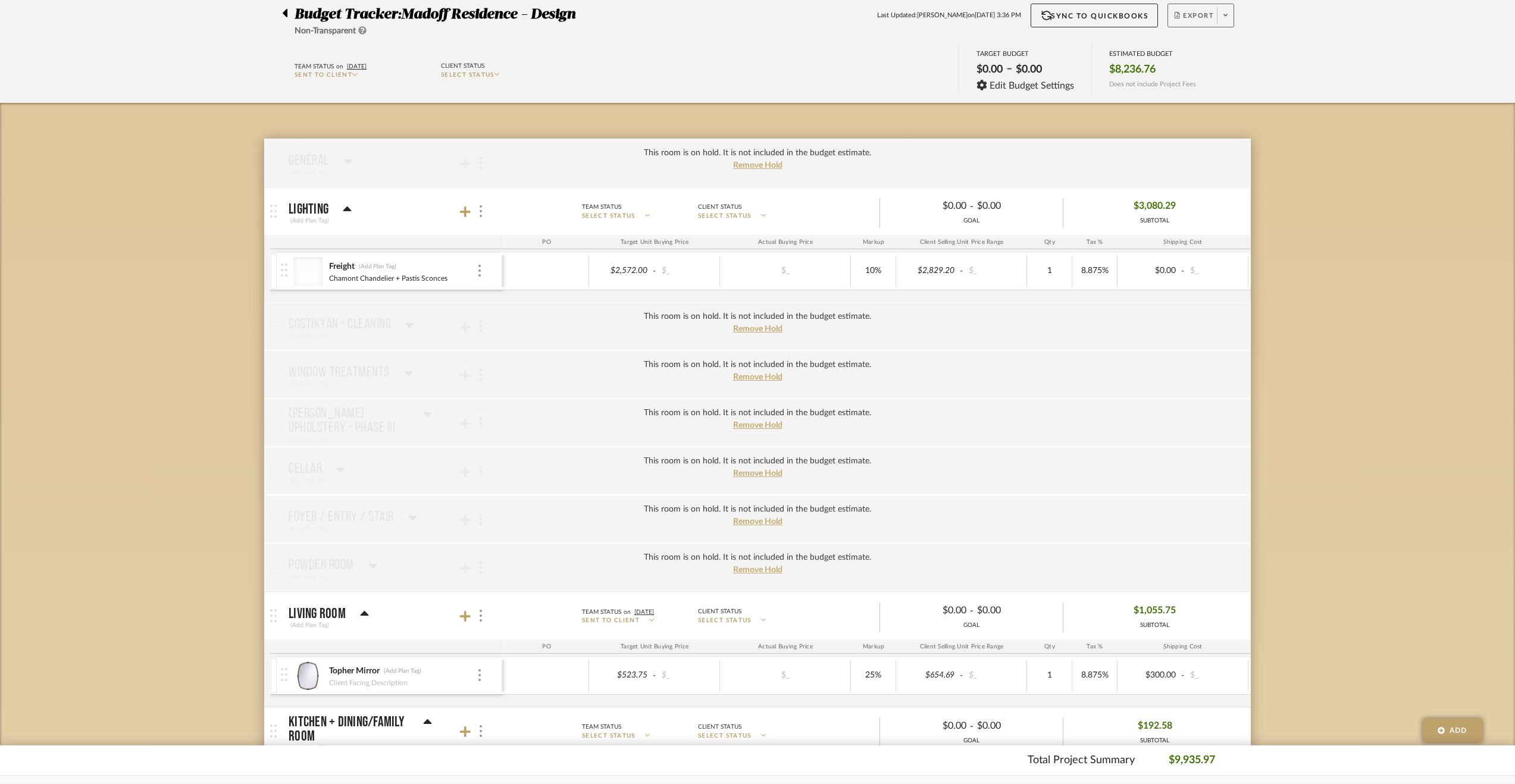
click at [1217, 12] on span at bounding box center [1225, 15] width 17 height 18
click at [1220, 39] on button "Export PDF" at bounding box center [1222, 49] width 113 height 29
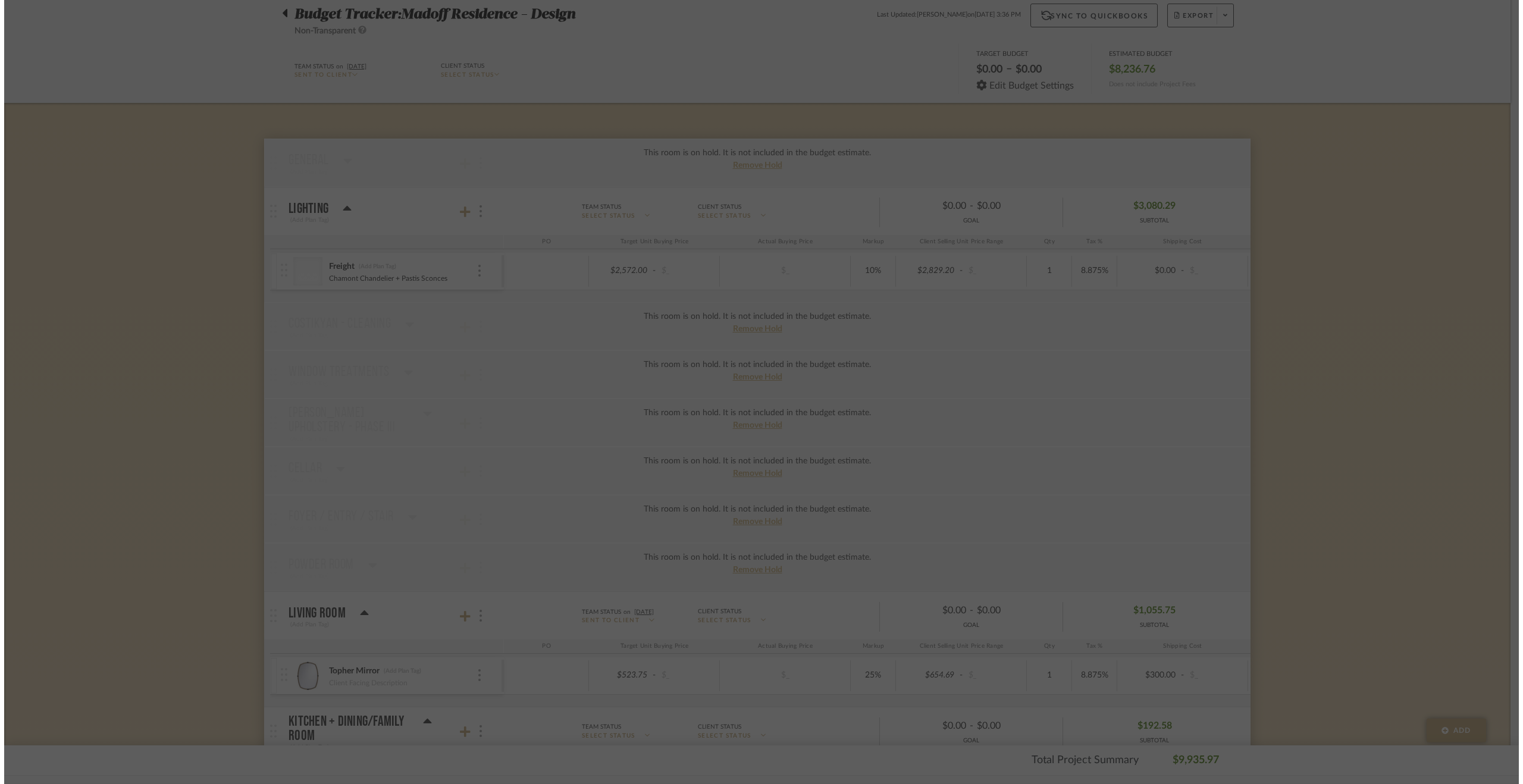
scroll to position [0, 0]
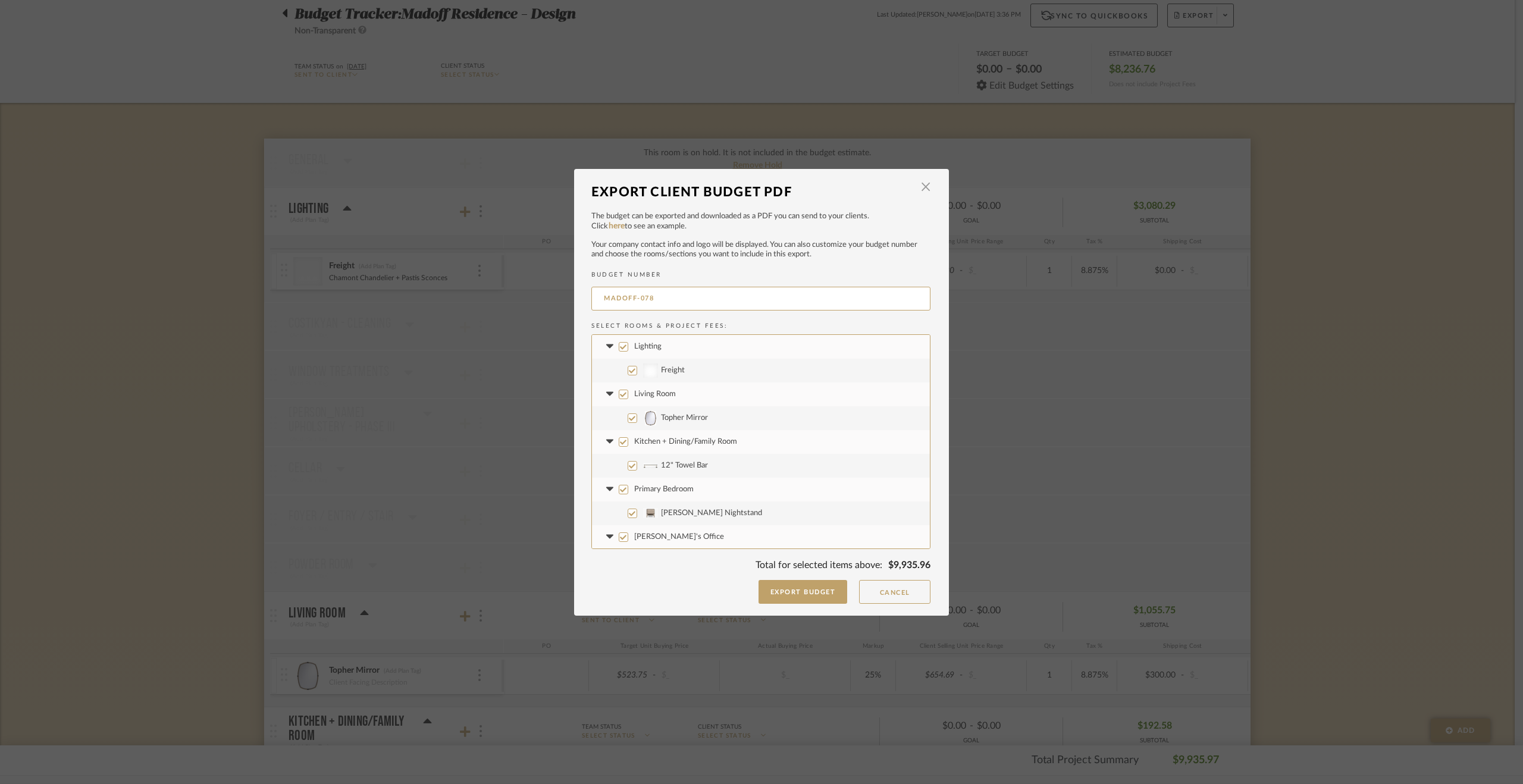
drag, startPoint x: 729, startPoint y: 297, endPoint x: 534, endPoint y: 308, distance: 195.3
click at [534, 308] on div "Export Client Budget PDF × The budget can be exported and downloaded as a PDF y…" at bounding box center [761, 392] width 1523 height 784
click at [908, 589] on button "Cancel" at bounding box center [895, 591] width 72 height 24
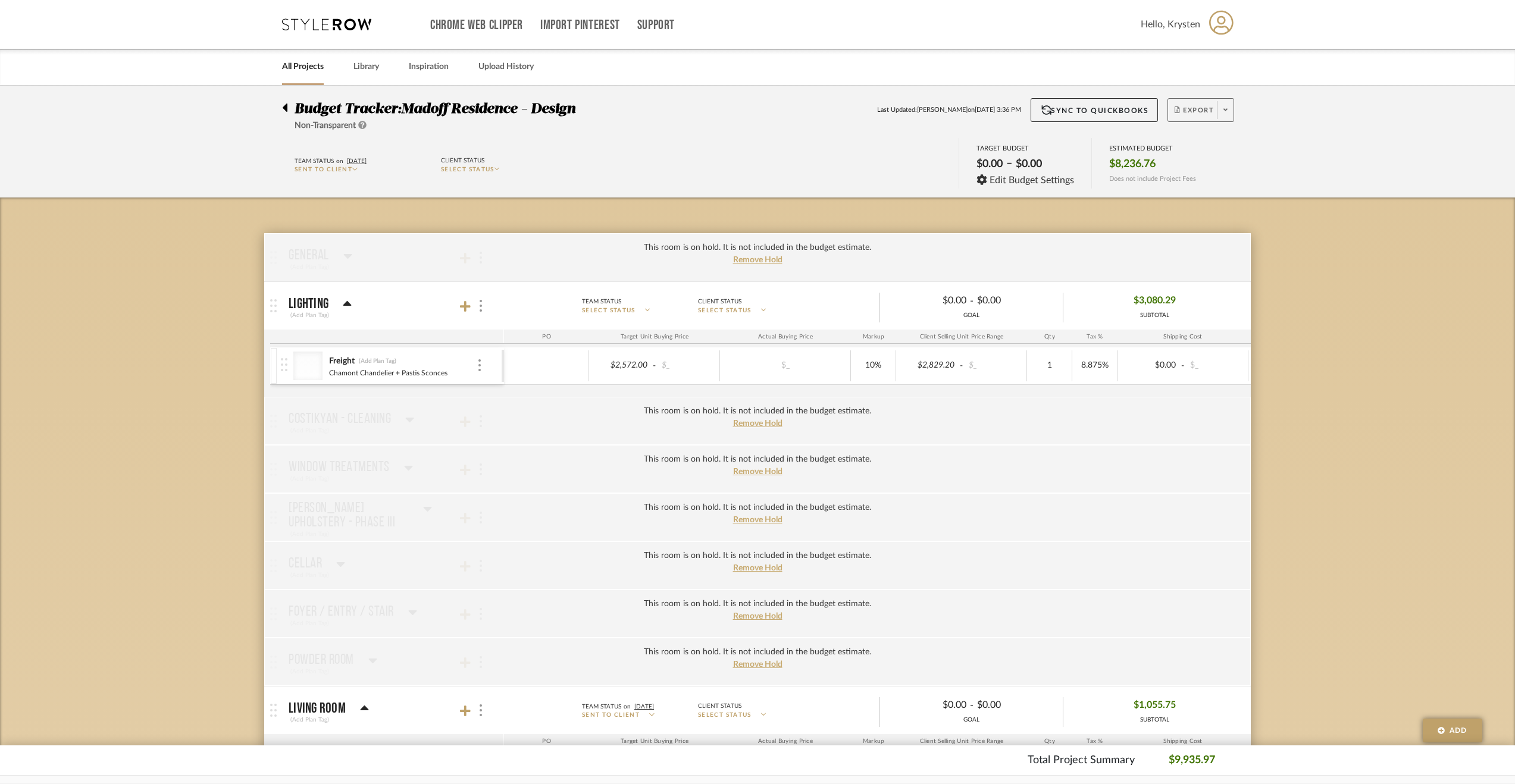
click at [1197, 104] on button "Export" at bounding box center [1200, 109] width 66 height 24
click at [1187, 134] on button "Export PDF" at bounding box center [1222, 143] width 113 height 29
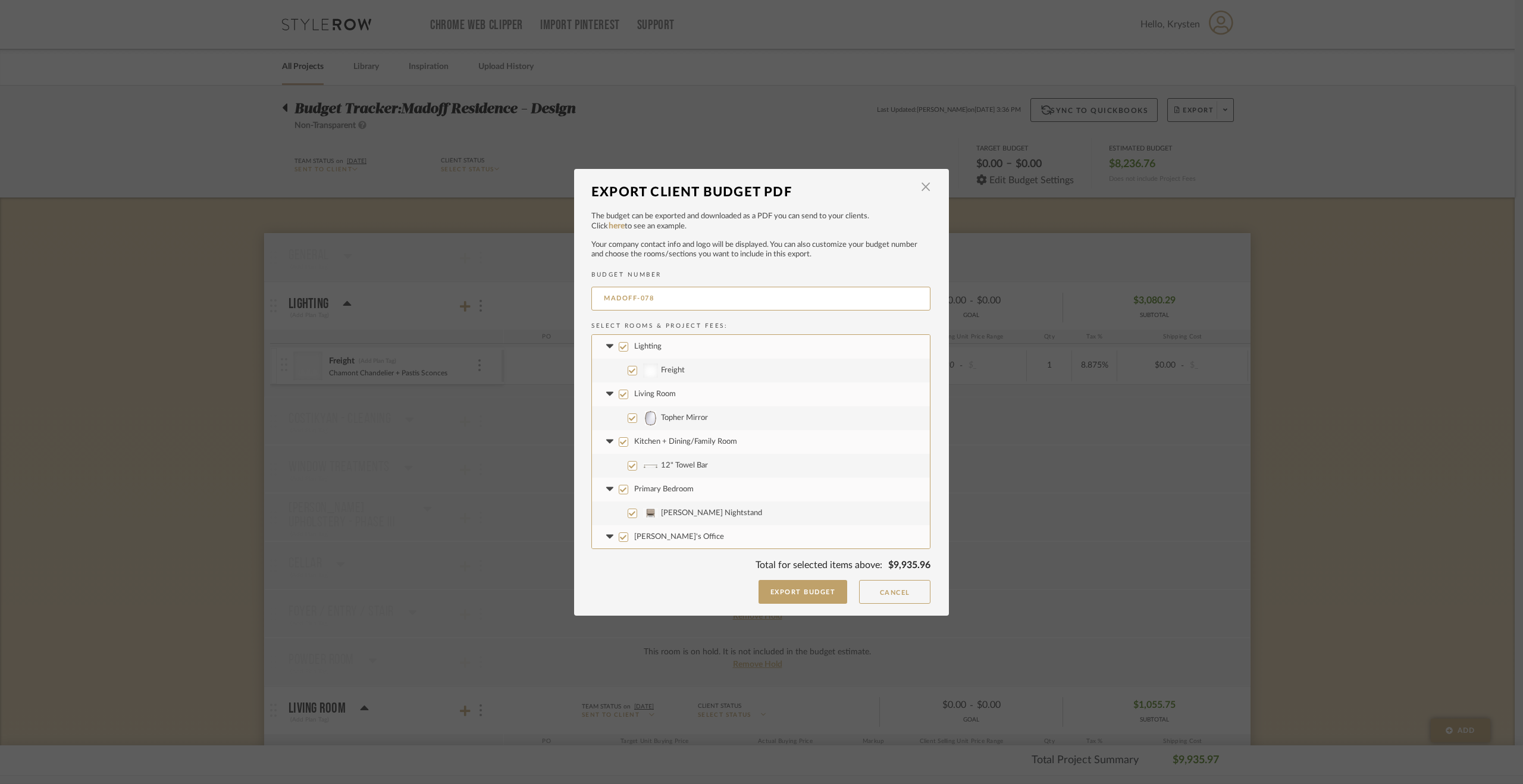
drag, startPoint x: 743, startPoint y: 298, endPoint x: 535, endPoint y: 296, distance: 208.0
click at [535, 296] on div "Export Client Budget PDF × The budget can be exported and downloaded as a PDF y…" at bounding box center [761, 392] width 1523 height 784
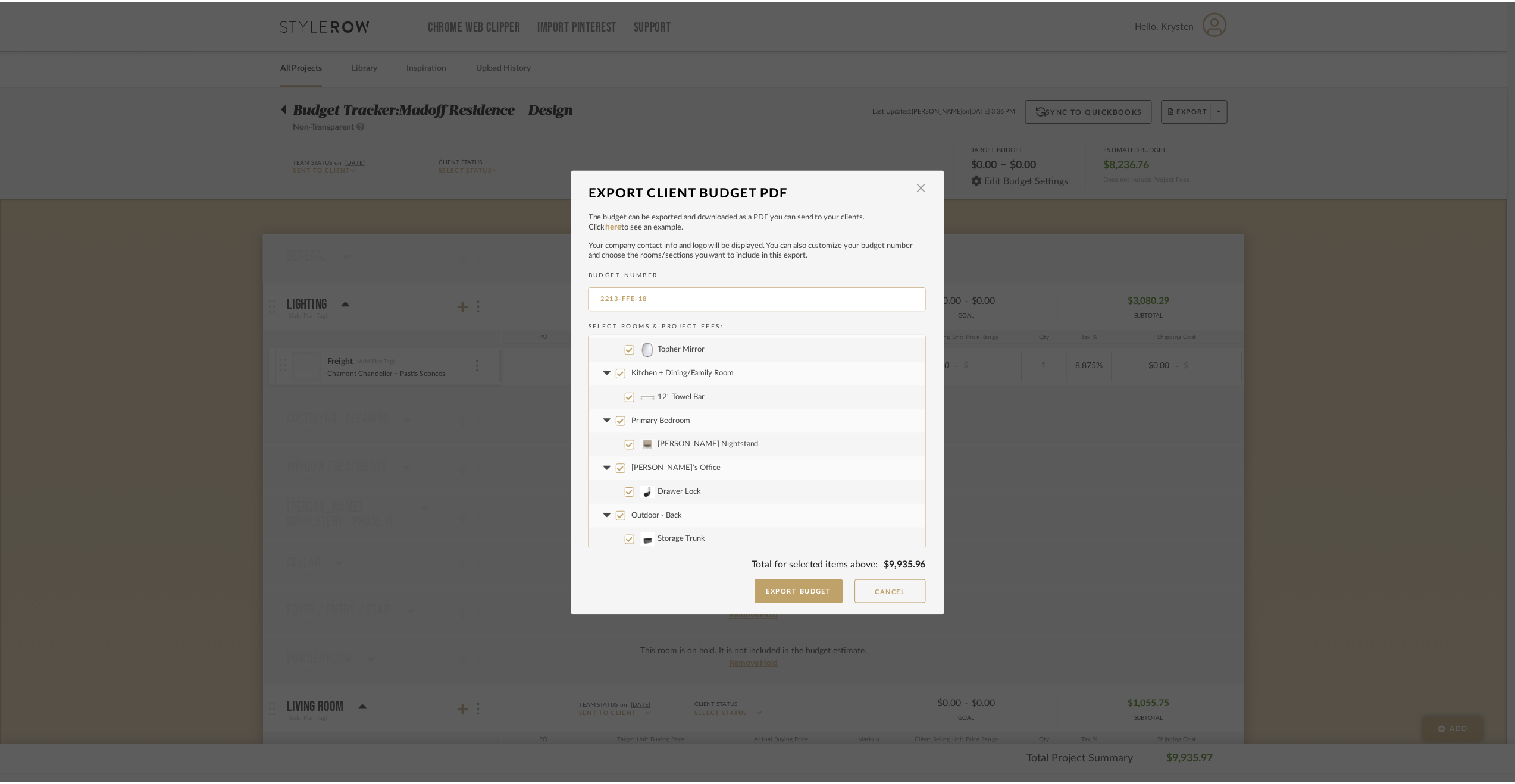
scroll to position [72, 0]
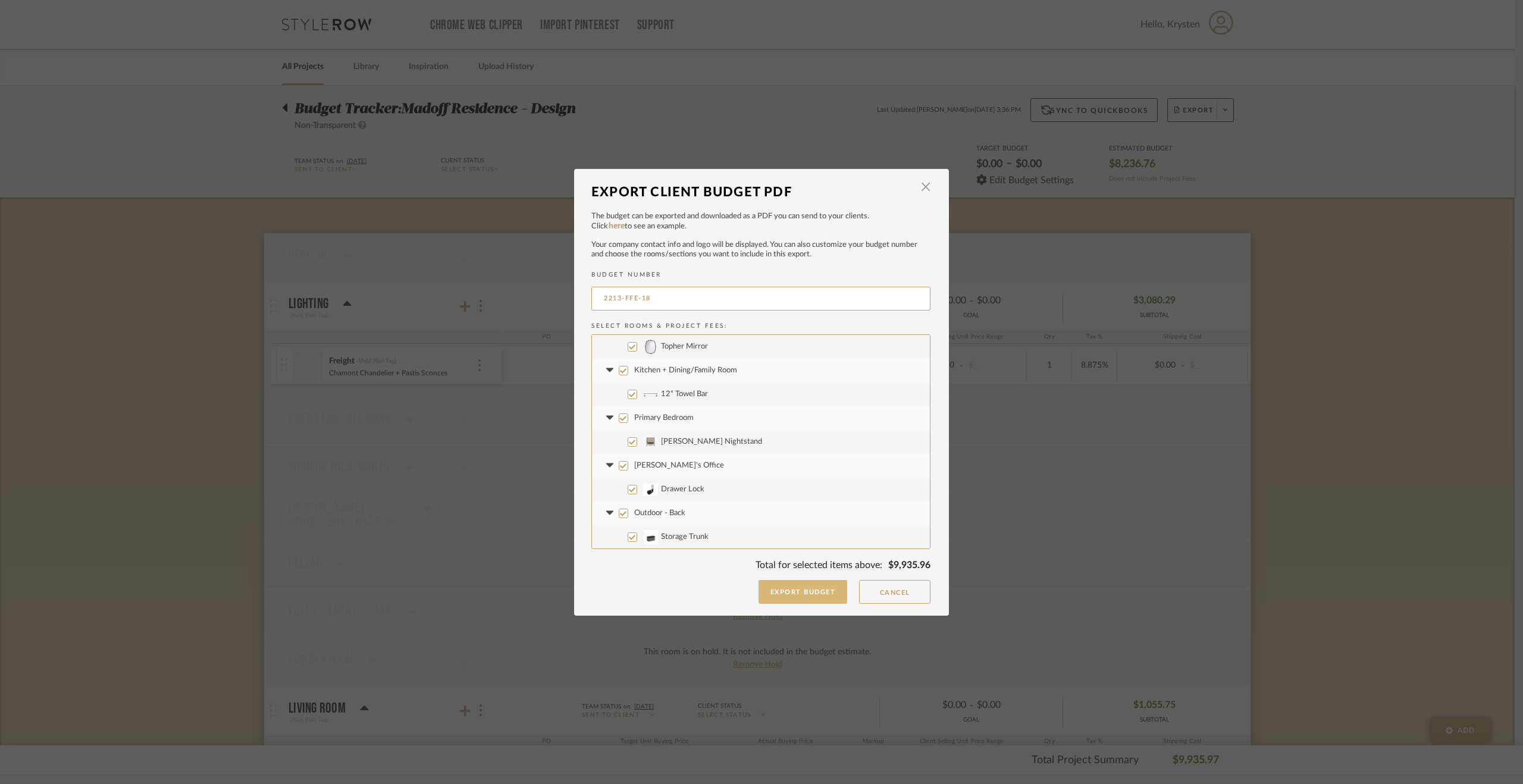
type input "2213-FFE-18"
click at [777, 591] on button "Export Budget" at bounding box center [804, 591] width 89 height 24
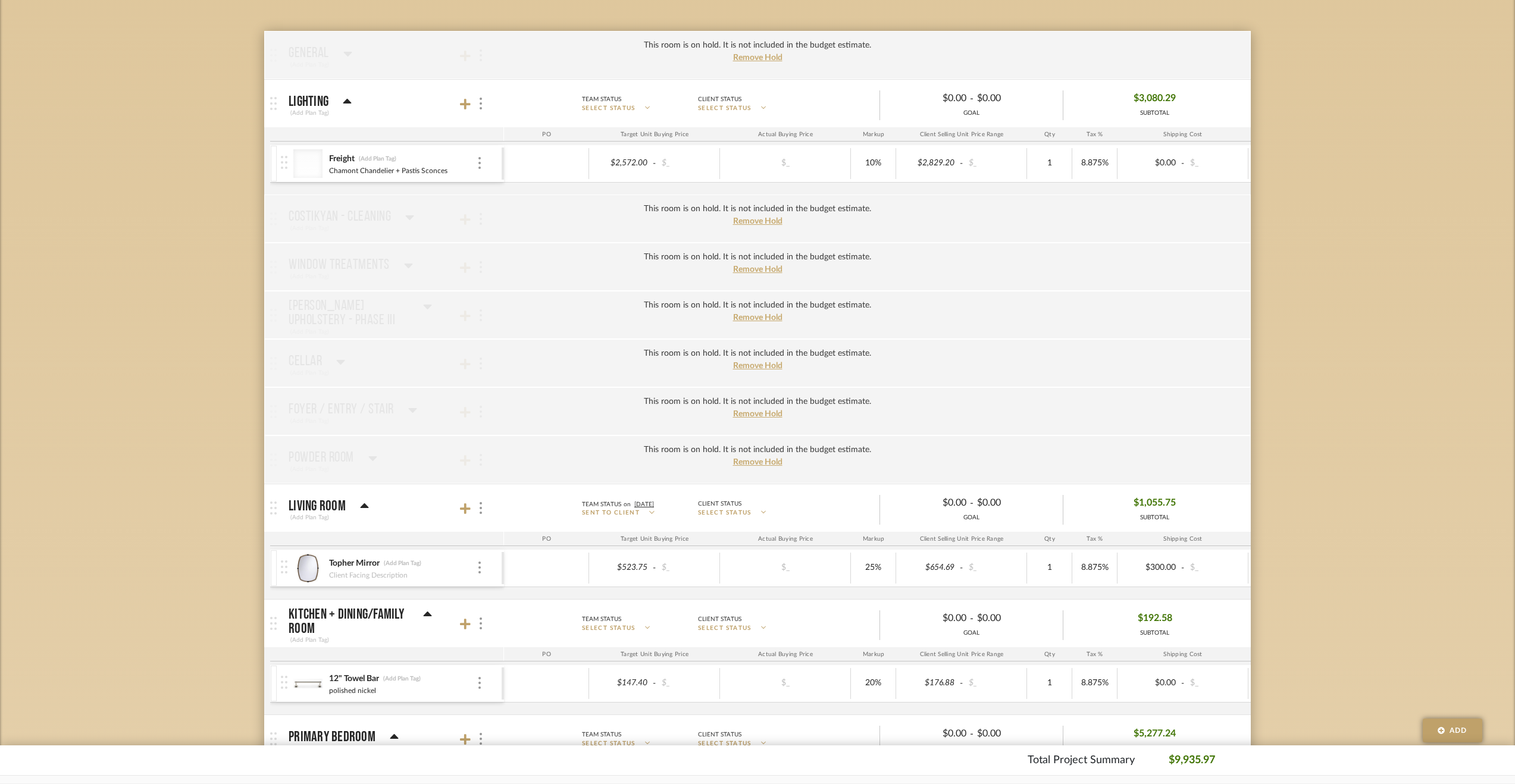
scroll to position [476, 0]
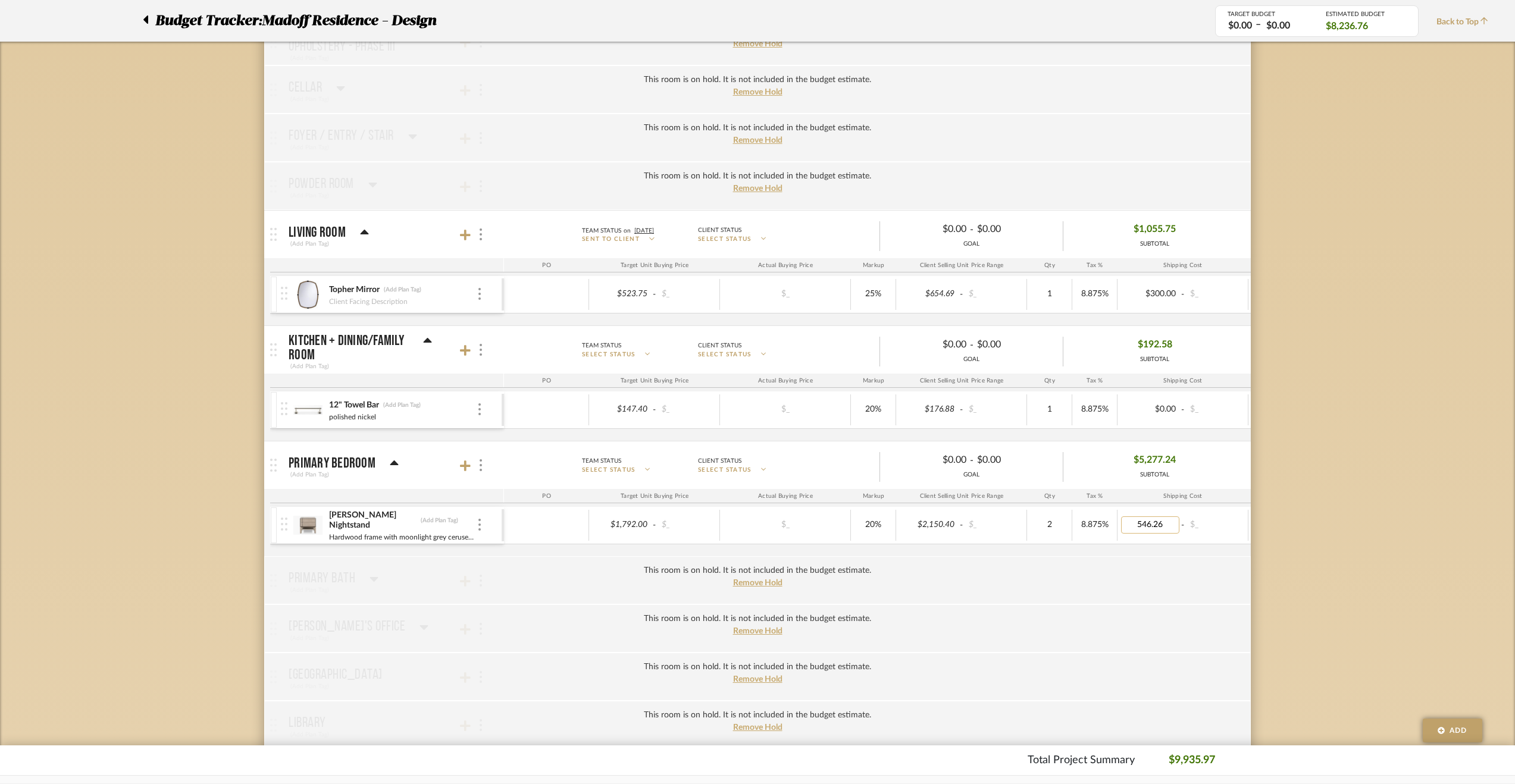
click at [1169, 522] on input "546.26" at bounding box center [1150, 525] width 59 height 17
type input "546.25"
click at [1299, 587] on div "Budget Tracker: Madoff Residence - Design Non-Transparent Last Updated: Krysten…" at bounding box center [757, 607] width 1515 height 1994
click at [484, 520] on div "Burke Nightstand (Add Plan Tag) Hardwood frame with moonlight grey cerused fini…" at bounding box center [391, 525] width 221 height 37
click at [478, 520] on img at bounding box center [479, 524] width 2 height 12
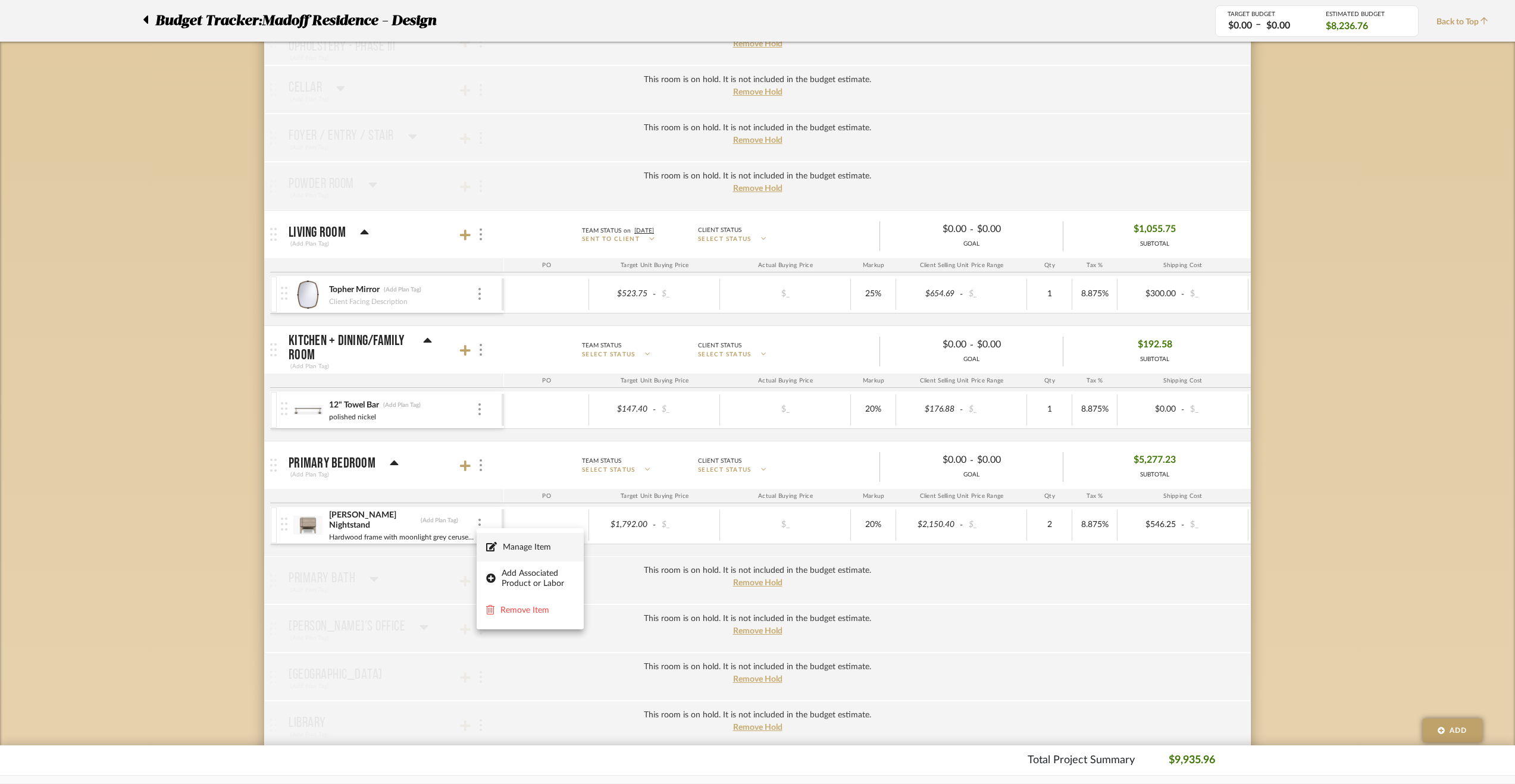
click at [497, 547] on icon at bounding box center [491, 547] width 11 height 9
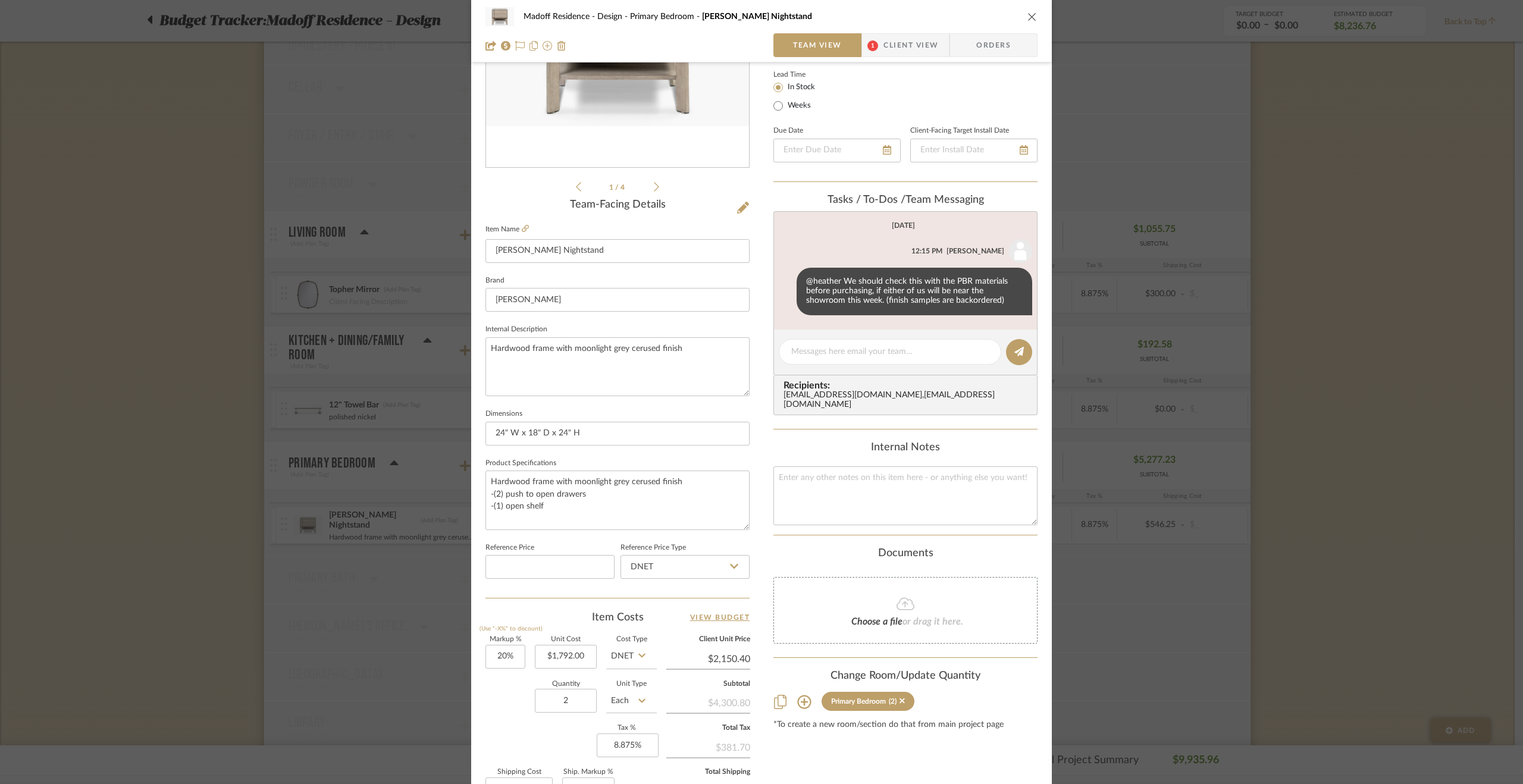
scroll to position [321, 0]
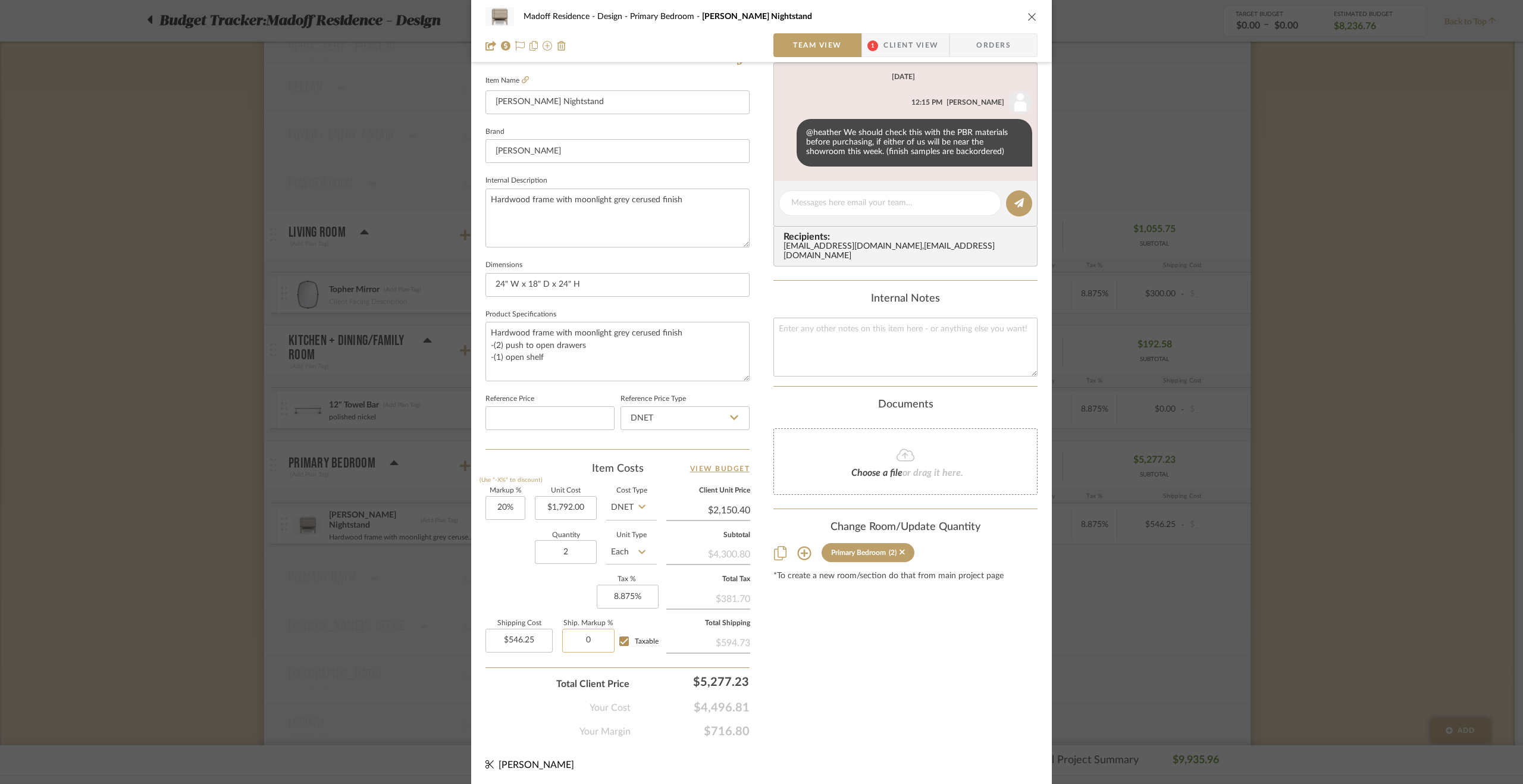
click at [597, 648] on input "0" at bounding box center [588, 641] width 52 height 24
type input "10%"
click at [938, 668] on div "Content here copies to Client View - confirm visibility there. Show in Client D…" at bounding box center [905, 249] width 265 height 979
click at [1370, 465] on div "Madoff Residence - Design Primary Bedroom Burke Nightstand Team View 1 Client V…" at bounding box center [761, 392] width 1523 height 784
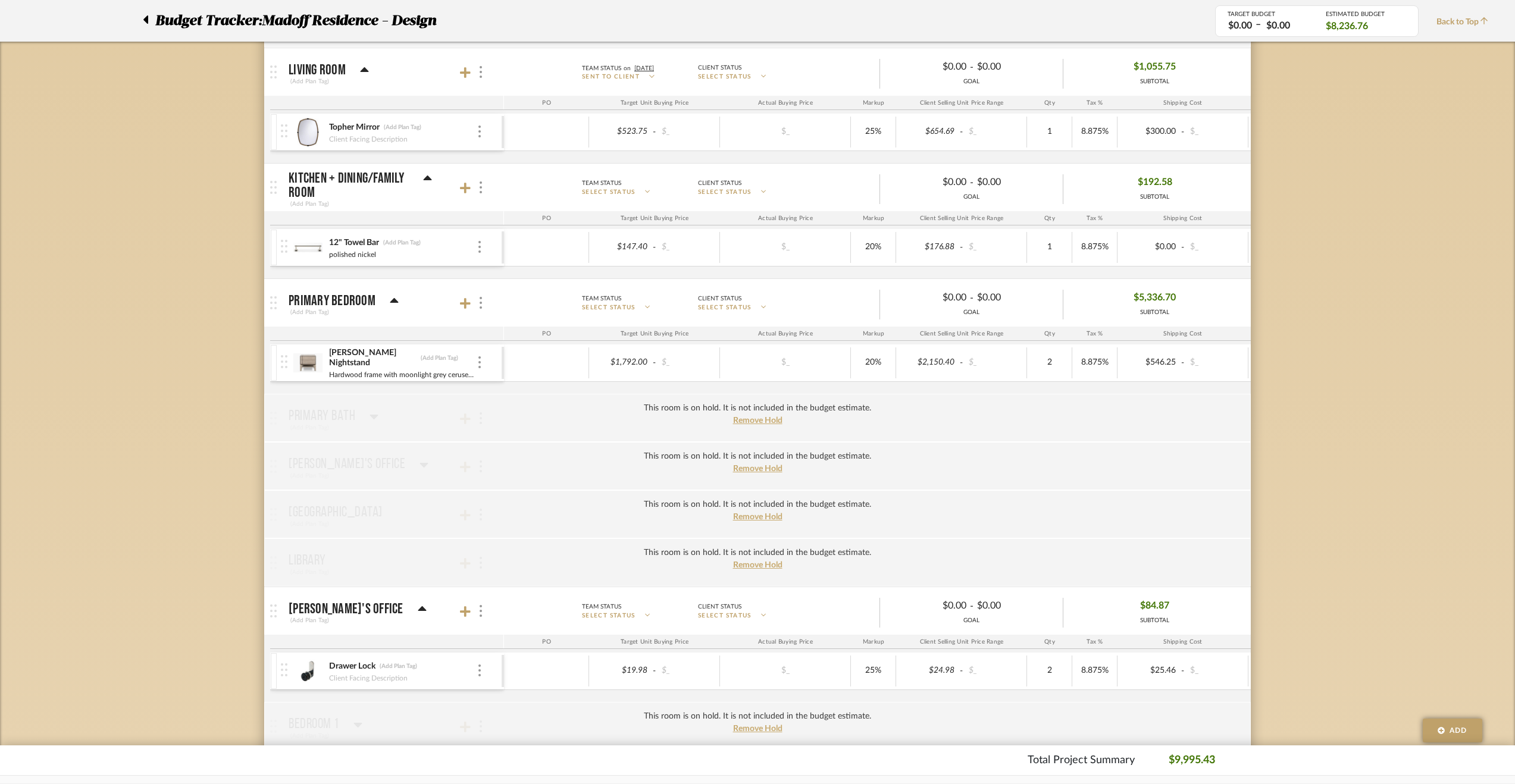
scroll to position [536, 0]
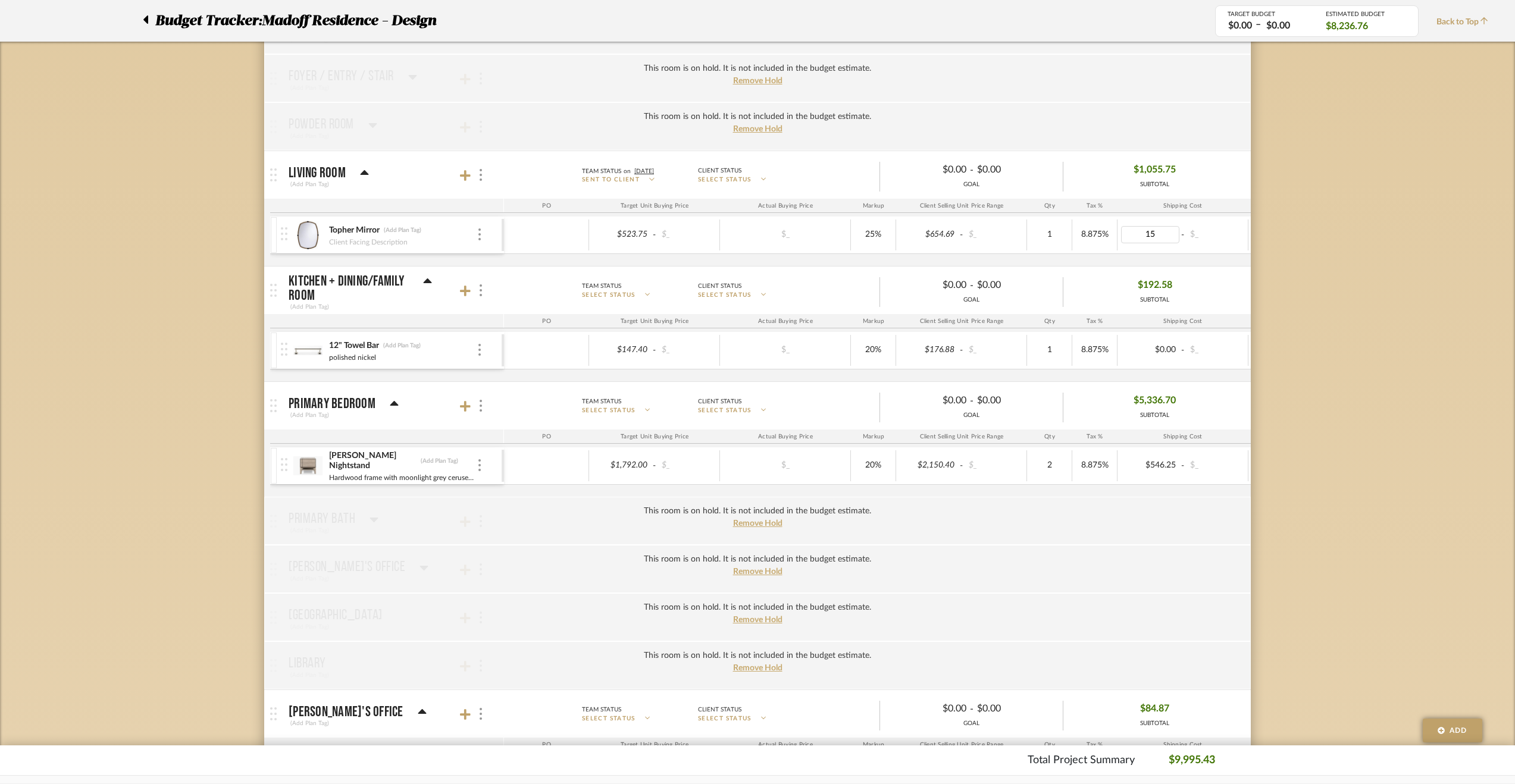
type input "150"
click at [1335, 293] on div "Budget Tracker: Madoff Residence - Design Non-Transparent Last Updated: Krysten…" at bounding box center [757, 547] width 1515 height 1994
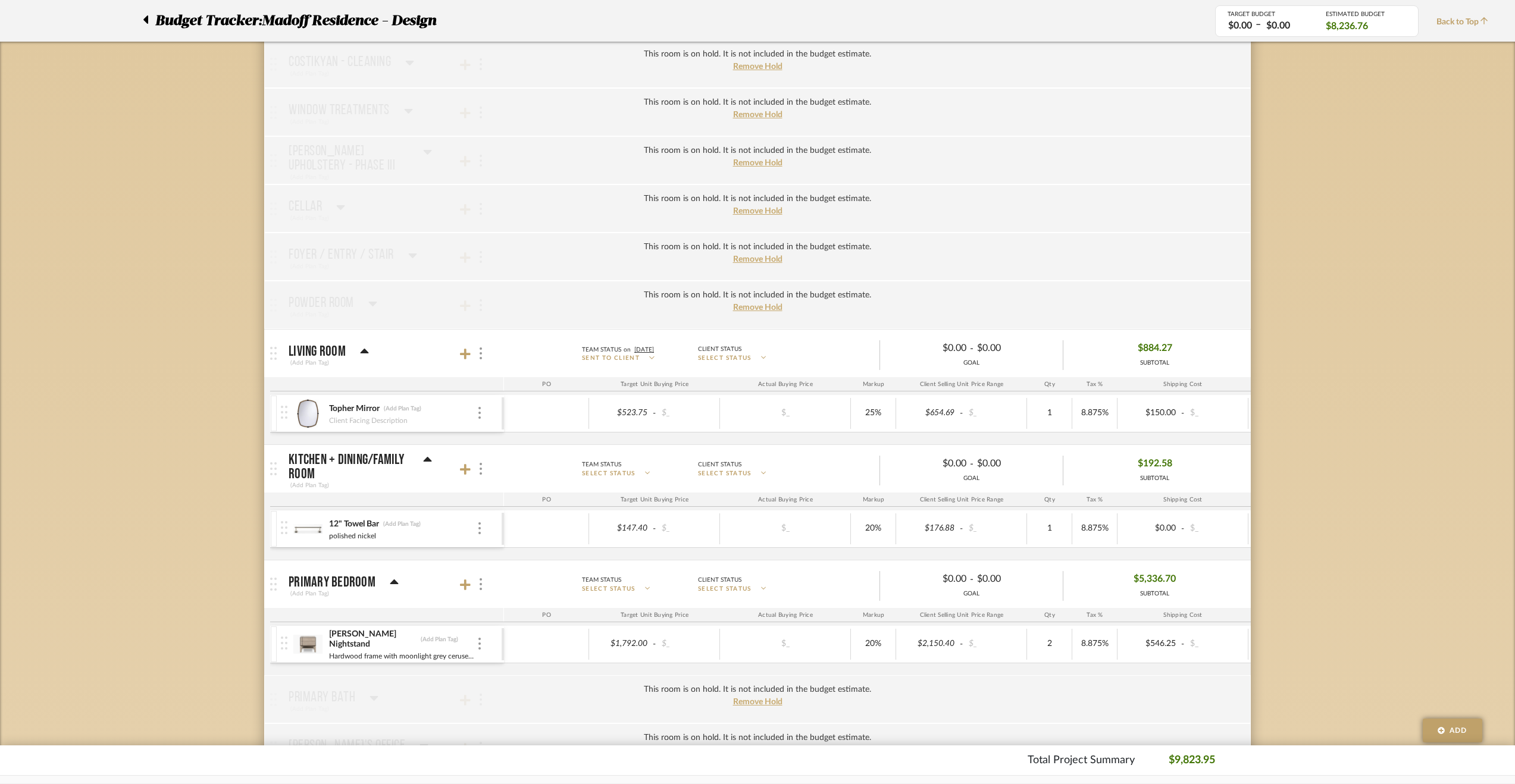
scroll to position [119, 0]
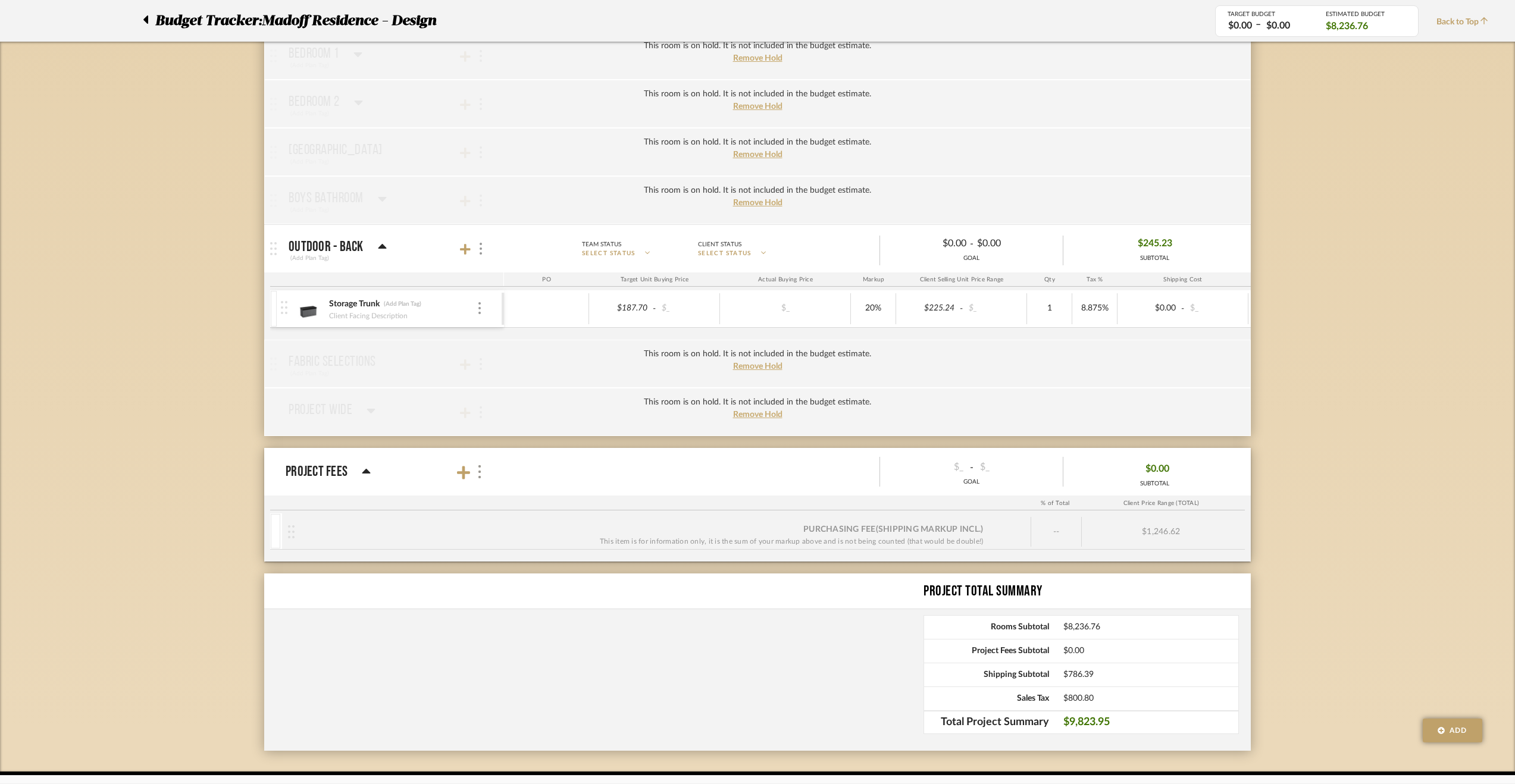
scroll to position [1344, 0]
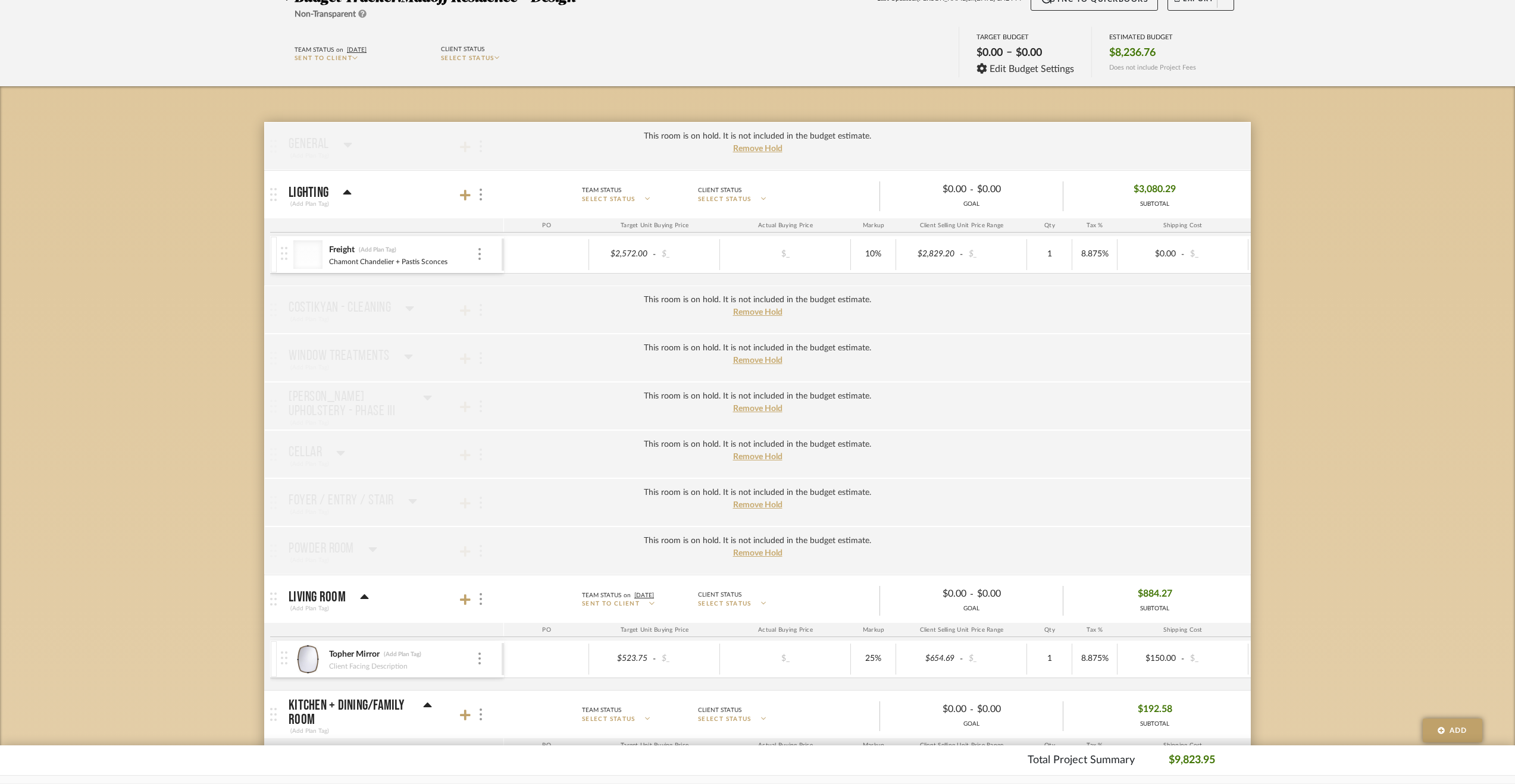
scroll to position [95, 0]
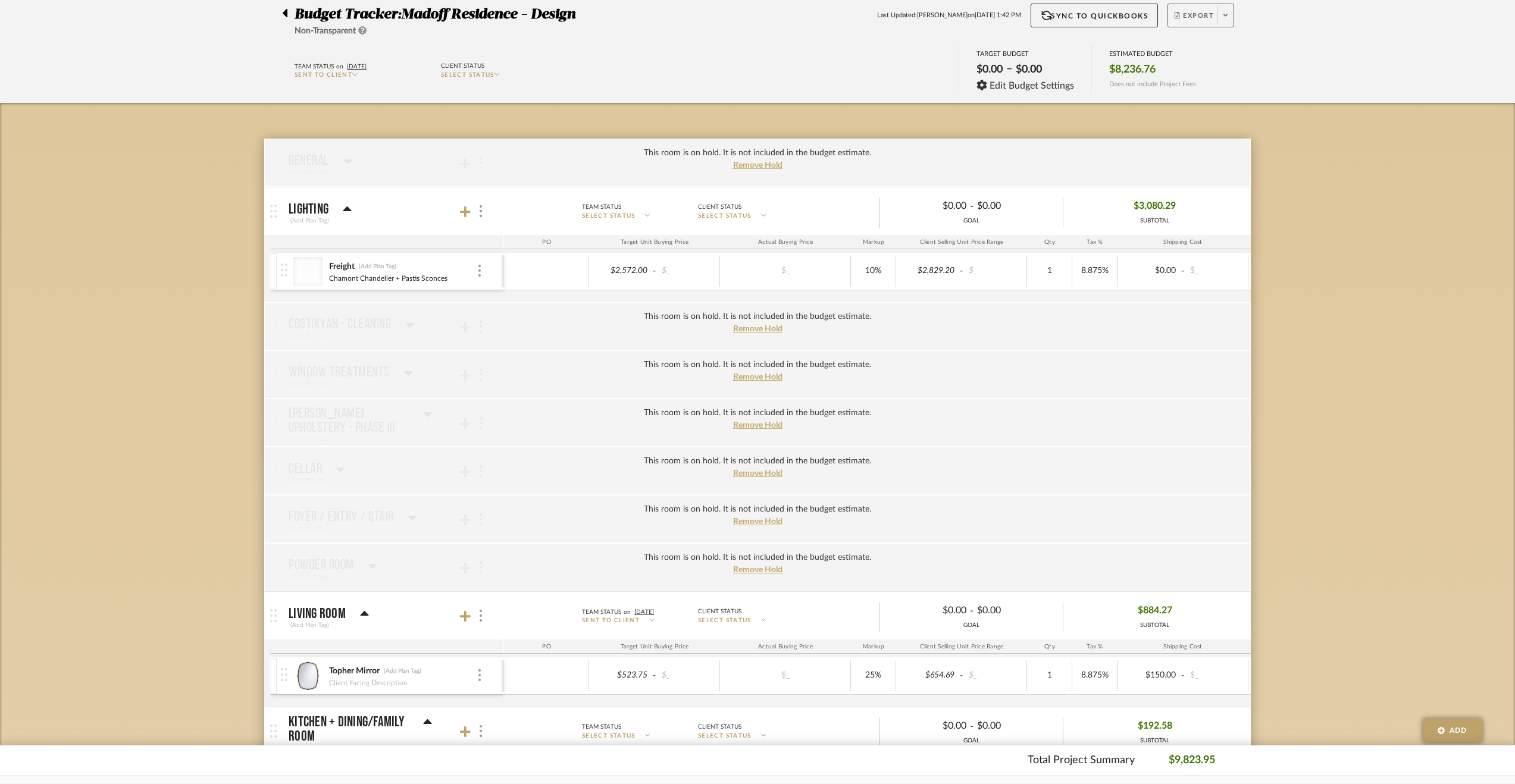
click at [1205, 17] on span "Export" at bounding box center [1193, 20] width 39 height 18
click at [1226, 53] on span "Export PDF" at bounding box center [1222, 49] width 89 height 10
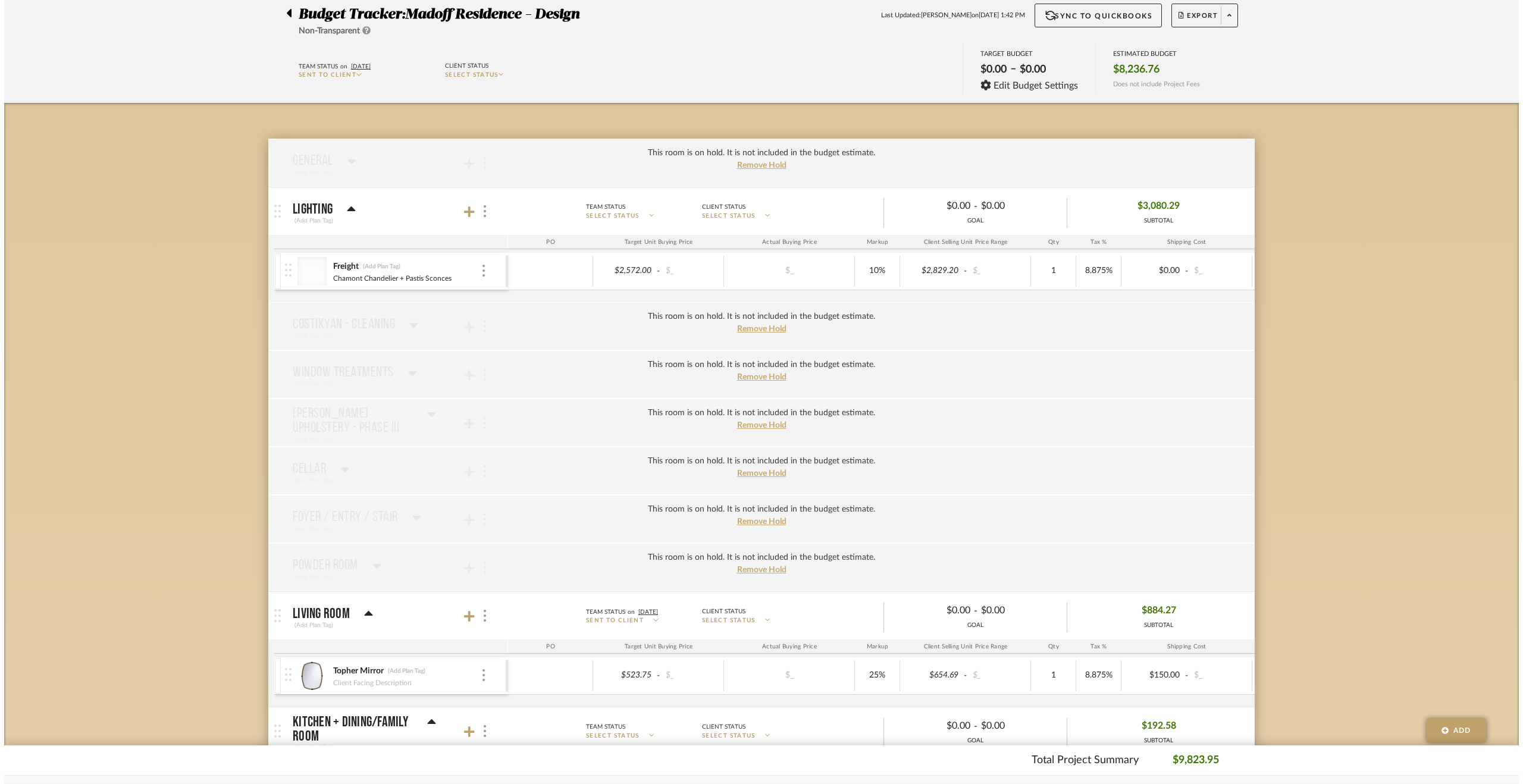
scroll to position [0, 0]
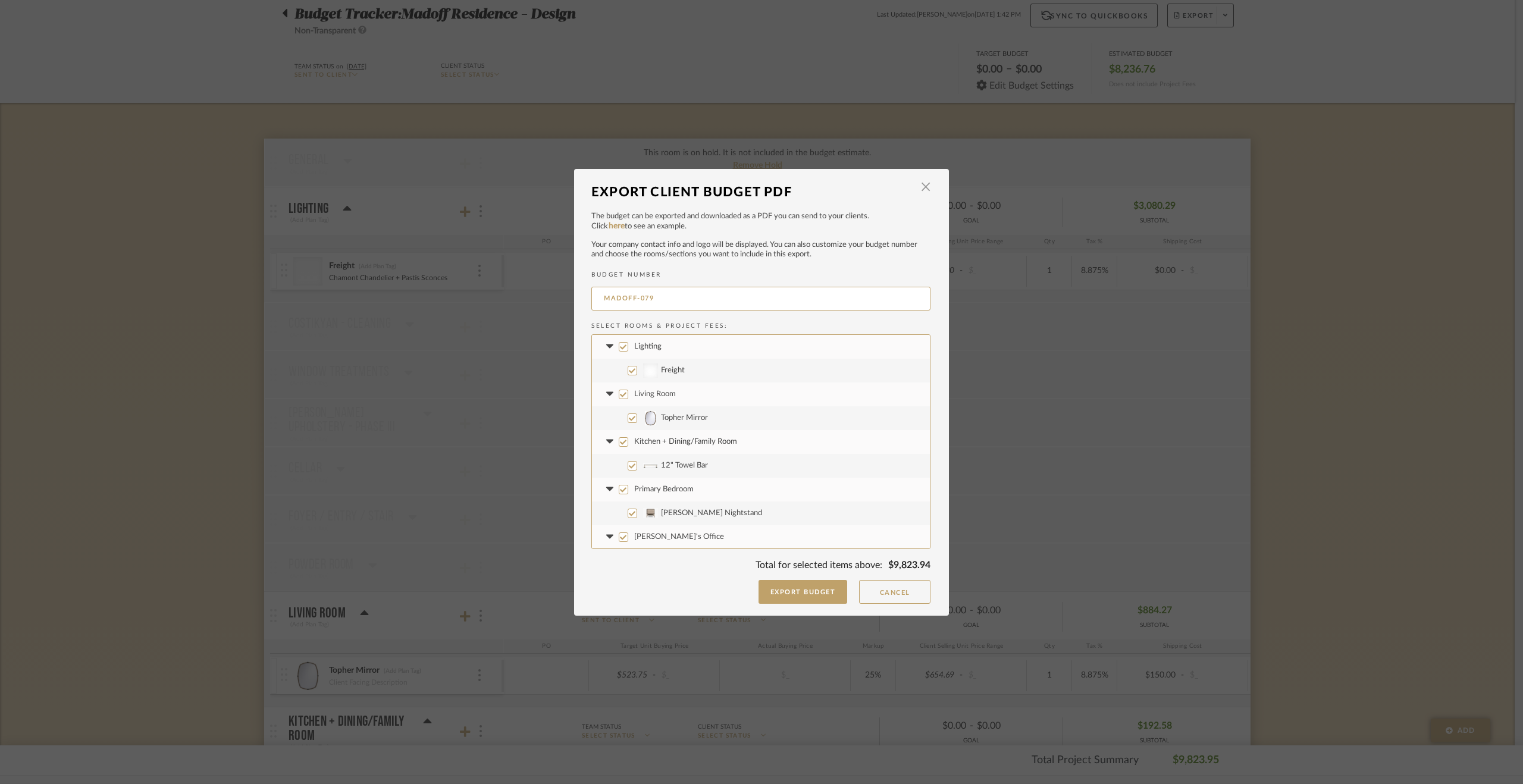
drag, startPoint x: 745, startPoint y: 298, endPoint x: 559, endPoint y: 300, distance: 186.0
click at [559, 300] on div "Export Client Budget PDF × The budget can be exported and downloaded as a PDF y…" at bounding box center [761, 392] width 1523 height 784
type input "2213-FFE-18"
click at [800, 582] on button "Export Budget" at bounding box center [804, 591] width 89 height 24
